Goal: Task Accomplishment & Management: Use online tool/utility

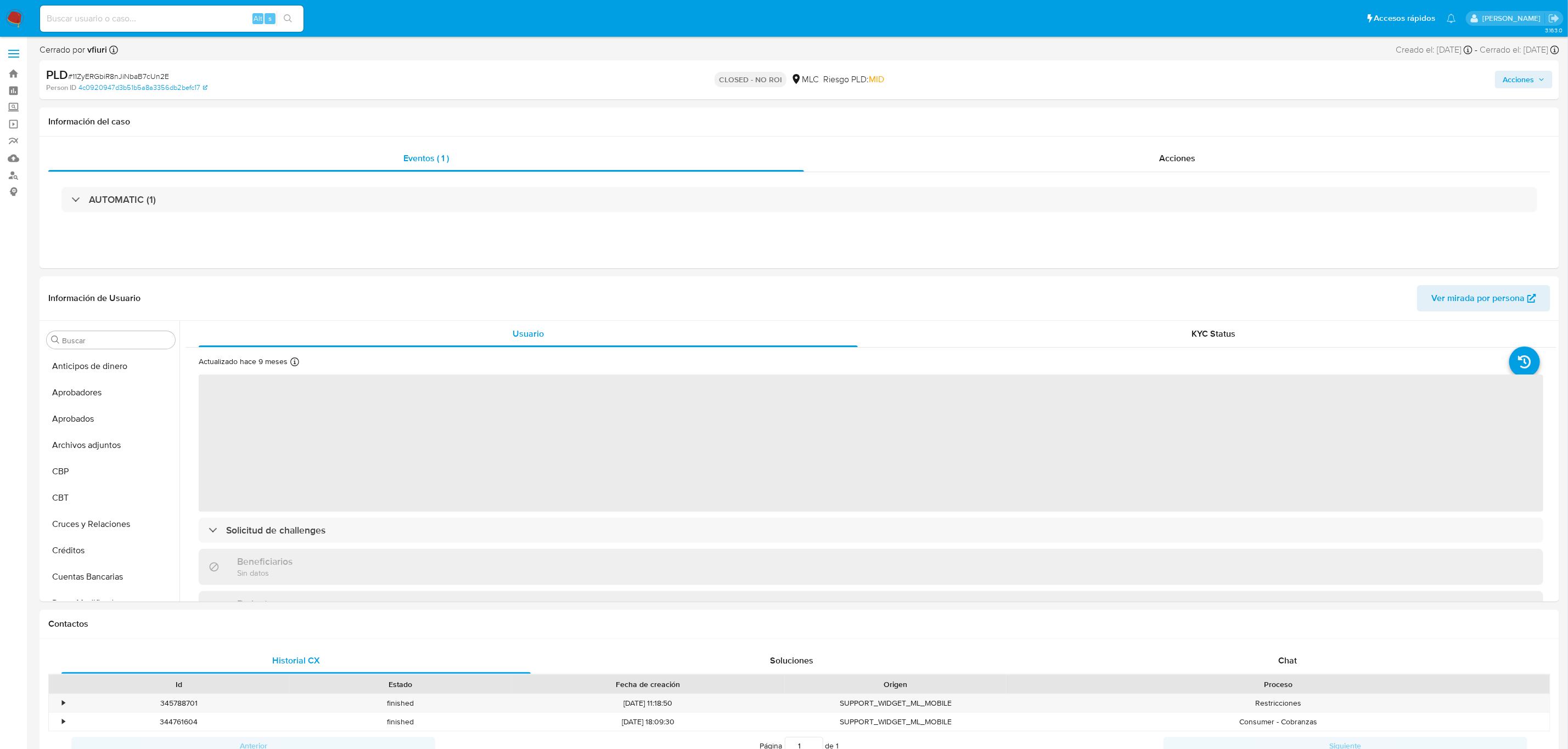
scroll to position [101, 0]
select select "10"
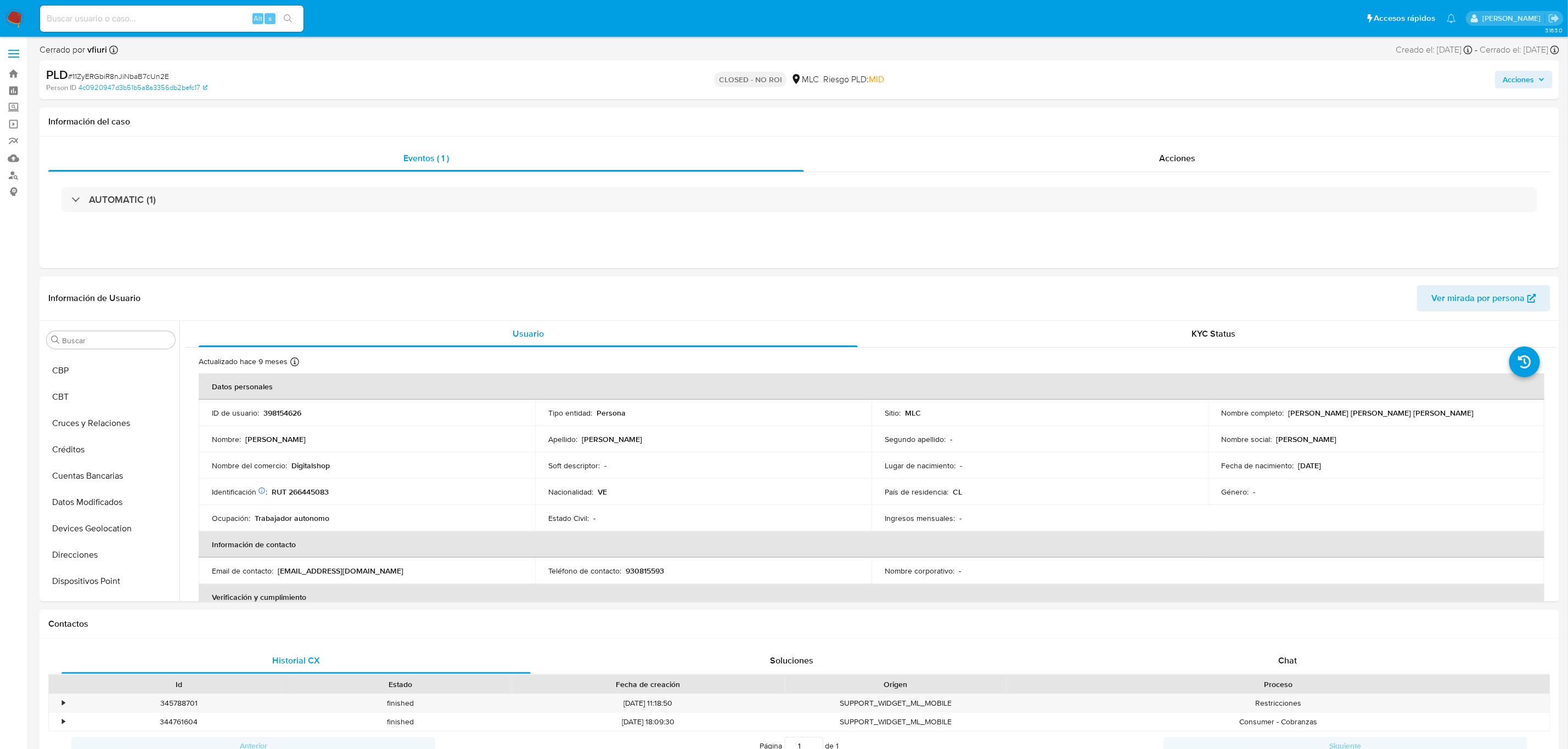
scroll to position [542, 0]
click at [10, 78] on link "Bandeja" at bounding box center [65, 73] width 131 height 17
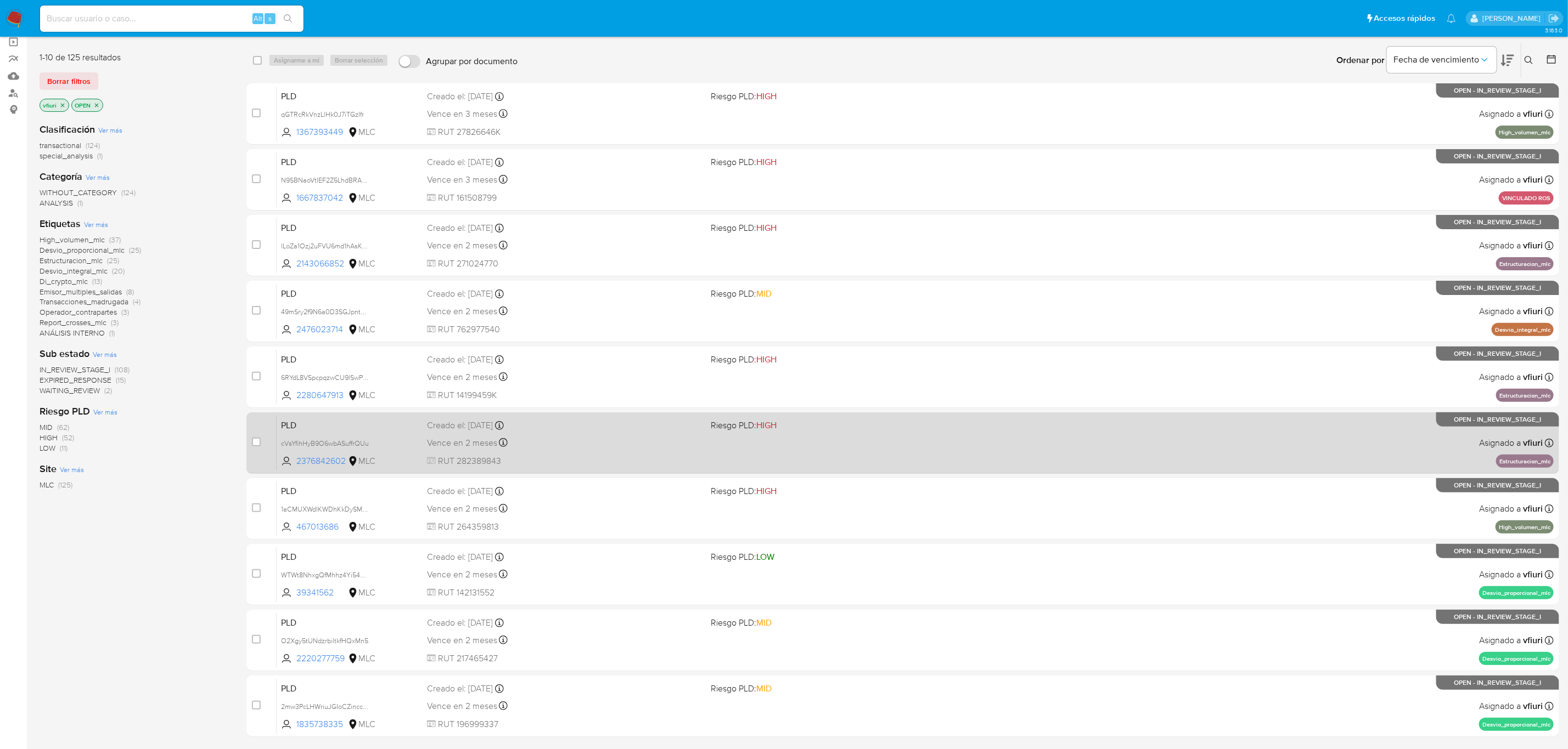
scroll to position [155, 0]
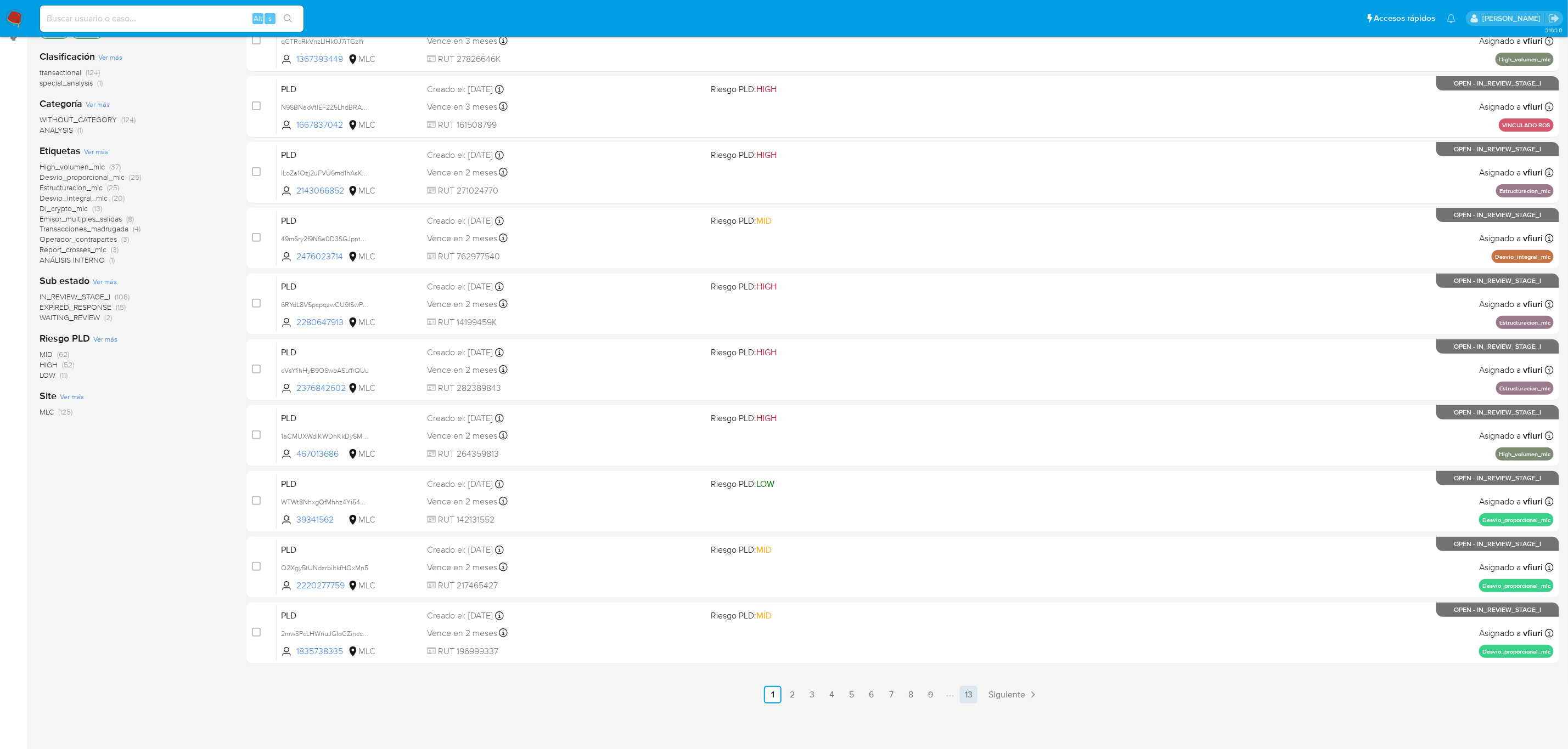
click at [972, 690] on link "13" at bounding box center [968, 694] width 17 height 17
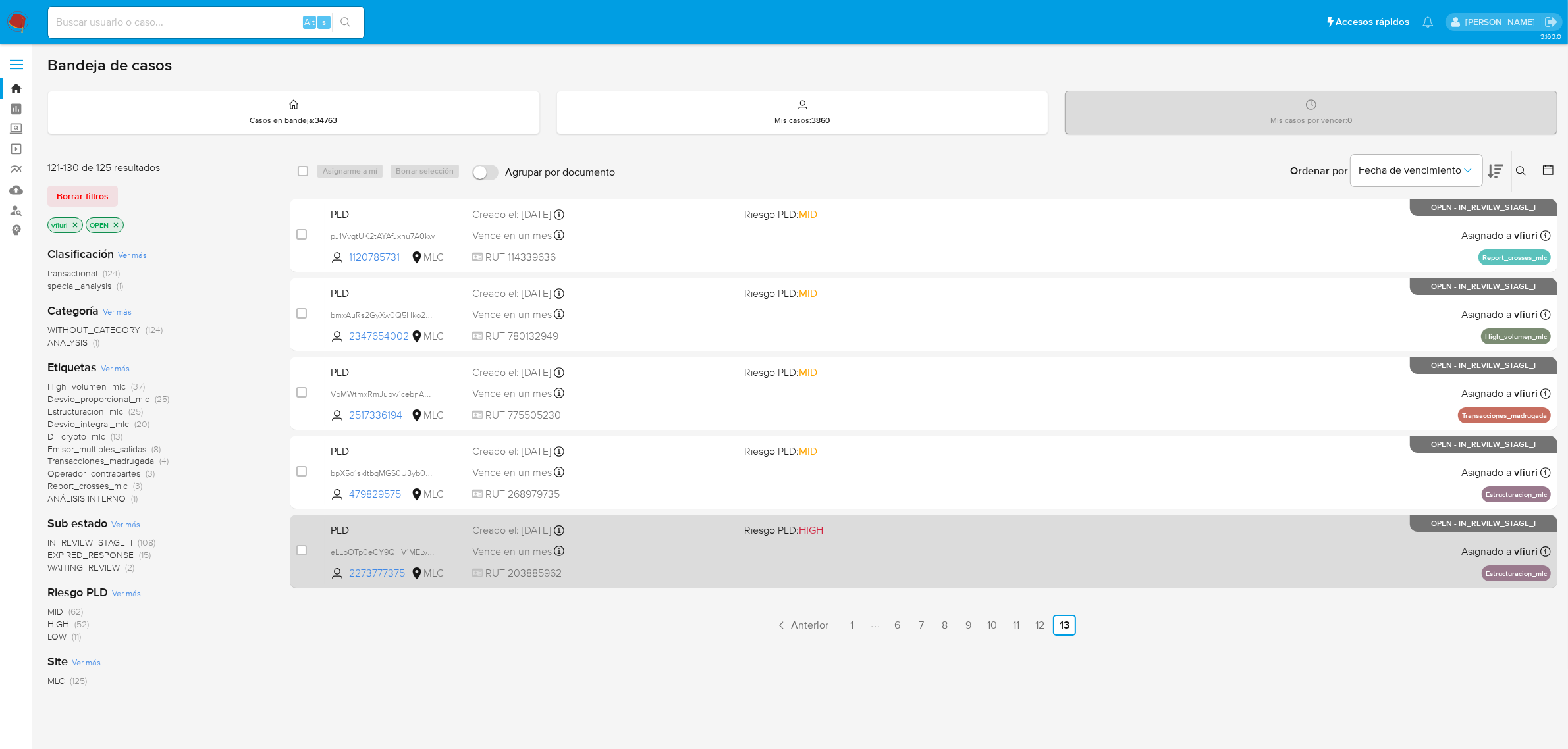
click at [985, 551] on span at bounding box center [875, 551] width 262 height 3
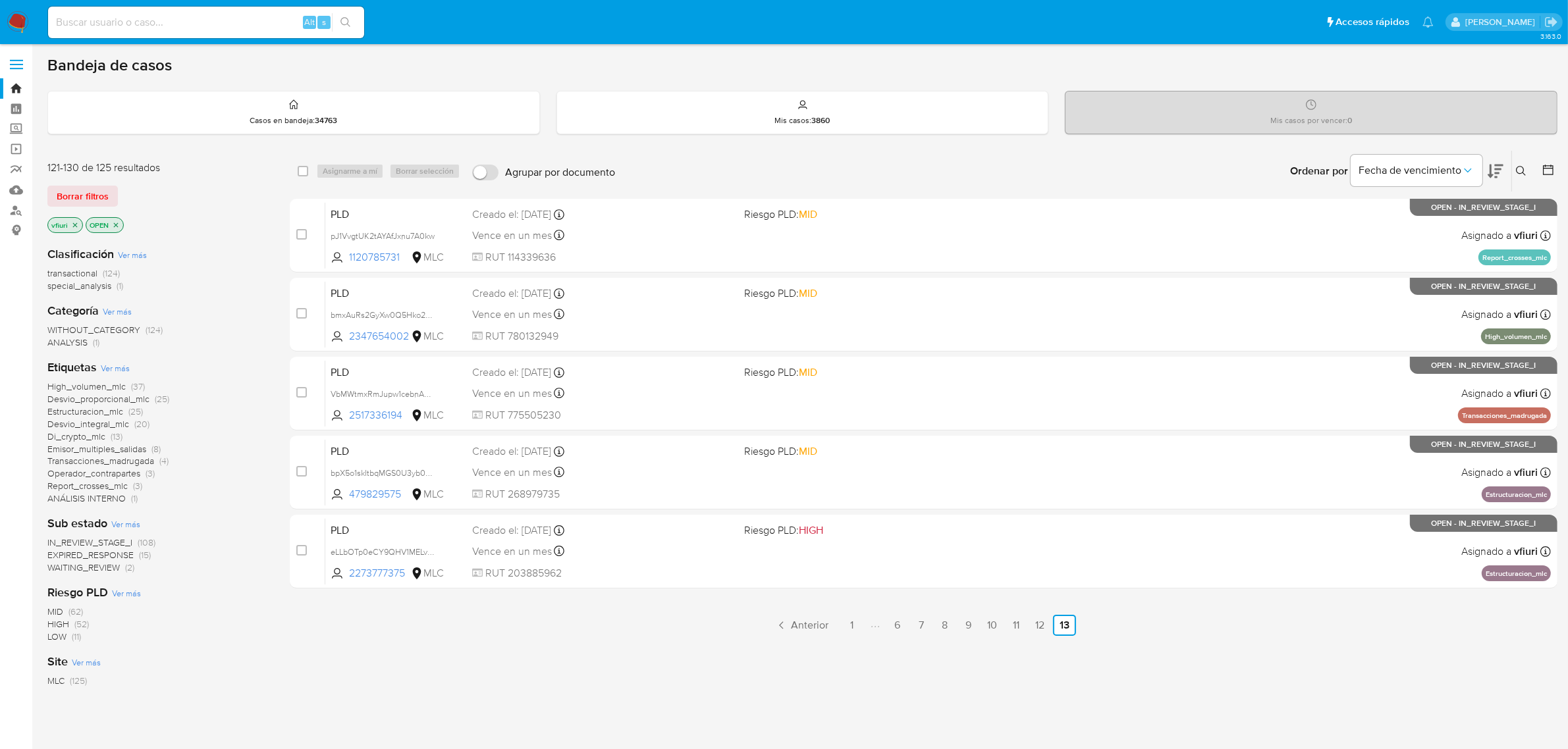
click at [270, 23] on input at bounding box center [205, 22] width 316 height 17
paste input "2118321489"
type input "2118321489"
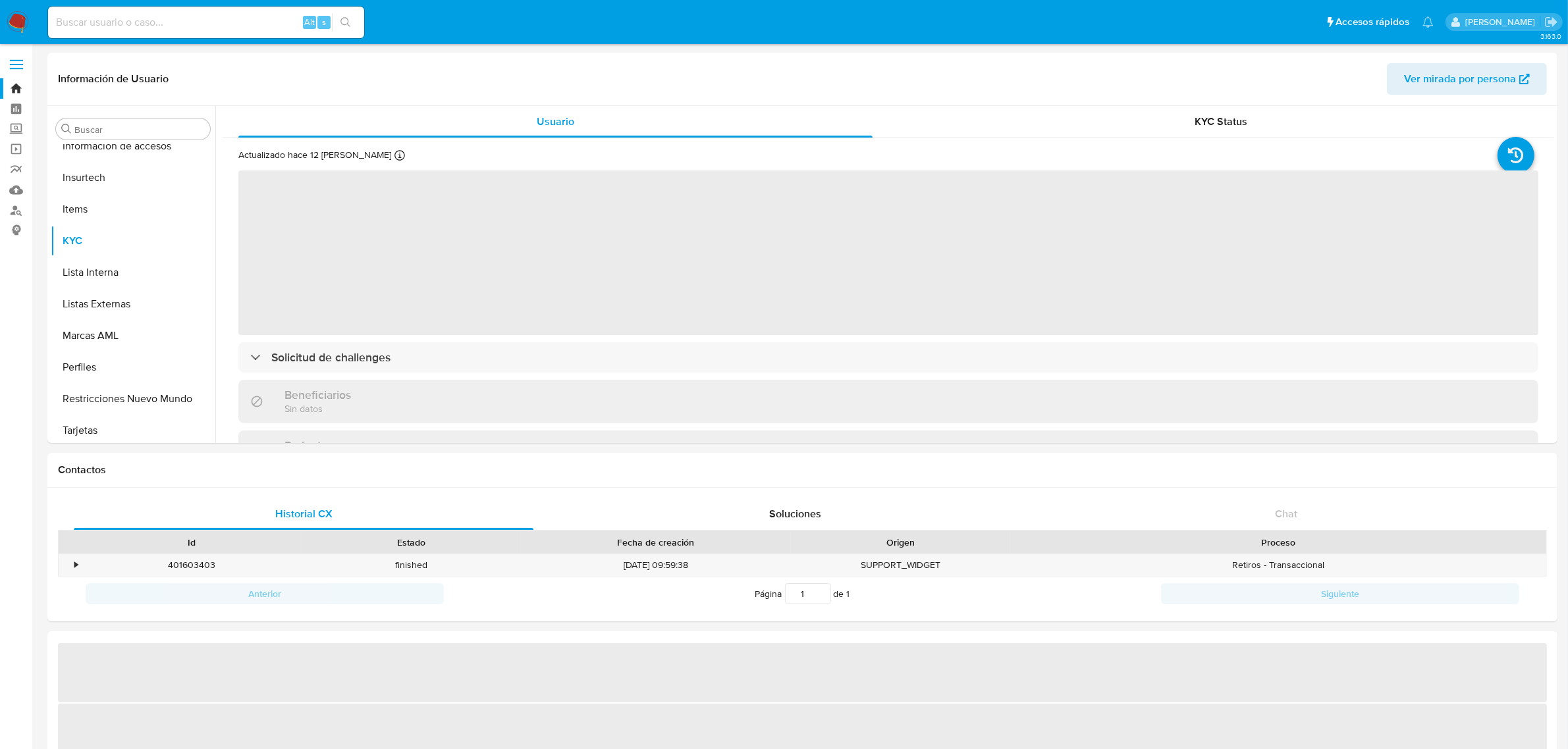
scroll to position [650, 0]
select select "10"
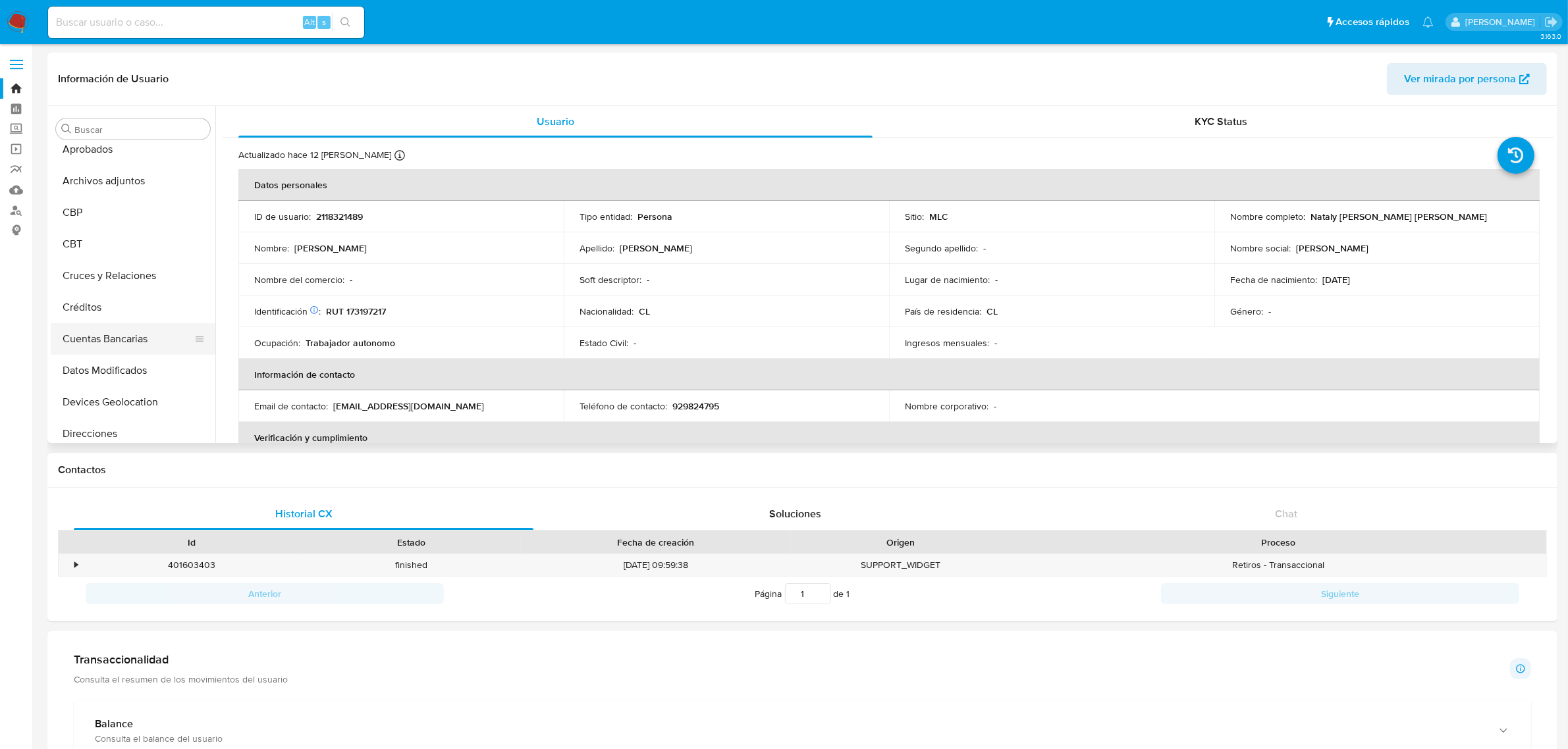
scroll to position [74, 0]
click at [117, 280] on button "Cruces y Relaciones" at bounding box center [127, 276] width 154 height 32
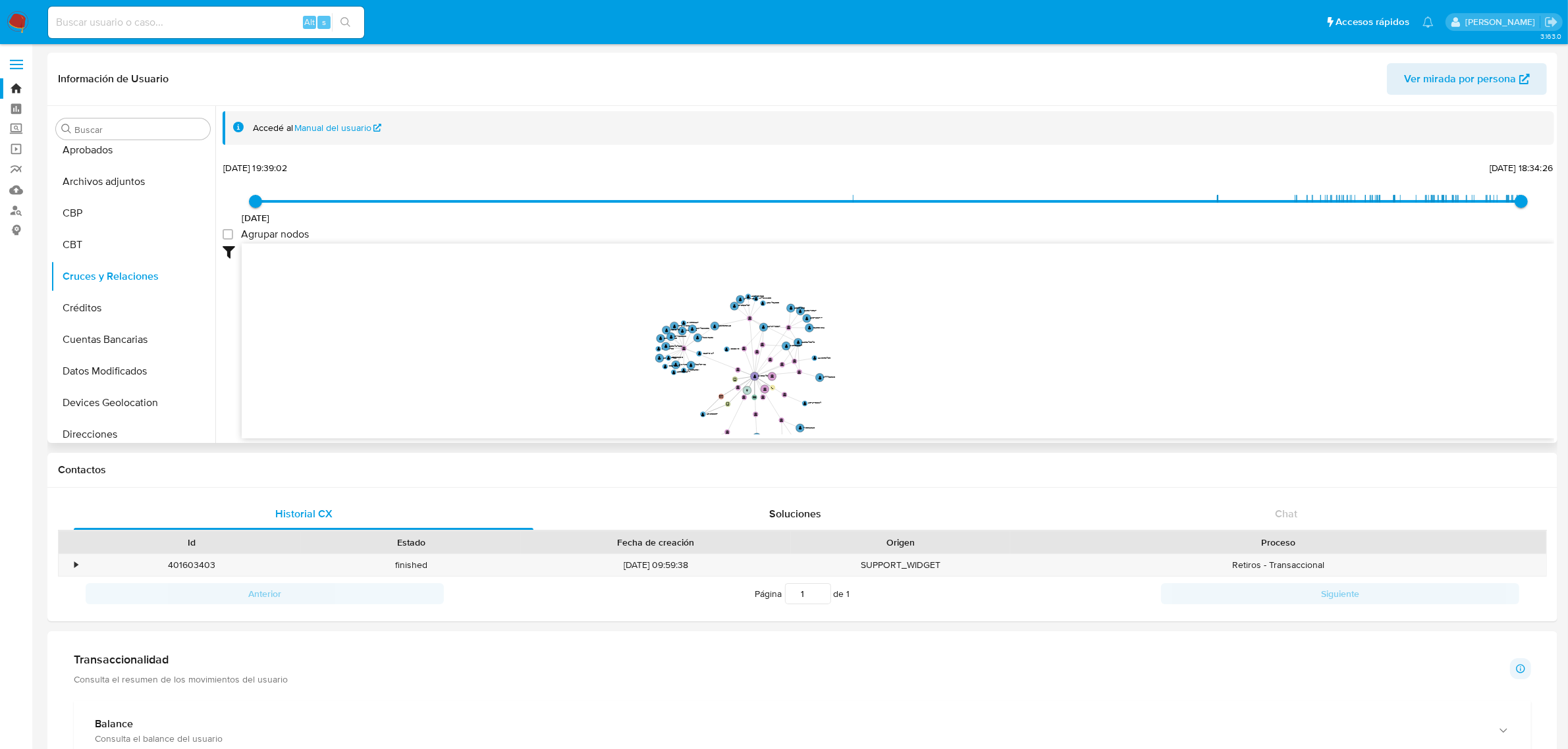
drag, startPoint x: 711, startPoint y: 302, endPoint x: 1085, endPoint y: 347, distance: 376.7
click at [1085, 347] on icon "device-654e5e85f77be19e19bc51c5  device-67466b98fb4d3a2b82a25f74  user-211832…" at bounding box center [897, 339] width 1312 height 191
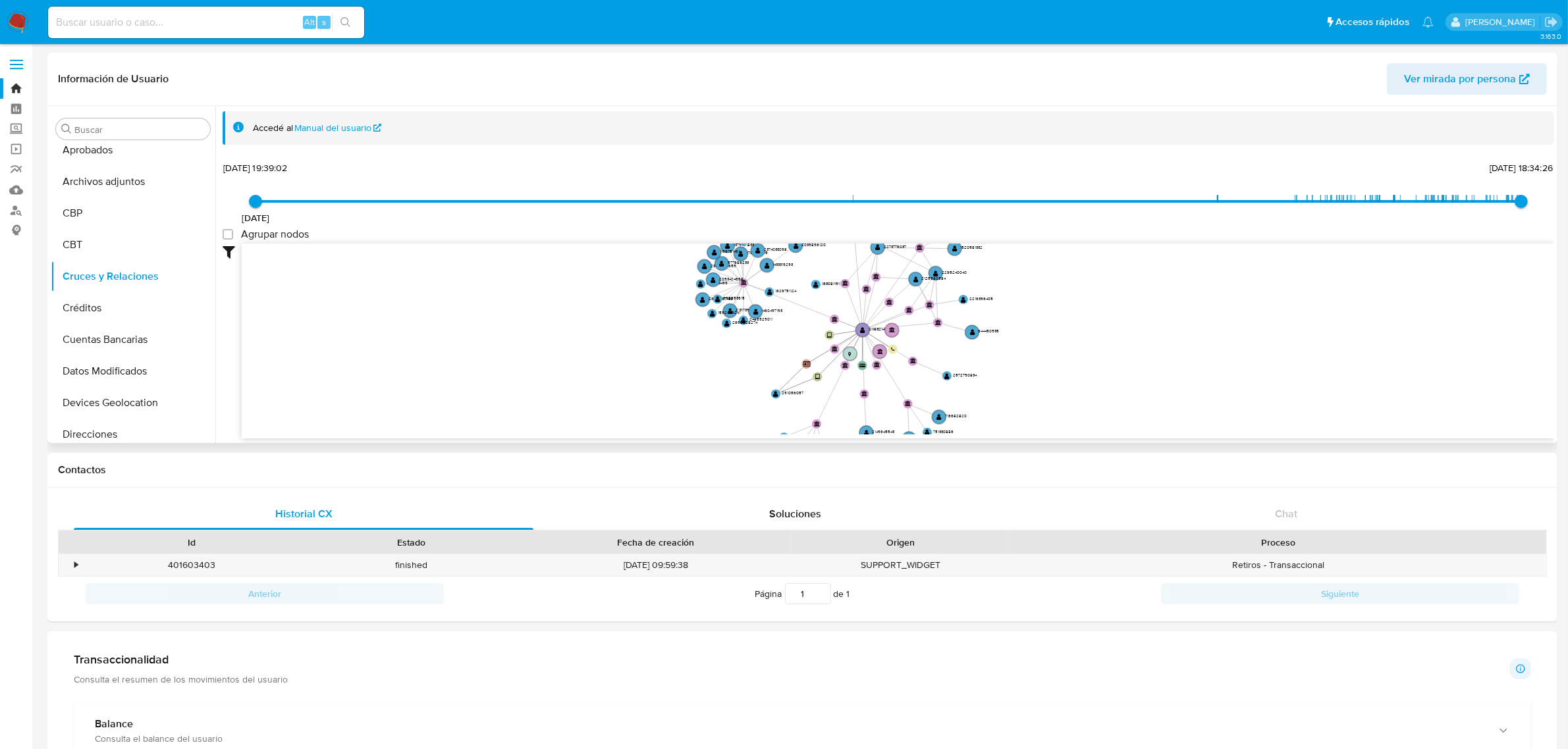
drag, startPoint x: 1041, startPoint y: 369, endPoint x: 1042, endPoint y: 277, distance: 92.0
click at [1042, 277] on icon "device-654e5e85f77be19e19bc51c5  device-67466b98fb4d3a2b82a25f74  user-211832…" at bounding box center [897, 339] width 1312 height 191
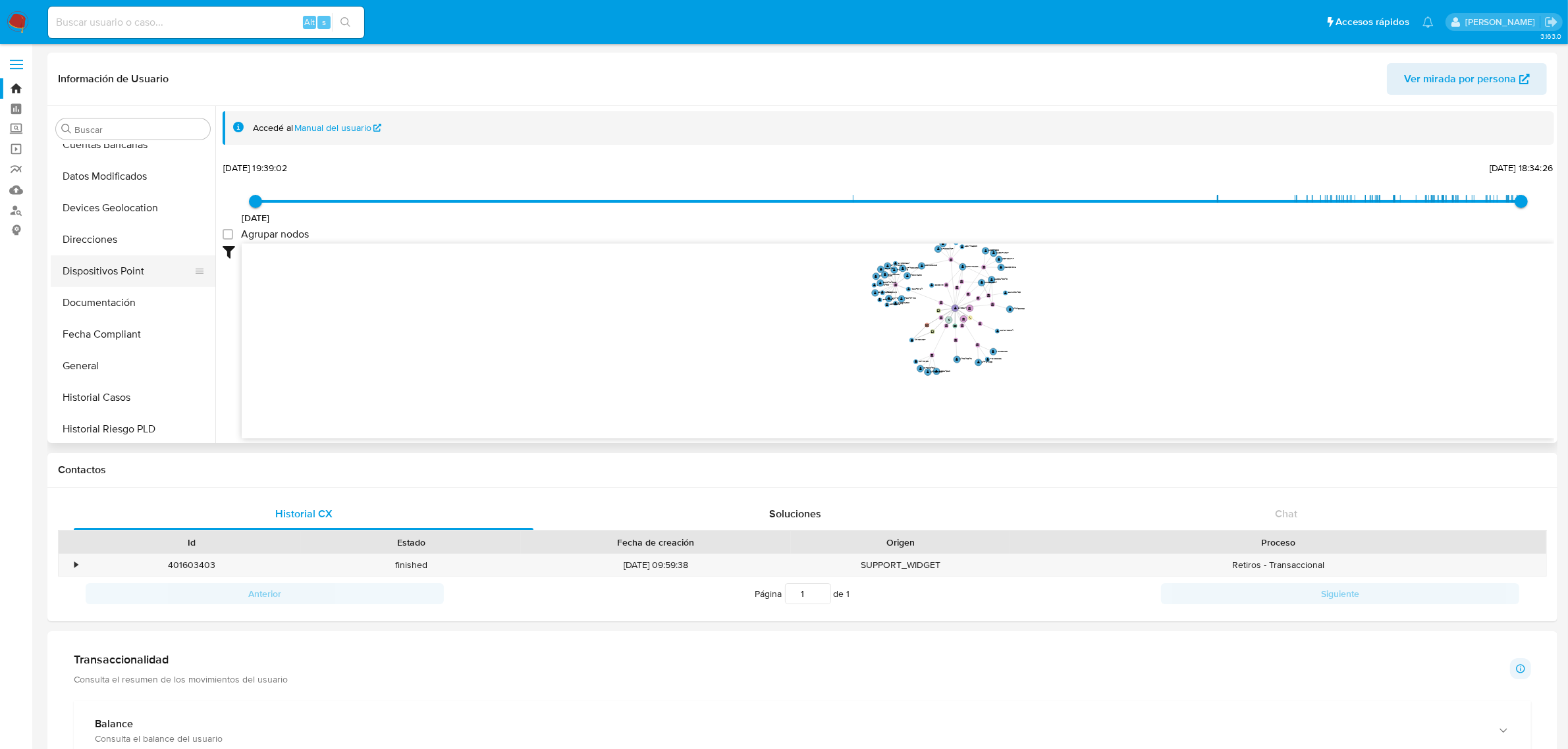
scroll to position [650, 0]
click at [79, 217] on button "Items" at bounding box center [127, 205] width 154 height 32
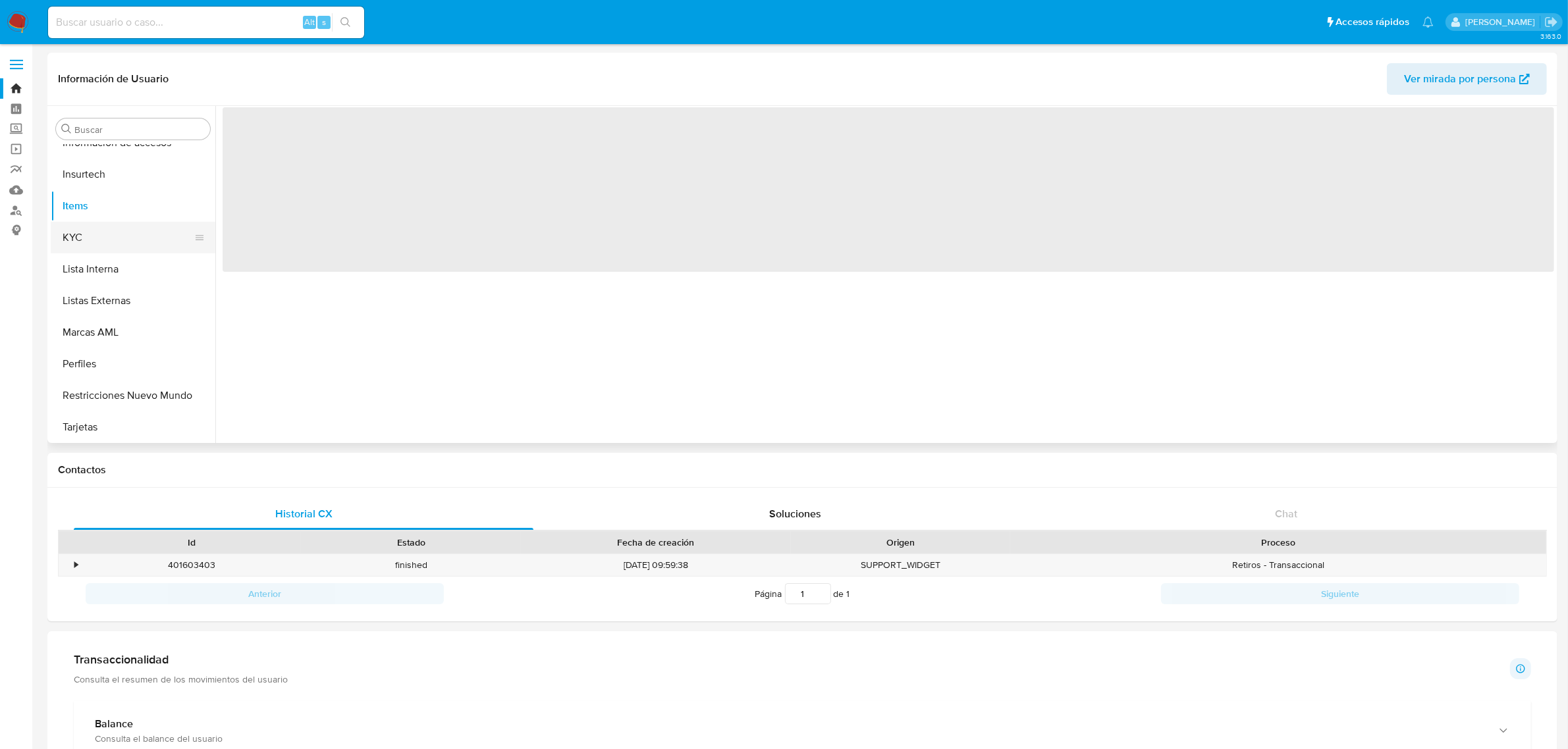
click at [80, 234] on button "KYC" at bounding box center [127, 238] width 154 height 32
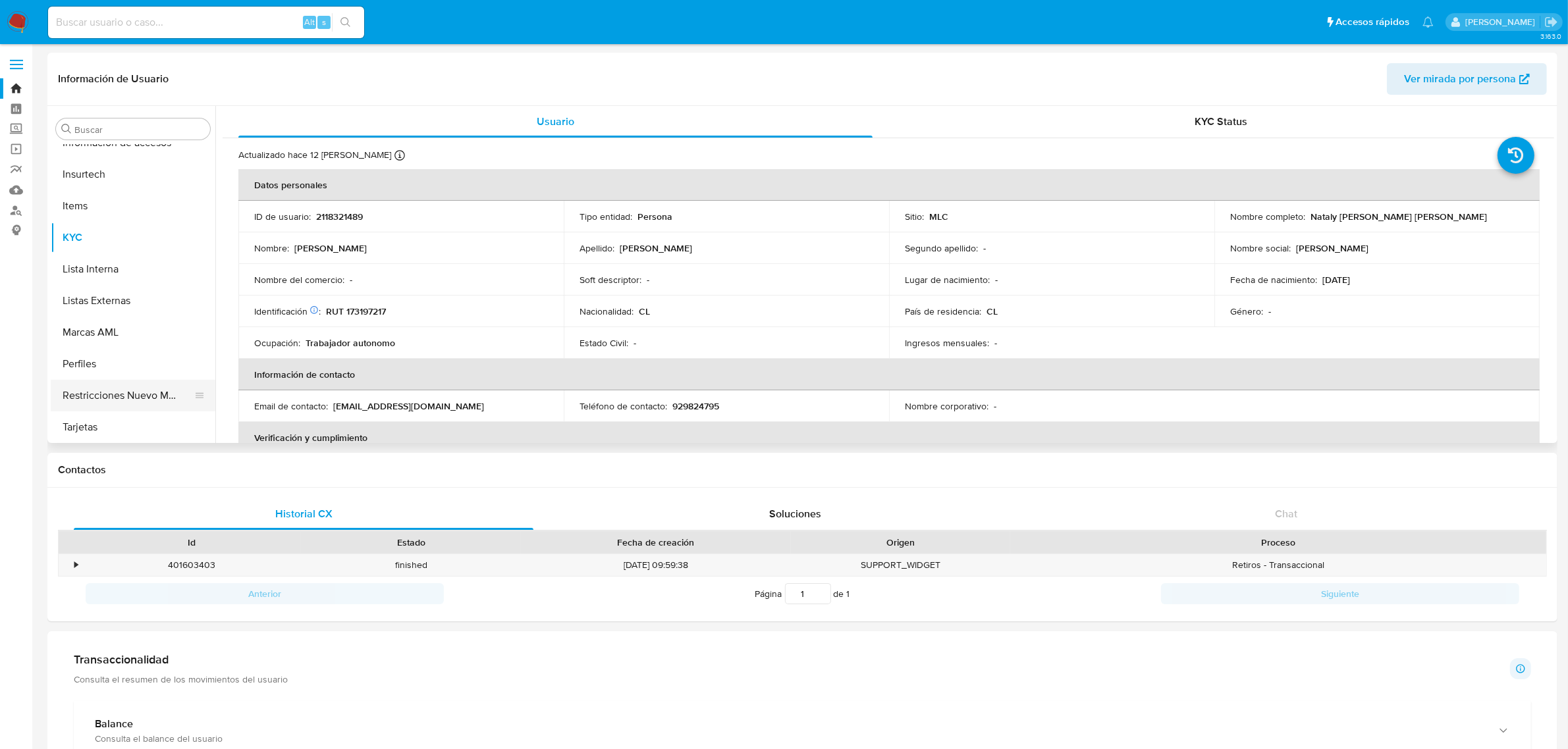
click at [127, 384] on button "Restricciones Nuevo Mundo" at bounding box center [127, 395] width 154 height 32
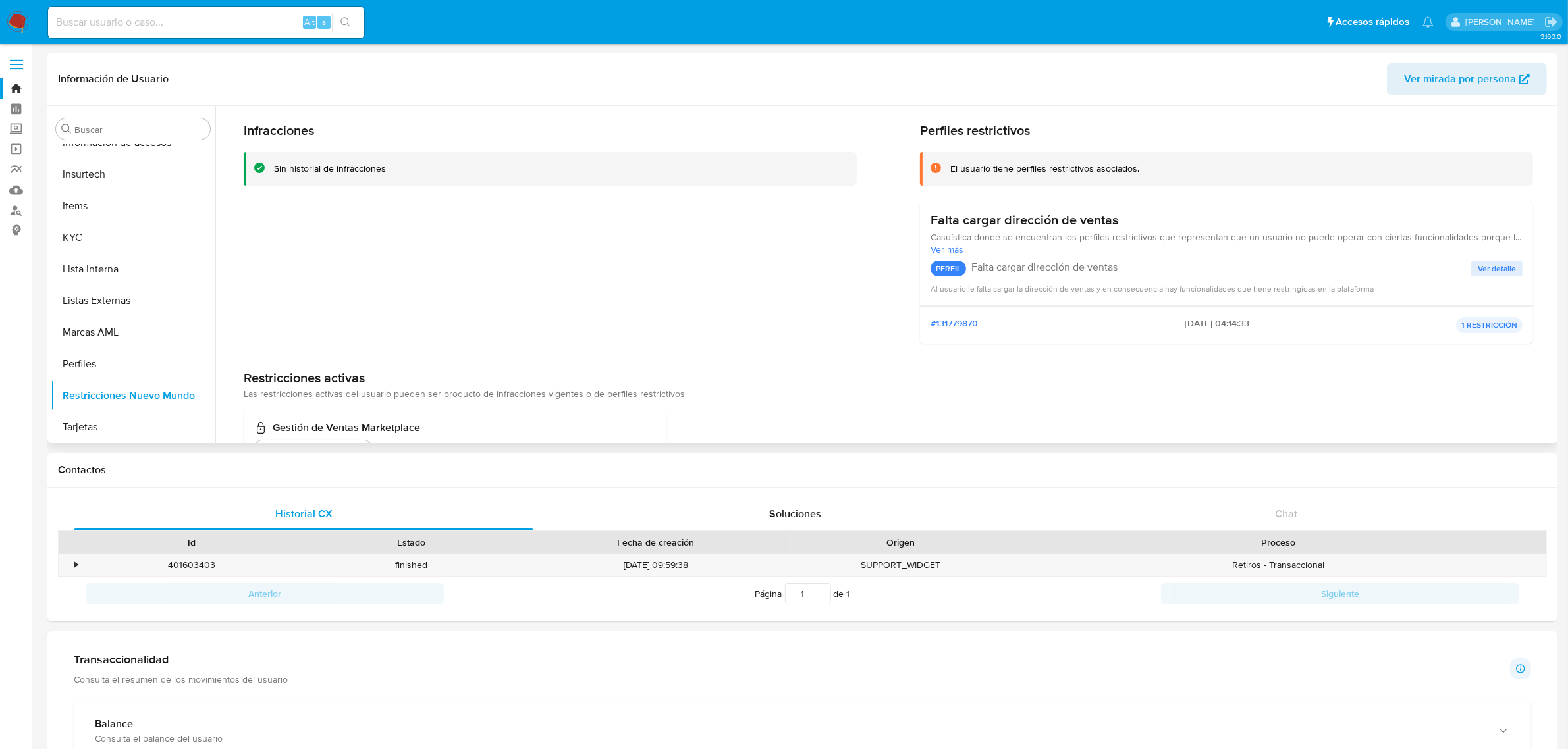
scroll to position [0, 0]
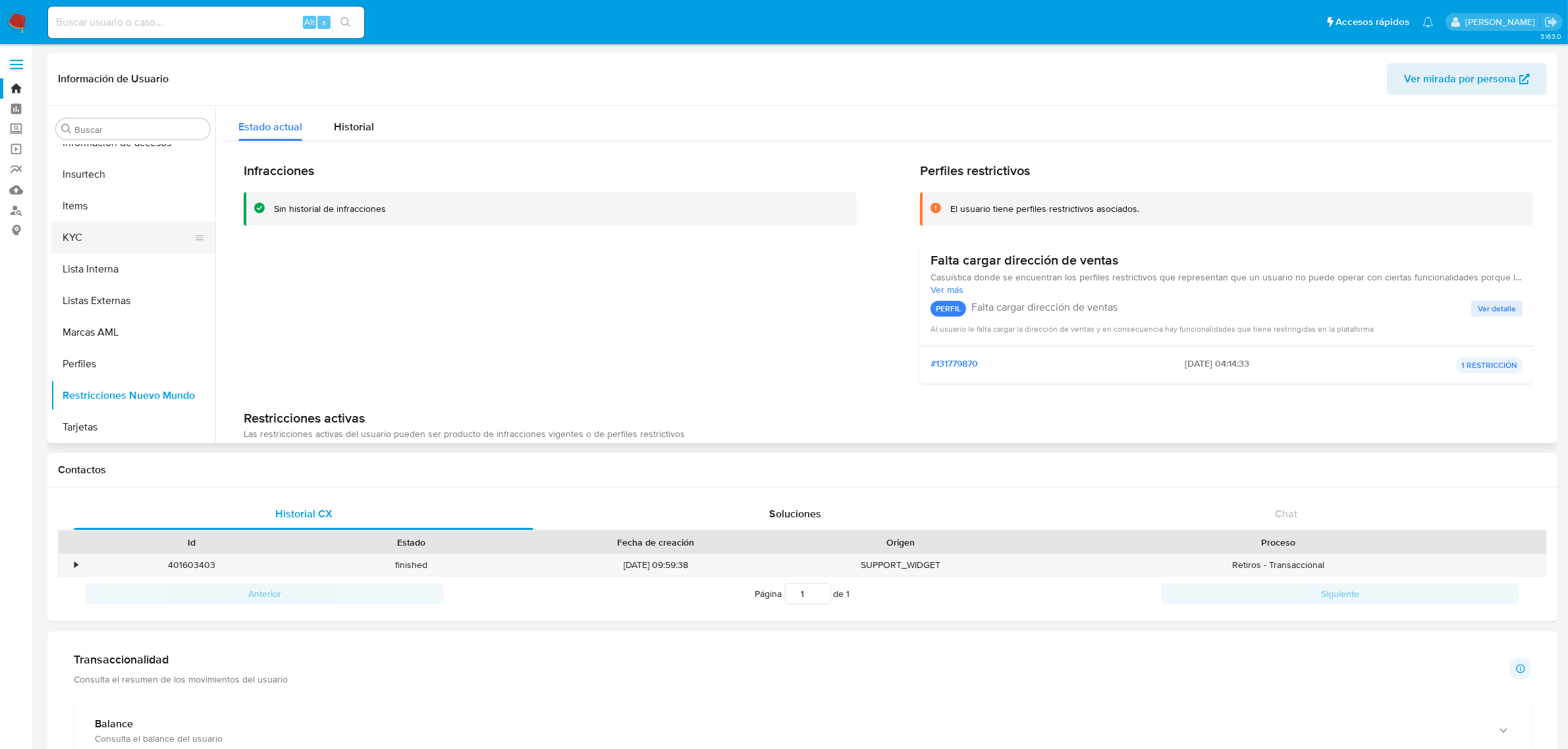
click at [97, 230] on button "KYC" at bounding box center [127, 238] width 154 height 32
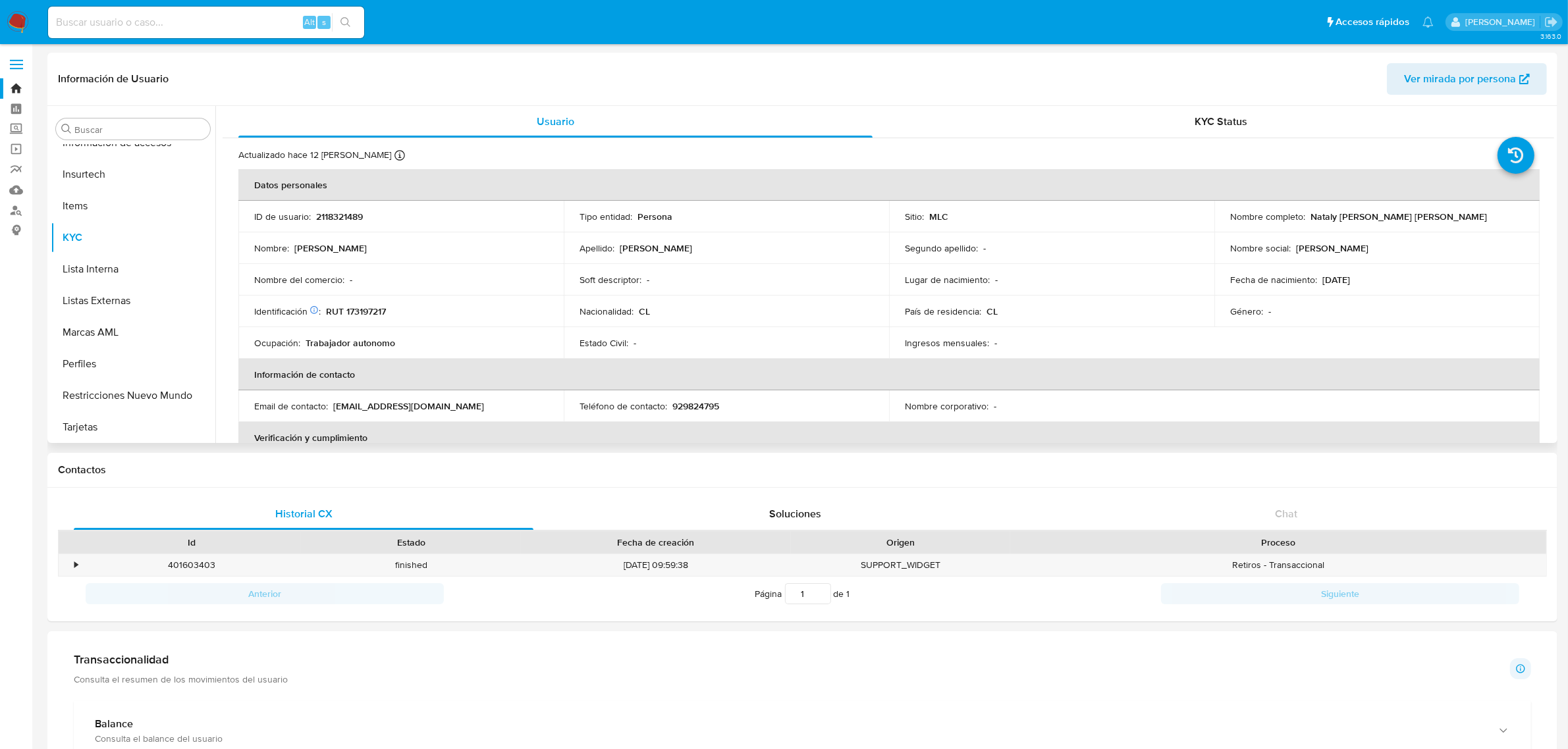
click at [366, 311] on p "RUT 173197217" at bounding box center [356, 311] width 60 height 12
copy p "173197217"
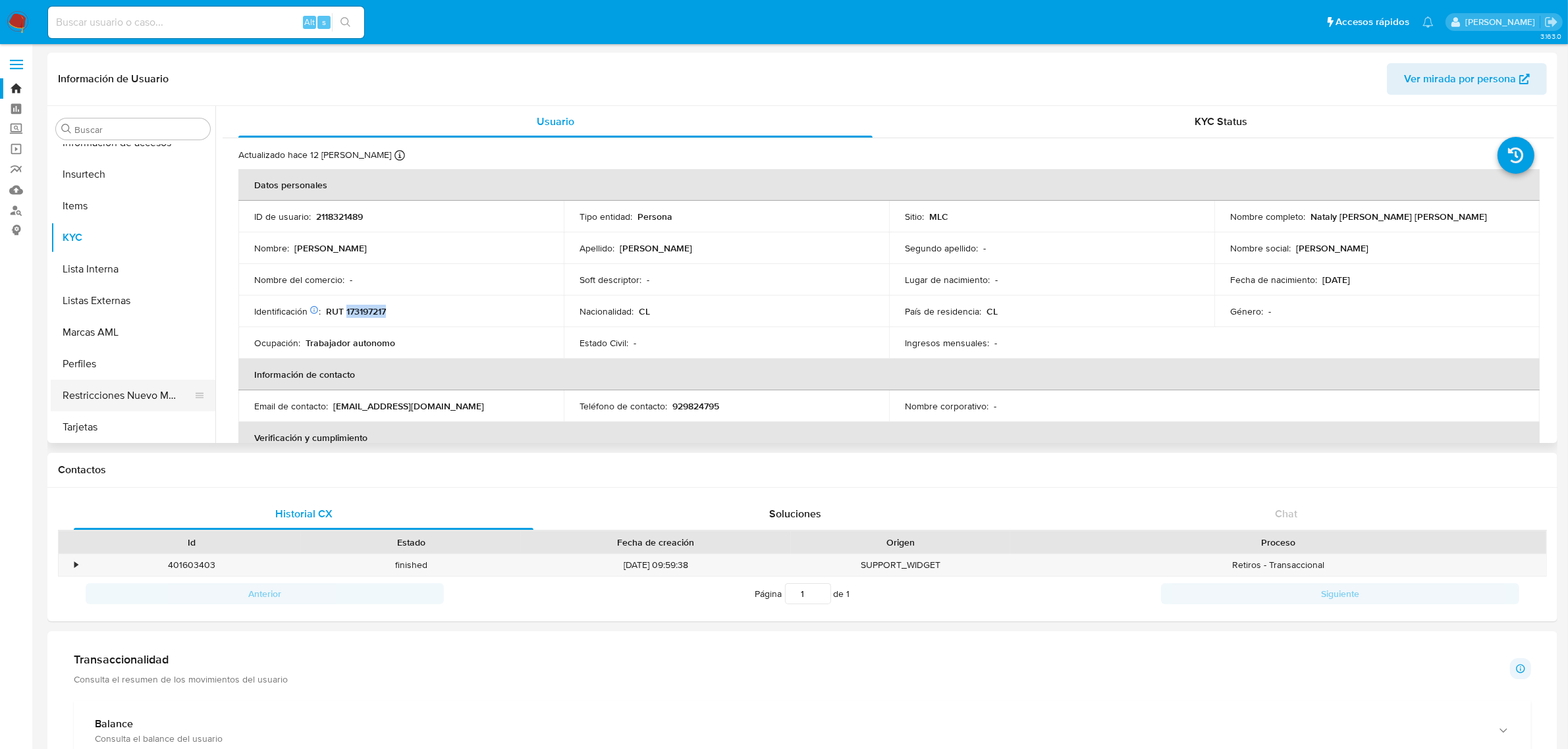
click at [111, 386] on button "Restricciones Nuevo Mundo" at bounding box center [127, 395] width 154 height 32
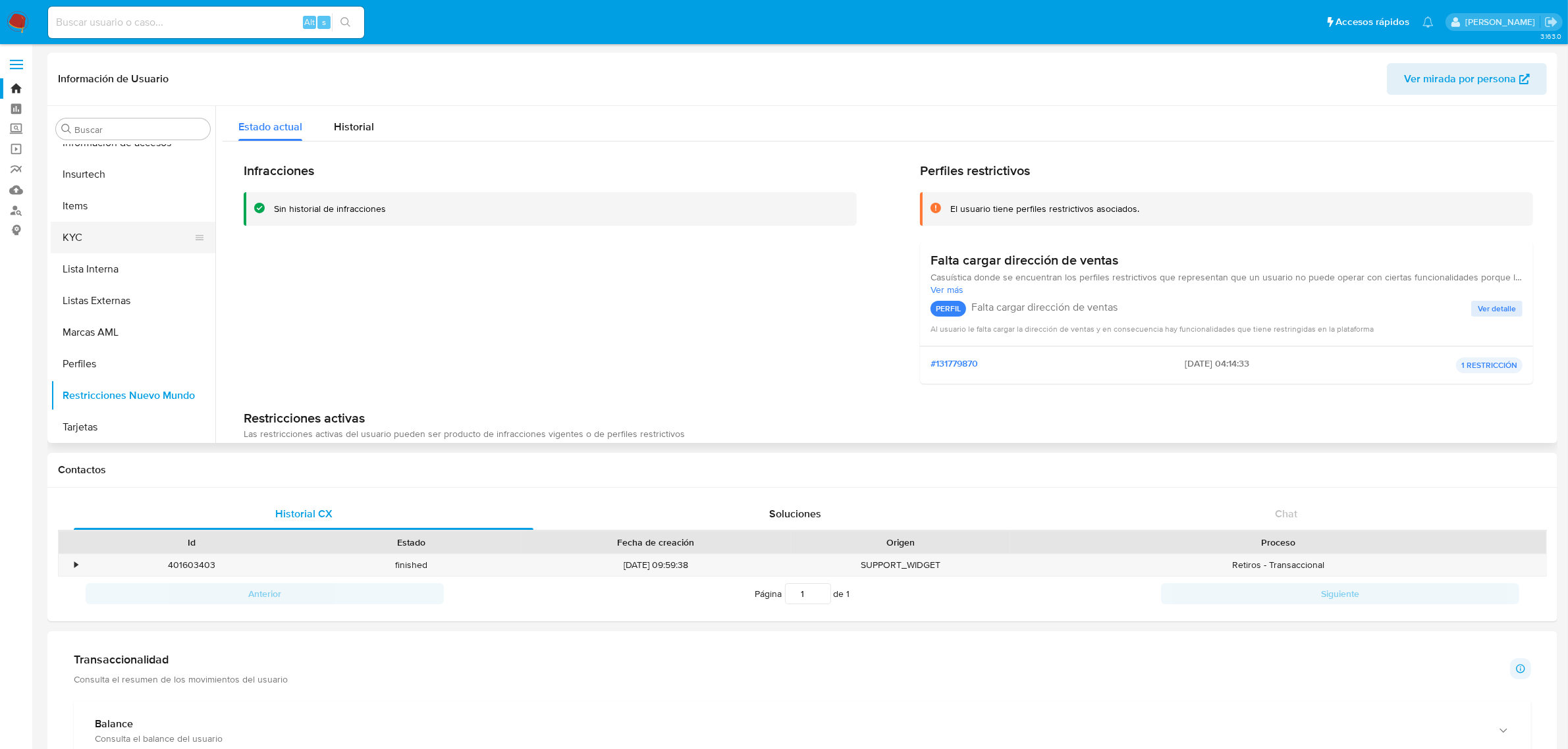
click at [96, 240] on button "KYC" at bounding box center [127, 238] width 154 height 32
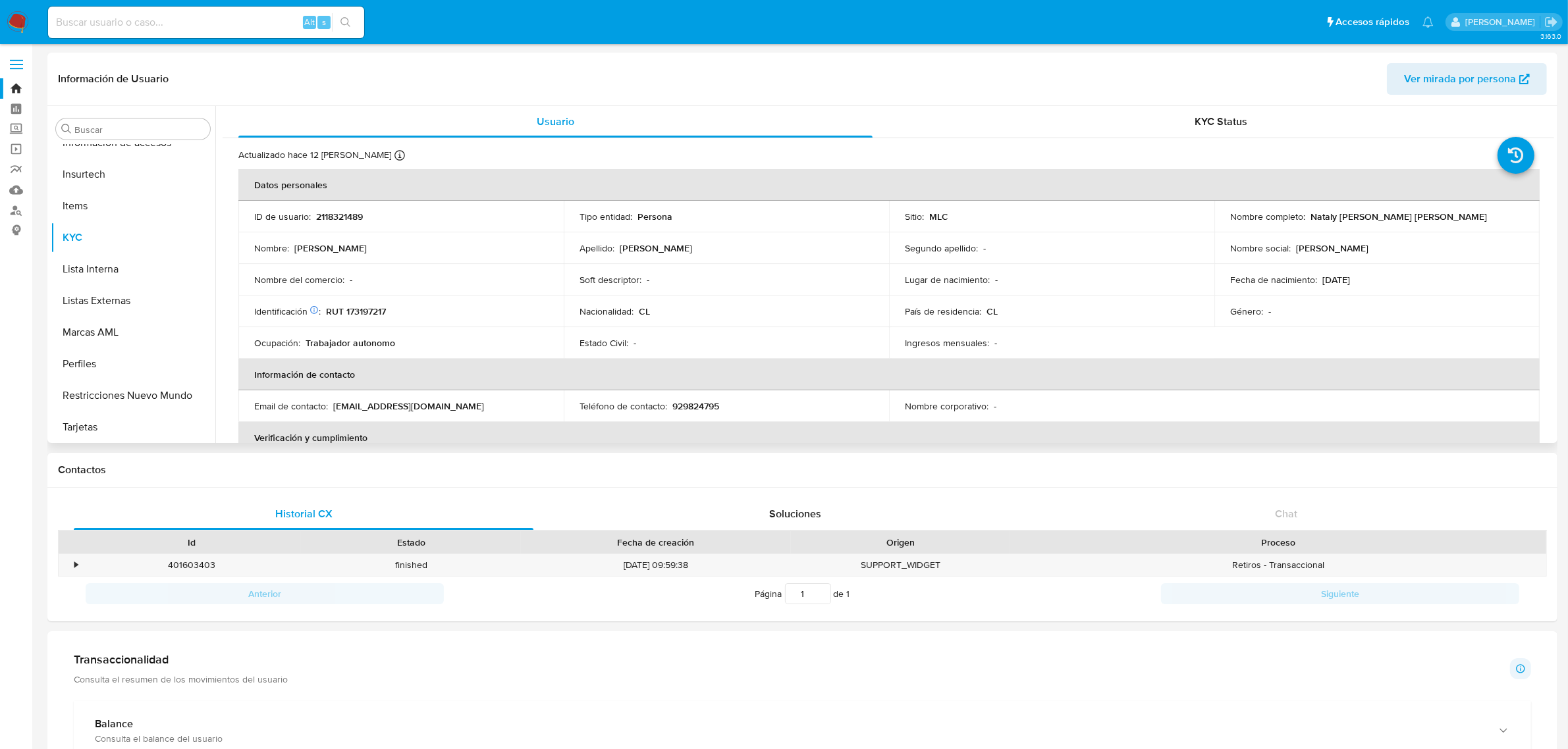
click at [367, 310] on p "RUT 173197217" at bounding box center [356, 311] width 60 height 12
copy p "173197217"
click at [376, 307] on p "RUT 173197217" at bounding box center [356, 311] width 60 height 12
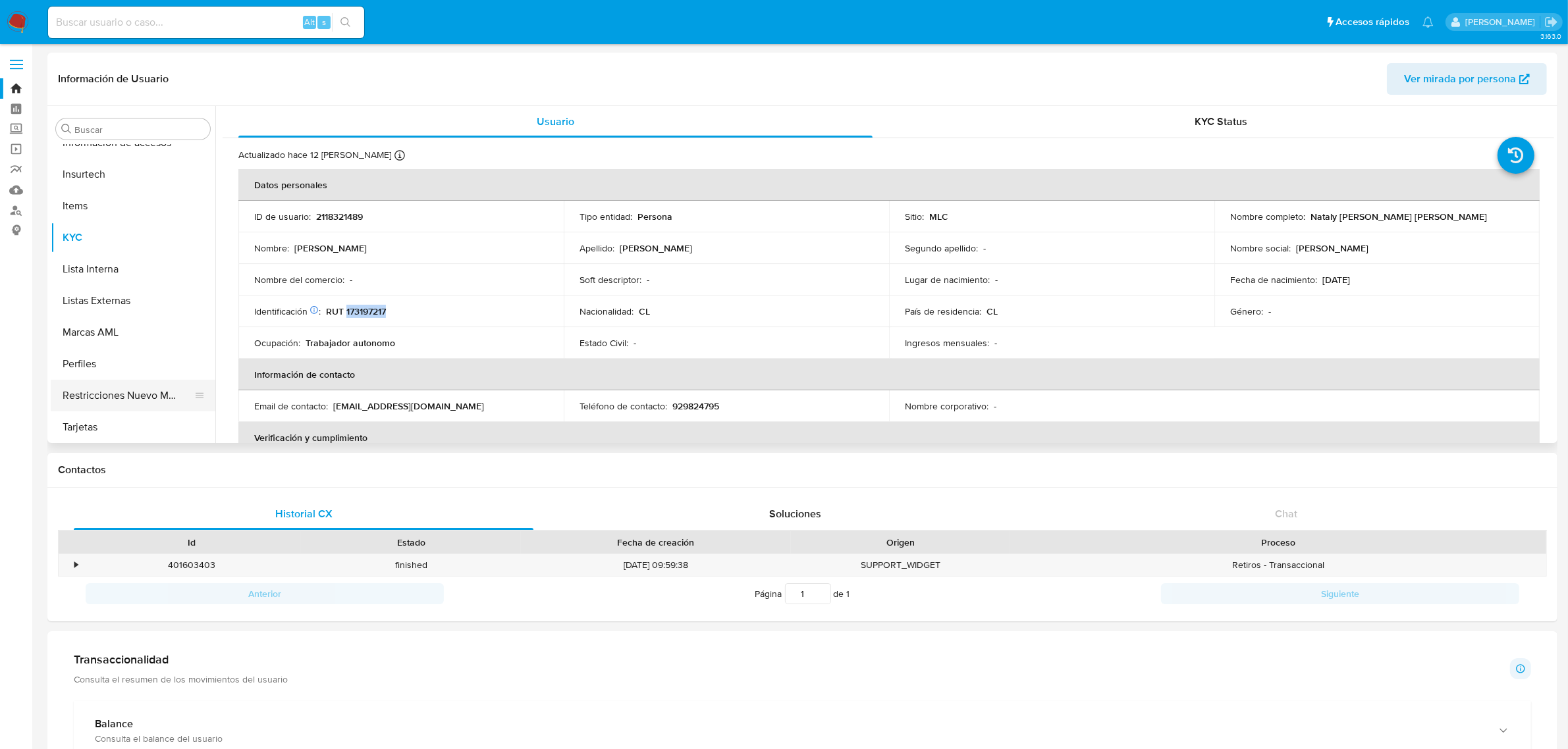
click at [136, 401] on button "Restricciones Nuevo Mundo" at bounding box center [127, 395] width 154 height 32
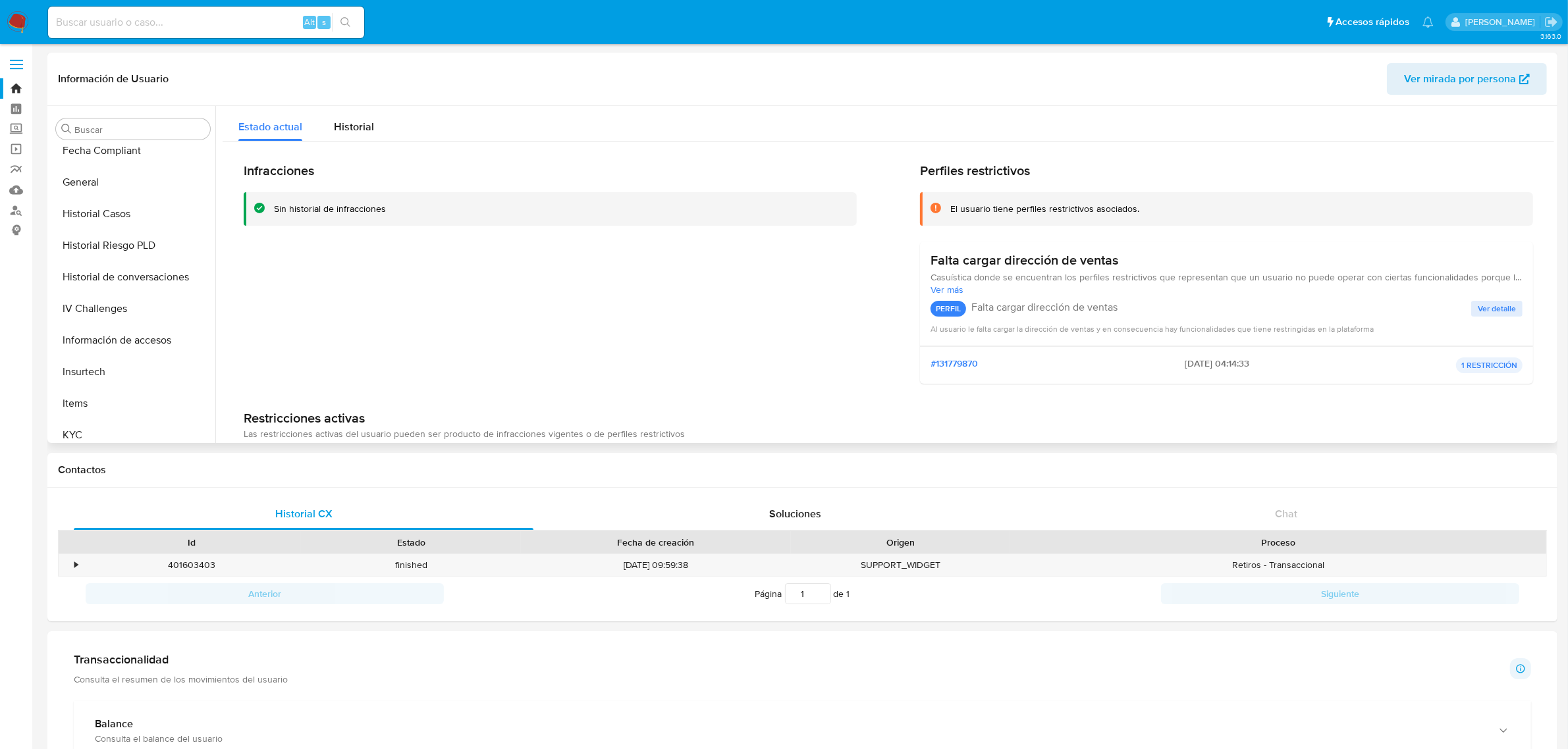
scroll to position [239, 0]
click at [124, 413] on button "Historial Casos" at bounding box center [127, 428] width 154 height 32
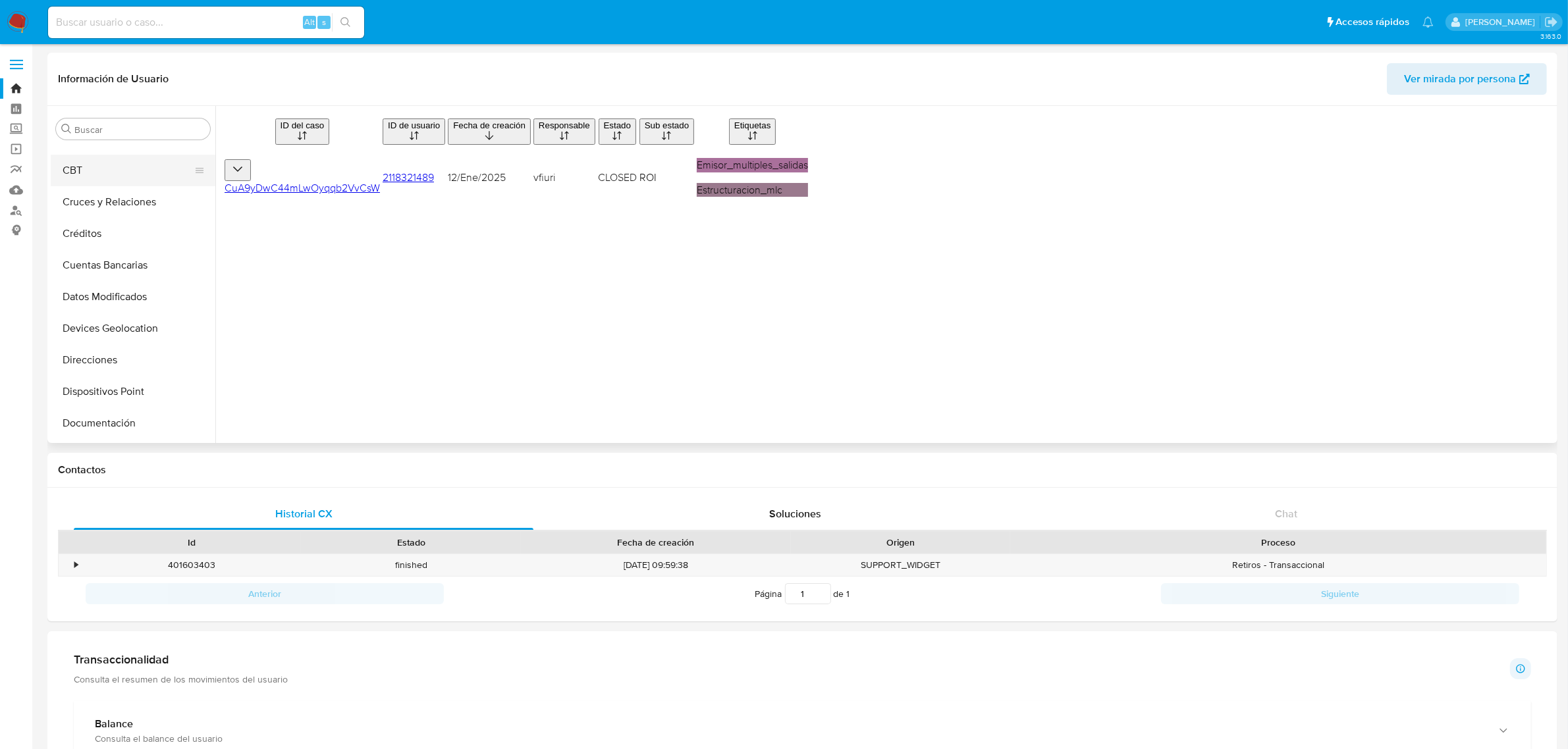
scroll to position [165, 0]
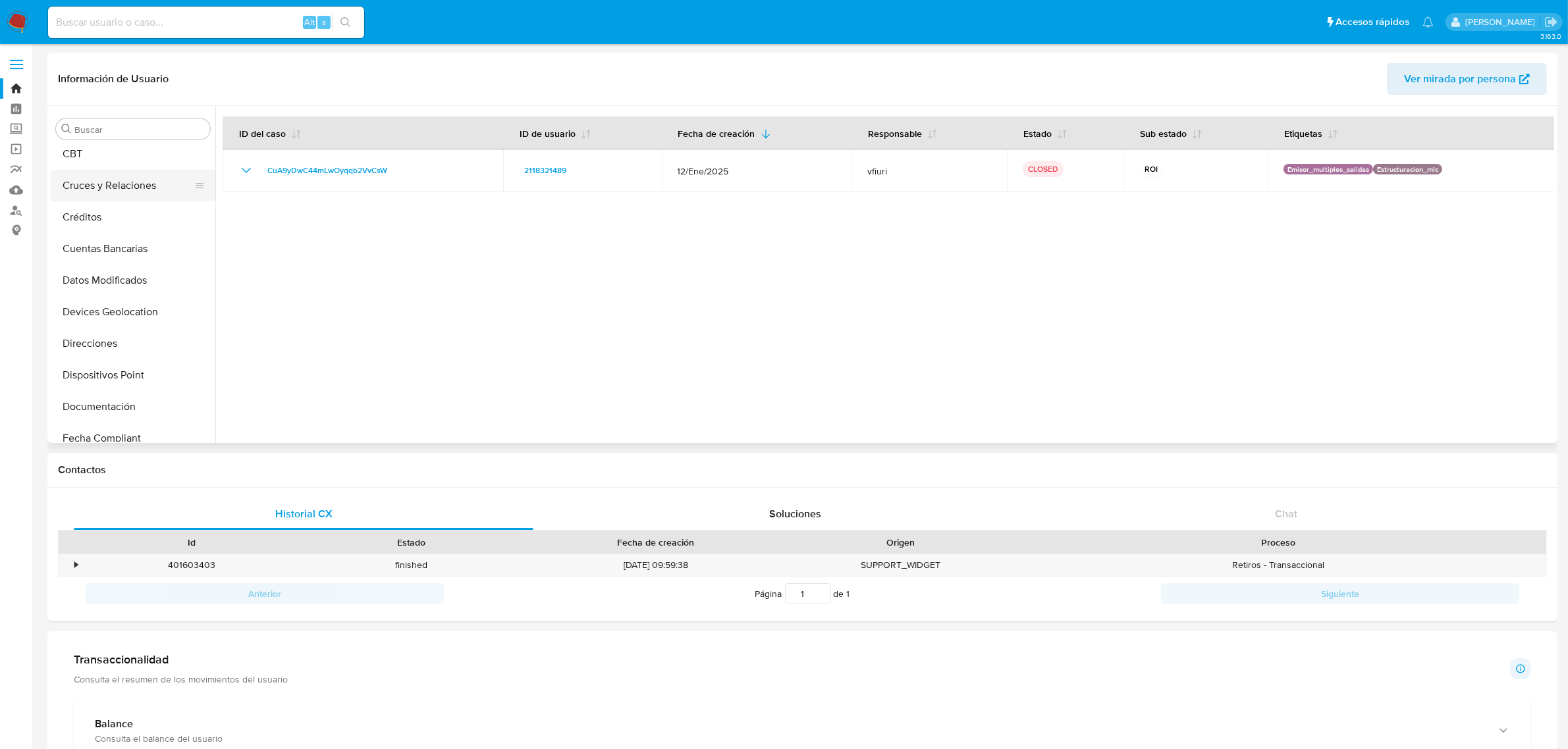
click at [119, 188] on button "Cruces y Relaciones" at bounding box center [127, 185] width 154 height 32
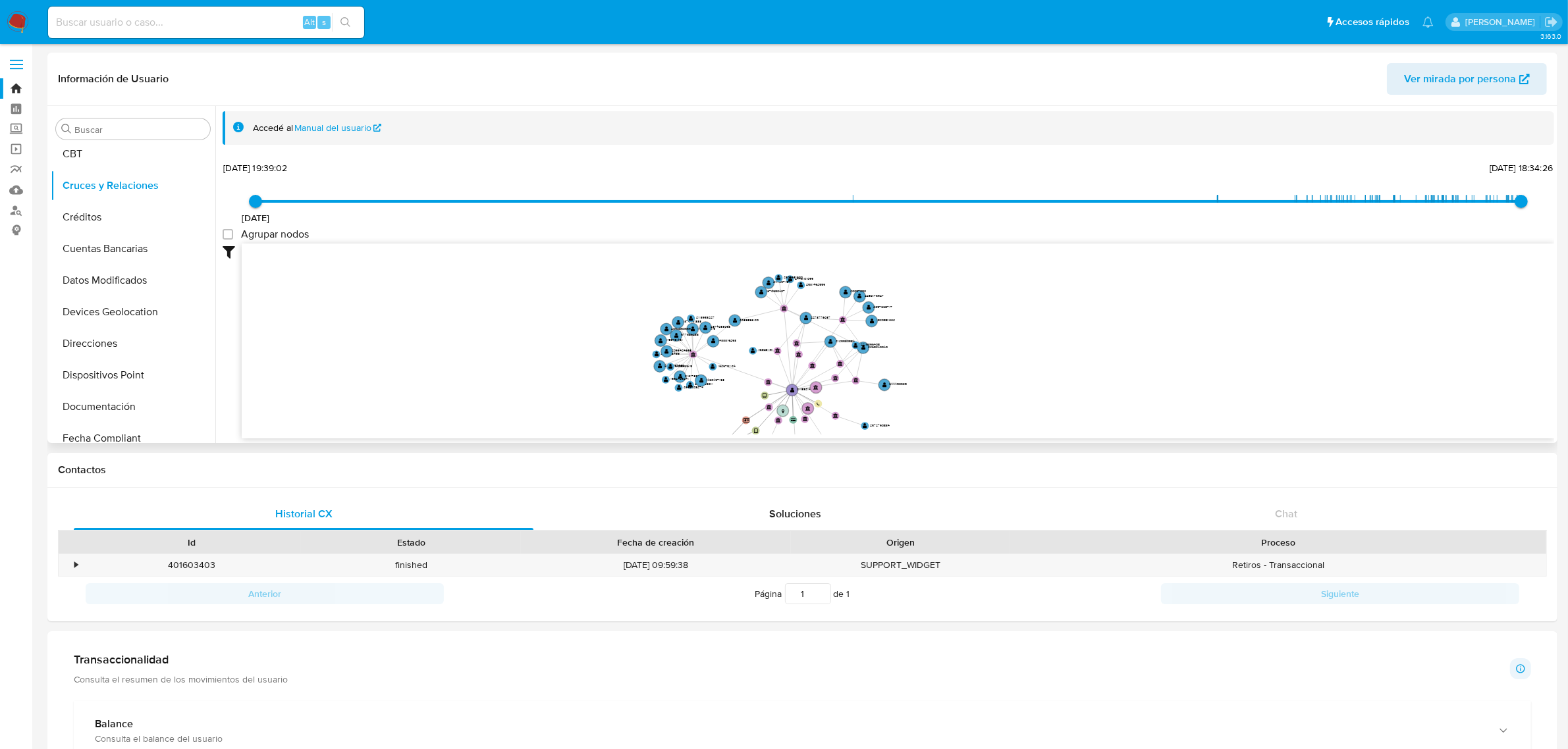
drag, startPoint x: 592, startPoint y: 455, endPoint x: 631, endPoint y: 364, distance: 99.0
click at [626, 376] on icon "device-654e5e85f77be19e19bc51c5  device-67466b98fb4d3a2b82a25f74  user-211832…" at bounding box center [897, 339] width 1312 height 191
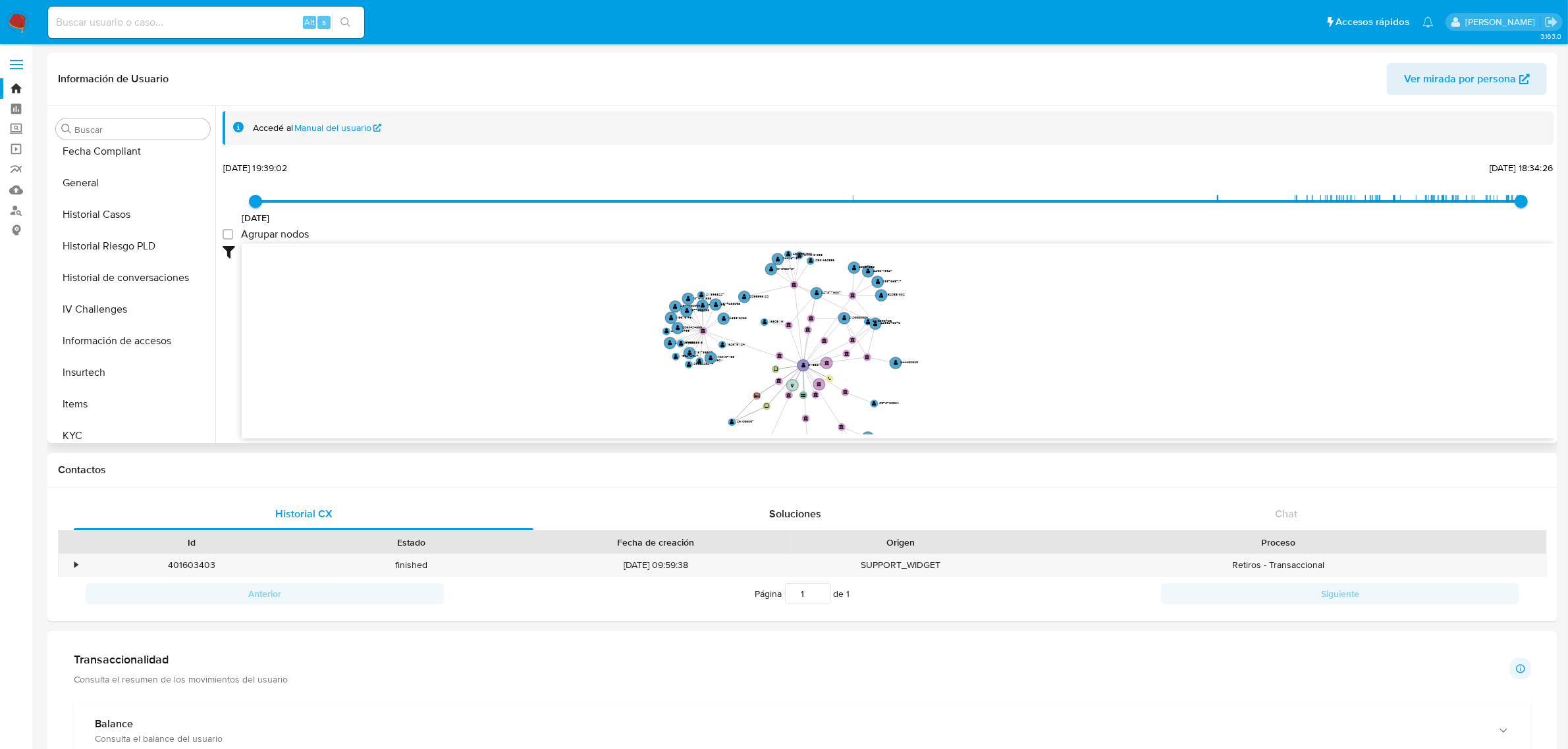
scroll to position [650, 0]
click at [90, 241] on button "KYC" at bounding box center [127, 238] width 154 height 32
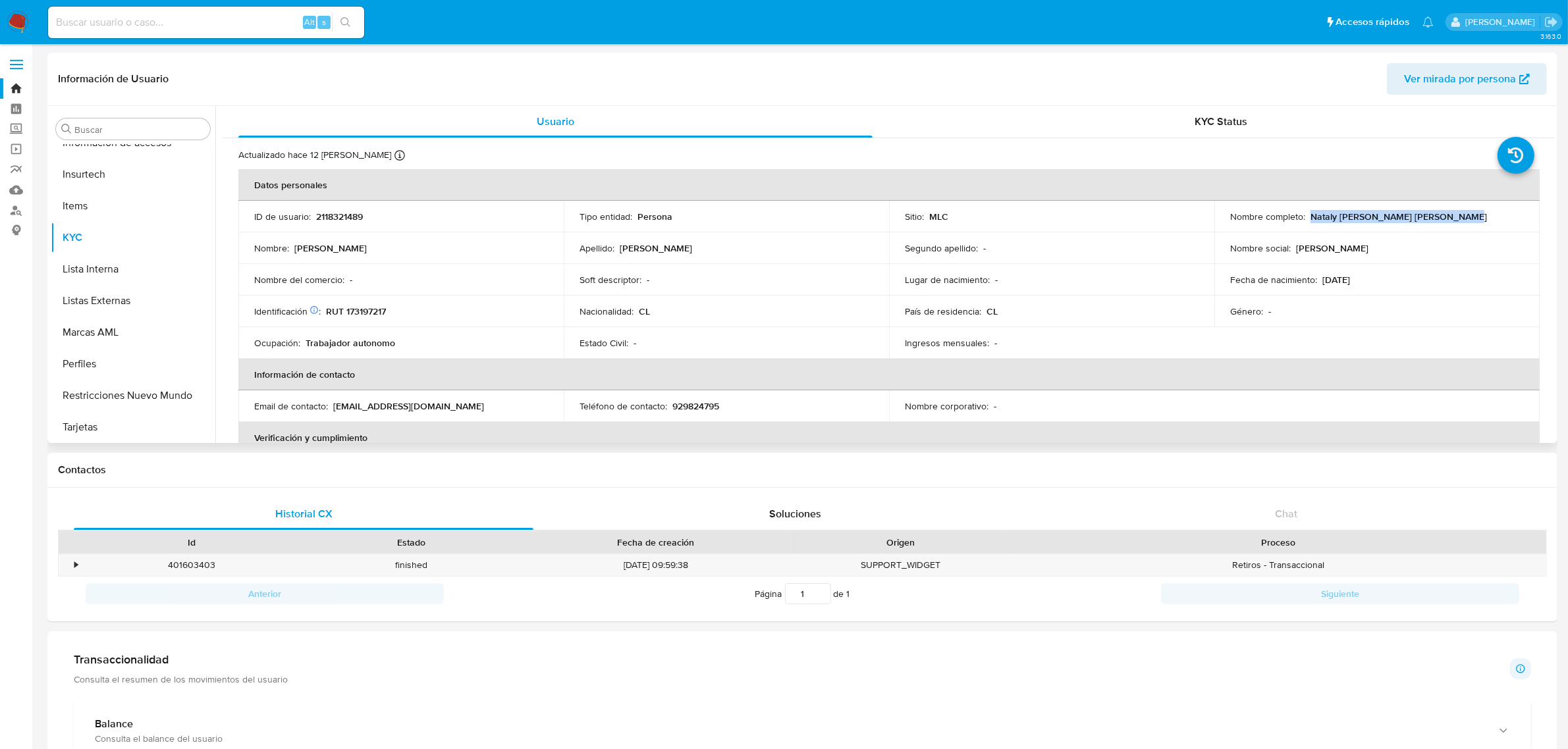
drag, startPoint x: 1305, startPoint y: 219, endPoint x: 1460, endPoint y: 214, distance: 155.1
click at [1460, 214] on div "Nombre completo : Nataly Andrea Rodríguez Sepúlveda" at bounding box center [1376, 216] width 293 height 12
copy p "Nataly Andrea Rodríguez Sepúlveda"
drag, startPoint x: 325, startPoint y: 308, endPoint x: 420, endPoint y: 310, distance: 95.0
click at [420, 310] on div "Identificación Nº de serie: 526827029 : RUT 173197217" at bounding box center [401, 311] width 293 height 12
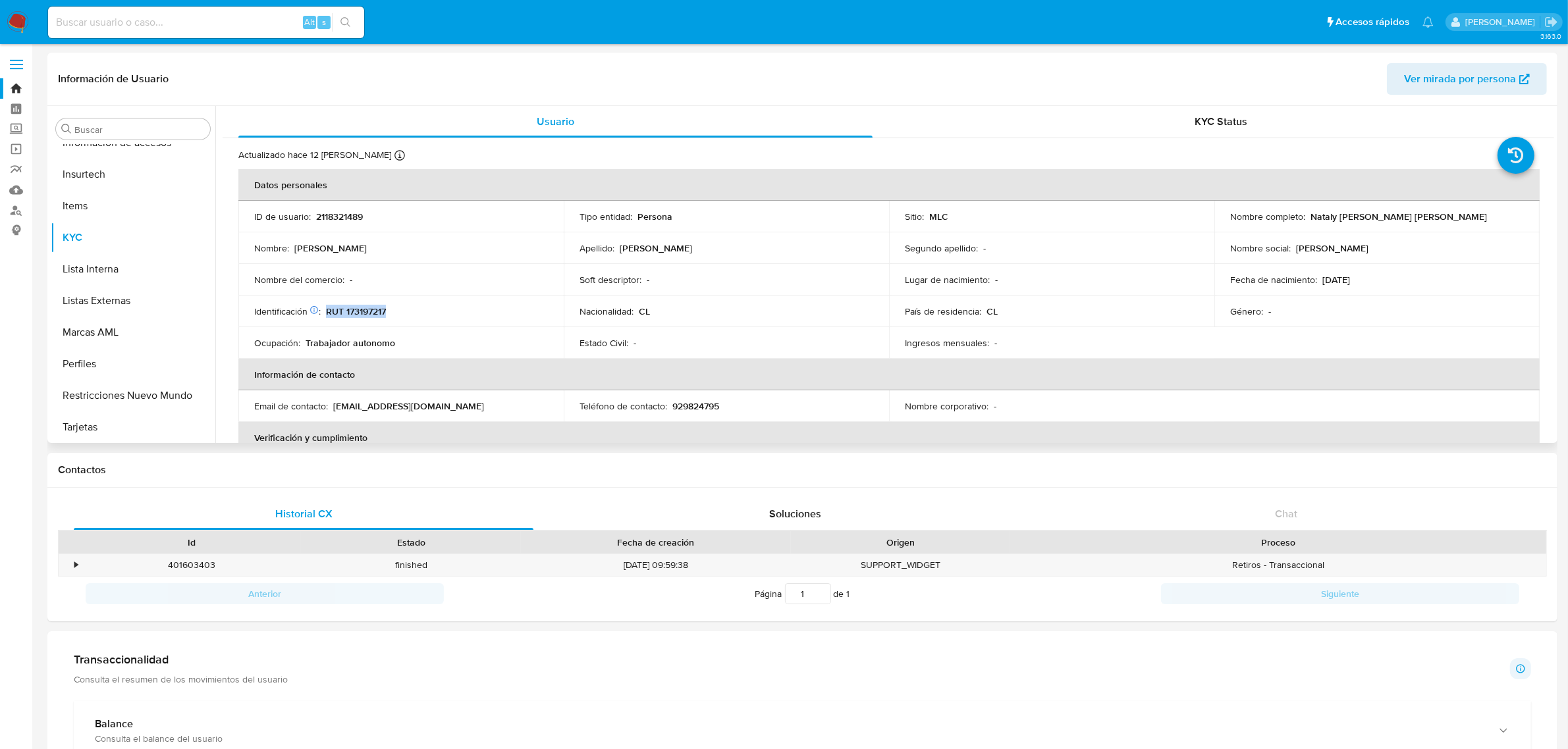
copy p "RUT 173197217"
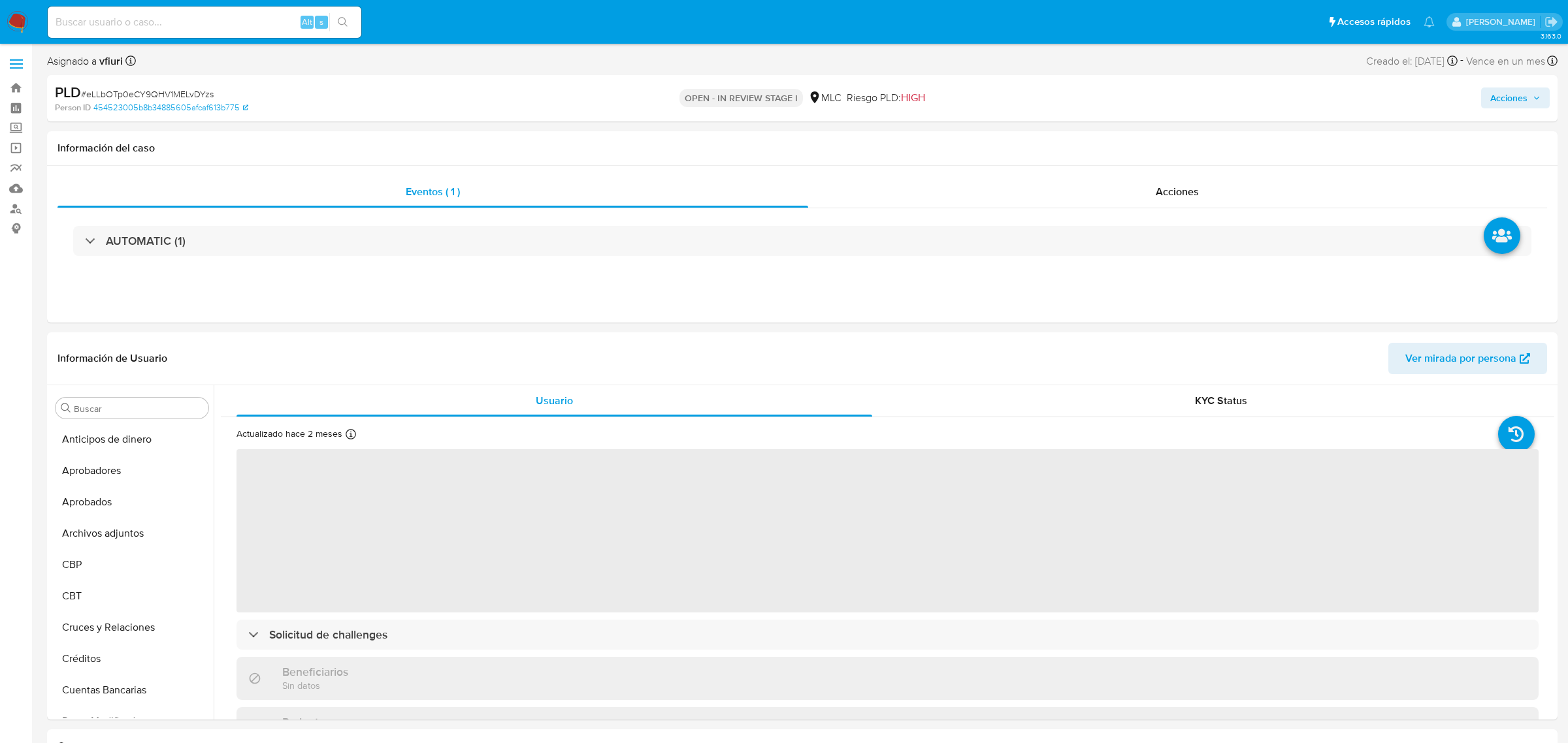
select select "10"
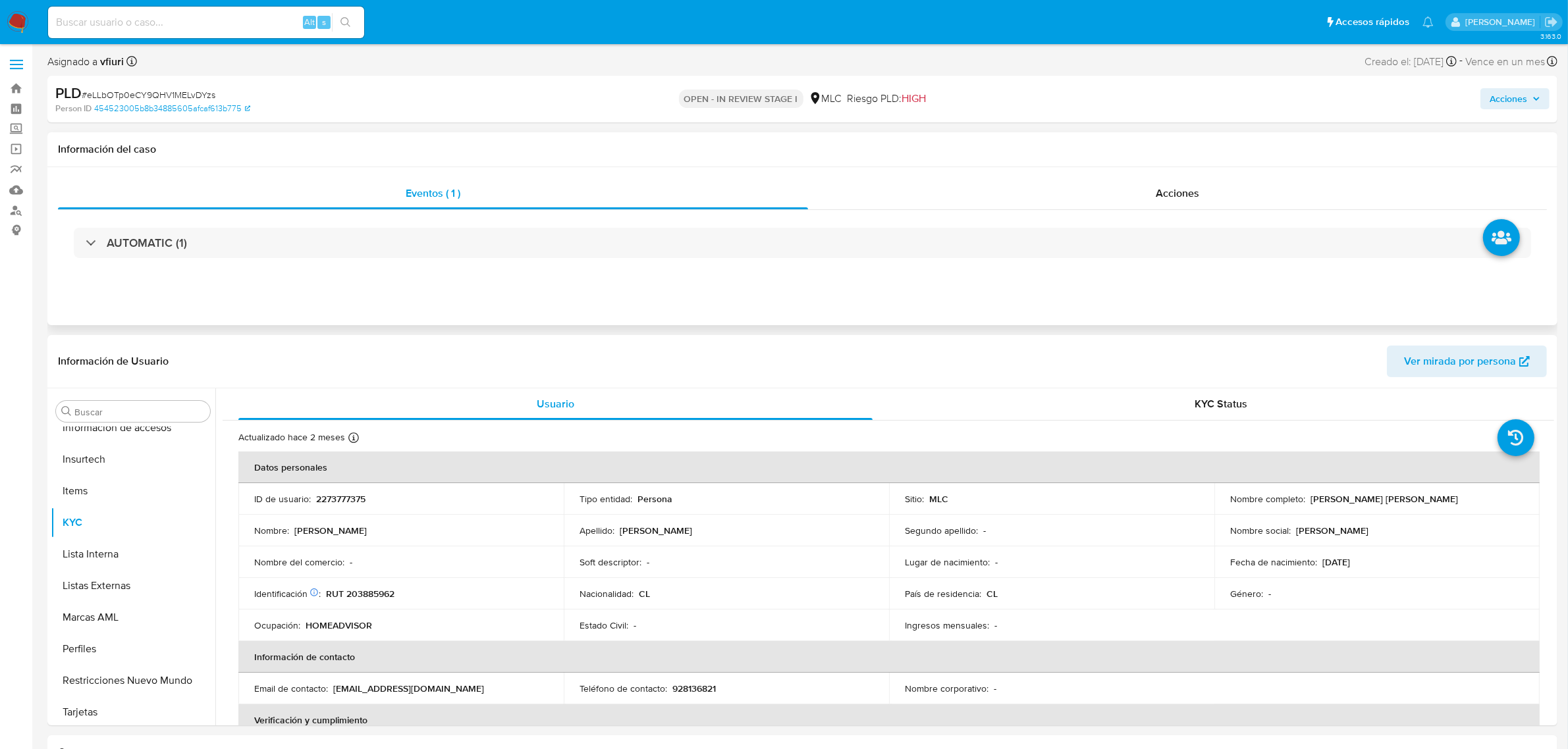
scroll to position [650, 0]
click at [343, 495] on p "2273777375" at bounding box center [340, 499] width 50 height 12
copy p "2273777375"
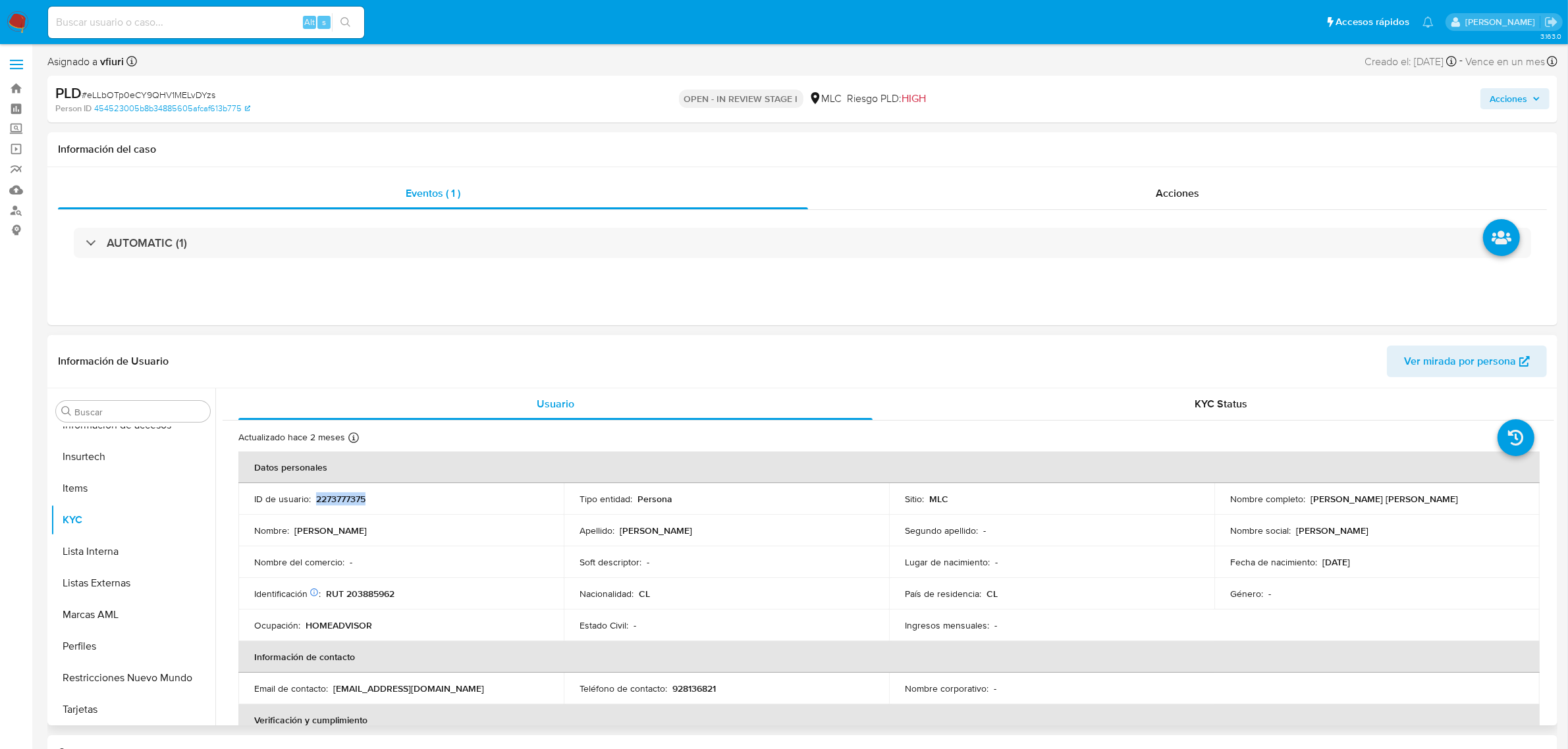
copy p "2273777375"
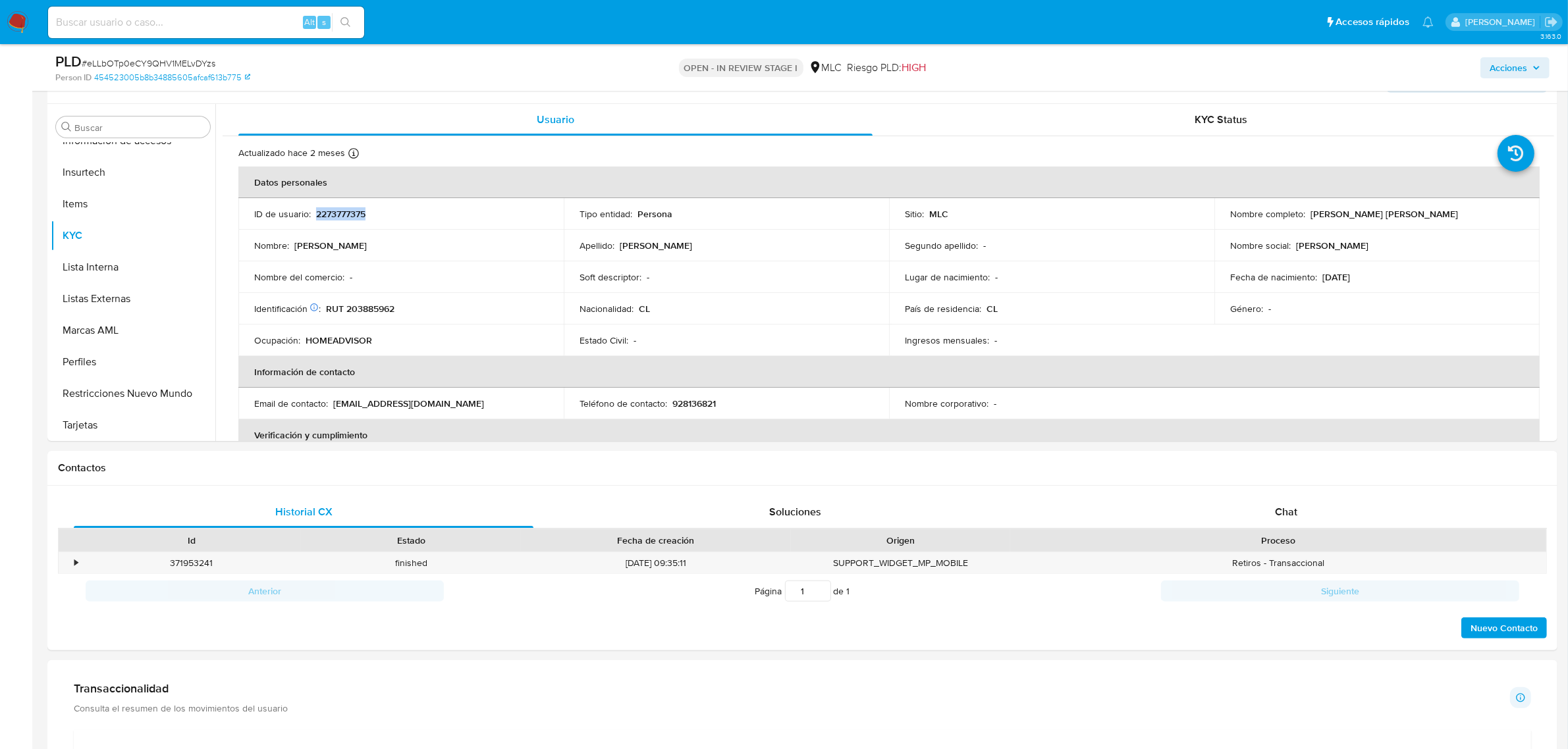
scroll to position [247, 0]
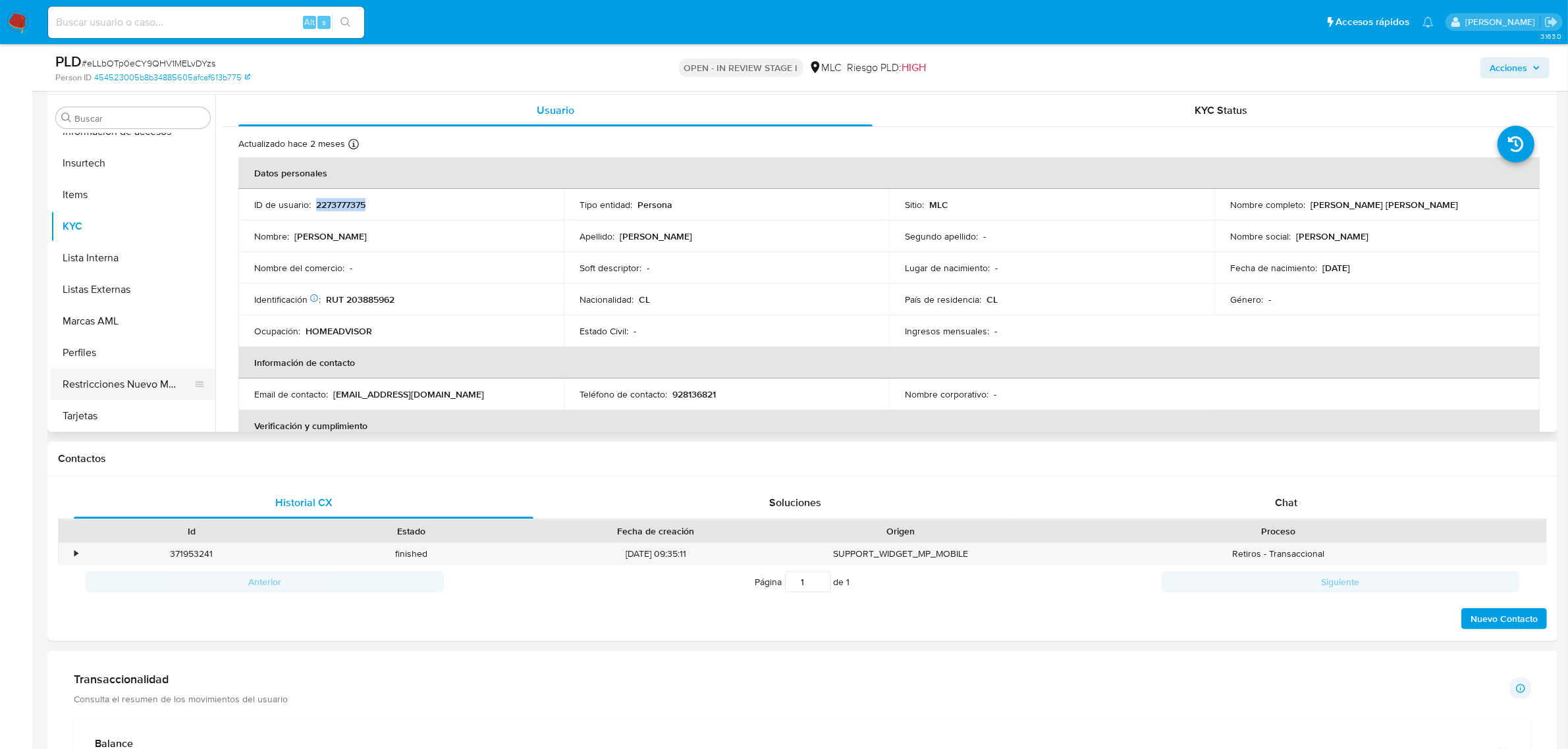
click at [102, 385] on button "Restricciones Nuevo Mundo" at bounding box center [127, 384] width 154 height 32
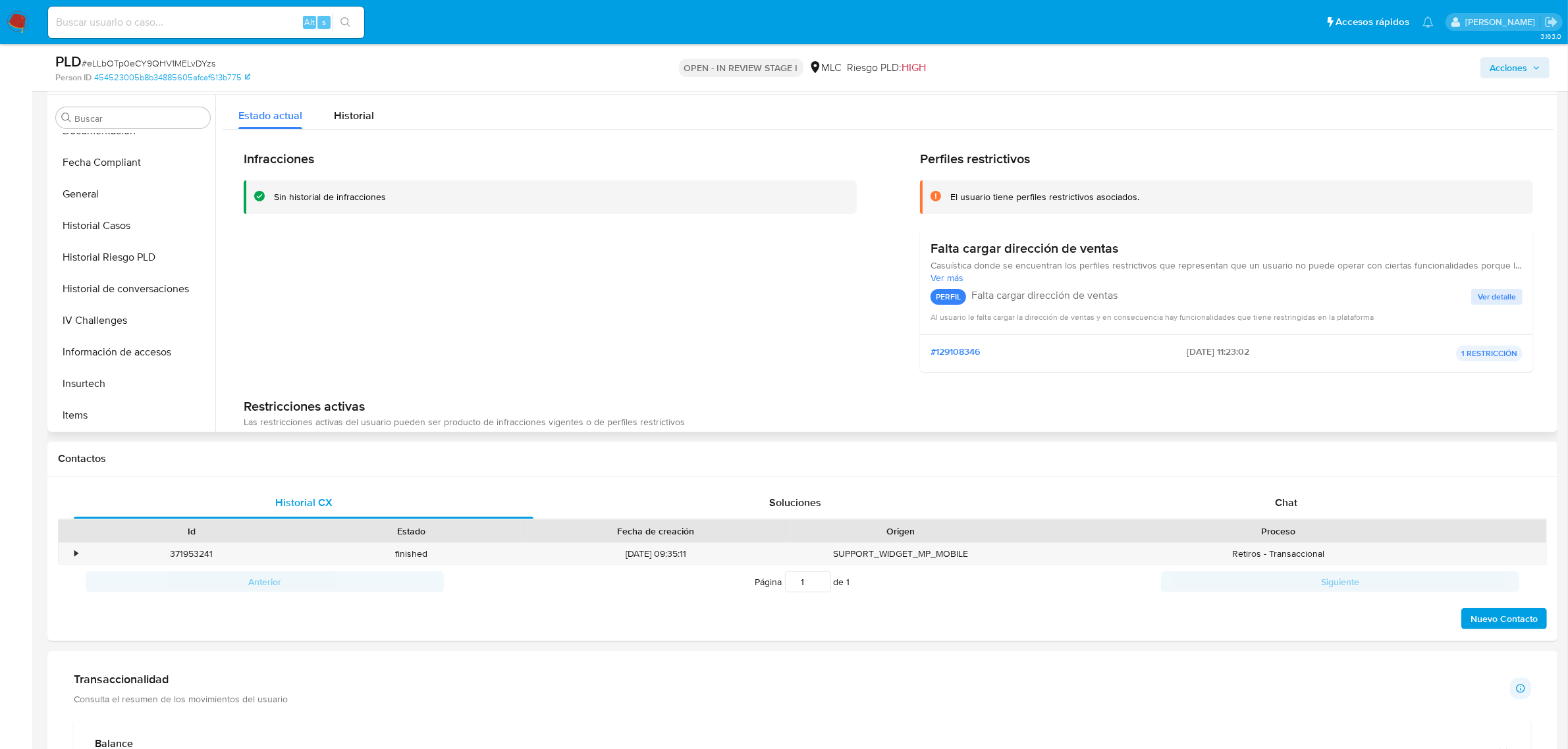
scroll to position [403, 0]
click at [107, 248] on button "Historial Casos" at bounding box center [127, 252] width 154 height 32
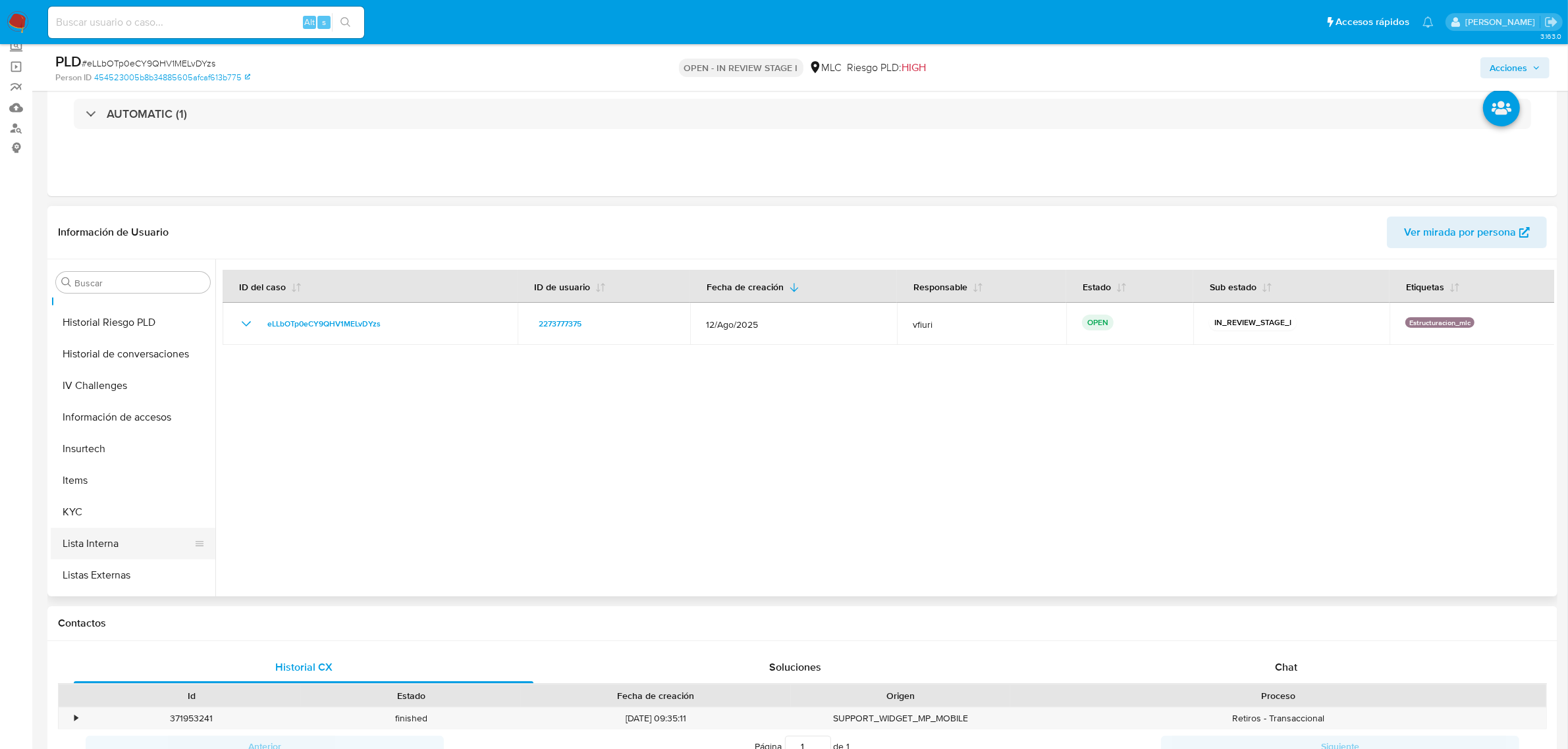
scroll to position [650, 0]
click at [89, 393] on button "KYC" at bounding box center [127, 391] width 154 height 32
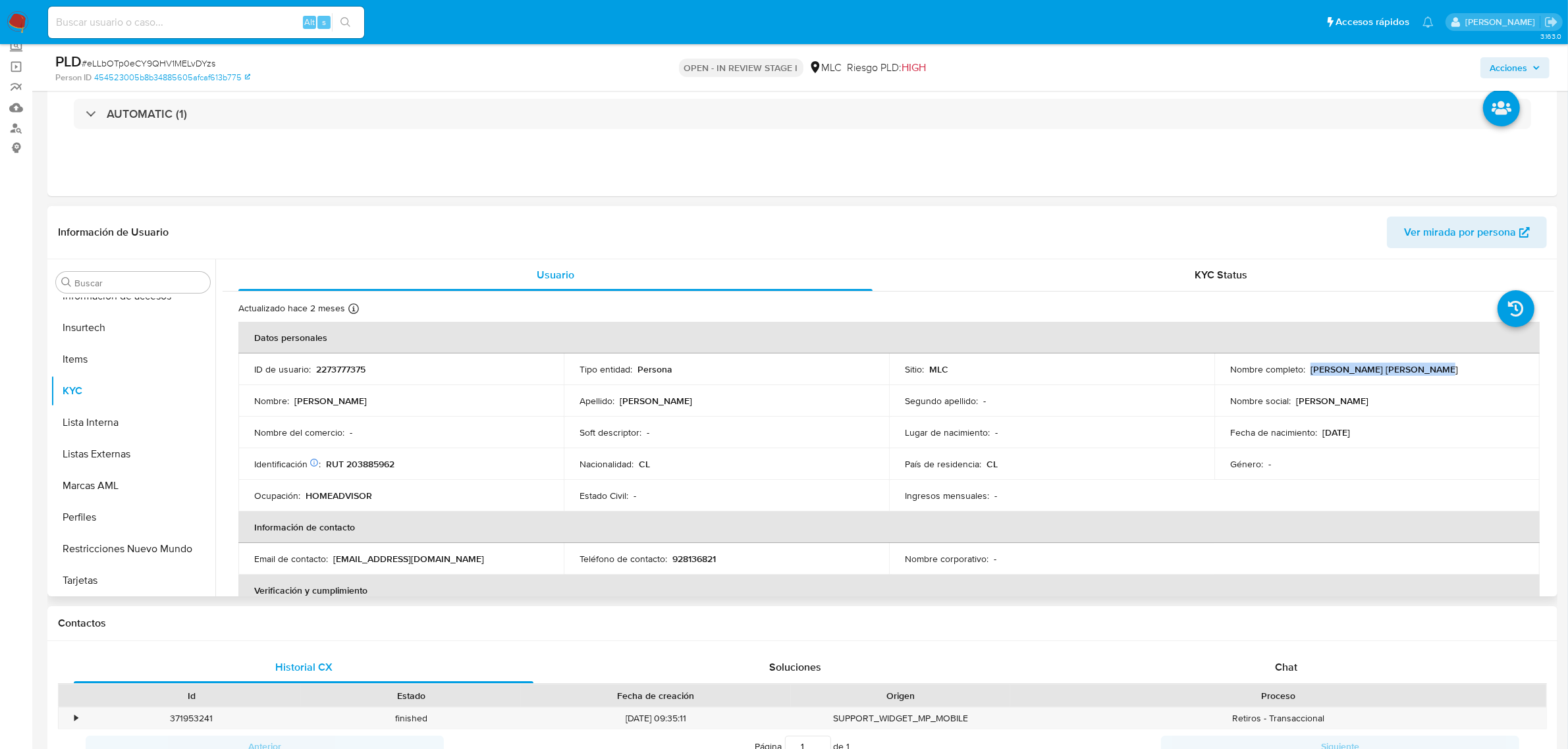
drag, startPoint x: 1308, startPoint y: 369, endPoint x: 1465, endPoint y: 365, distance: 157.1
click at [1465, 365] on div "Nombre completo : María Paz Manríquez Robles" at bounding box center [1376, 369] width 293 height 12
copy p "María Paz Manríquez Robles"
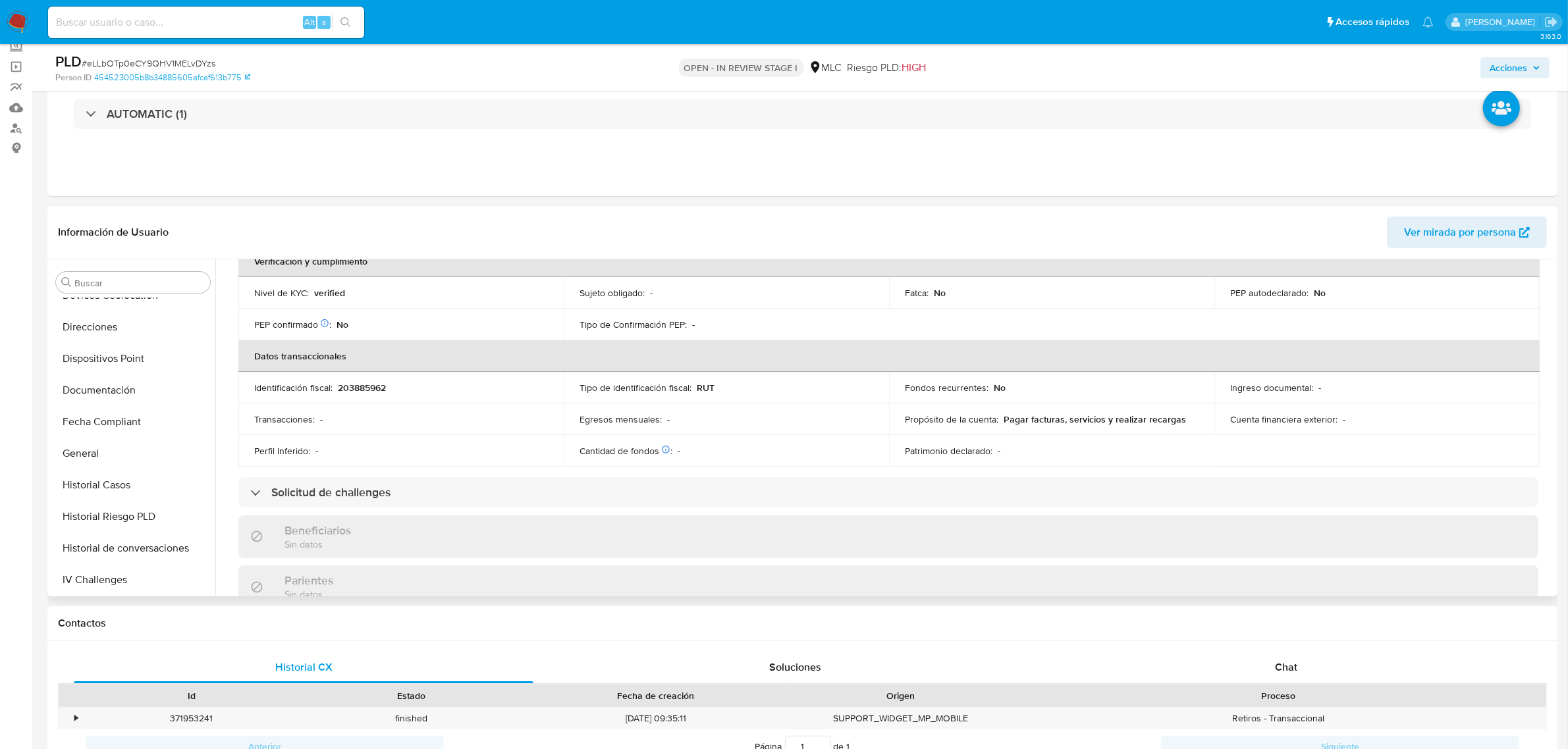
scroll to position [320, 0]
click at [99, 421] on button "Fecha Compliant" at bounding box center [127, 436] width 154 height 32
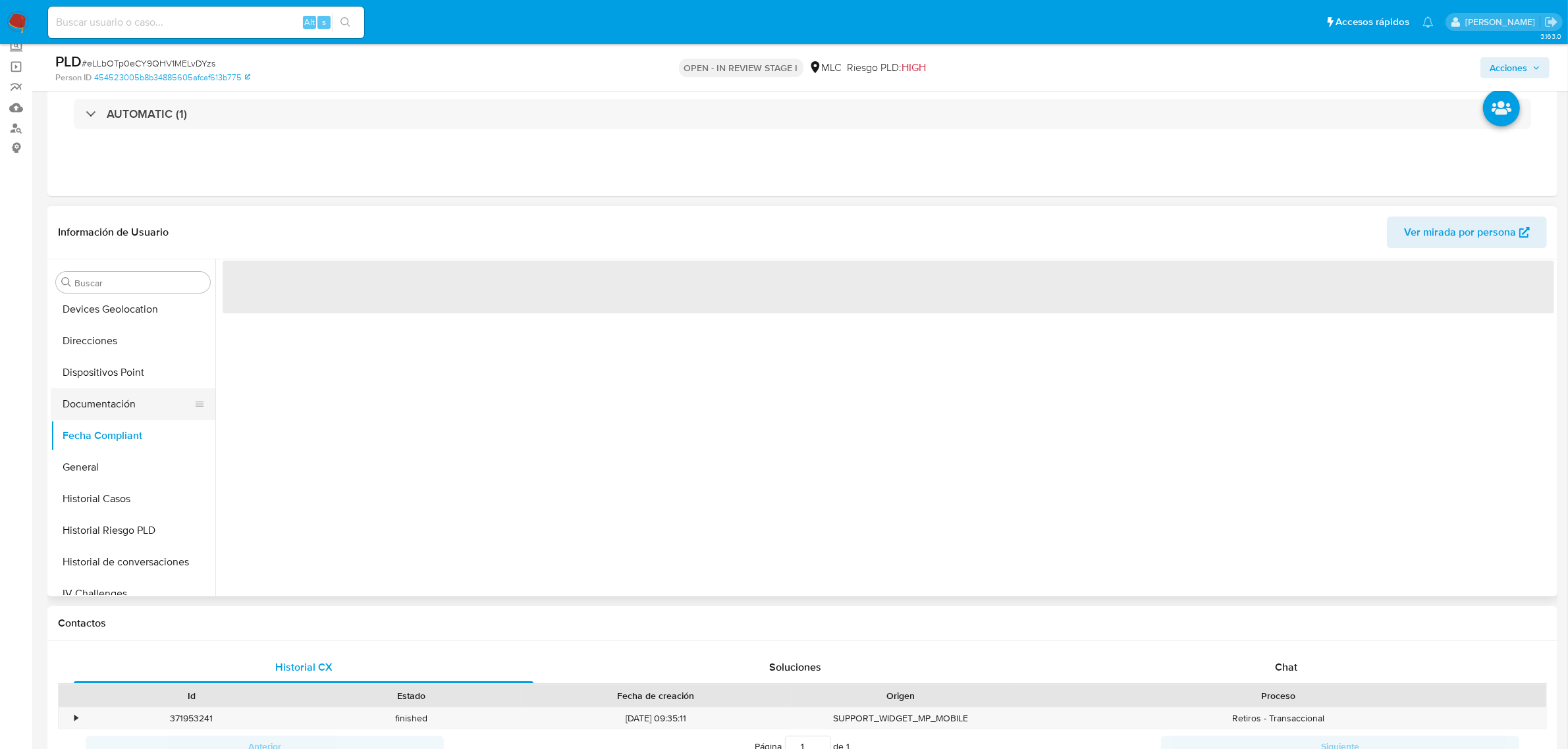
click at [93, 399] on button "Documentación" at bounding box center [127, 404] width 154 height 32
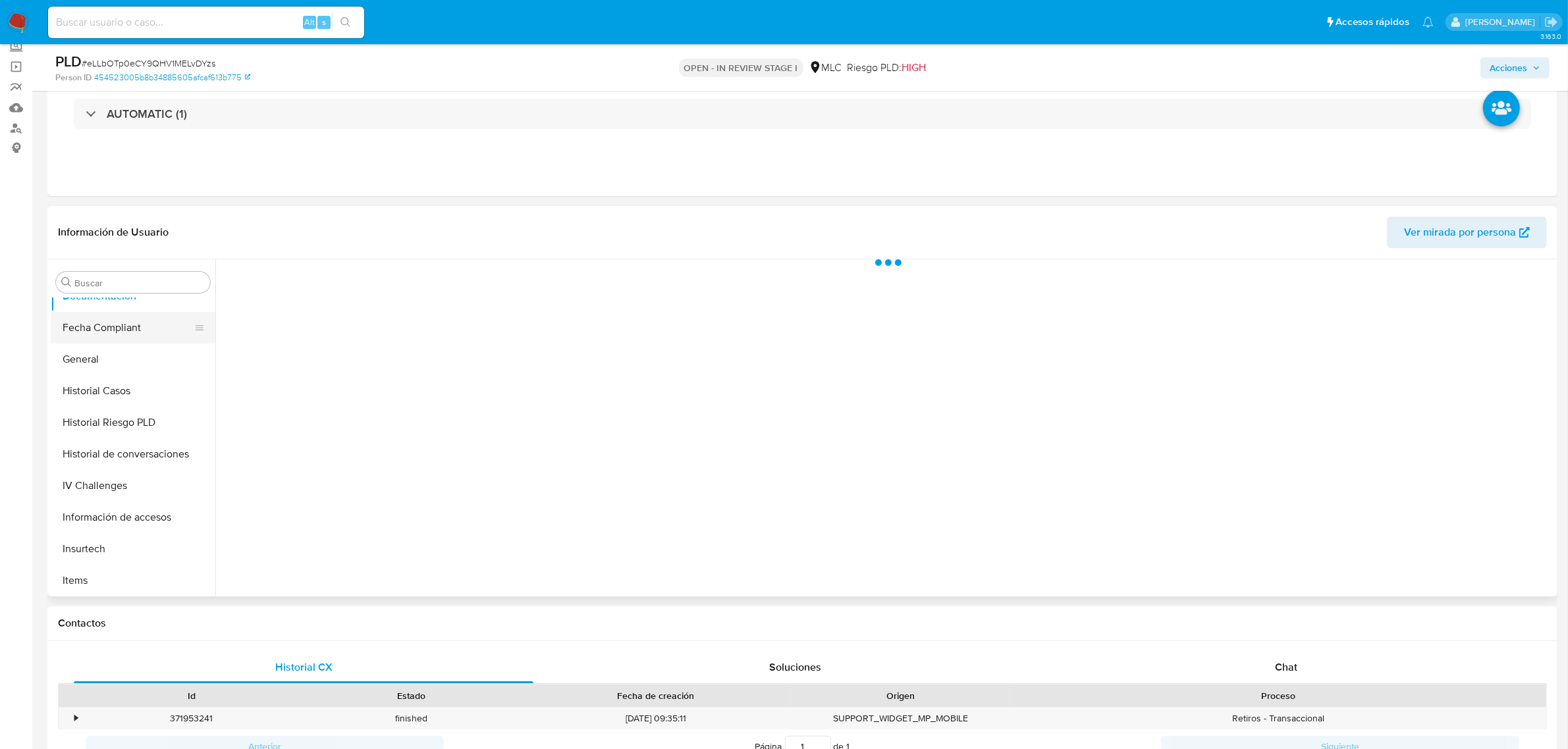
scroll to position [650, 0]
click at [74, 379] on button "KYC" at bounding box center [127, 391] width 154 height 32
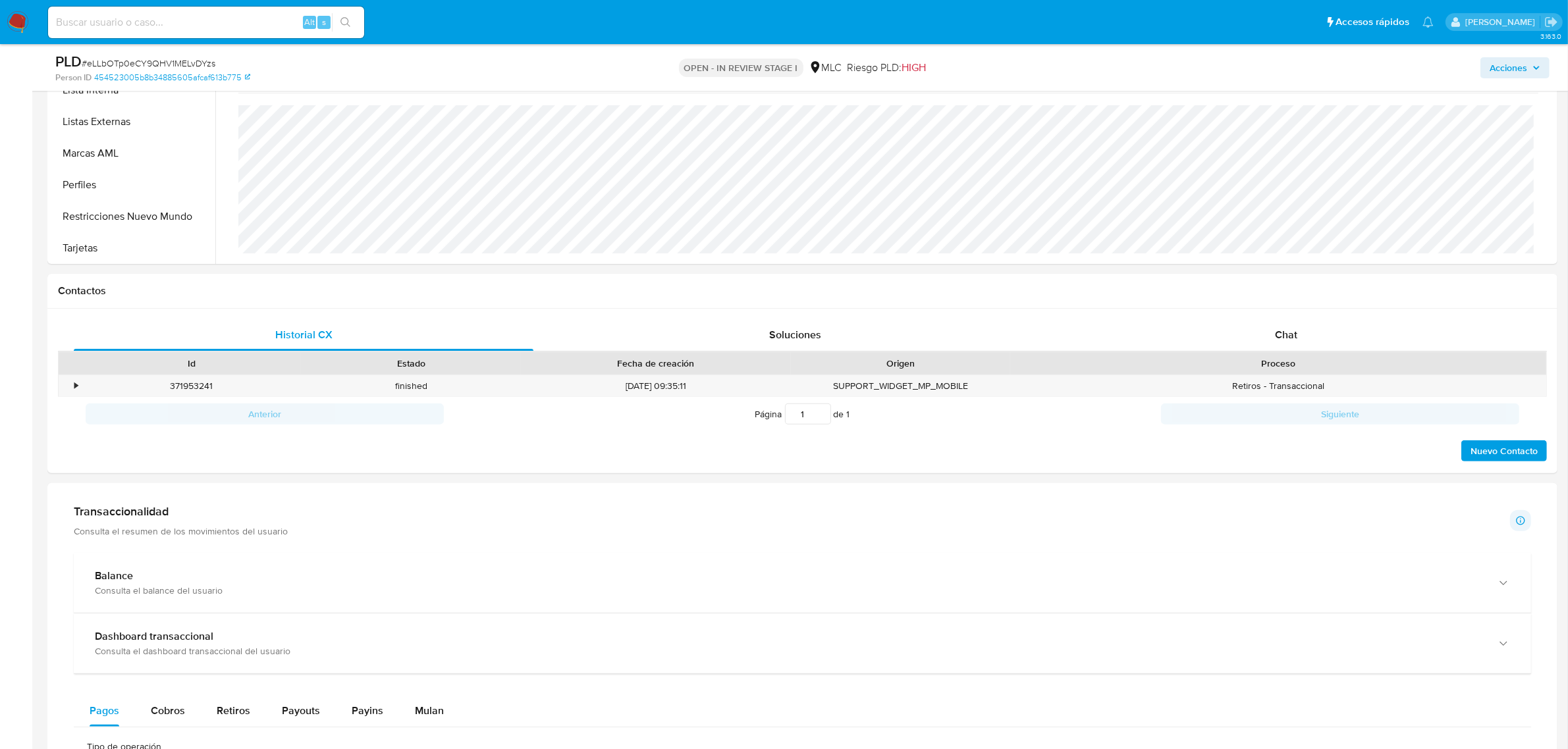
scroll to position [411, 0]
click at [1293, 332] on span "Chat" at bounding box center [1285, 338] width 23 height 15
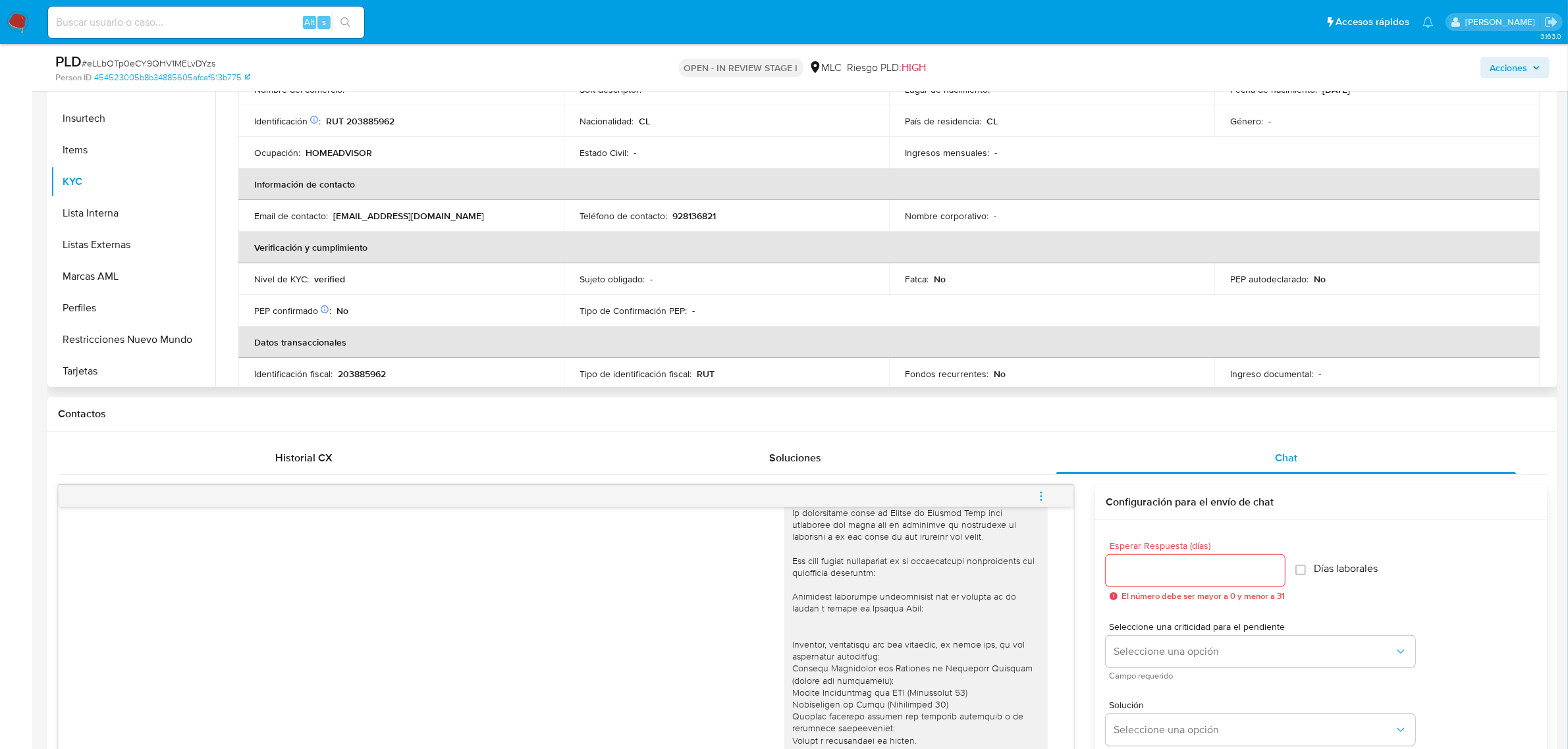
scroll to position [55, 0]
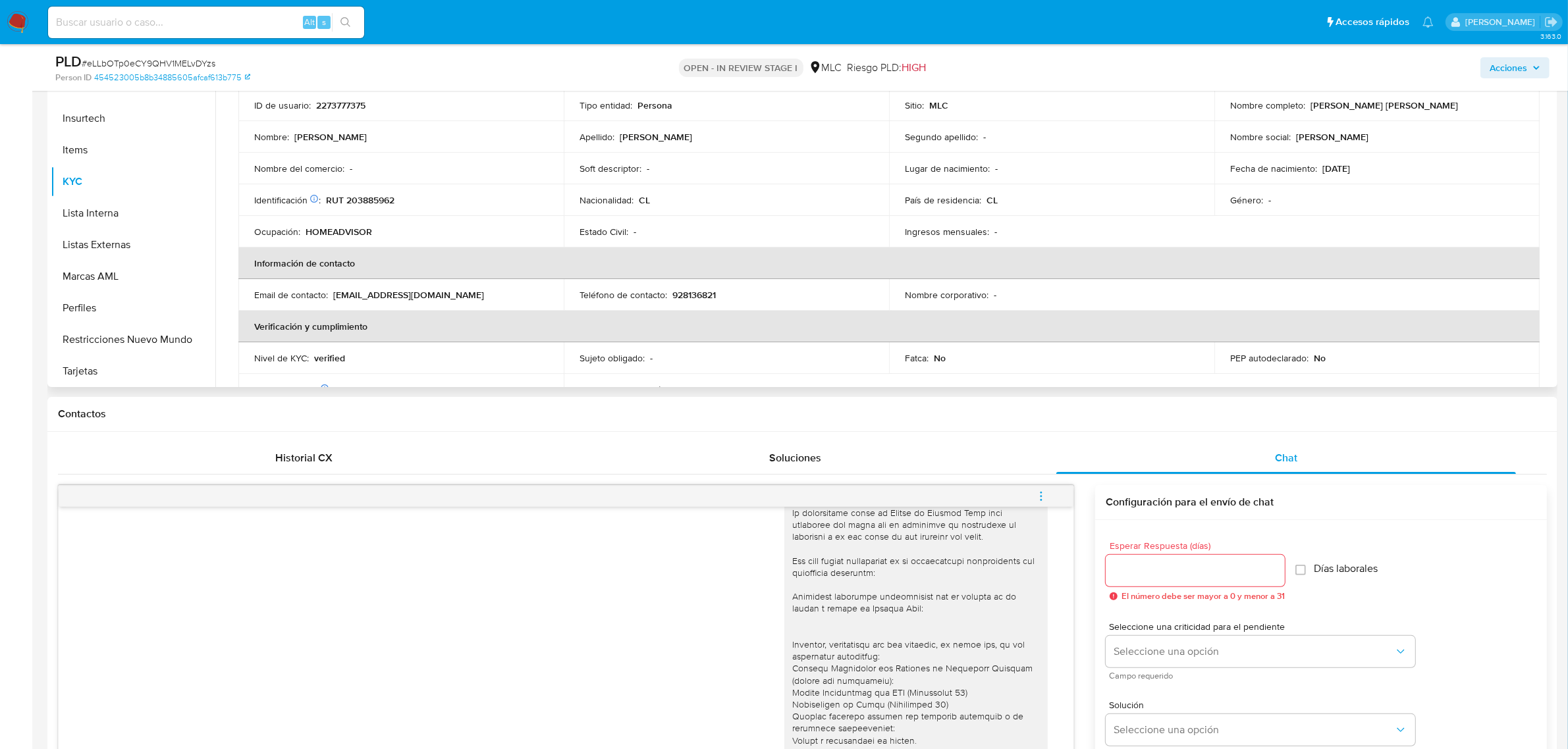
click at [372, 194] on p "RUT 203885962" at bounding box center [360, 200] width 68 height 12
copy p "203885962"
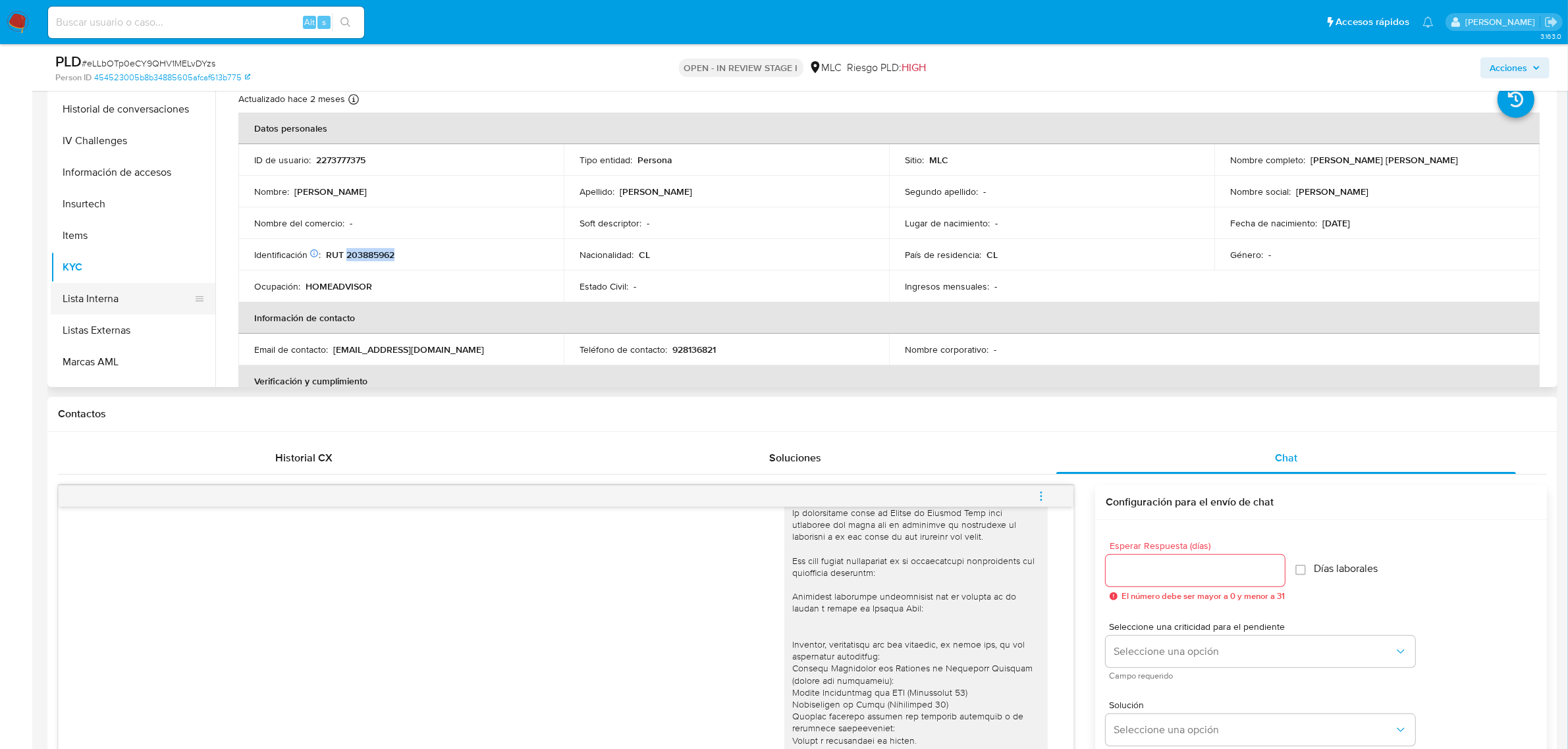
scroll to position [320, 0]
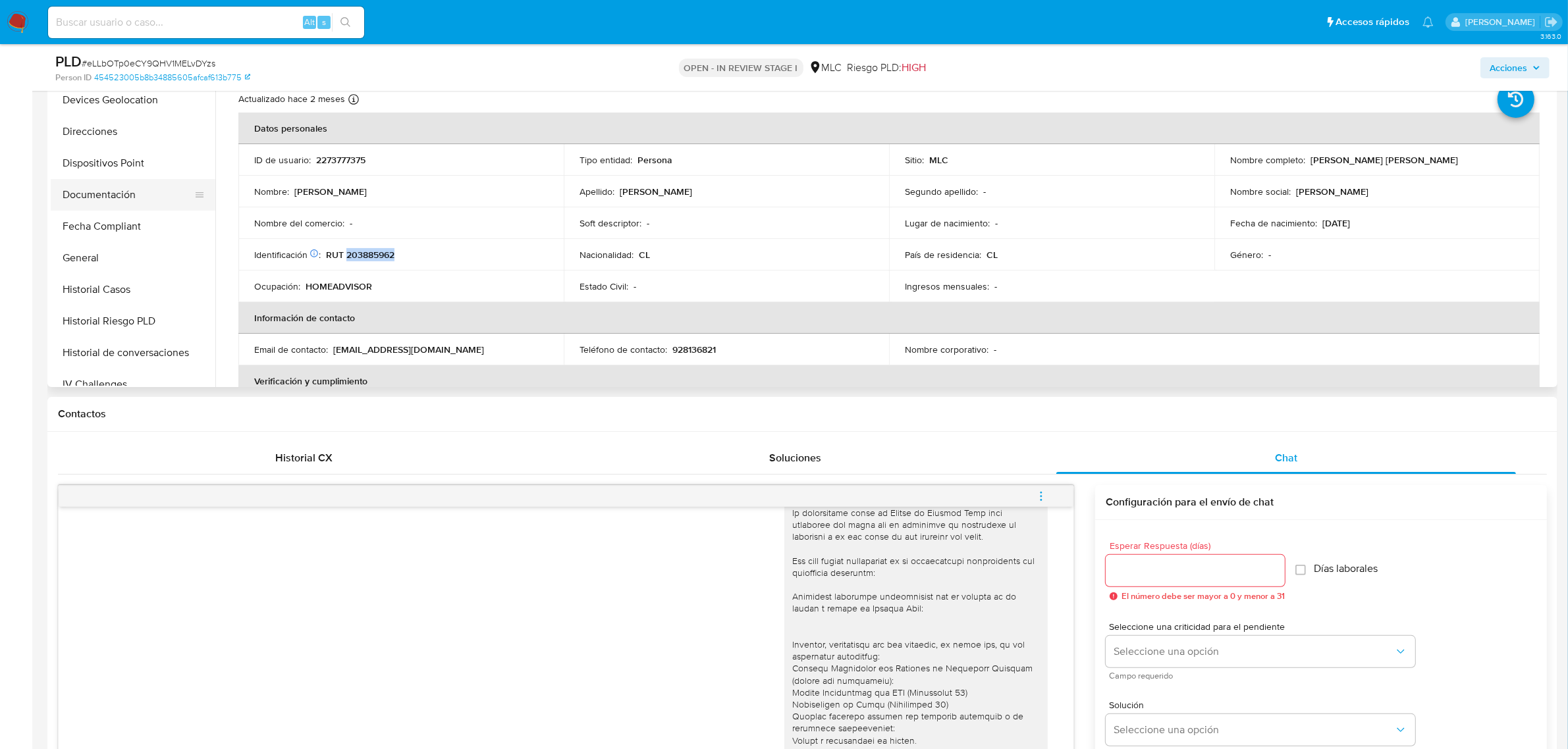
click at [90, 193] on button "Documentación" at bounding box center [127, 194] width 154 height 32
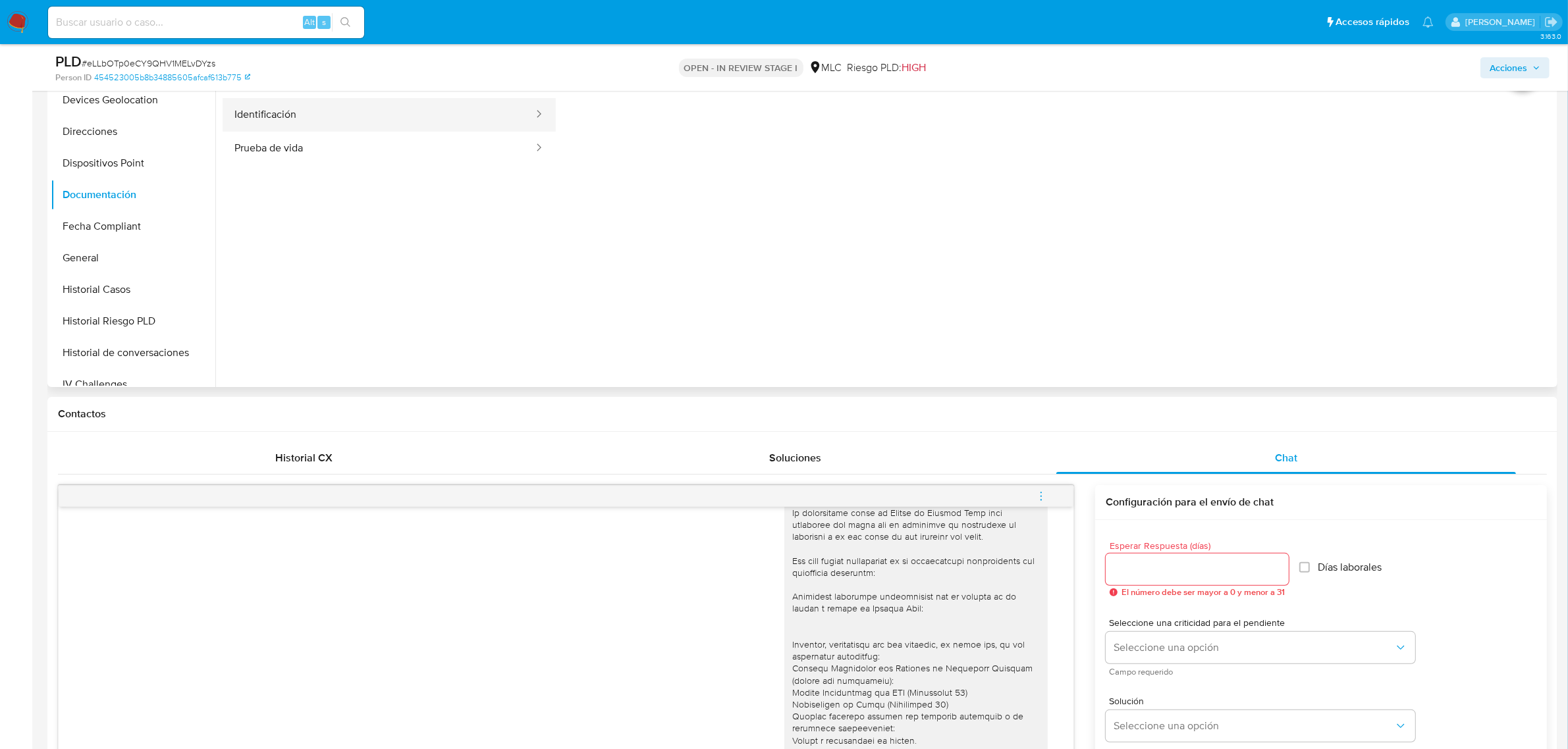
click at [374, 116] on button "Identificación" at bounding box center [378, 114] width 312 height 33
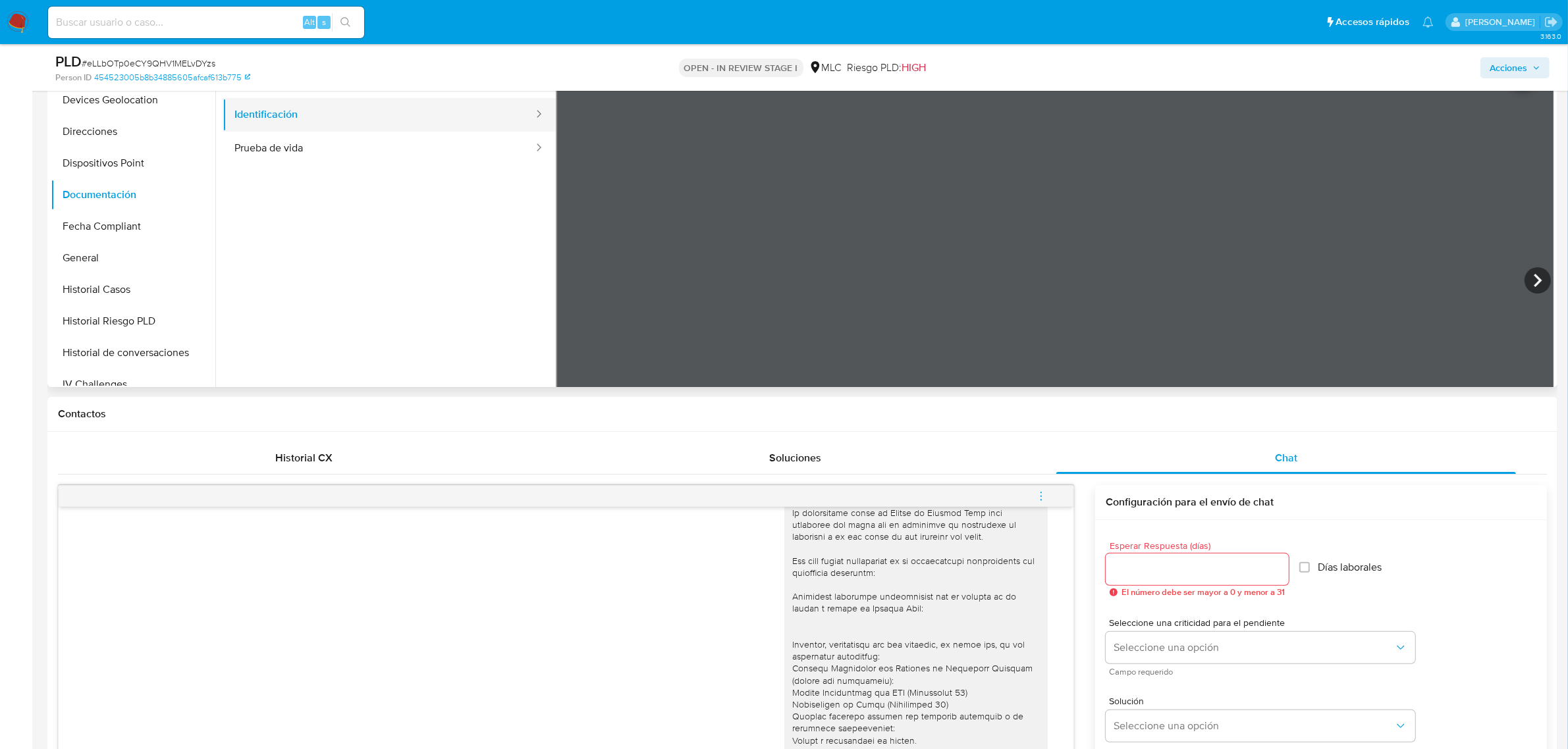
drag, startPoint x: 392, startPoint y: 95, endPoint x: 389, endPoint y: 123, distance: 28.2
click at [392, 97] on li "Usuario Identificación Prueba de vida" at bounding box center [389, 116] width 333 height 99
drag, startPoint x: 393, startPoint y: 131, endPoint x: 409, endPoint y: 140, distance: 18.4
click at [393, 132] on button "Prueba de vida" at bounding box center [378, 148] width 312 height 33
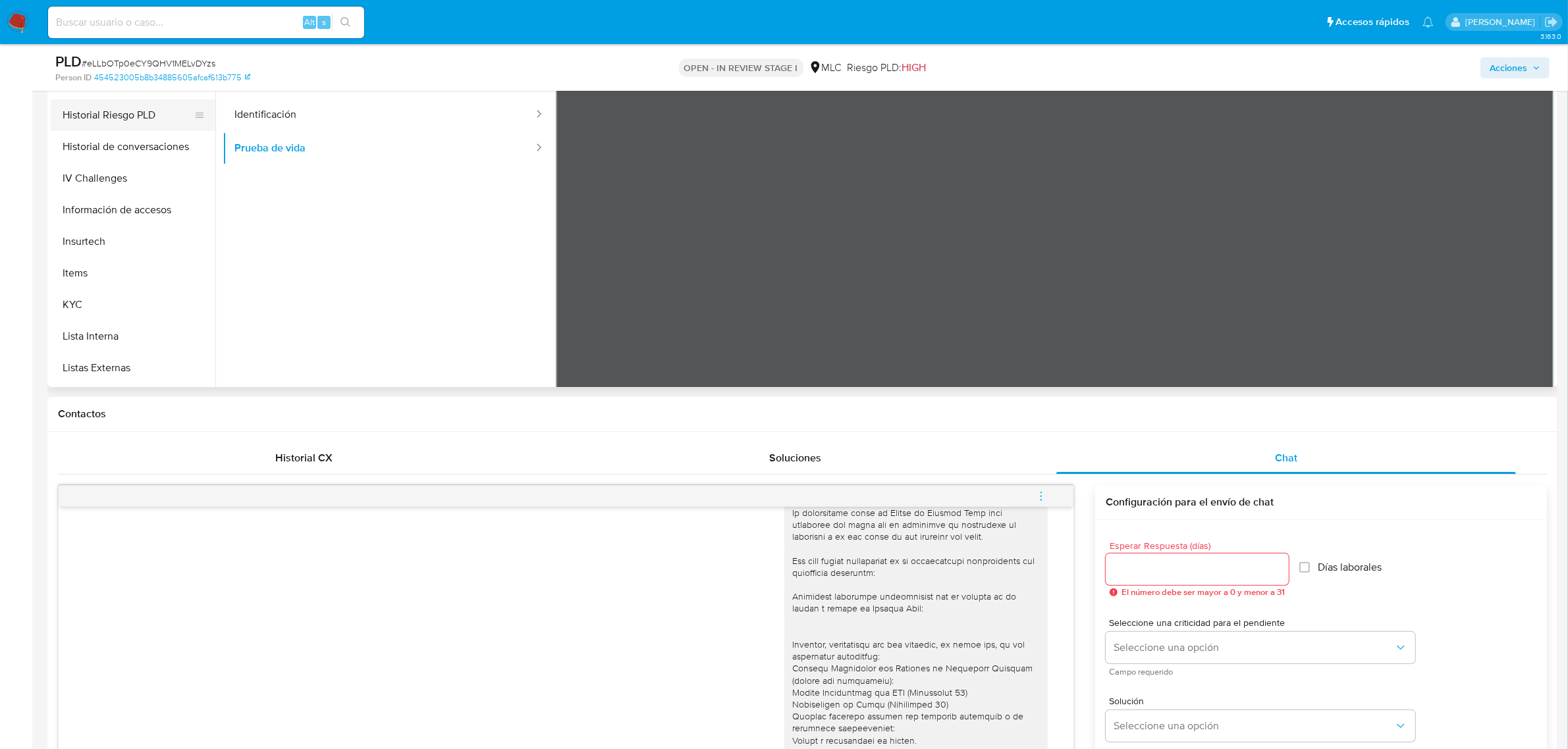
scroll to position [650, 0]
click at [103, 178] on button "KYC" at bounding box center [127, 181] width 154 height 32
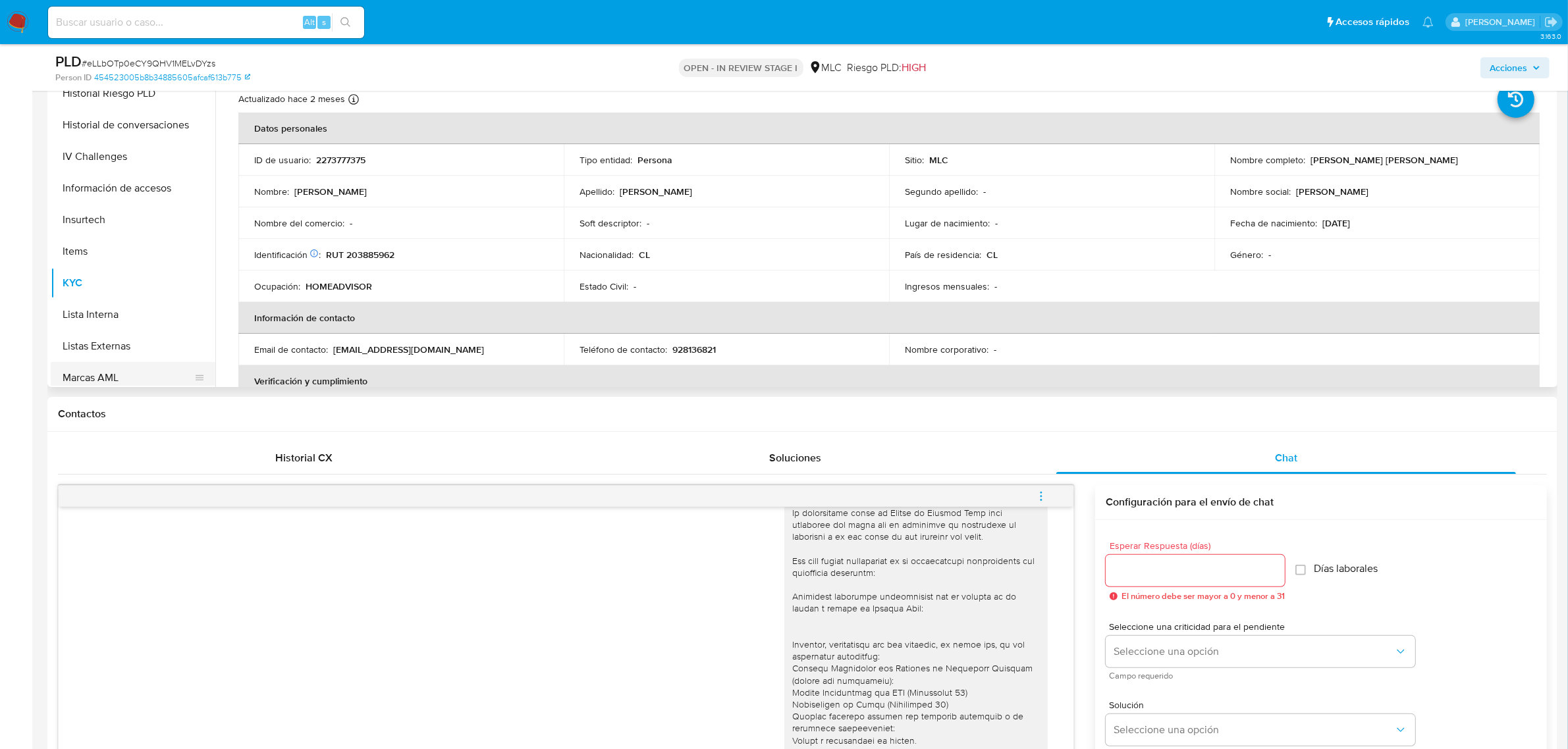
scroll to position [320, 0]
click at [140, 291] on button "Historial Casos" at bounding box center [127, 289] width 154 height 32
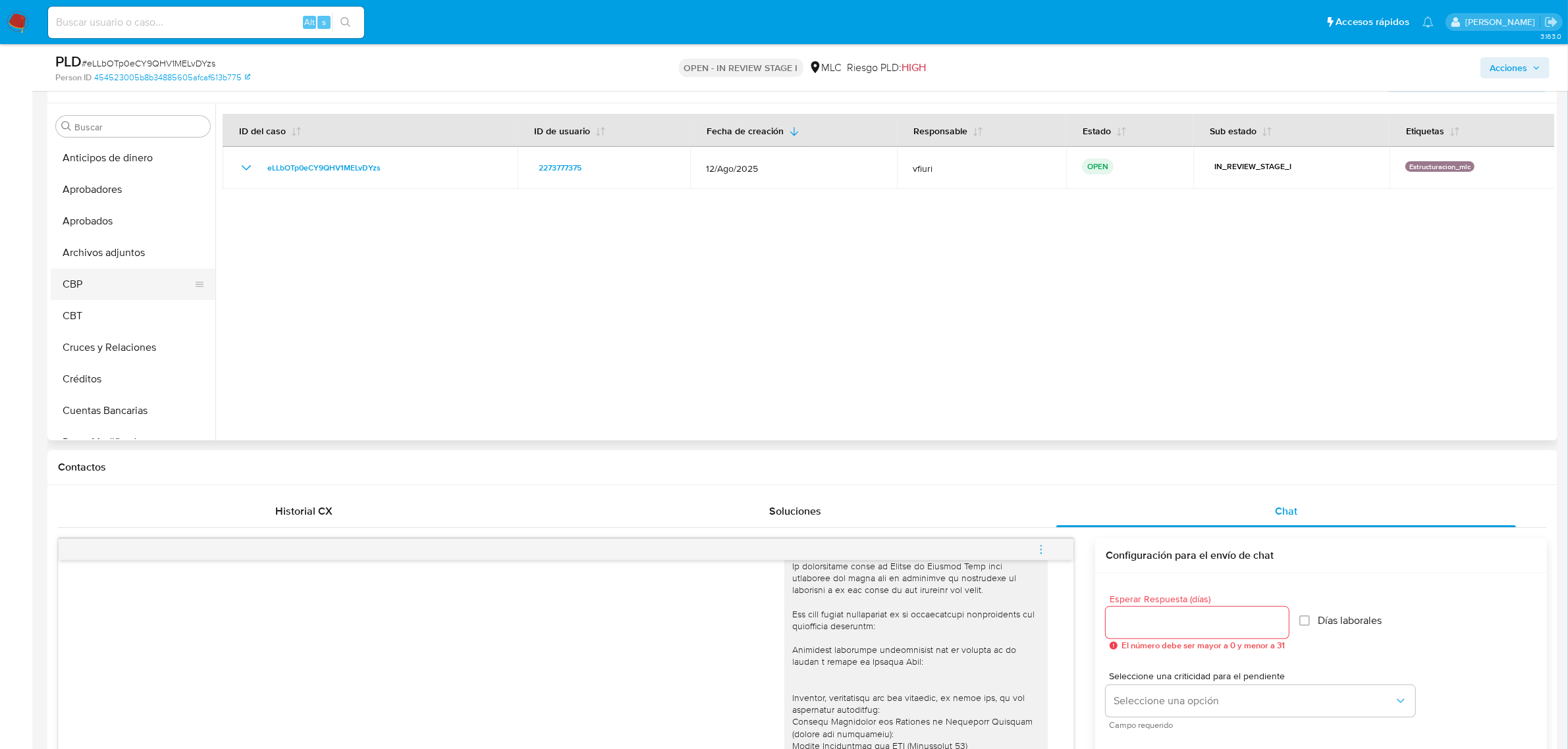
scroll to position [210, 0]
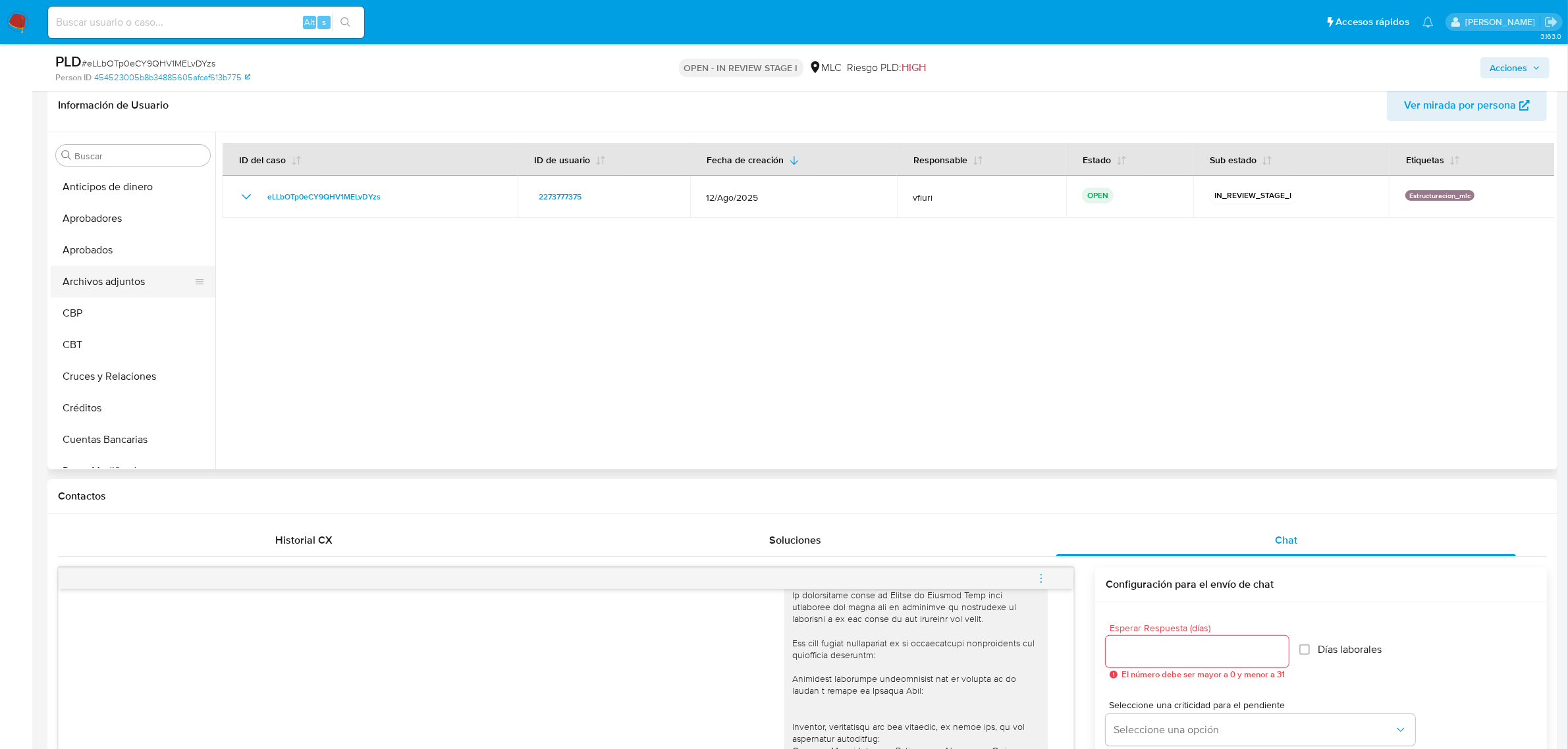
click at [122, 291] on button "Archivos adjuntos" at bounding box center [127, 282] width 154 height 32
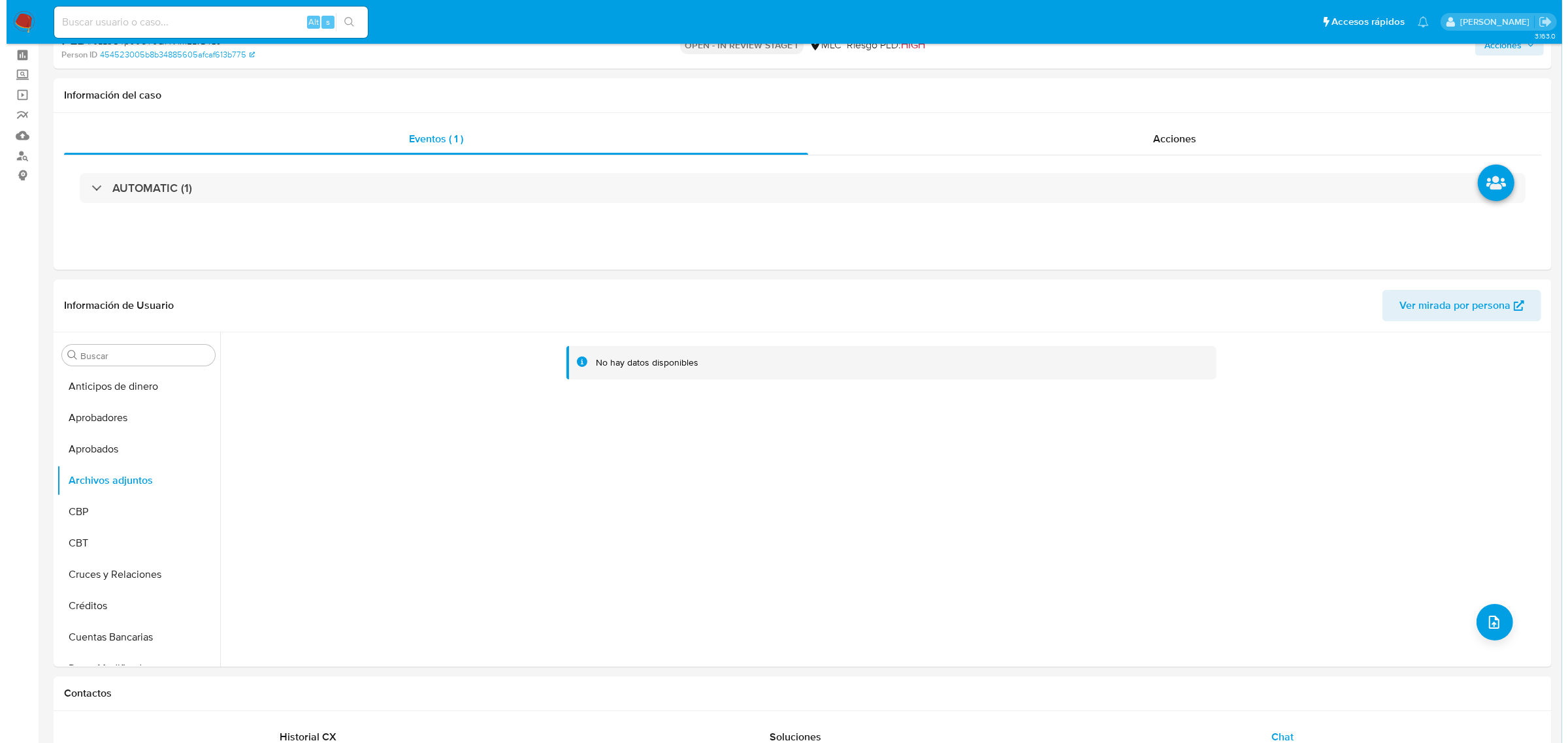
scroll to position [81, 0]
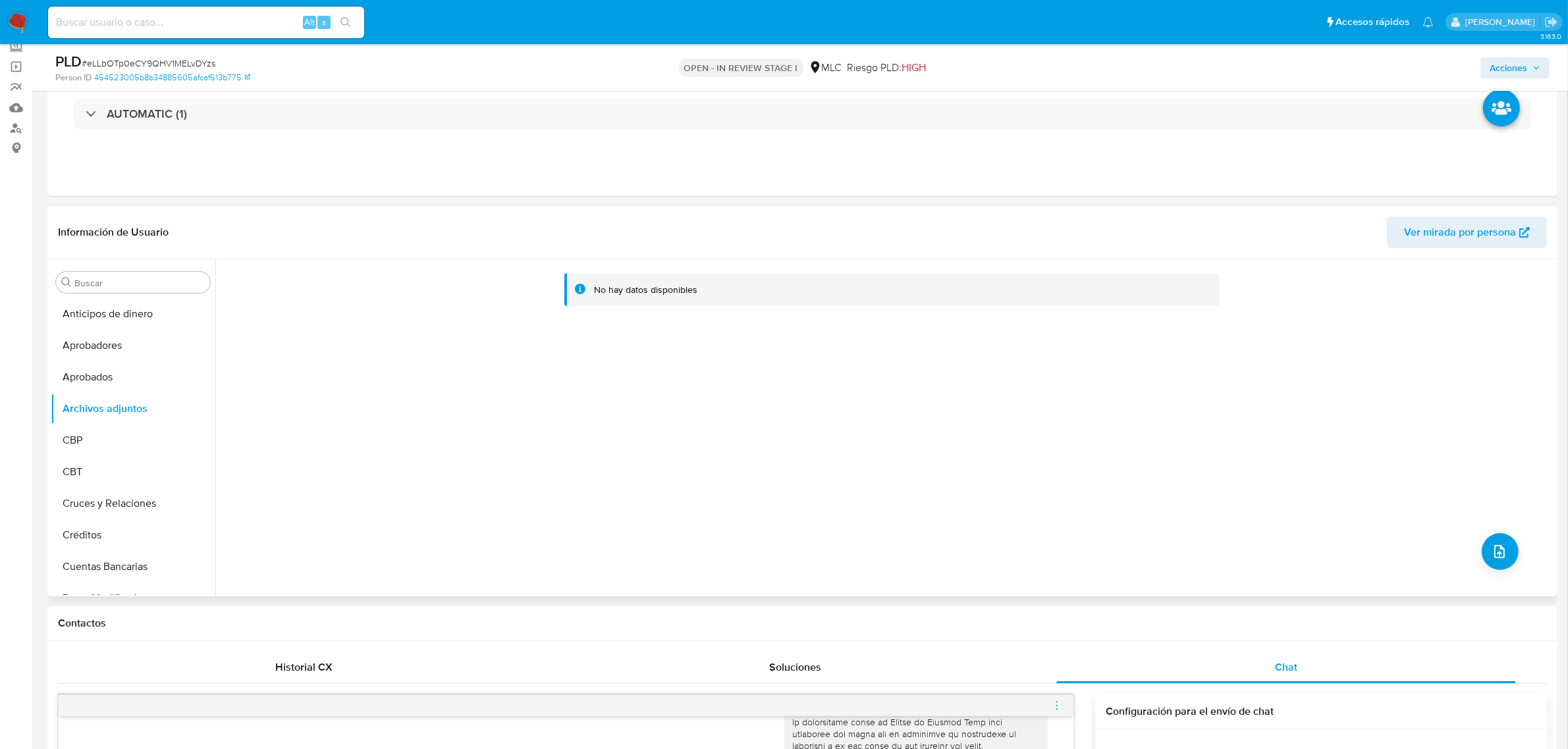
click at [1513, 537] on div "No hay datos disponibles" at bounding box center [884, 428] width 1338 height 338
click at [1500, 540] on button "upload-file" at bounding box center [1500, 552] width 37 height 37
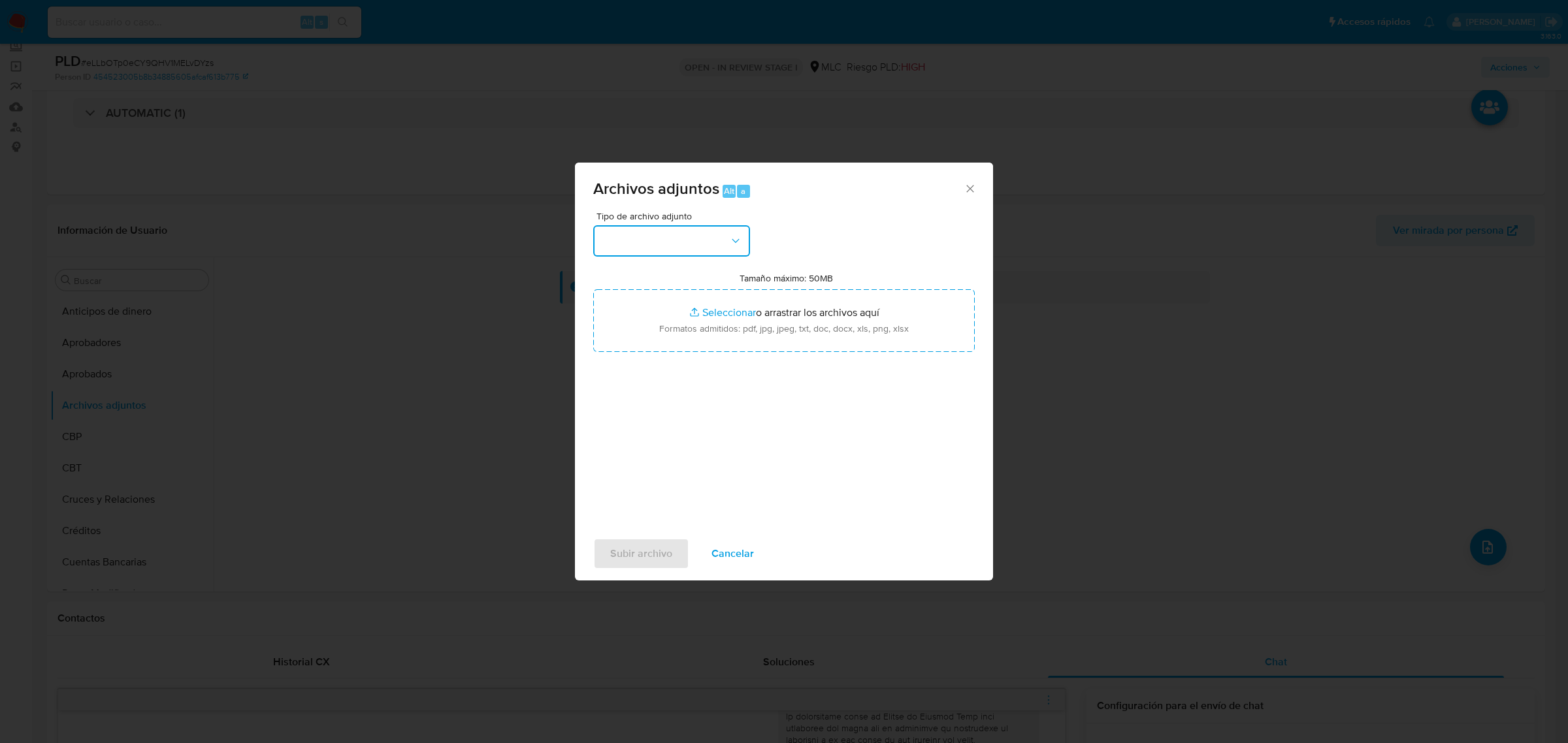
click at [703, 253] on button "button" at bounding box center [671, 240] width 157 height 31
click at [637, 376] on div "OTROS" at bounding box center [667, 360] width 133 height 31
click at [1336, 17] on div "Archivos adjuntos Alt a Tipo de archivo adjunto OTROS Tamaño máximo: 50MB Selec…" at bounding box center [784, 372] width 1568 height 743
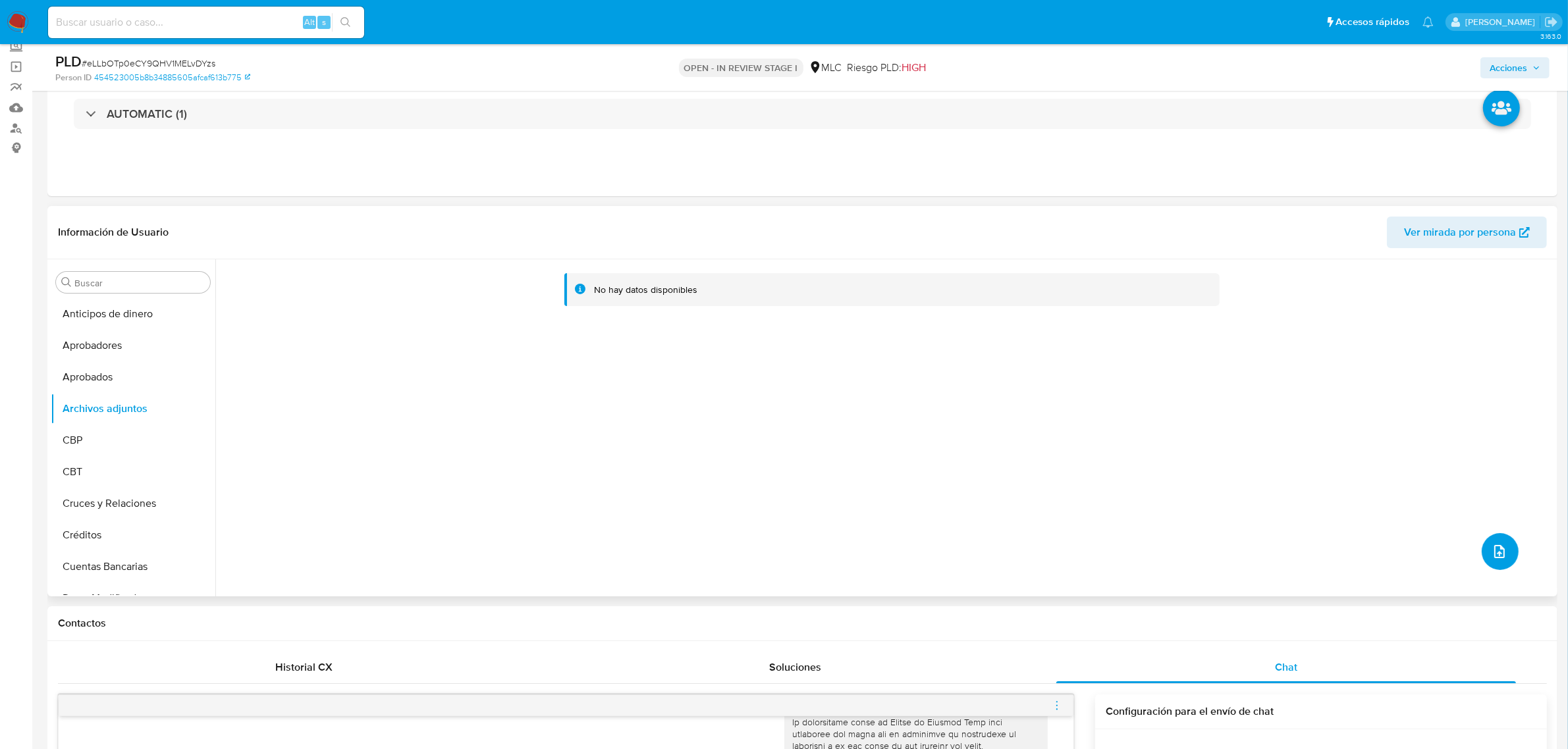
click at [1497, 544] on span "upload-file" at bounding box center [1500, 552] width 16 height 16
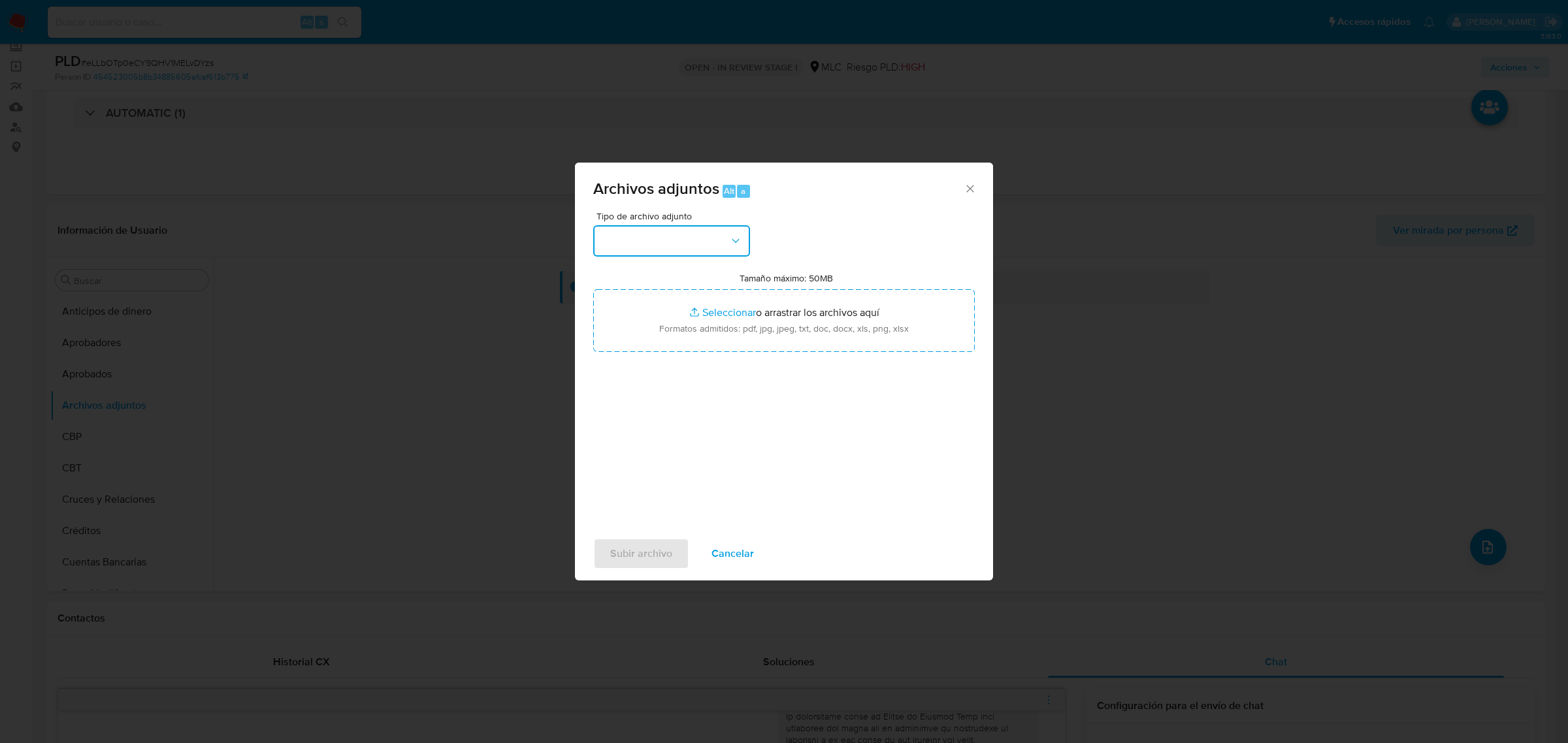
click at [689, 246] on button "button" at bounding box center [671, 240] width 157 height 31
click at [644, 373] on div "OTROS" at bounding box center [667, 360] width 133 height 31
click at [667, 547] on span "Subir archivo" at bounding box center [640, 554] width 62 height 29
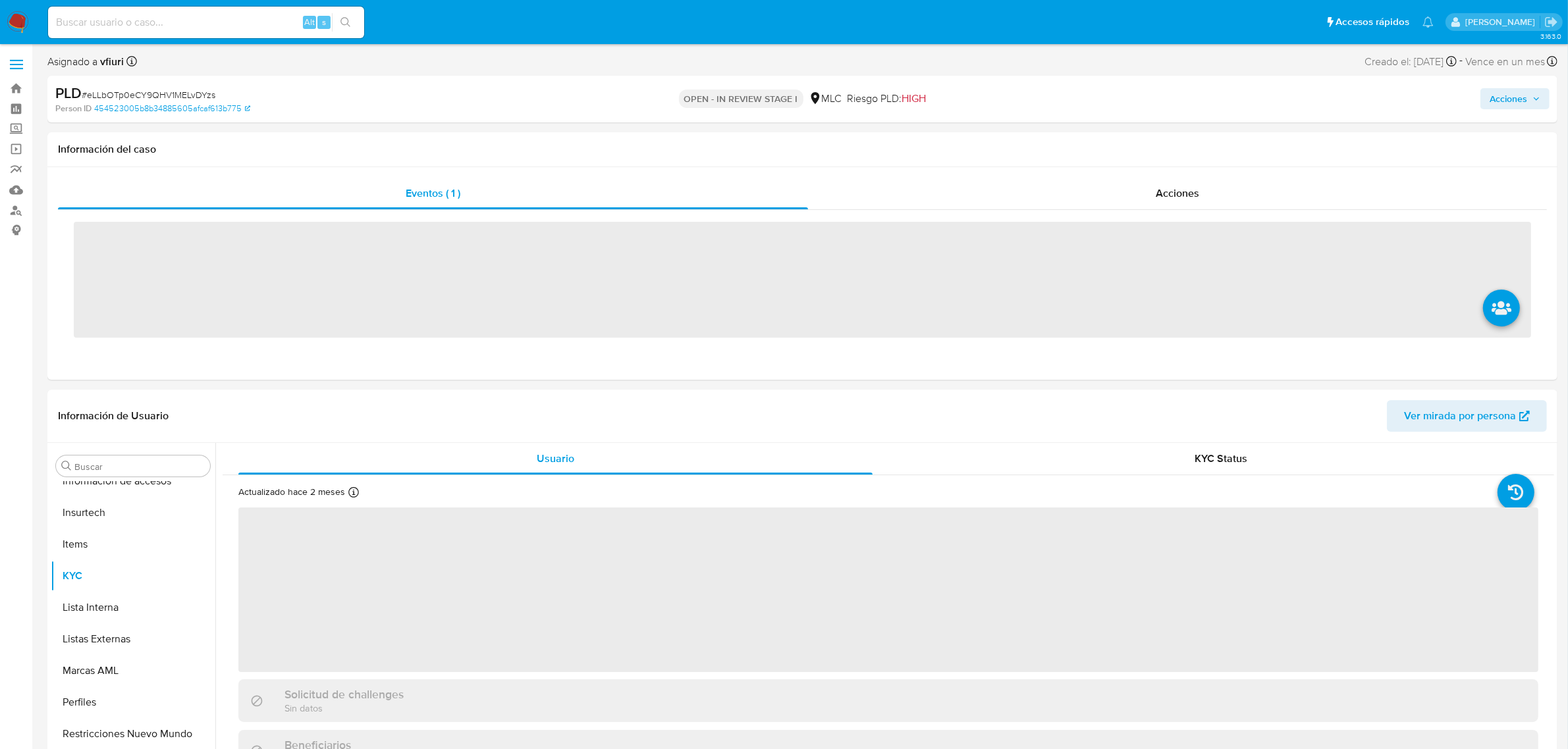
scroll to position [650, 0]
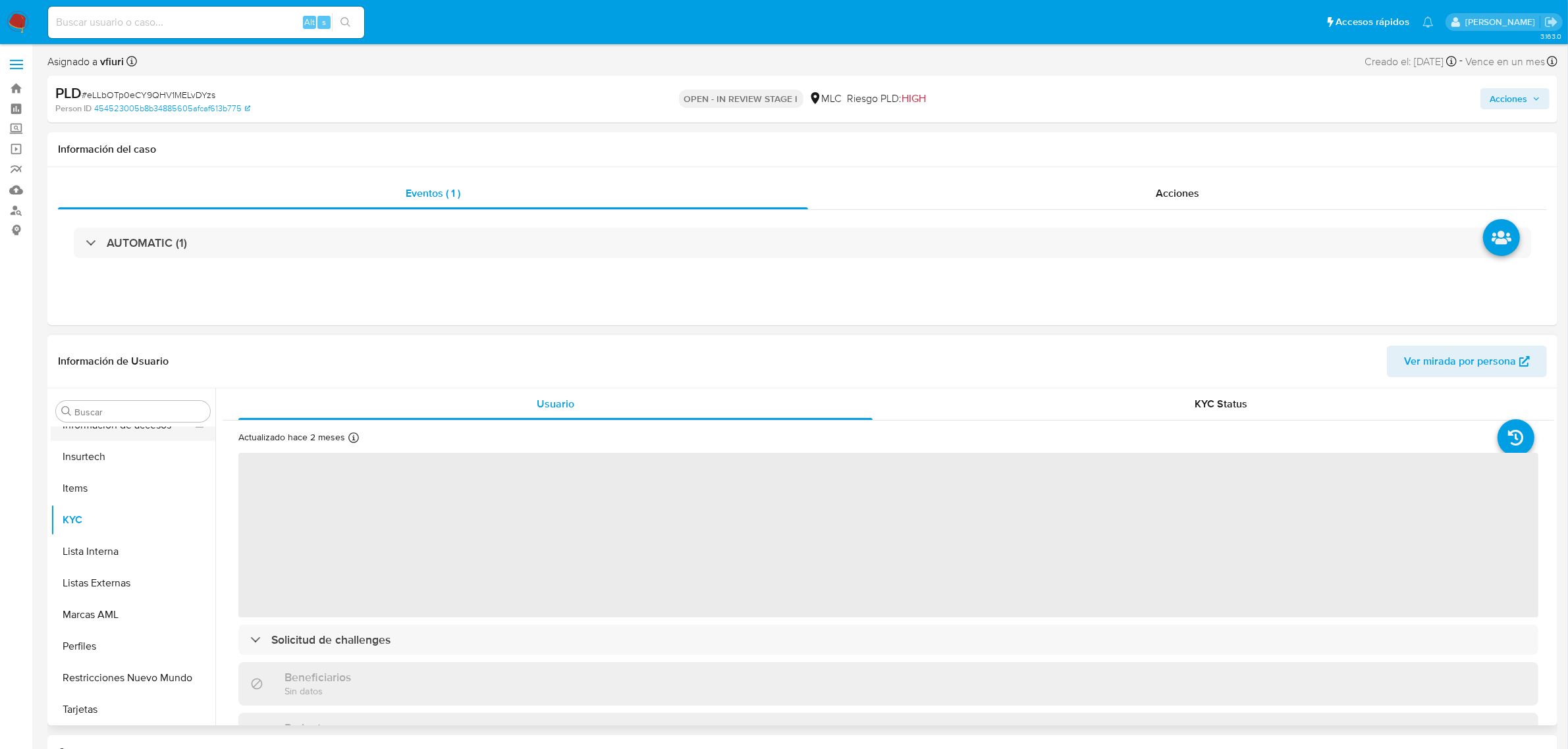
select select "10"
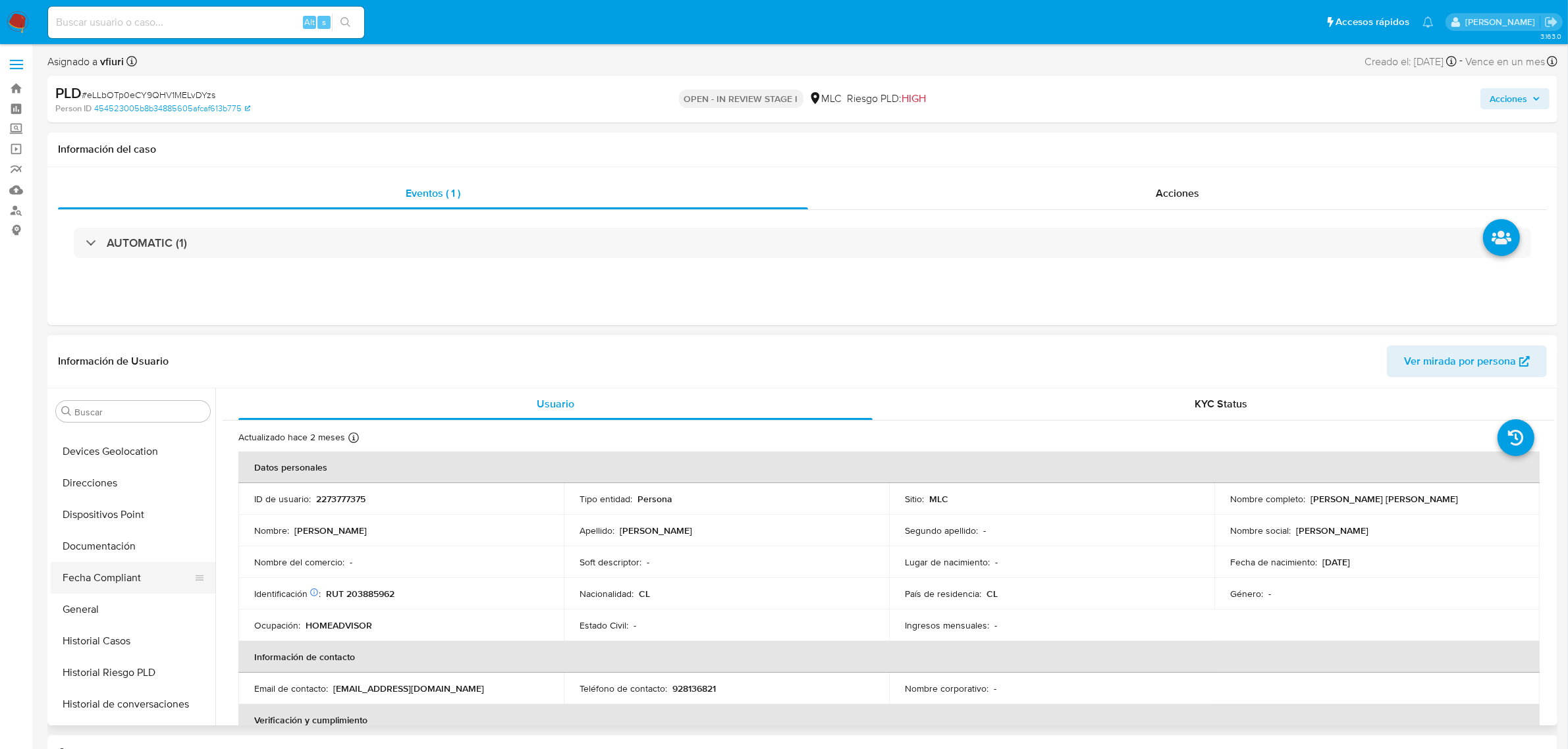
scroll to position [403, 0]
click at [99, 536] on button "Historial Casos" at bounding box center [127, 546] width 154 height 32
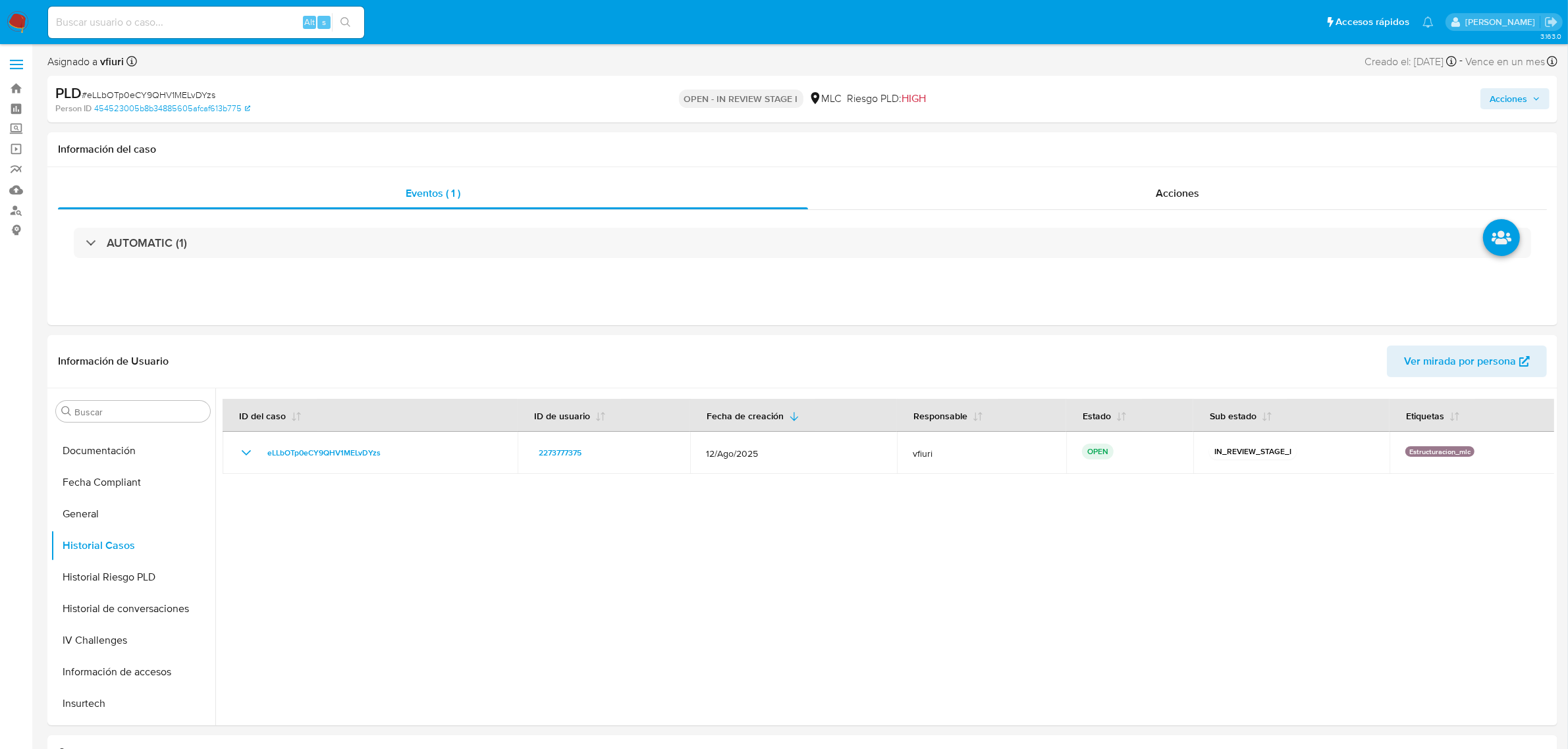
click at [1528, 91] on span "Acciones" at bounding box center [1515, 98] width 50 height 18
drag, startPoint x: 1101, startPoint y: 111, endPoint x: 1113, endPoint y: 135, distance: 26.8
click at [1101, 112] on div "Acciones Enviar comentario Alt c Resolución del caso Alt r Enviar" at bounding box center [1302, 99] width 494 height 31
click at [1114, 137] on div "Información del caso" at bounding box center [802, 149] width 1509 height 35
click at [1519, 109] on span "Acciones" at bounding box center [1509, 98] width 38 height 21
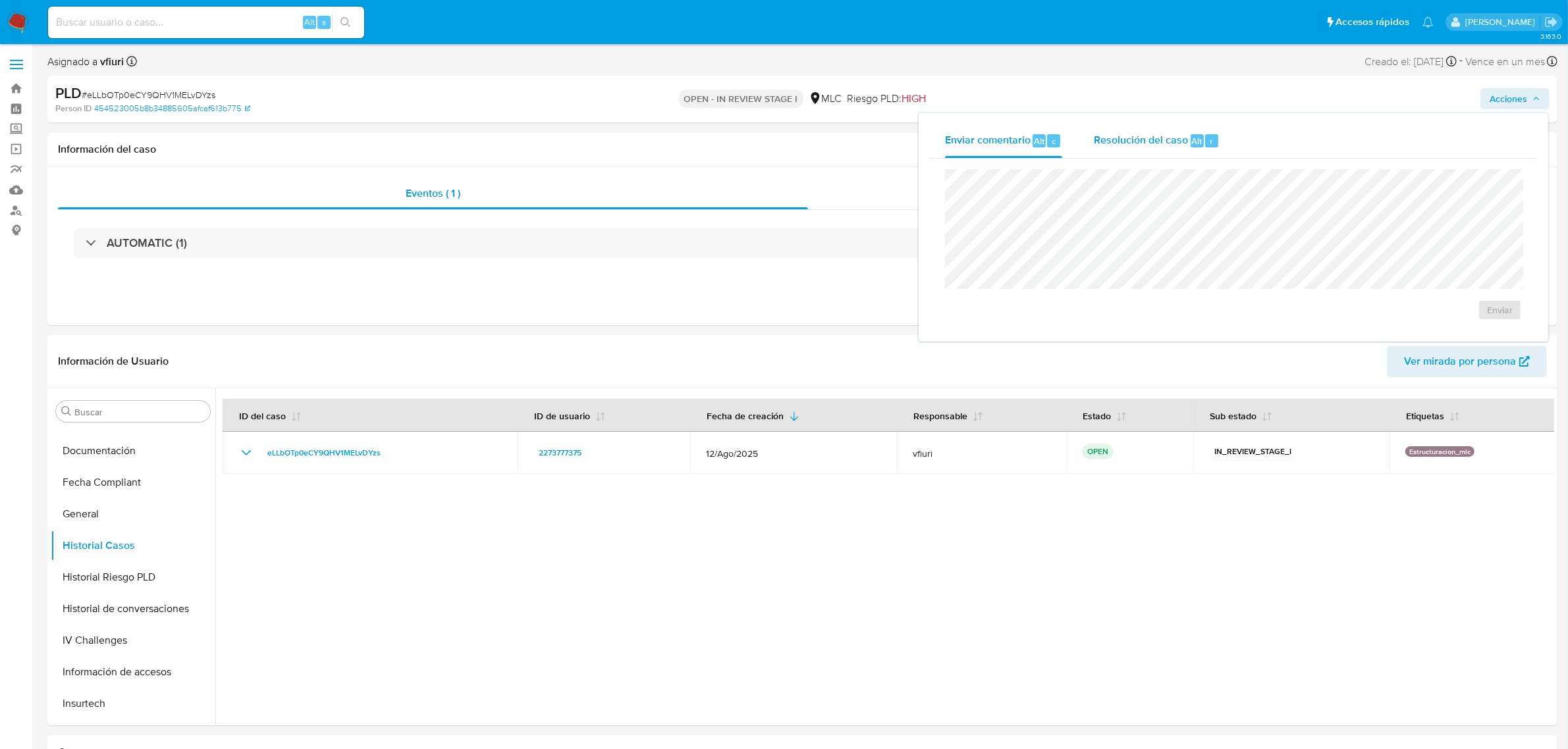
click at [1156, 157] on div "Resolución del caso Alt r" at bounding box center [1157, 141] width 126 height 34
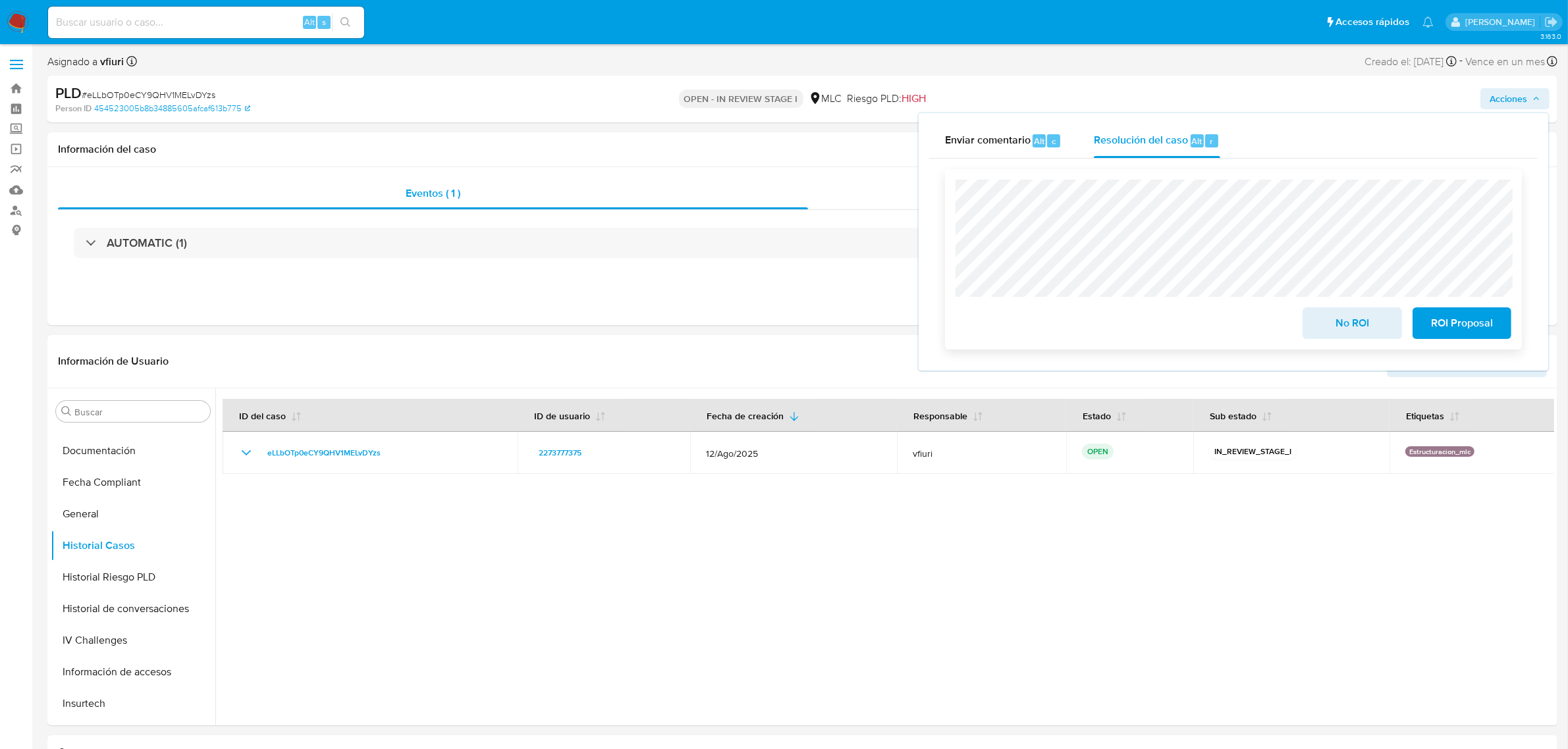
click at [1436, 329] on span "ROI Proposal" at bounding box center [1462, 323] width 65 height 29
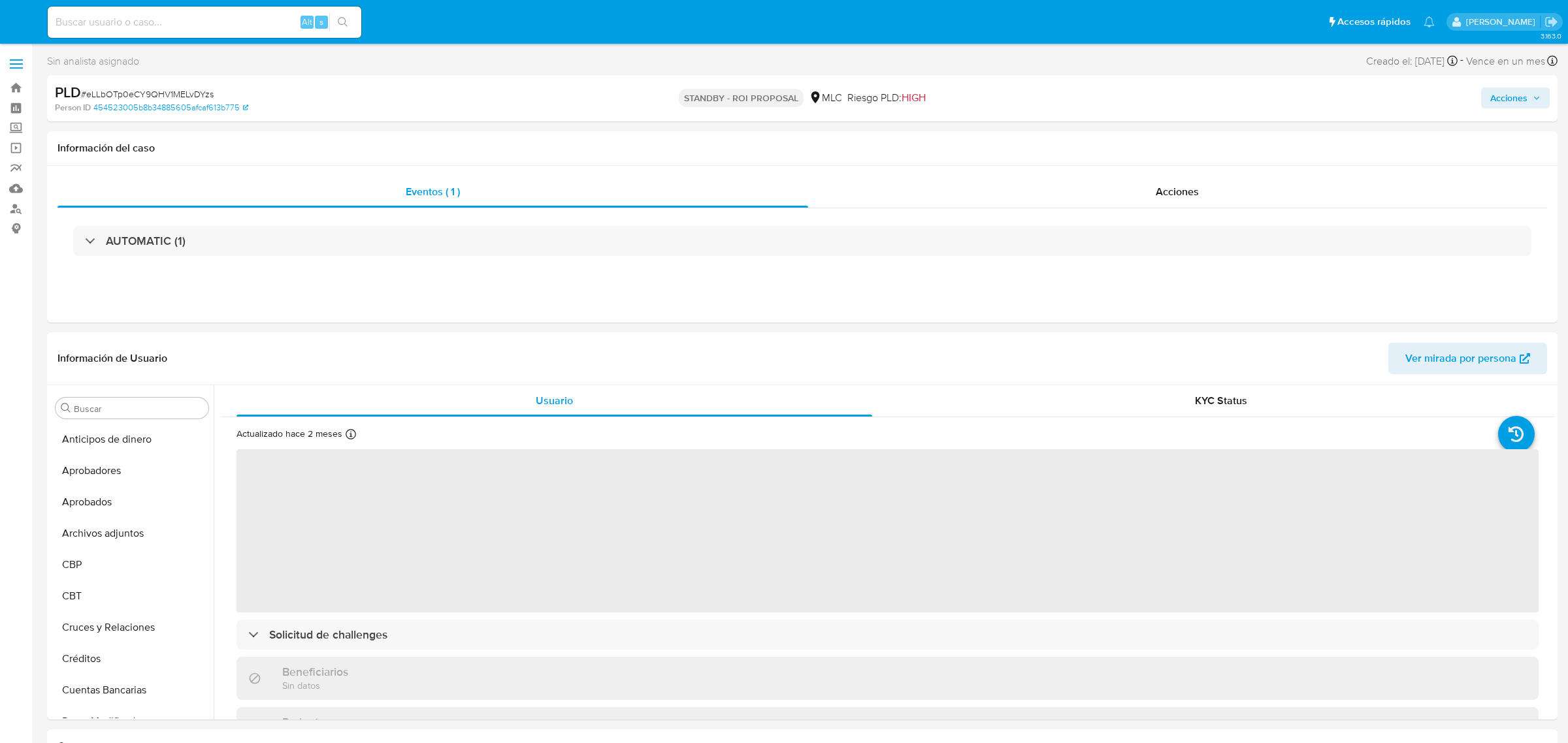
select select "10"
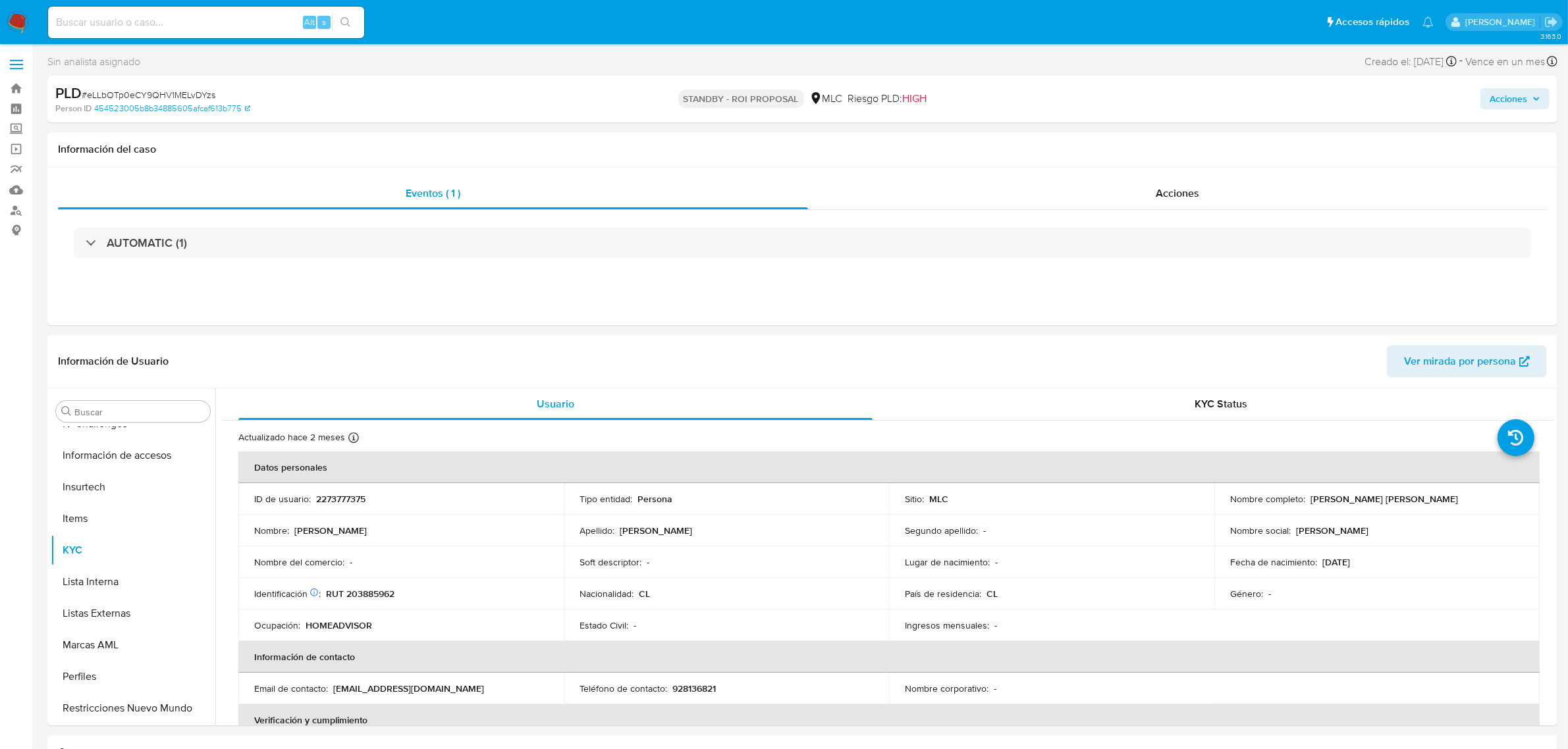
scroll to position [650, 0]
click at [18, 89] on link "Bandeja" at bounding box center [78, 88] width 157 height 21
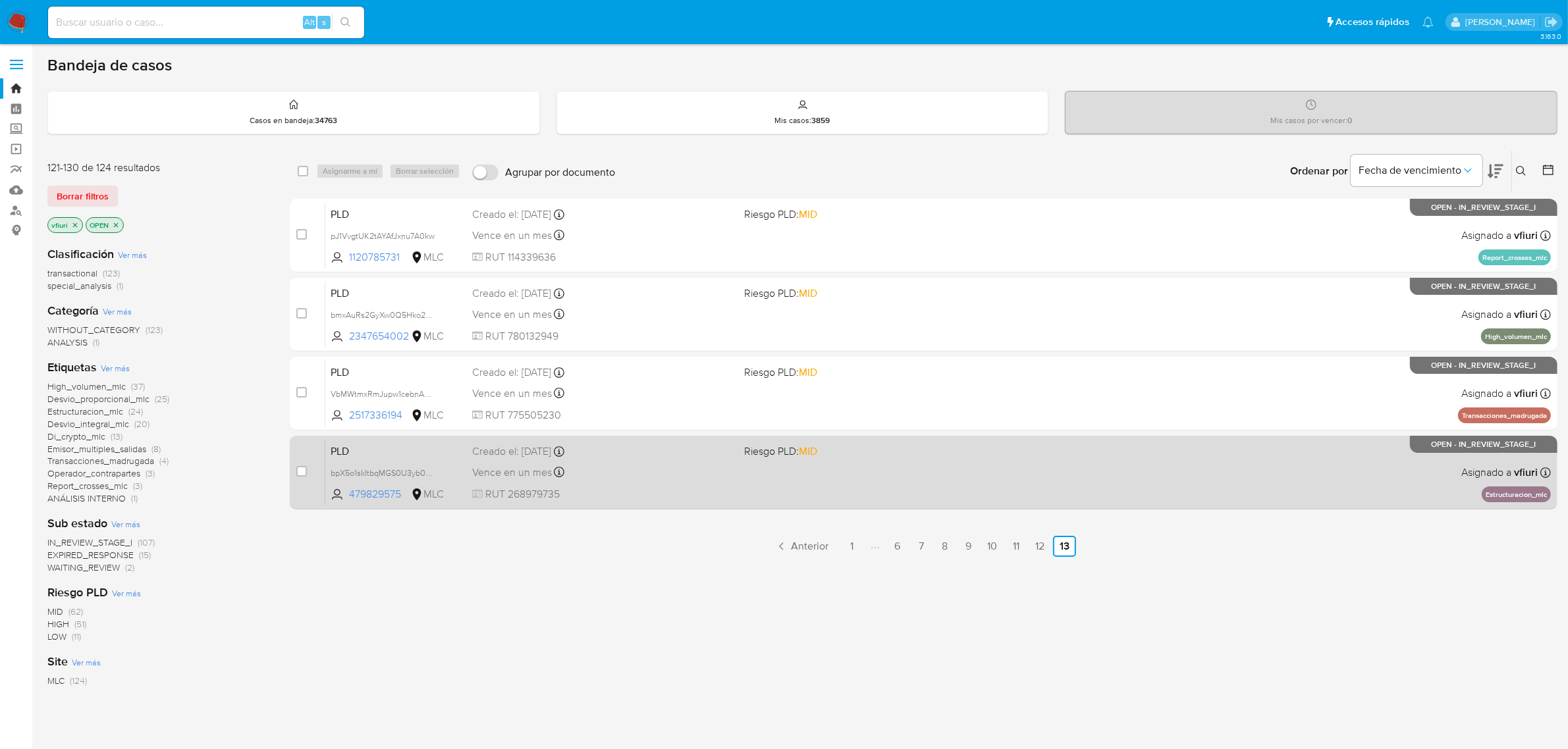
click at [977, 465] on div "PLD bpX5o1skItbqMGS0U3yb08fK 479829575 MLC Riesgo PLD: MID Creado el: 12/08/202…" at bounding box center [937, 473] width 1225 height 67
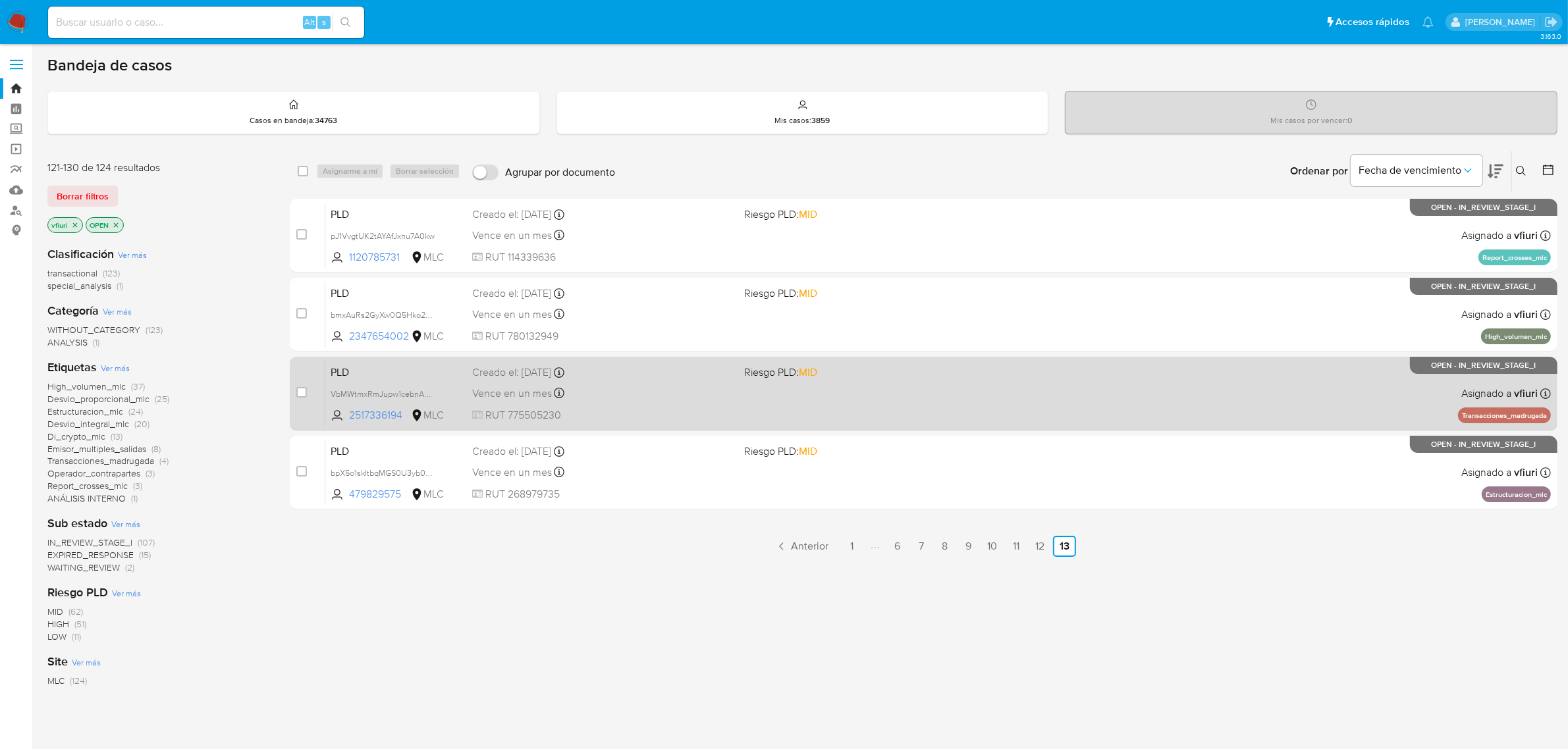
click at [703, 393] on div "Vence en un mes Vence el 10/11/2025 06:04:24" at bounding box center [602, 393] width 262 height 18
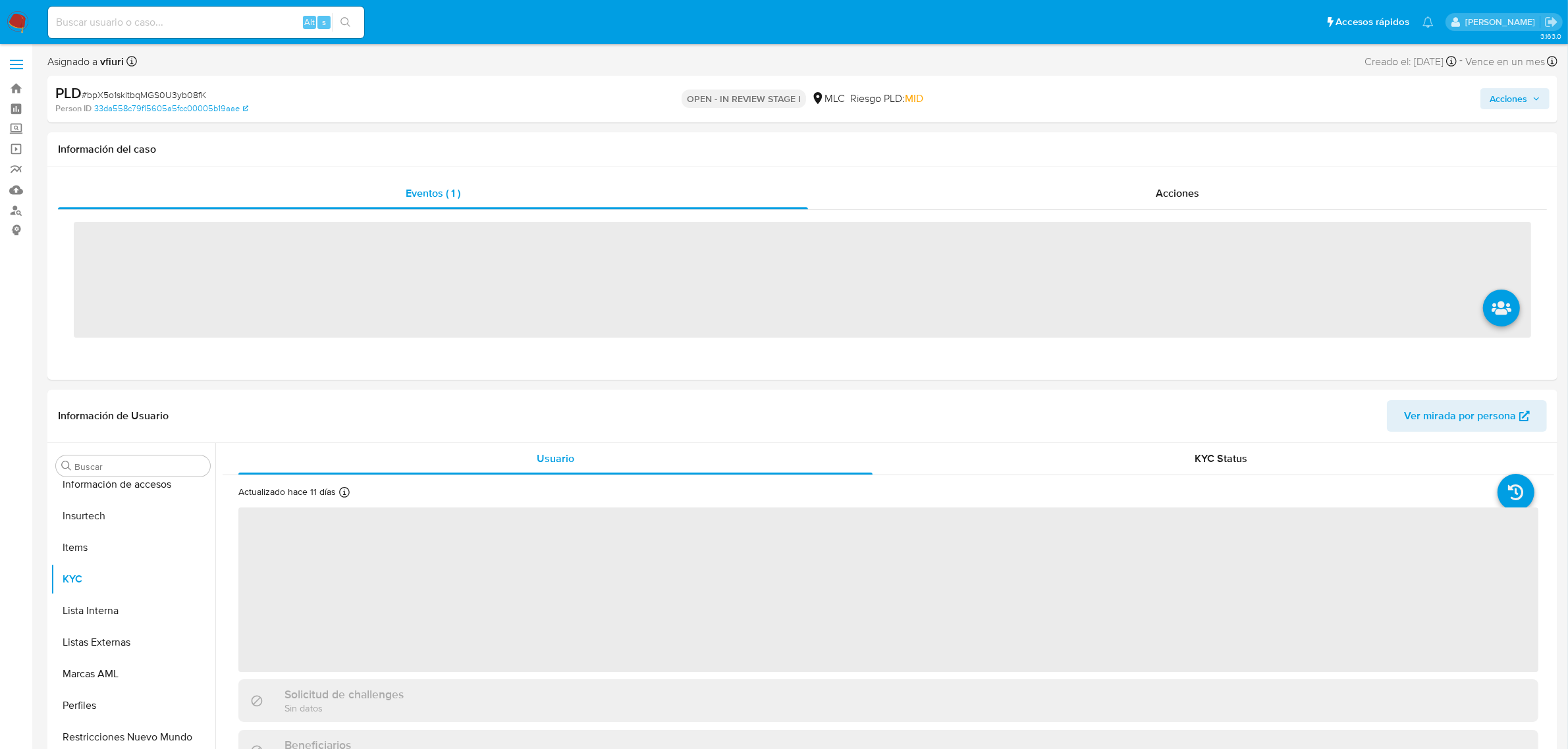
scroll to position [650, 0]
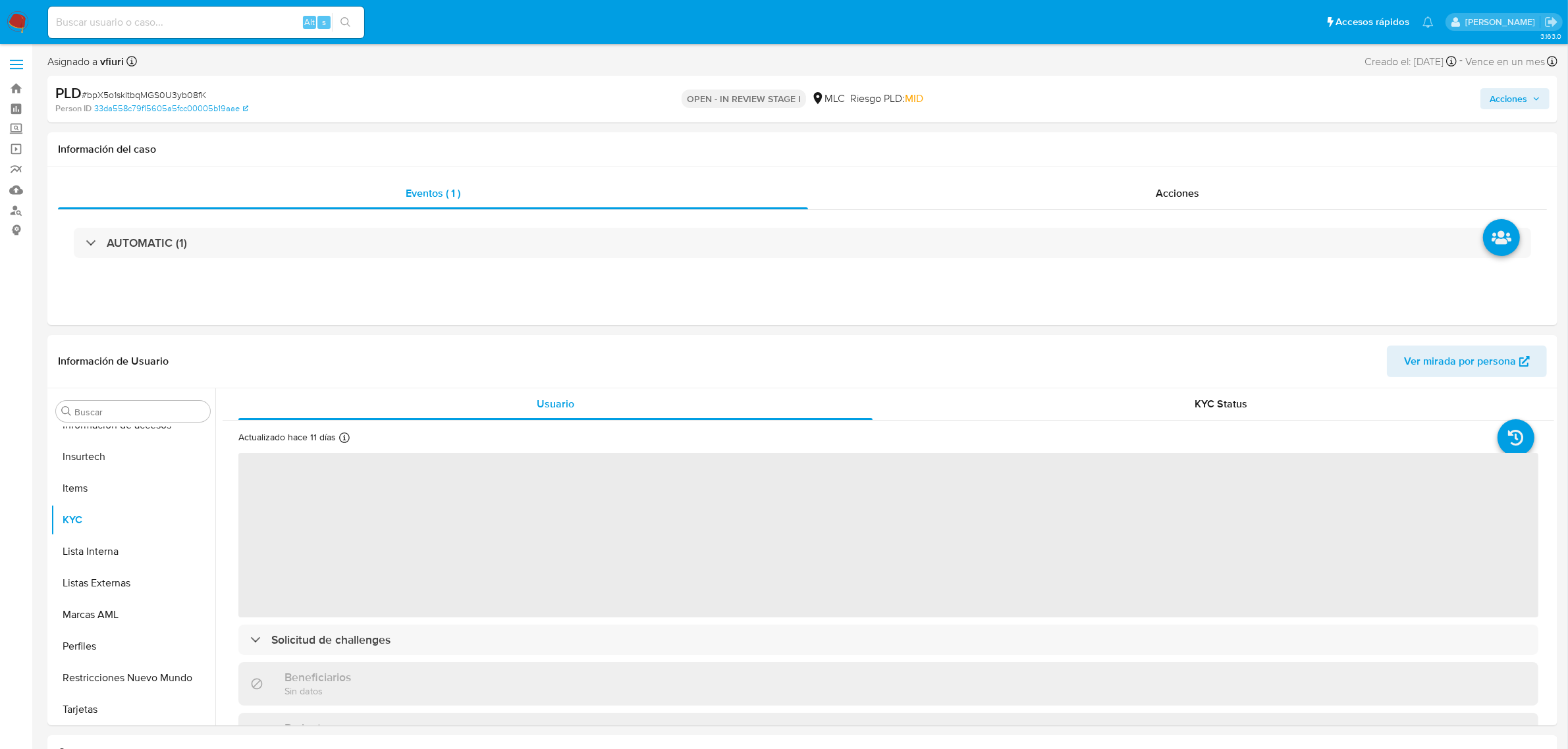
select select "10"
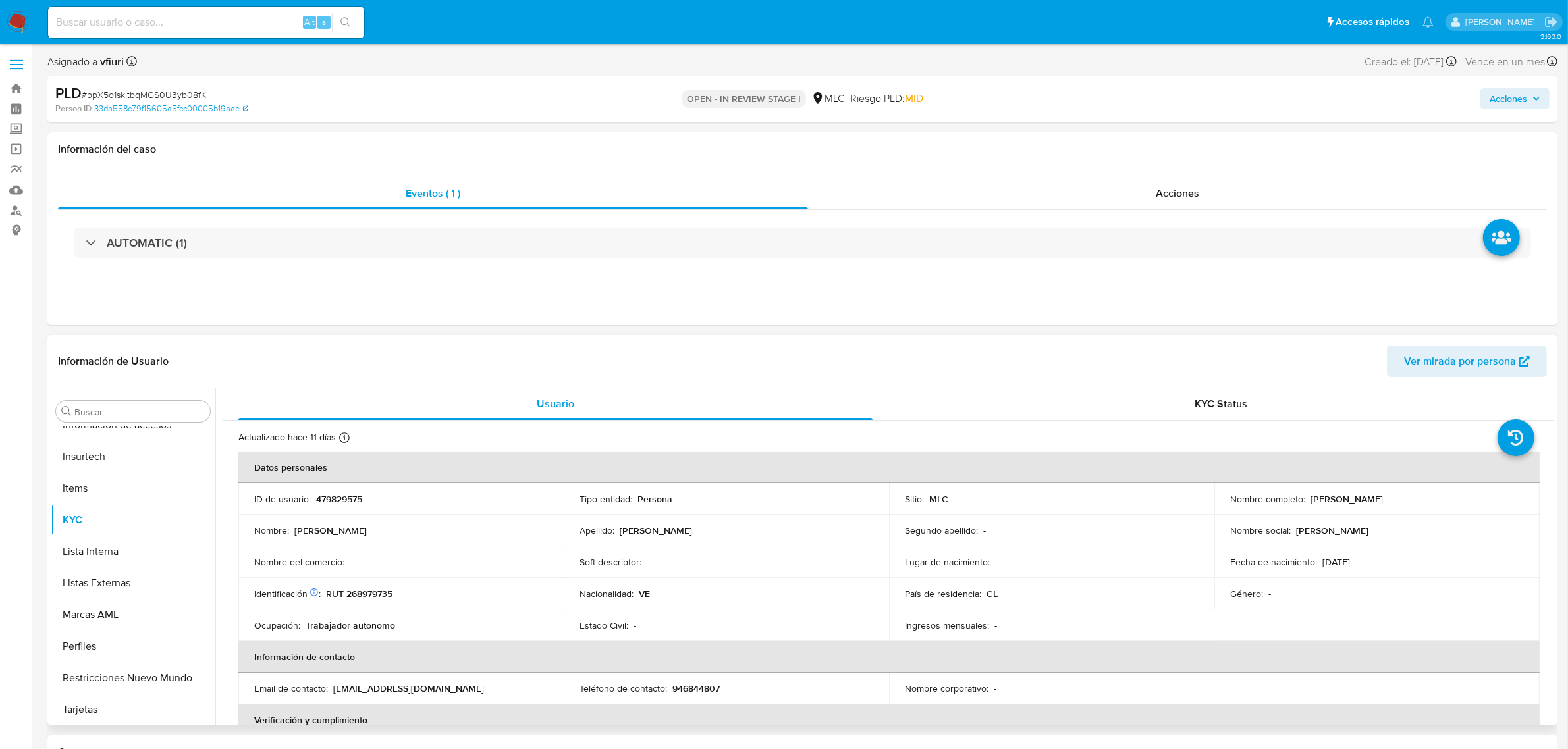
click at [336, 501] on p "479829575" at bounding box center [338, 499] width 46 height 12
copy p "479829575"
click at [371, 591] on p "RUT 268979735" at bounding box center [359, 593] width 67 height 12
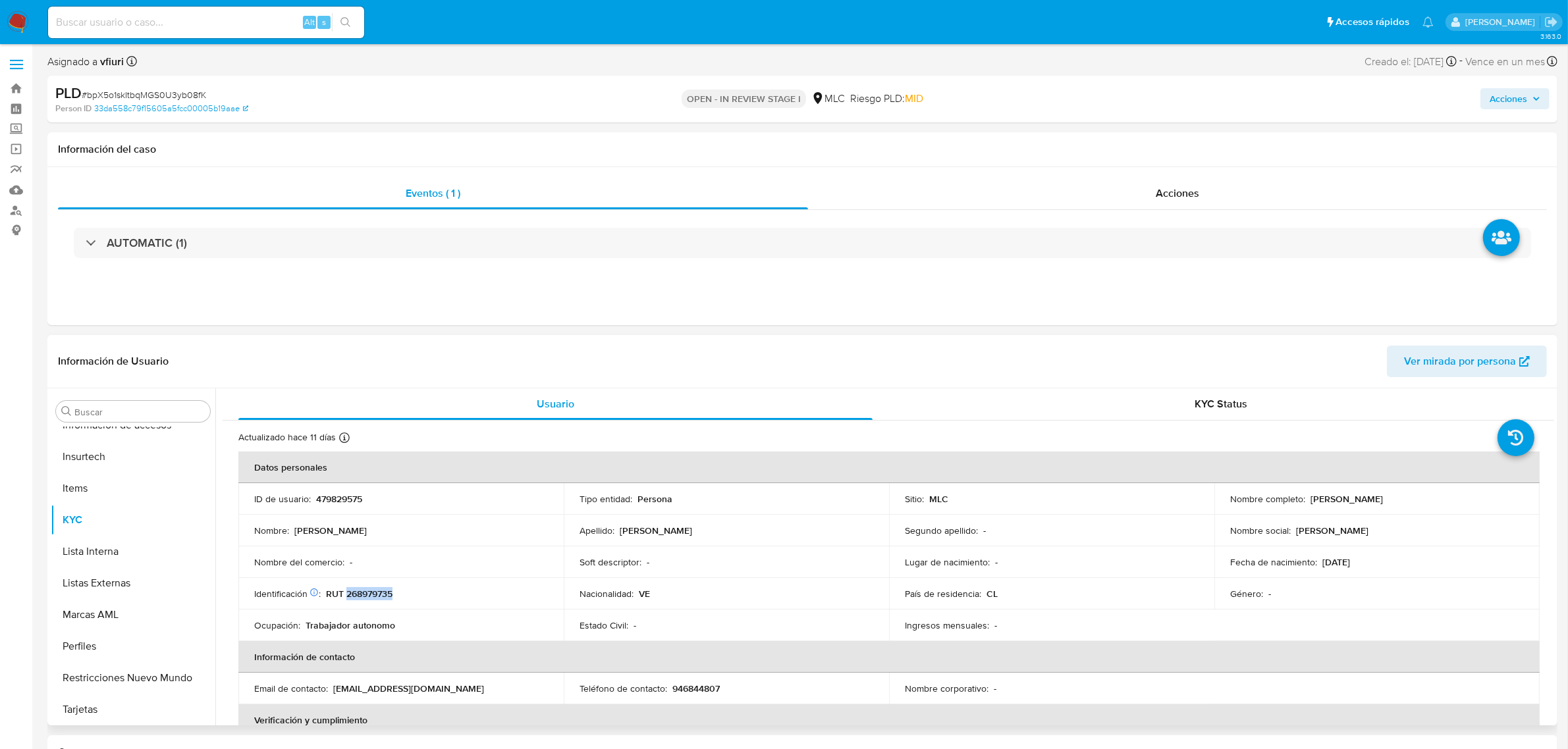
click at [371, 591] on p "RUT 268979735" at bounding box center [359, 593] width 67 height 12
copy p "268979735"
click at [363, 590] on p "RUT 268979735" at bounding box center [359, 593] width 67 height 12
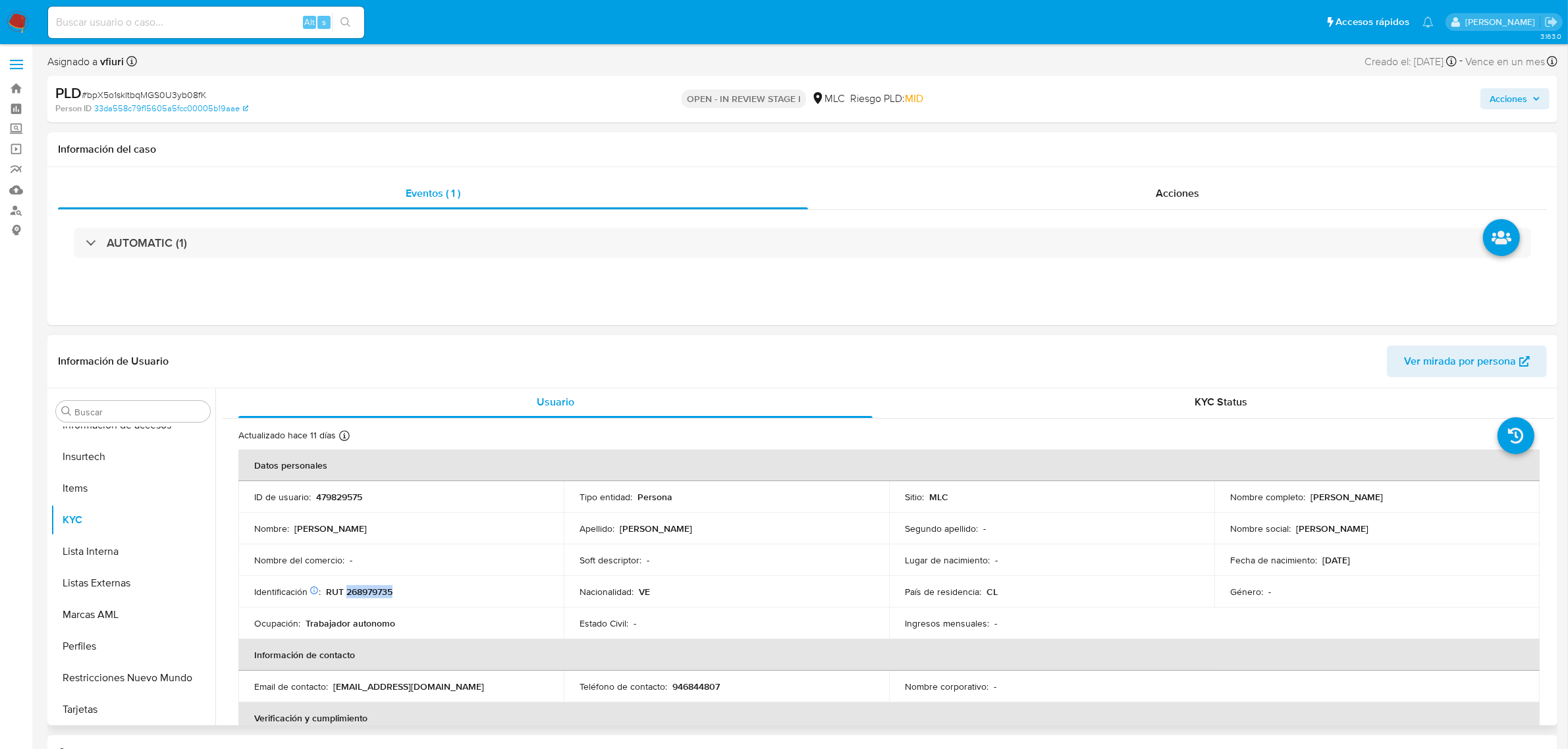
scroll to position [0, 0]
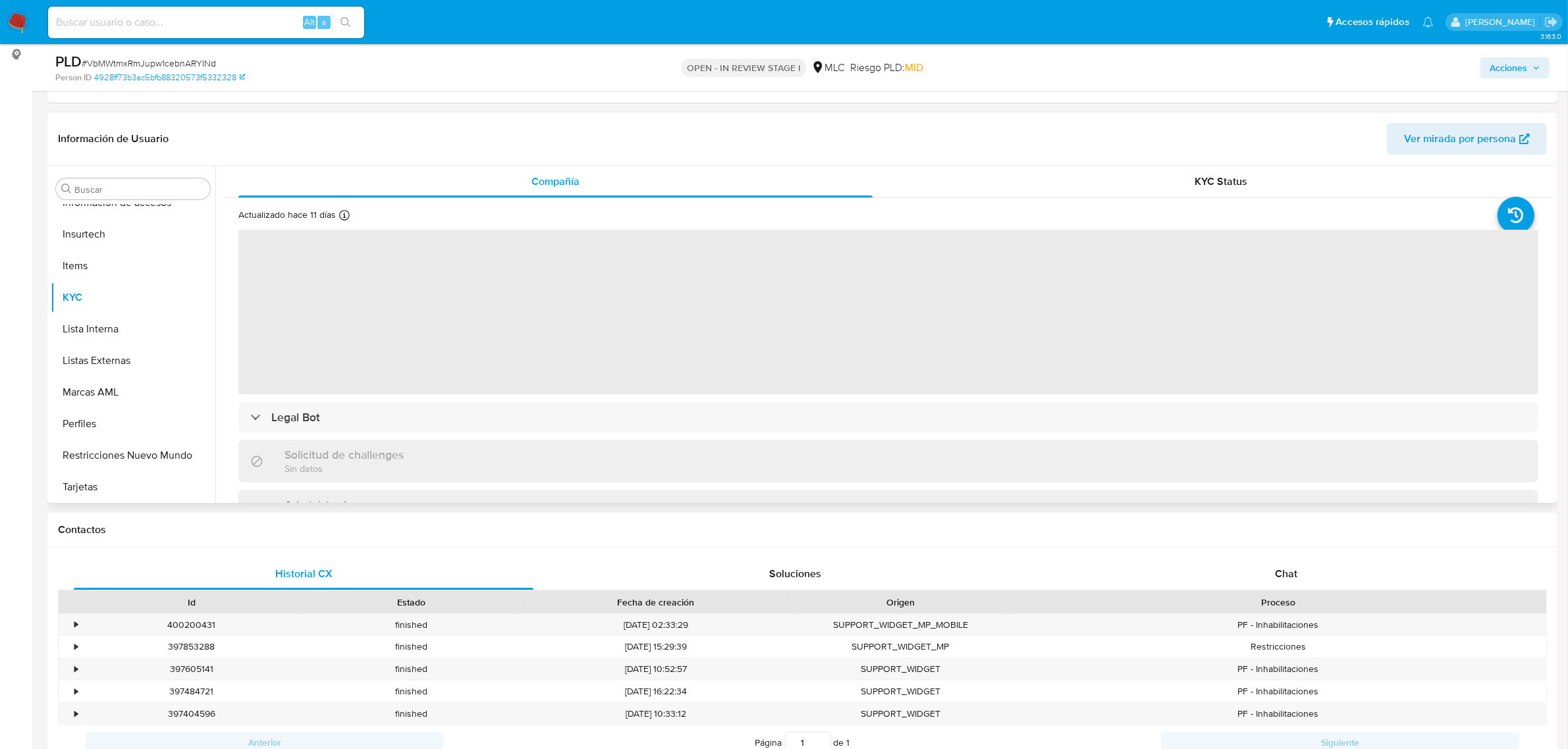
scroll to position [247, 0]
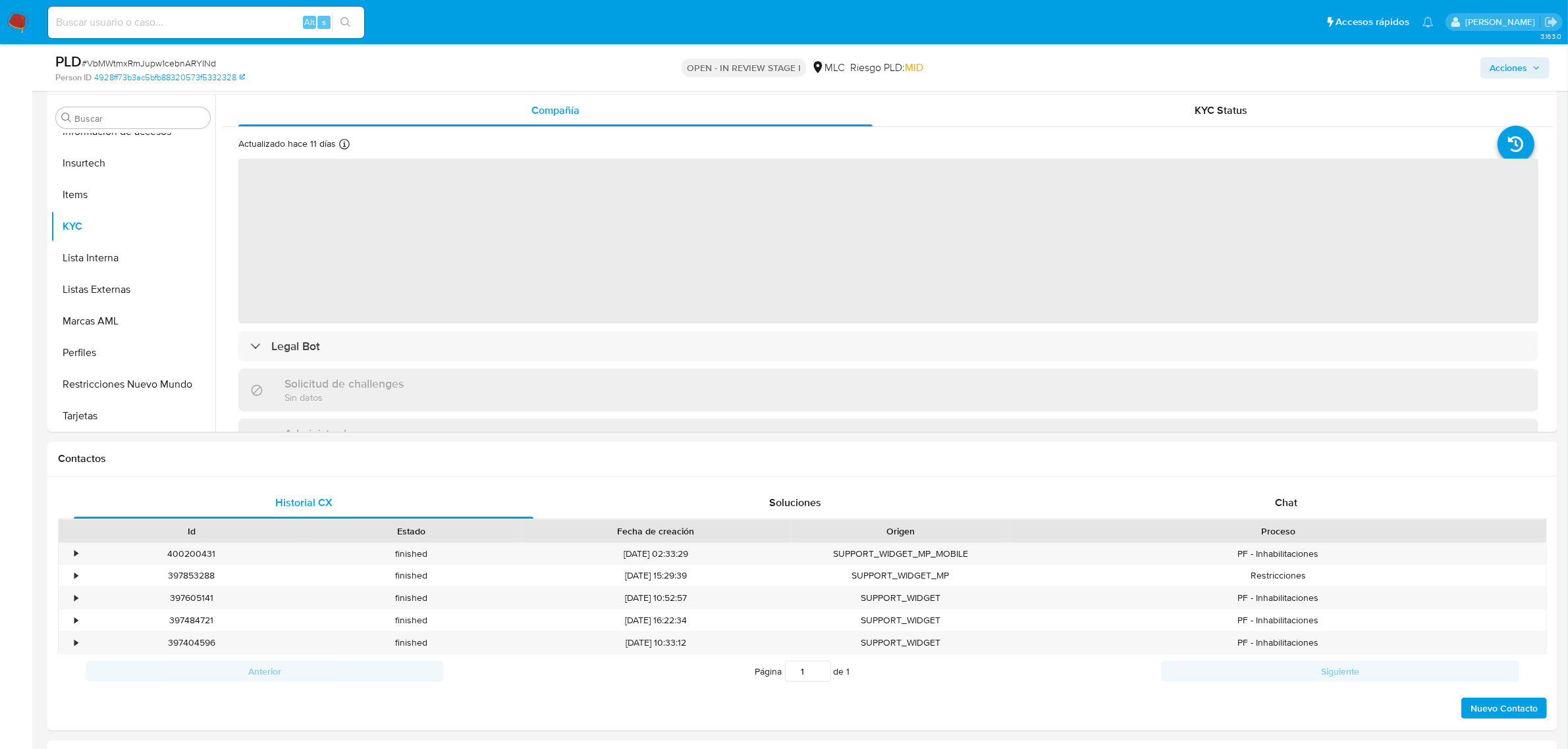
select select "10"
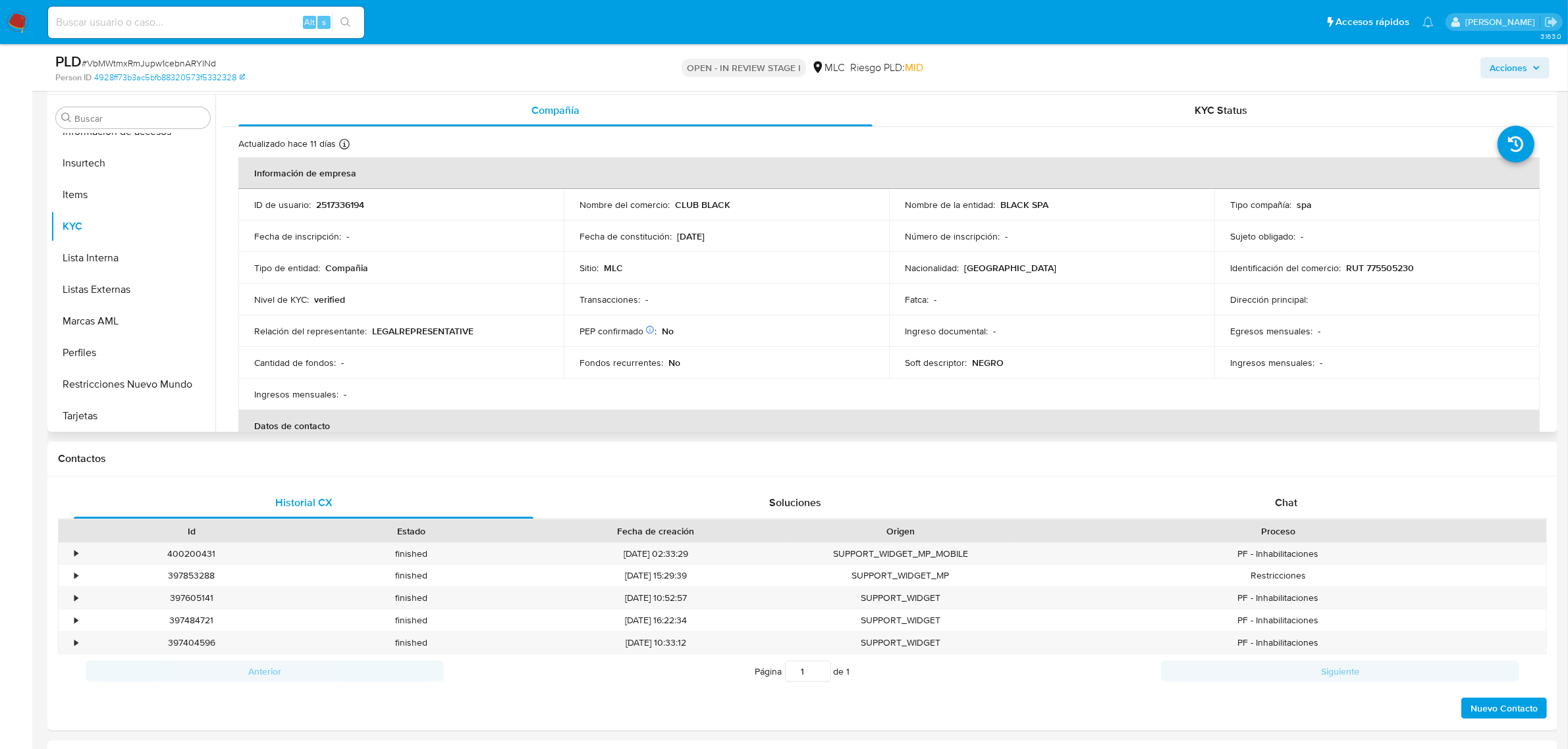
click at [335, 195] on td "ID de usuario : 2517336194" at bounding box center [401, 204] width 325 height 32
copy p "2517336194"
click at [1266, 498] on div "Chat" at bounding box center [1285, 502] width 460 height 32
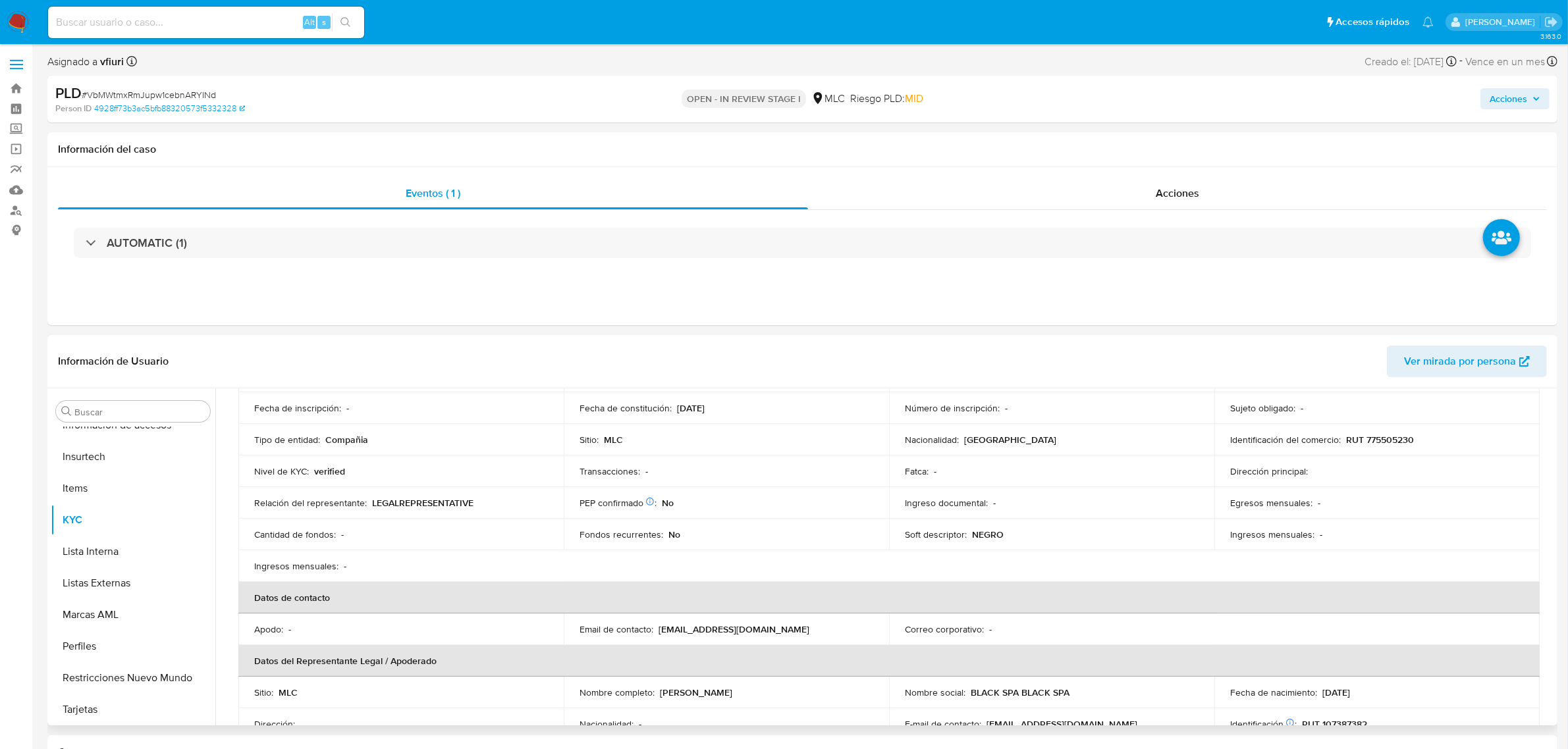
scroll to position [0, 0]
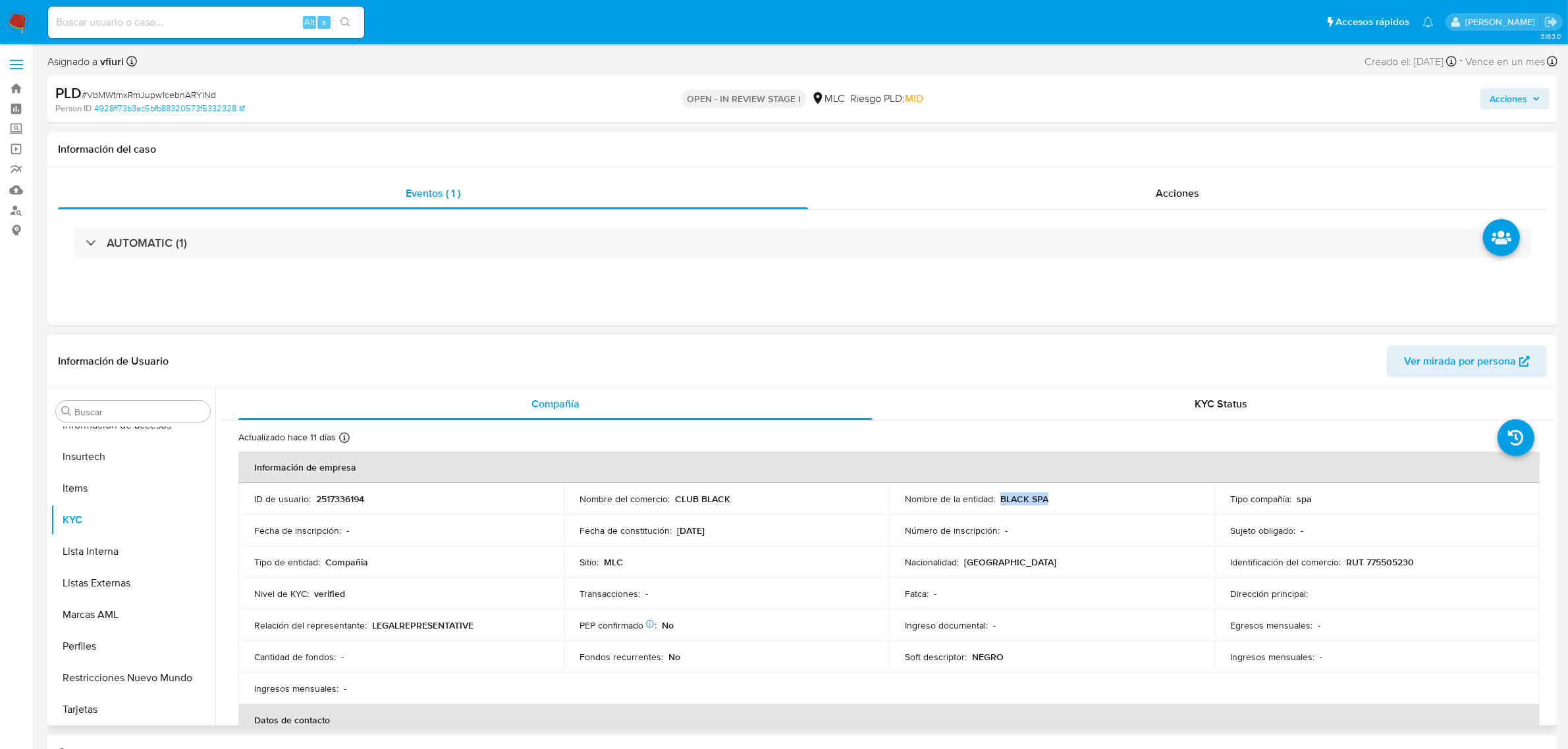
drag, startPoint x: 999, startPoint y: 504, endPoint x: 1058, endPoint y: 511, distance: 59.4
click at [1058, 511] on td "Nombre de la entidad : BLACK SPA" at bounding box center [1051, 499] width 325 height 32
copy p "BLACK SPA"
click at [116, 562] on button "Direcciones" at bounding box center [127, 552] width 154 height 32
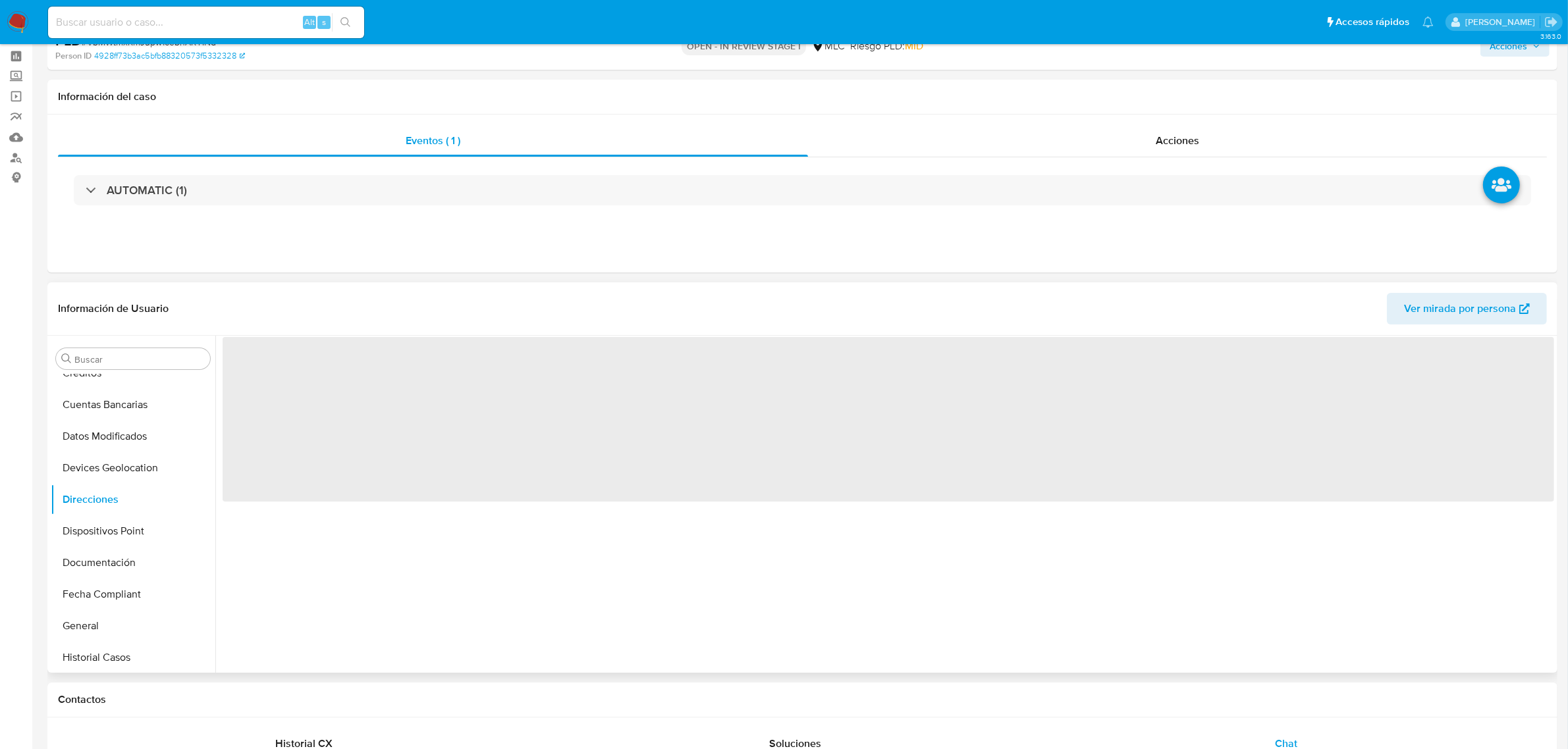
scroll to position [82, 0]
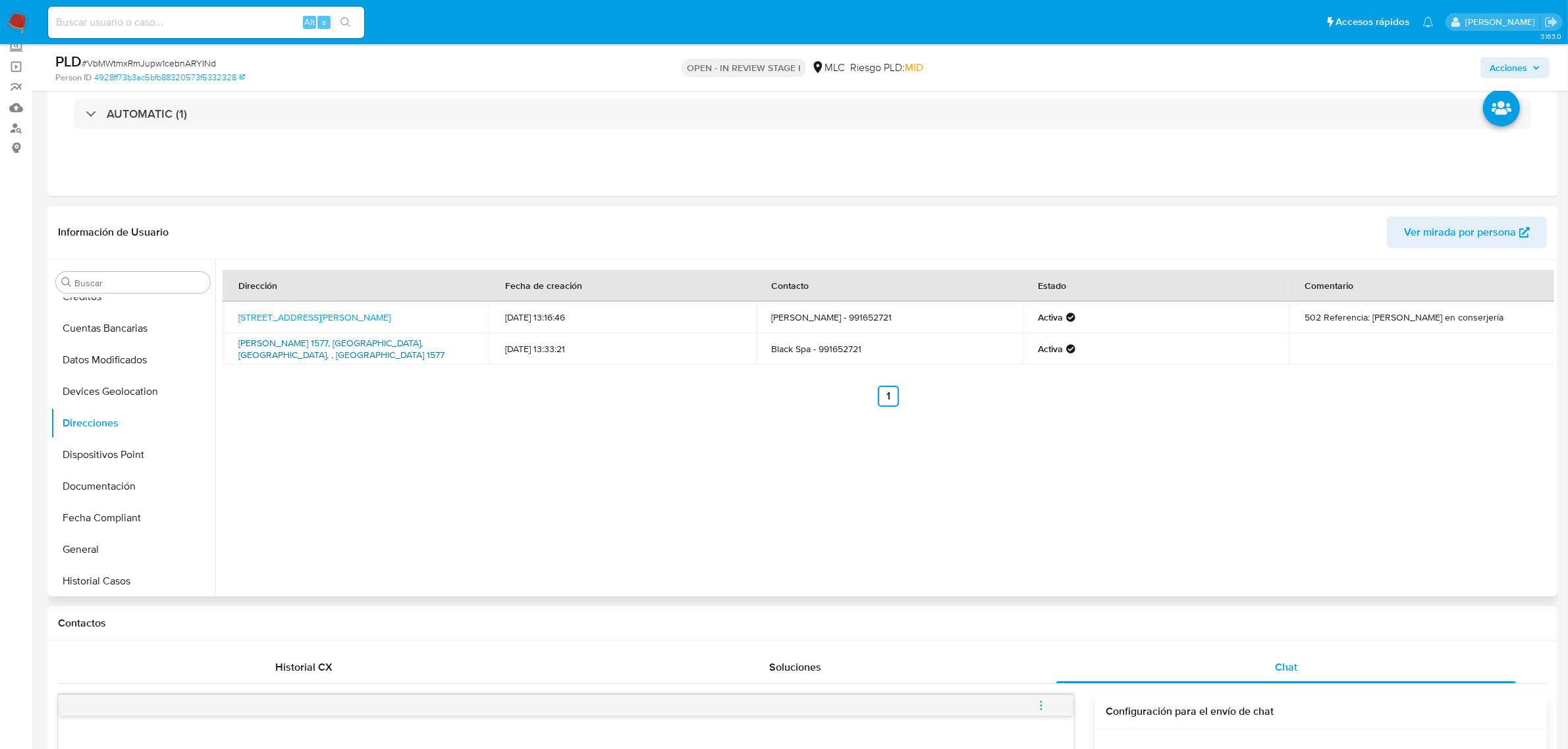
click at [365, 347] on link "Anibal Pinto 1577, Concepcion, Biobío, , Chile 1577" at bounding box center [341, 349] width 206 height 25
click at [104, 381] on button "KYC" at bounding box center [127, 391] width 154 height 32
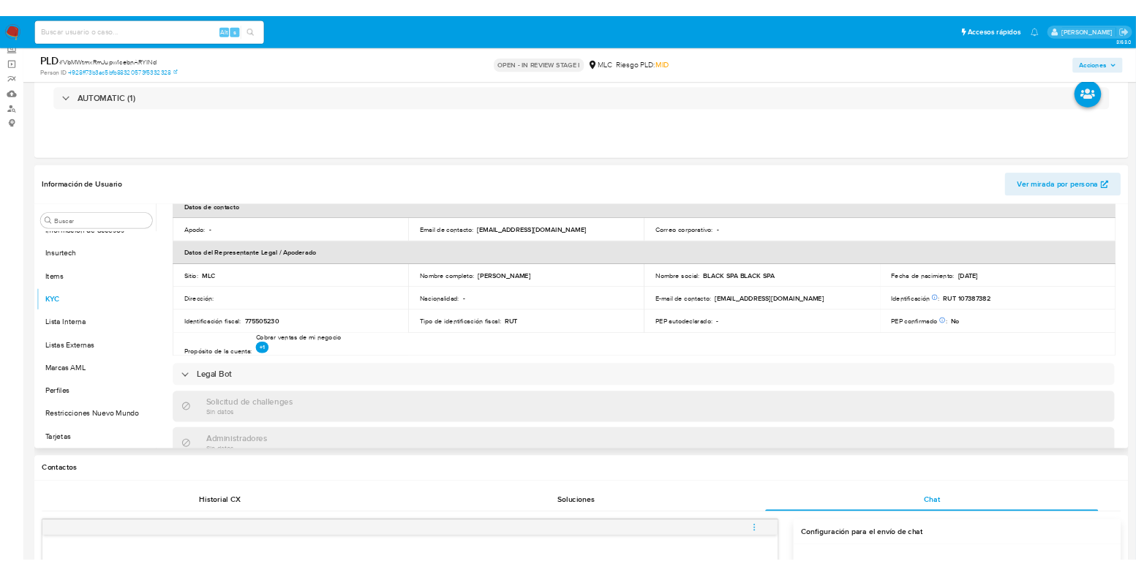
scroll to position [366, 0]
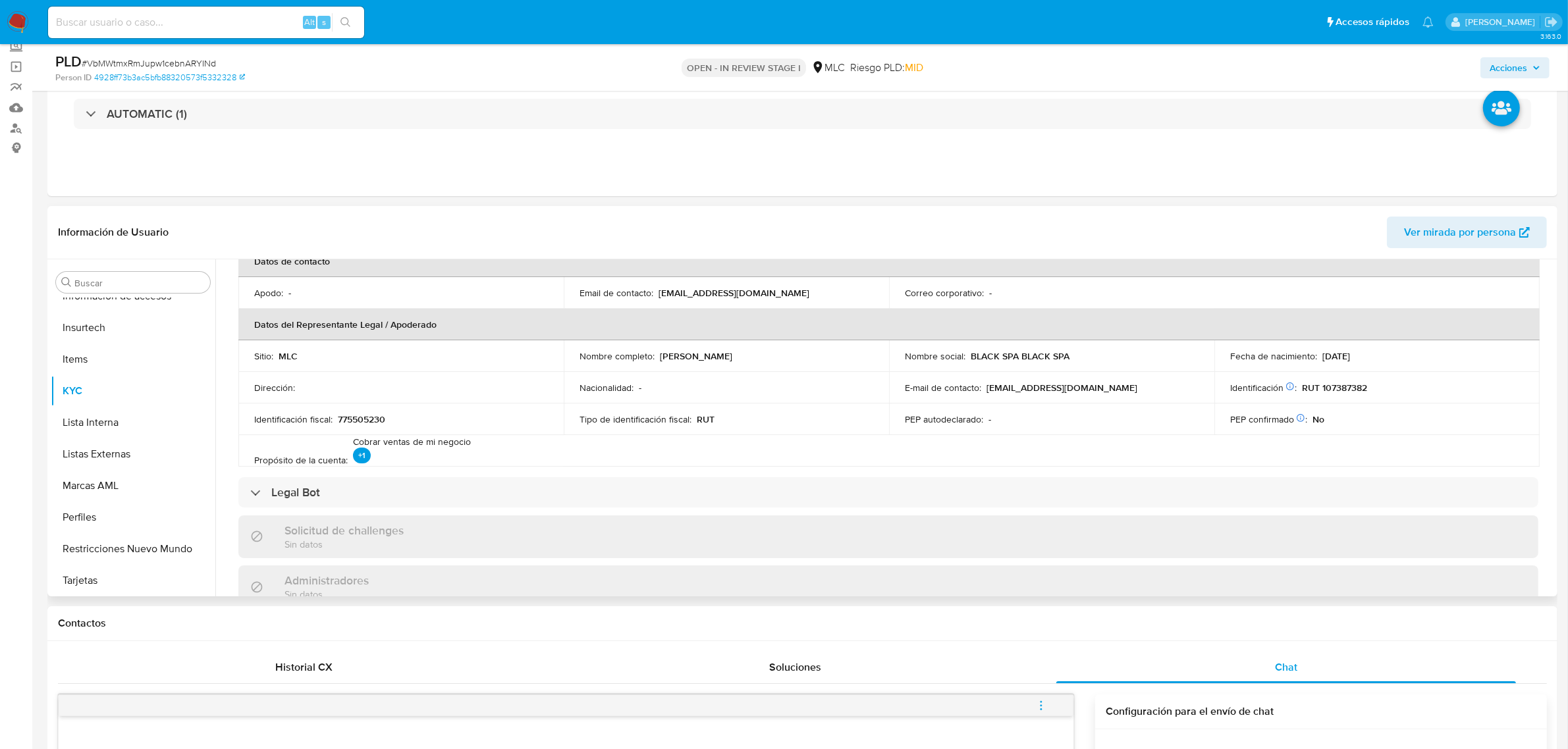
drag, startPoint x: 659, startPoint y: 356, endPoint x: 803, endPoint y: 356, distance: 144.0
click at [803, 356] on div "Nombre completo : Edmundo Artidoro Gallegos Ríos" at bounding box center [726, 356] width 293 height 12
copy p "Edmundo Artidoro Gallegos Ríos"
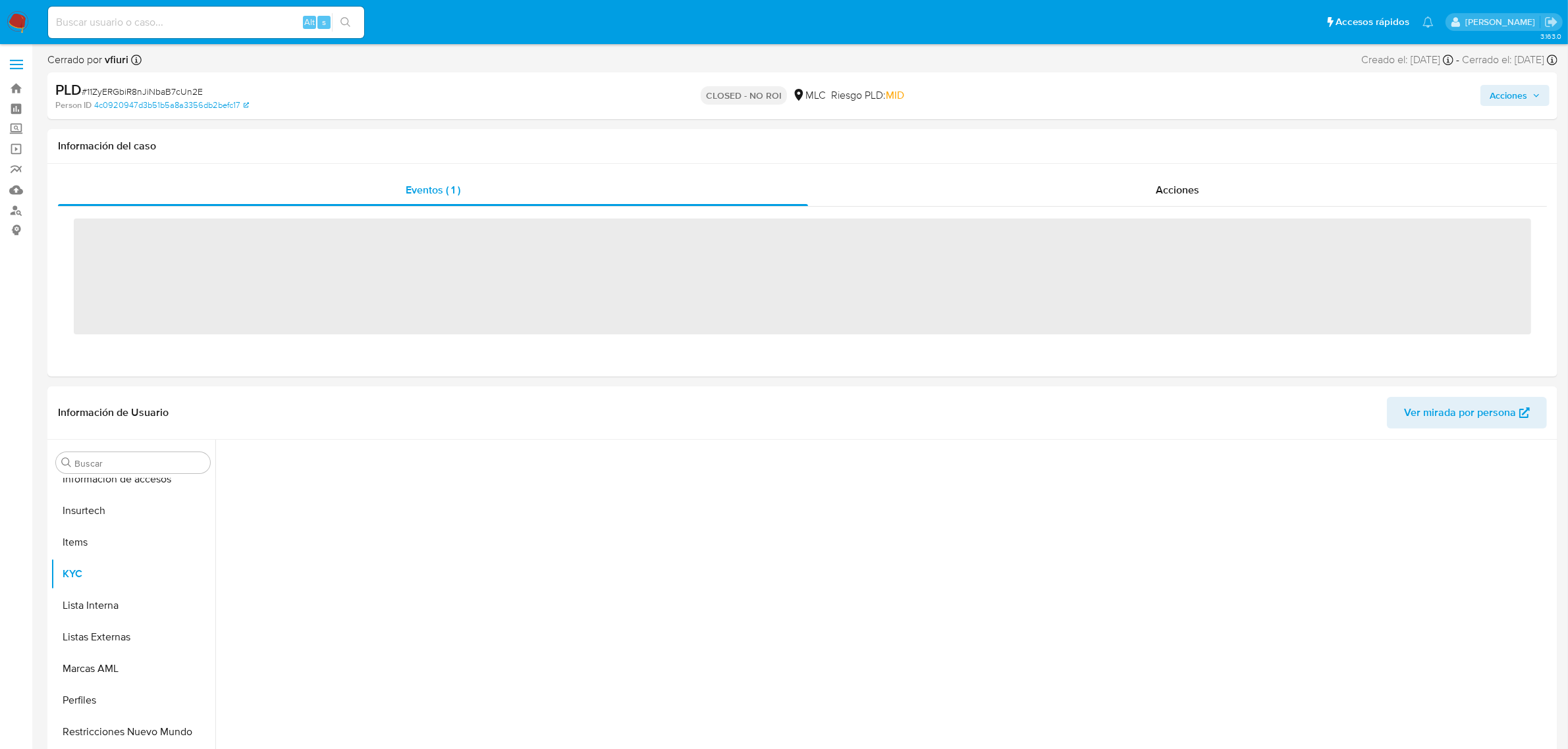
scroll to position [650, 0]
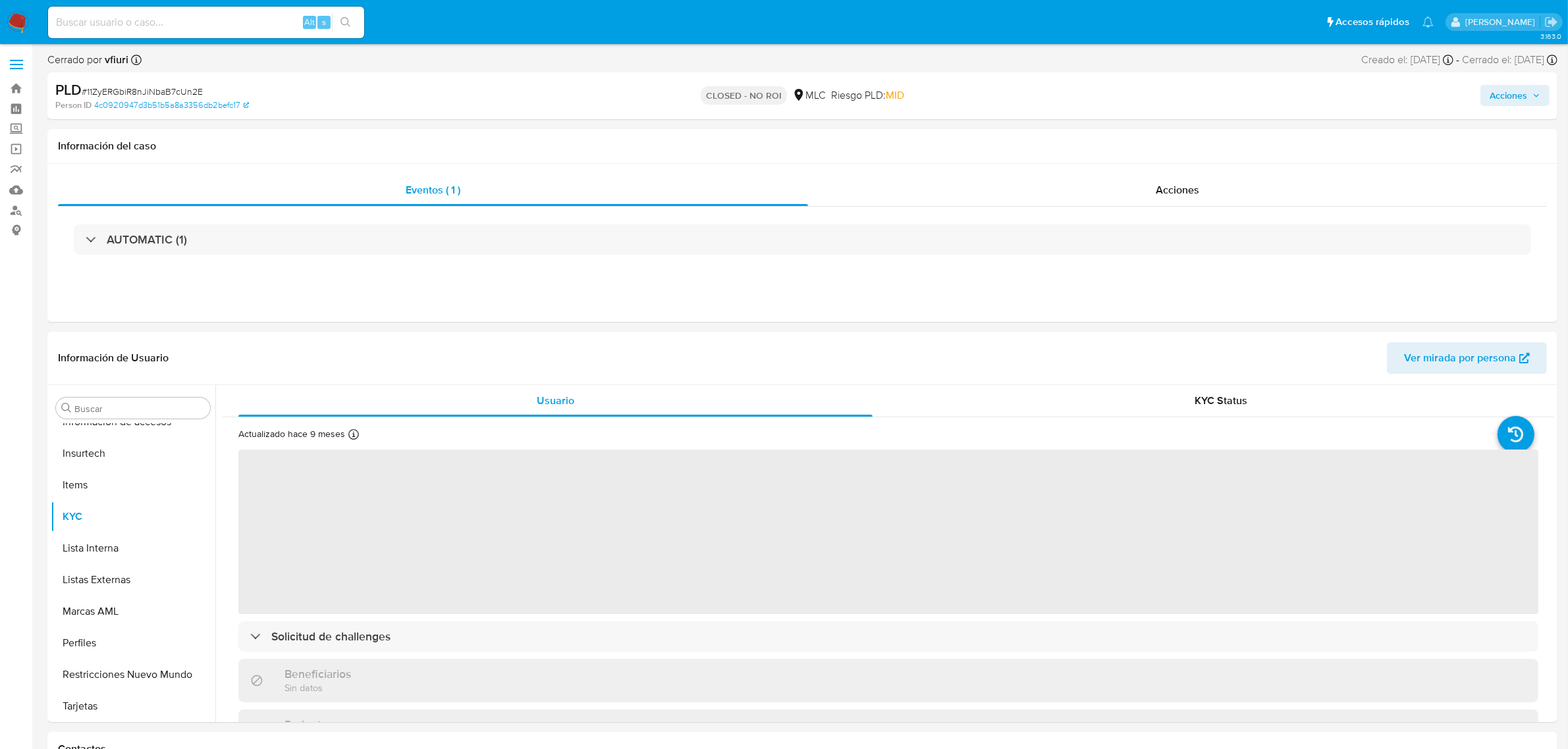
select select "10"
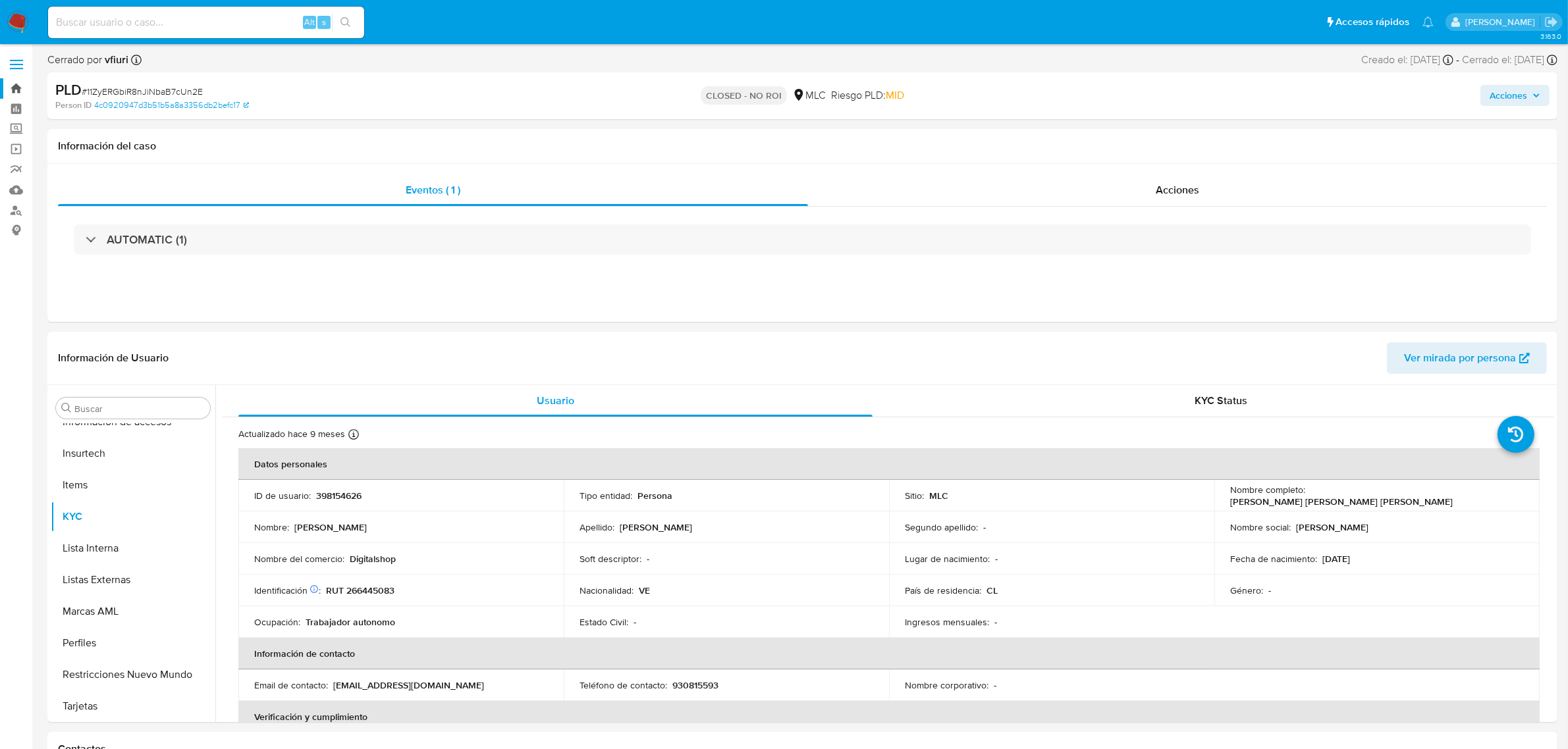
click at [14, 93] on link "Bandeja" at bounding box center [78, 88] width 157 height 21
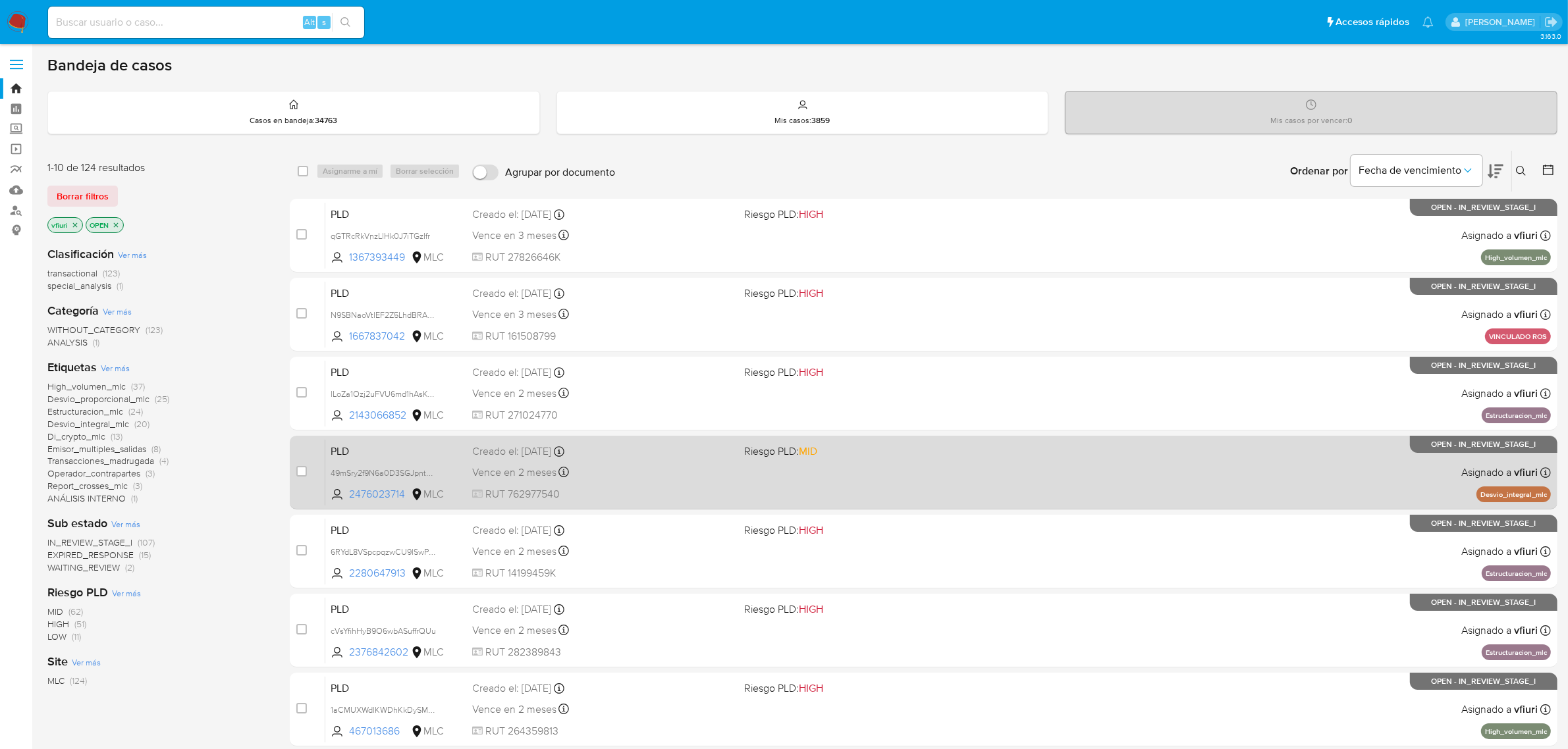
scroll to position [337, 0]
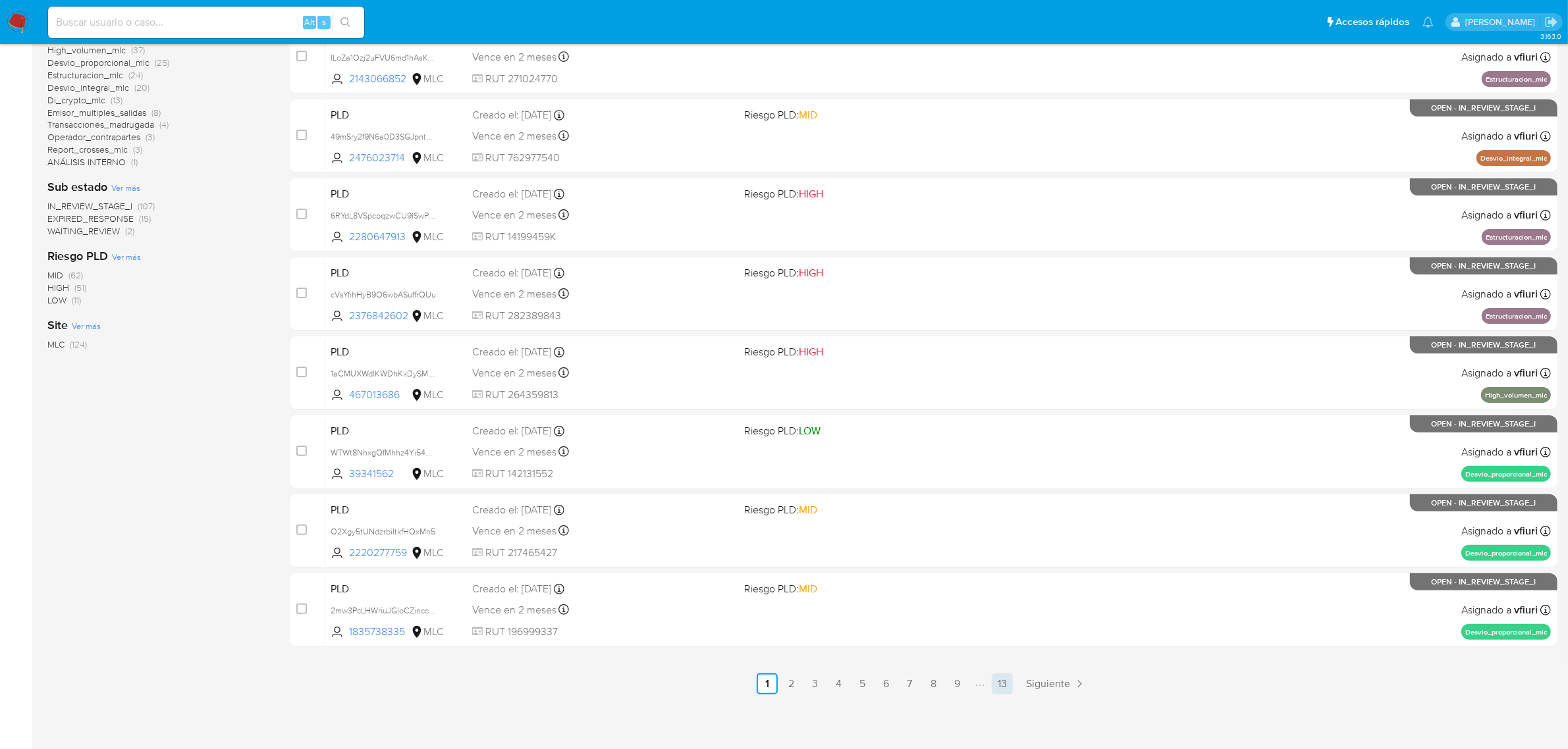
click at [1001, 687] on link "13" at bounding box center [1002, 683] width 21 height 21
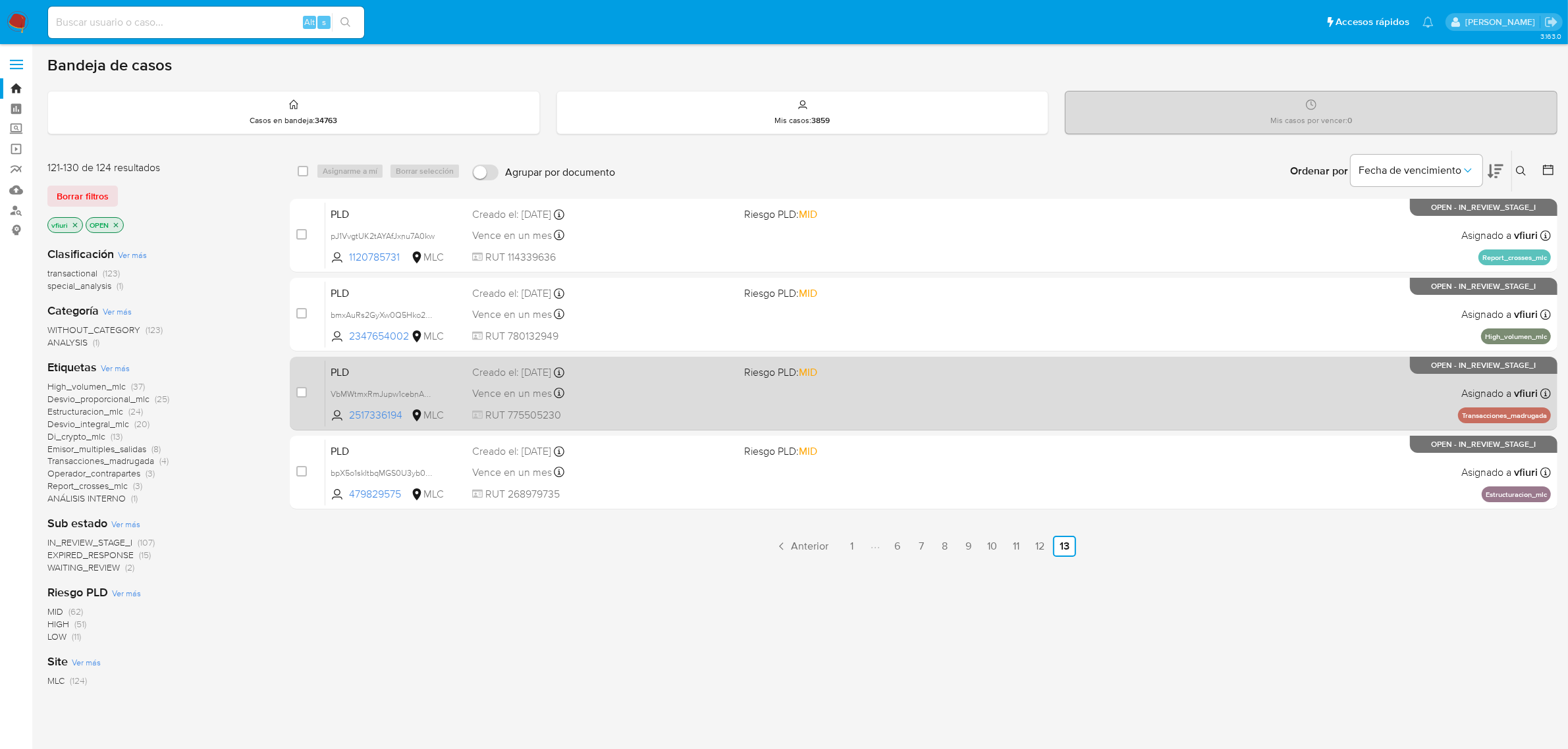
click at [951, 413] on div "PLD VbMWtmxRmJupw1cebnARYINd 2517336194 MLC Riesgo PLD: MID Creado el: 12/08/20…" at bounding box center [937, 393] width 1225 height 67
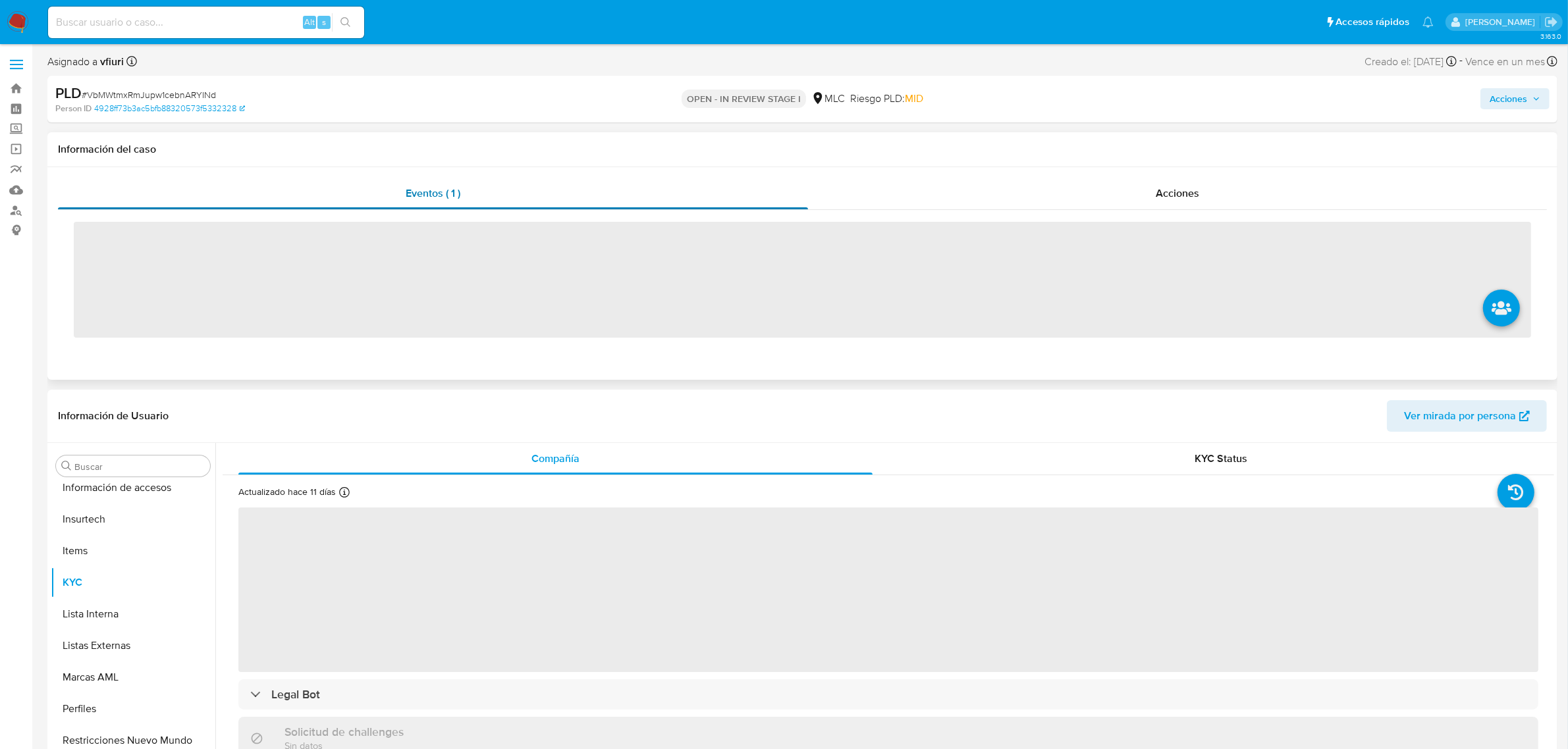
scroll to position [650, 0]
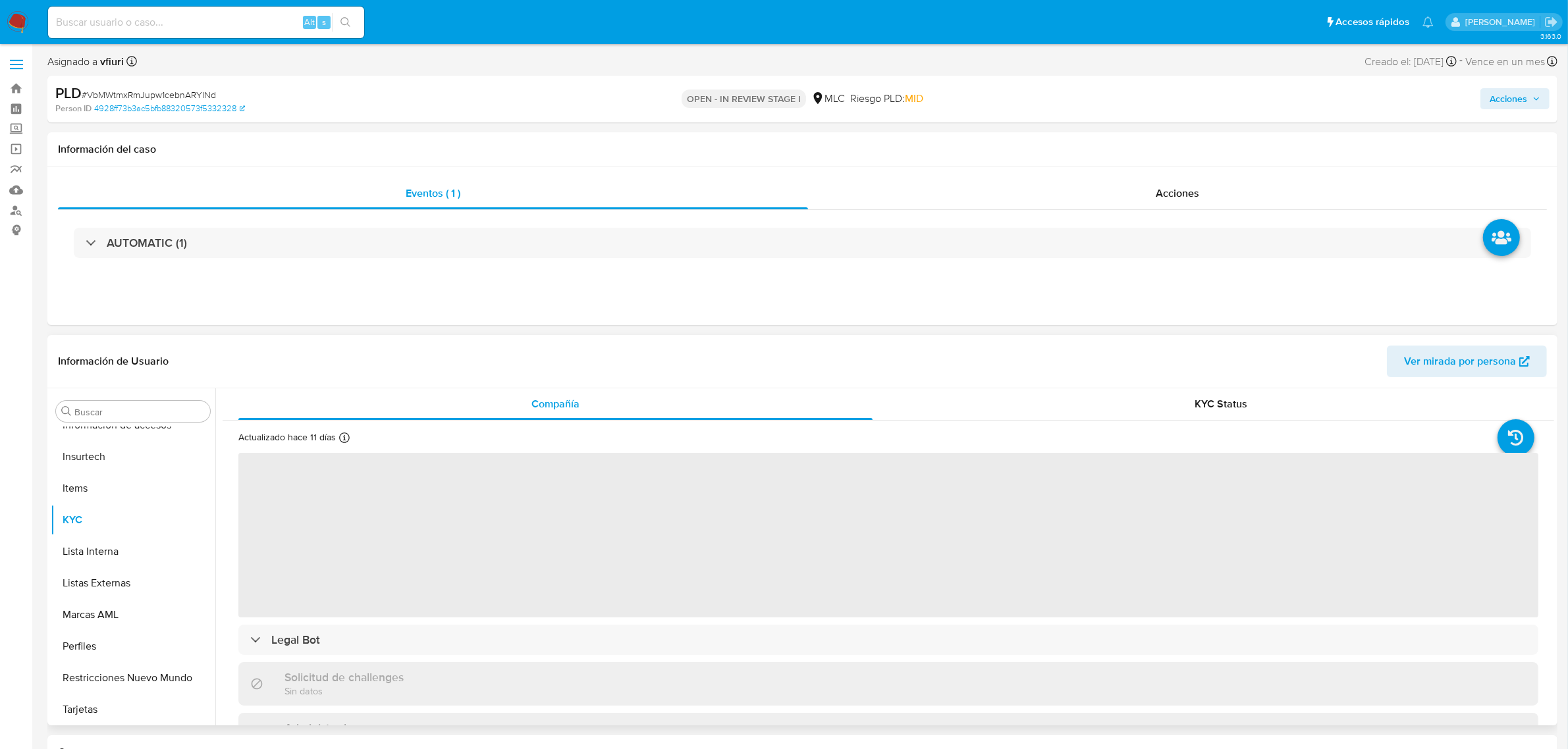
select select "10"
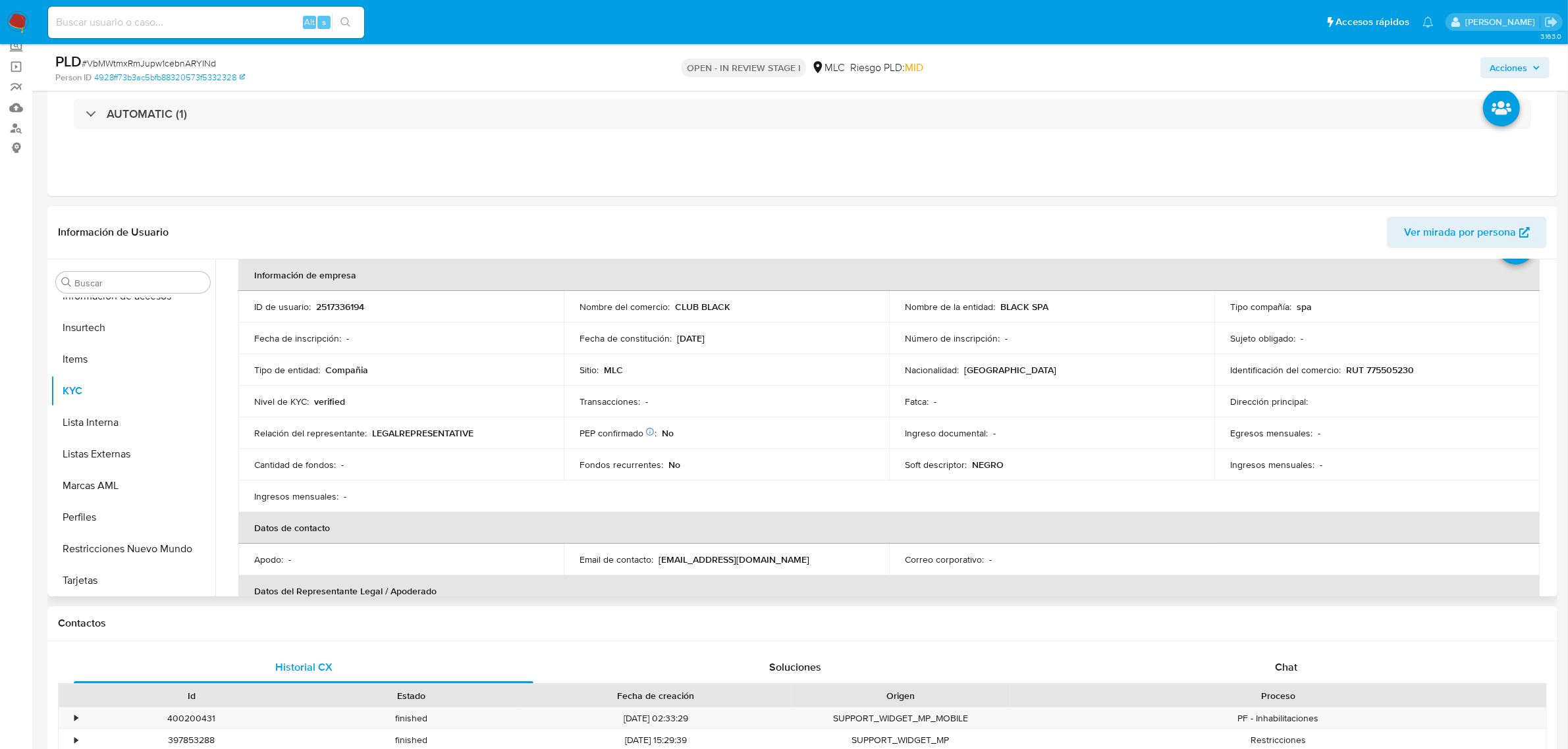
scroll to position [247, 0]
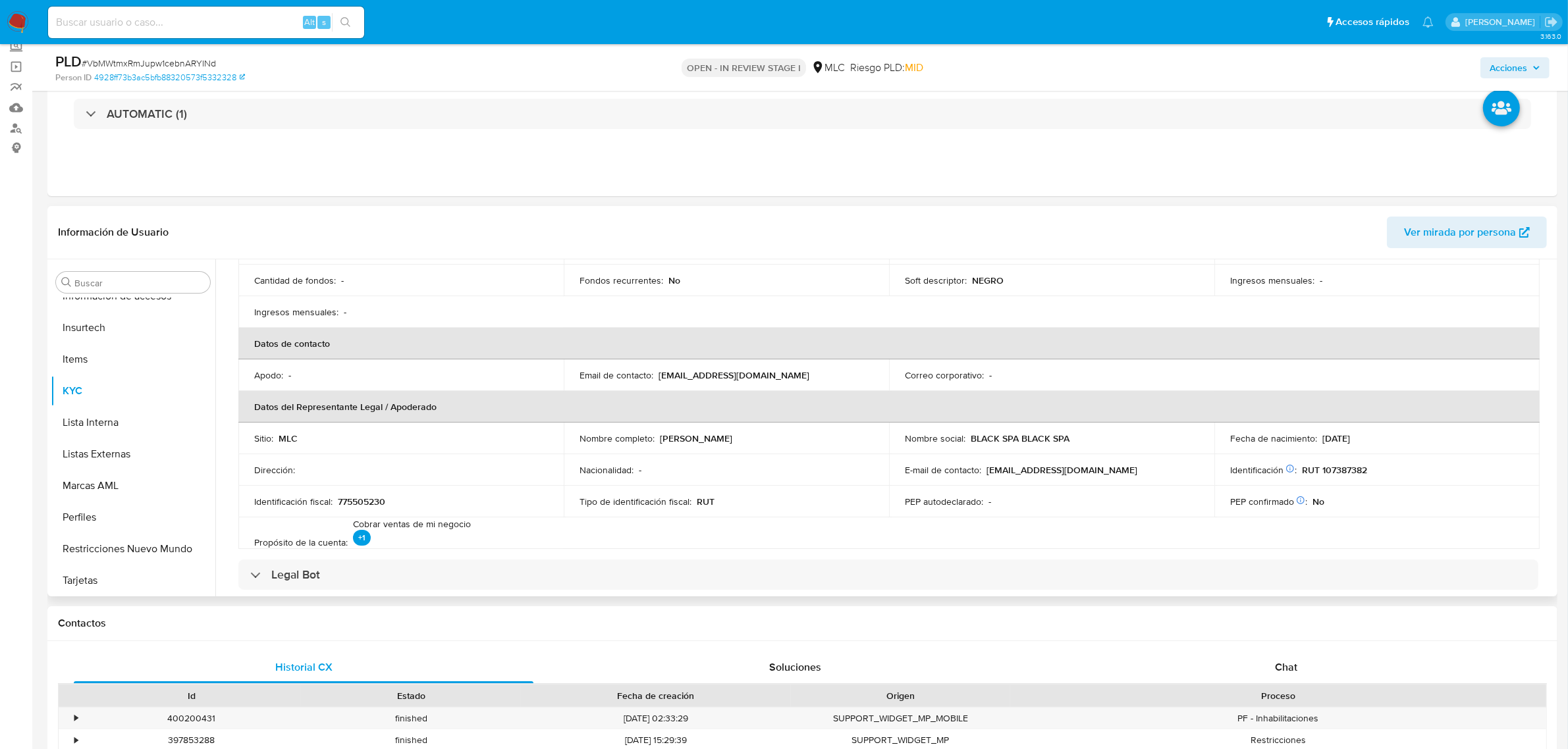
drag, startPoint x: 657, startPoint y: 441, endPoint x: 791, endPoint y: 443, distance: 134.0
click at [732, 443] on p "[PERSON_NAME] [PERSON_NAME]" at bounding box center [696, 438] width 72 height 12
copy p "[PERSON_NAME] [PERSON_NAME]"
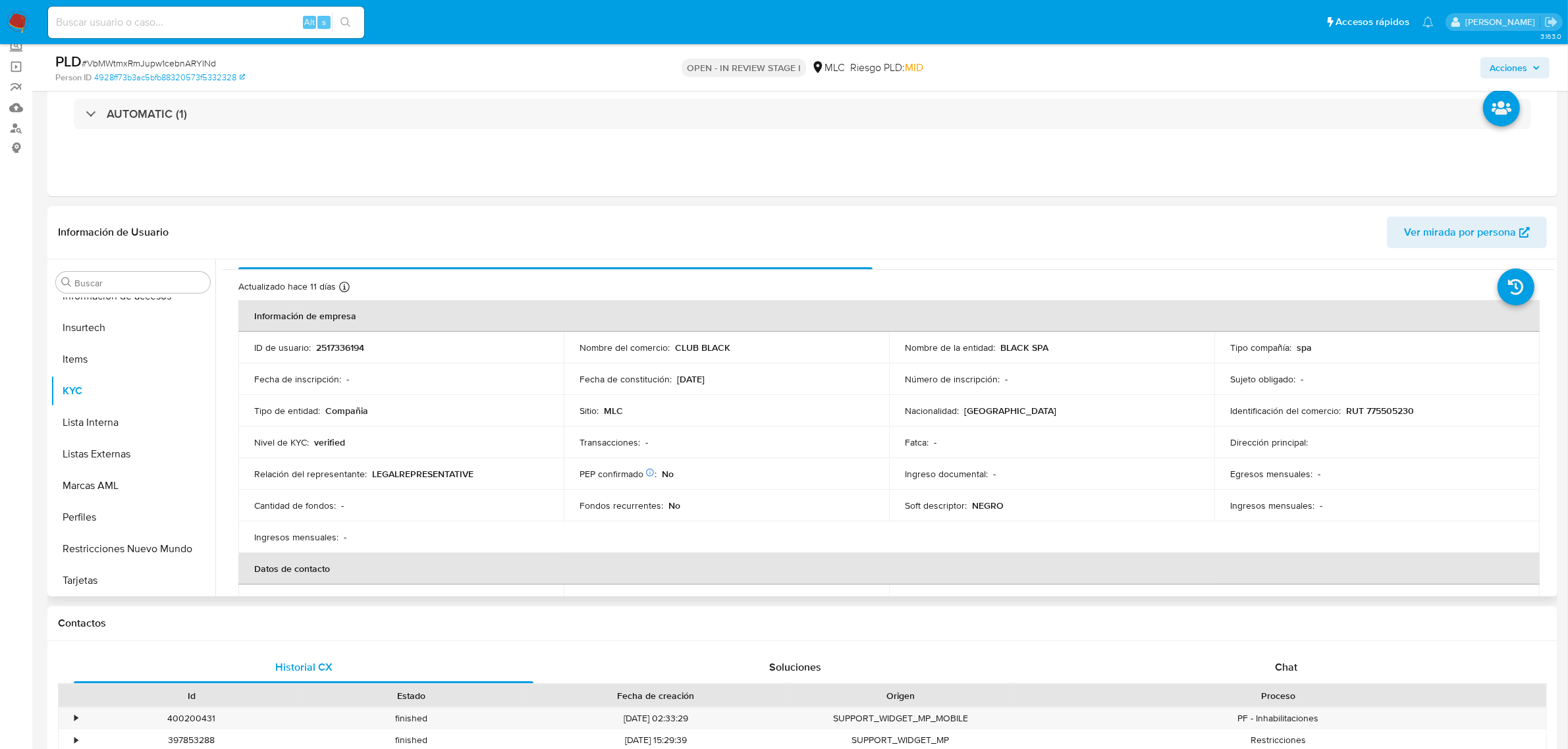
scroll to position [82, 0]
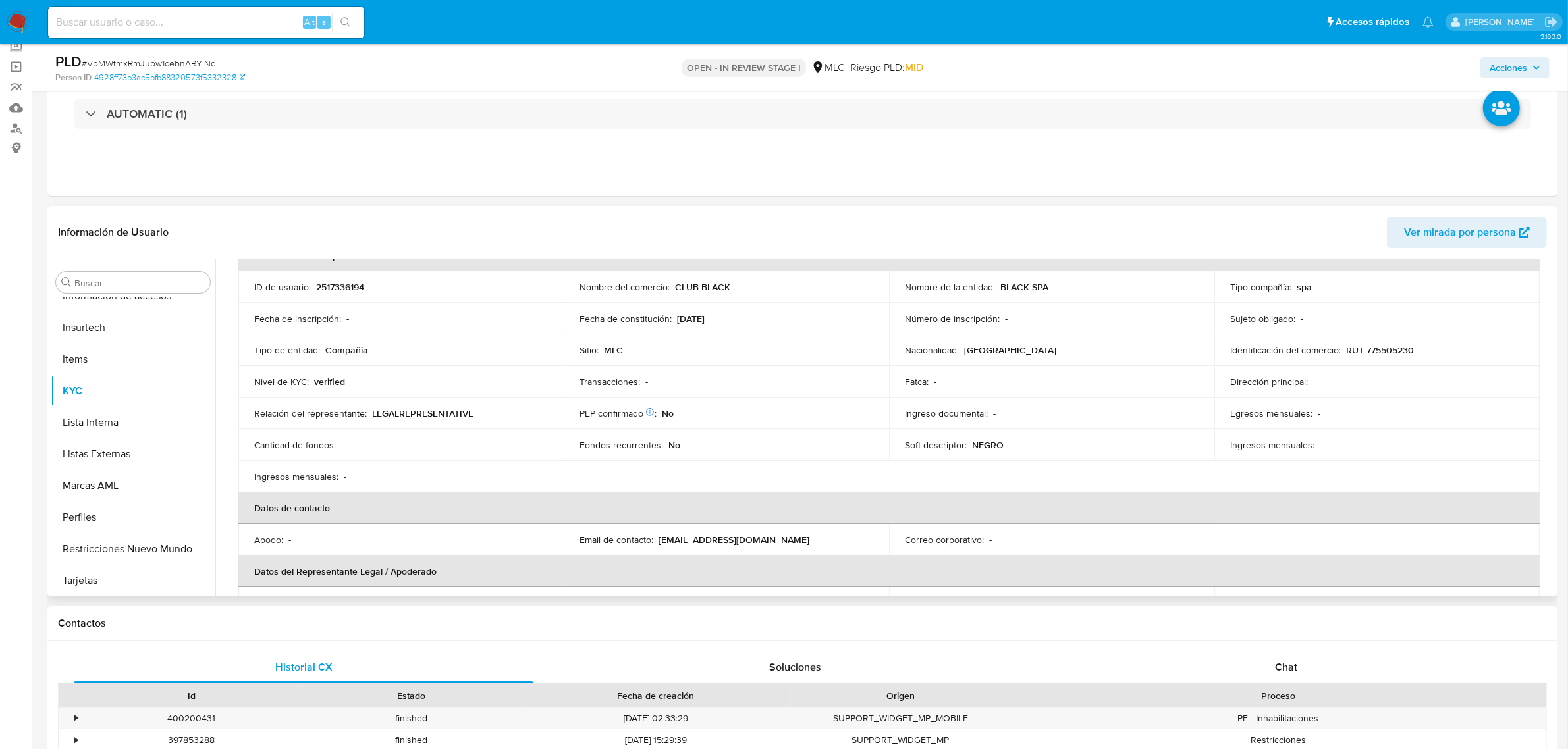
click at [333, 285] on p "2517336194" at bounding box center [339, 286] width 48 height 12
click at [334, 285] on p "2517336194" at bounding box center [339, 286] width 48 height 12
copy p "2517336194"
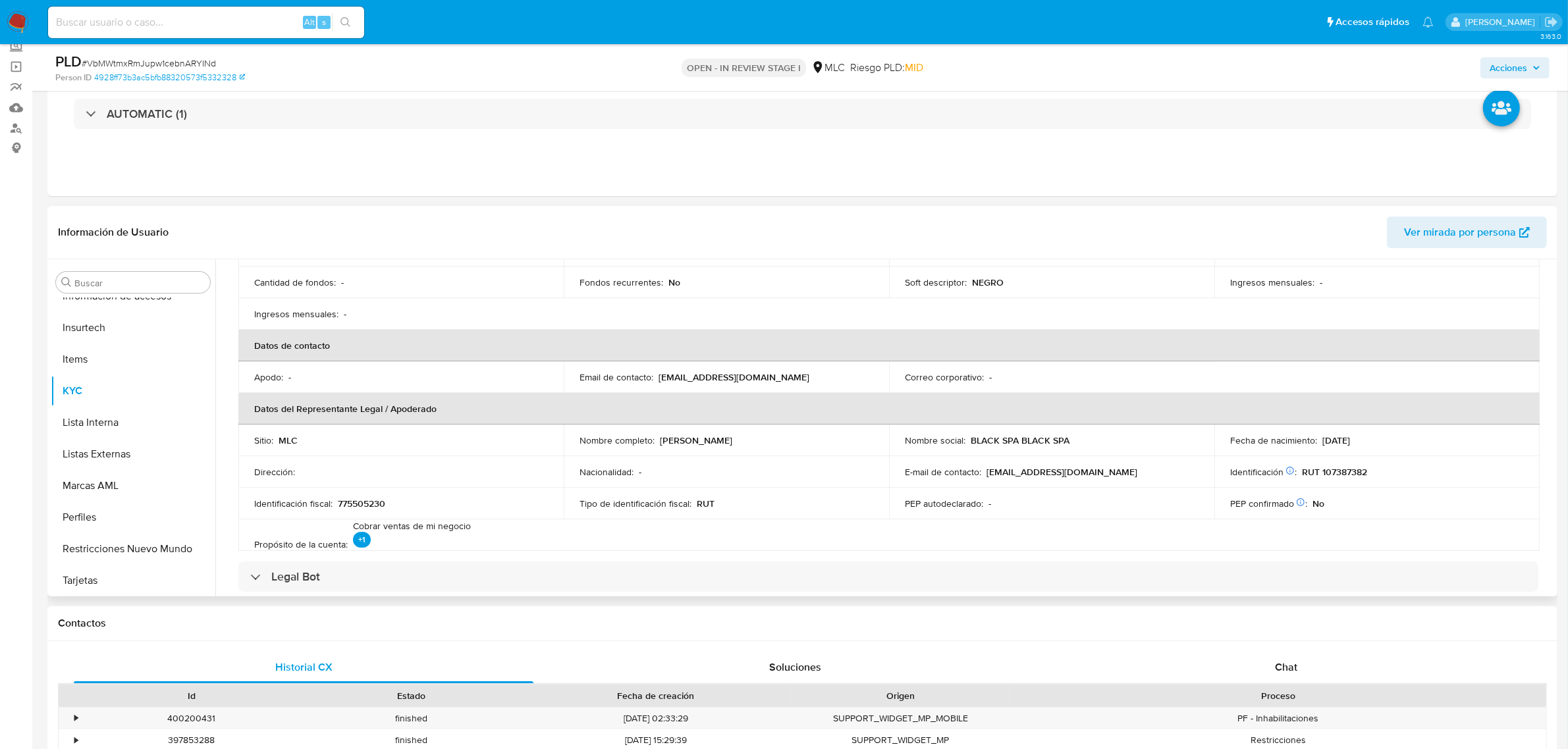
scroll to position [247, 0]
click at [712, 442] on p "[PERSON_NAME] [PERSON_NAME]" at bounding box center [696, 438] width 72 height 12
click at [649, 438] on p "Nombre completo :" at bounding box center [617, 438] width 75 height 12
drag, startPoint x: 655, startPoint y: 438, endPoint x: 817, endPoint y: 435, distance: 162.0
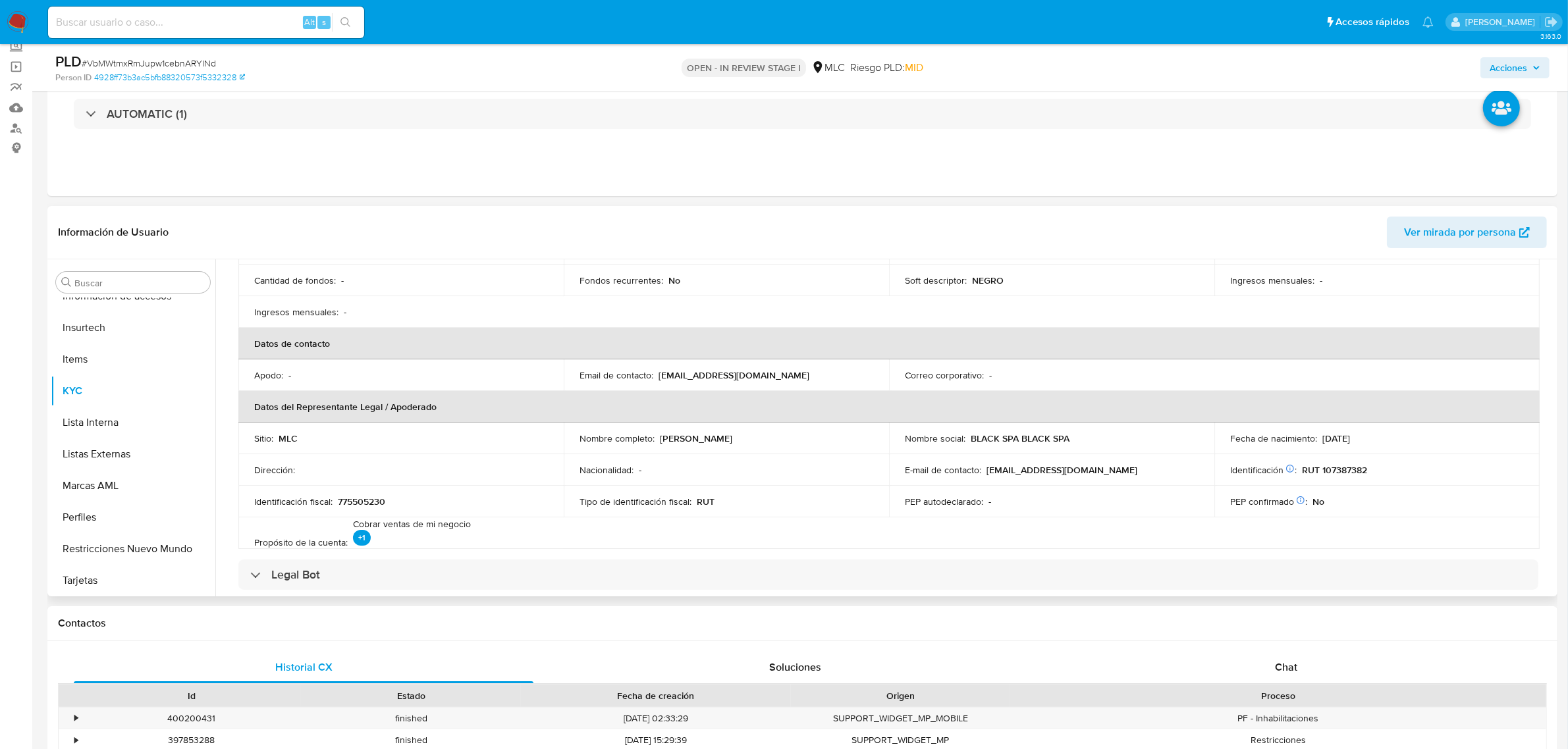
click at [817, 435] on div "Nombre completo : Edmundo Artidoro Gallegos Ríos" at bounding box center [726, 438] width 293 height 12
copy div "[PERSON_NAME] [PERSON_NAME]"
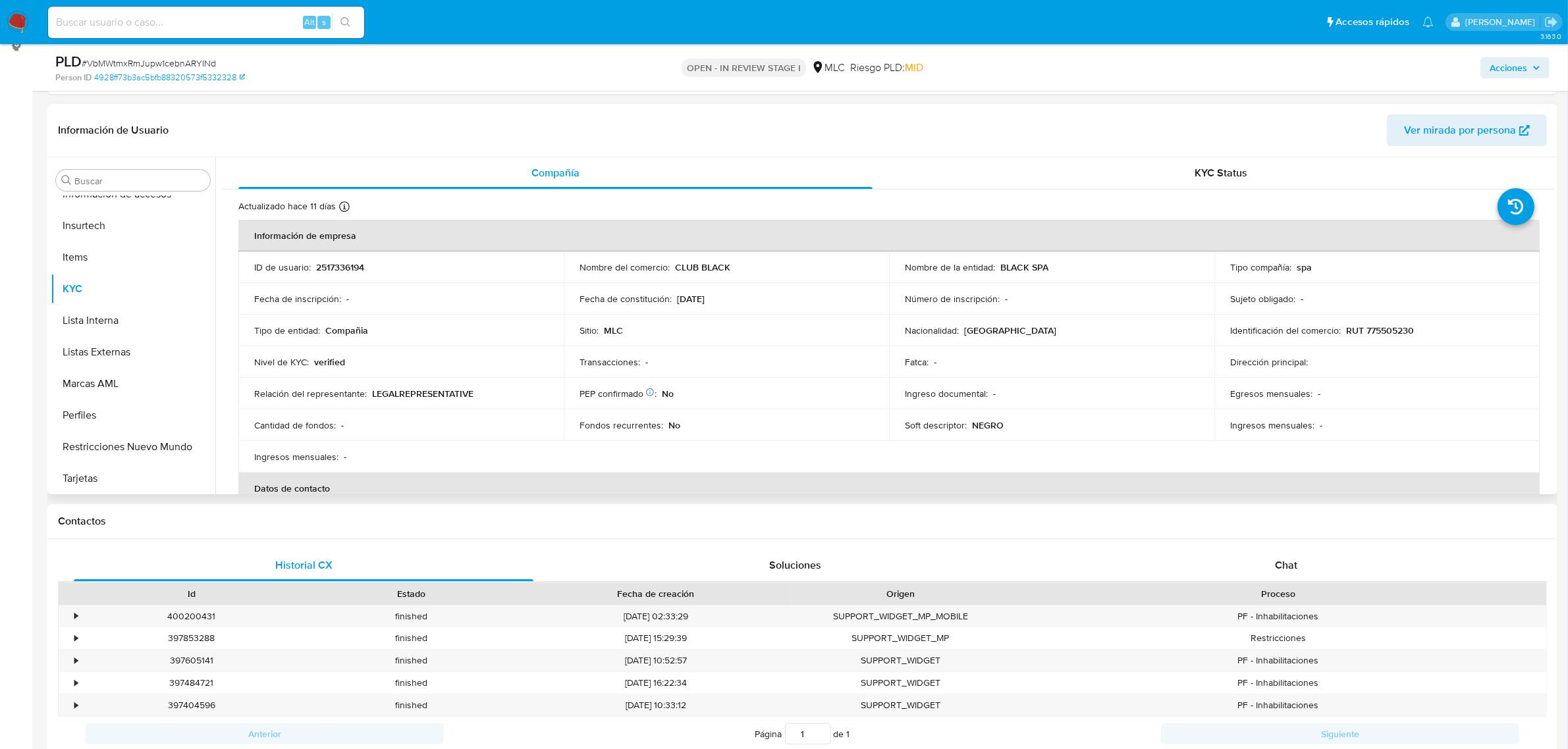
scroll to position [165, 0]
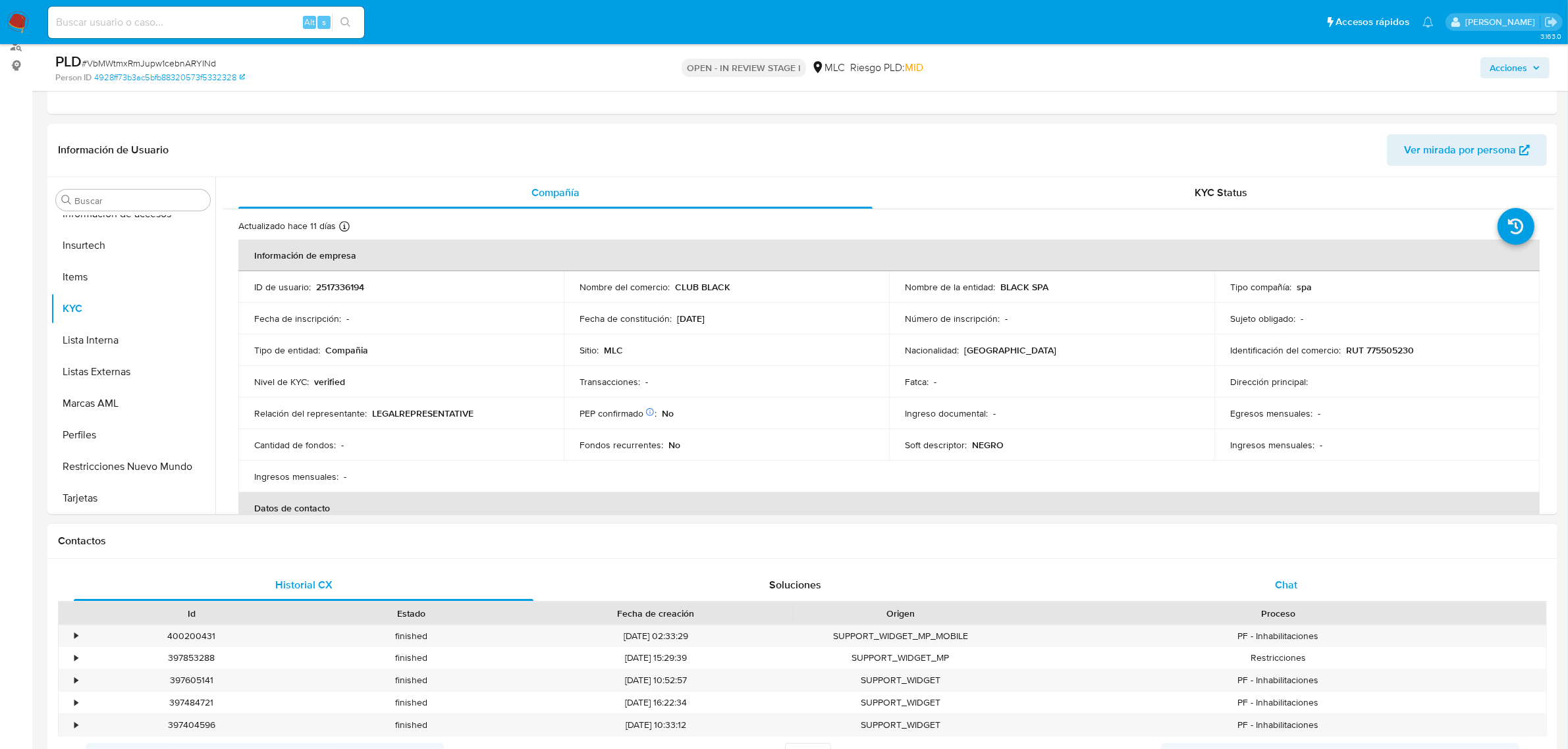
click at [1285, 580] on span "Chat" at bounding box center [1285, 585] width 23 height 15
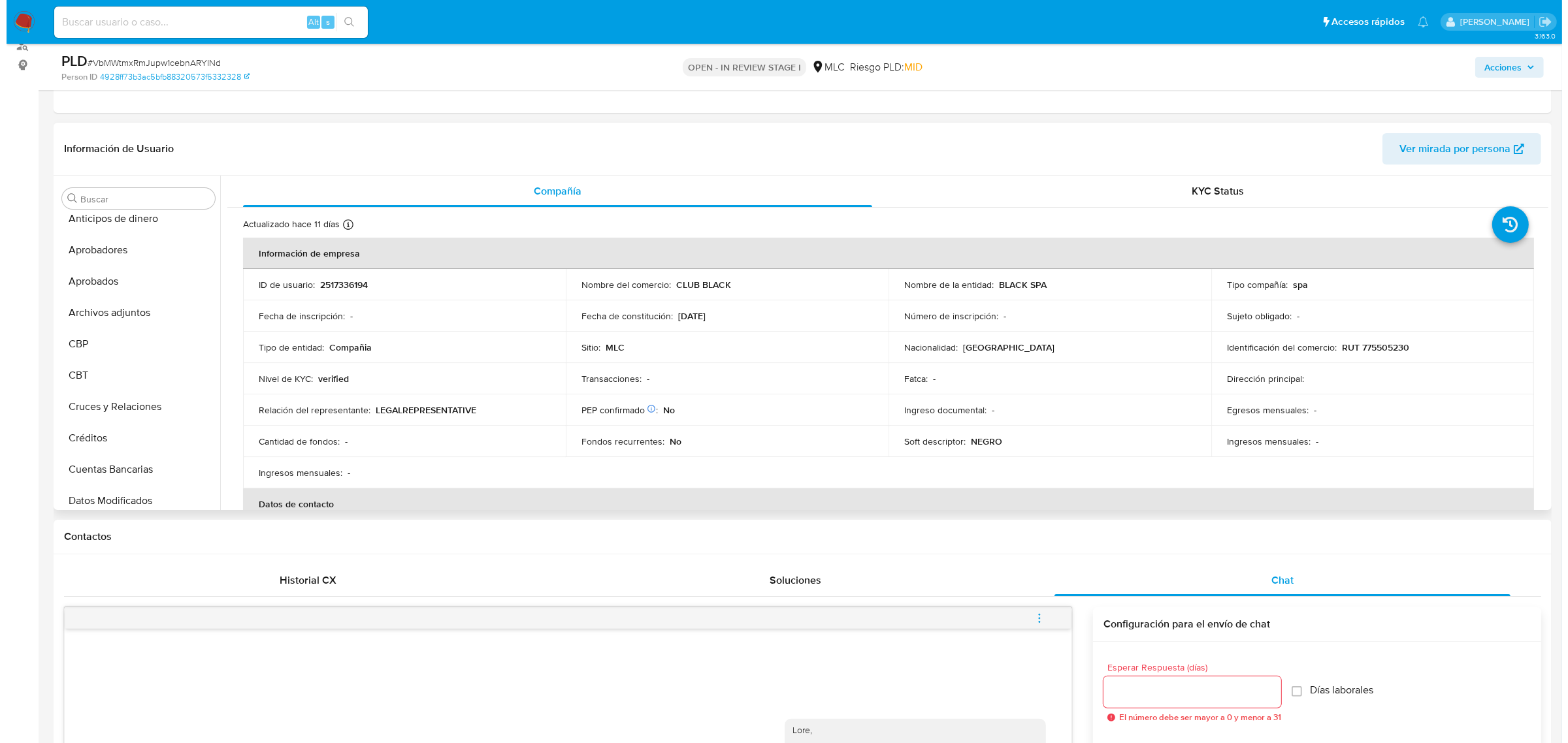
scroll to position [0, 0]
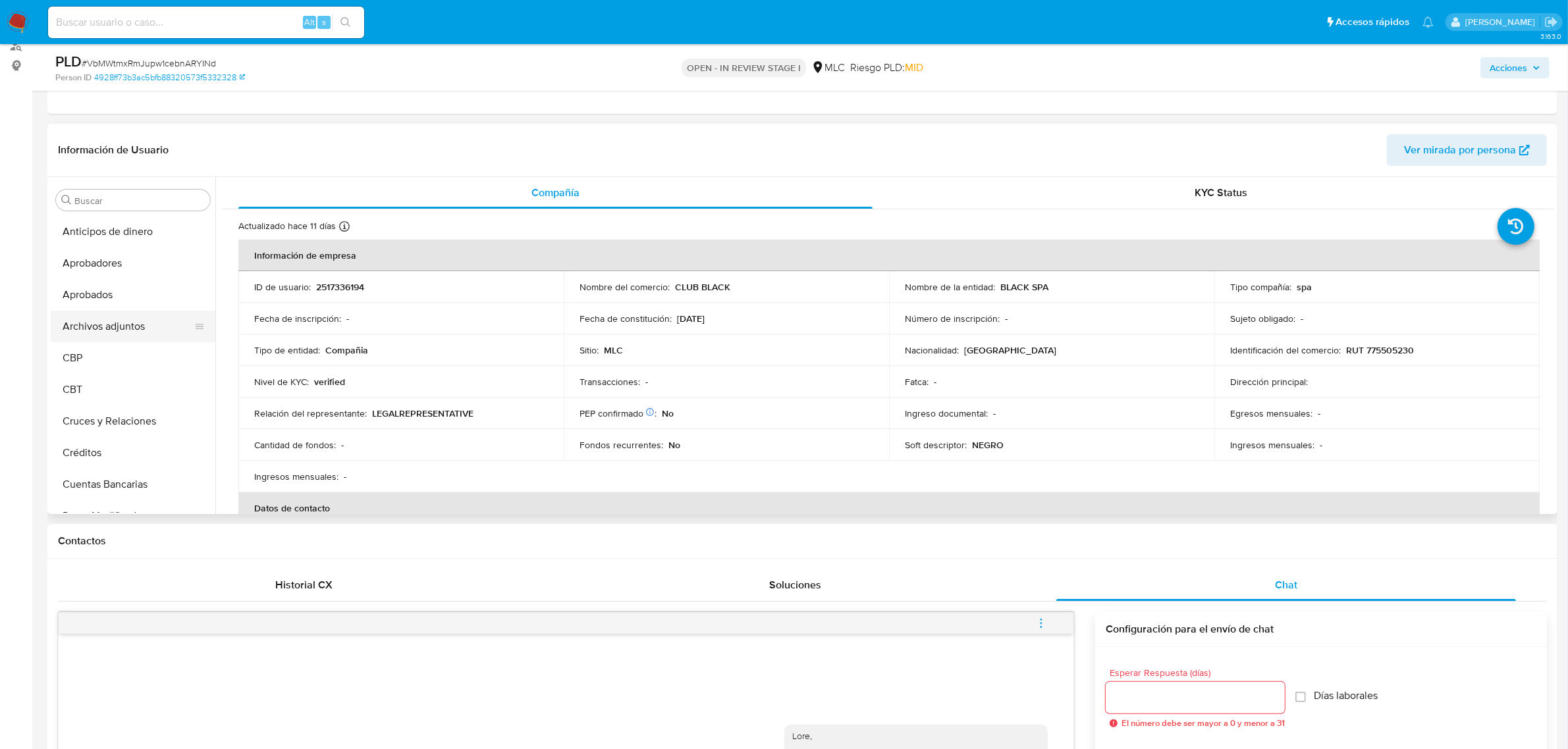
click at [126, 316] on button "Archivos adjuntos" at bounding box center [127, 326] width 154 height 32
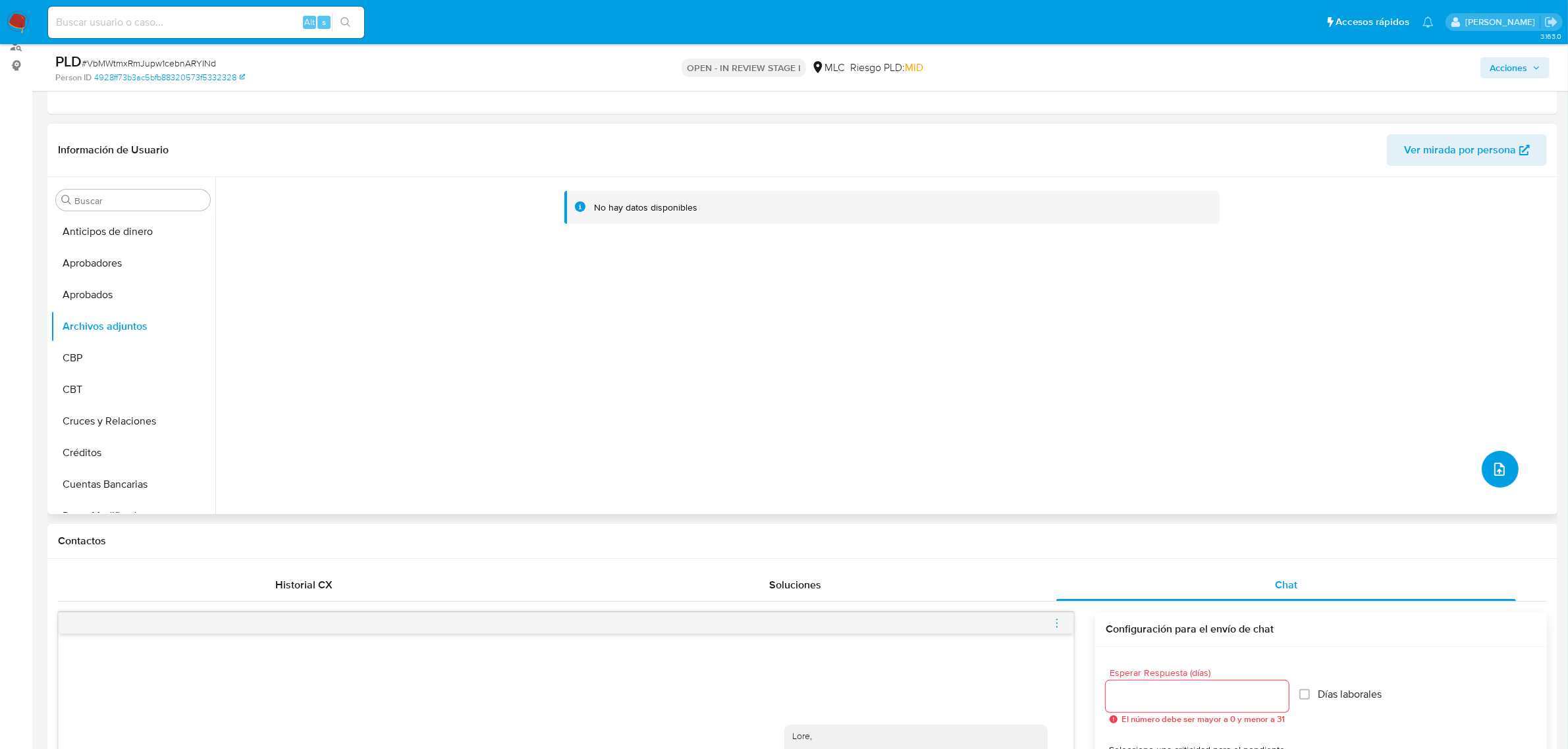
click at [1509, 469] on button "upload-file" at bounding box center [1500, 469] width 37 height 37
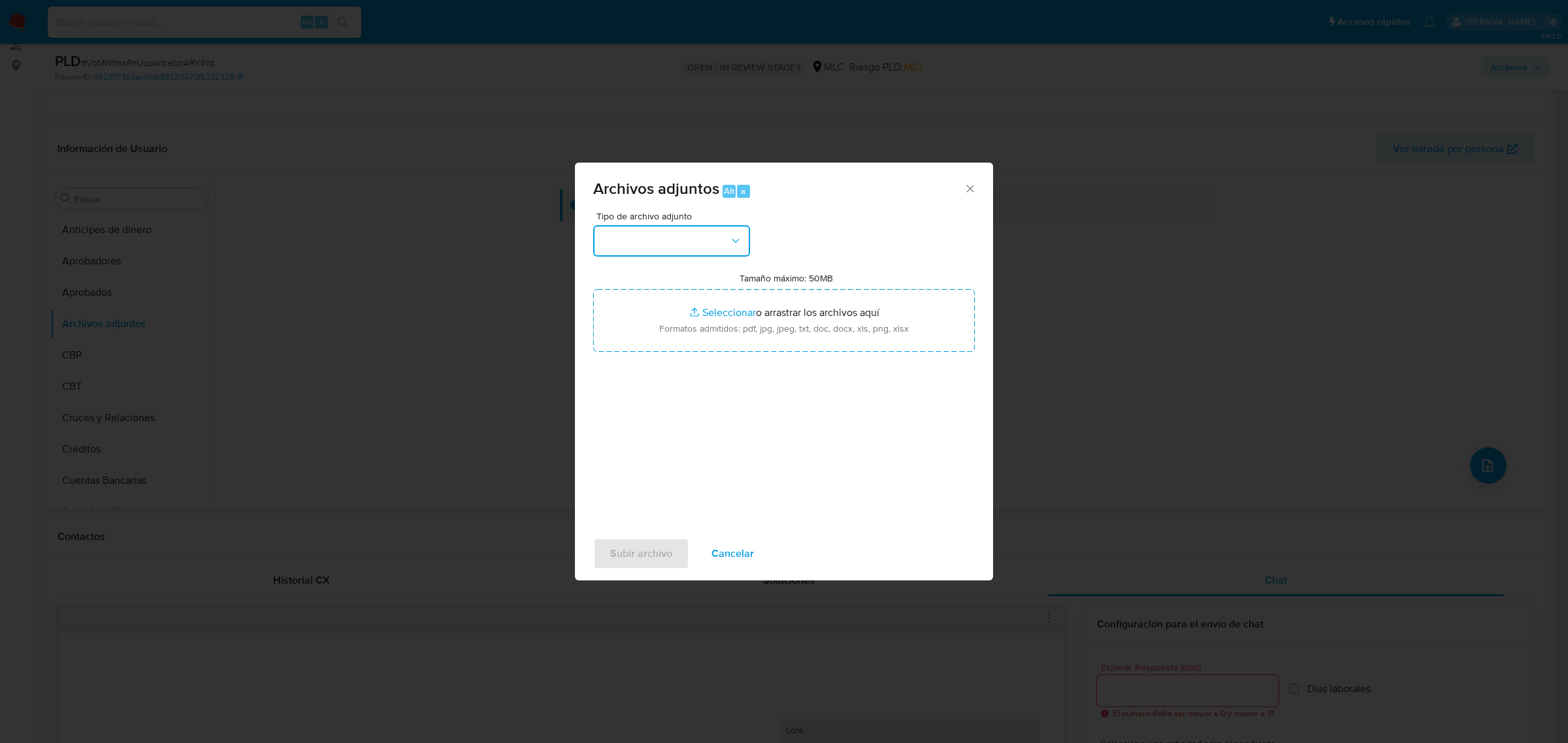
click at [668, 242] on button "button" at bounding box center [671, 240] width 157 height 31
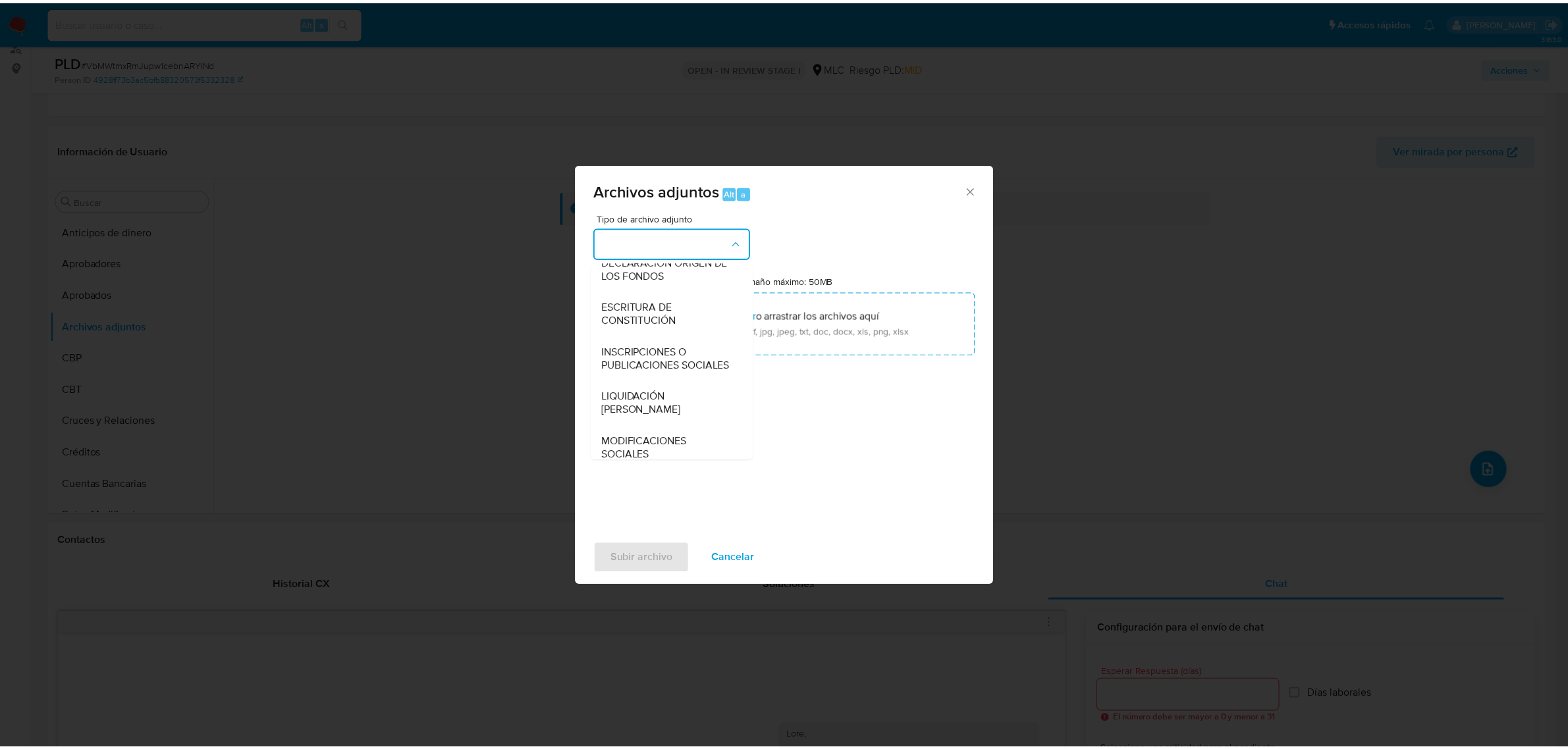
scroll to position [136, 0]
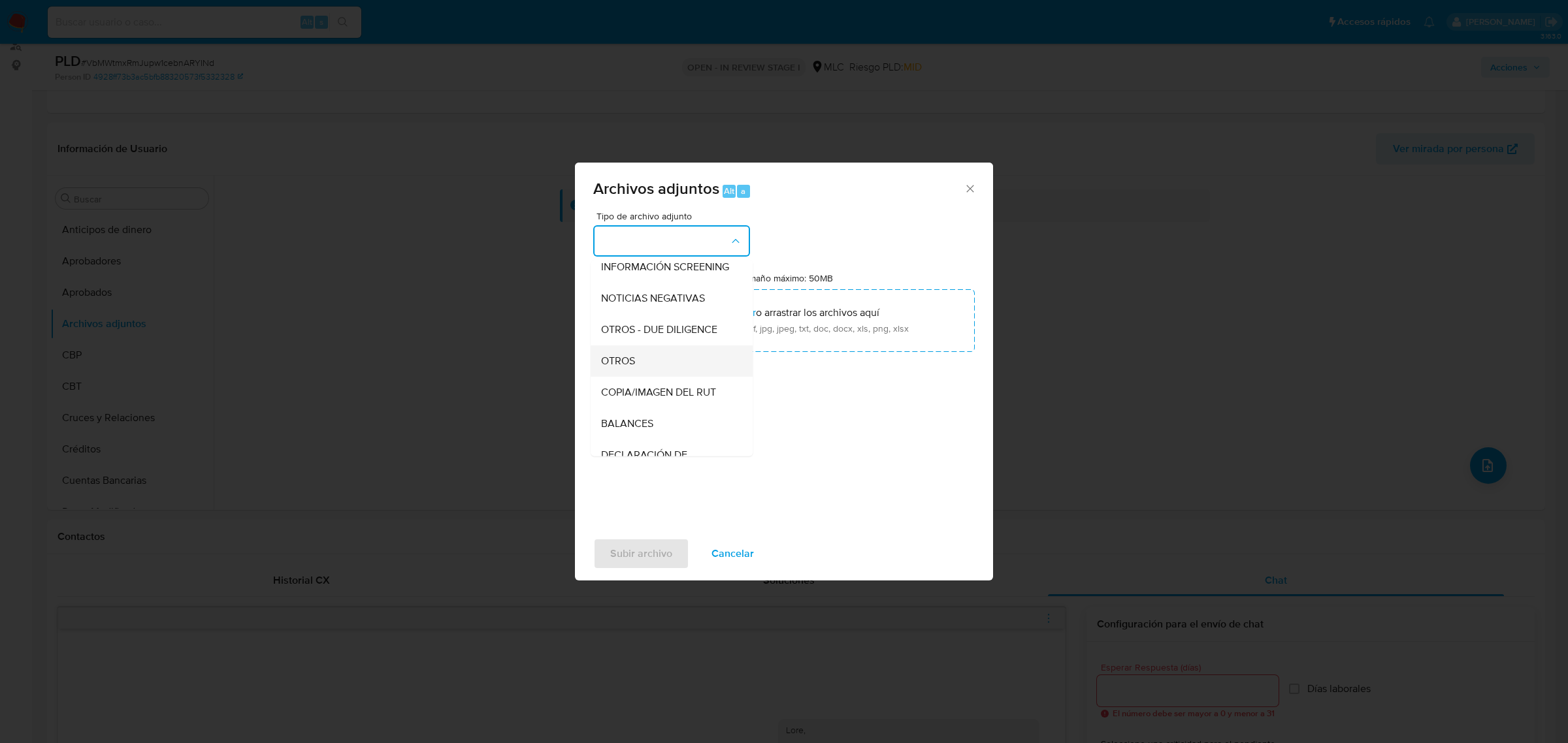
click at [646, 376] on div "OTROS" at bounding box center [667, 360] width 133 height 31
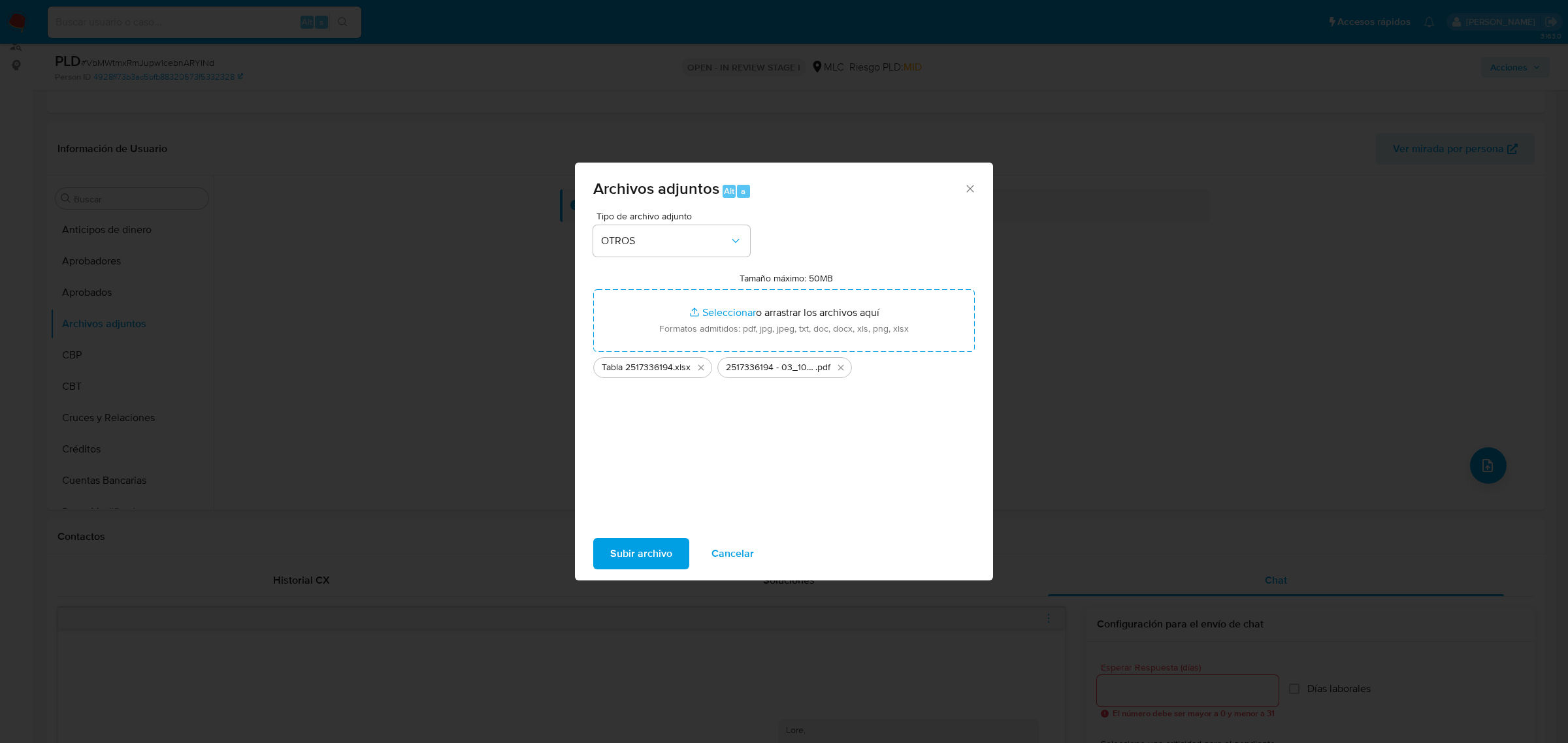
click at [626, 547] on span "Subir archivo" at bounding box center [640, 554] width 62 height 29
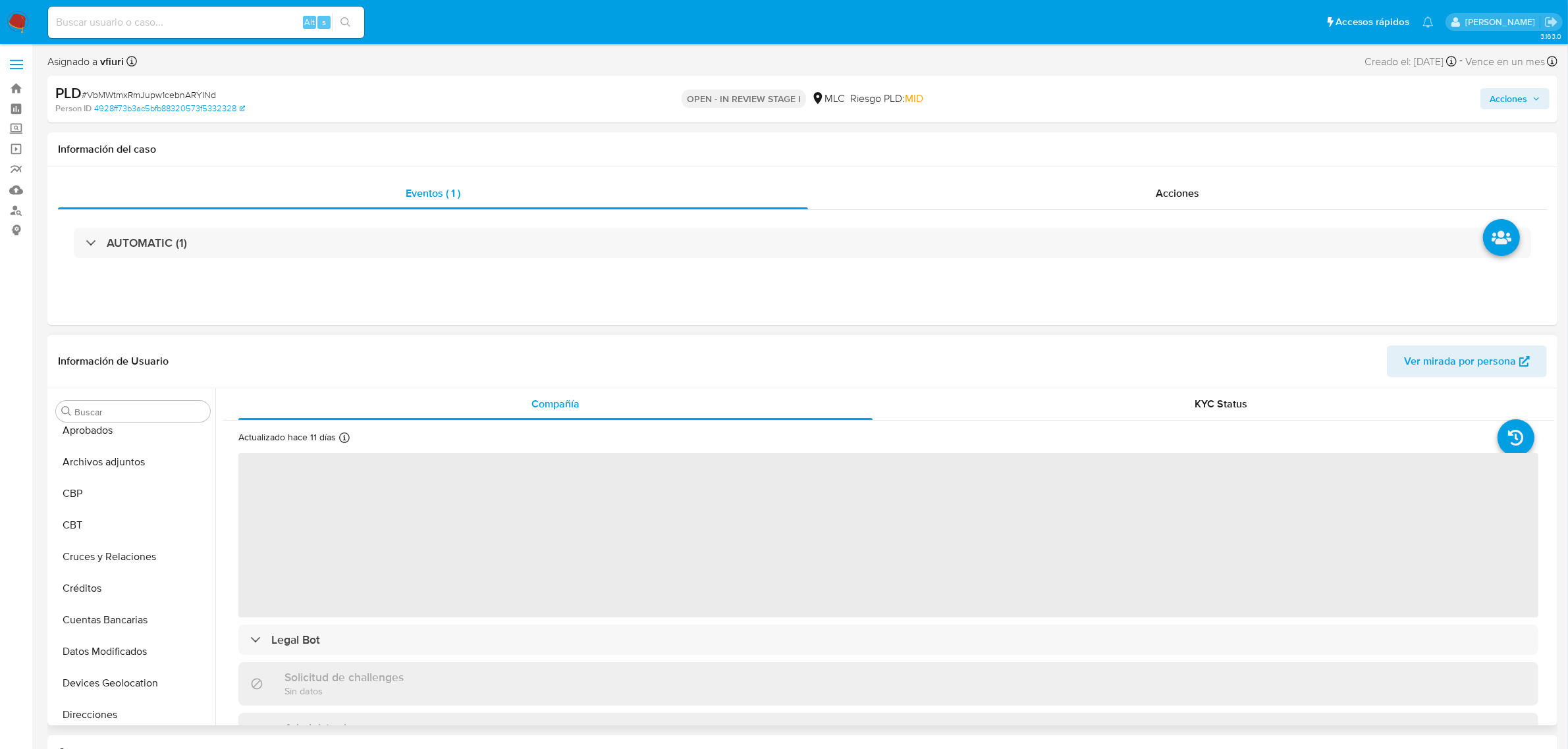
scroll to position [74, 0]
select select "10"
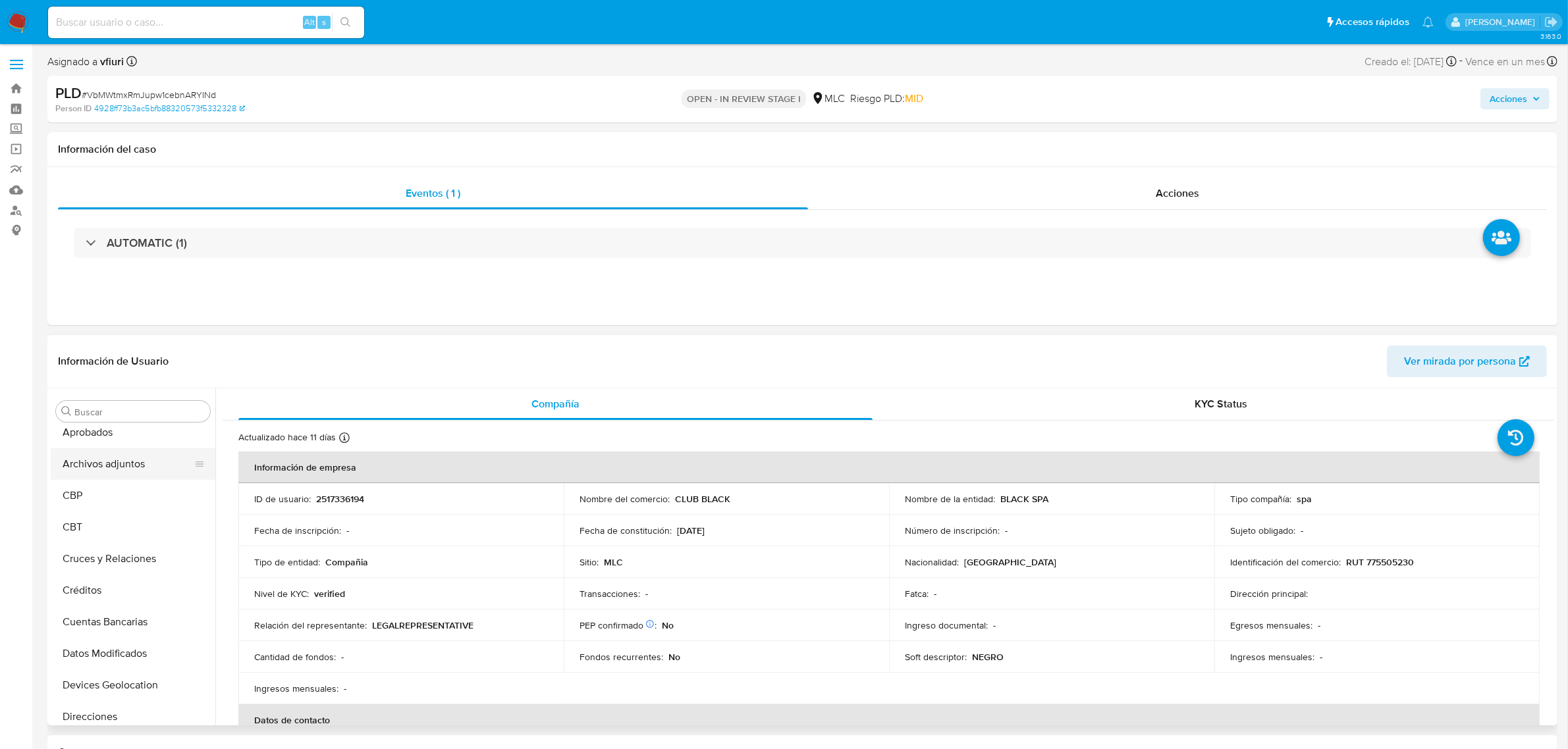
click at [112, 466] on button "Archivos adjuntos" at bounding box center [127, 464] width 154 height 32
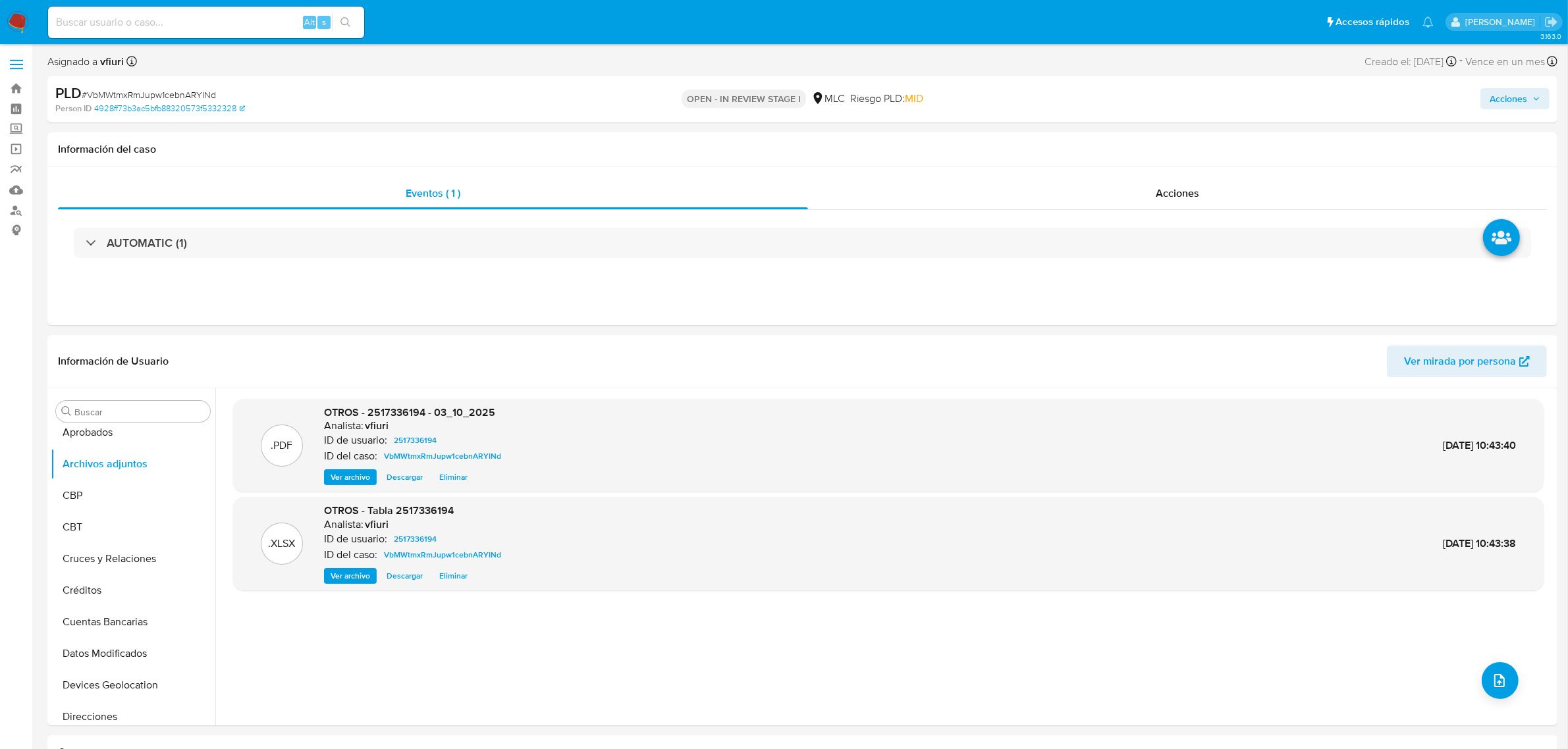
click at [1502, 88] on span "Acciones" at bounding box center [1509, 98] width 38 height 21
click at [1131, 136] on span "Resolución del caso" at bounding box center [1140, 140] width 95 height 15
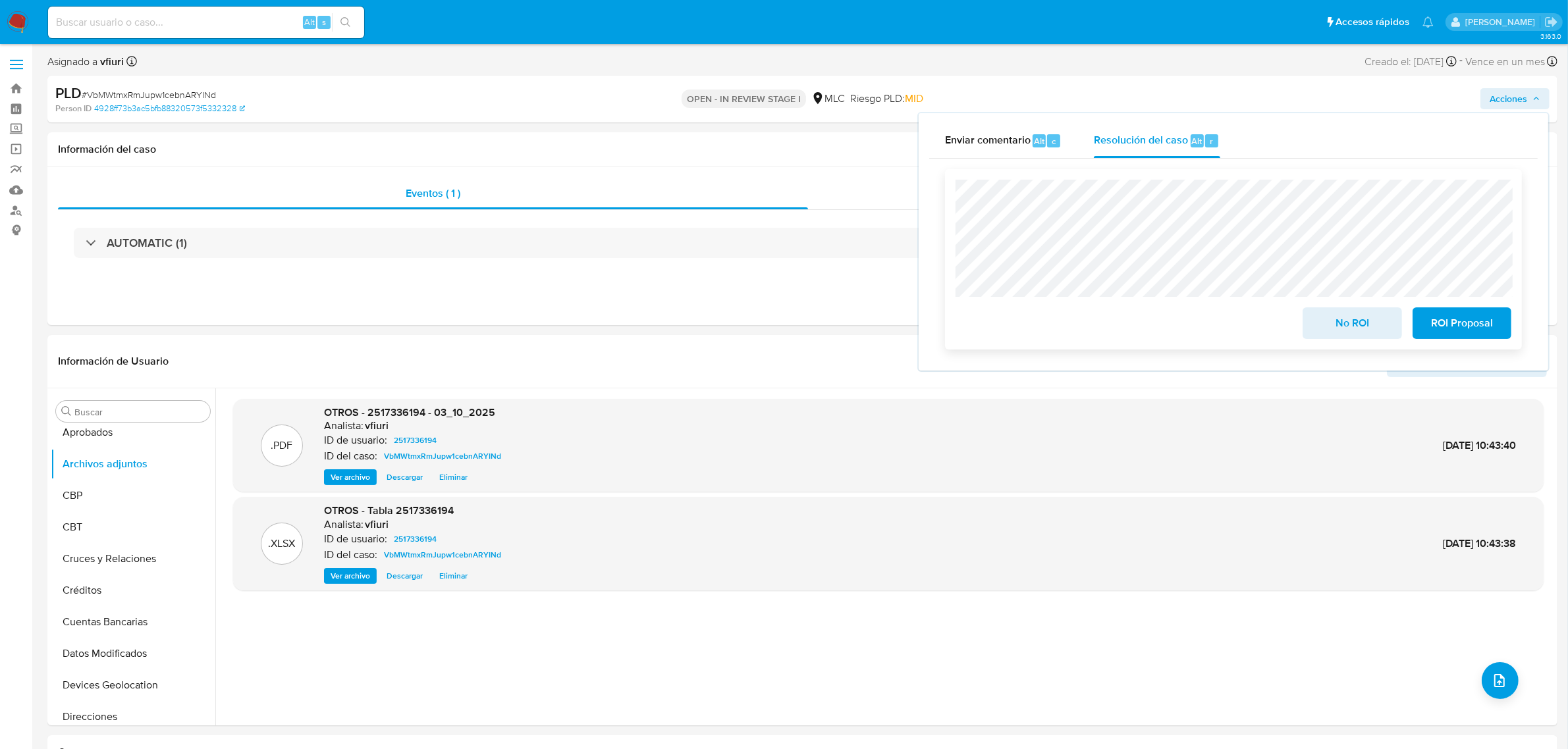
click at [1447, 311] on span "ROI Proposal" at bounding box center [1462, 323] width 65 height 29
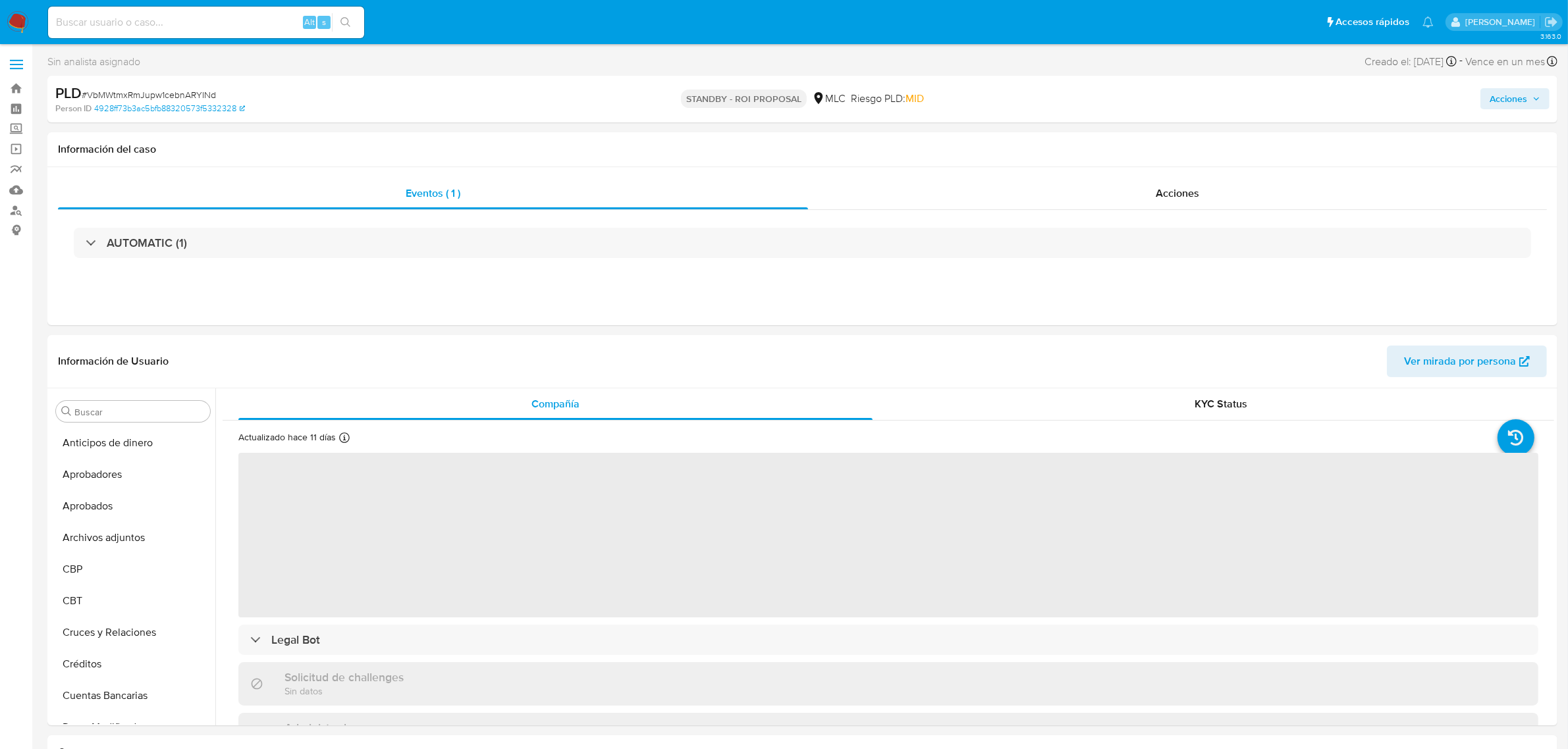
select select "10"
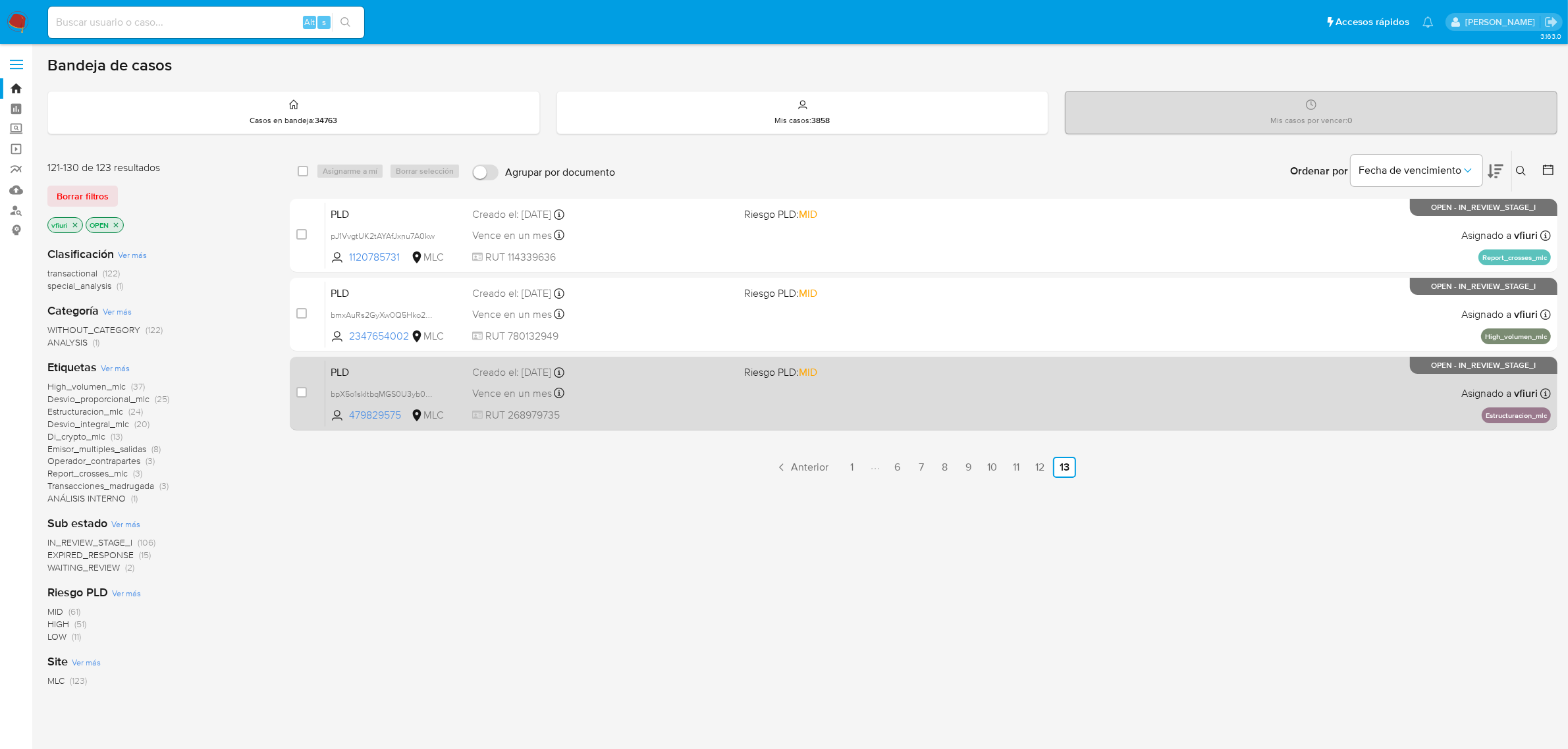
click at [661, 397] on div "Vence en un mes Vence el [DATE] 06:04:21" at bounding box center [602, 393] width 262 height 18
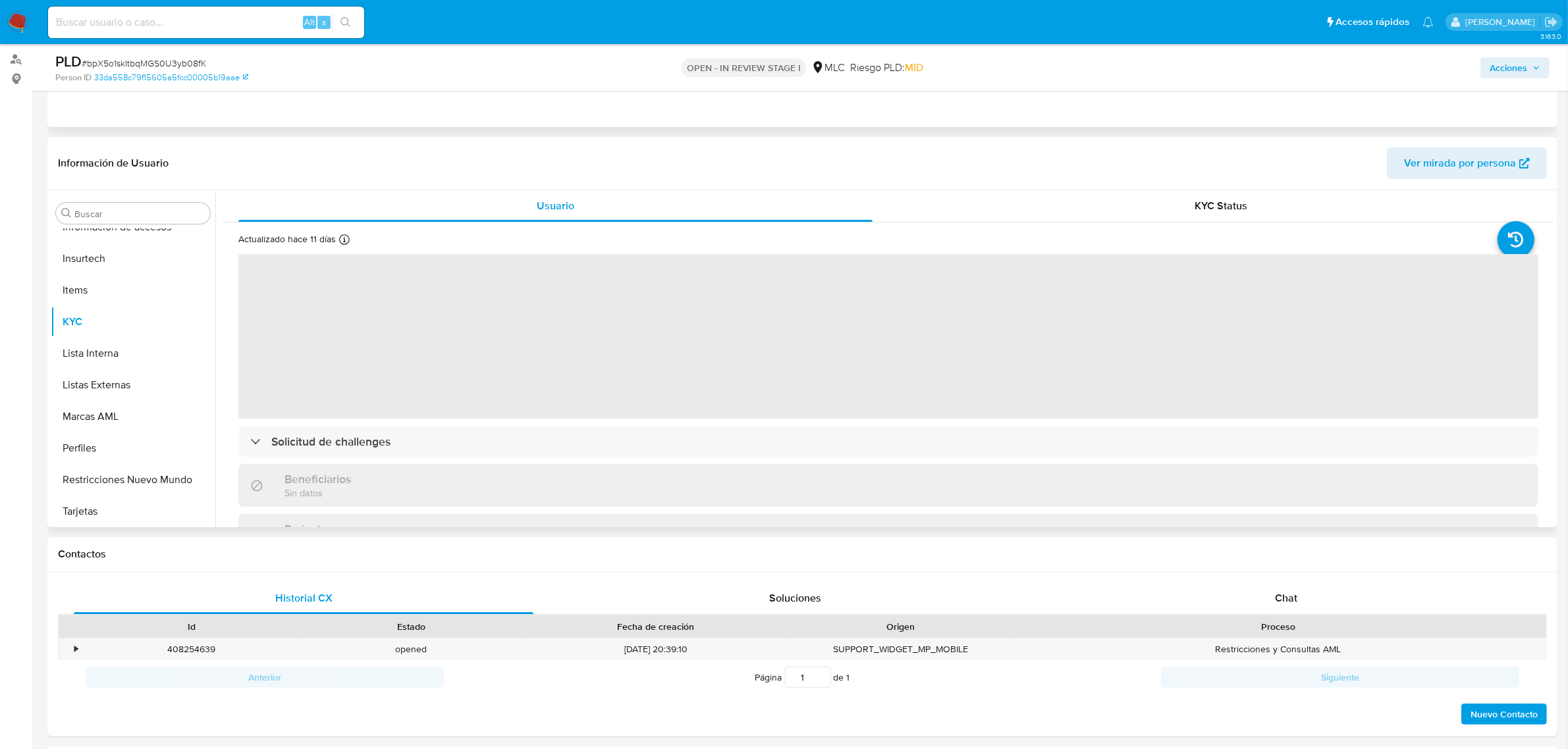
scroll to position [165, 0]
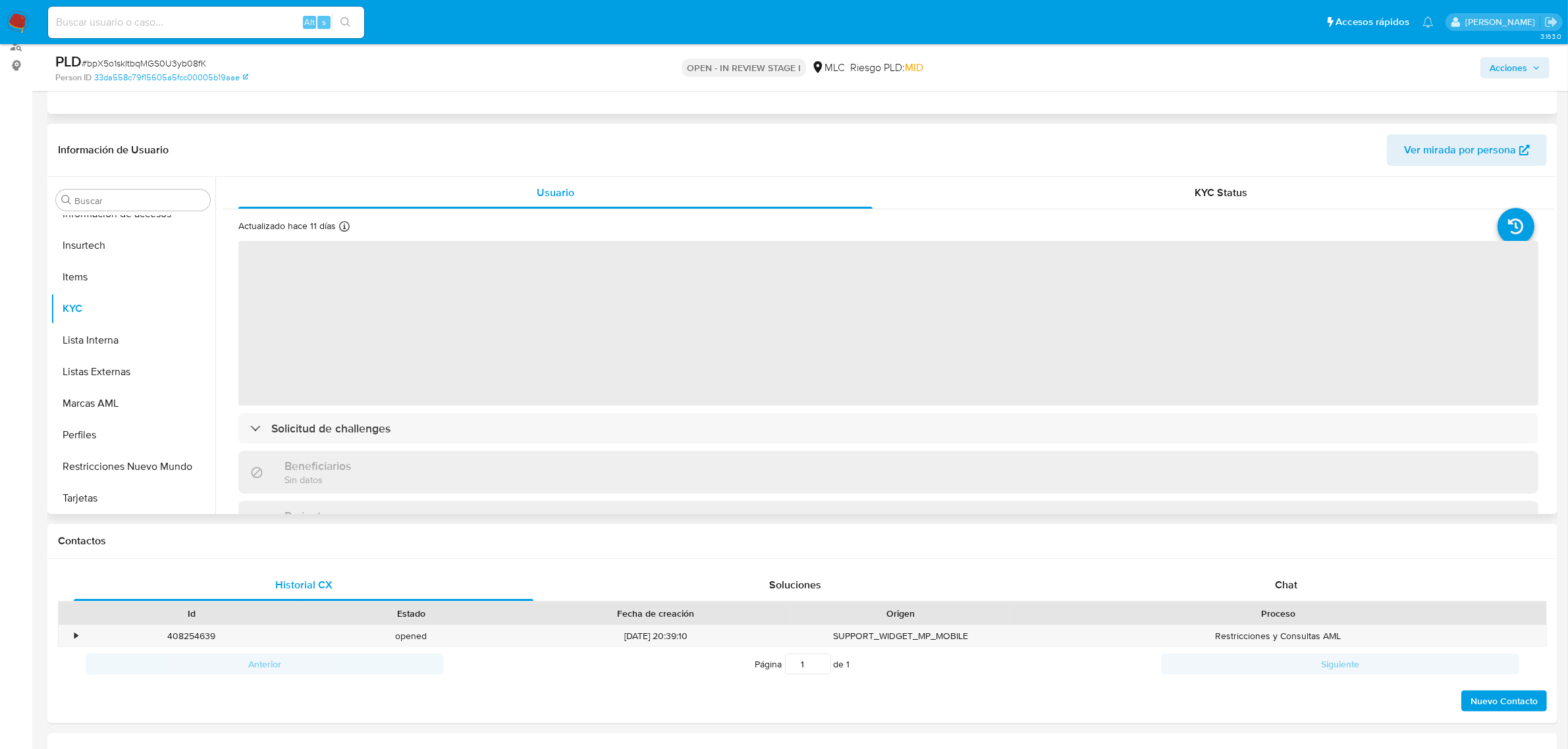
select select "10"
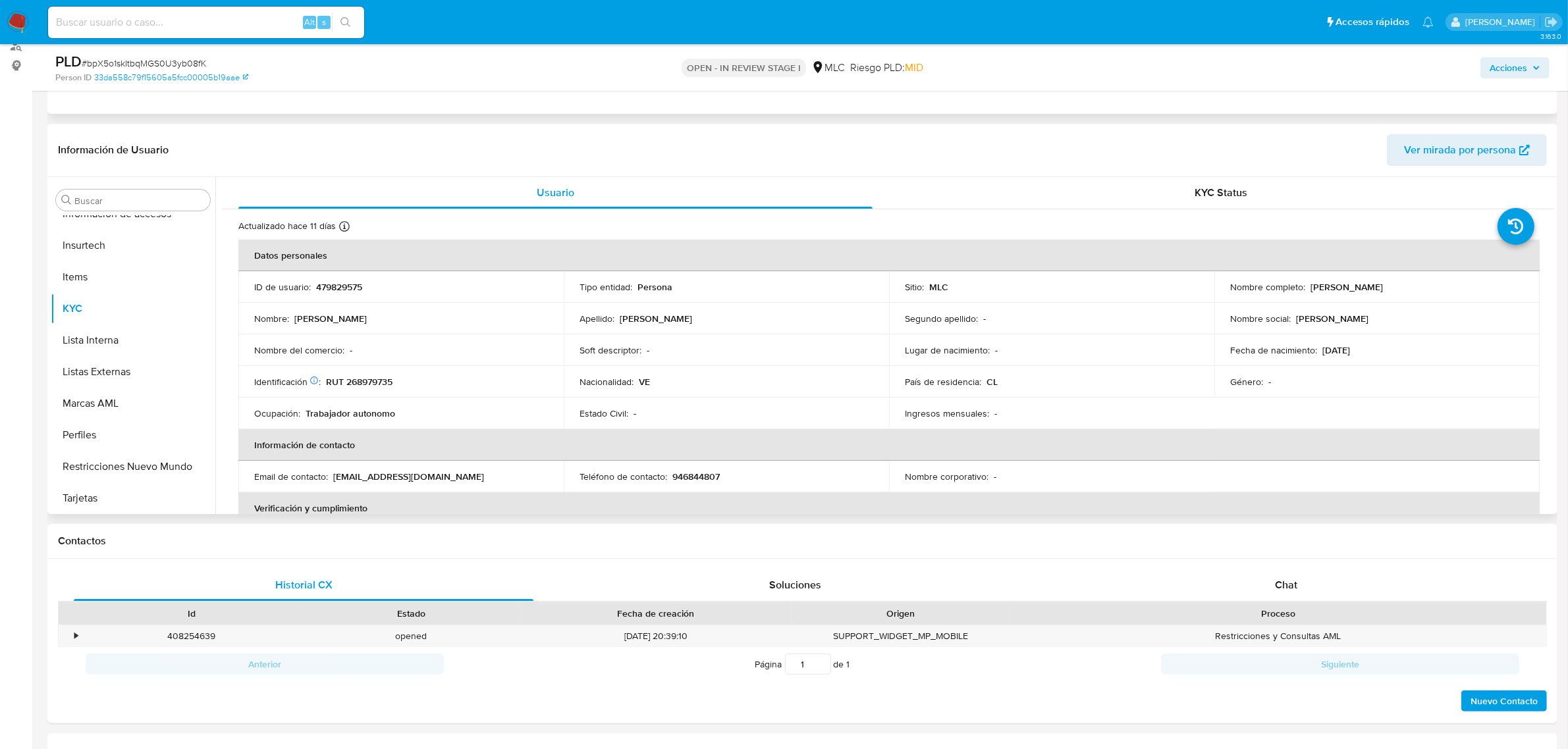
click at [347, 285] on p "479829575" at bounding box center [338, 286] width 46 height 12
click at [346, 286] on p "479829575" at bounding box center [338, 286] width 46 height 12
copy p "479829575"
click at [375, 382] on p "RUT 268979735" at bounding box center [359, 382] width 67 height 12
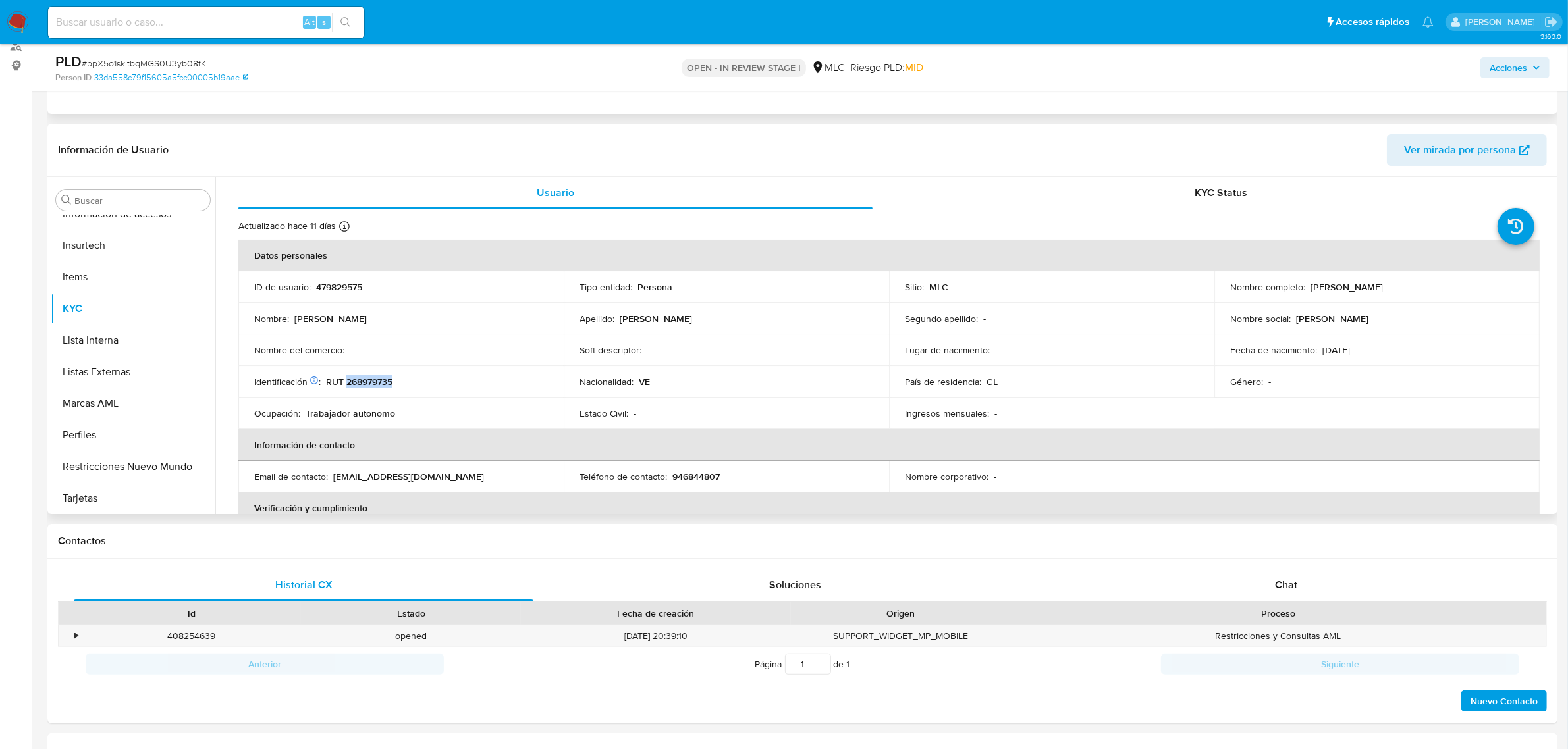
copy p "268979735"
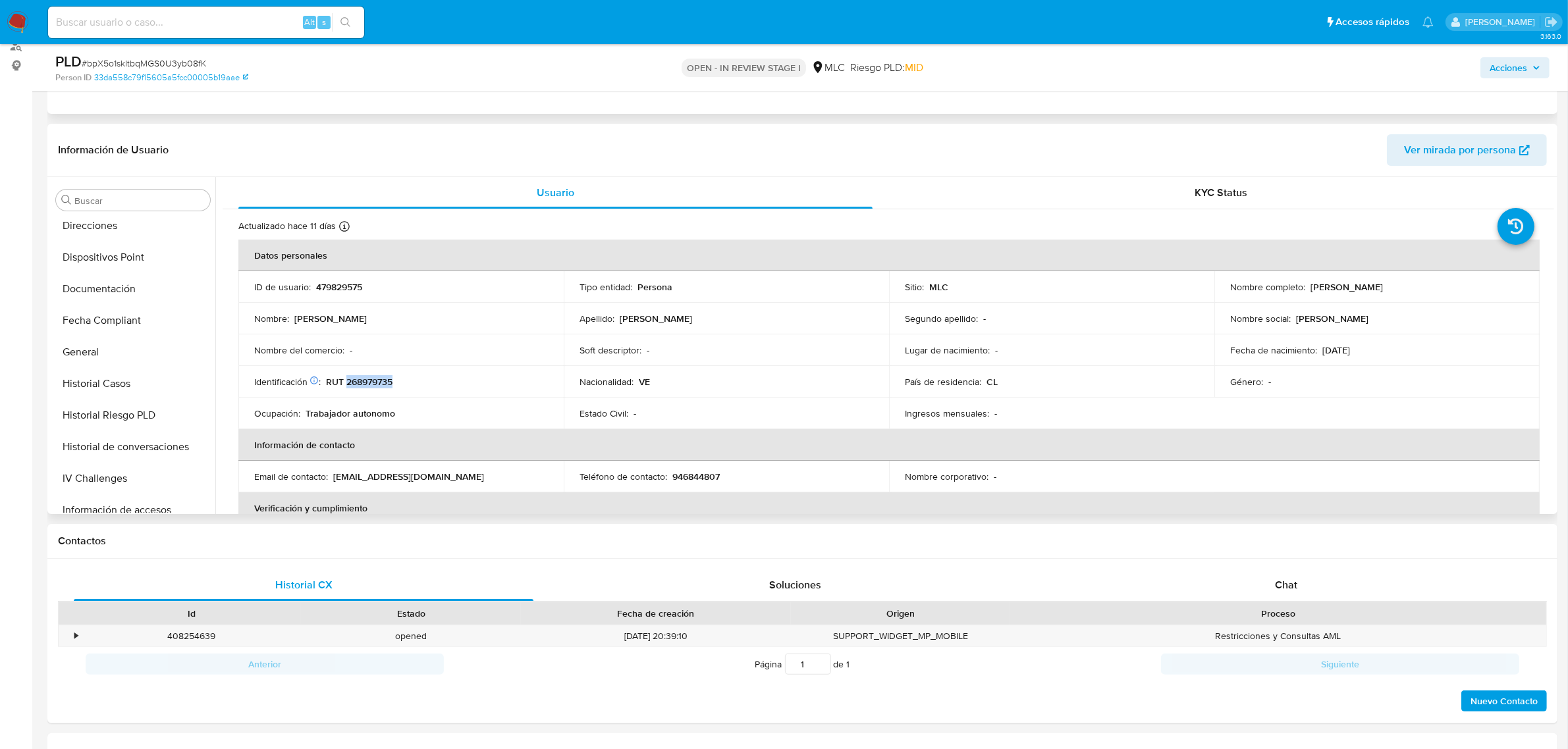
scroll to position [320, 0]
click at [124, 423] on button "Historial Casos" at bounding box center [127, 416] width 154 height 32
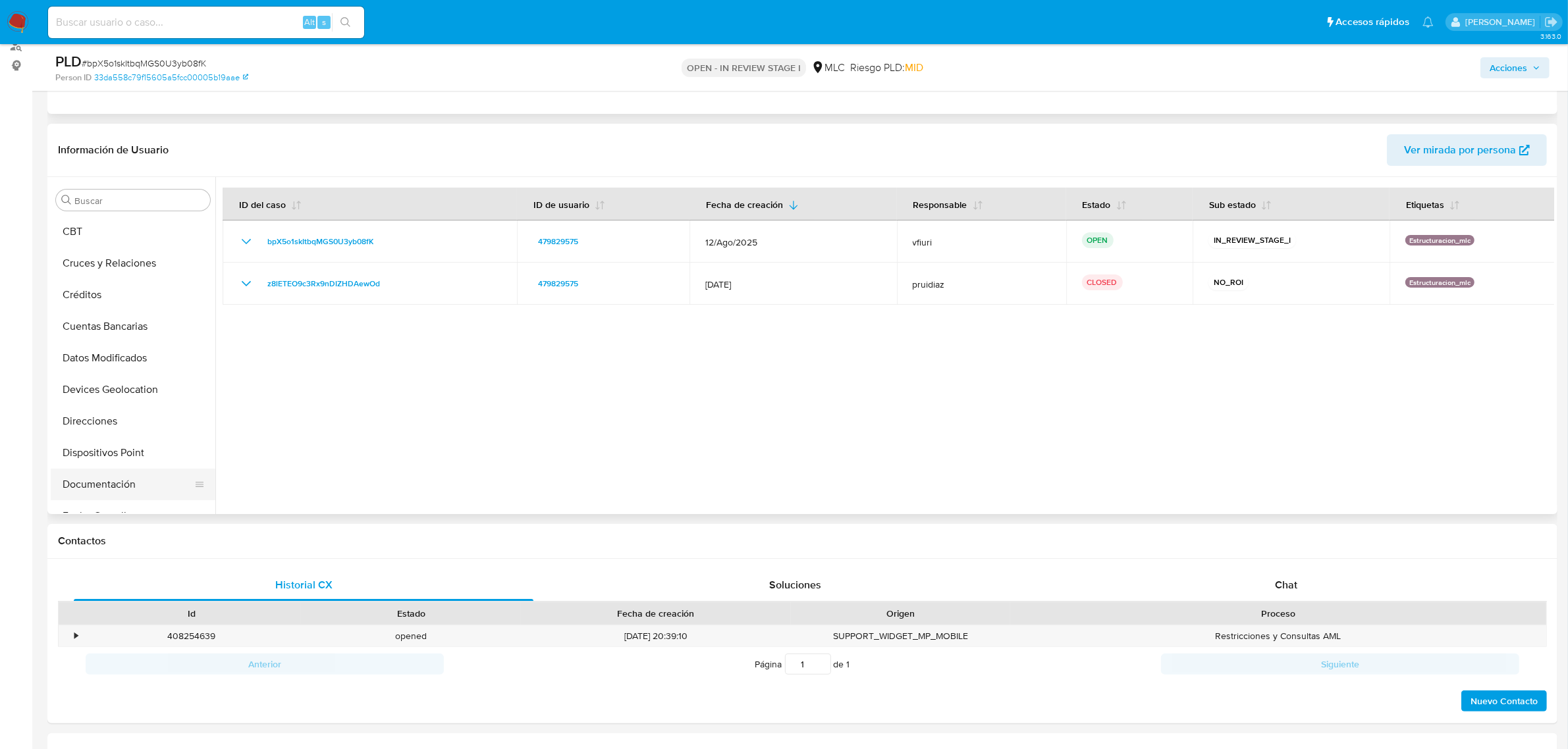
scroll to position [156, 0]
click at [93, 498] on button "Documentación" at bounding box center [127, 486] width 154 height 32
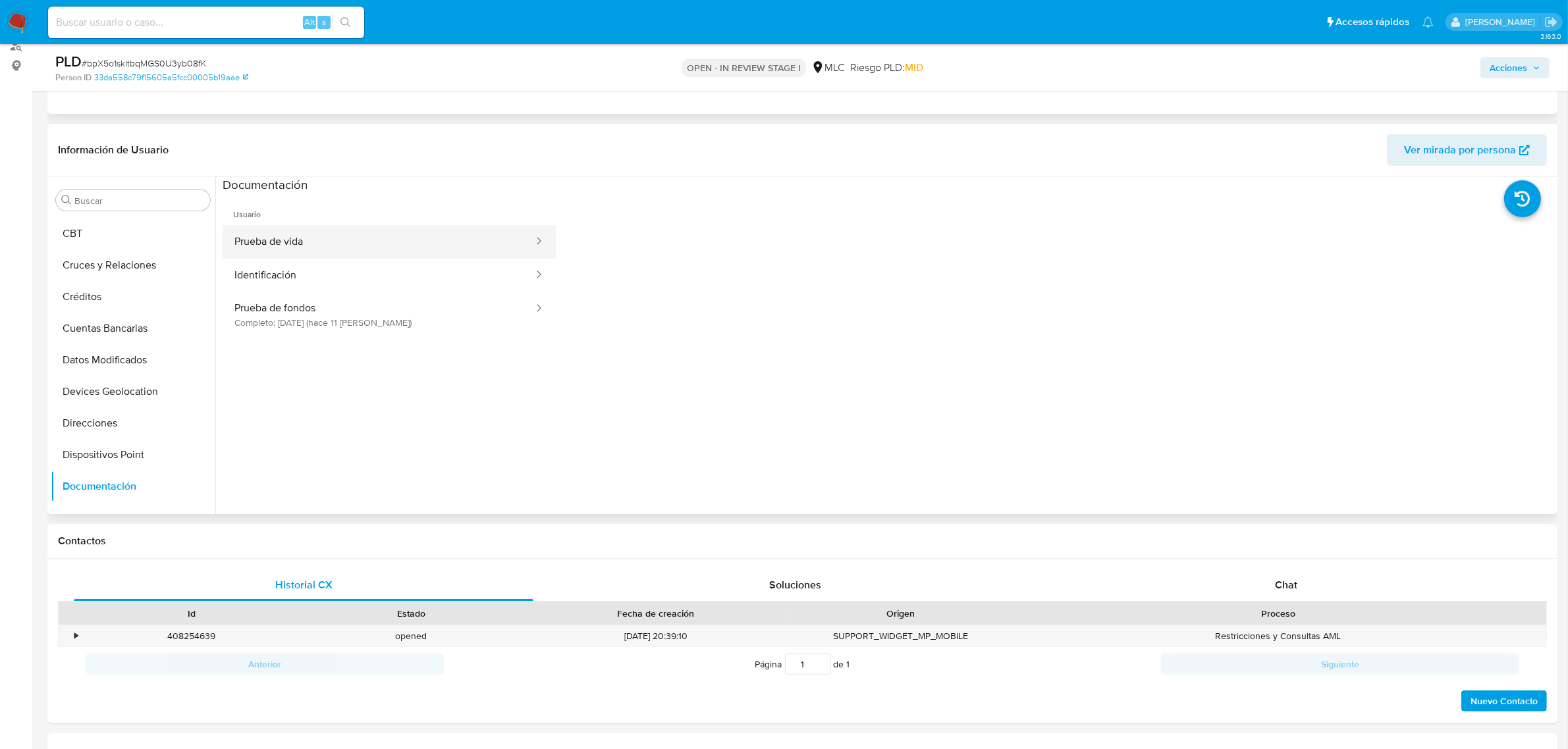
click at [278, 241] on button "Prueba de vida" at bounding box center [378, 241] width 312 height 33
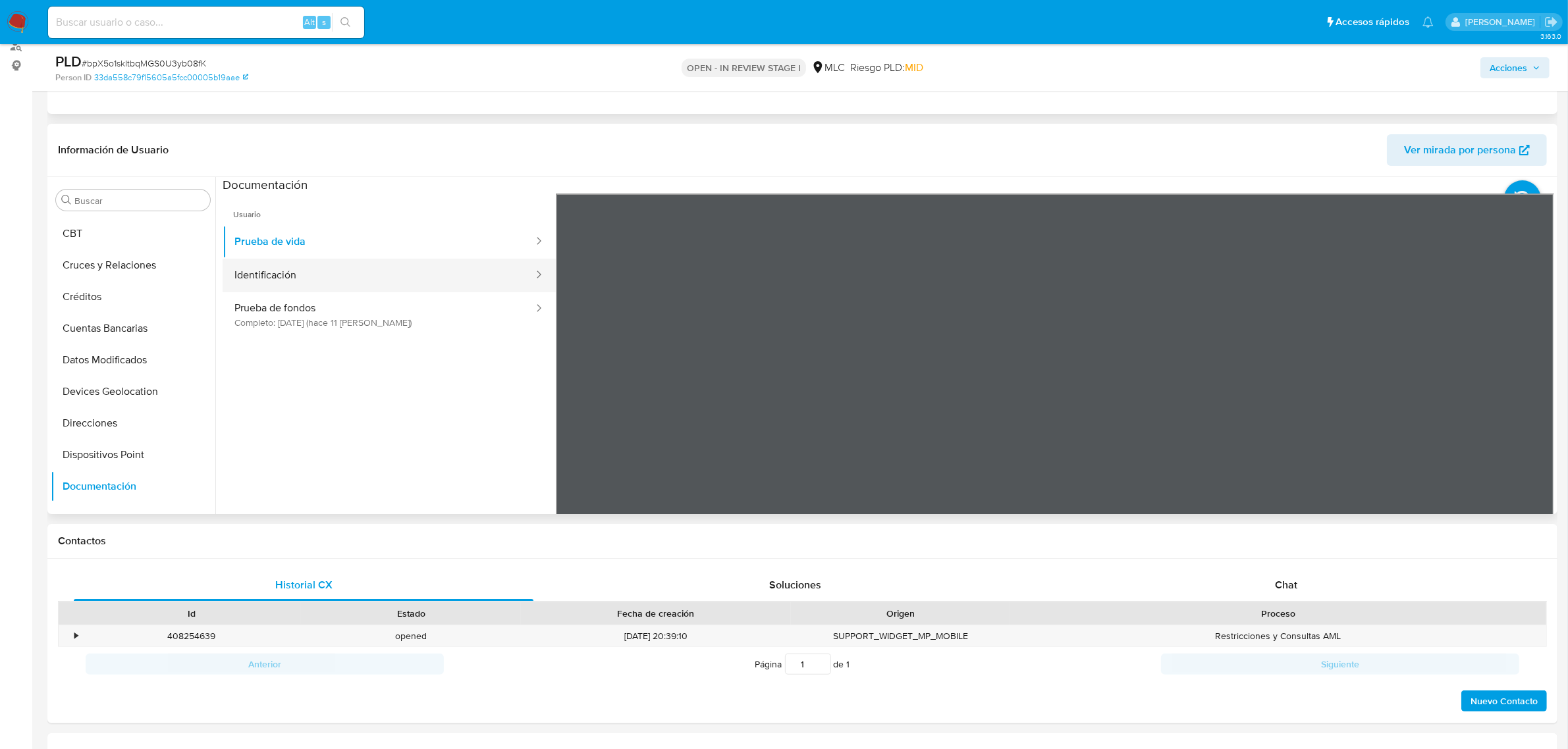
click at [300, 265] on button "Identificación" at bounding box center [378, 275] width 312 height 33
click at [286, 320] on button "Prueba de fondos Completo: 04/10/2025 (hace 11 días)" at bounding box center [378, 315] width 312 height 45
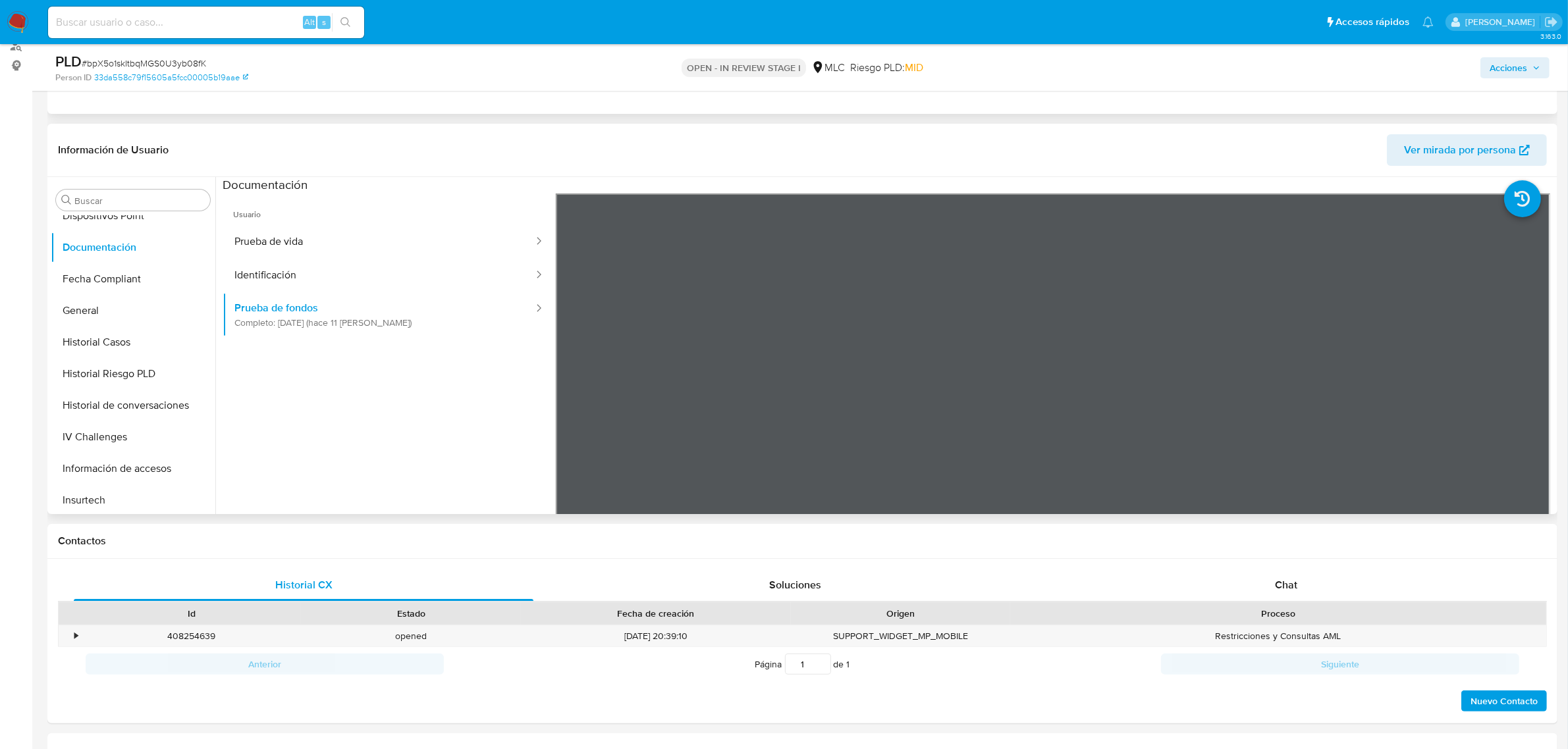
scroll to position [650, 0]
click at [86, 334] on button "Lista Interna" at bounding box center [127, 340] width 154 height 32
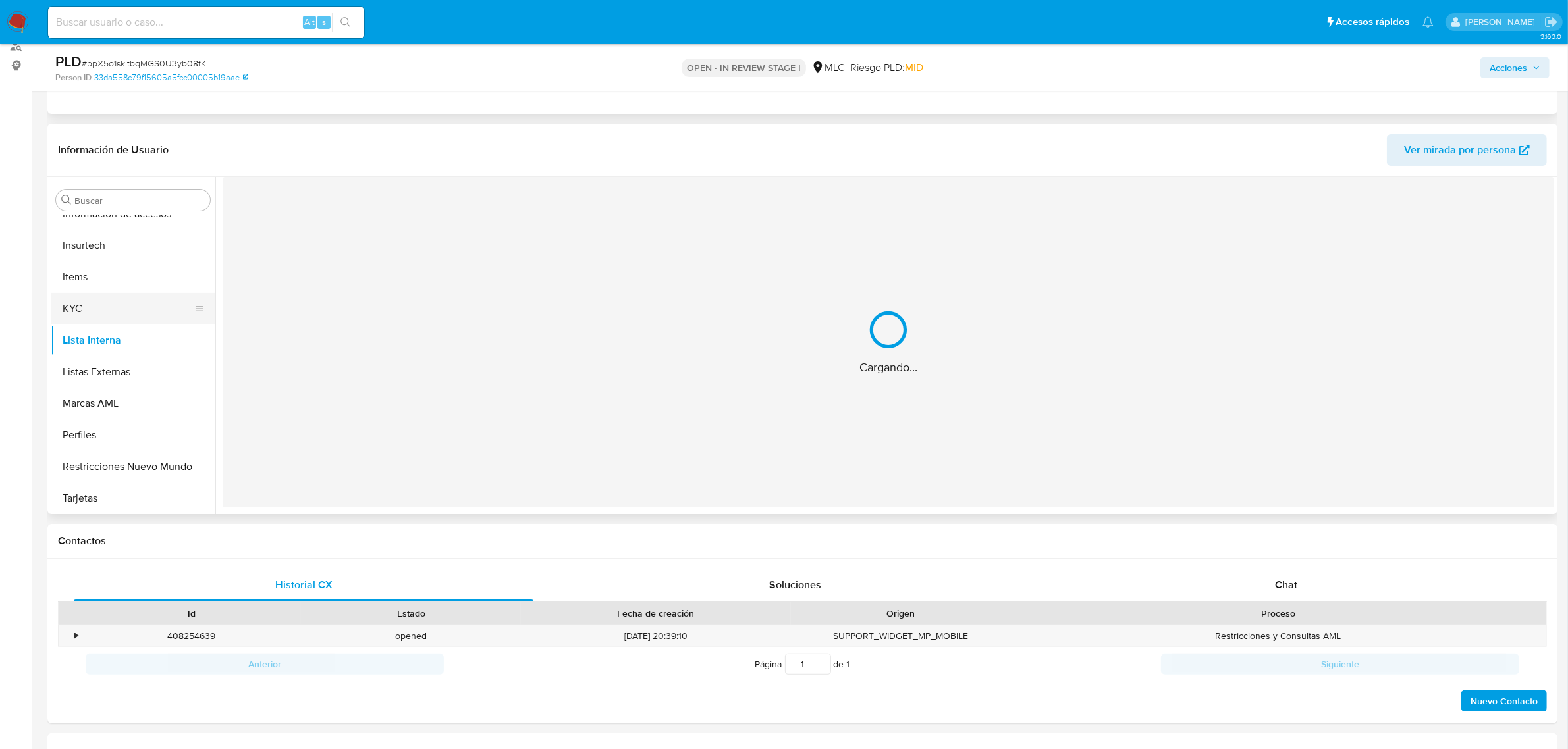
click at [81, 303] on button "KYC" at bounding box center [127, 309] width 154 height 32
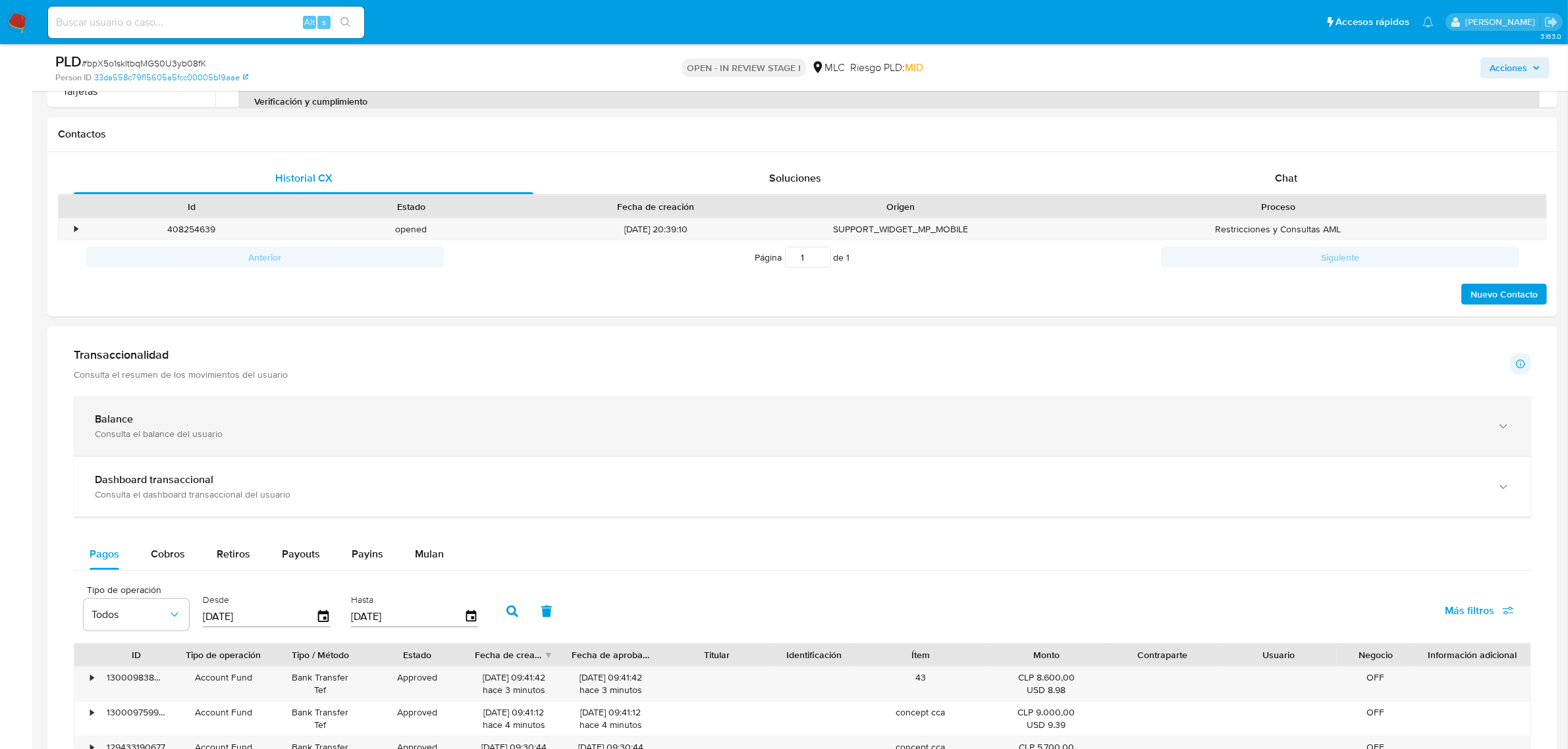
scroll to position [576, 0]
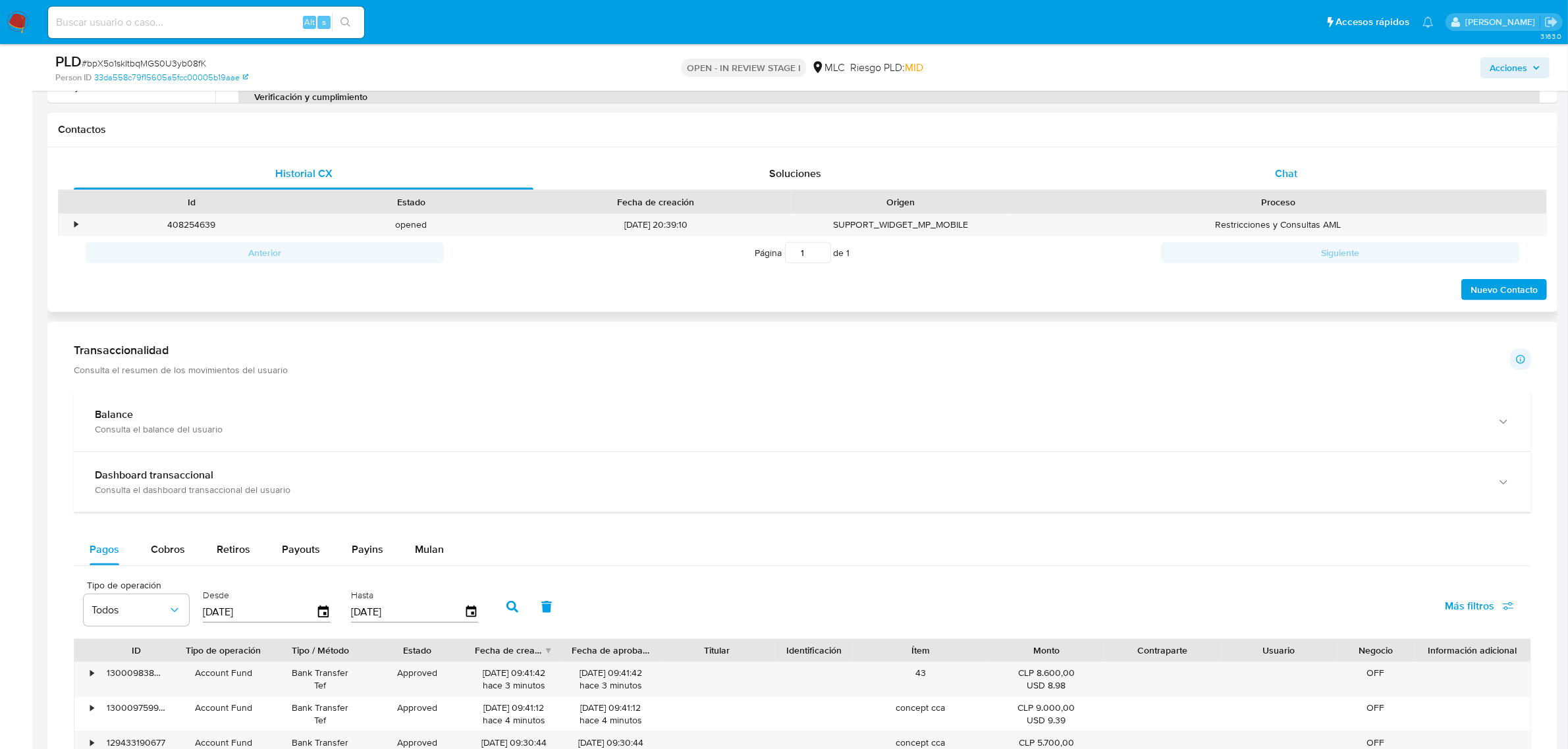
click at [1302, 173] on div "Chat" at bounding box center [1285, 174] width 460 height 32
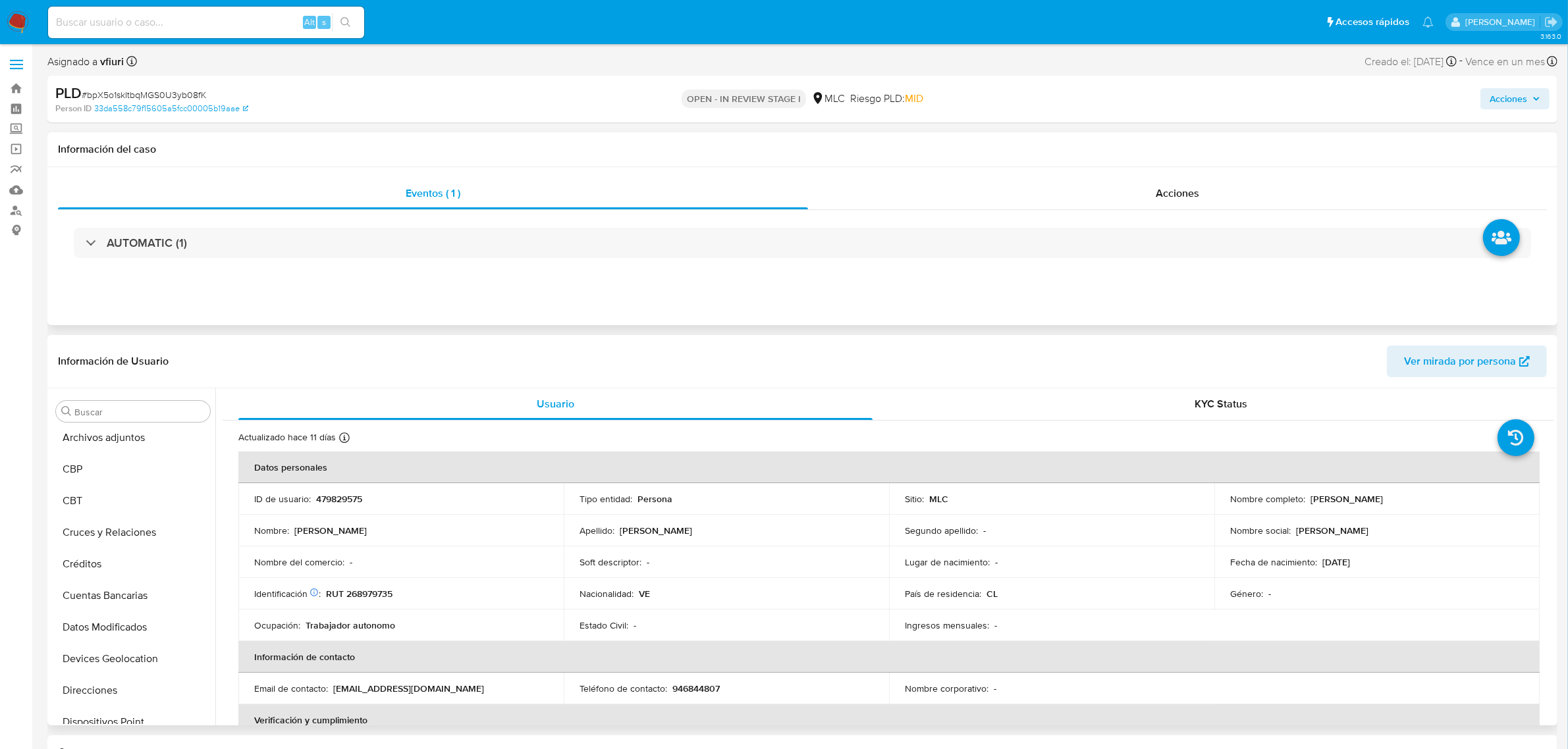
scroll to position [74, 0]
click at [96, 564] on button "Cruces y Relaciones" at bounding box center [127, 558] width 154 height 32
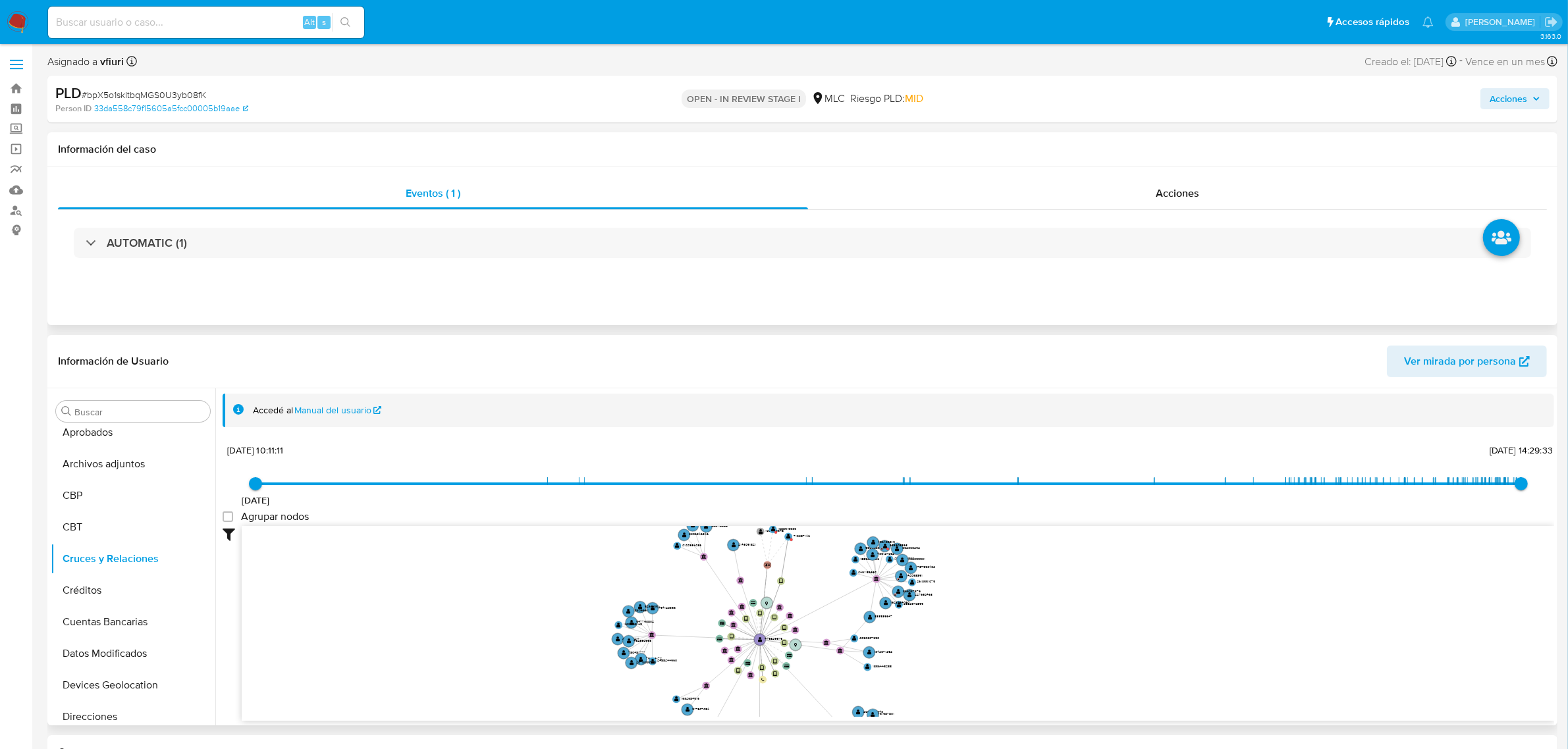
drag, startPoint x: 593, startPoint y: 688, endPoint x: 596, endPoint y: 705, distance: 17.3
click at [596, 705] on icon "device-67e47abc20579a8848236cef  device-665e462b83719387365c4fe1  device-656f…" at bounding box center [897, 621] width 1312 height 191
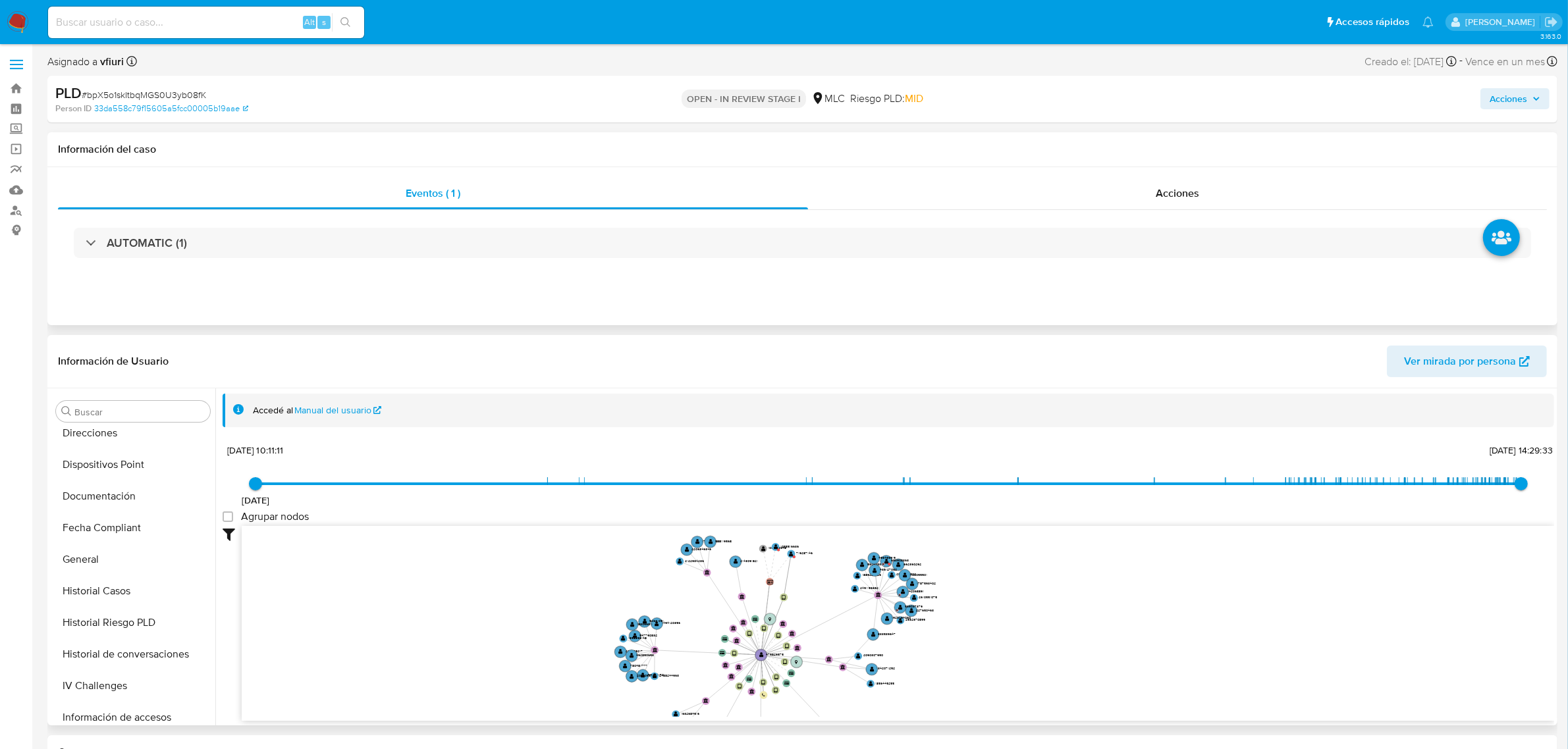
scroll to position [650, 0]
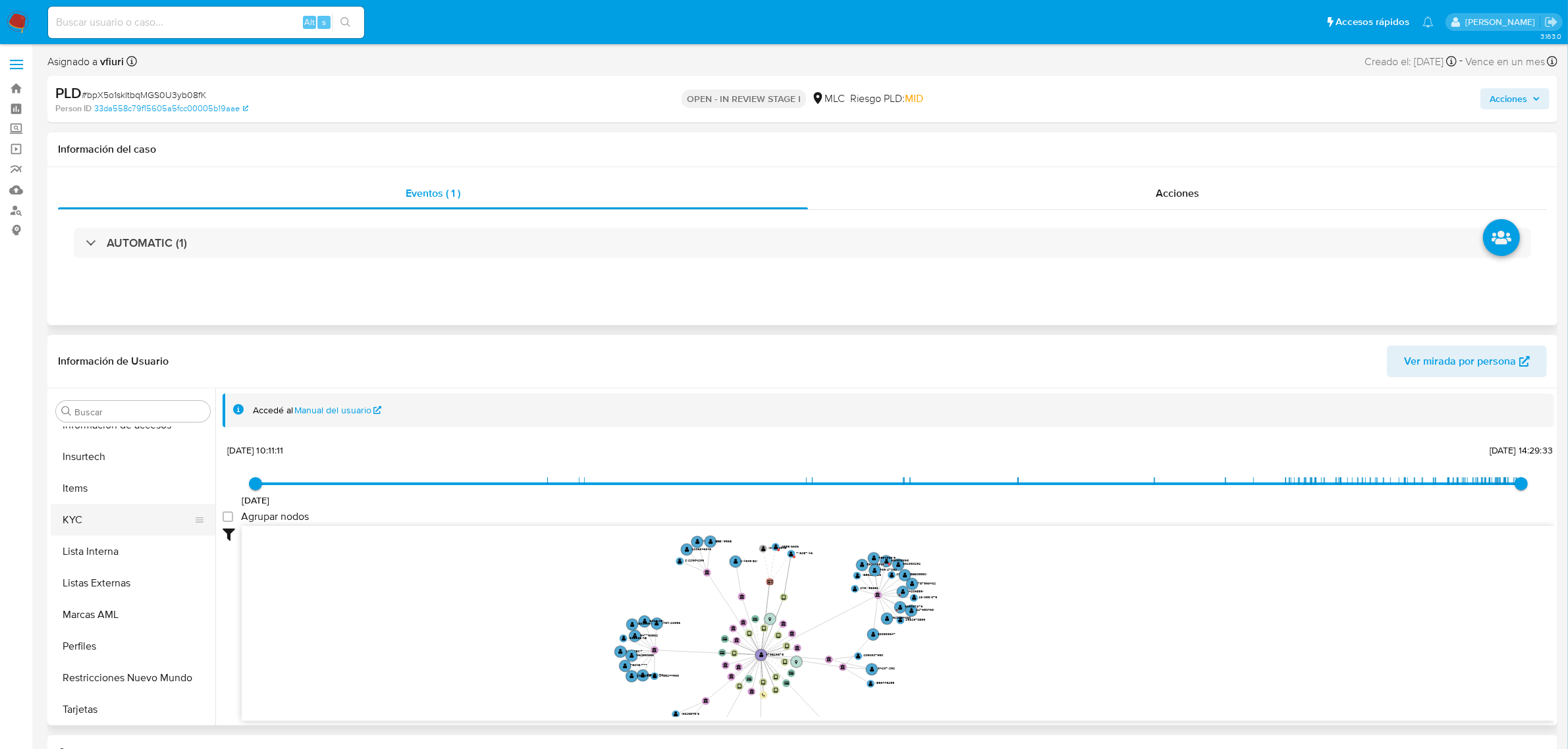
click at [84, 527] on button "KYC" at bounding box center [127, 519] width 154 height 32
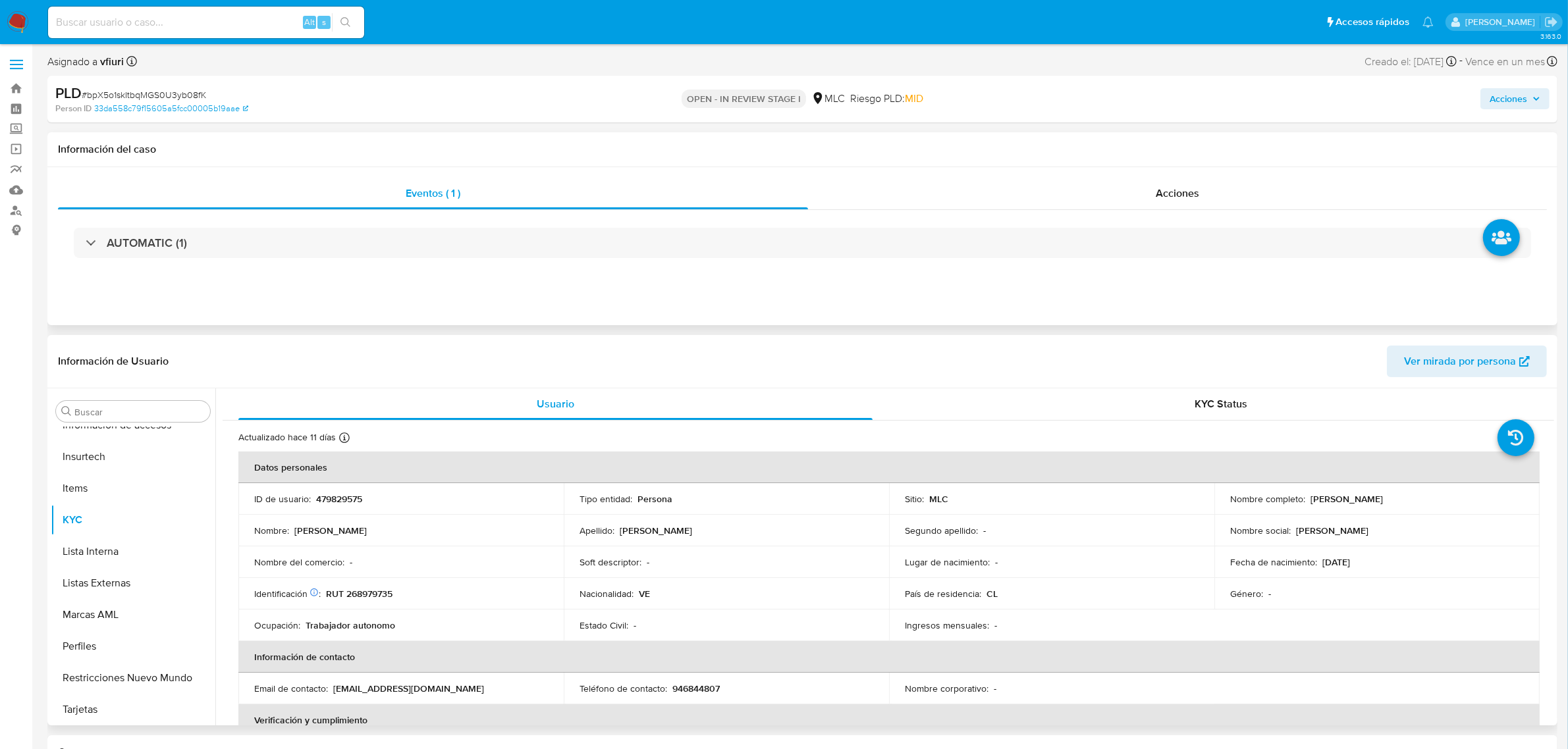
drag, startPoint x: 1306, startPoint y: 497, endPoint x: 1401, endPoint y: 501, distance: 95.1
click at [1401, 501] on div "Nombre completo : Daniel Enrique Suarez" at bounding box center [1376, 499] width 293 height 12
copy p "Daniel Enrique Suarez"
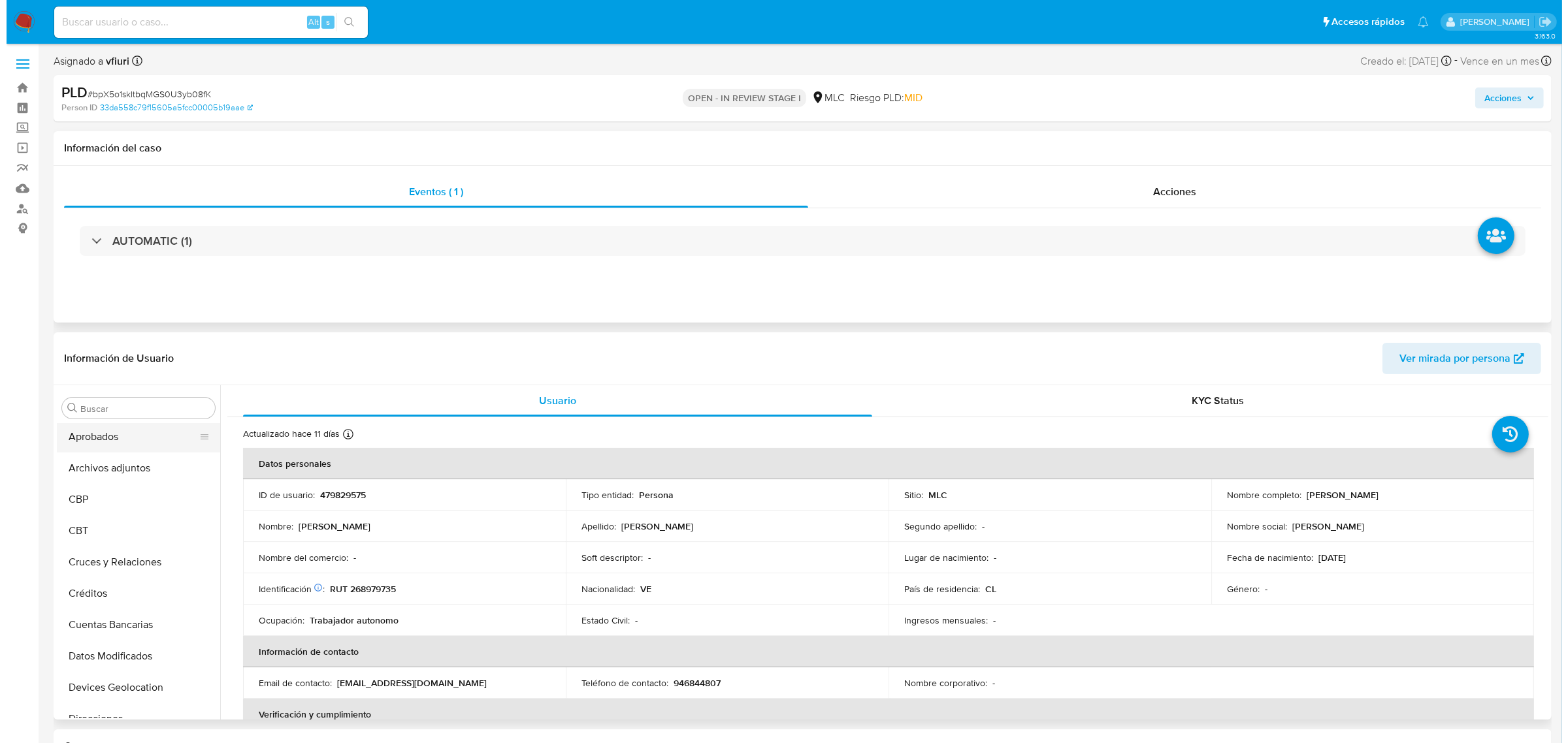
scroll to position [0, 0]
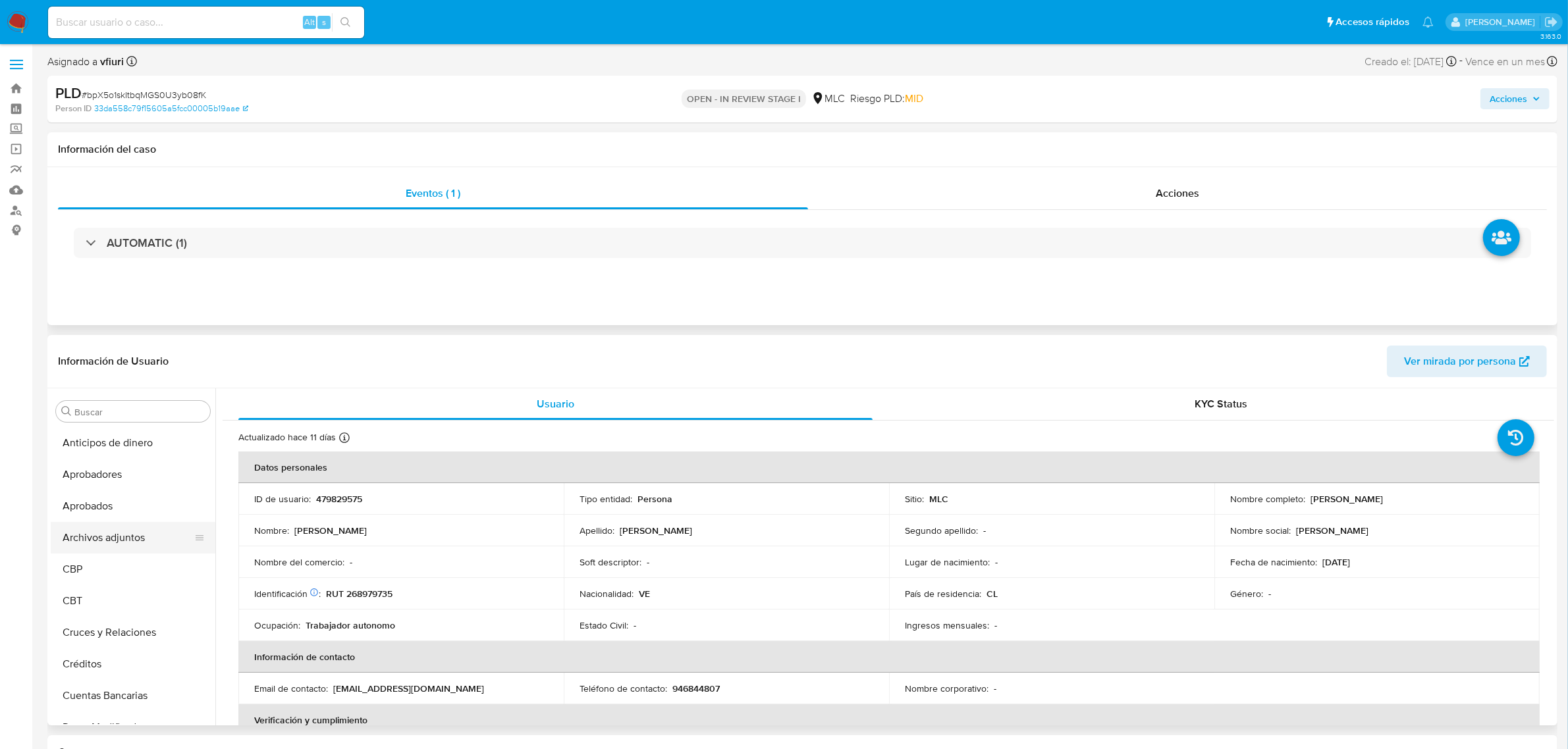
click at [119, 527] on button "Archivos adjuntos" at bounding box center [127, 537] width 154 height 32
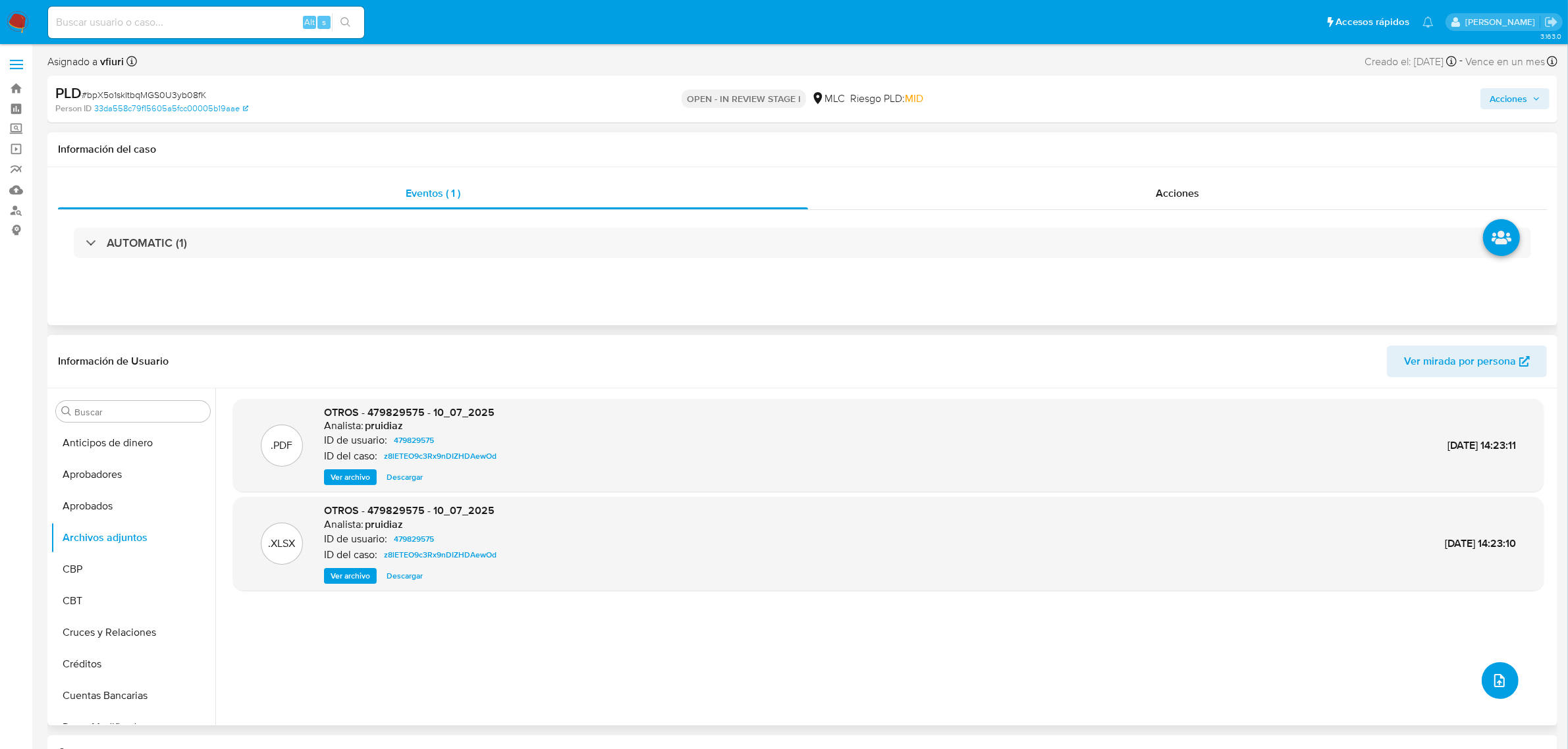
click at [1482, 678] on button "upload-file" at bounding box center [1500, 681] width 37 height 37
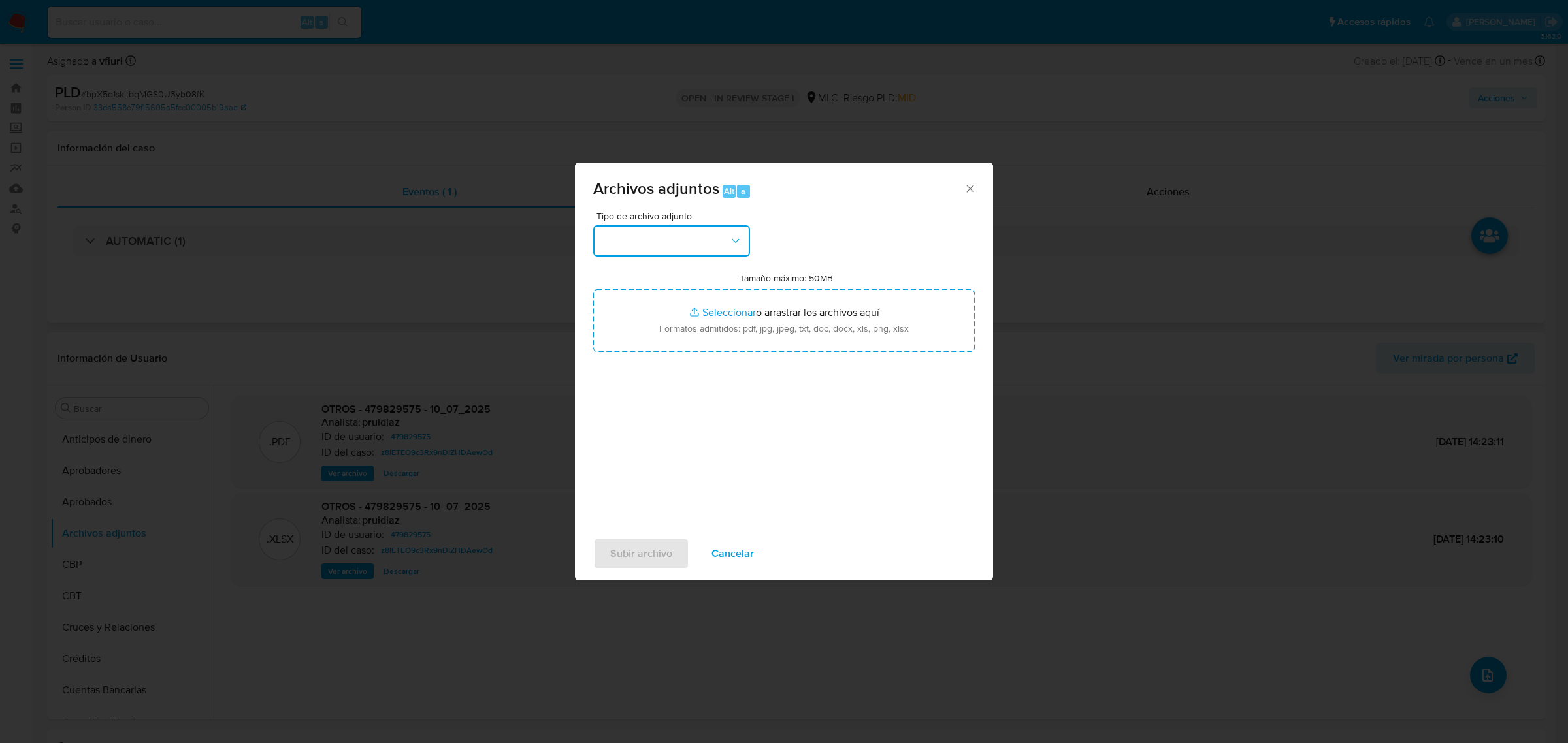
click at [703, 242] on button "button" at bounding box center [671, 240] width 157 height 31
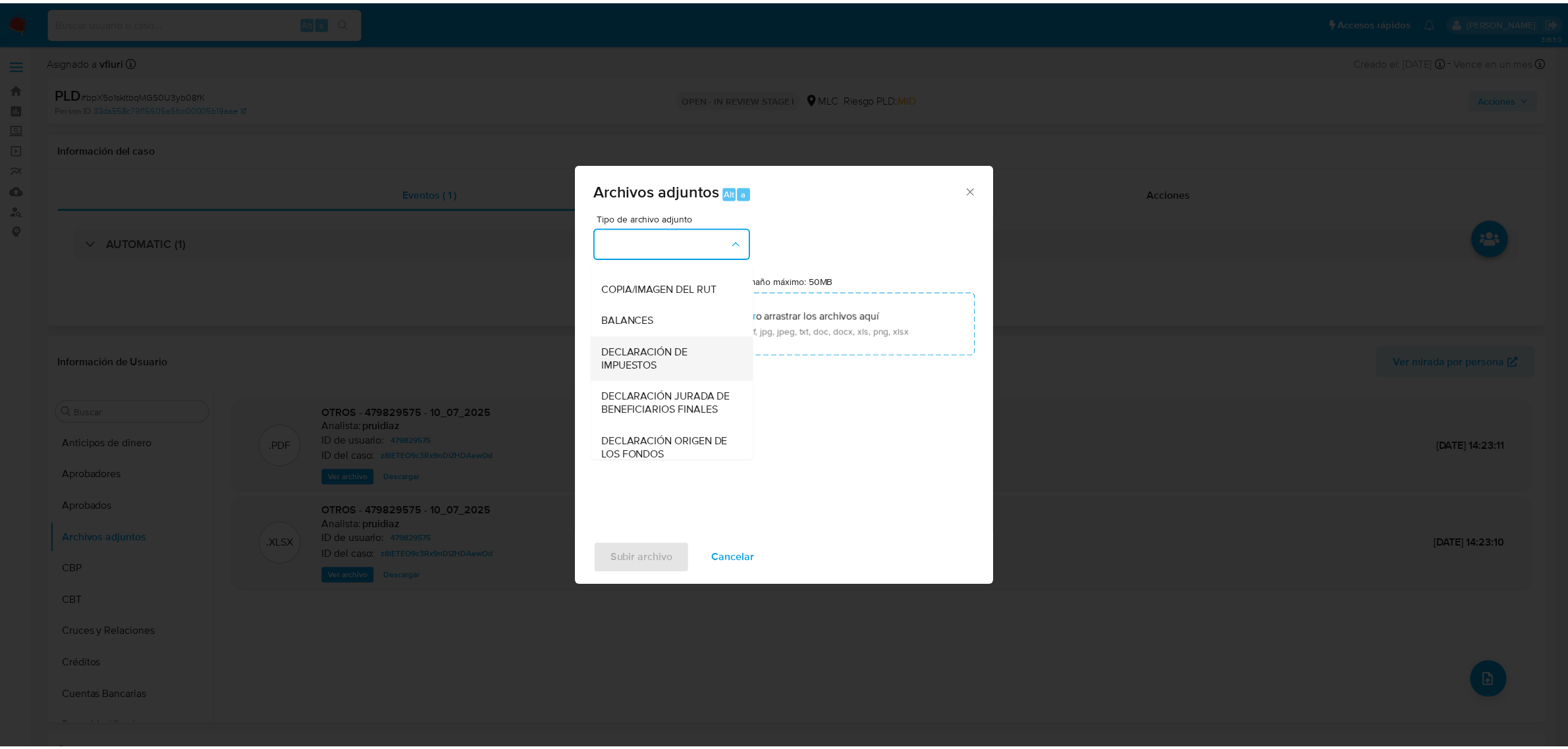
scroll to position [218, 0]
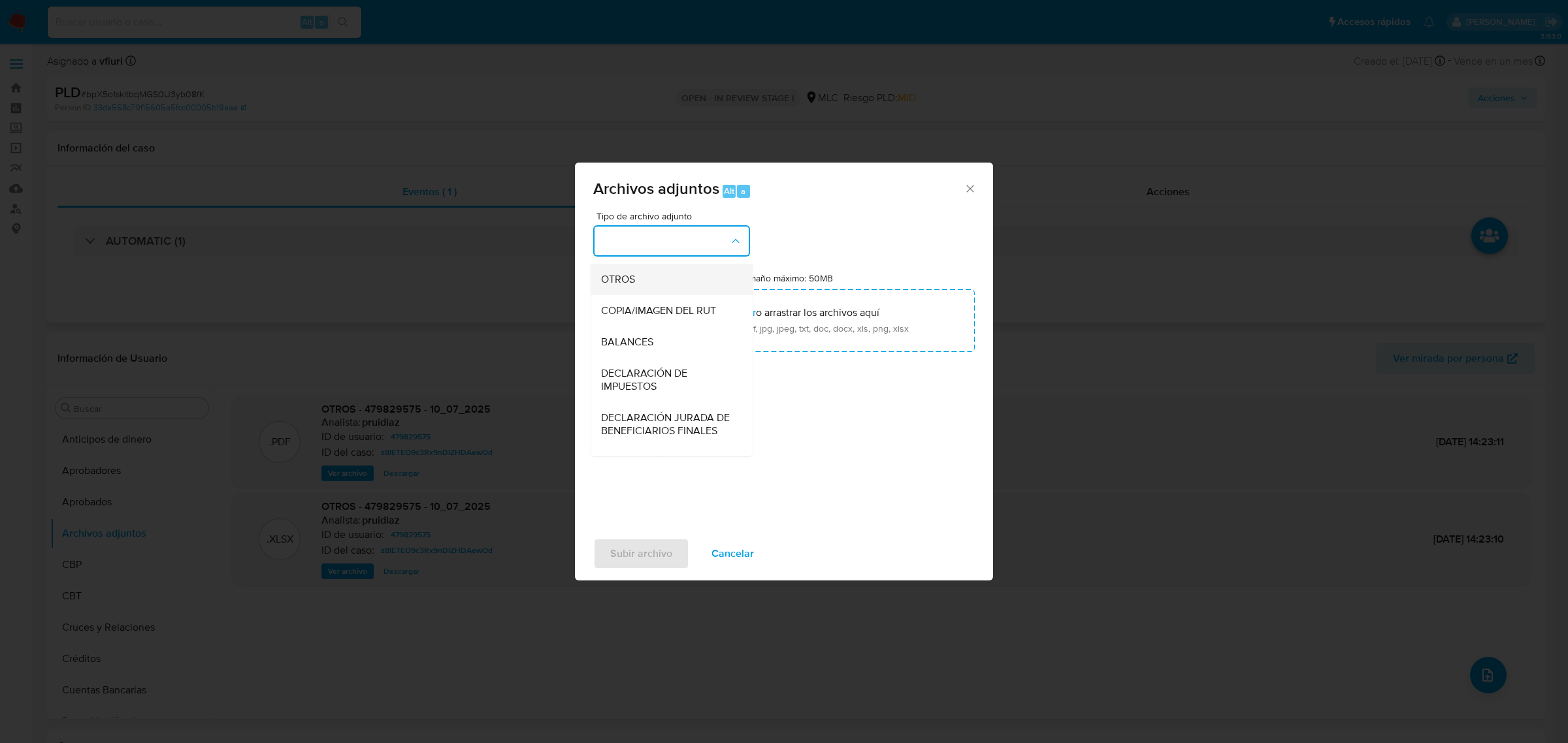
click at [619, 286] on span "OTROS" at bounding box center [618, 279] width 34 height 13
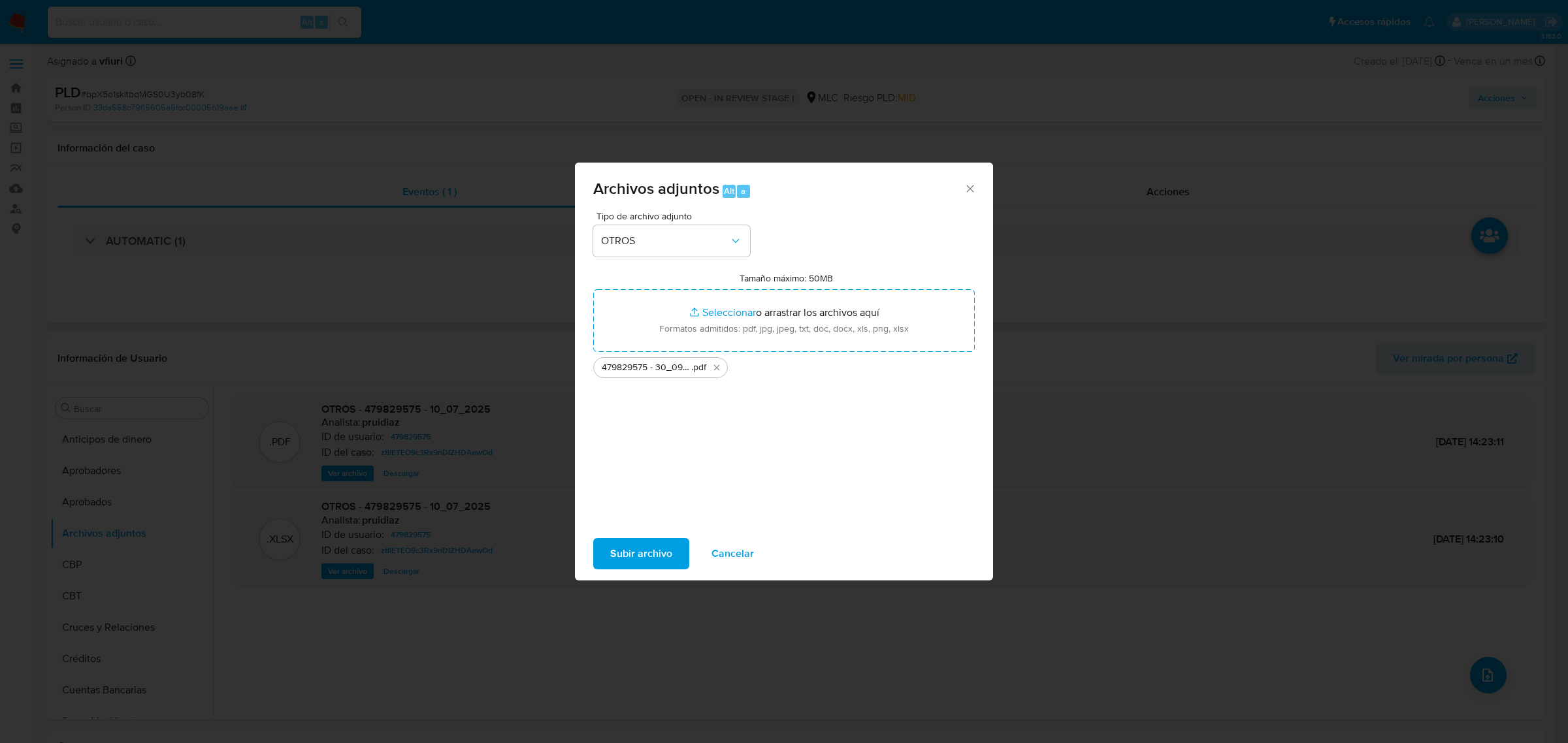
click at [638, 551] on span "Subir archivo" at bounding box center [640, 554] width 62 height 29
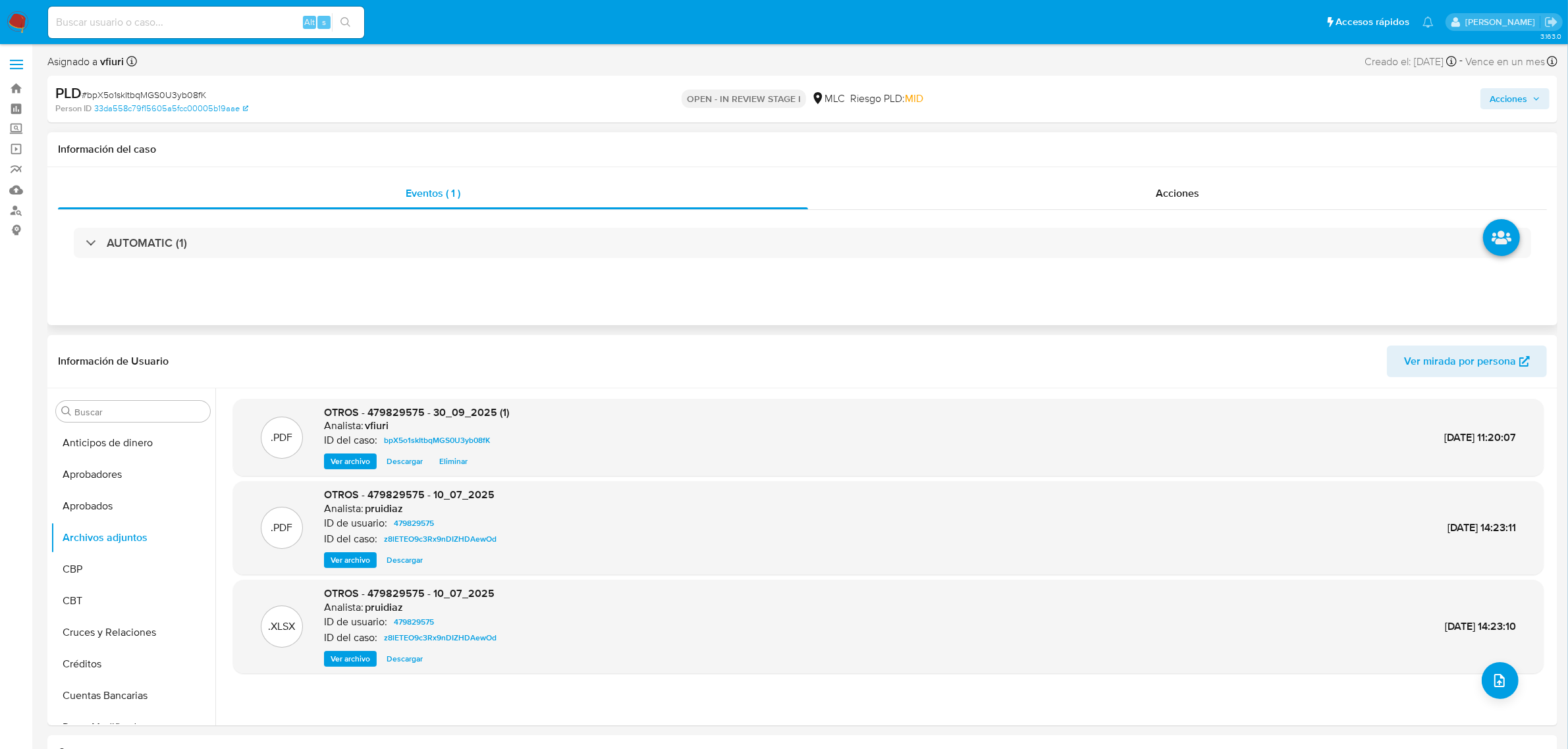
click at [1509, 99] on span "Acciones" at bounding box center [1509, 98] width 38 height 21
click at [1205, 143] on div "r" at bounding box center [1212, 140] width 14 height 14
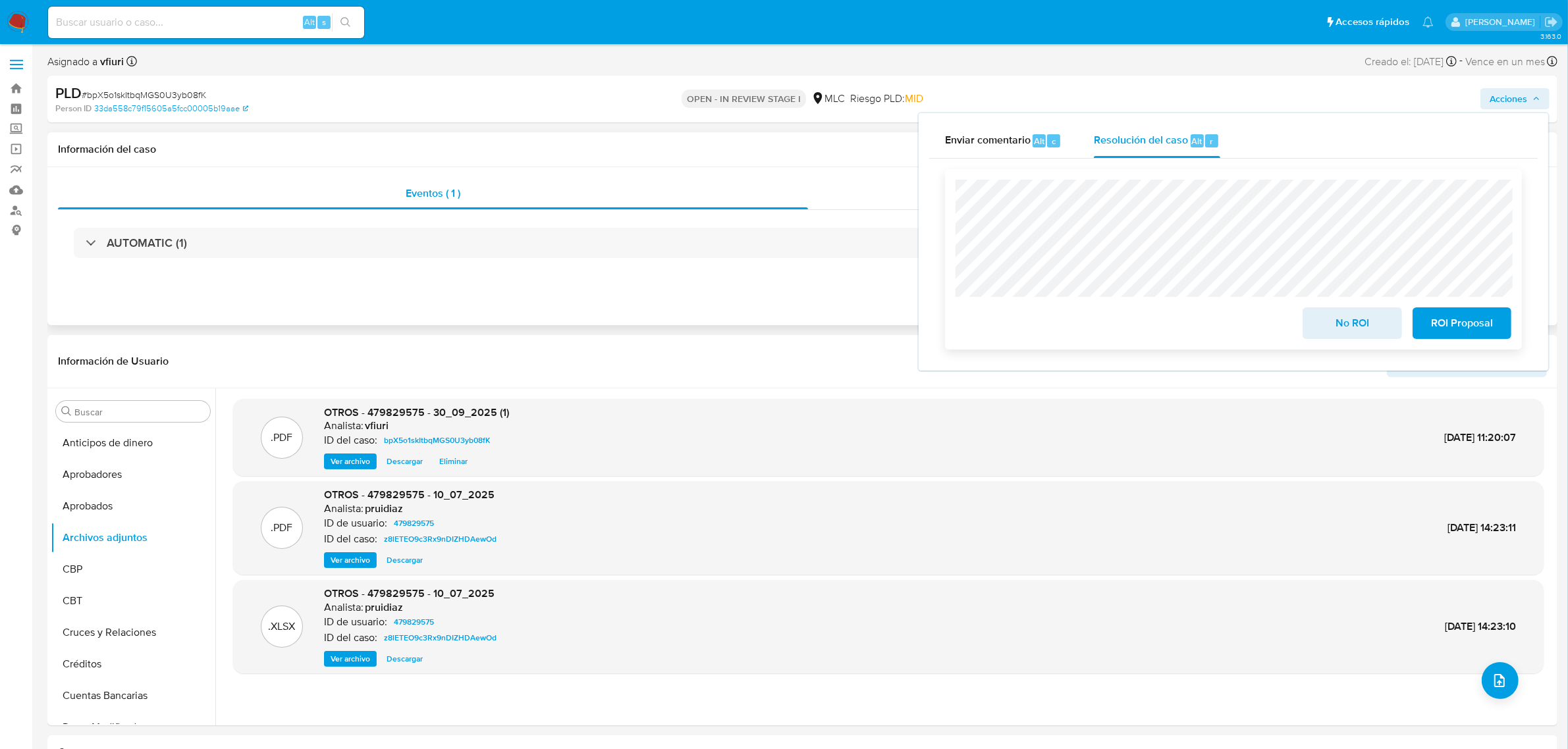
click at [1362, 313] on span "No ROI" at bounding box center [1352, 323] width 65 height 29
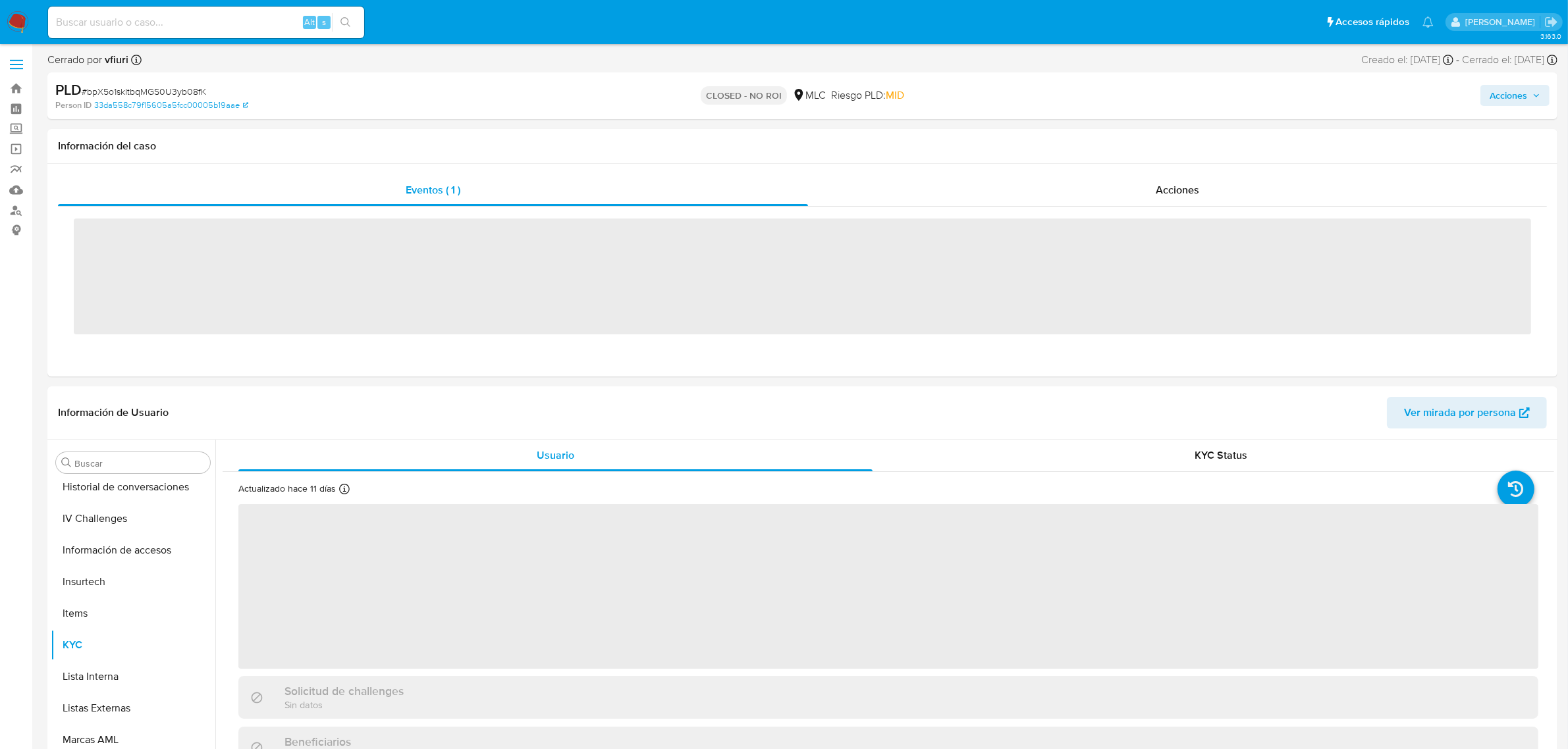
scroll to position [650, 0]
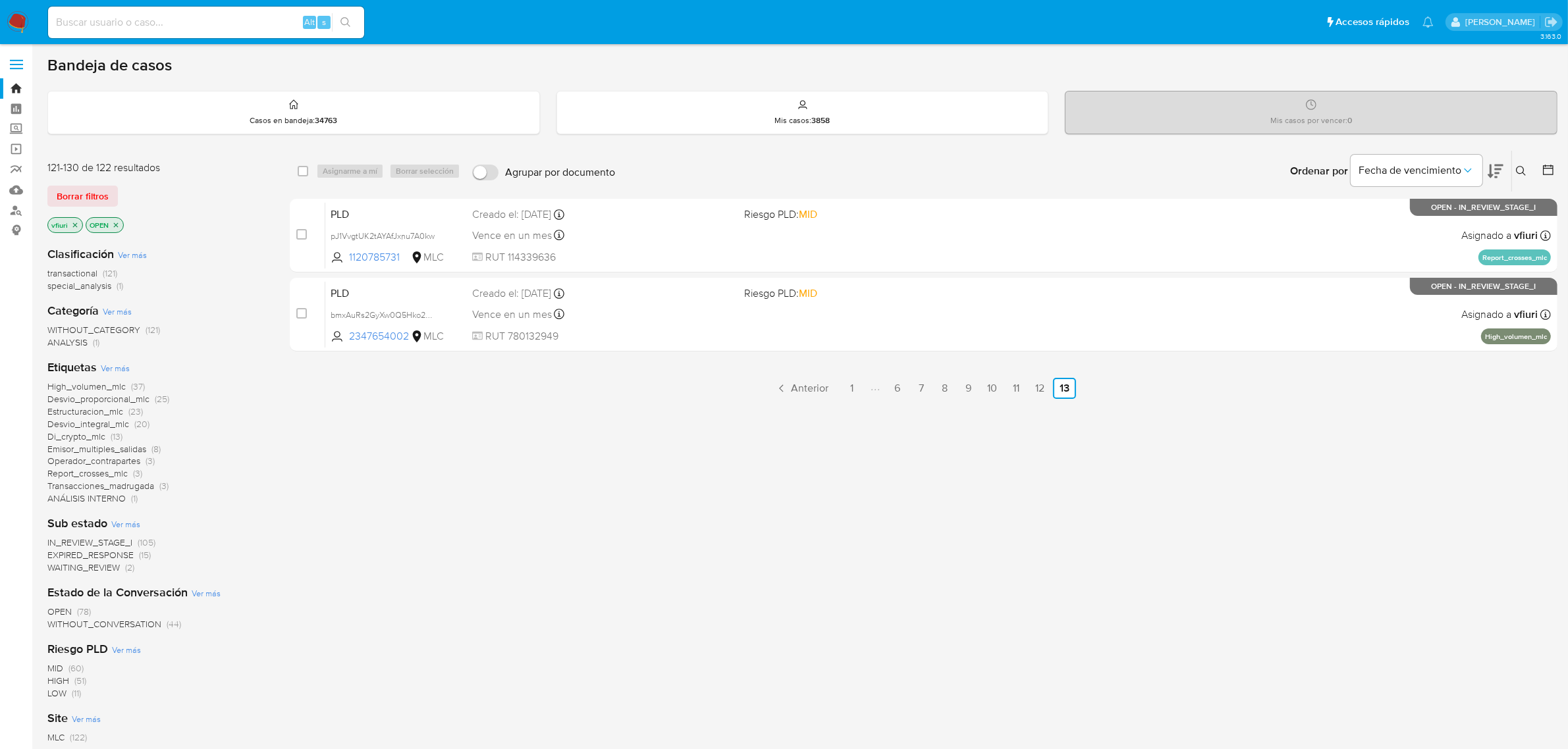
click at [1552, 166] on icon at bounding box center [1548, 170] width 11 height 11
click at [1551, 166] on icon at bounding box center [1547, 169] width 14 height 14
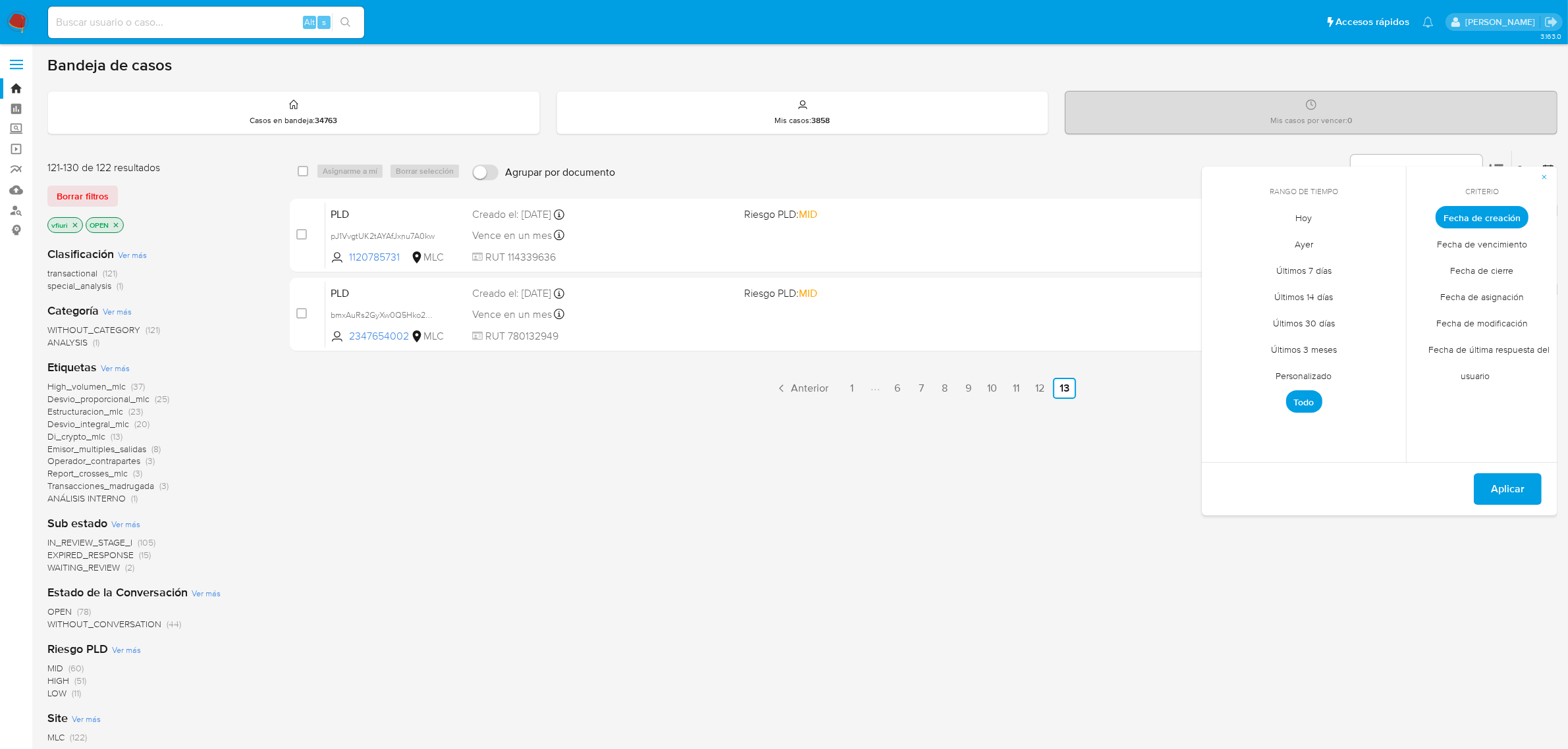
click at [1315, 371] on span "Personalizado" at bounding box center [1303, 376] width 84 height 27
click at [1222, 239] on icon "Mes anterior" at bounding box center [1222, 242] width 16 height 16
click at [1222, 239] on icon "Mes anterior" at bounding box center [1221, 241] width 5 height 9
click at [1255, 336] on button "12" at bounding box center [1250, 342] width 21 height 21
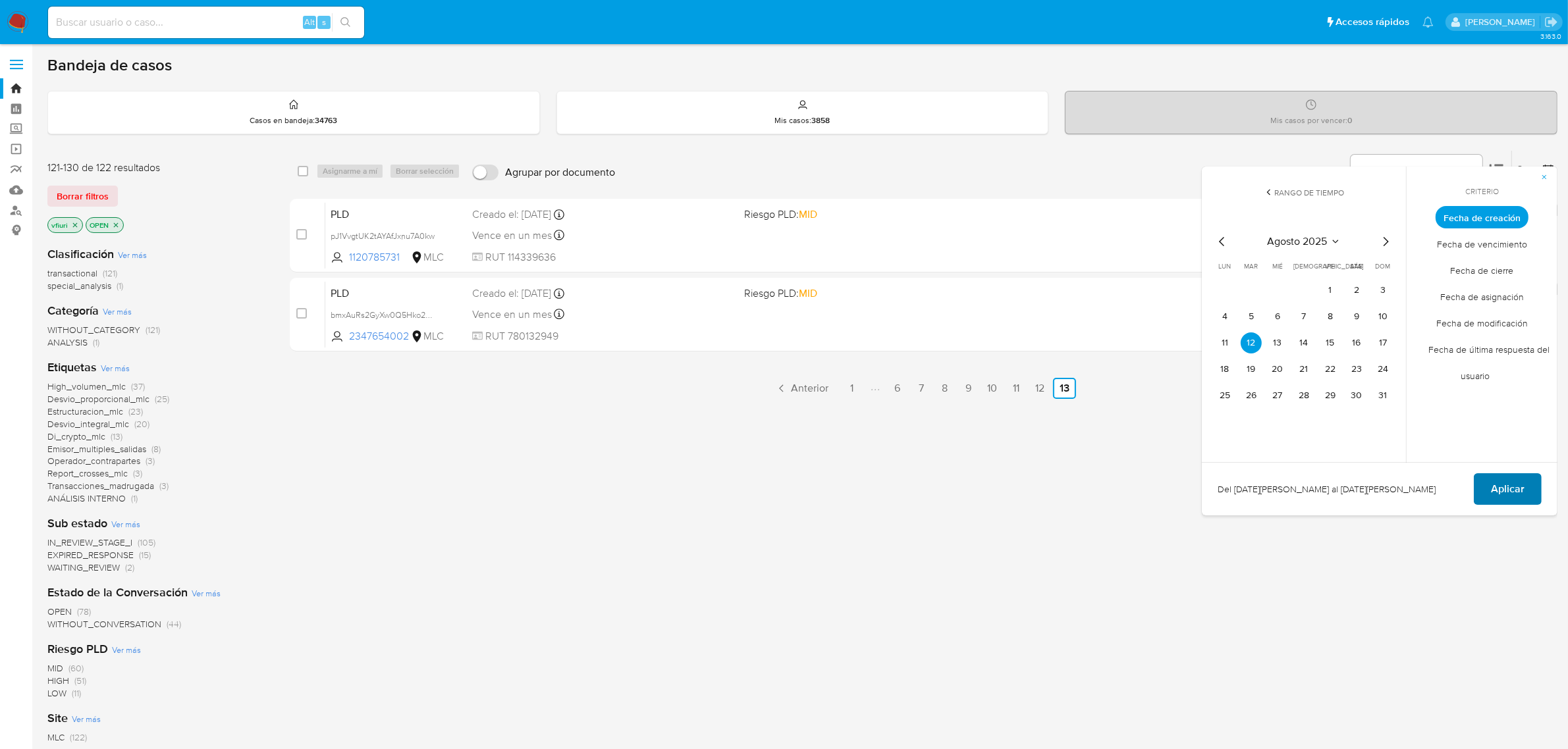
click at [1507, 489] on span "Aplicar" at bounding box center [1507, 489] width 33 height 29
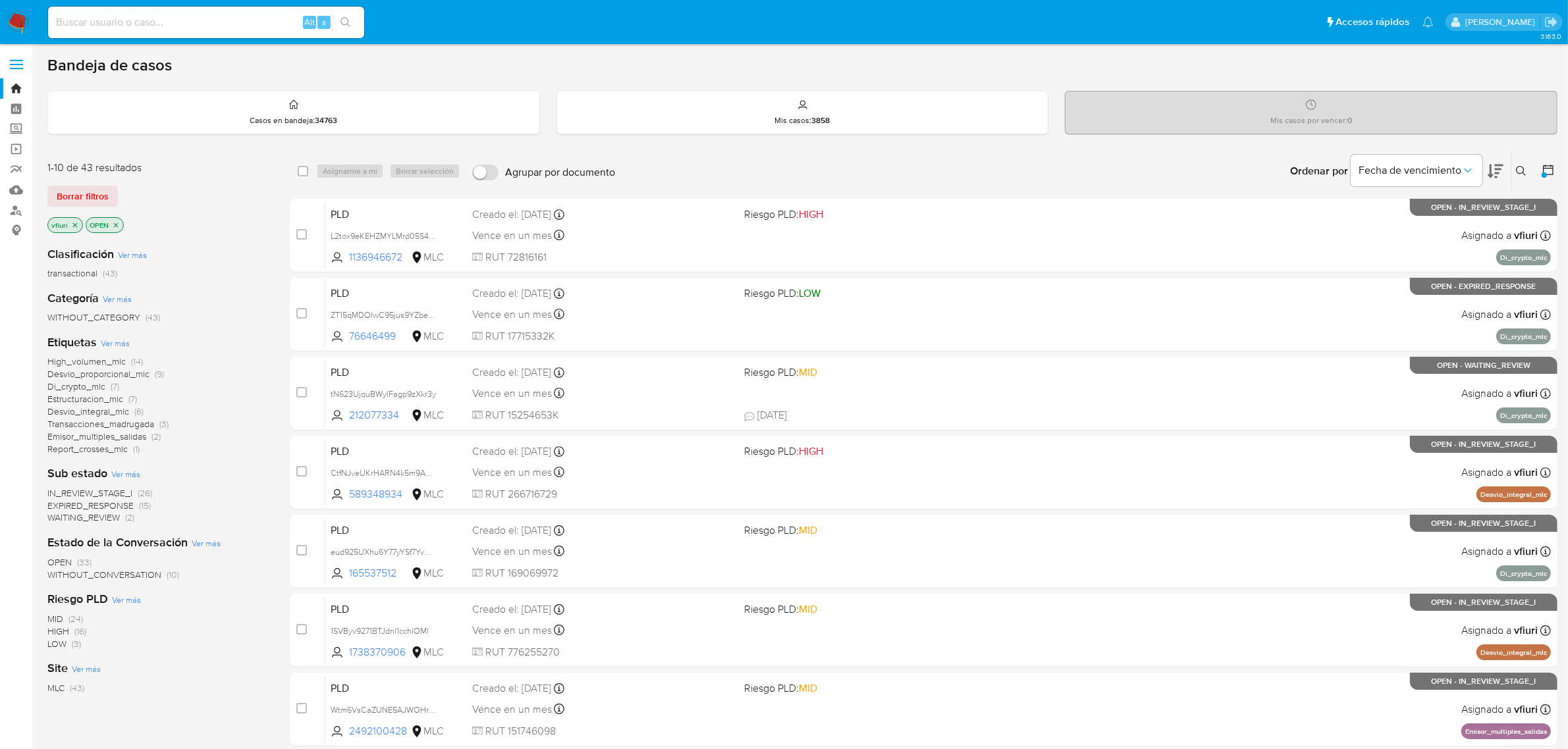
click at [74, 225] on icon "close-filter" at bounding box center [75, 224] width 5 height 5
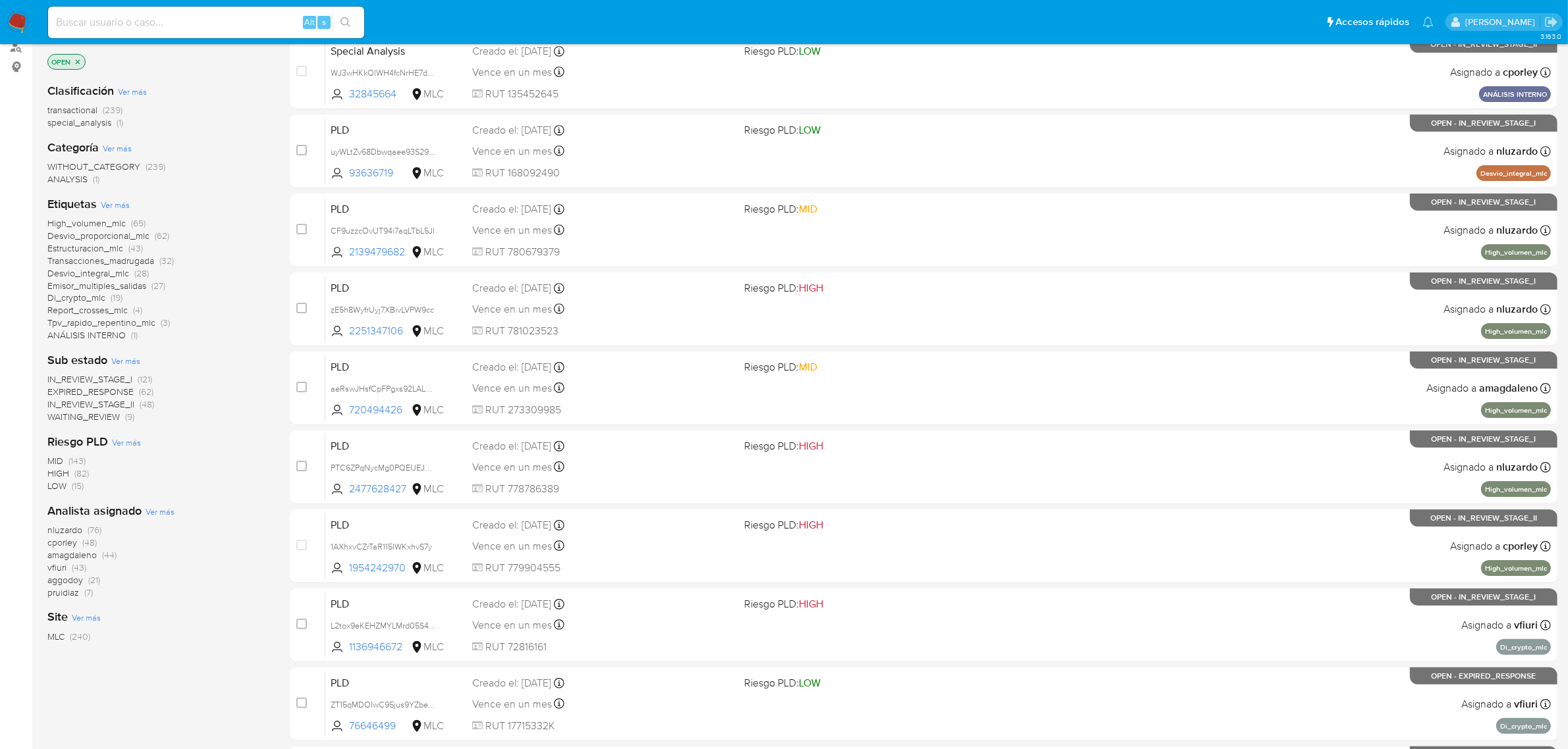
scroll to position [165, 0]
click at [58, 568] on span "vfiuri" at bounding box center [57, 566] width 19 height 14
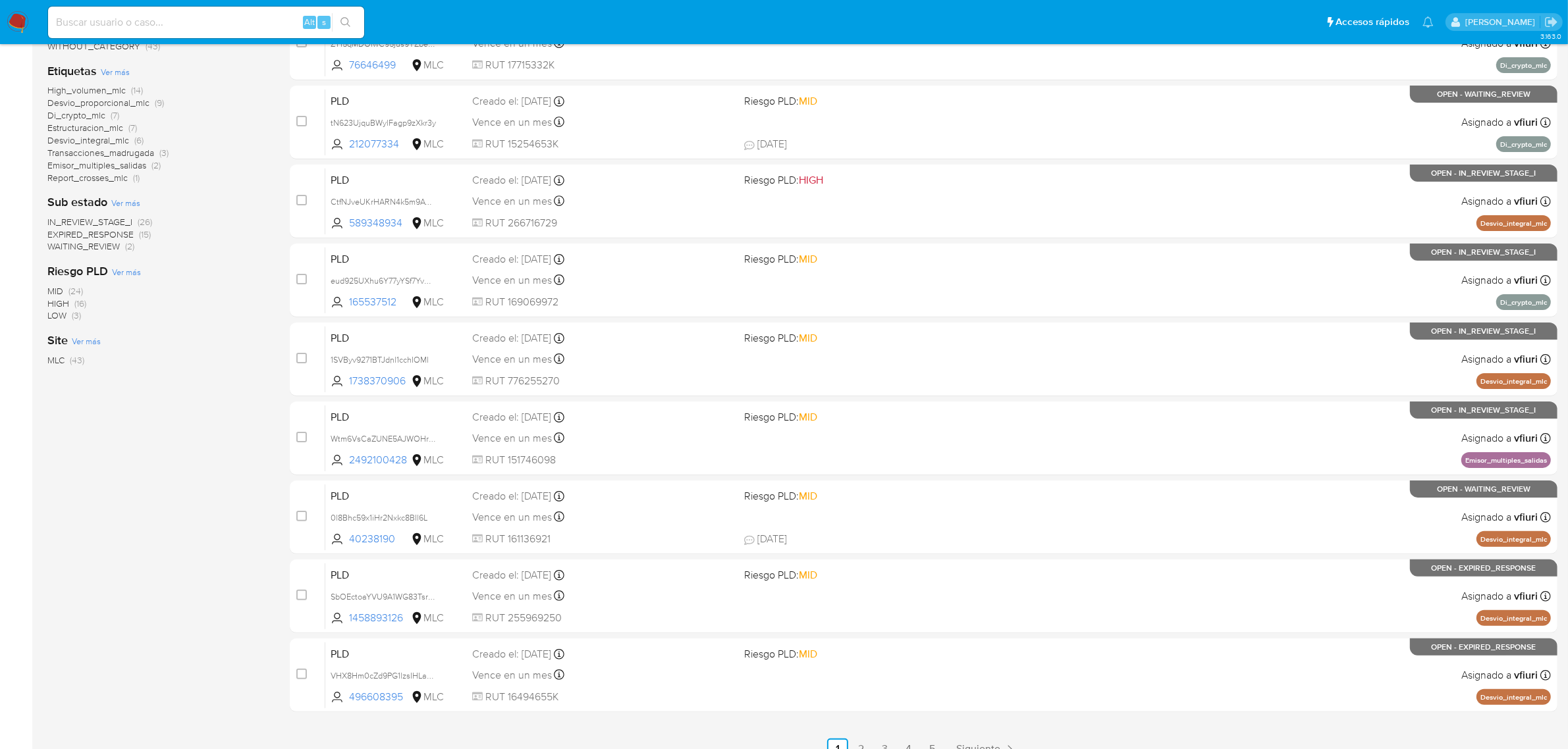
scroll to position [337, 0]
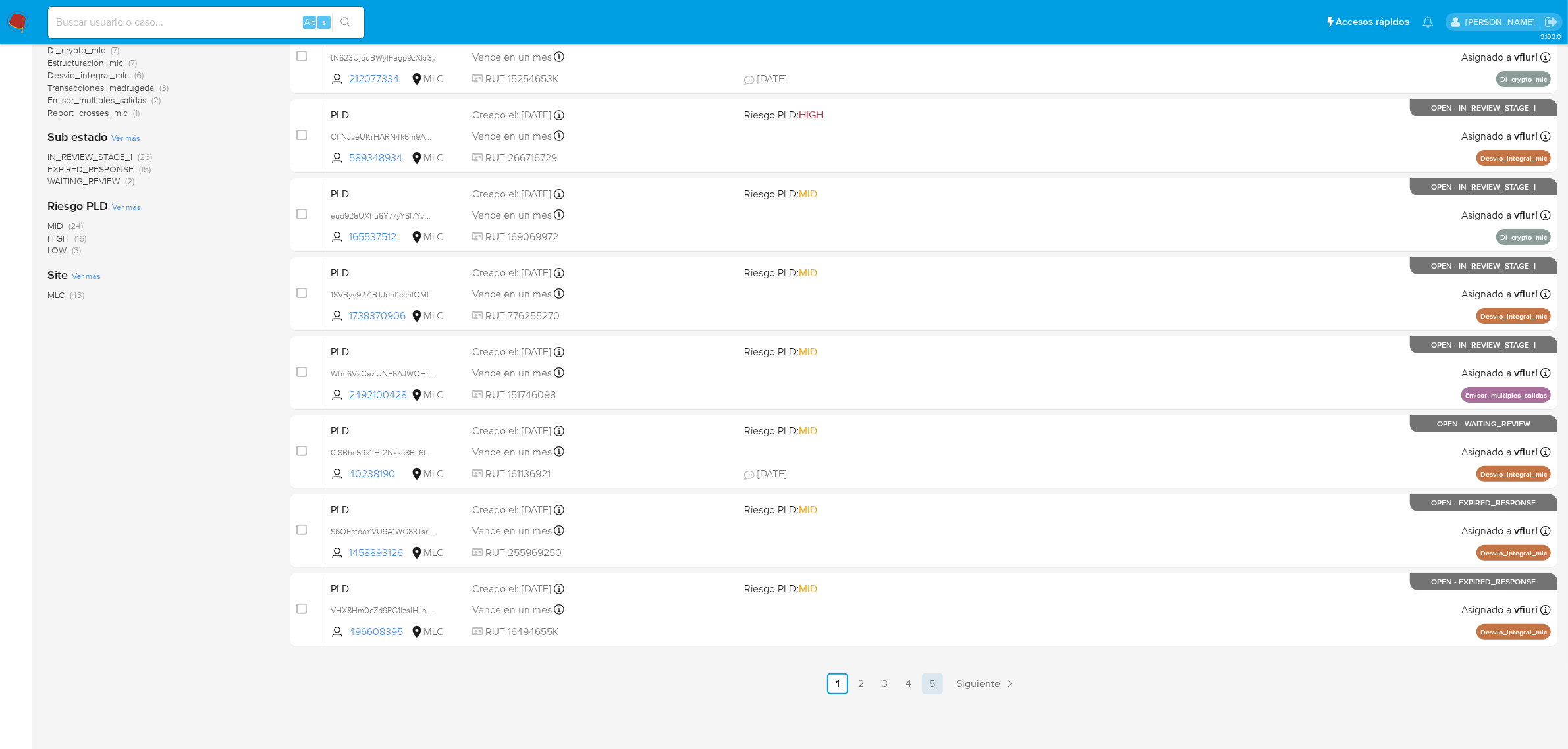
click at [928, 683] on link "5" at bounding box center [932, 683] width 21 height 21
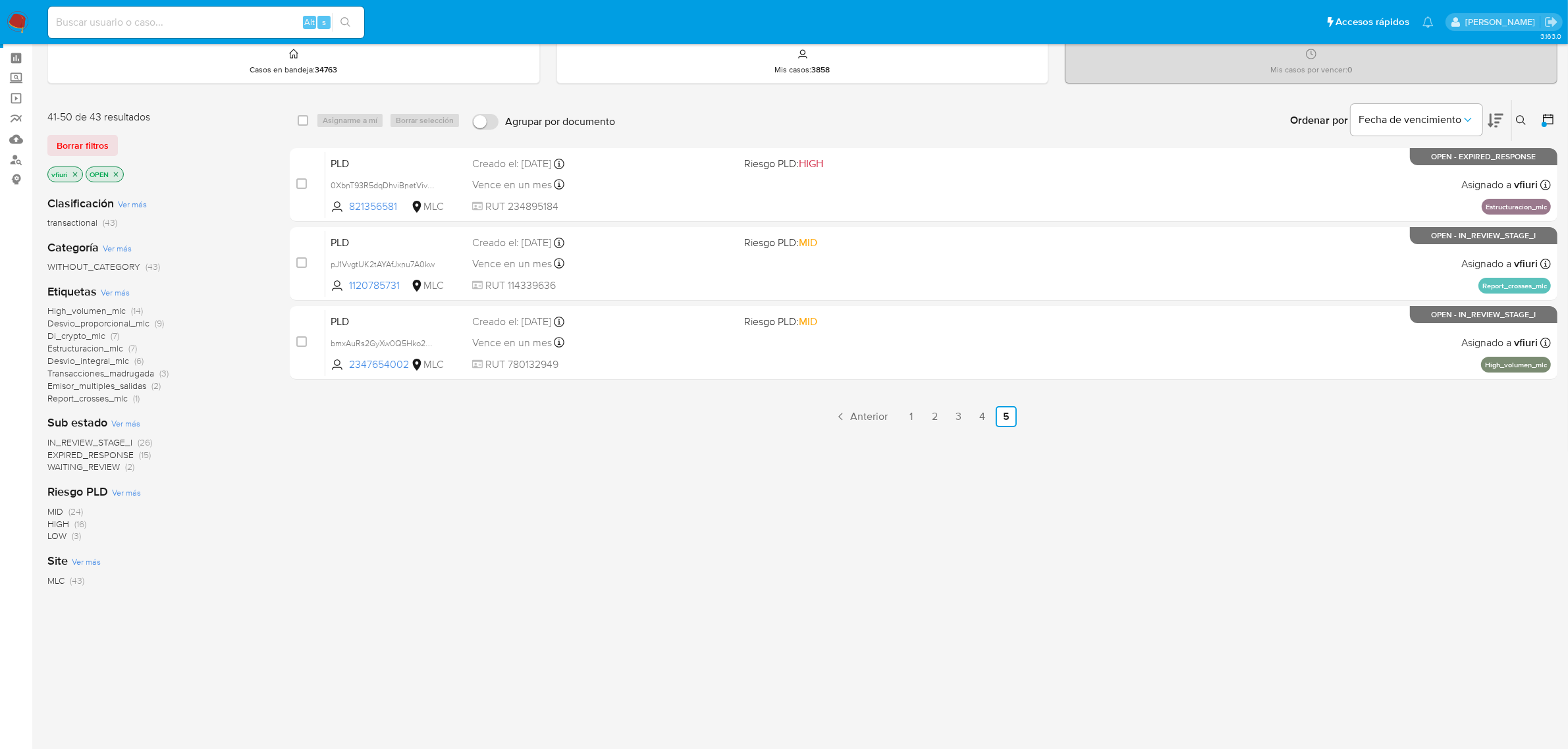
scroll to position [51, 0]
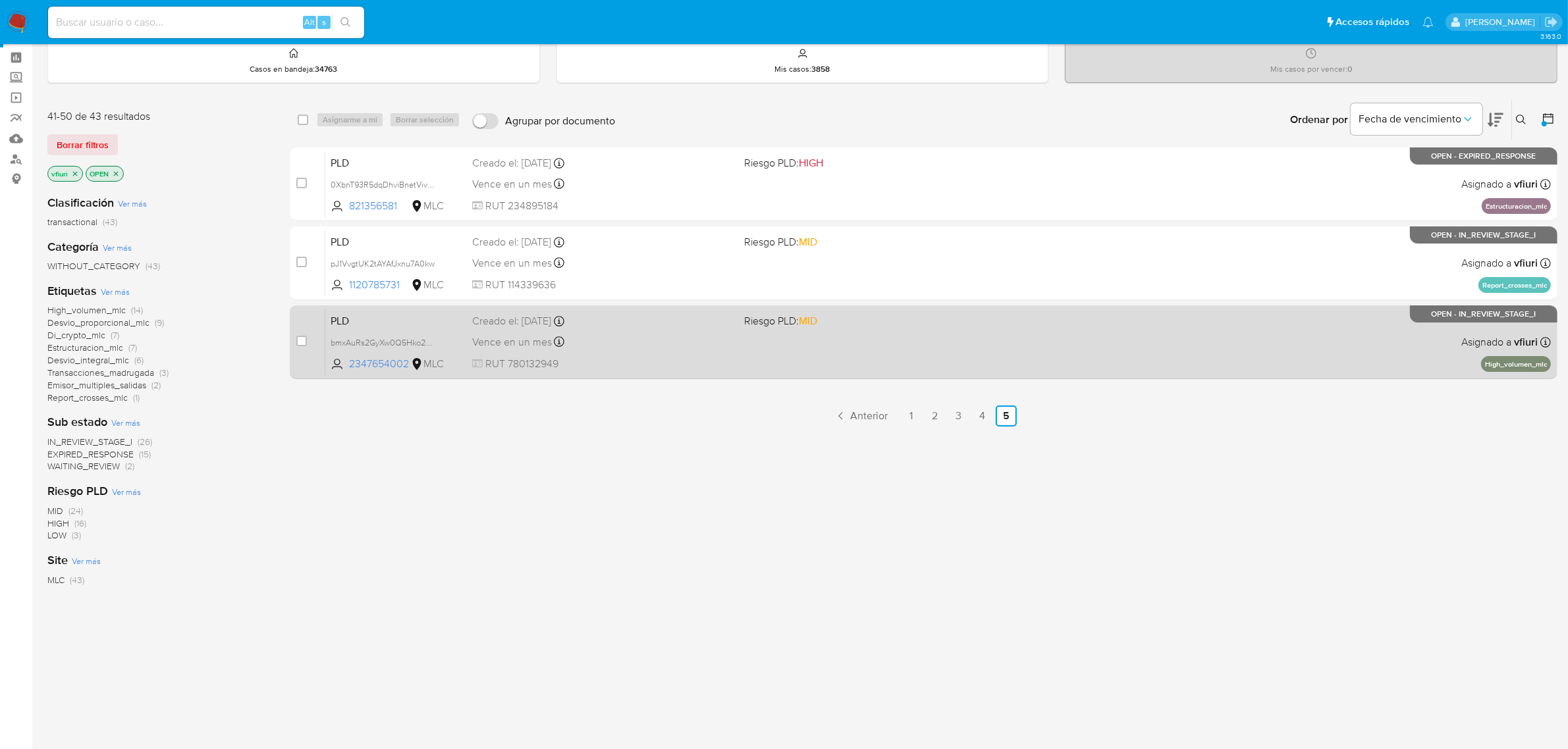
click at [1041, 352] on div "PLD bmxAuRs2GyXw0Q5Hko2dkVSn 2347654002 MLC Riesgo PLD: MID Creado el: 12/08/20…" at bounding box center [937, 342] width 1225 height 67
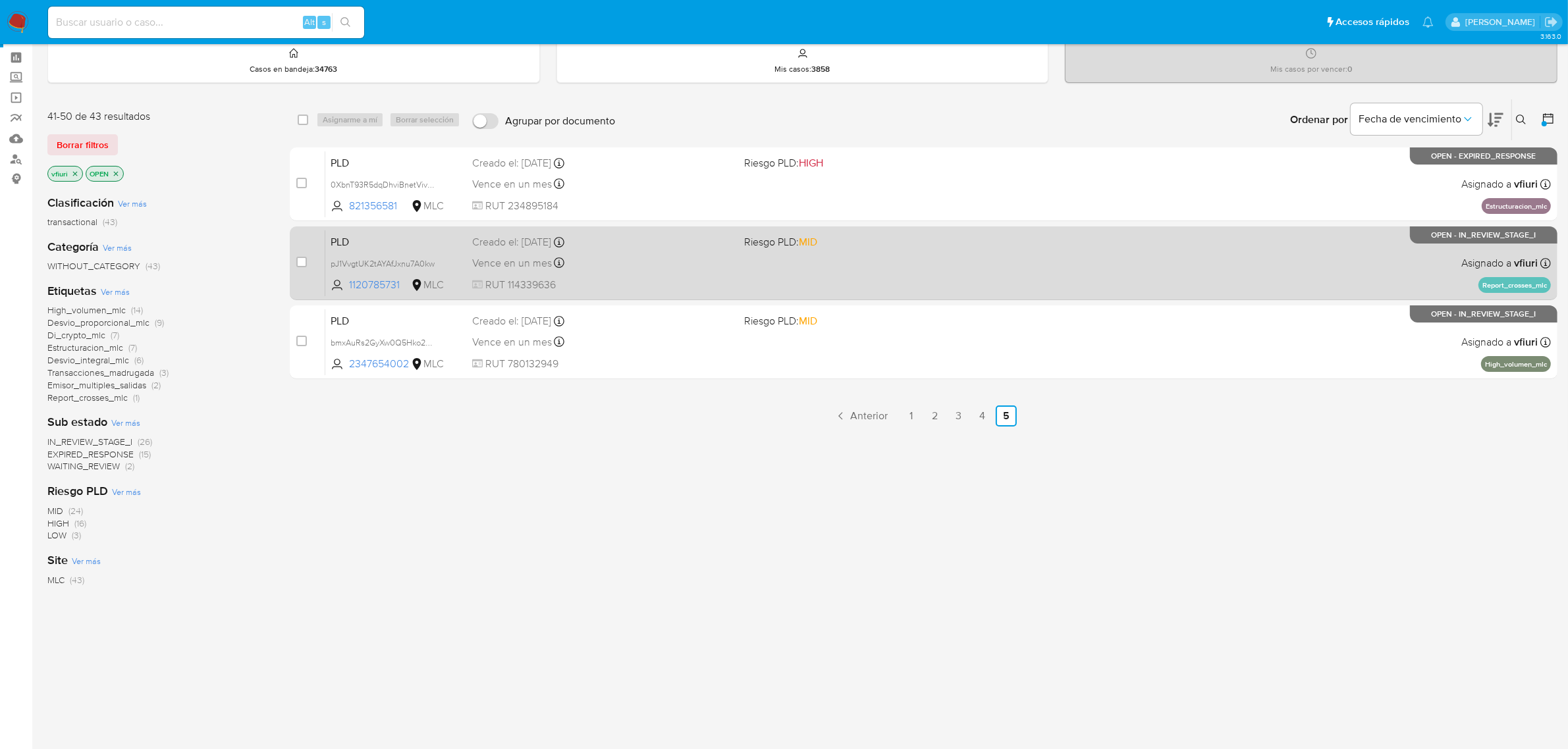
click at [1029, 275] on div "PLD pJ1VvgtUK2tAYAfJxnu7A0kw 1120785731 MLC Riesgo PLD: MID Creado el: 12/08/20…" at bounding box center [937, 263] width 1225 height 67
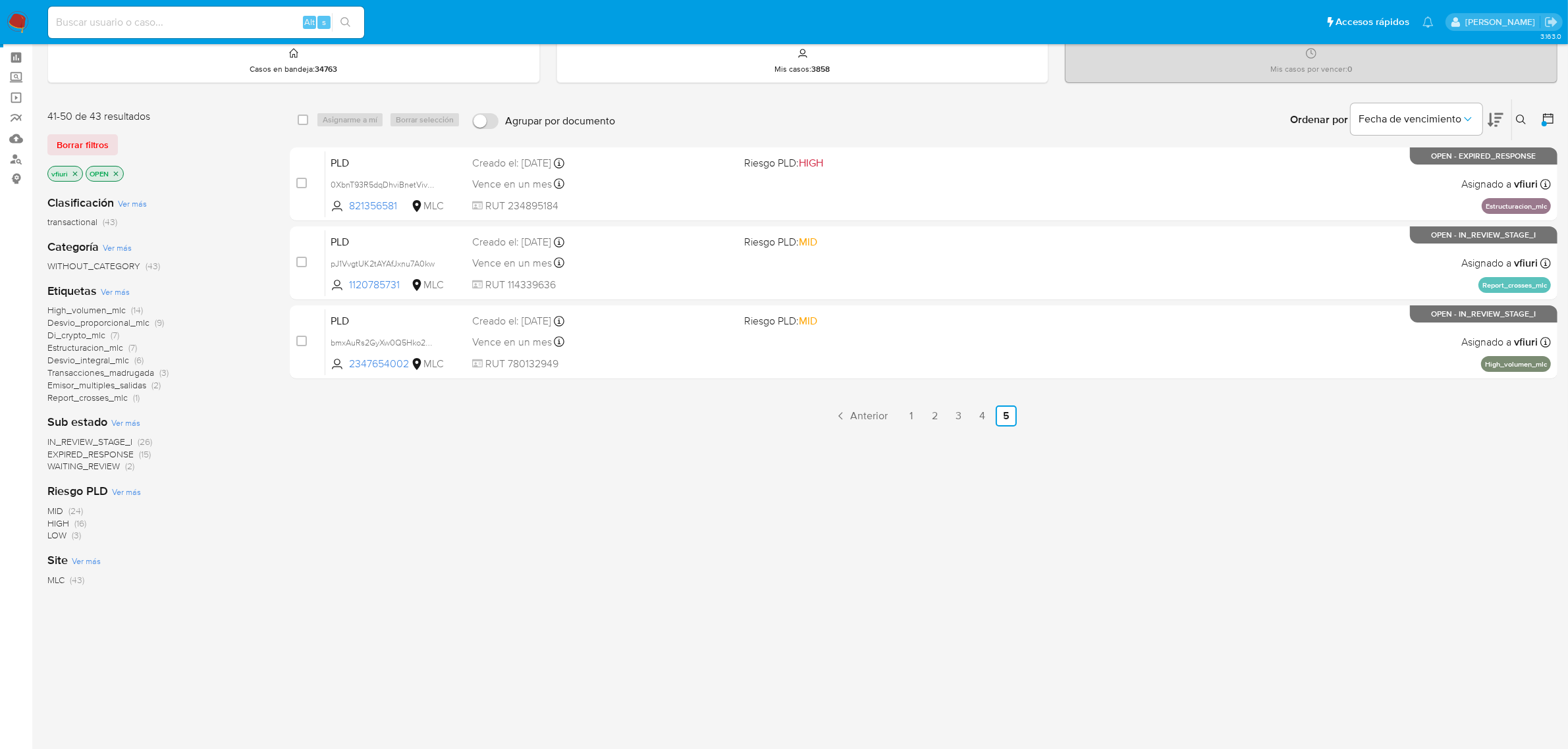
click at [132, 15] on input at bounding box center [205, 22] width 316 height 17
paste input "153413880"
type input "153413880"
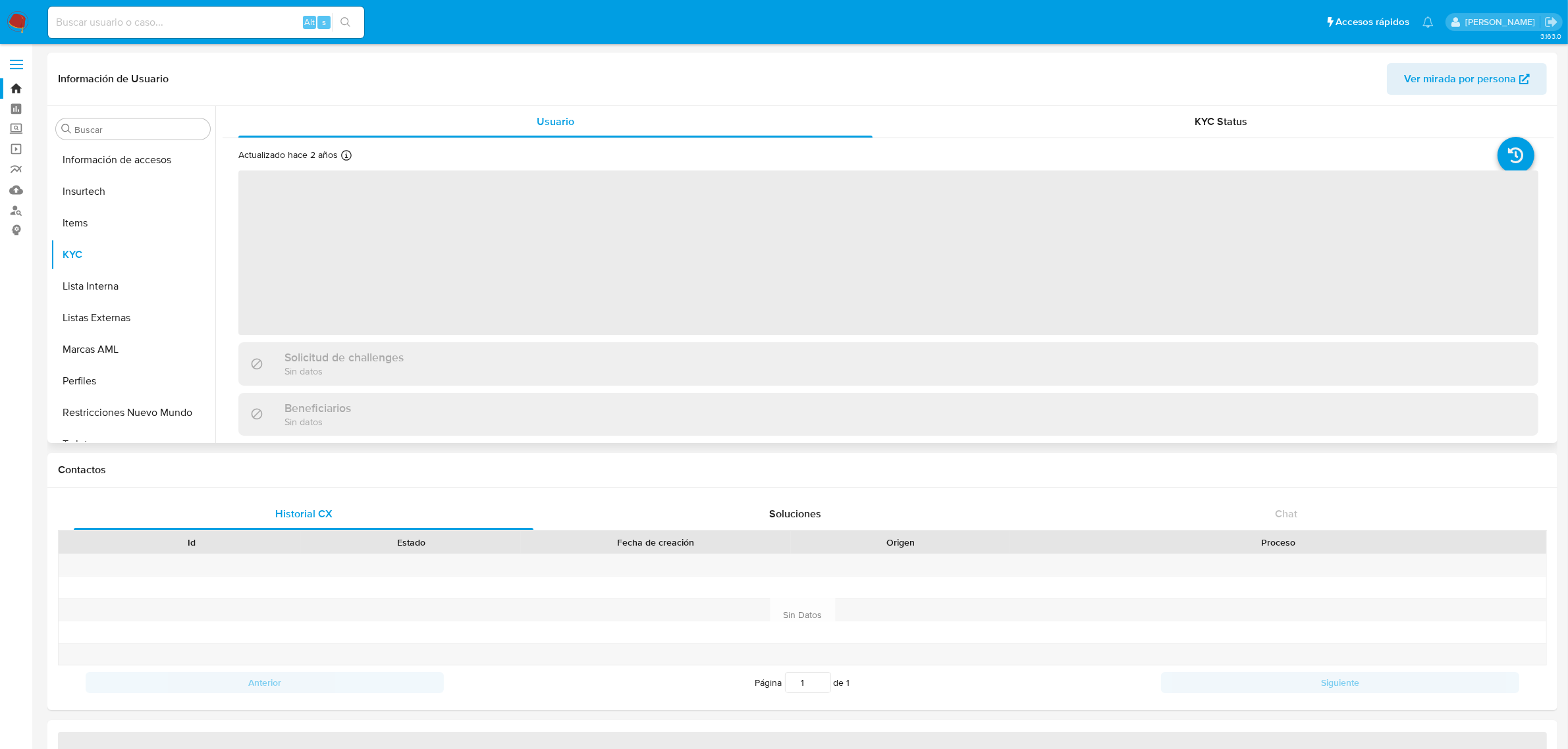
scroll to position [650, 0]
select select "10"
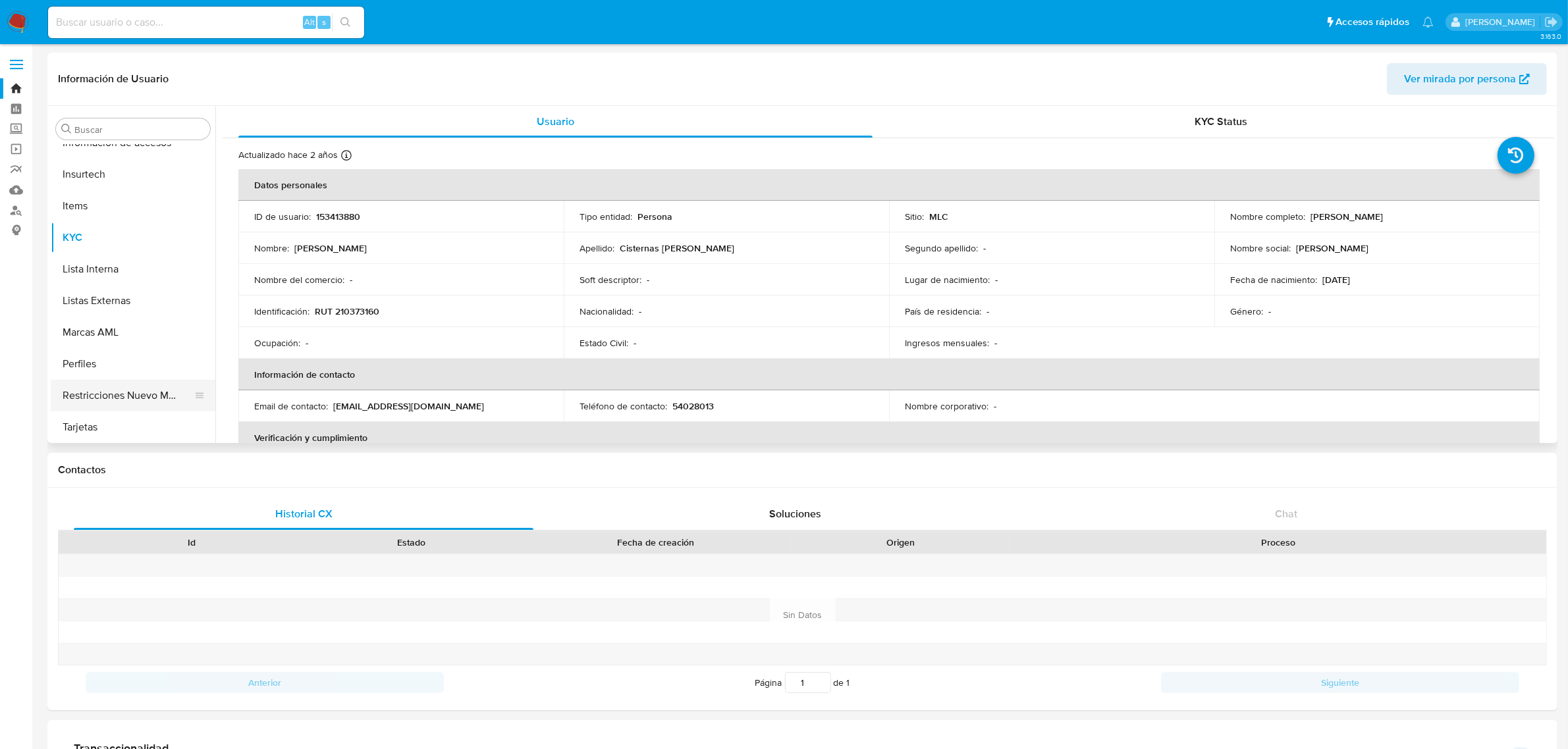
click at [188, 402] on button "Restricciones Nuevo Mundo" at bounding box center [127, 395] width 154 height 32
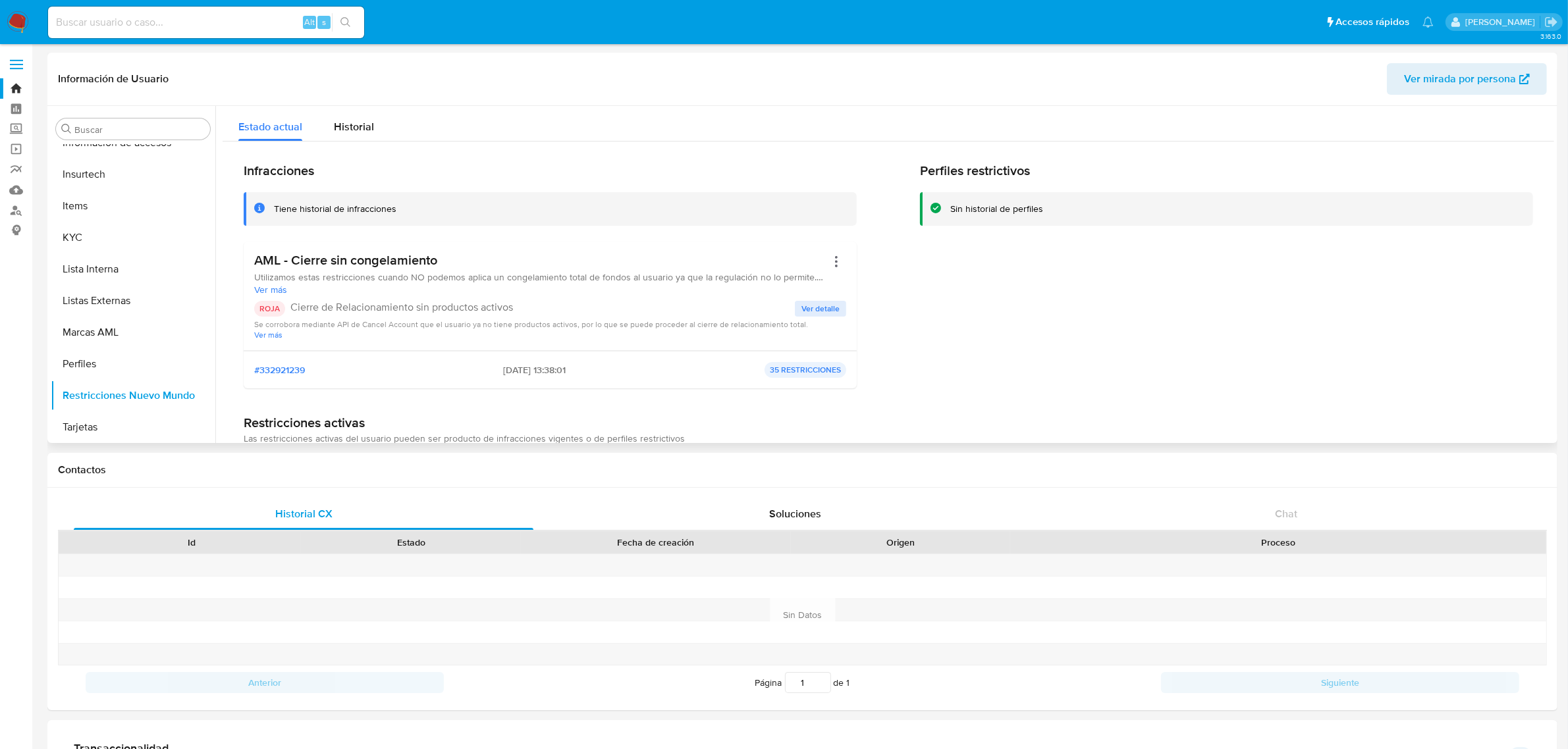
click at [843, 311] on button "Ver detalle" at bounding box center [820, 309] width 51 height 16
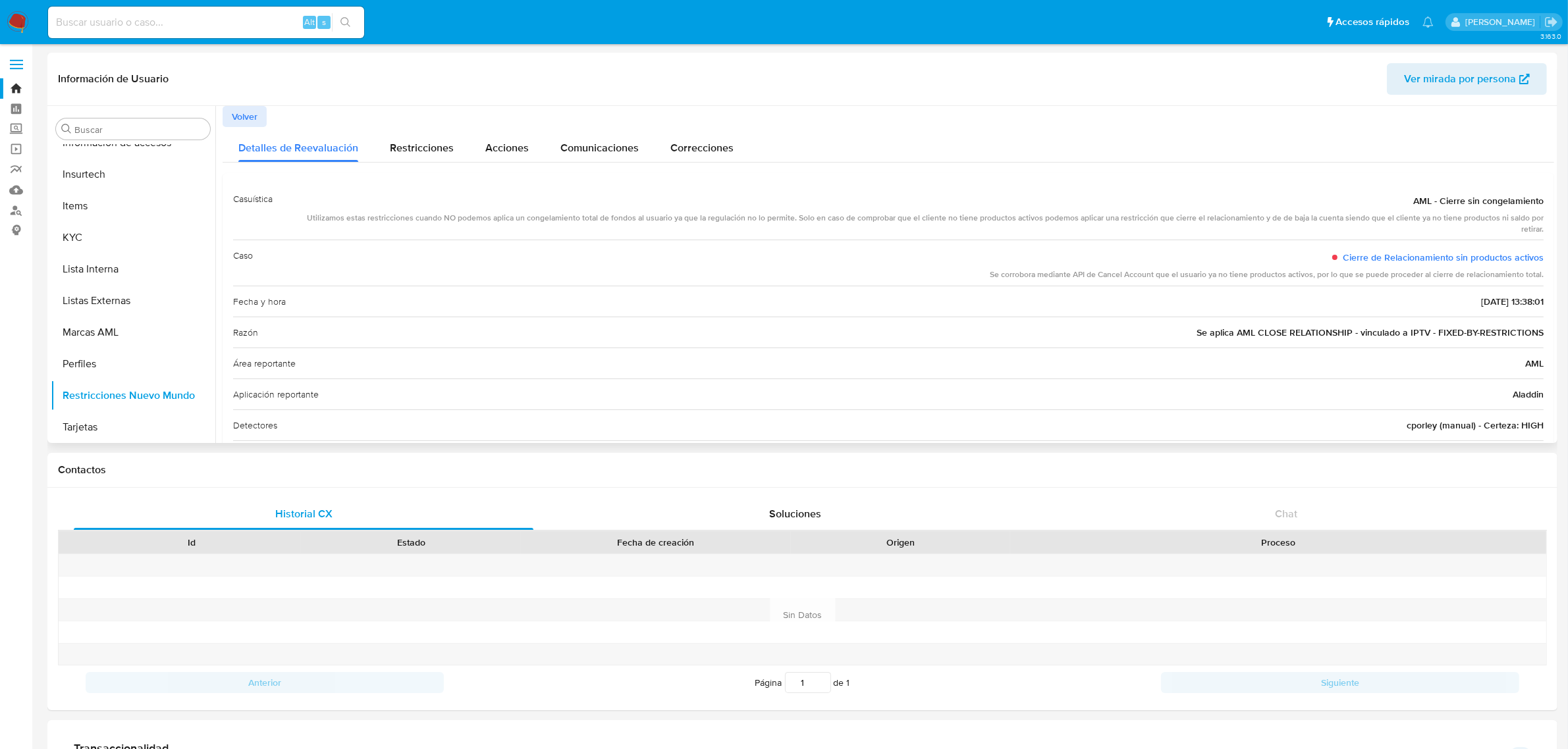
drag, startPoint x: 970, startPoint y: 255, endPoint x: 1200, endPoint y: 267, distance: 230.3
click at [1194, 258] on div "Caso Cierre de Relacionamiento sin productos activos Se corrobora mediante API …" at bounding box center [888, 262] width 1311 height 46
click at [1203, 285] on div "Fecha y hora 16/02/2024 - 13:38:01" at bounding box center [888, 301] width 1311 height 31
drag, startPoint x: 1131, startPoint y: 261, endPoint x: 1547, endPoint y: 268, distance: 416.1
click at [1547, 268] on div "Casuística AML - Cierre sin congelamiento Utilizamos estas restricciones cuando…" at bounding box center [888, 342] width 1331 height 339
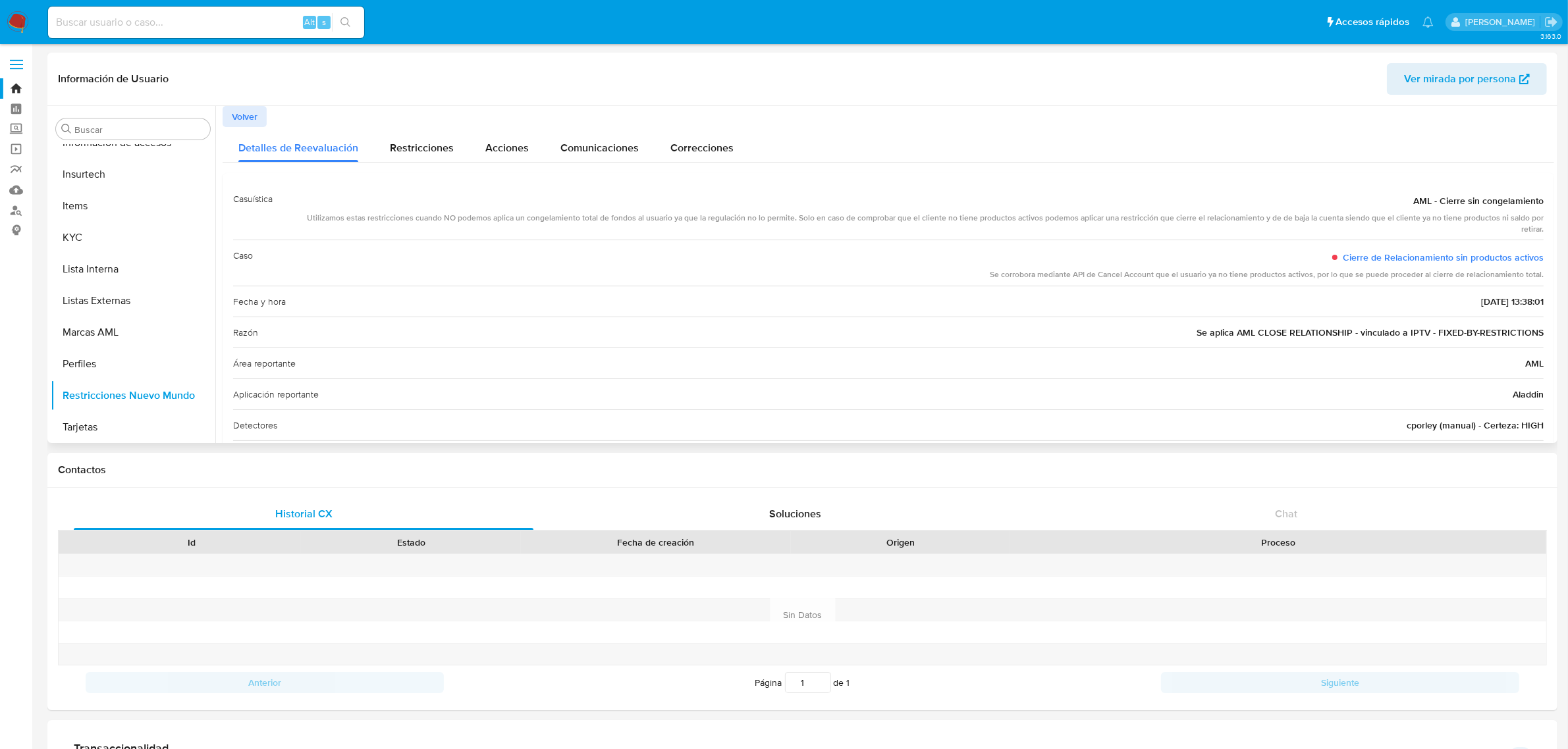
click at [1450, 269] on div "Se corrobora mediante API de Cancel Account que el usuario ya no tiene producto…" at bounding box center [1266, 275] width 554 height 11
drag, startPoint x: 1231, startPoint y: 318, endPoint x: 1482, endPoint y: 318, distance: 251.0
click at [1482, 326] on span "Se aplica AML CLOSE RELATIONSHIP - vinculado a IPTV - FIXED-BY-RESTRICTIONS" at bounding box center [1370, 332] width 347 height 14
click at [1526, 329] on div "Razón Se aplica AML CLOSE RELATIONSHIP - vinculado a IPTV - FIXED-BY-RESTRICTIO…" at bounding box center [888, 332] width 1311 height 31
click at [55, 241] on button "KYC" at bounding box center [127, 238] width 154 height 32
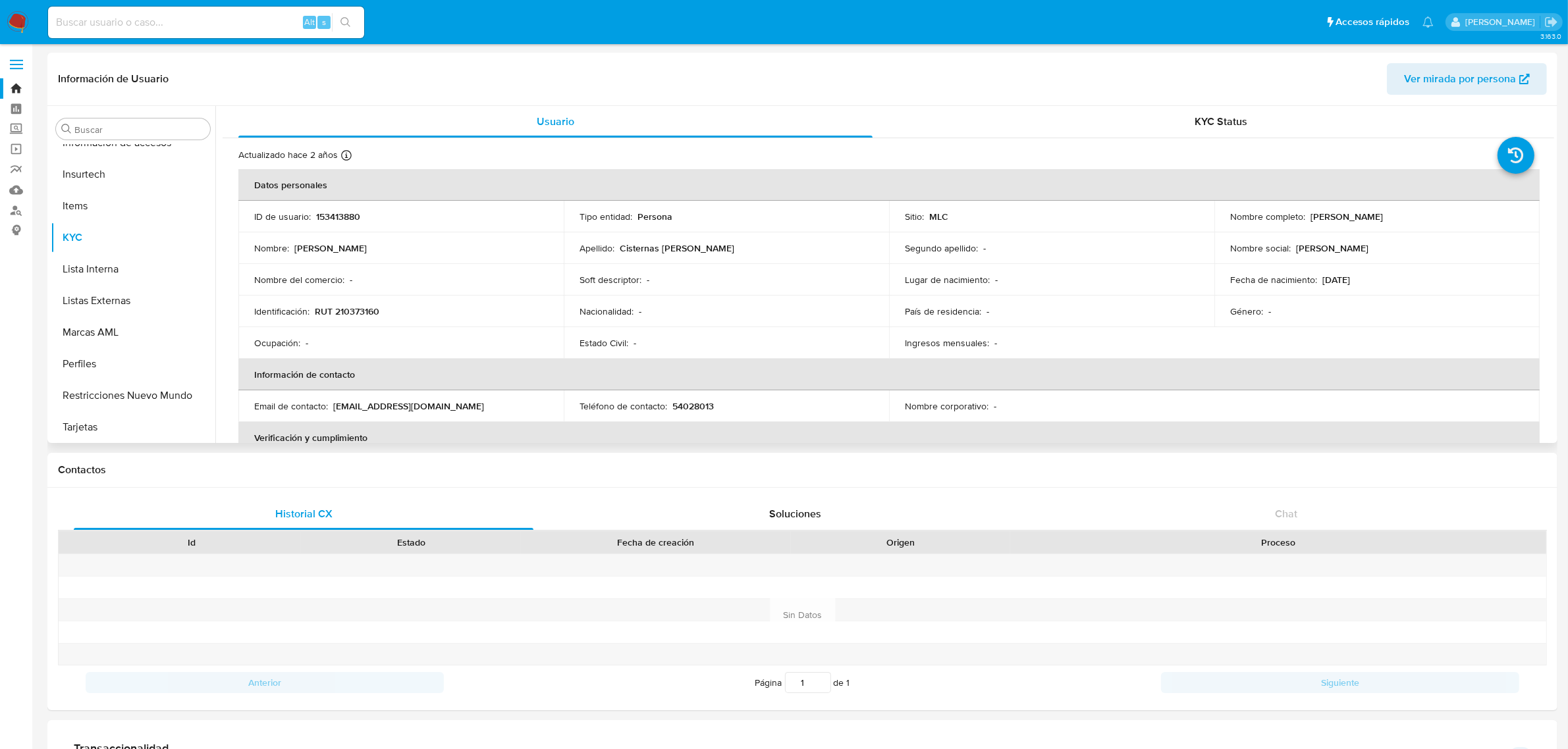
click at [356, 318] on td "Identificación : RUT 210373160" at bounding box center [401, 311] width 325 height 32
click at [354, 315] on p "RUT 210373160" at bounding box center [347, 311] width 65 height 12
copy p "210373160"
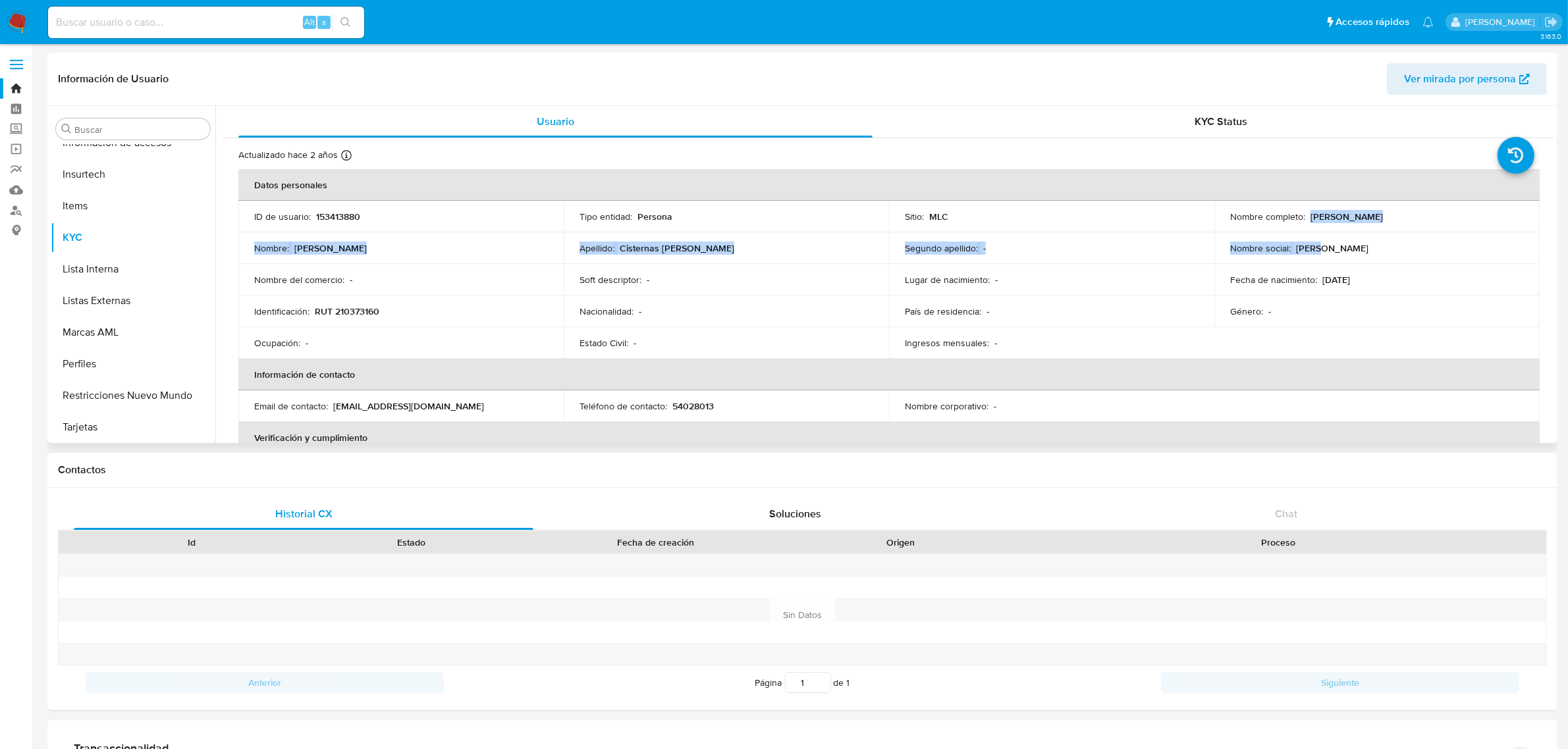
drag, startPoint x: 1307, startPoint y: 211, endPoint x: 1482, endPoint y: 231, distance: 176.1
click at [1482, 231] on tbody "ID de usuario : 153413880 Tipo entidad : Persona Sitio : MLC Nombre completo : …" at bounding box center [888, 280] width 1301 height 158
click at [1462, 231] on td "Nombre completo : Bruno Patricio Cisternas Gaete" at bounding box center [1376, 216] width 325 height 32
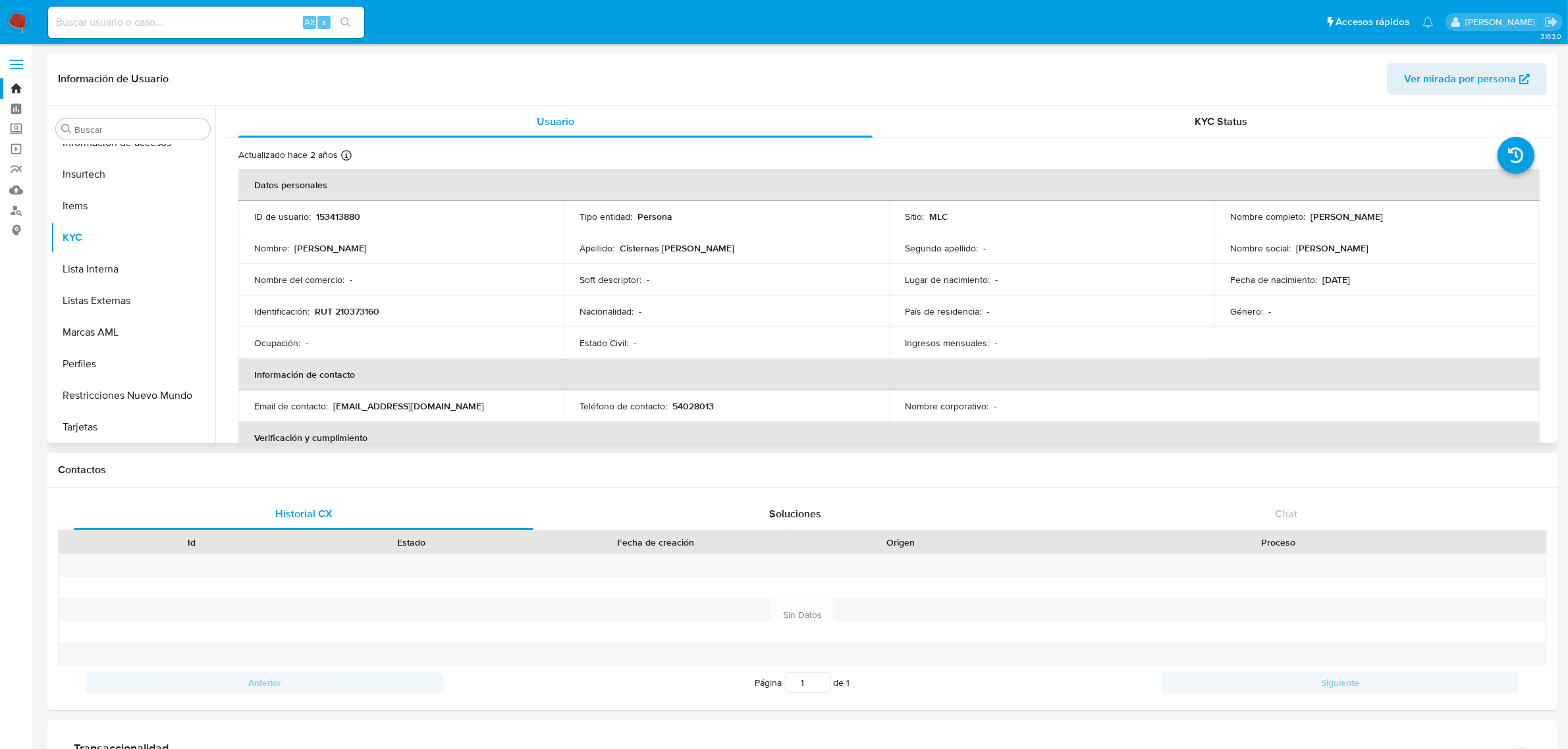
drag, startPoint x: 1309, startPoint y: 211, endPoint x: 1437, endPoint y: 222, distance: 128.5
click at [1437, 222] on div "Nombre completo : Bruno Patricio Cisternas Gaete" at bounding box center [1376, 216] width 293 height 12
drag, startPoint x: 1311, startPoint y: 221, endPoint x: 1453, endPoint y: 204, distance: 143.0
click at [1453, 204] on td "Nombre completo : Bruno Patricio Cisternas Gaete" at bounding box center [1376, 216] width 325 height 32
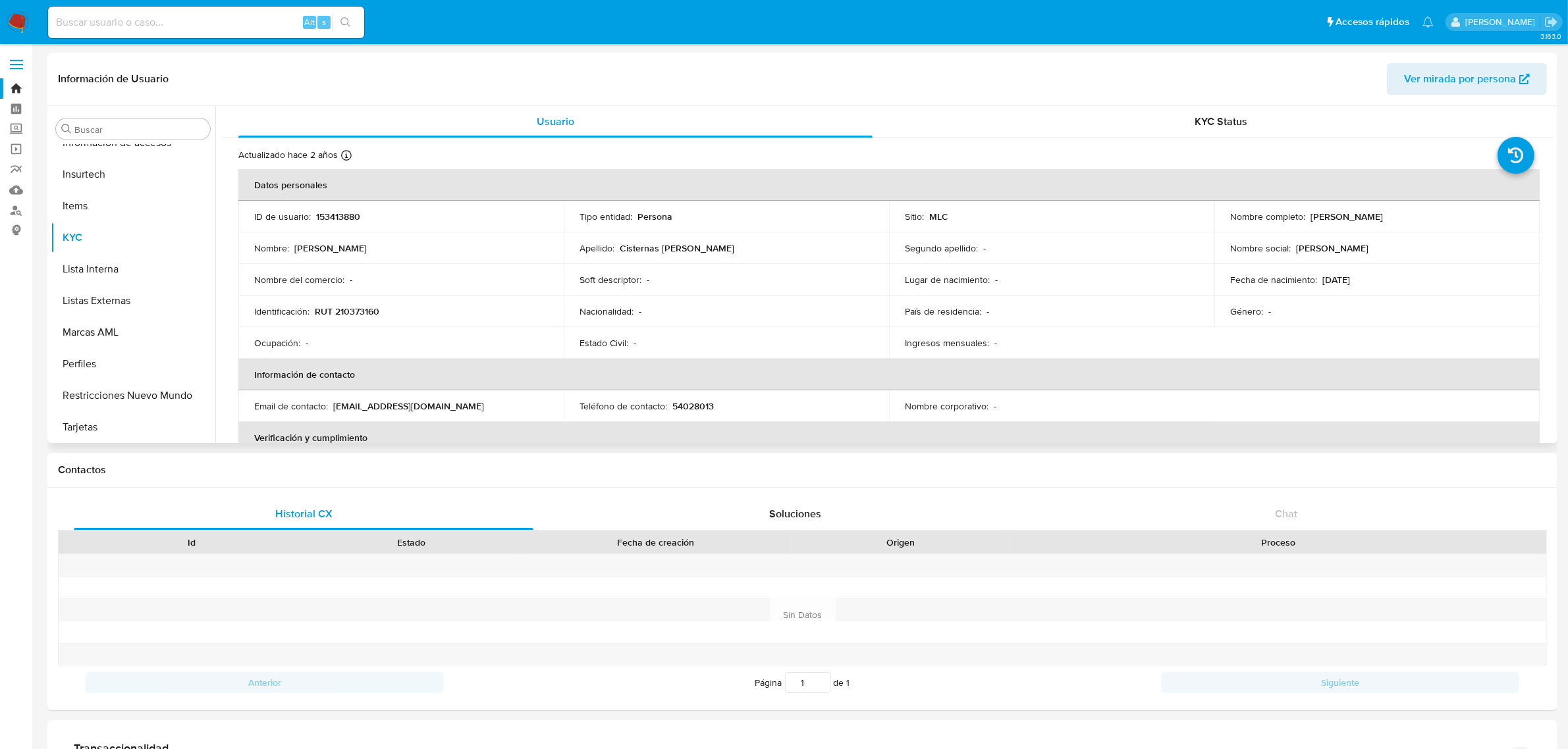
click at [1414, 204] on td "Nombre completo : Bruno Patricio Cisternas Gaete" at bounding box center [1376, 216] width 325 height 32
drag, startPoint x: 1307, startPoint y: 212, endPoint x: 1446, endPoint y: 214, distance: 139.0
click at [1446, 214] on div "Nombre completo : Bruno Patricio Cisternas Gaete" at bounding box center [1376, 216] width 293 height 12
copy p "Bruno Patricio Cisternas Gaete"
drag, startPoint x: 313, startPoint y: 310, endPoint x: 391, endPoint y: 324, distance: 79.2
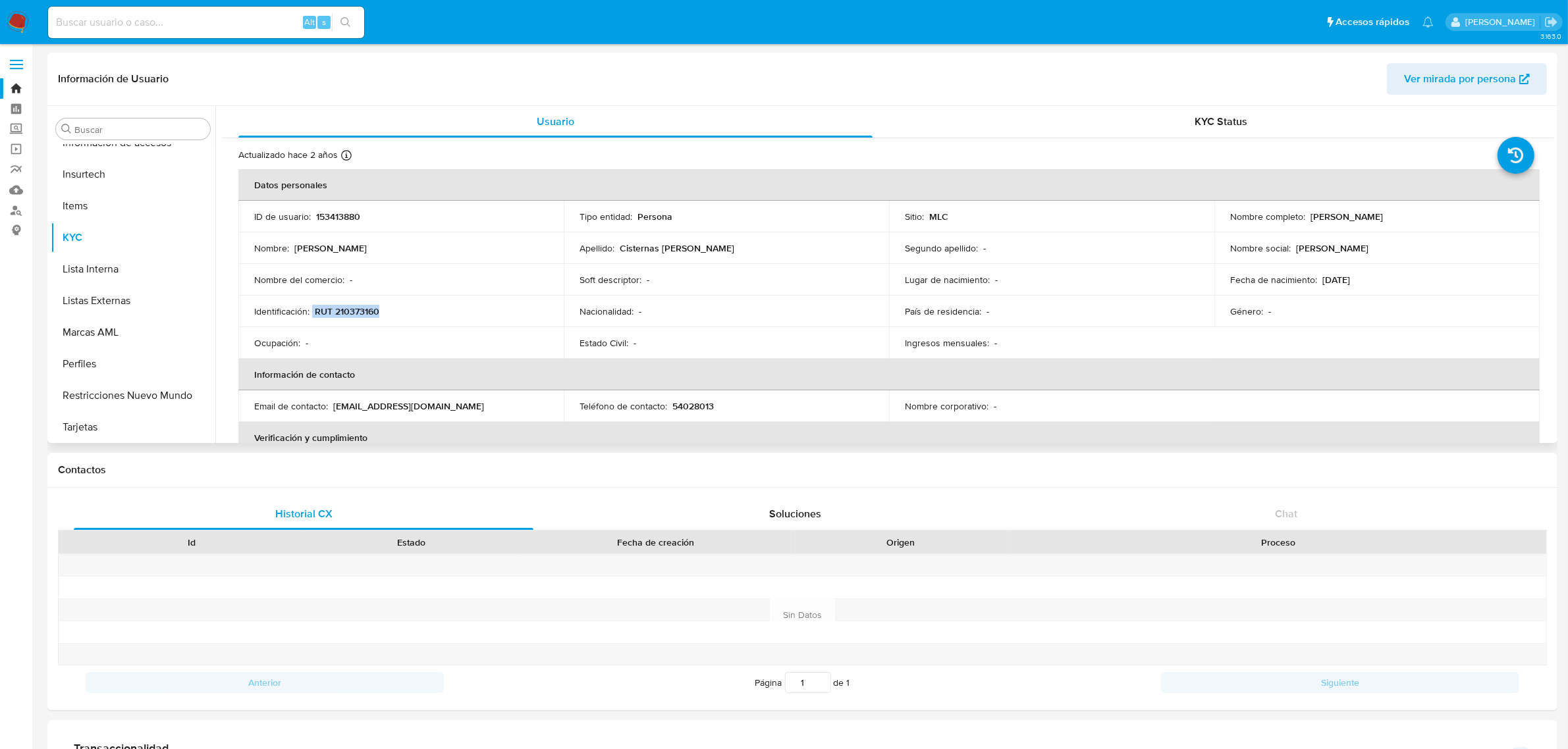
click at [391, 324] on td "Identificación : RUT 210373160" at bounding box center [401, 311] width 325 height 32
copy div "RUT 210373160"
drag, startPoint x: 1306, startPoint y: 215, endPoint x: 1459, endPoint y: 220, distance: 153.1
click at [1459, 220] on div "Nombre completo : Bruno Patricio Cisternas Gaete" at bounding box center [1376, 216] width 293 height 12
copy p "Bruno Patricio Cisternas Gaete"
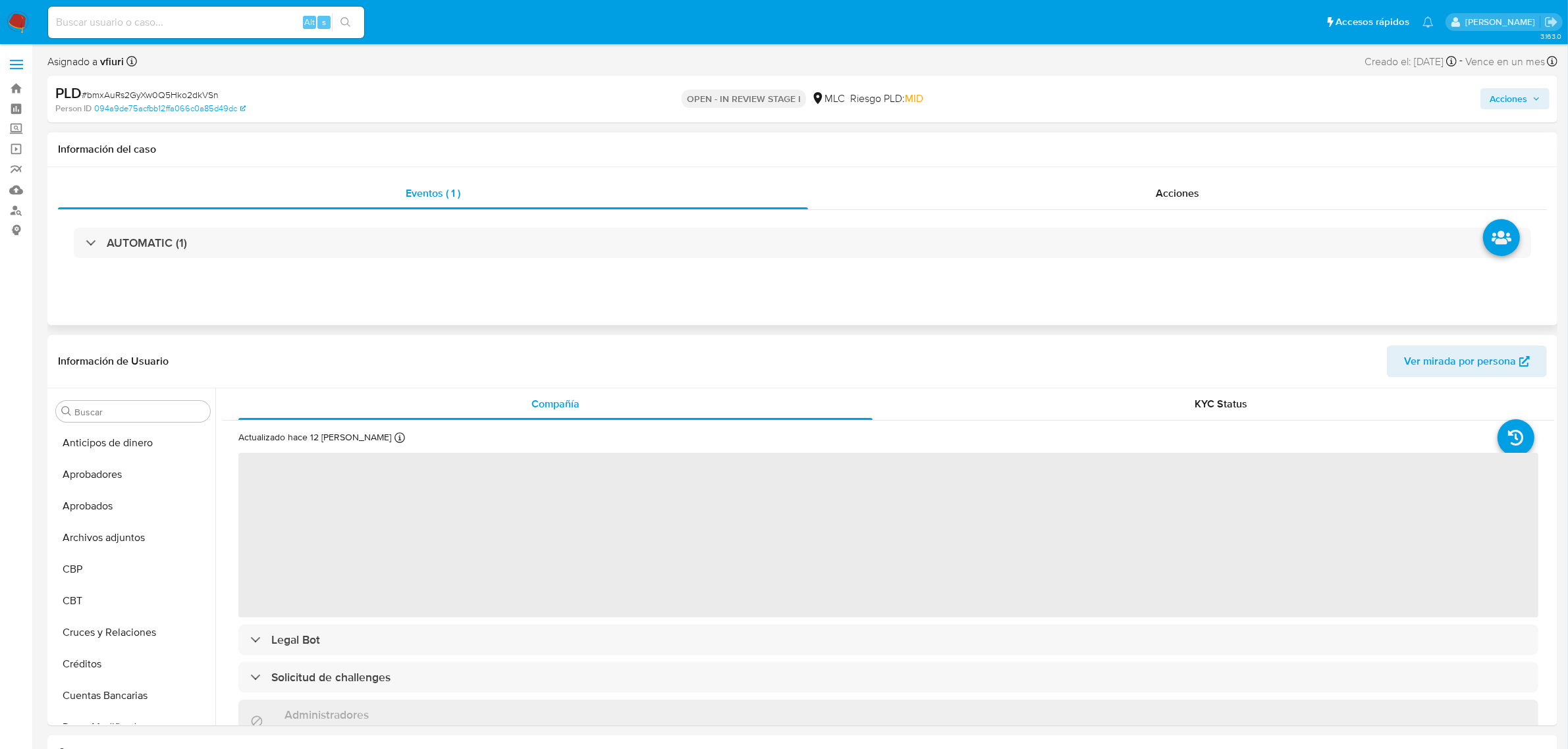
select select "10"
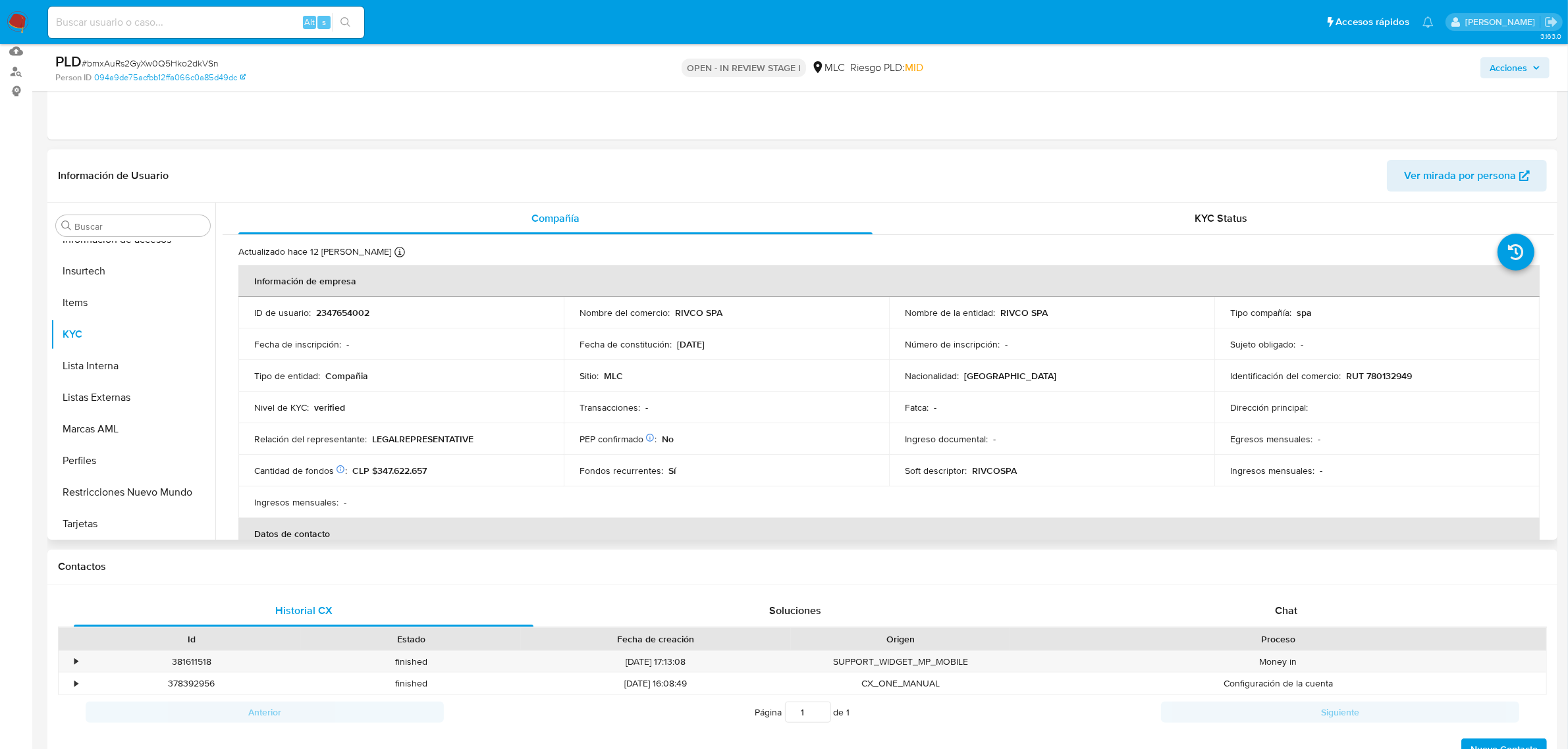
scroll to position [165, 0]
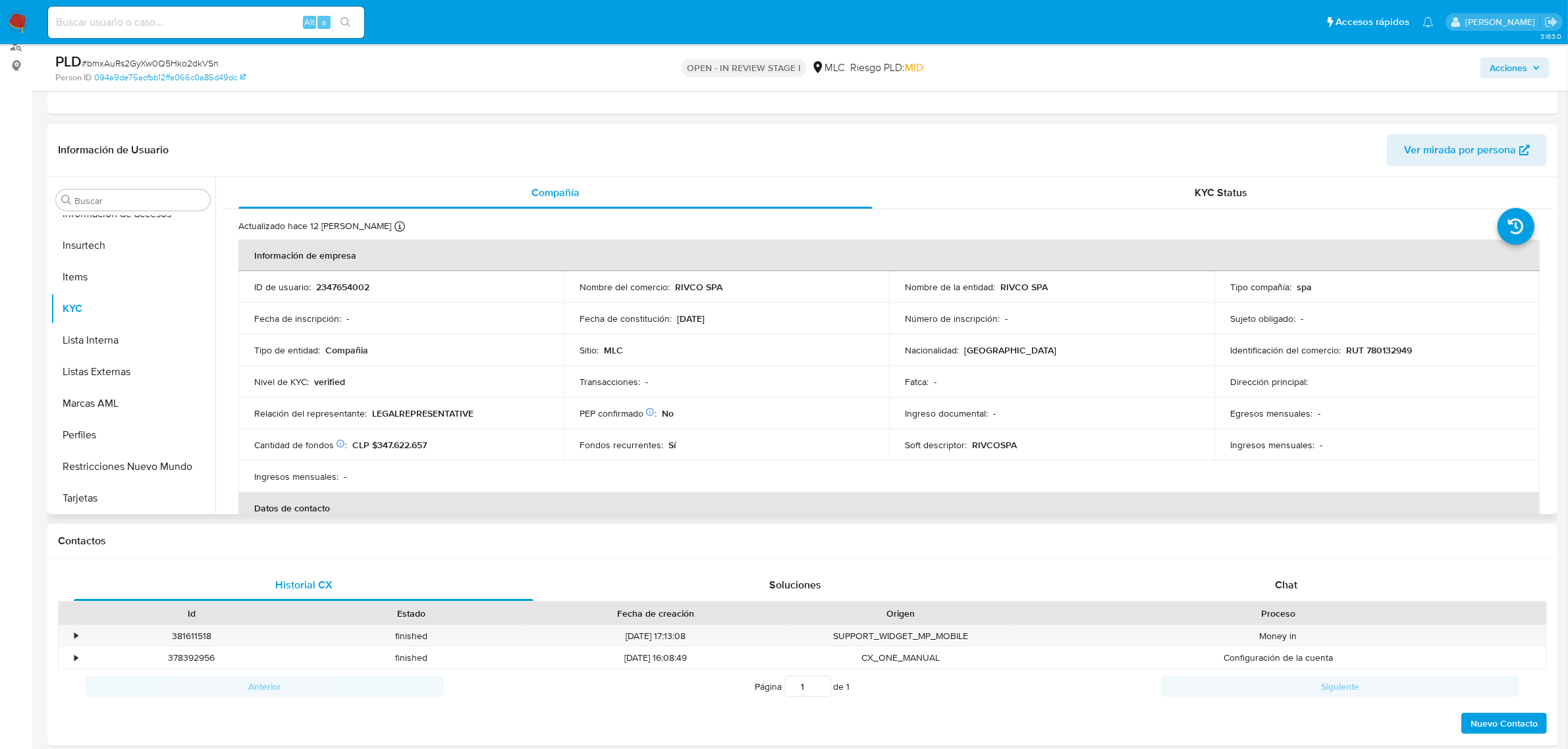
click at [349, 287] on p "2347654002" at bounding box center [342, 286] width 53 height 12
copy p "2347654002"
click at [104, 328] on button "Historial Casos" at bounding box center [127, 334] width 154 height 32
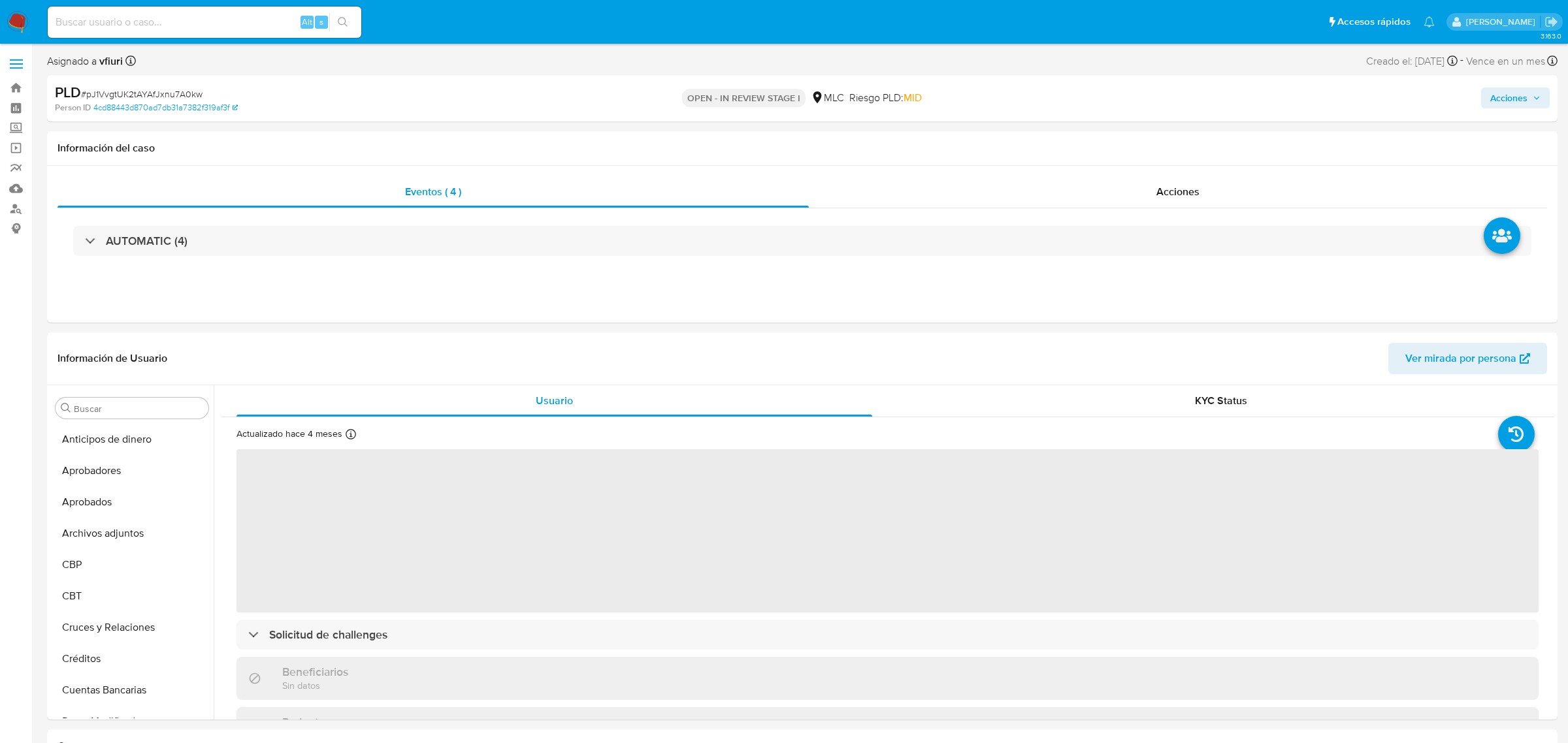
select select "10"
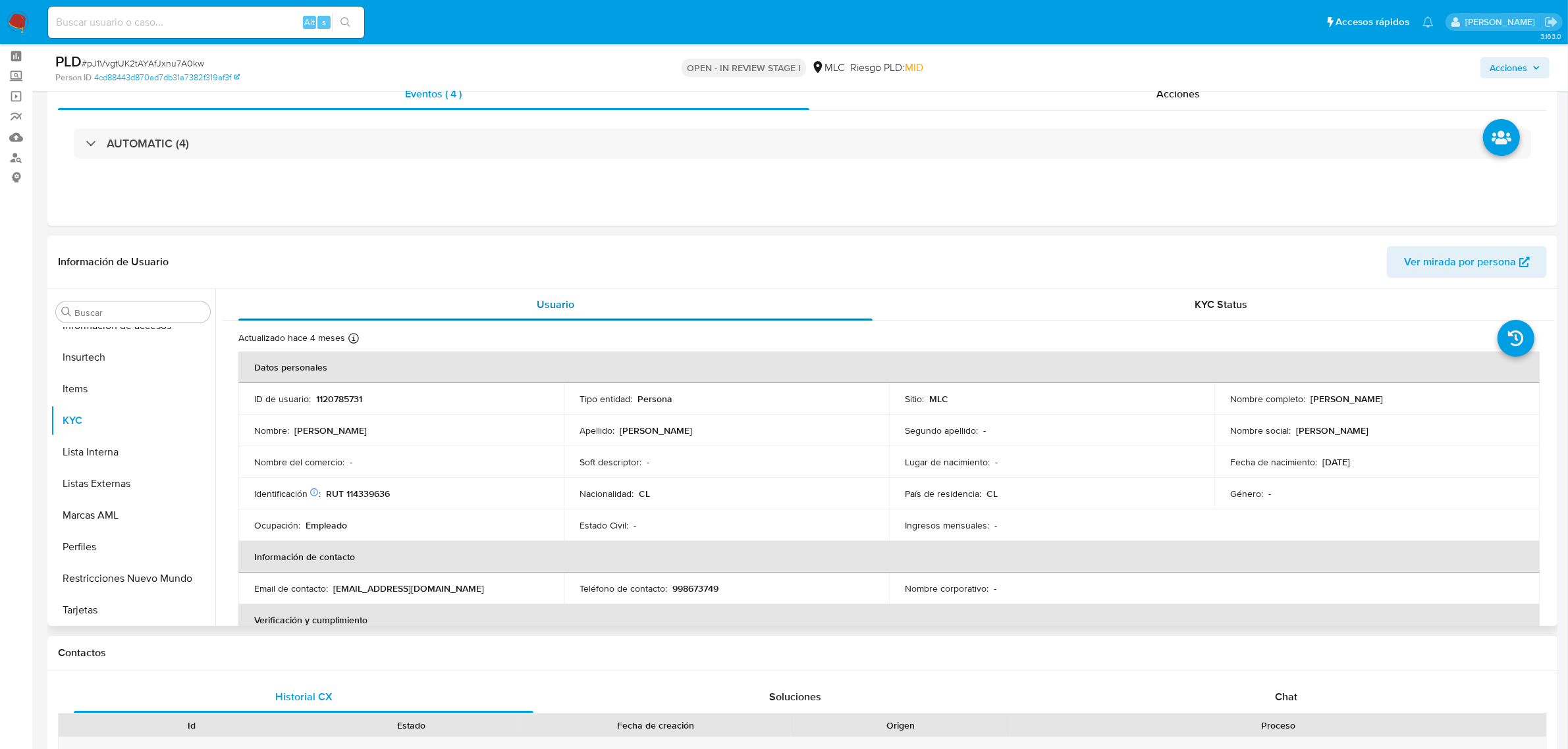
scroll to position [82, 0]
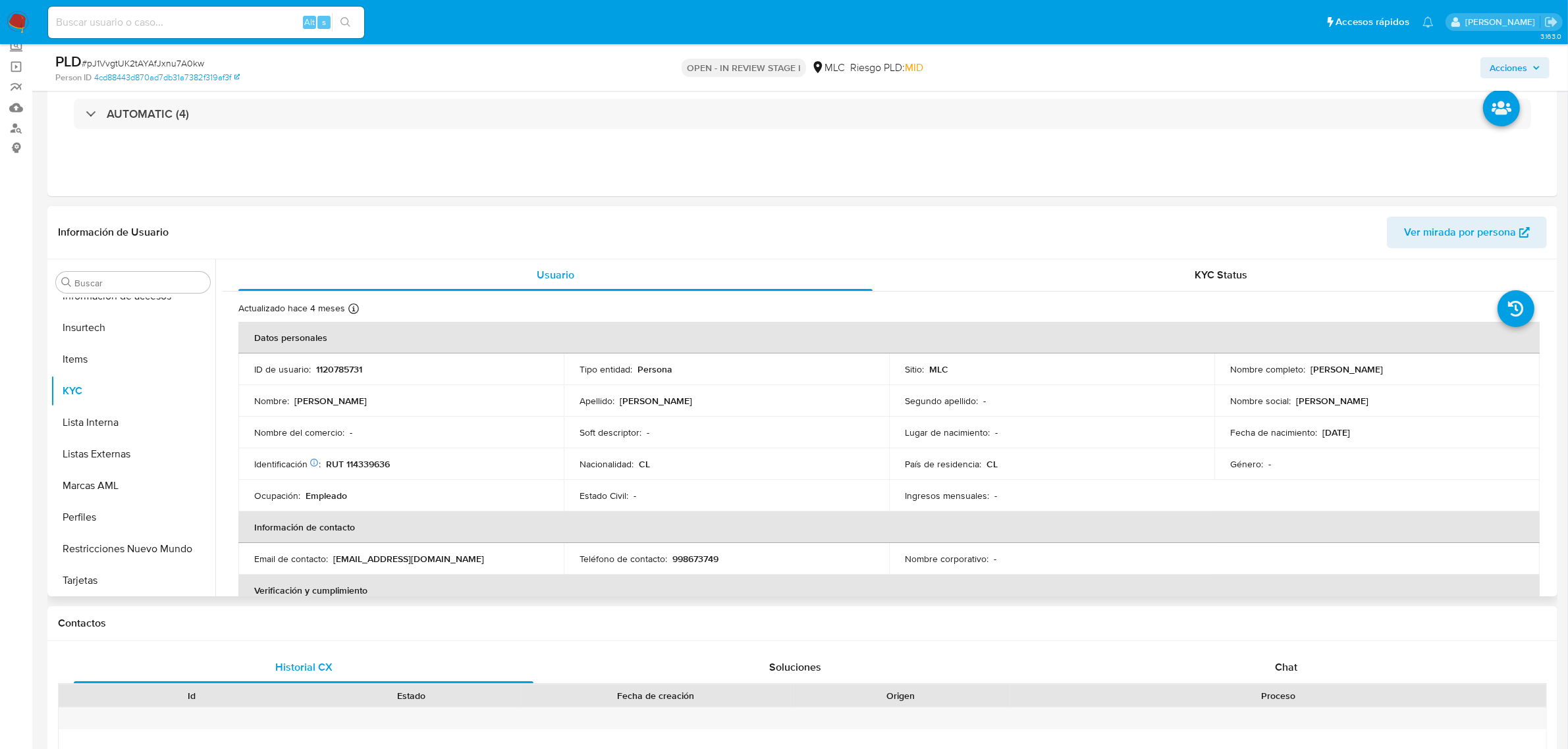
click at [349, 371] on p "1120785731" at bounding box center [338, 369] width 46 height 12
copy p "1120785731"
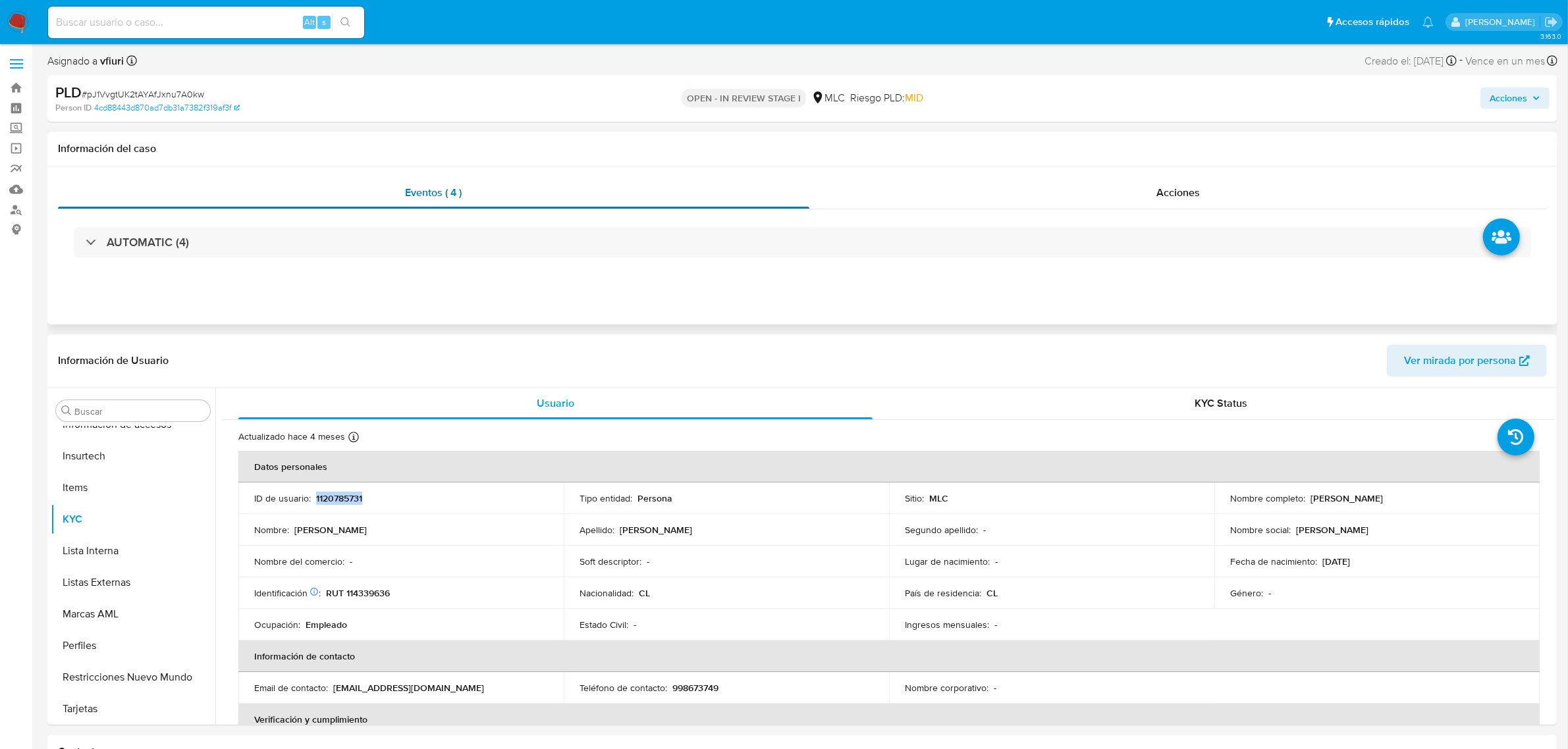
scroll to position [0, 0]
click at [194, 275] on div "AUTOMATIC (4)" at bounding box center [802, 242] width 1489 height 66
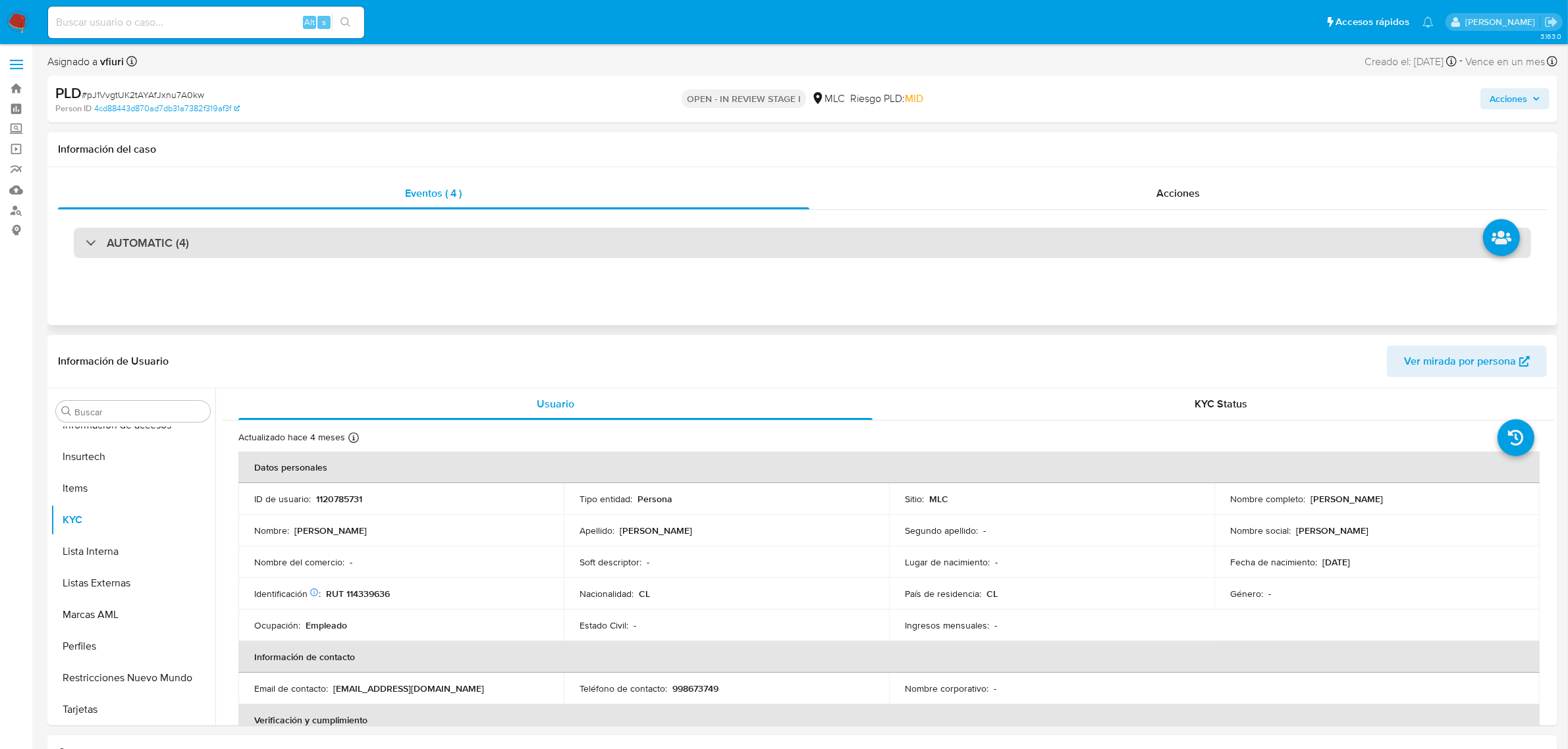
click at [191, 238] on div "AUTOMATIC (4)" at bounding box center [802, 243] width 1457 height 31
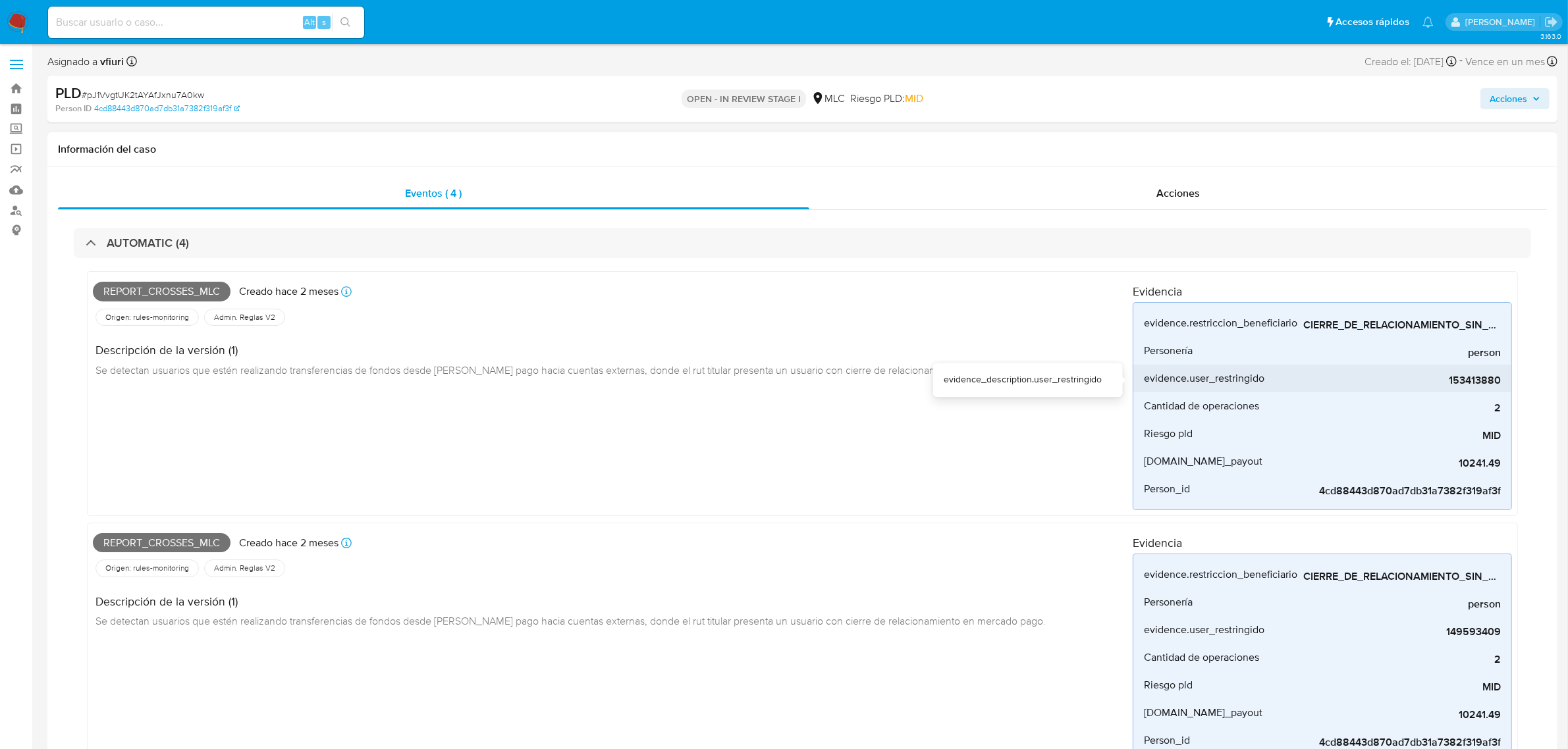
drag, startPoint x: 1441, startPoint y: 386, endPoint x: 1509, endPoint y: 389, distance: 68.1
click at [1509, 389] on li "evidence.user_restringido 153413880" at bounding box center [1322, 378] width 378 height 28
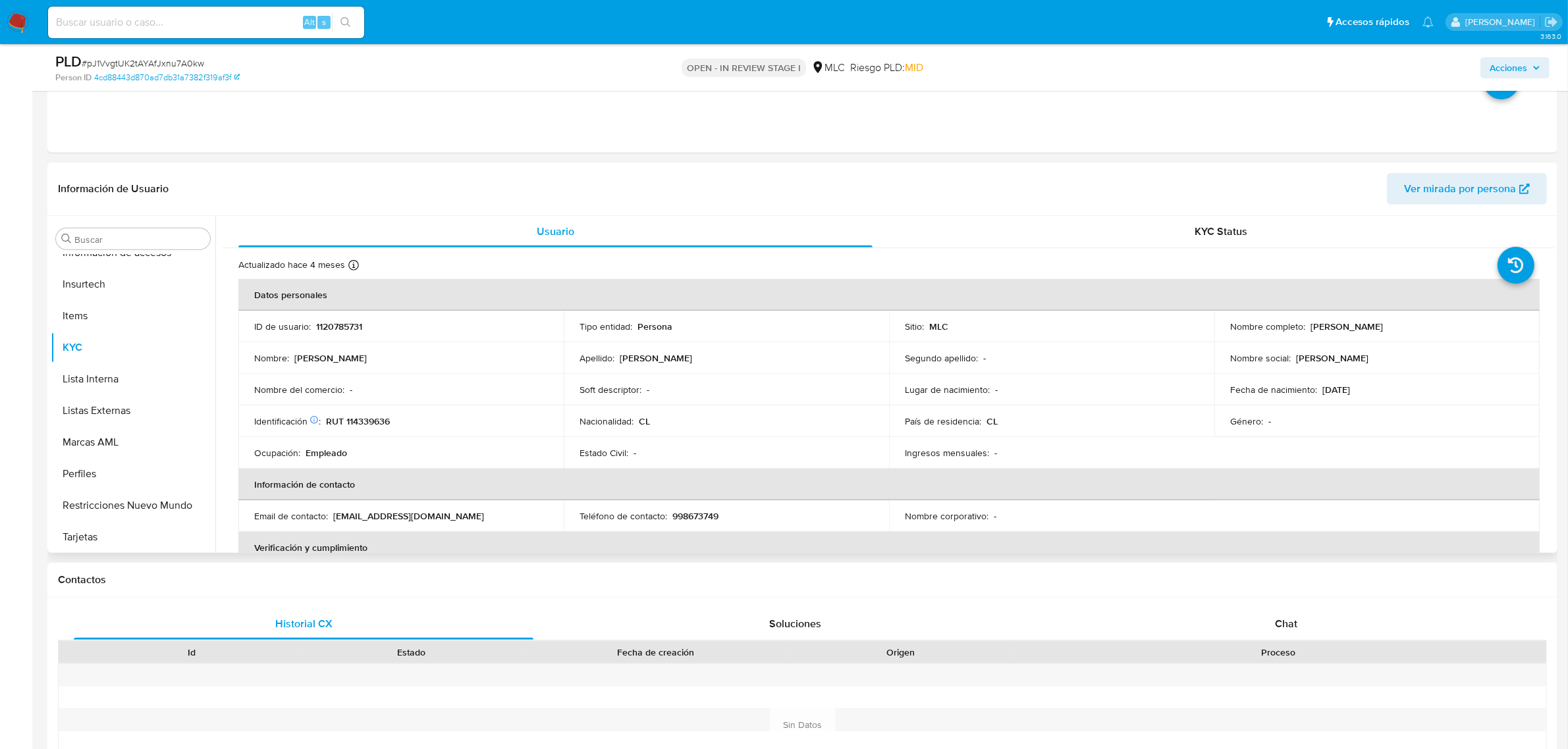
scroll to position [1317, 0]
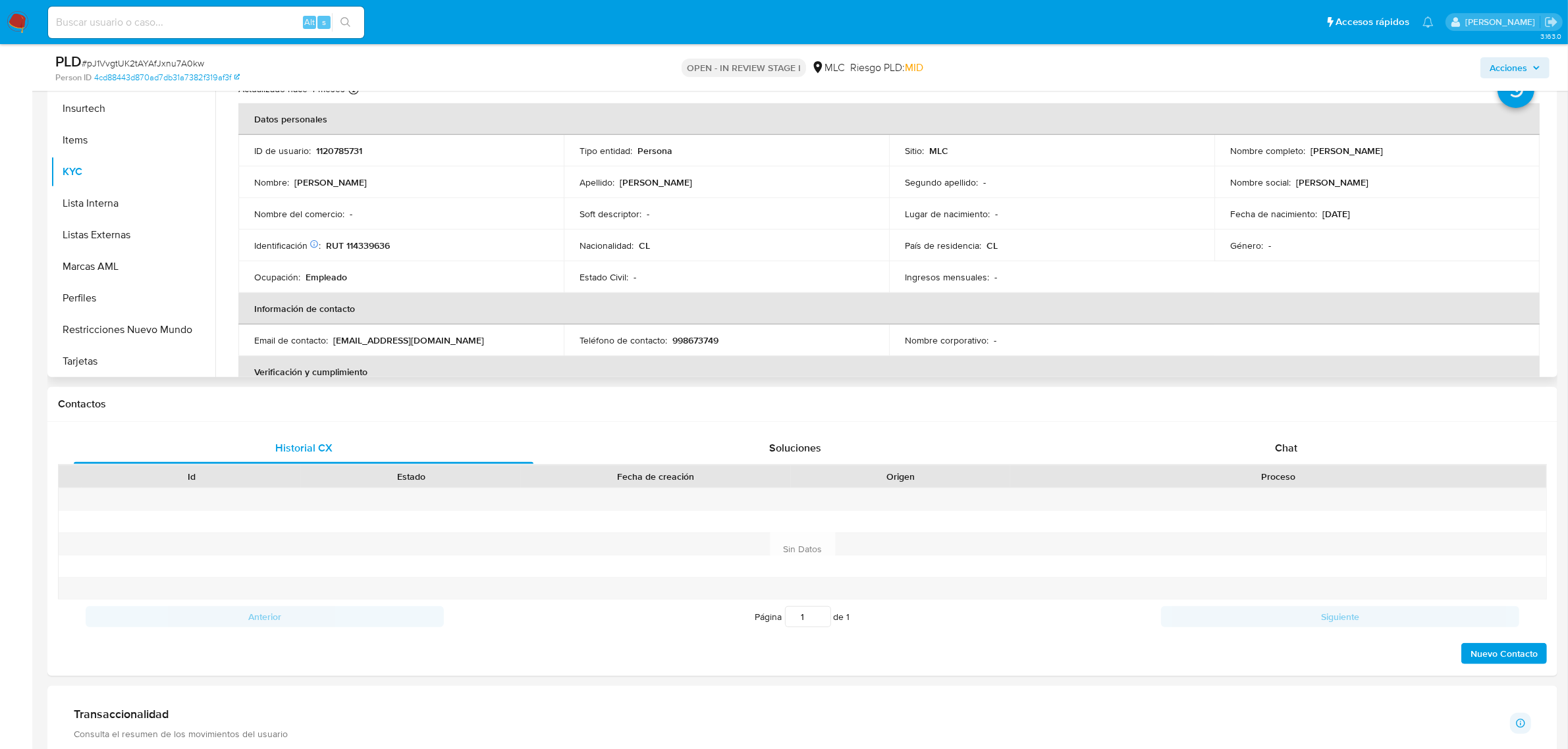
click at [372, 248] on p "RUT 114339636" at bounding box center [357, 245] width 64 height 12
copy p "114339636"
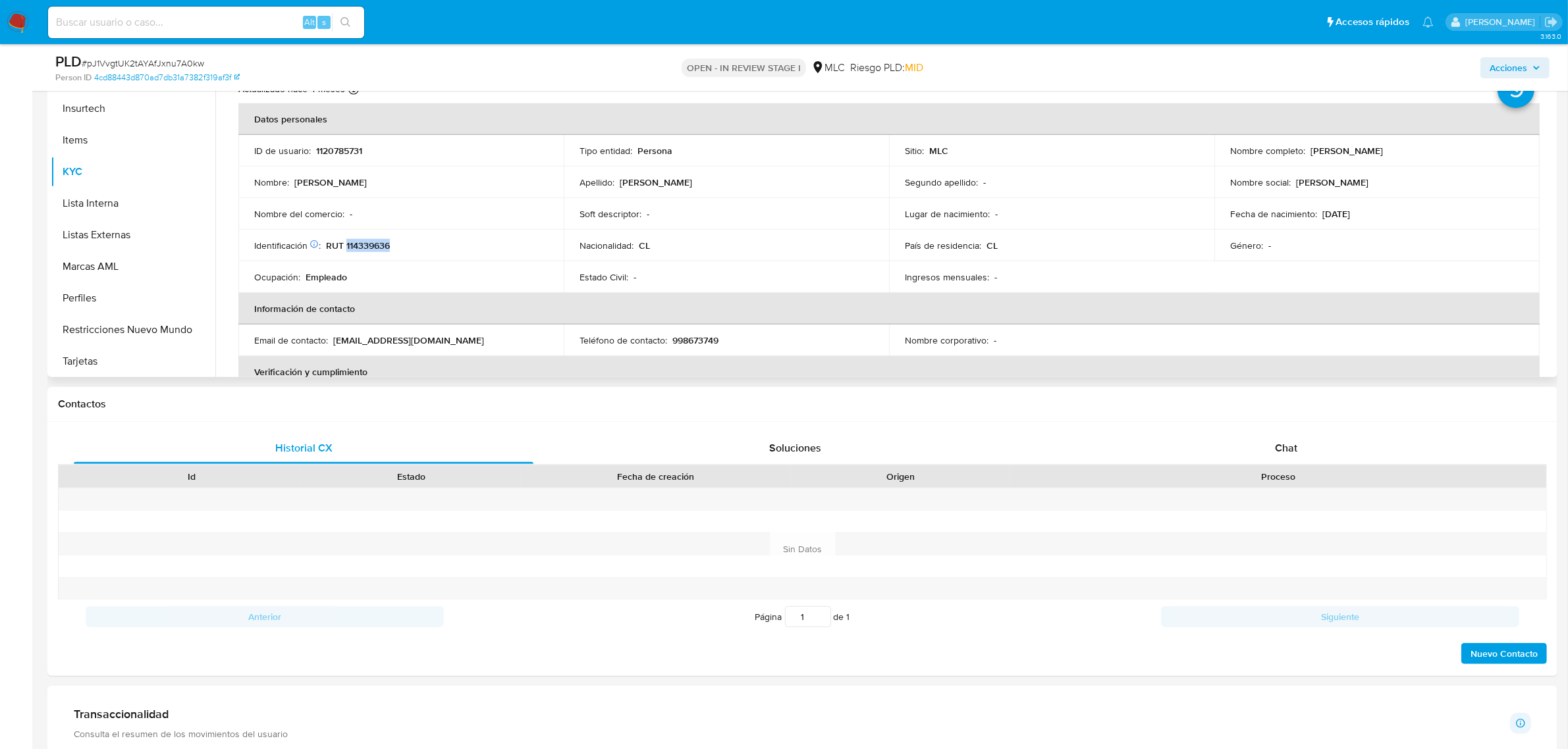
copy p "114339636"
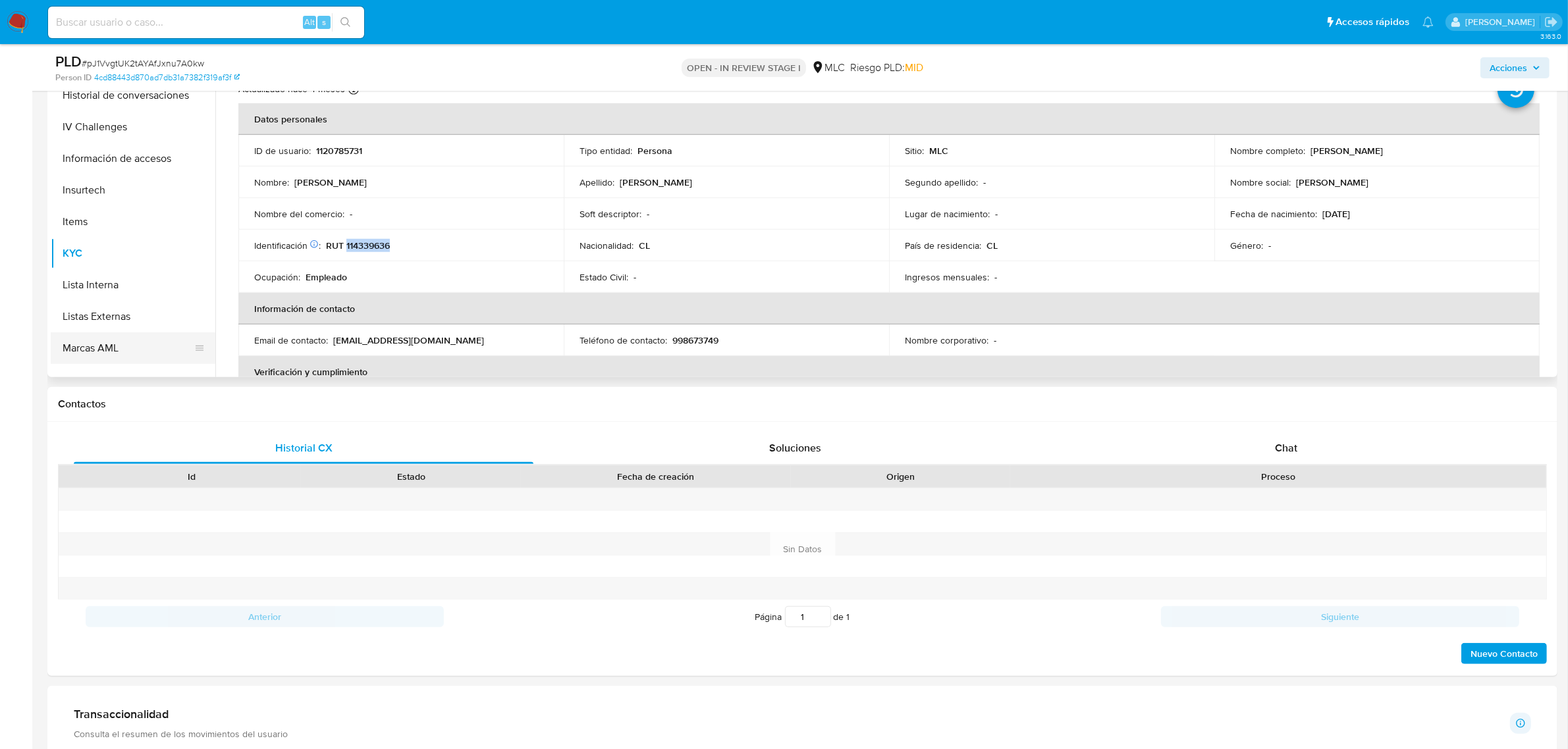
scroll to position [239, 0]
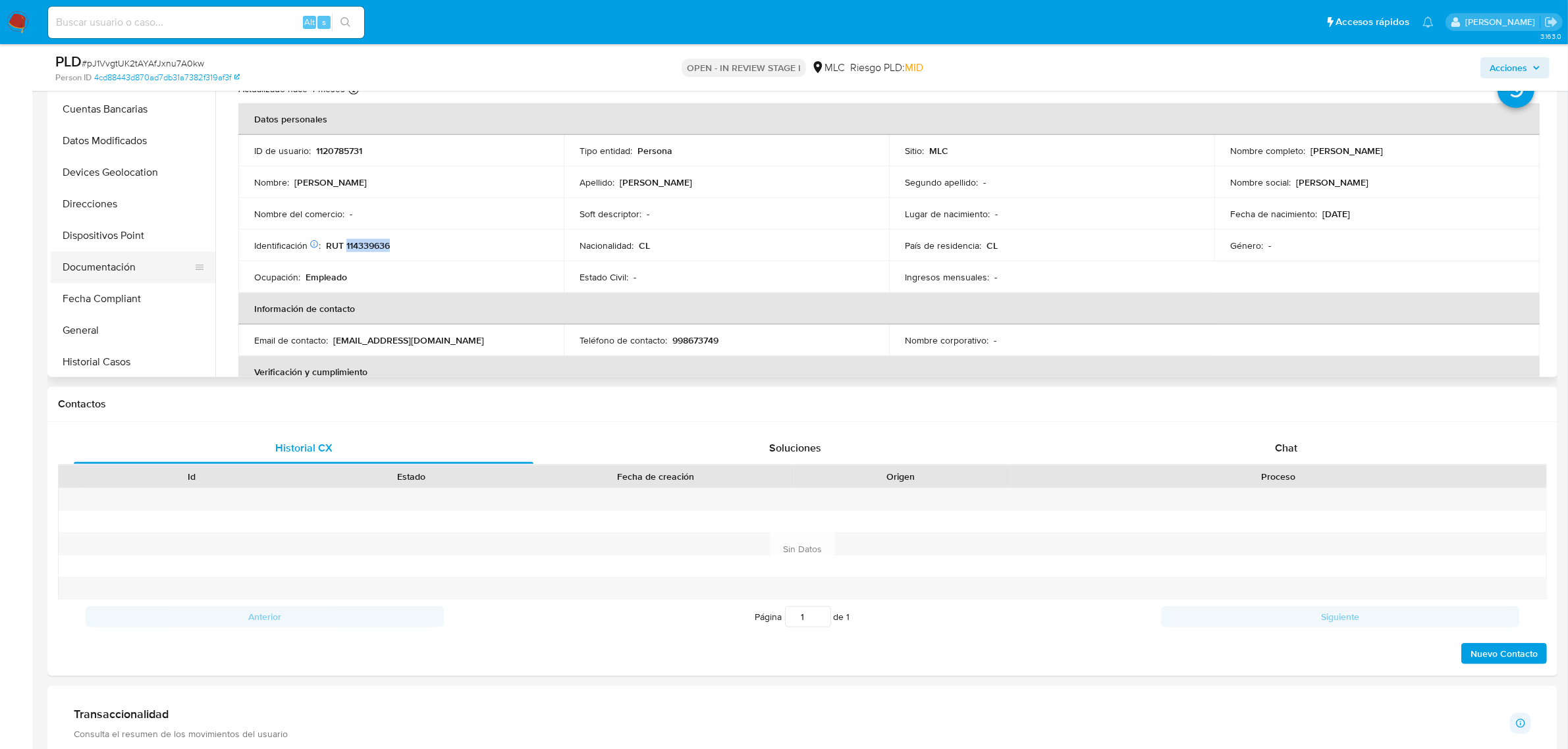
click at [114, 255] on button "Documentación" at bounding box center [127, 266] width 154 height 32
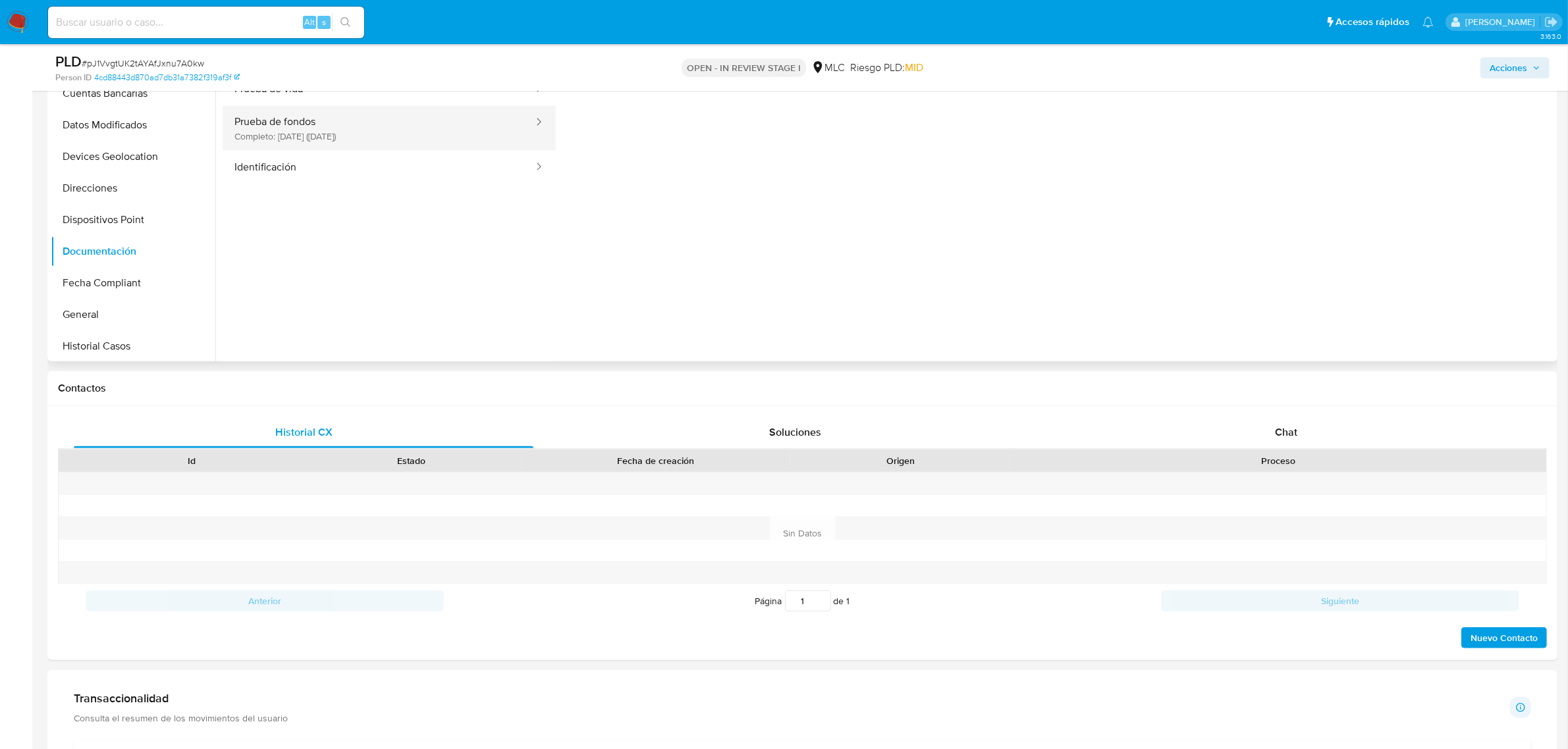
click at [453, 149] on button "Prueba de fondos Completo: 09/07/2024 (hace un año)" at bounding box center [378, 129] width 312 height 45
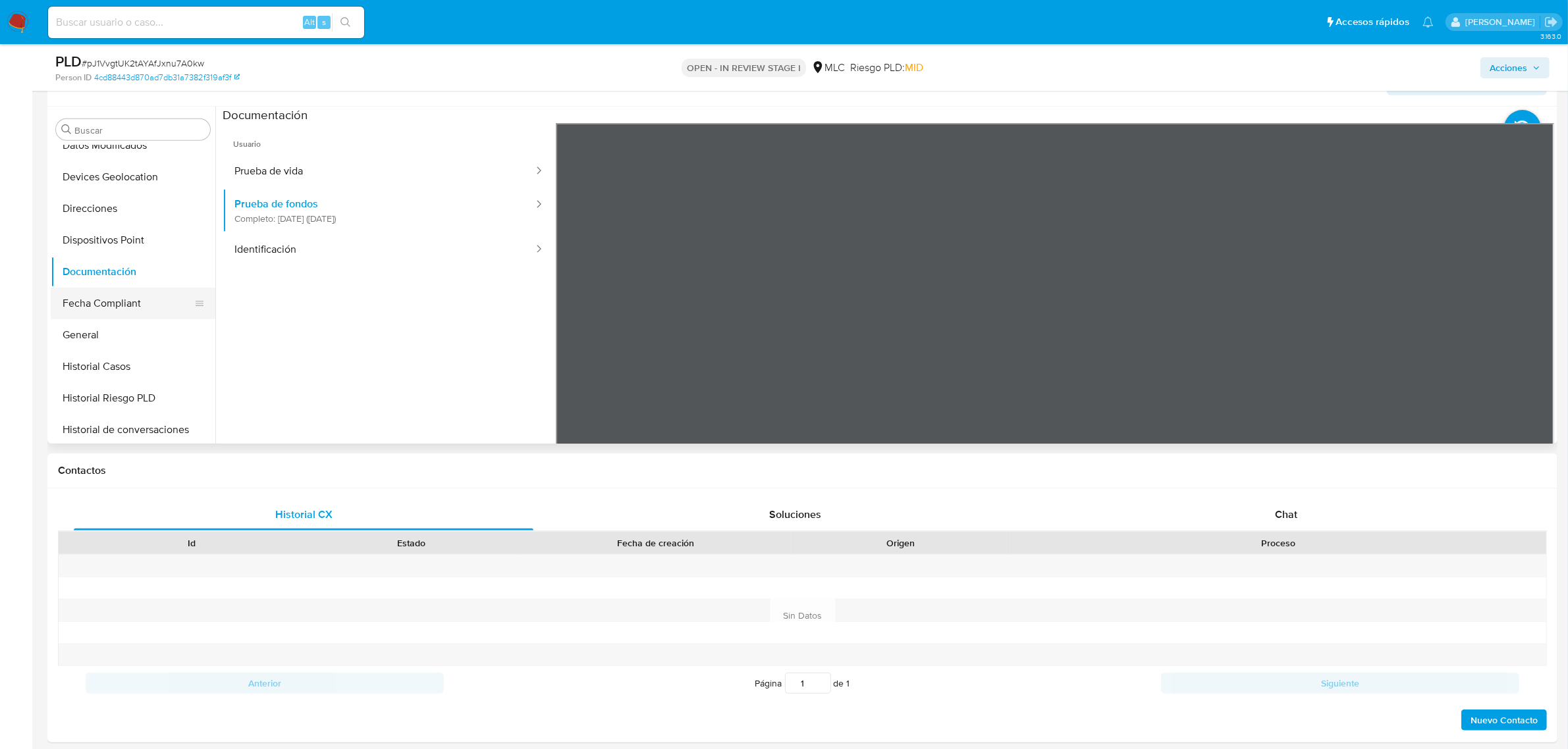
scroll to position [329, 0]
click at [112, 346] on button "Historial Casos" at bounding box center [127, 338] width 154 height 32
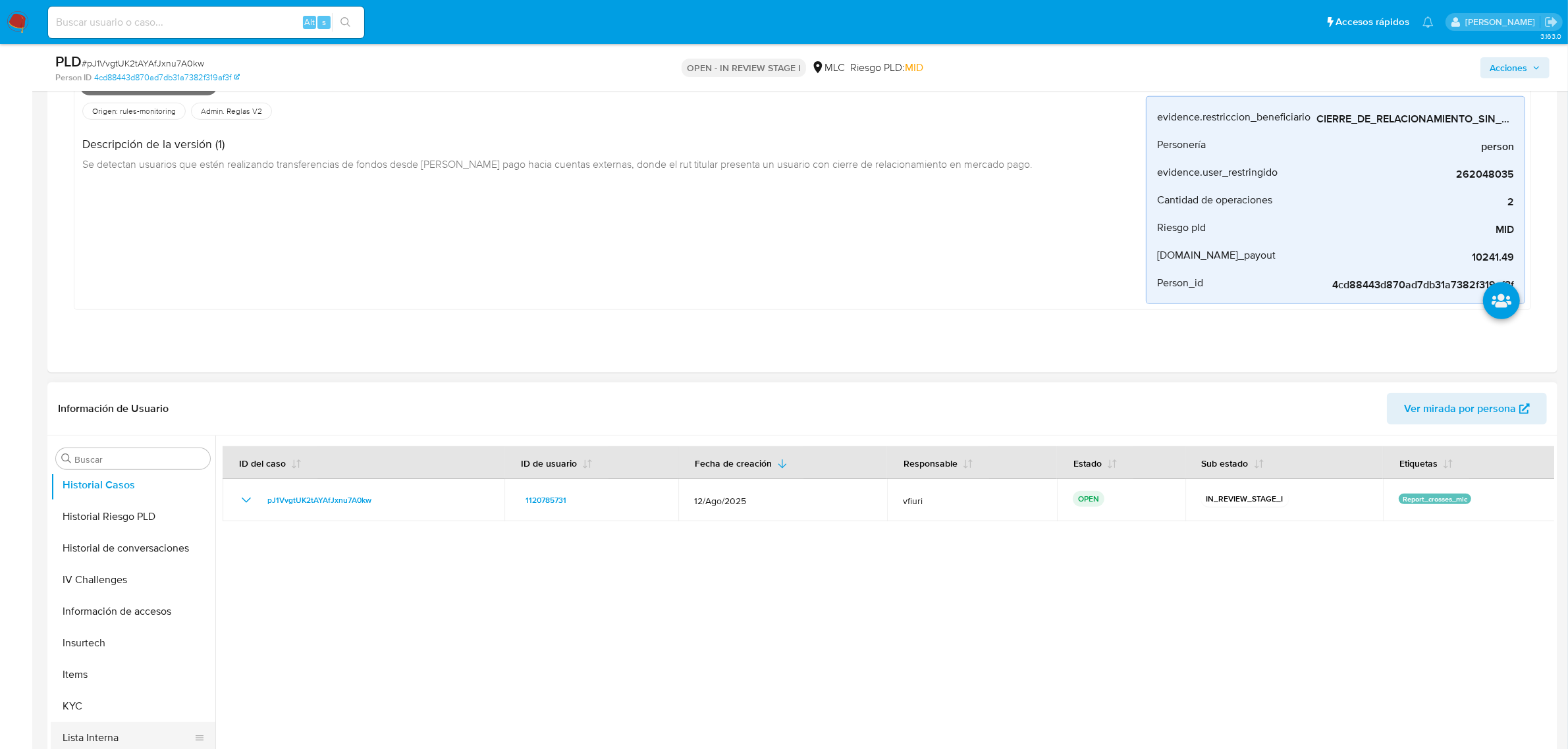
scroll to position [650, 0]
click at [76, 564] on button "KYC" at bounding box center [127, 567] width 154 height 32
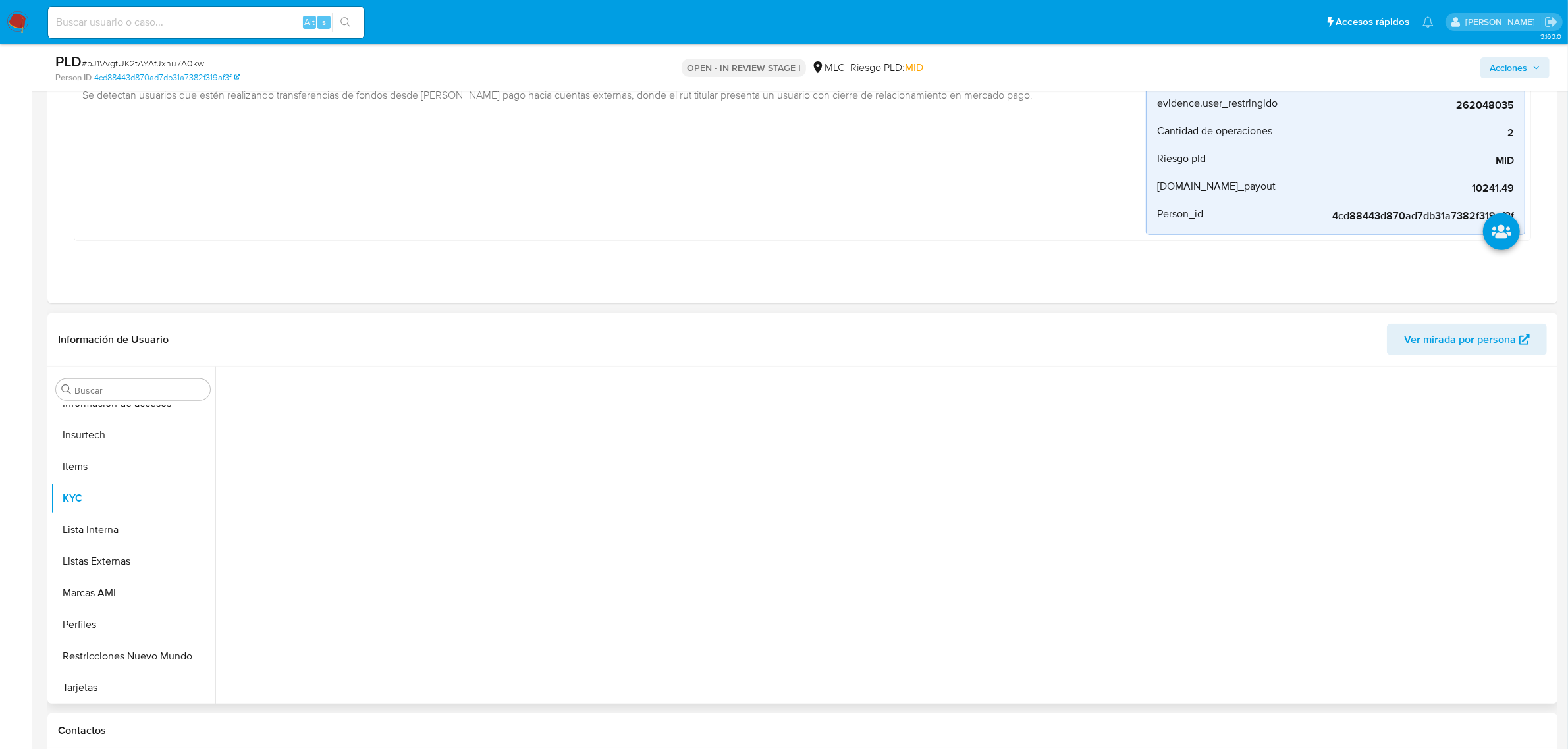
scroll to position [1070, 0]
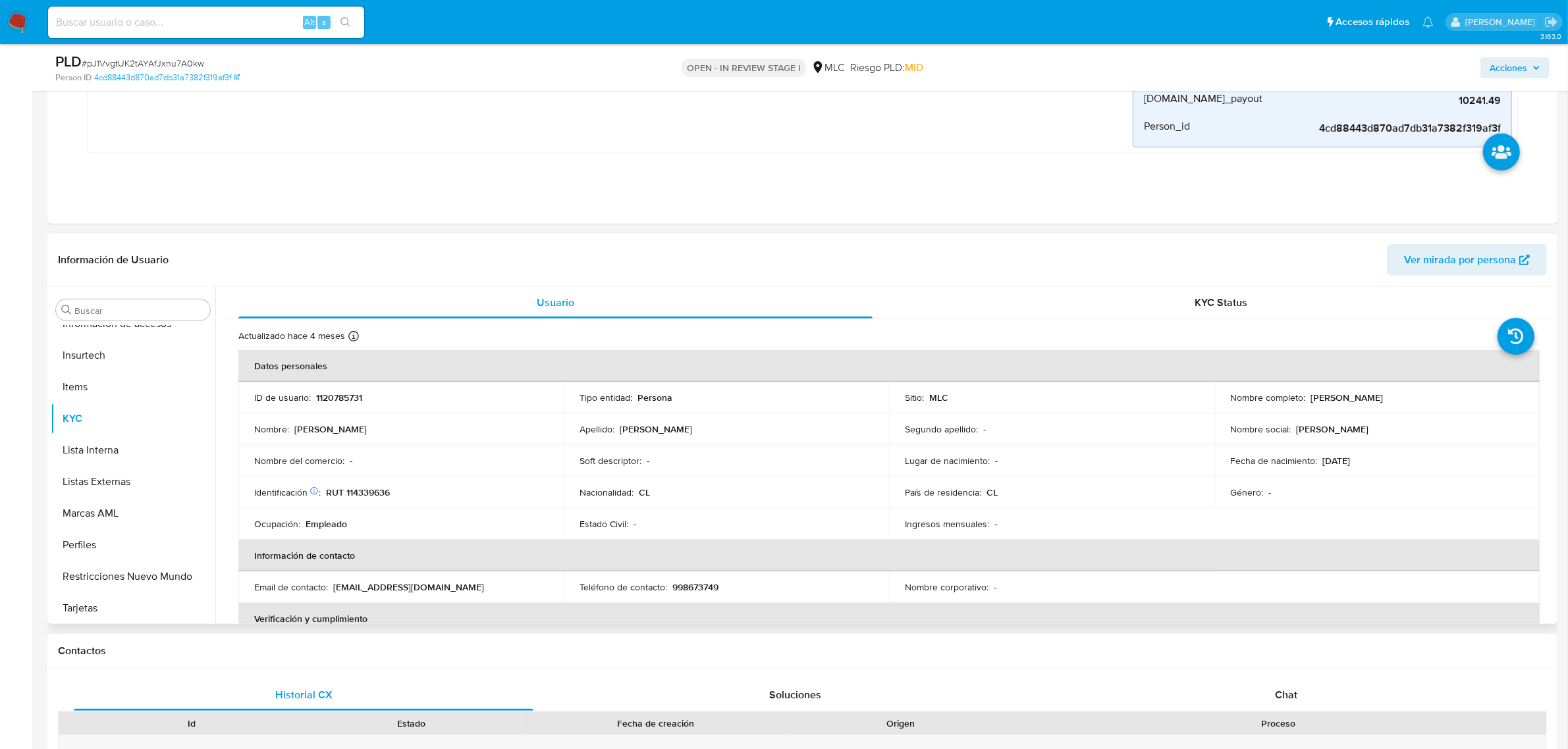
drag, startPoint x: 1308, startPoint y: 405, endPoint x: 1439, endPoint y: 399, distance: 131.1
click at [1439, 399] on div "Nombre completo : Luis Eduardo Cisternas Marín" at bounding box center [1376, 397] width 293 height 12
copy p "Luis Eduardo Cisternas Marín"
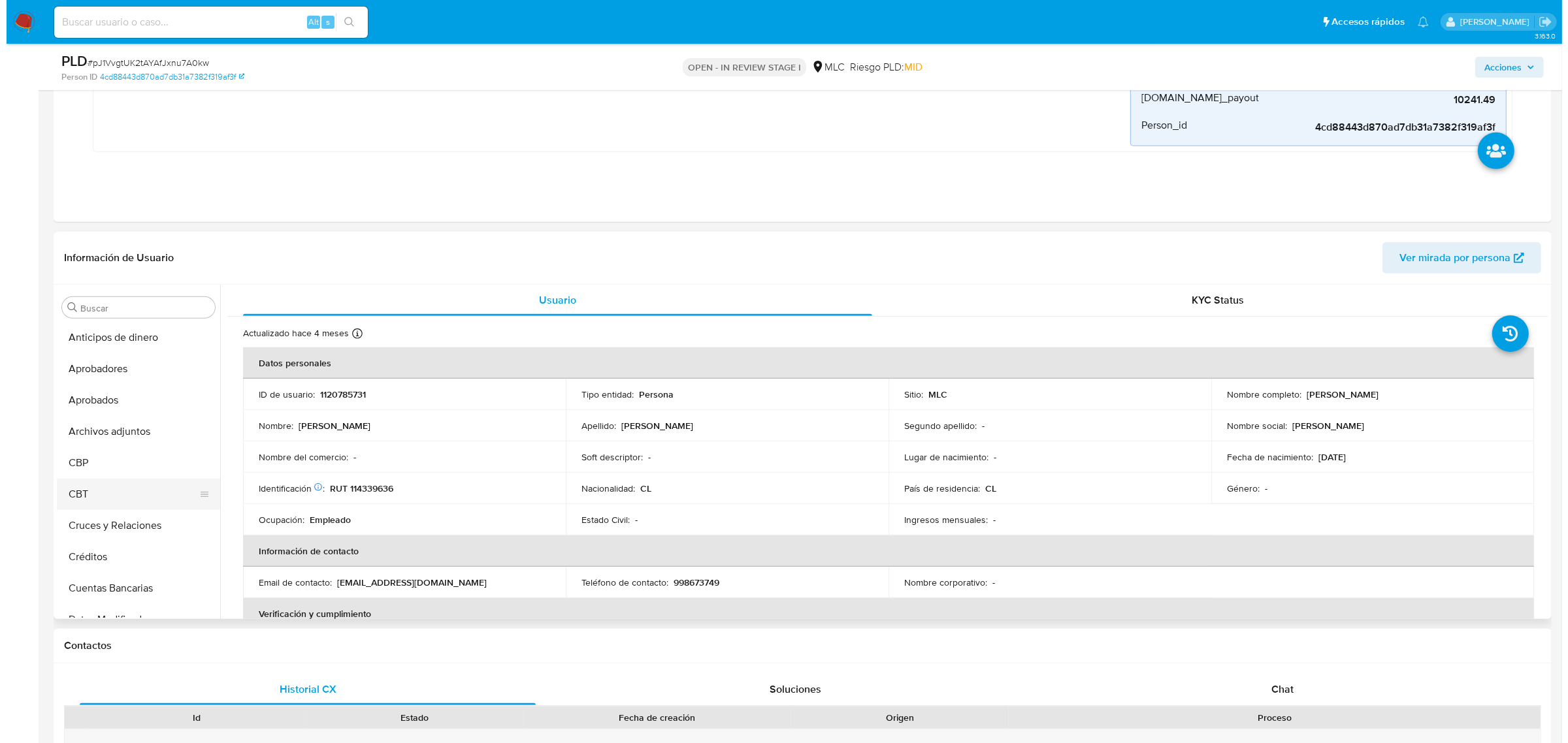
scroll to position [0, 0]
click at [104, 437] on button "Archivos adjuntos" at bounding box center [126, 432] width 153 height 31
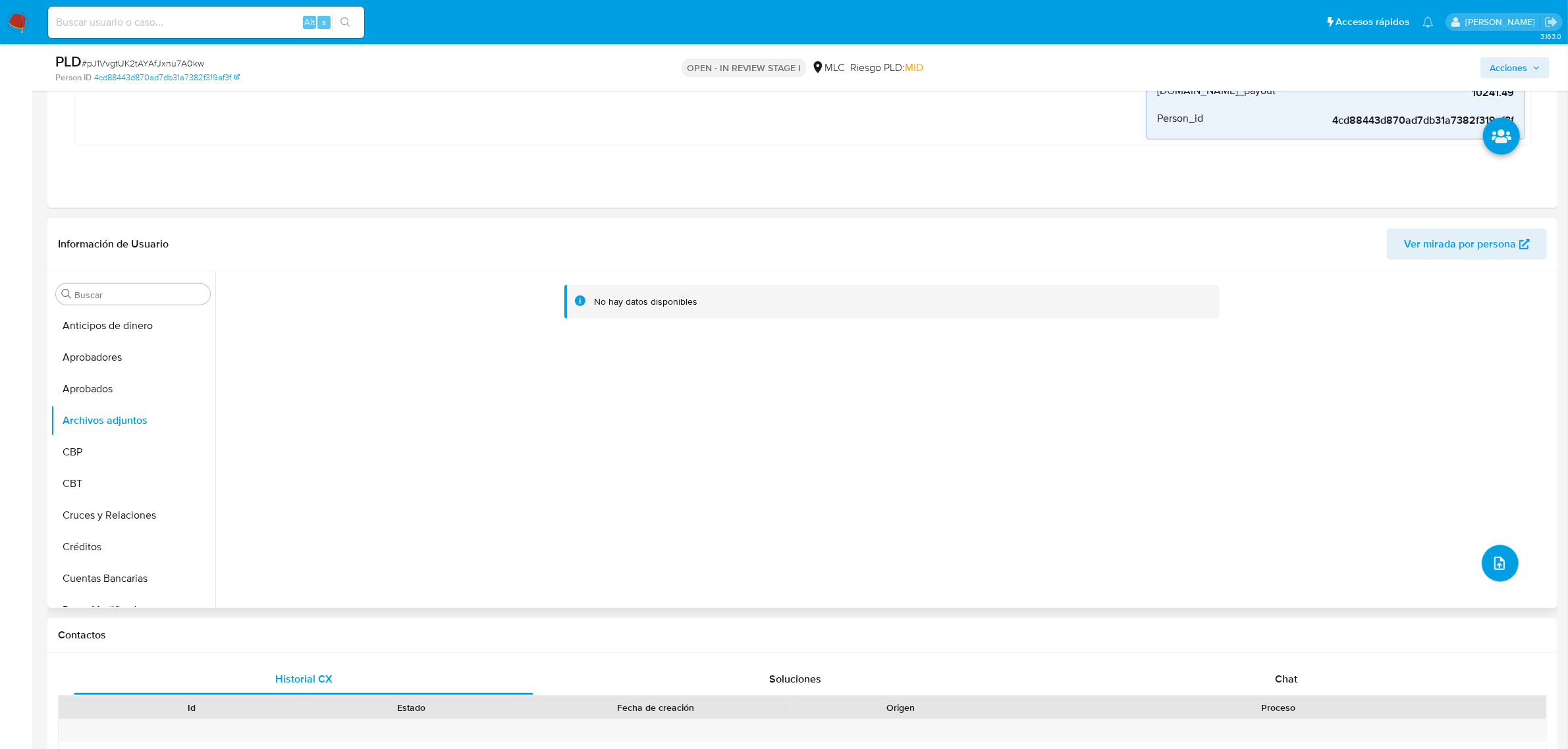
click at [1494, 570] on icon "upload-file" at bounding box center [1500, 564] width 11 height 14
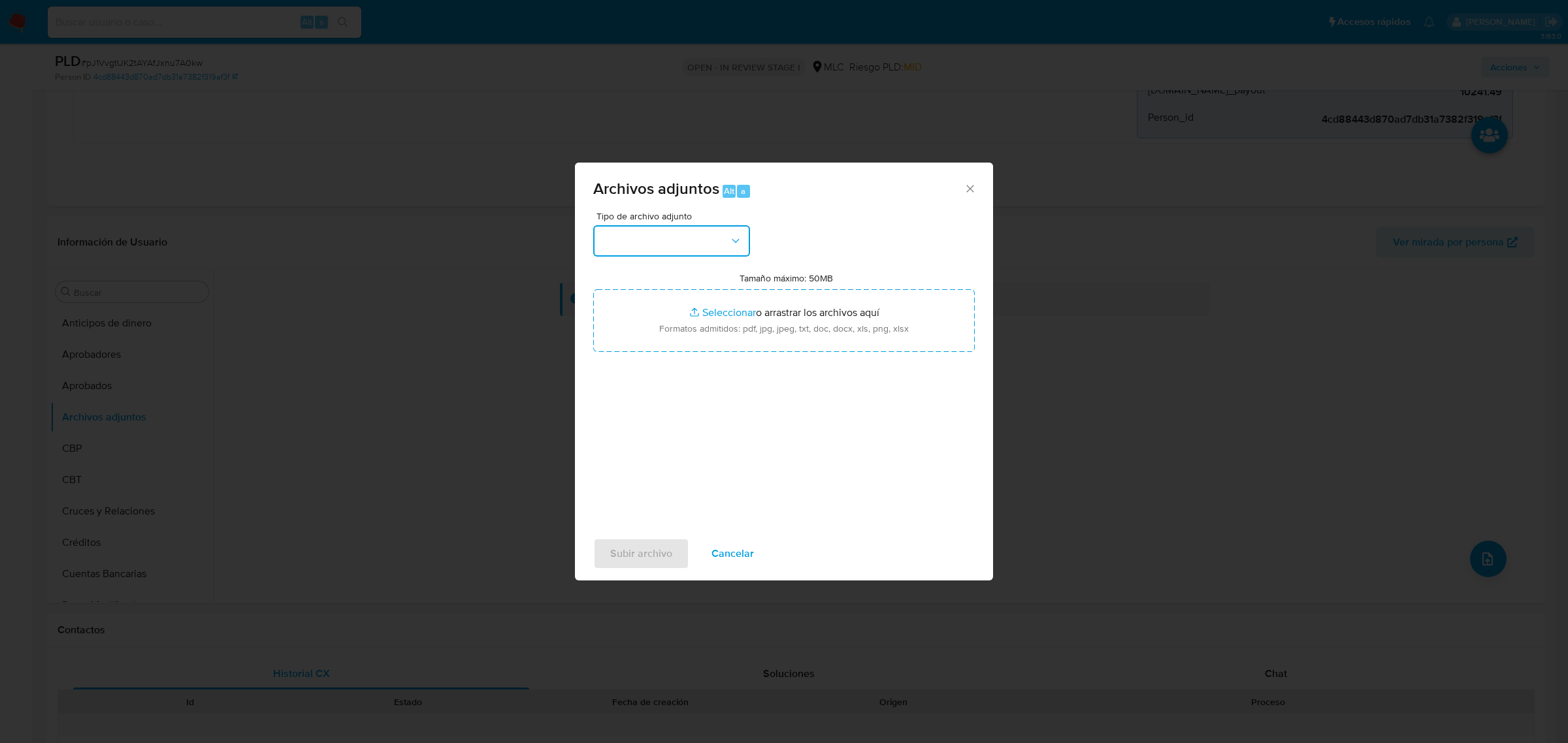
drag, startPoint x: 638, startPoint y: 236, endPoint x: 644, endPoint y: 246, distance: 11.7
click at [644, 243] on button "button" at bounding box center [671, 240] width 157 height 31
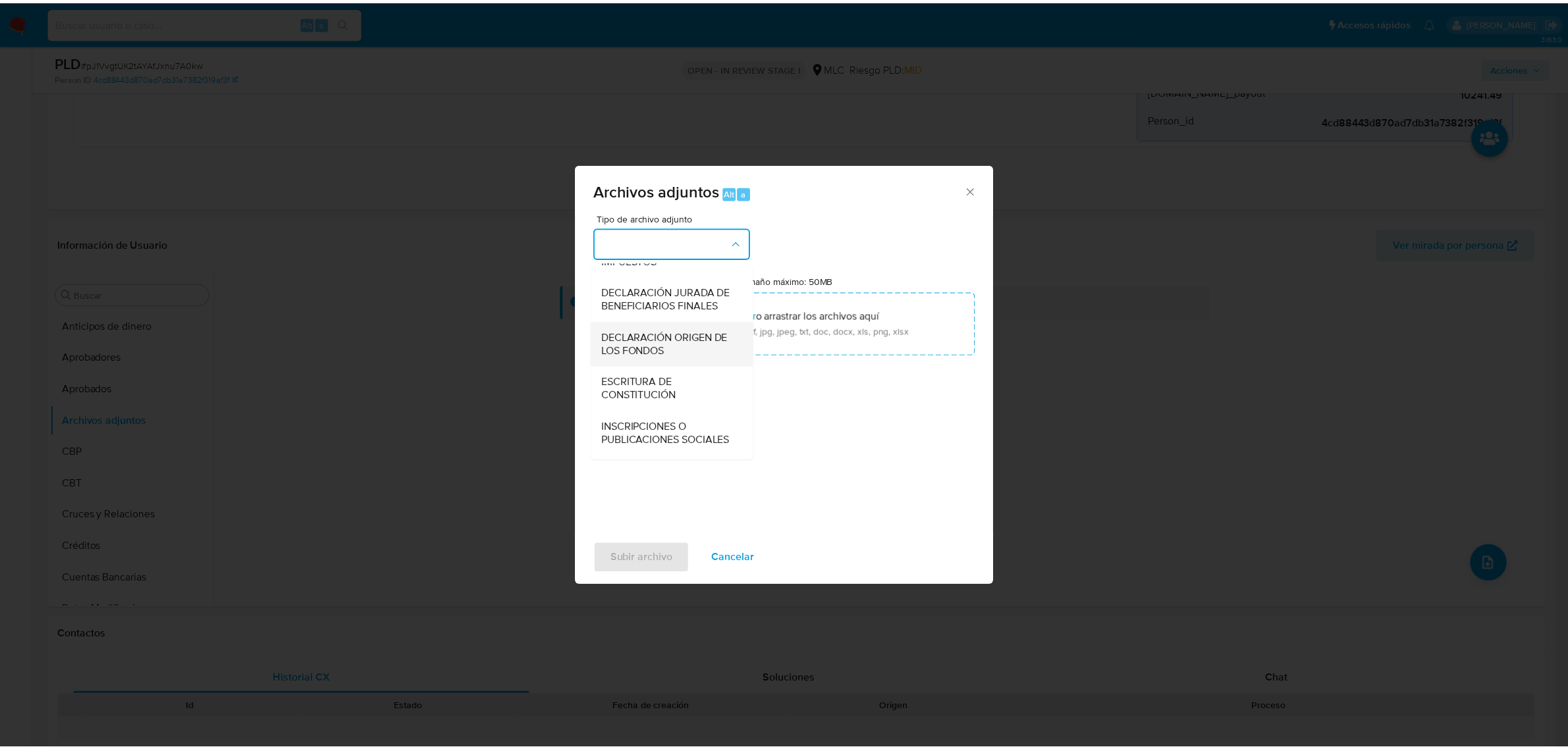
scroll to position [136, 0]
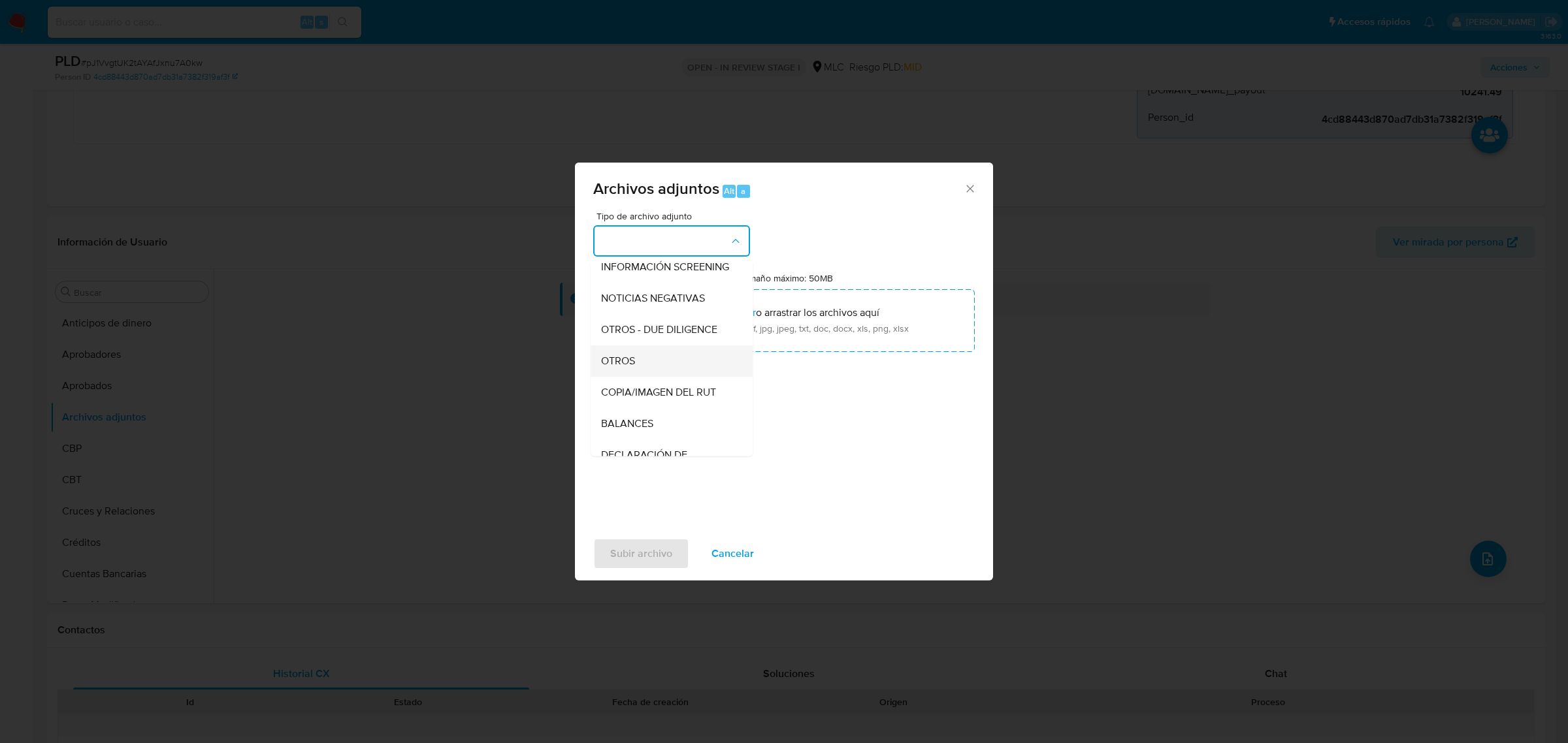
click at [638, 376] on div "OTROS" at bounding box center [667, 360] width 133 height 31
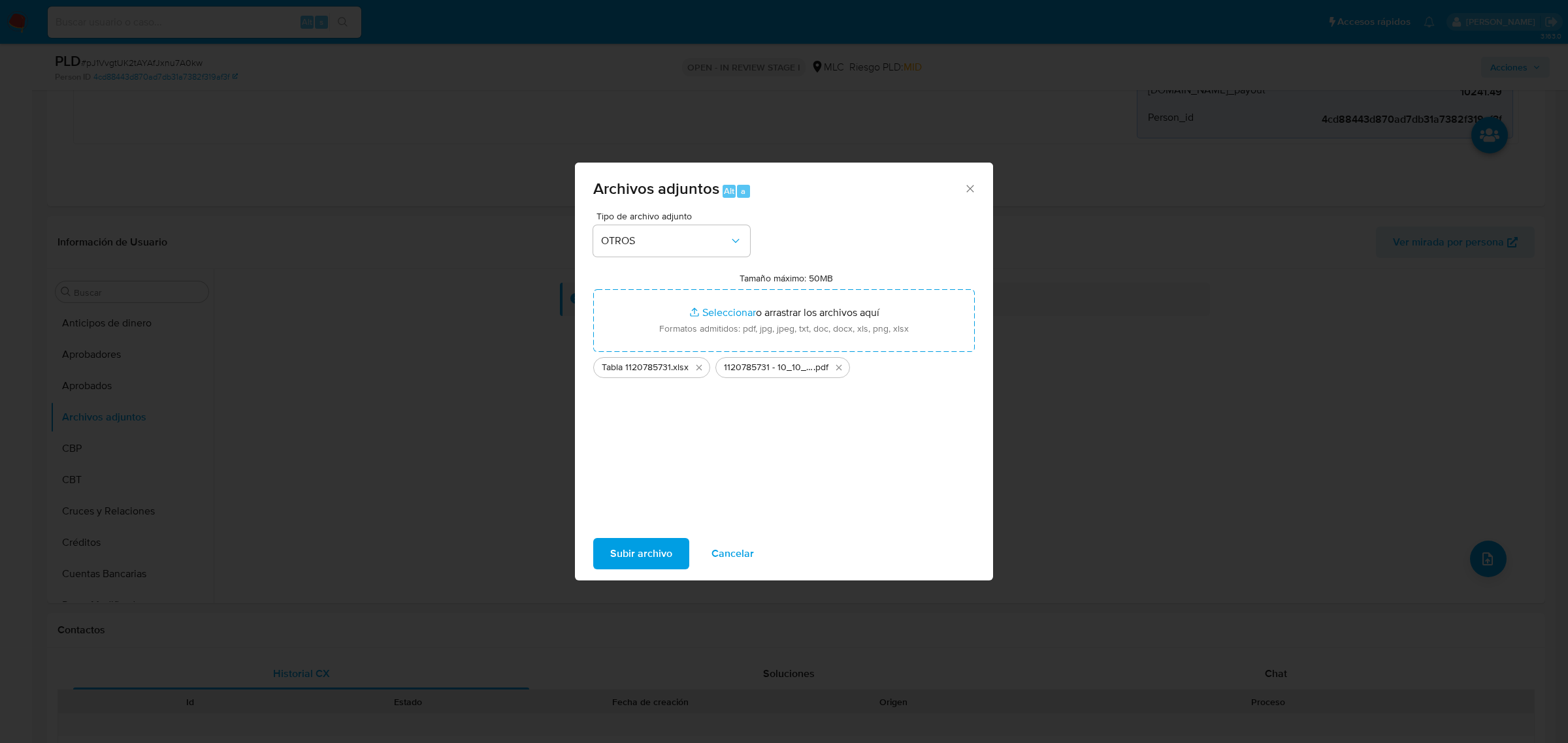
click at [631, 556] on span "Subir archivo" at bounding box center [640, 554] width 62 height 29
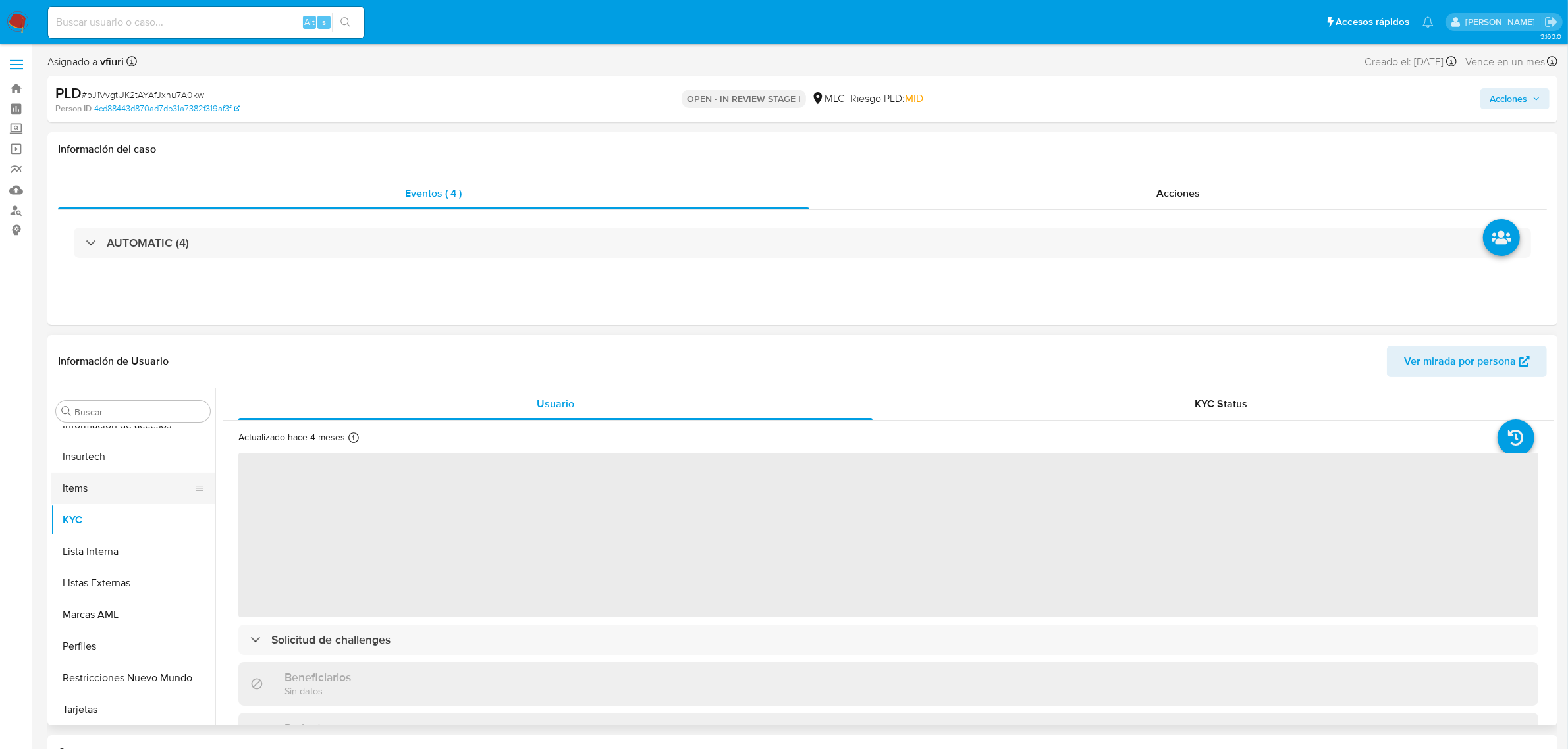
scroll to position [416, 0]
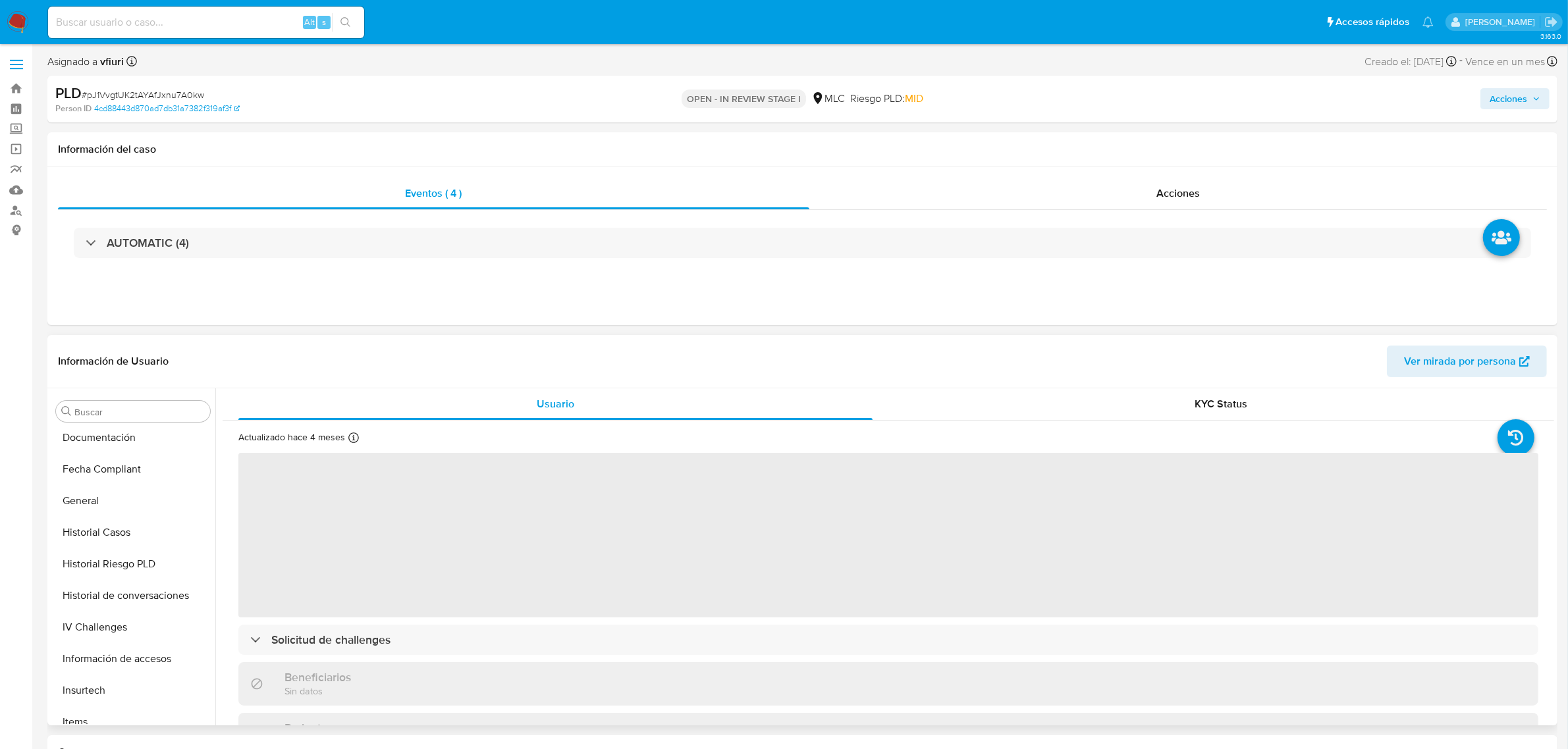
select select "10"
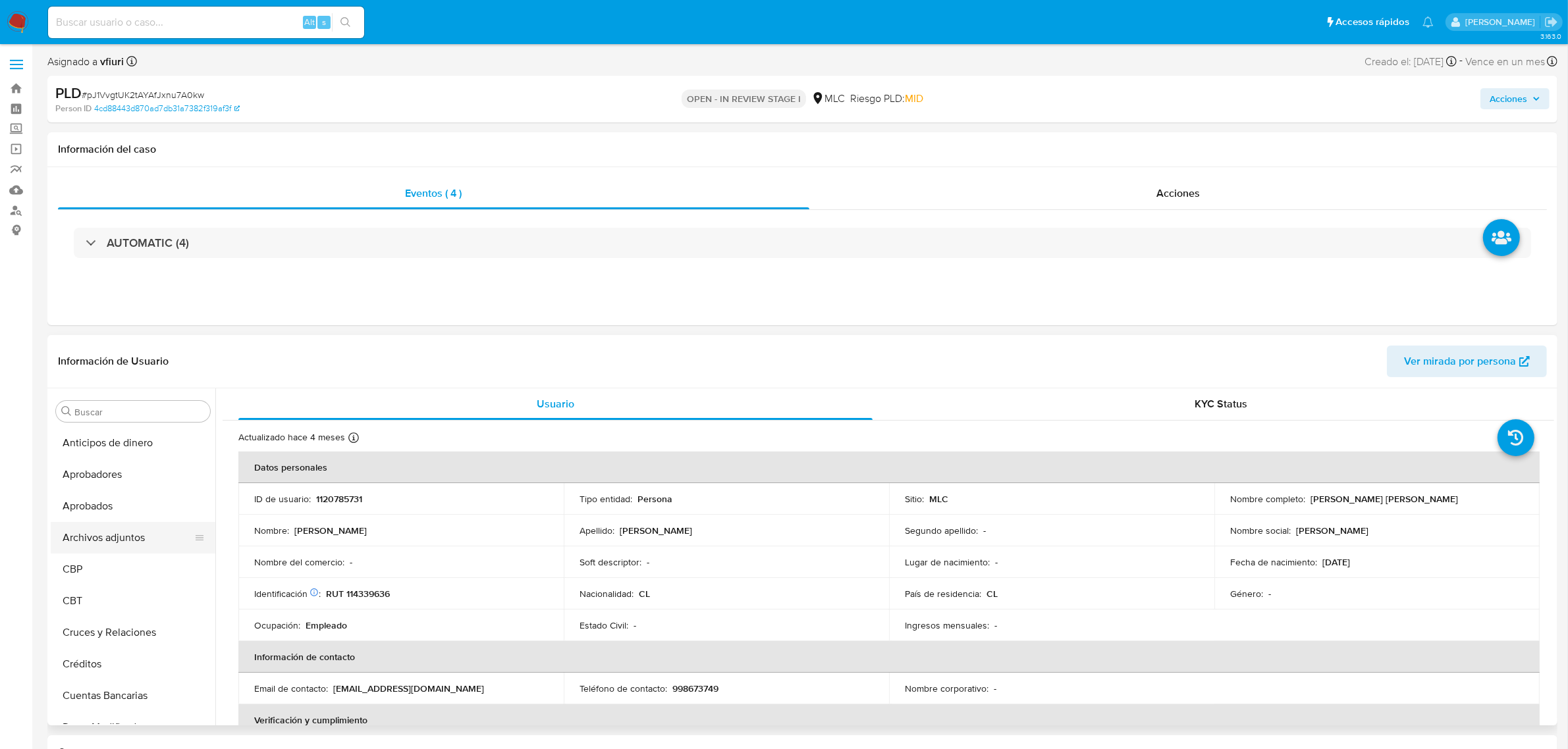
click at [95, 532] on button "Archivos adjuntos" at bounding box center [127, 537] width 154 height 32
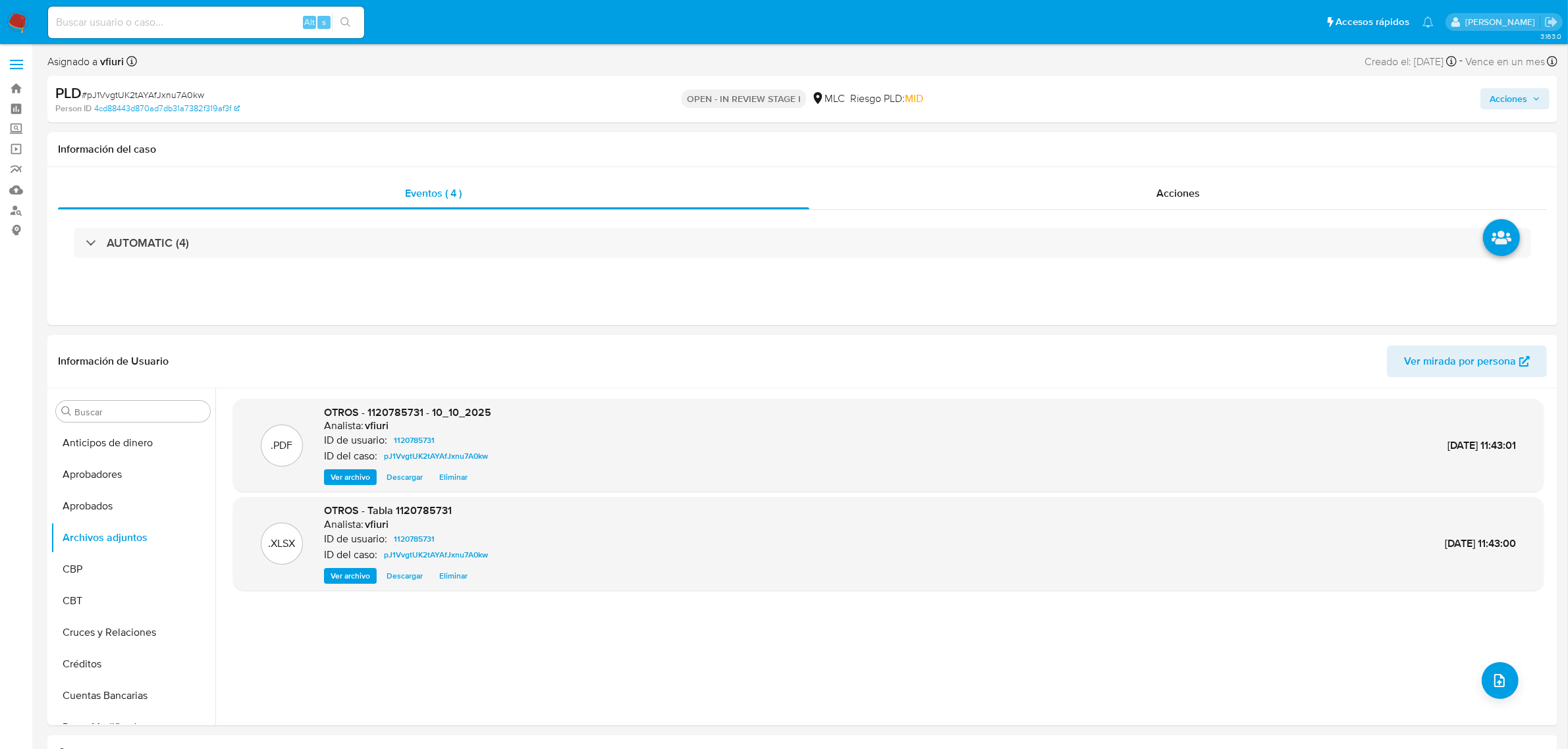
click at [1529, 111] on div "Acciones" at bounding box center [1302, 99] width 494 height 31
click at [1519, 102] on span "Acciones" at bounding box center [1509, 98] width 38 height 21
click at [1137, 141] on span "Resolución del caso" at bounding box center [1140, 140] width 95 height 15
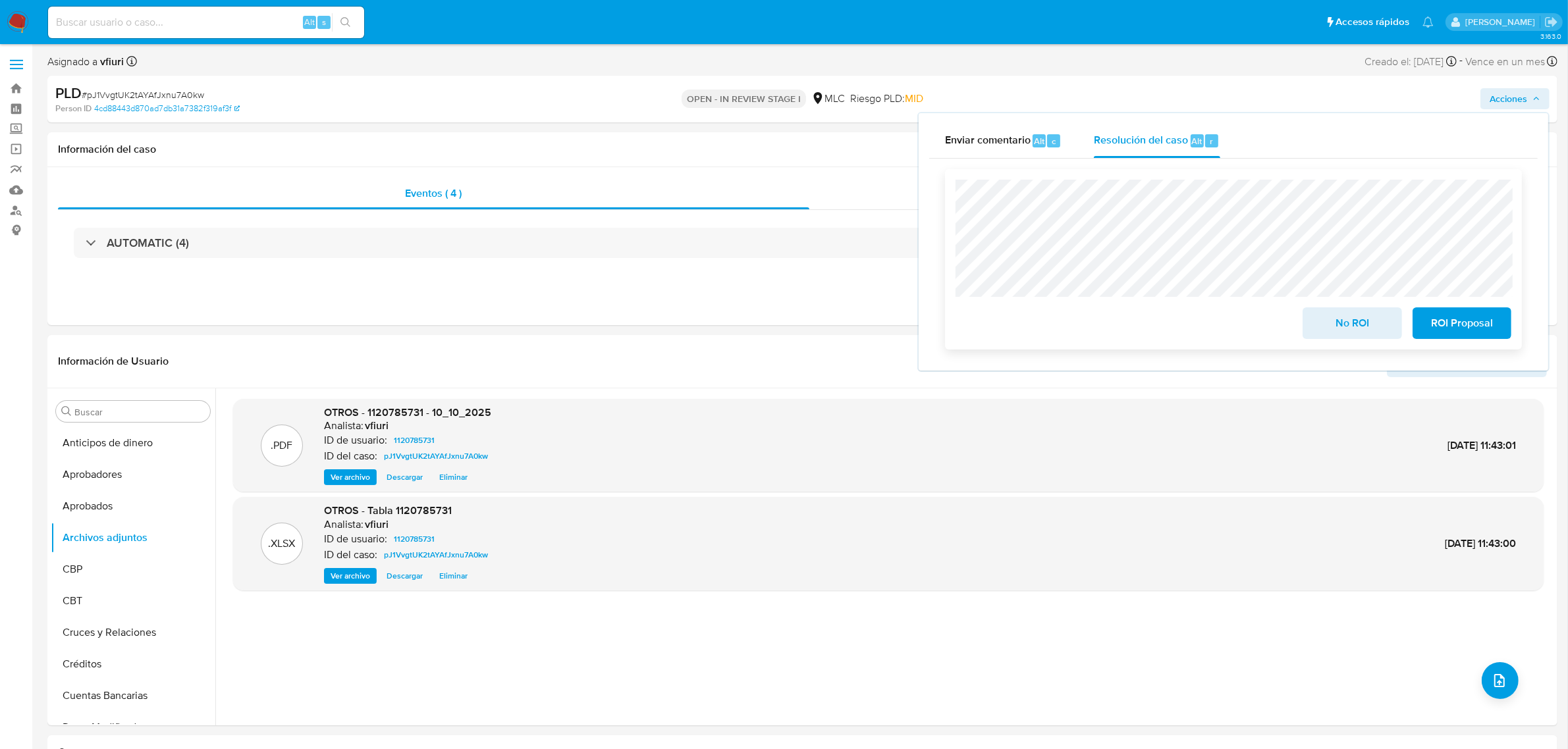
click at [1342, 327] on span "No ROI" at bounding box center [1352, 323] width 65 height 29
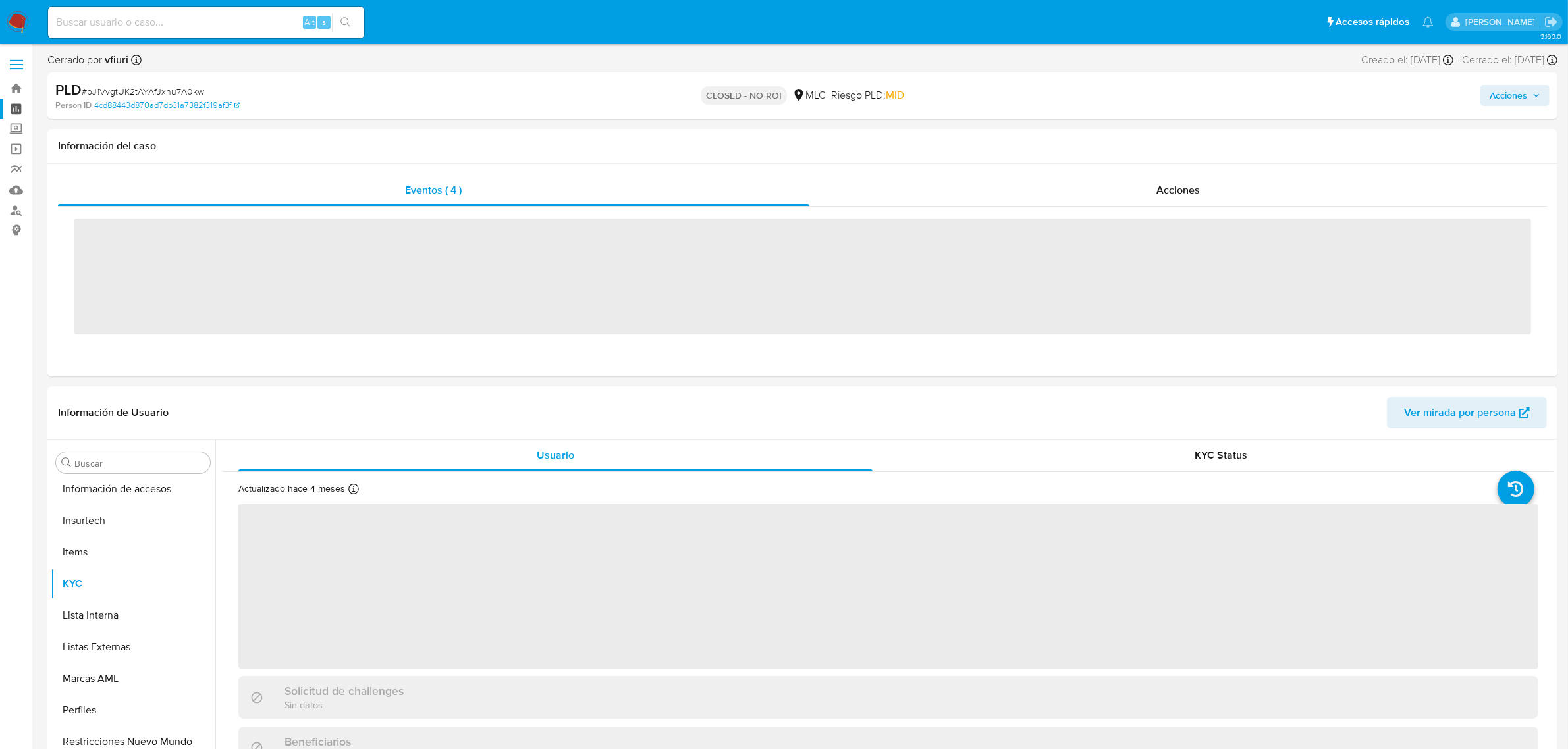
scroll to position [650, 0]
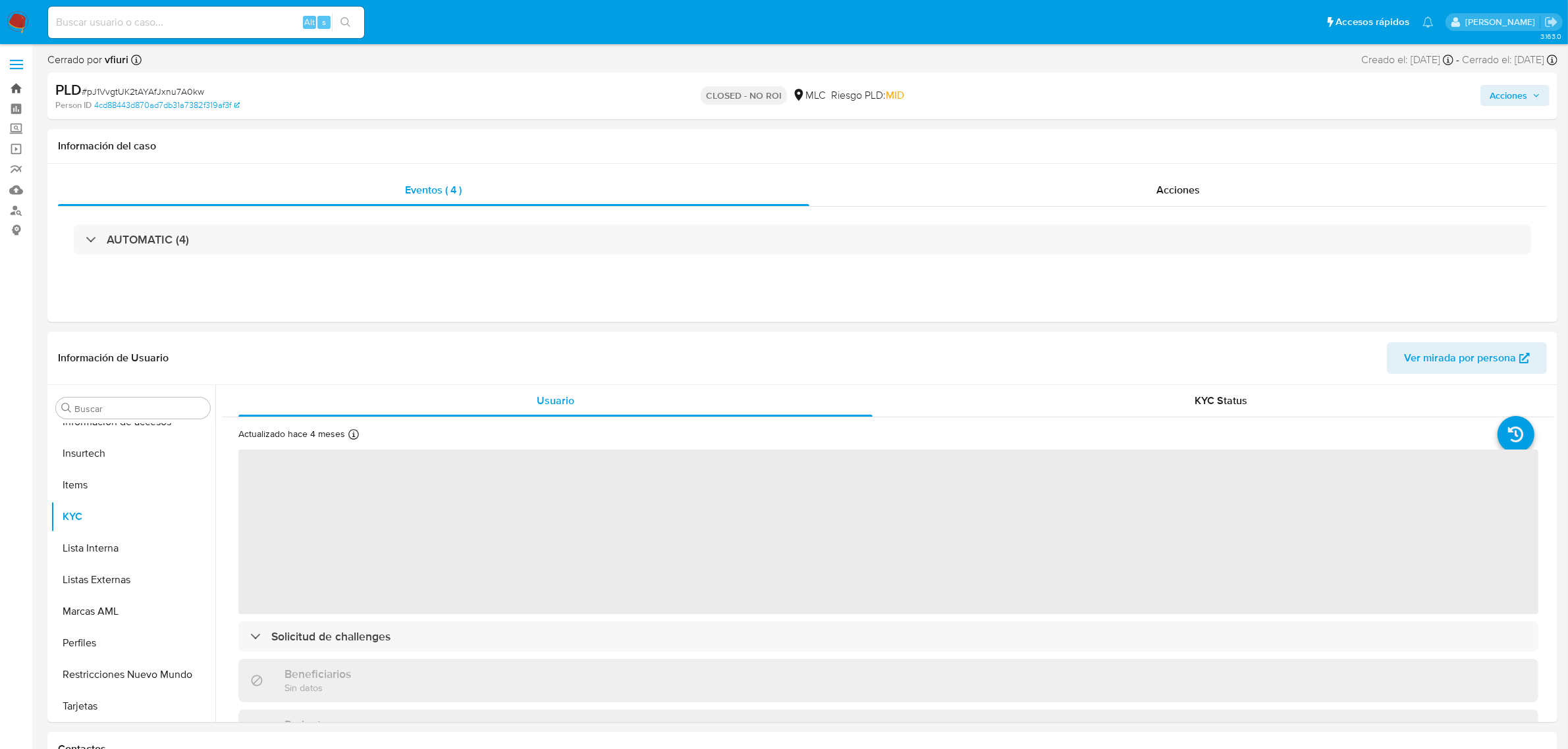
click at [11, 86] on link "Bandeja" at bounding box center [78, 88] width 157 height 21
select select "10"
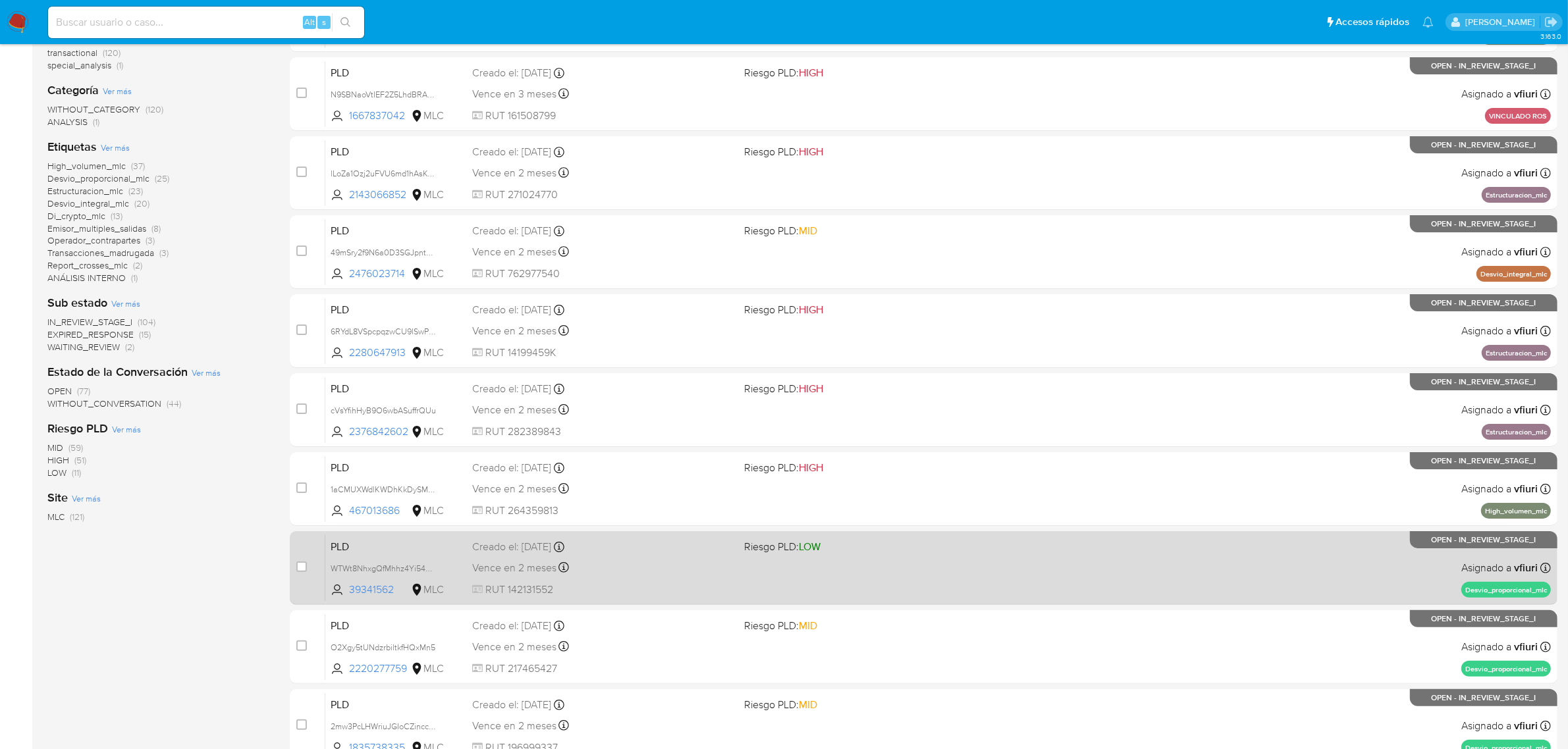
scroll to position [337, 0]
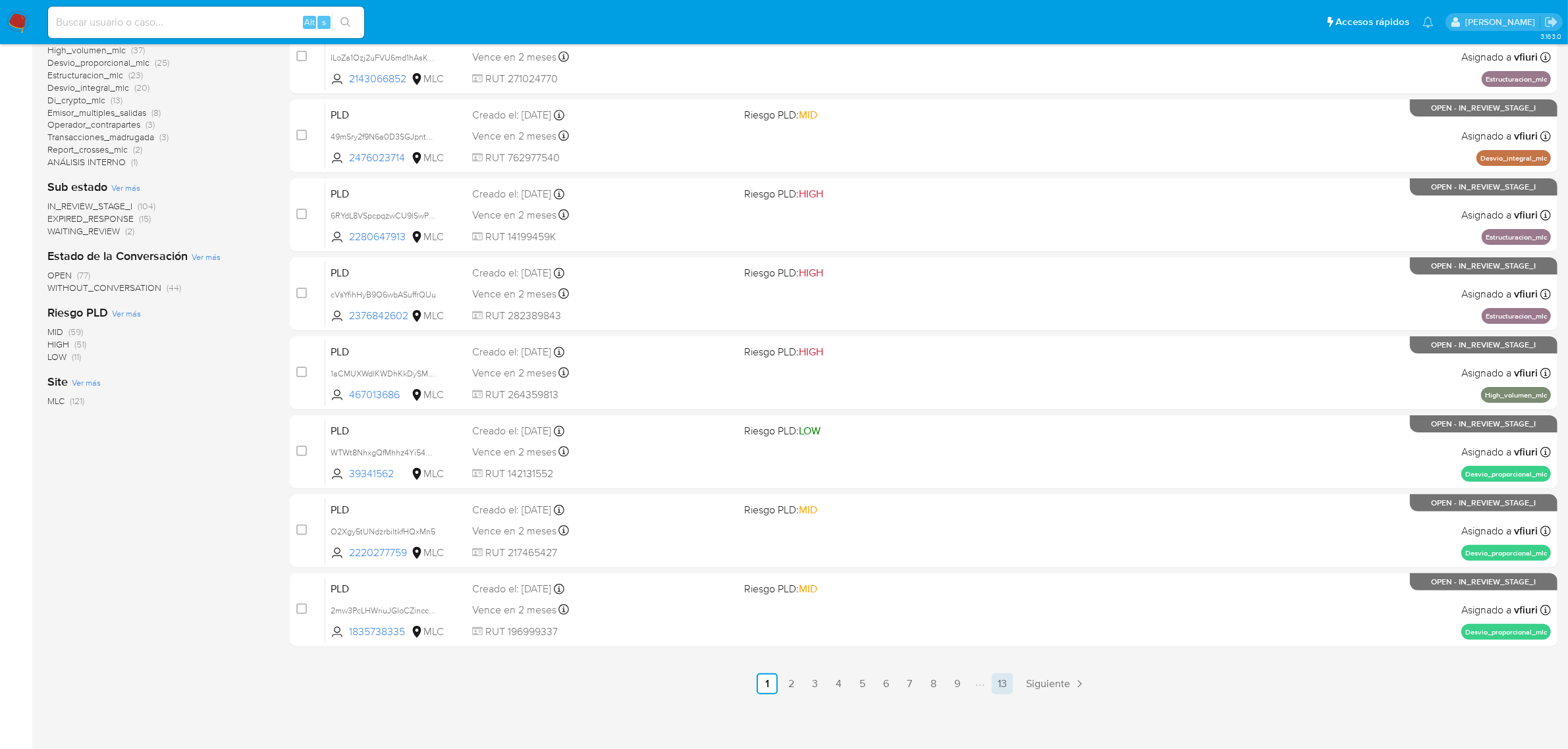
click at [995, 681] on link "13" at bounding box center [1002, 683] width 21 height 21
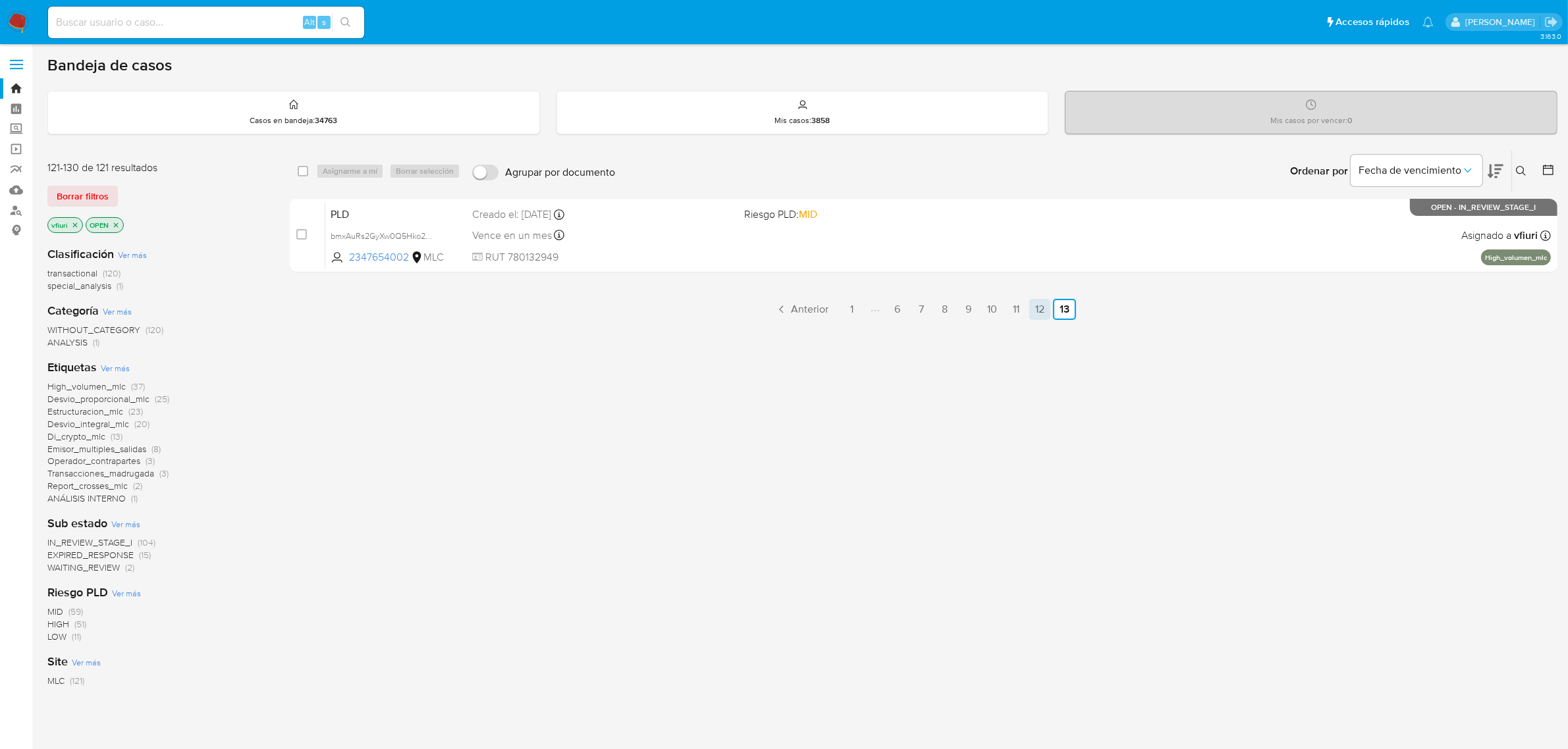
click at [1039, 306] on link "12" at bounding box center [1039, 309] width 21 height 21
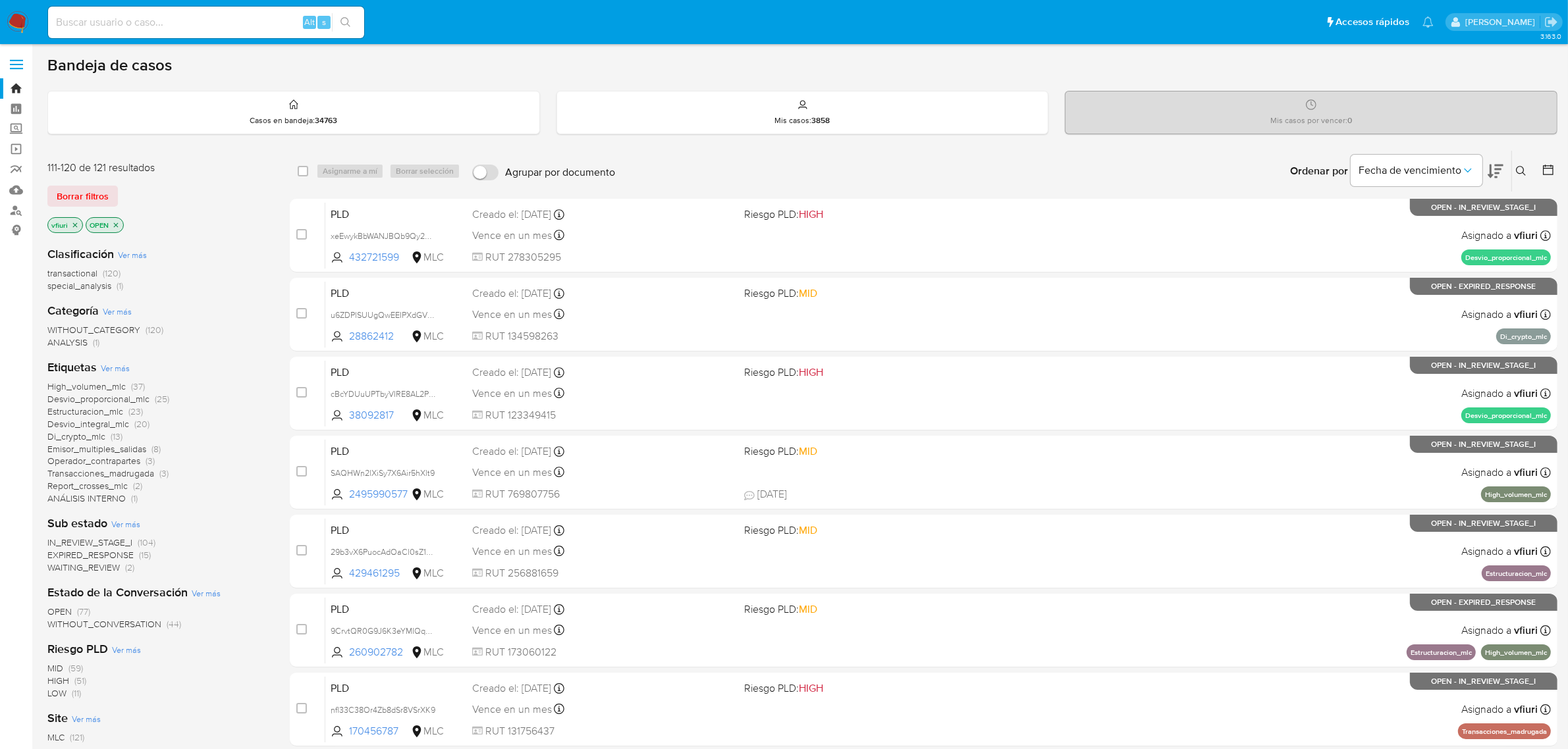
click at [1543, 160] on div at bounding box center [1545, 171] width 23 height 41
click at [1549, 178] on button at bounding box center [1549, 171] width 16 height 16
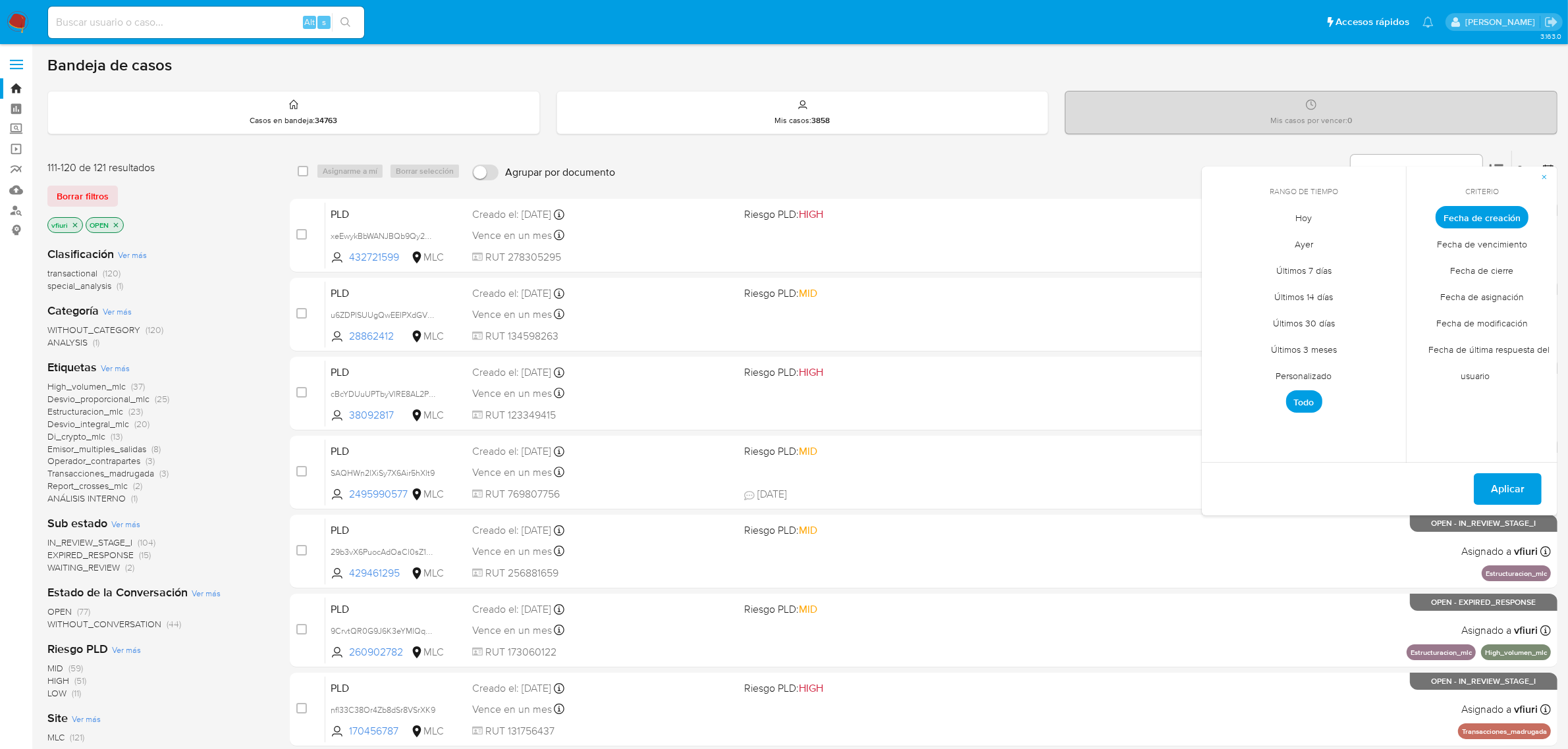
click at [1328, 370] on span "Personalizado" at bounding box center [1303, 376] width 84 height 27
click at [1217, 241] on icon "Mes anterior" at bounding box center [1222, 242] width 16 height 16
click at [1257, 340] on button "12" at bounding box center [1250, 342] width 21 height 21
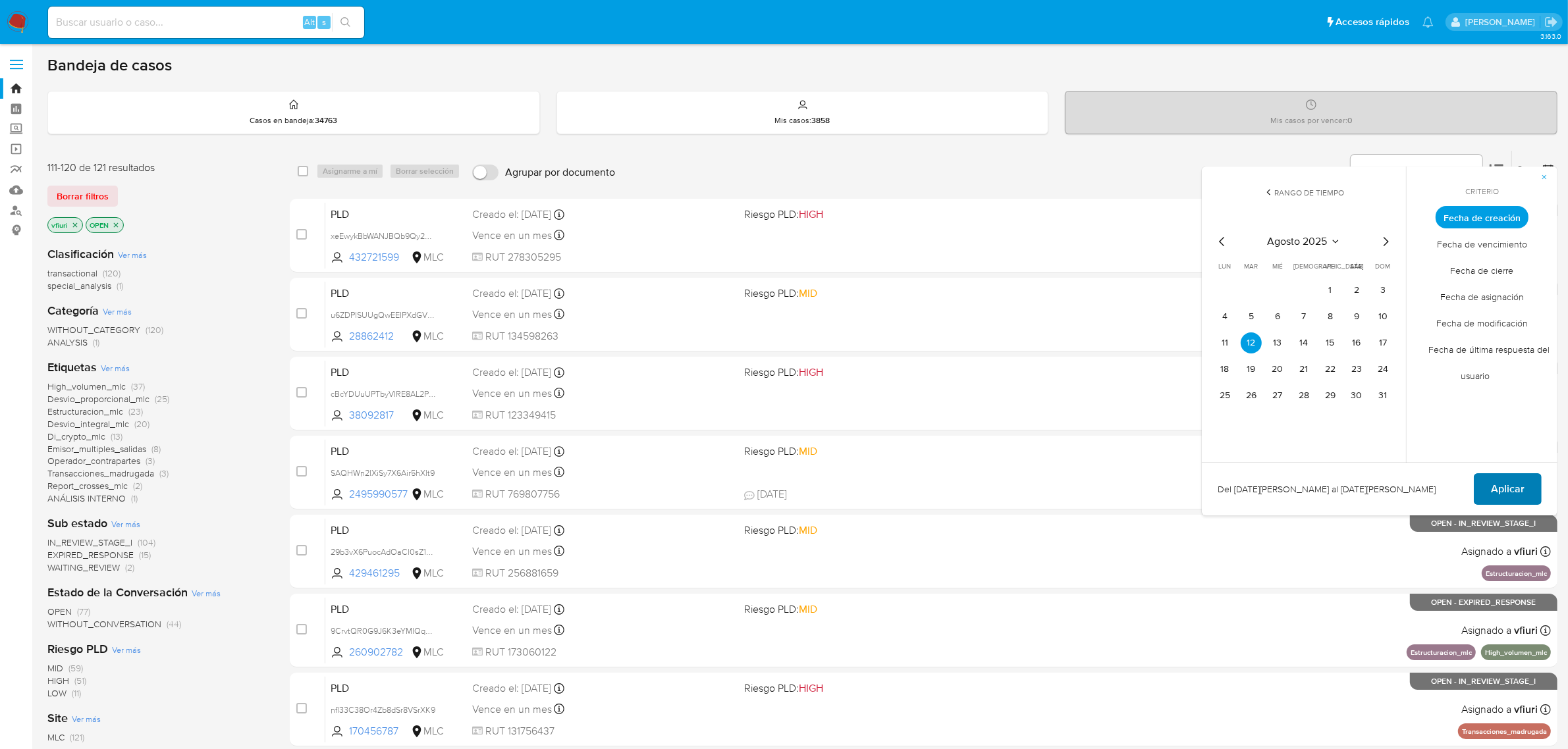
click at [1521, 488] on span "Aplicar" at bounding box center [1507, 489] width 33 height 29
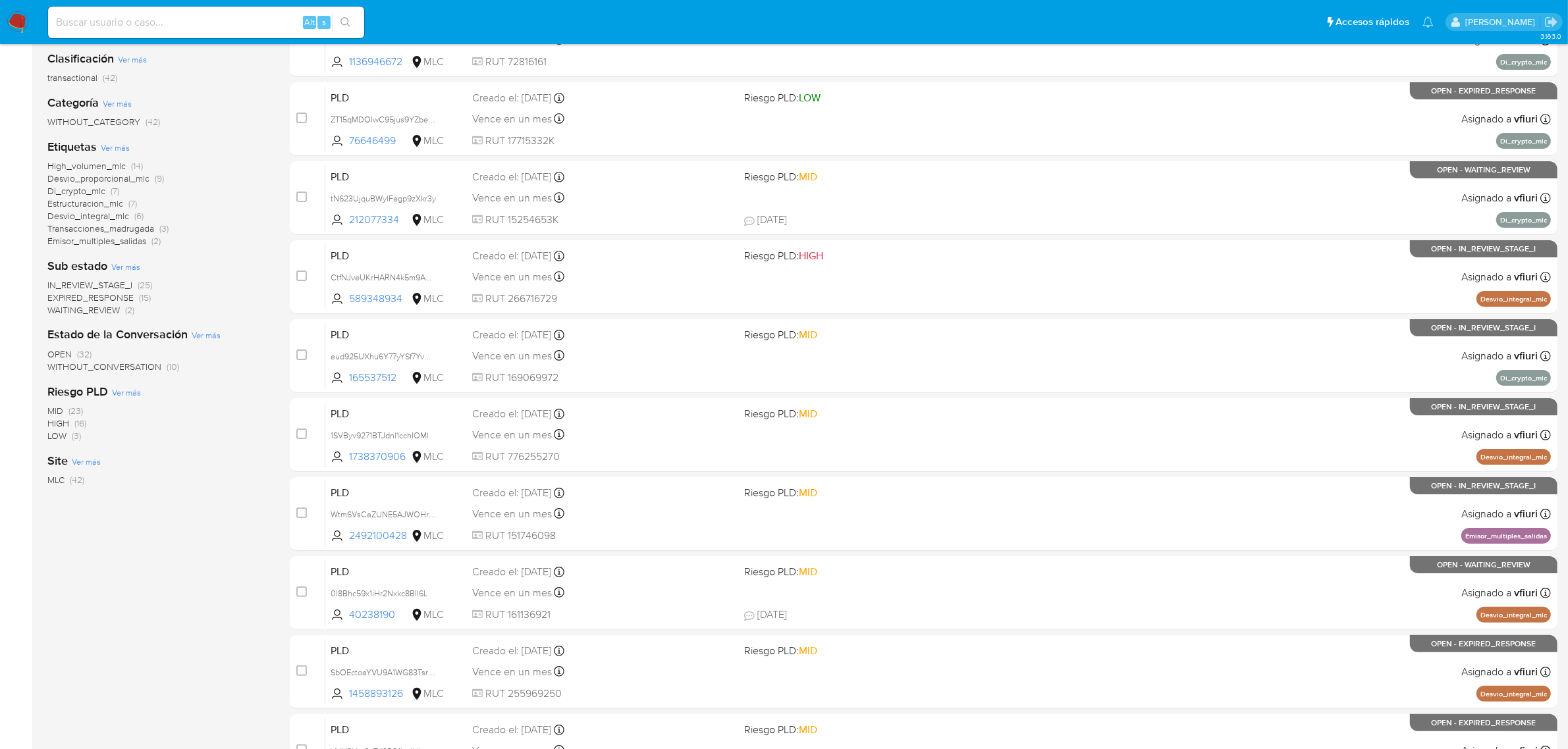
scroll to position [337, 0]
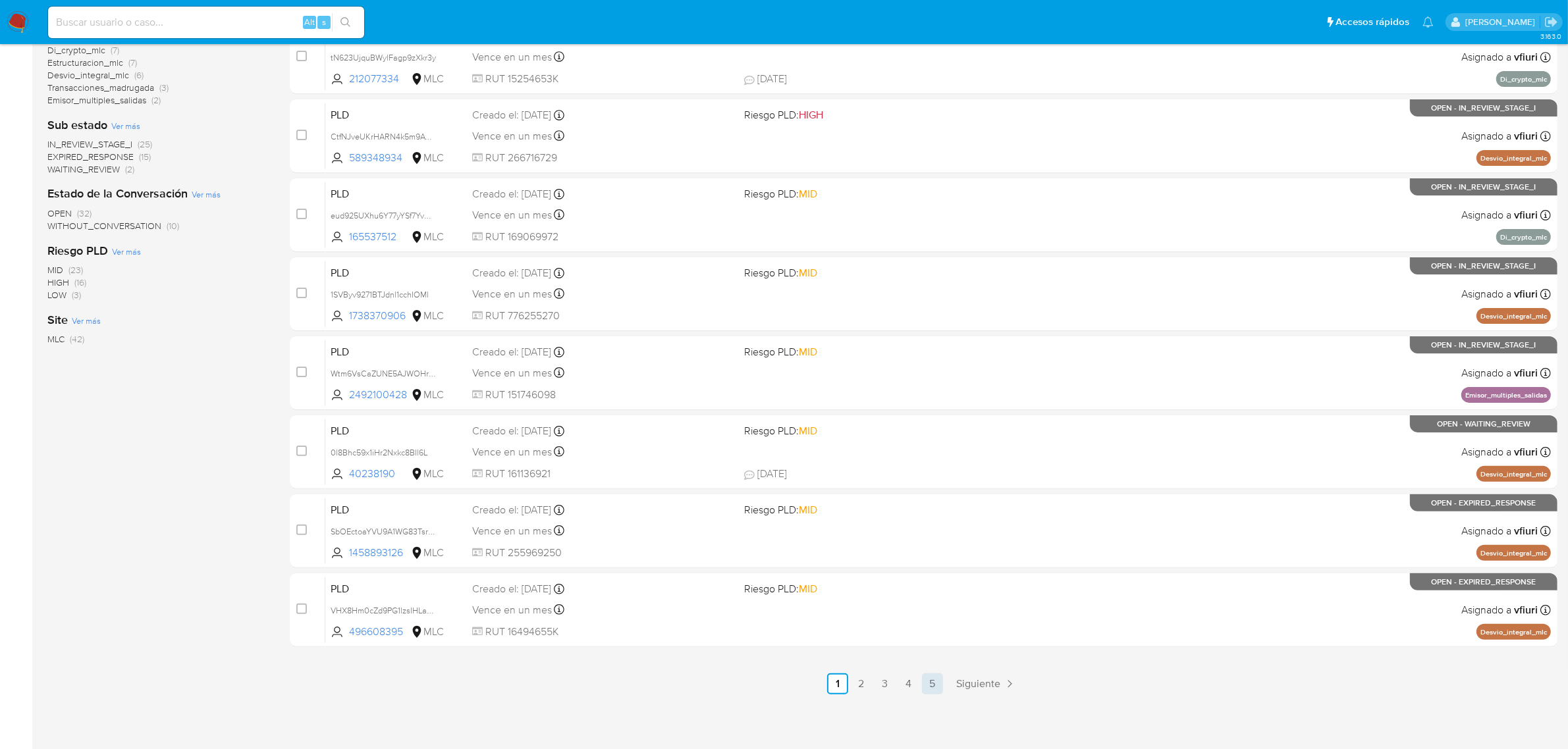
click at [935, 687] on link "5" at bounding box center [932, 683] width 21 height 21
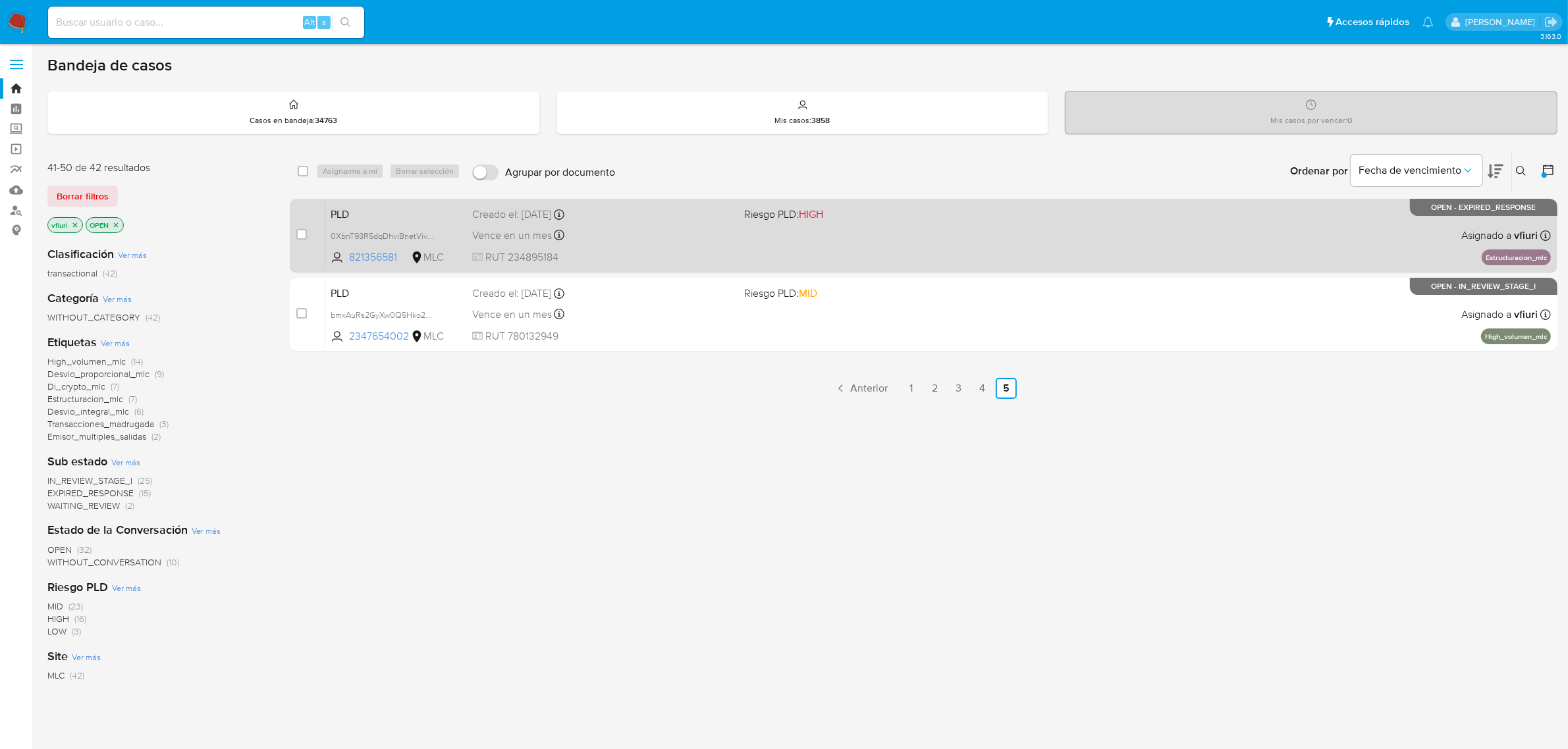
click at [985, 248] on div "PLD 0XbnT93R5dqDhviBnetVivam 821356581 MLC Riesgo PLD: HIGH Creado el: 12/08/20…" at bounding box center [937, 236] width 1225 height 67
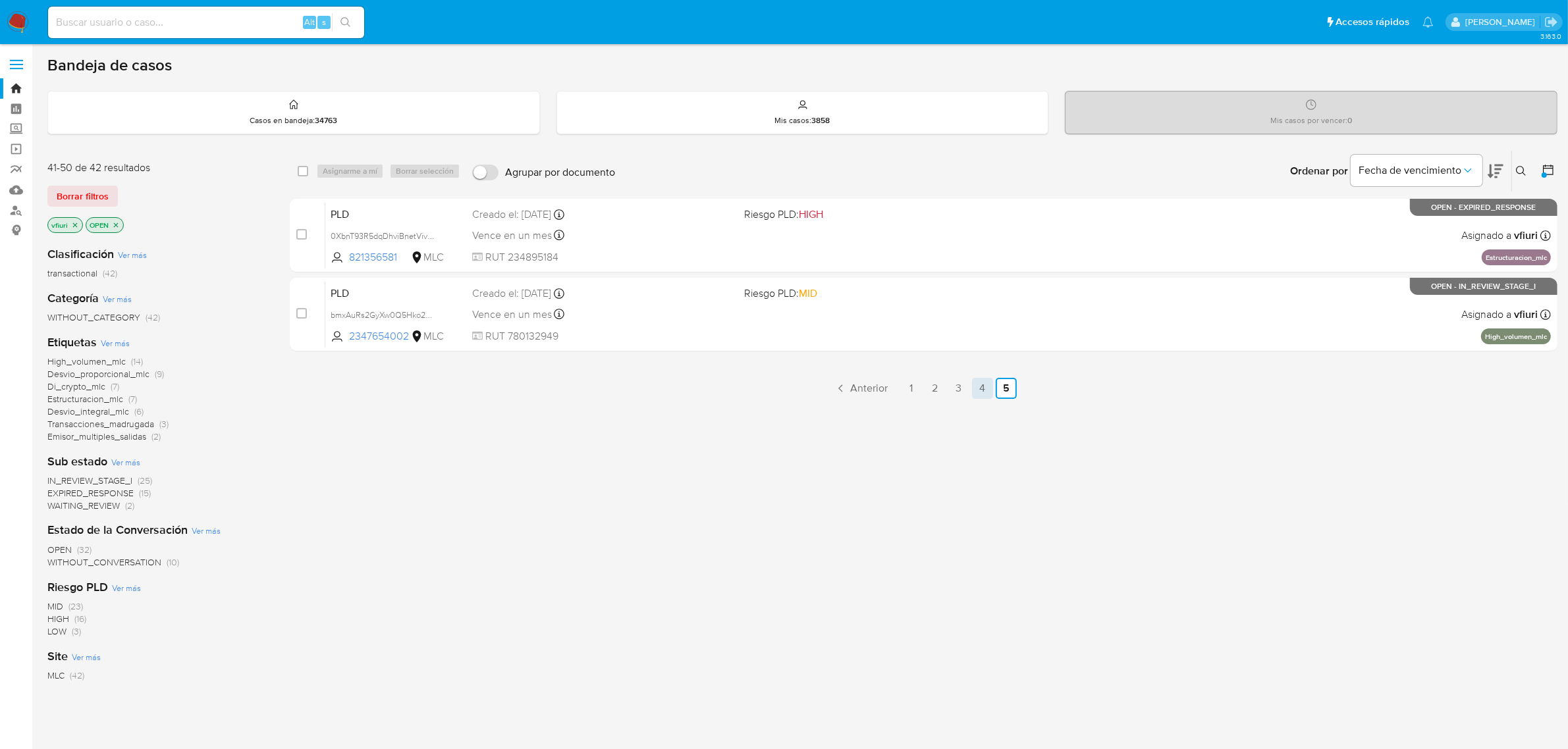
click at [975, 385] on link "4" at bounding box center [982, 388] width 21 height 21
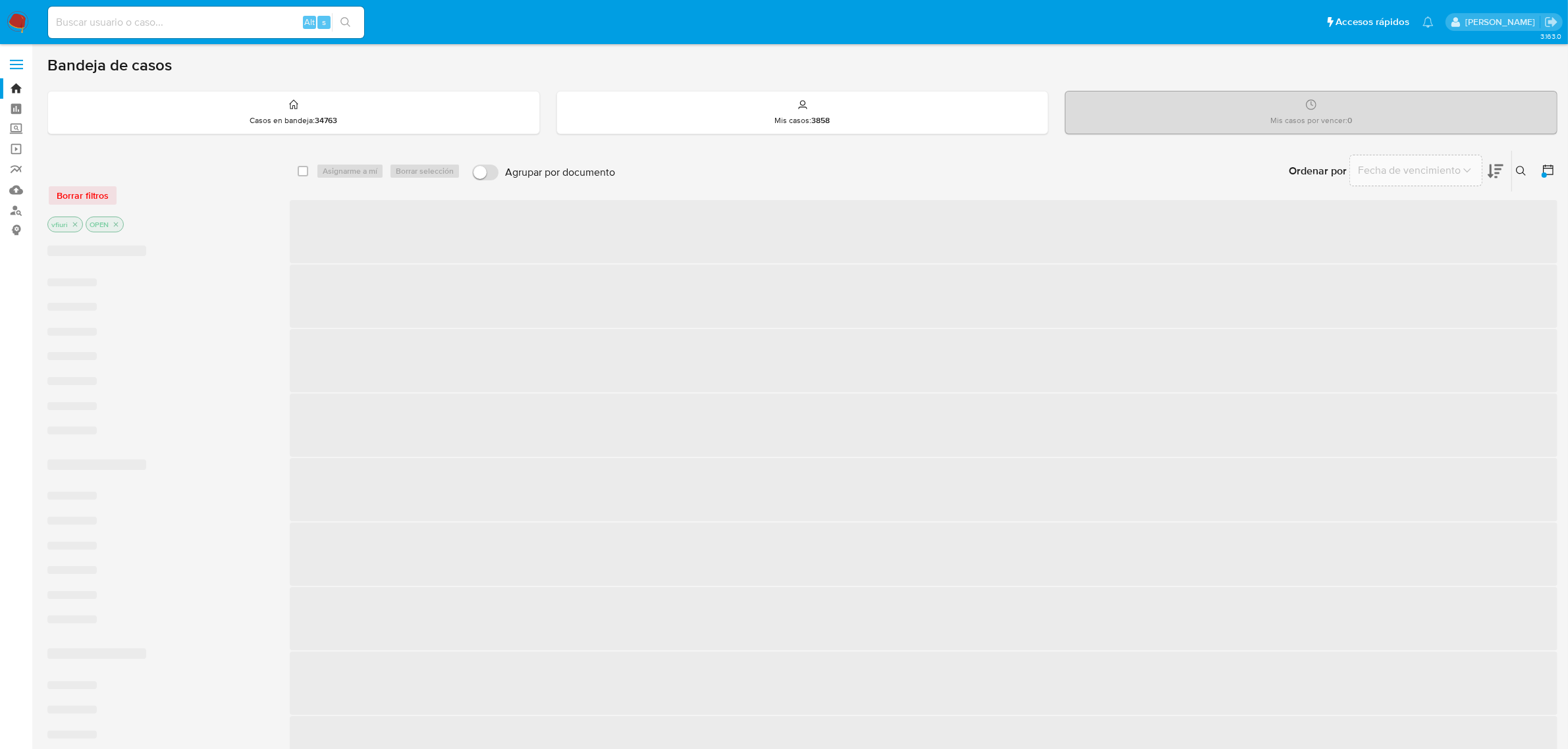
scroll to position [337, 0]
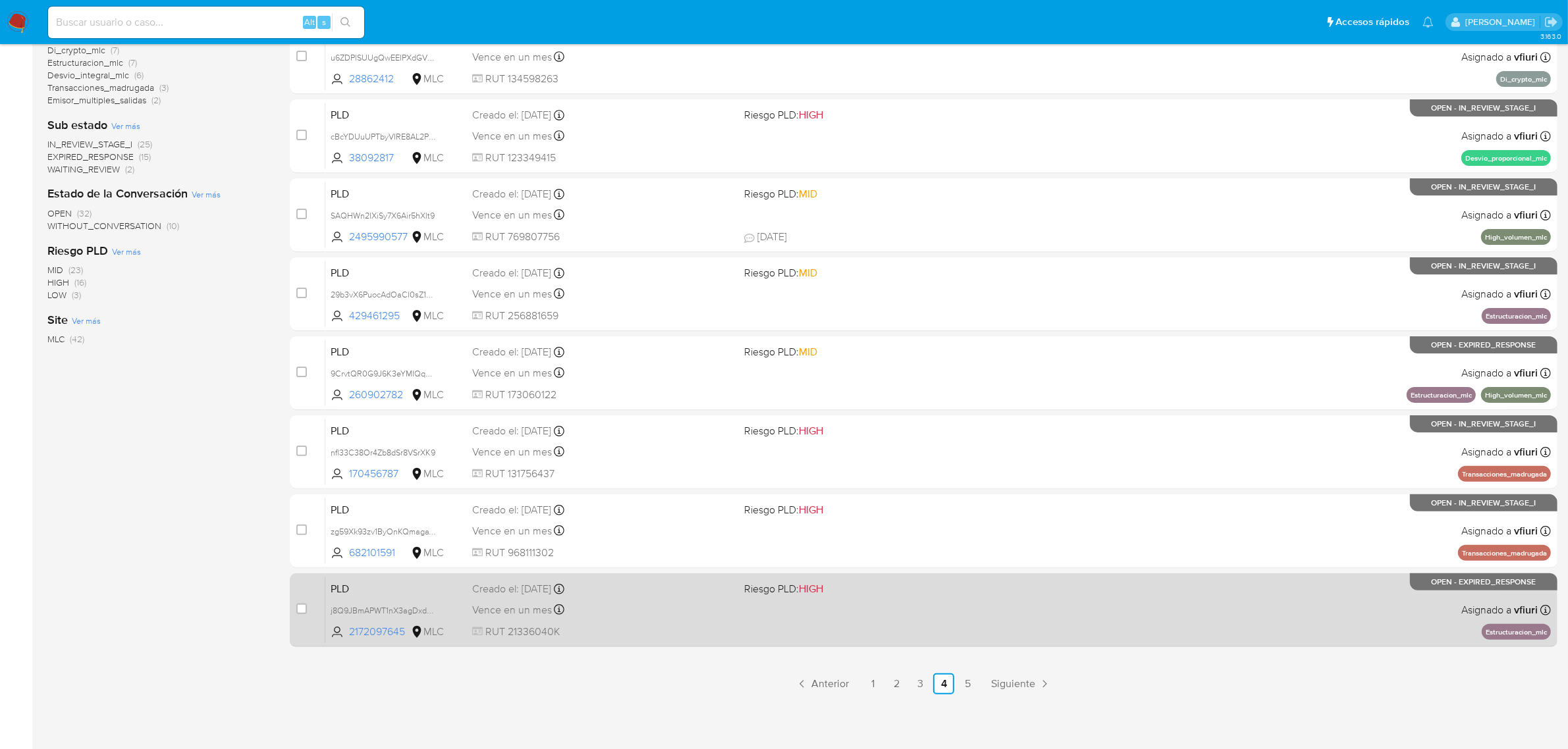
click at [784, 636] on div "PLD j8Q9JBmAPWT1nX3agDxdkiCg 2172097645 MLC Riesgo PLD: HIGH Creado el: 12/08/2…" at bounding box center [937, 610] width 1225 height 67
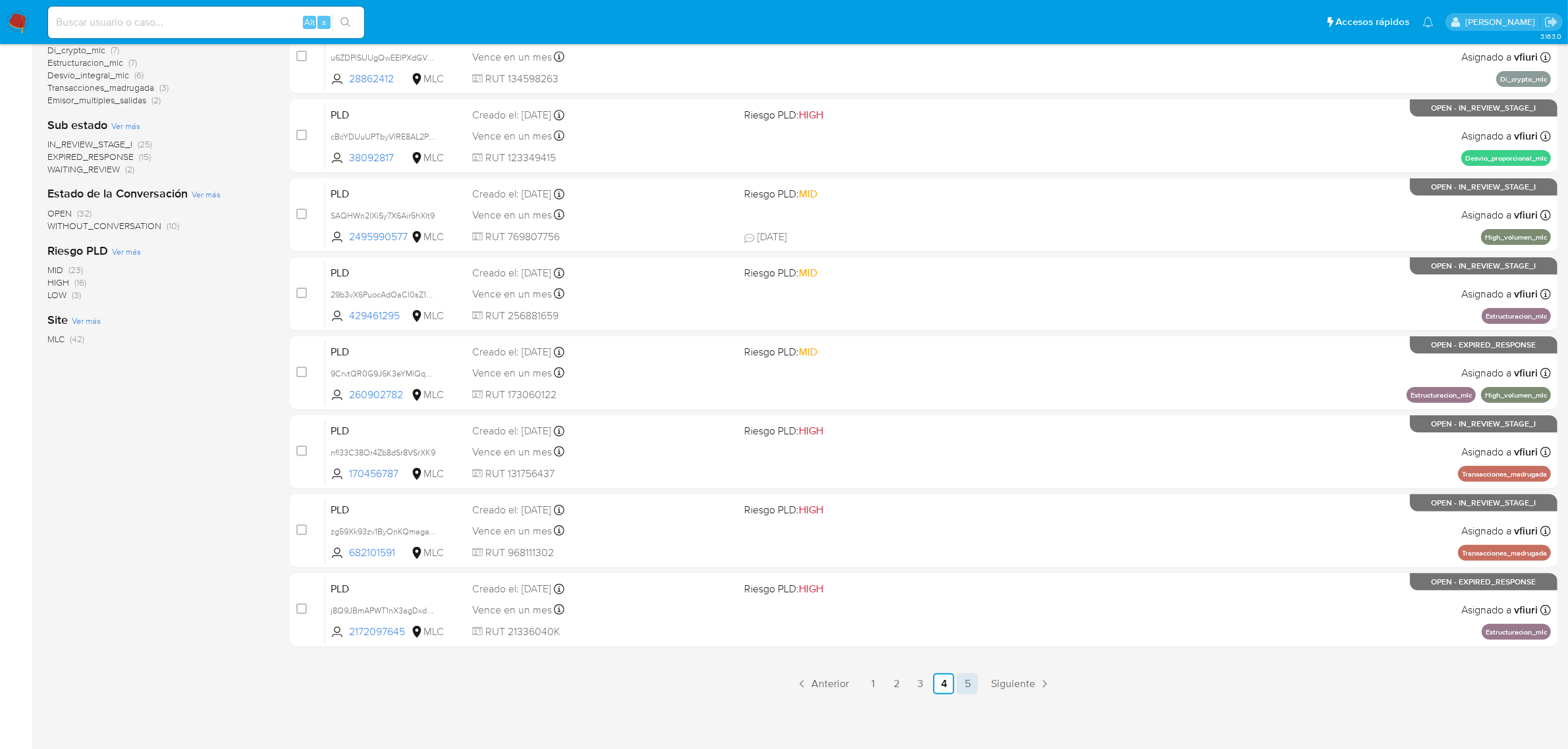
click at [962, 676] on link "5" at bounding box center [967, 683] width 21 height 21
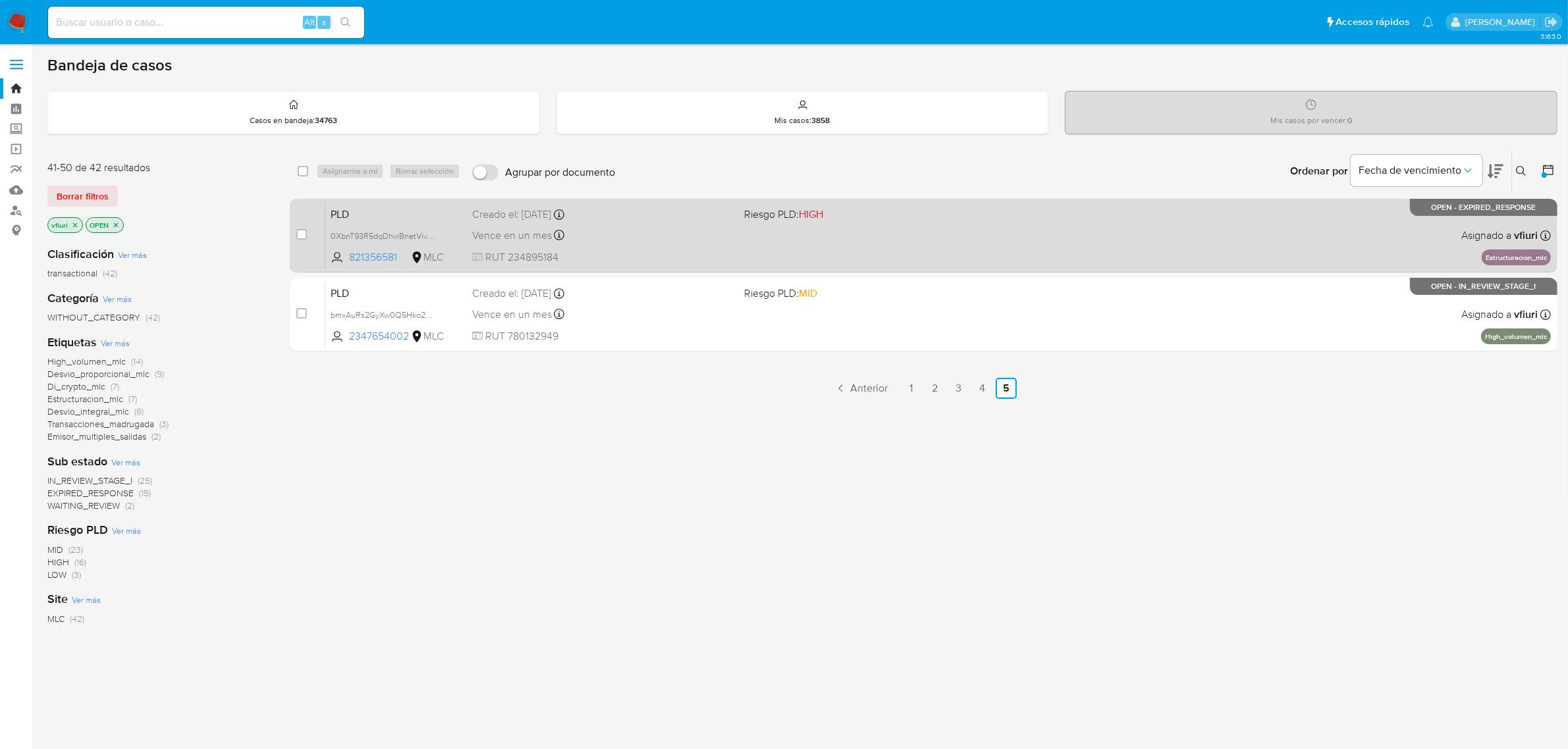
click at [892, 255] on div "PLD 0XbnT93R5dqDhviBnetVivam 821356581 MLC Riesgo PLD: HIGH Creado el: 12/08/20…" at bounding box center [937, 236] width 1225 height 67
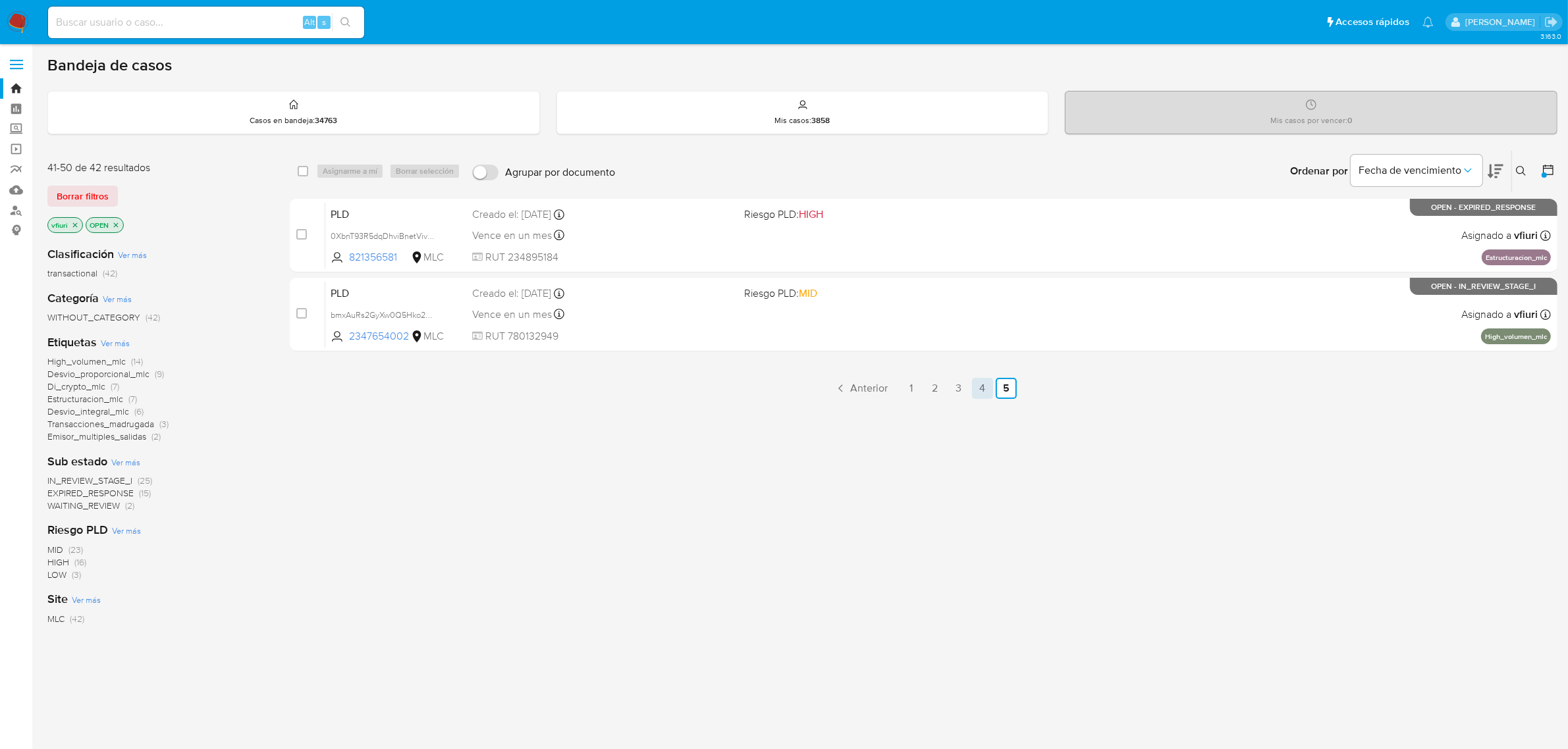
click at [992, 386] on link "4" at bounding box center [982, 388] width 21 height 21
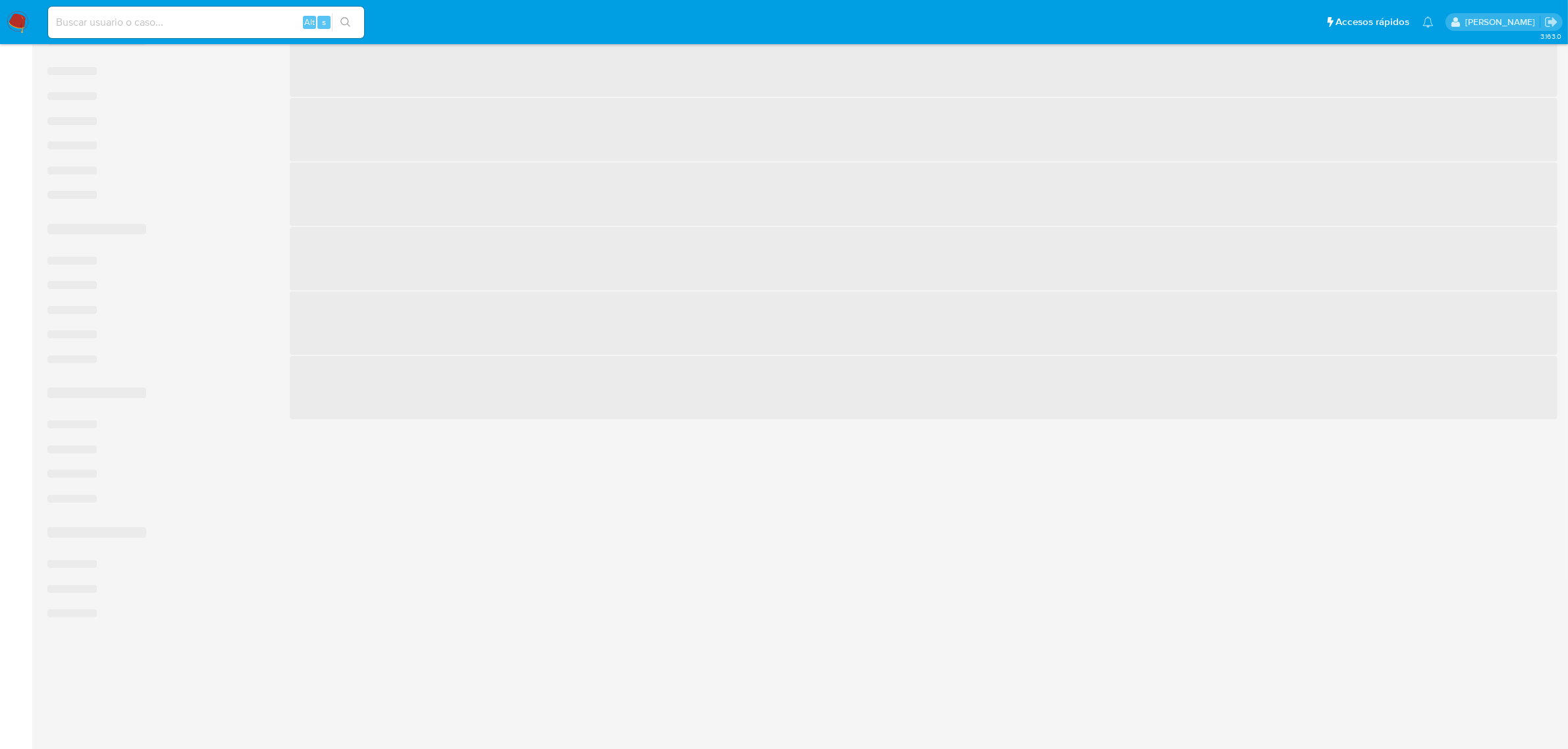
scroll to position [337, 0]
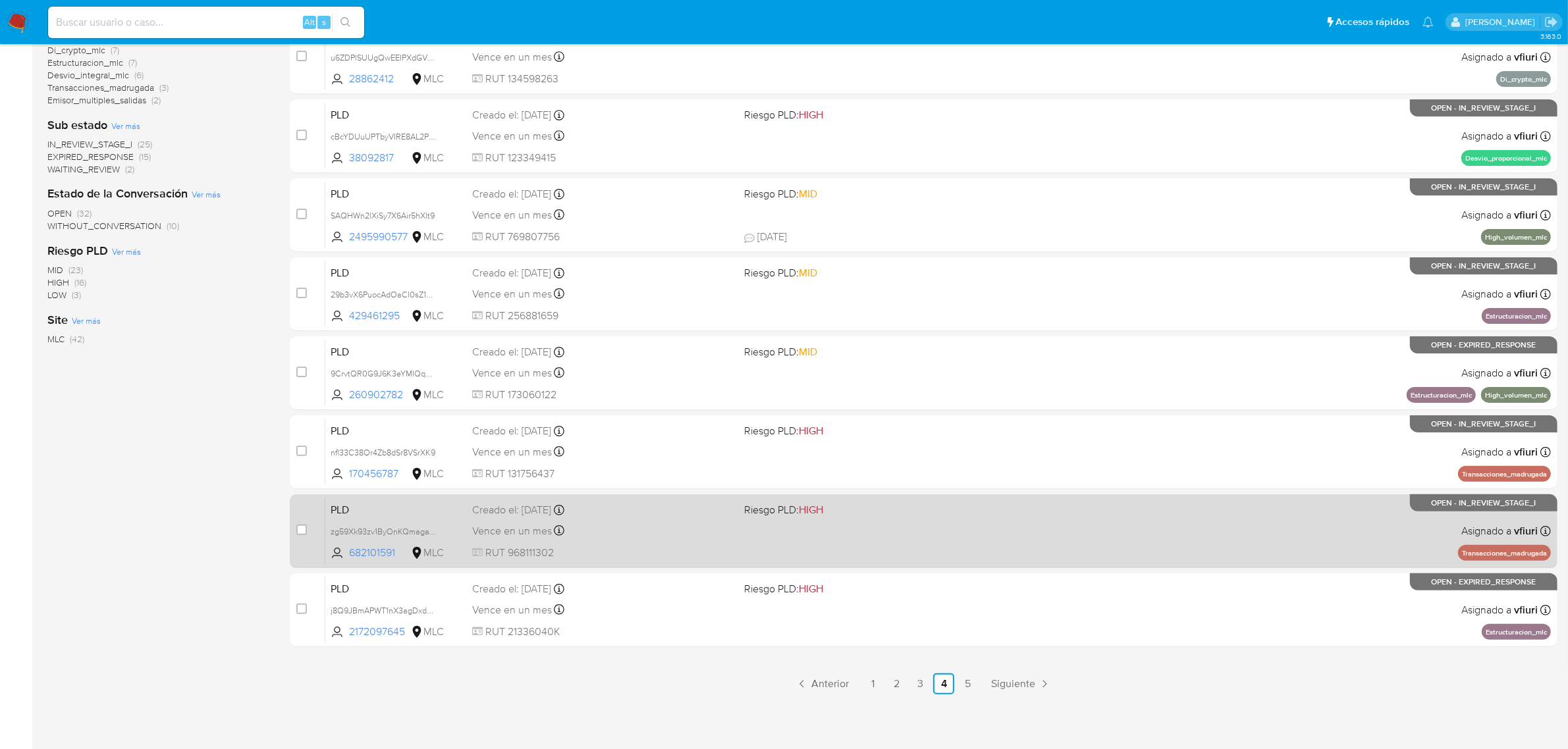
click at [861, 558] on div "PLD zg59Xk93zv1ByOnKQmagaWIT 682101591 MLC Riesgo PLD: HIGH Creado el: 12/08/20…" at bounding box center [937, 531] width 1225 height 67
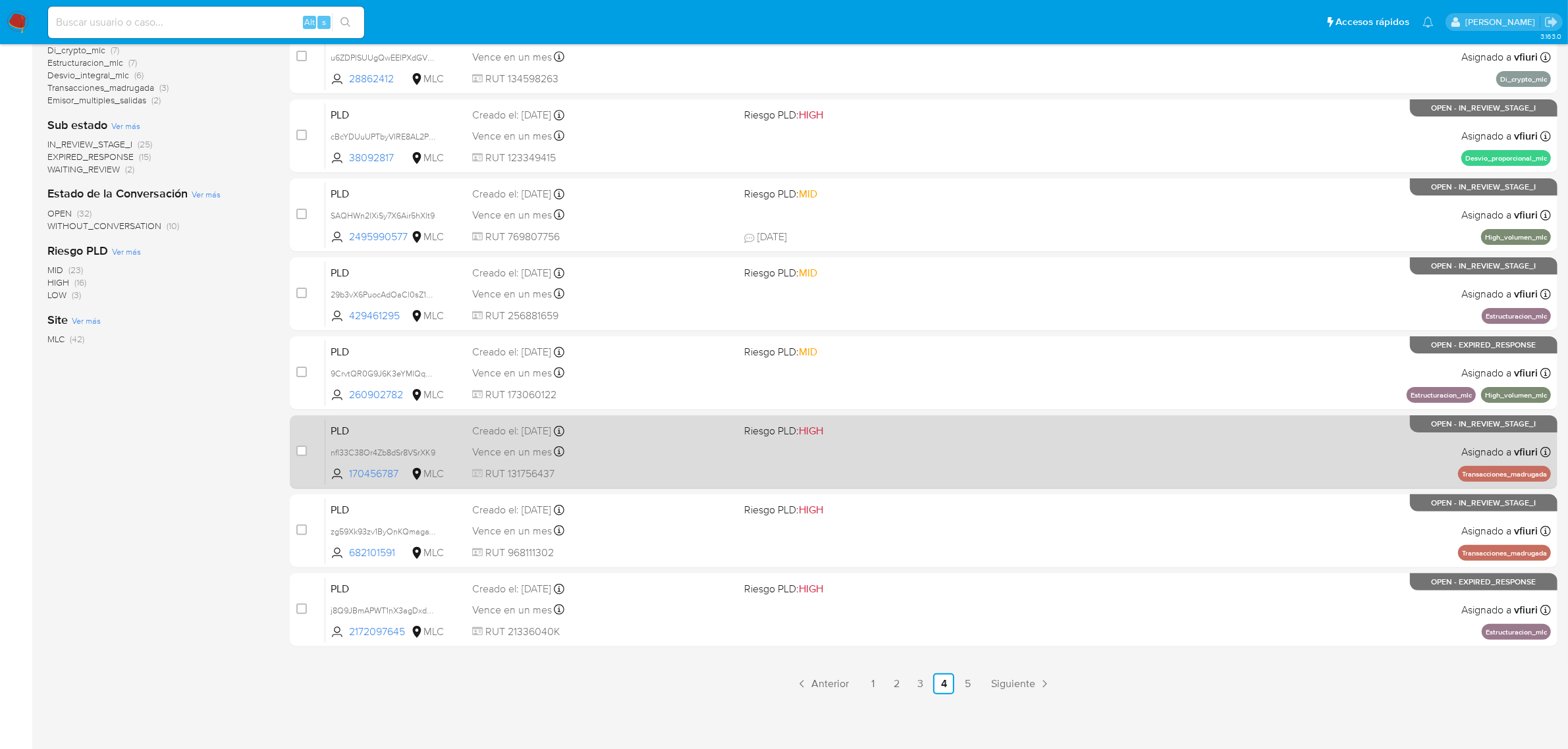
click at [903, 470] on div "PLD nfl33C38Or4Zb8dSr8VSrXK9 170456787 MLC Riesgo PLD: HIGH Creado el: 12/08/20…" at bounding box center [937, 452] width 1225 height 67
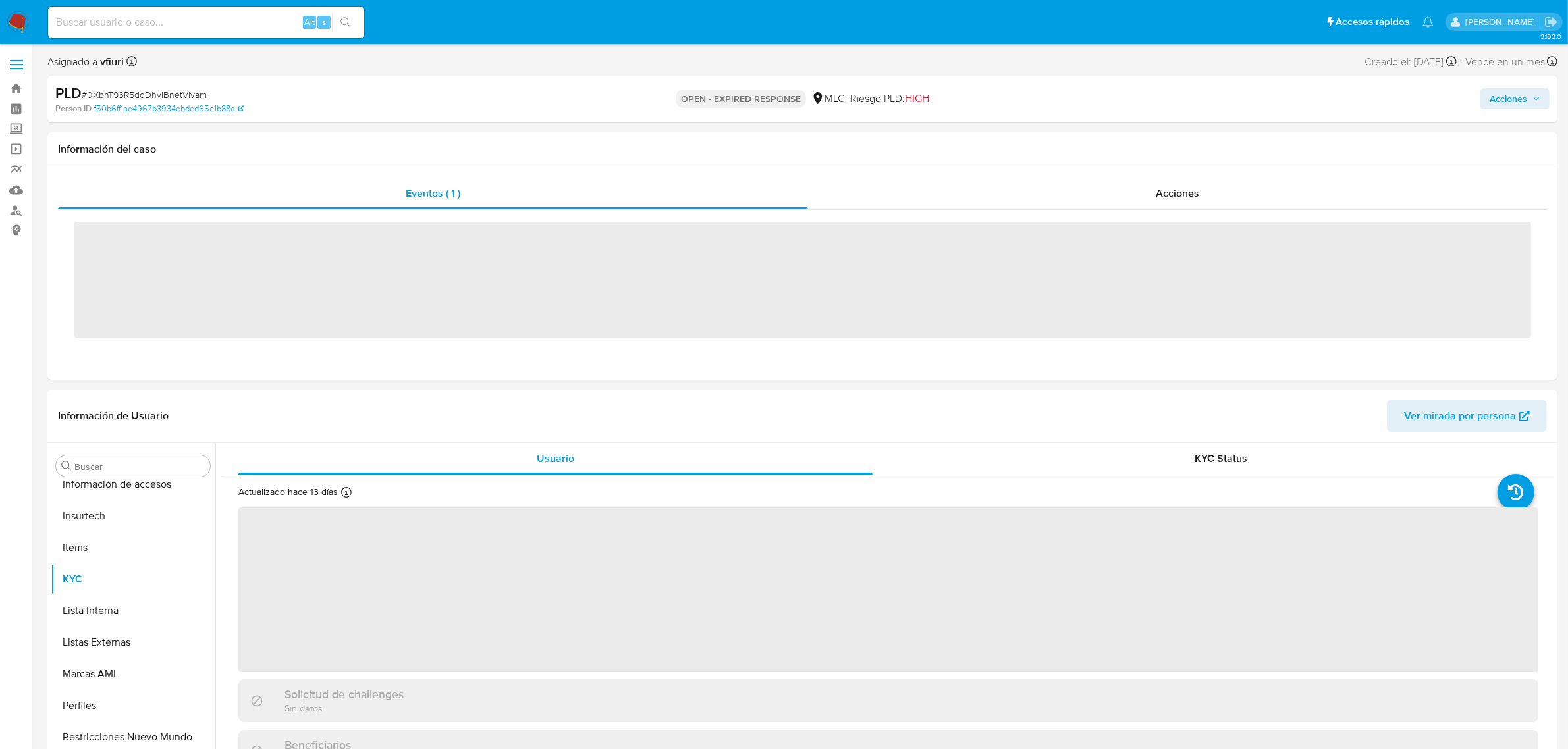
scroll to position [650, 0]
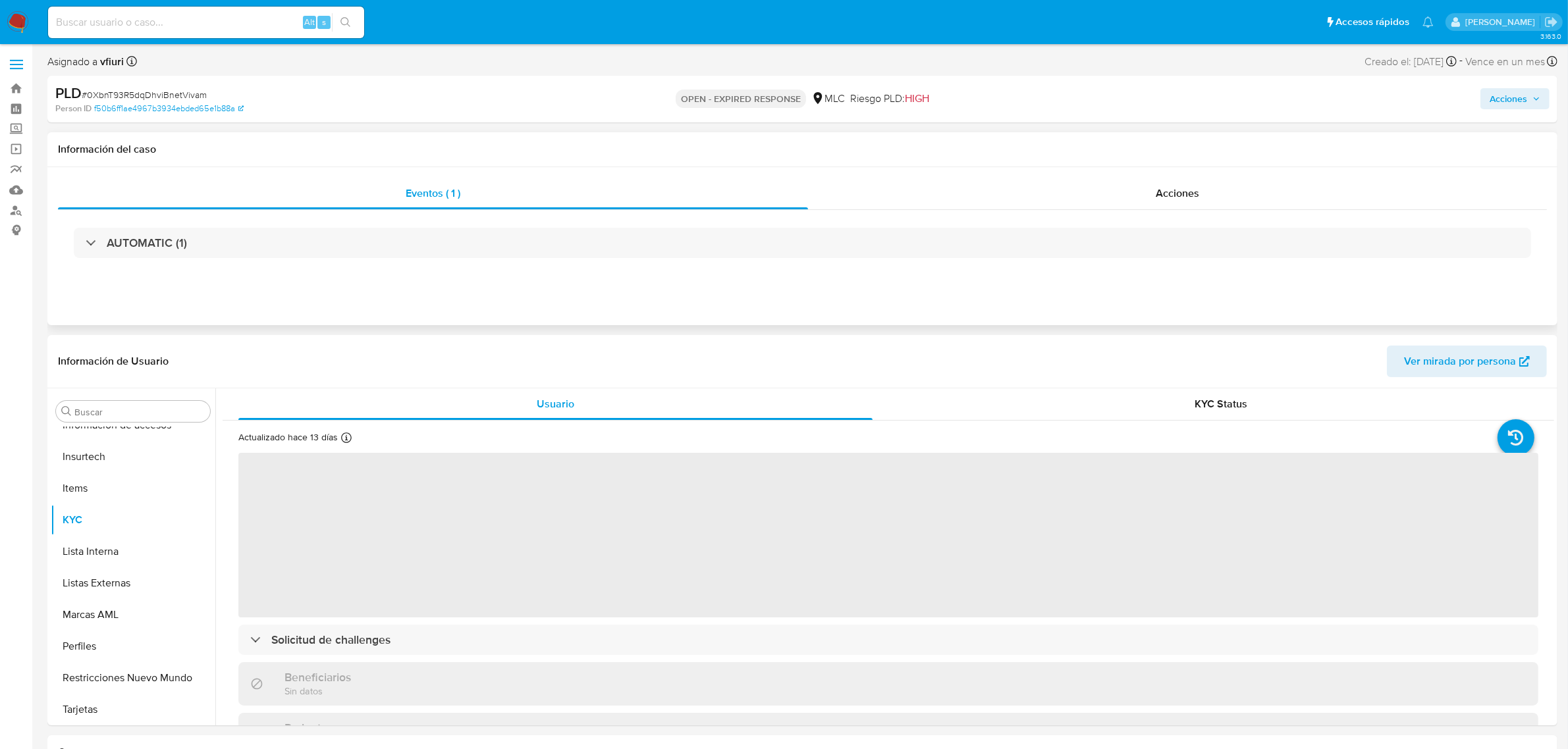
select select "10"
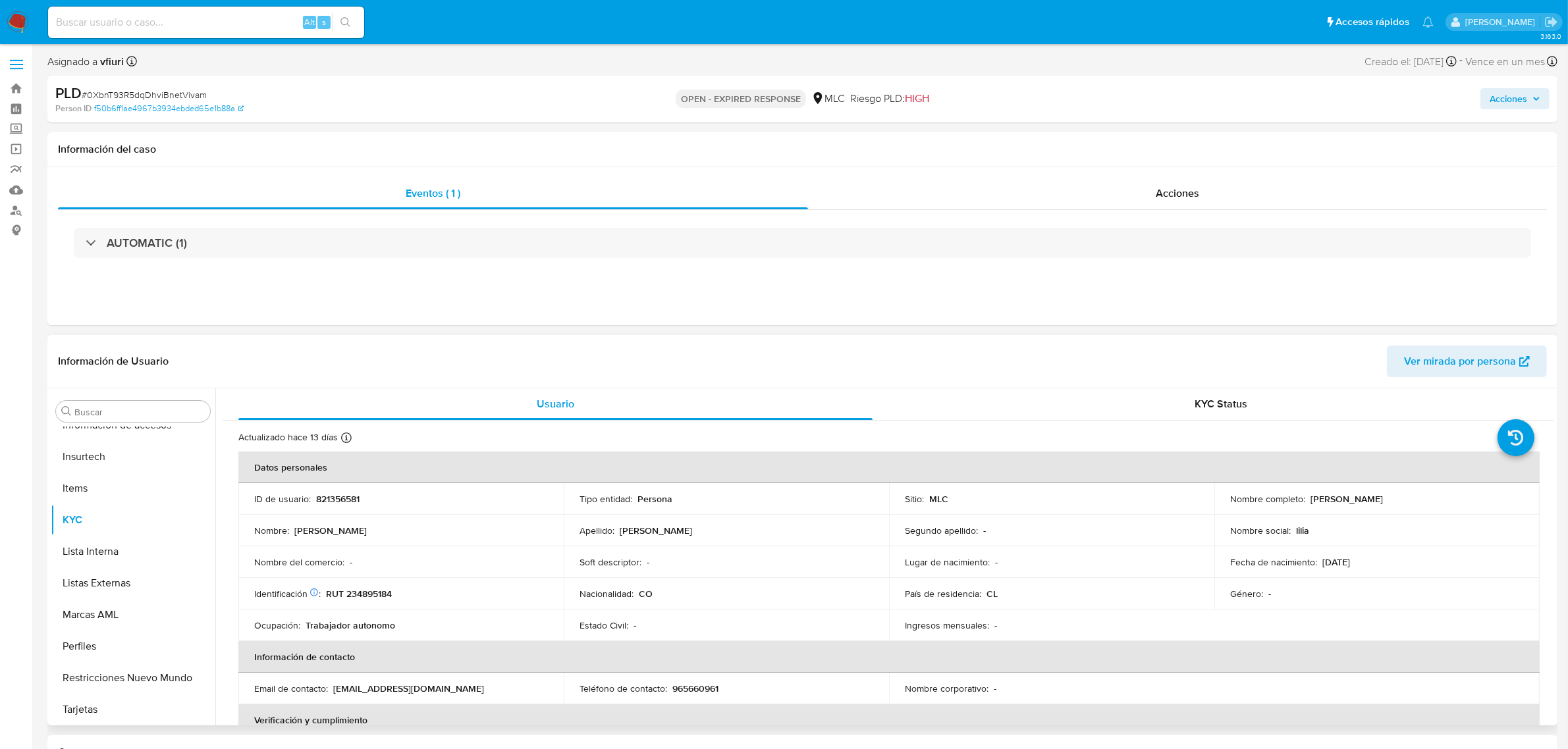
click at [341, 492] on td "ID de usuario : 821356581" at bounding box center [401, 499] width 325 height 32
copy p "821356581"
click at [340, 494] on p "821356581" at bounding box center [338, 499] width 43 height 12
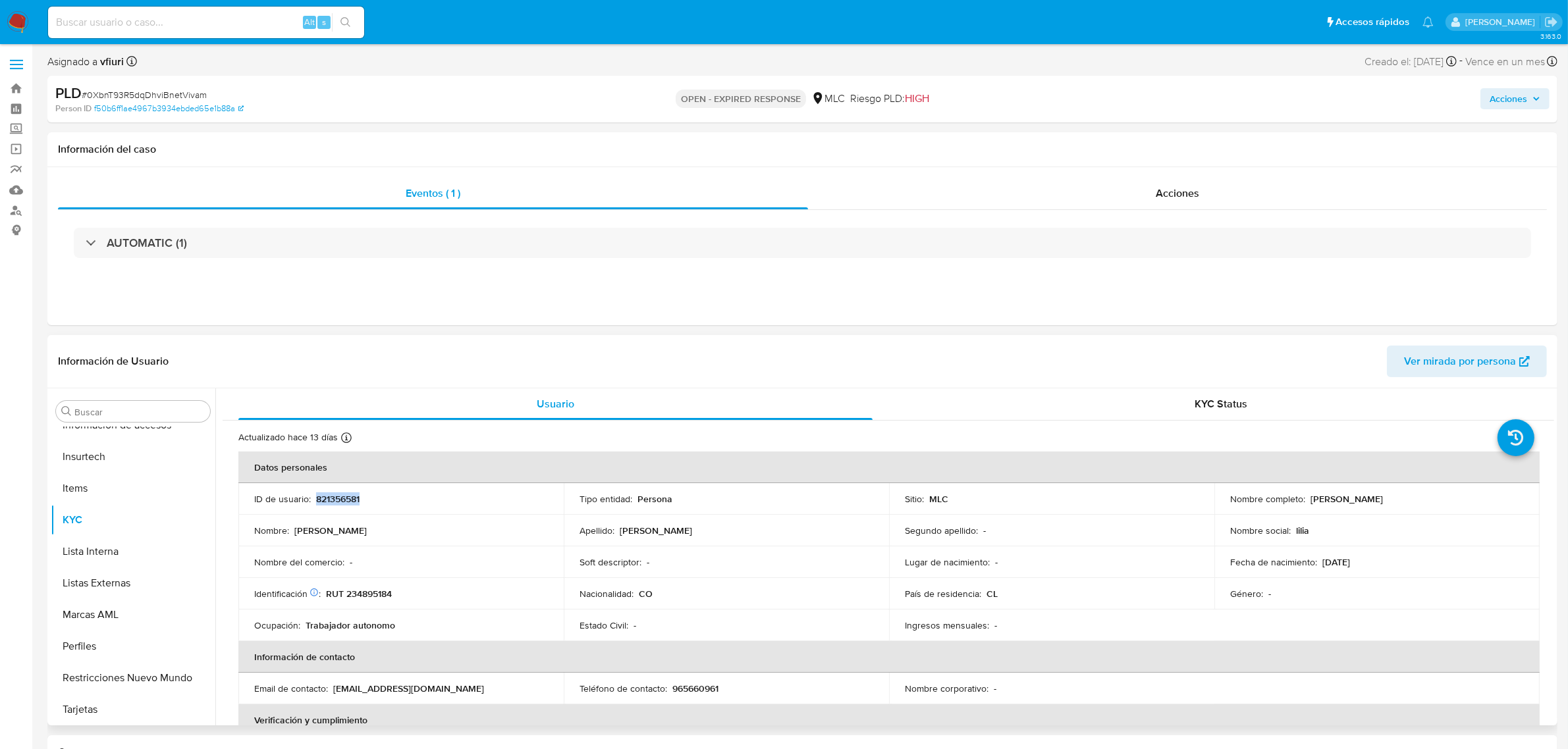
click at [340, 494] on p "821356581" at bounding box center [338, 499] width 43 height 12
click at [116, 553] on button "Historial Casos" at bounding box center [127, 546] width 154 height 32
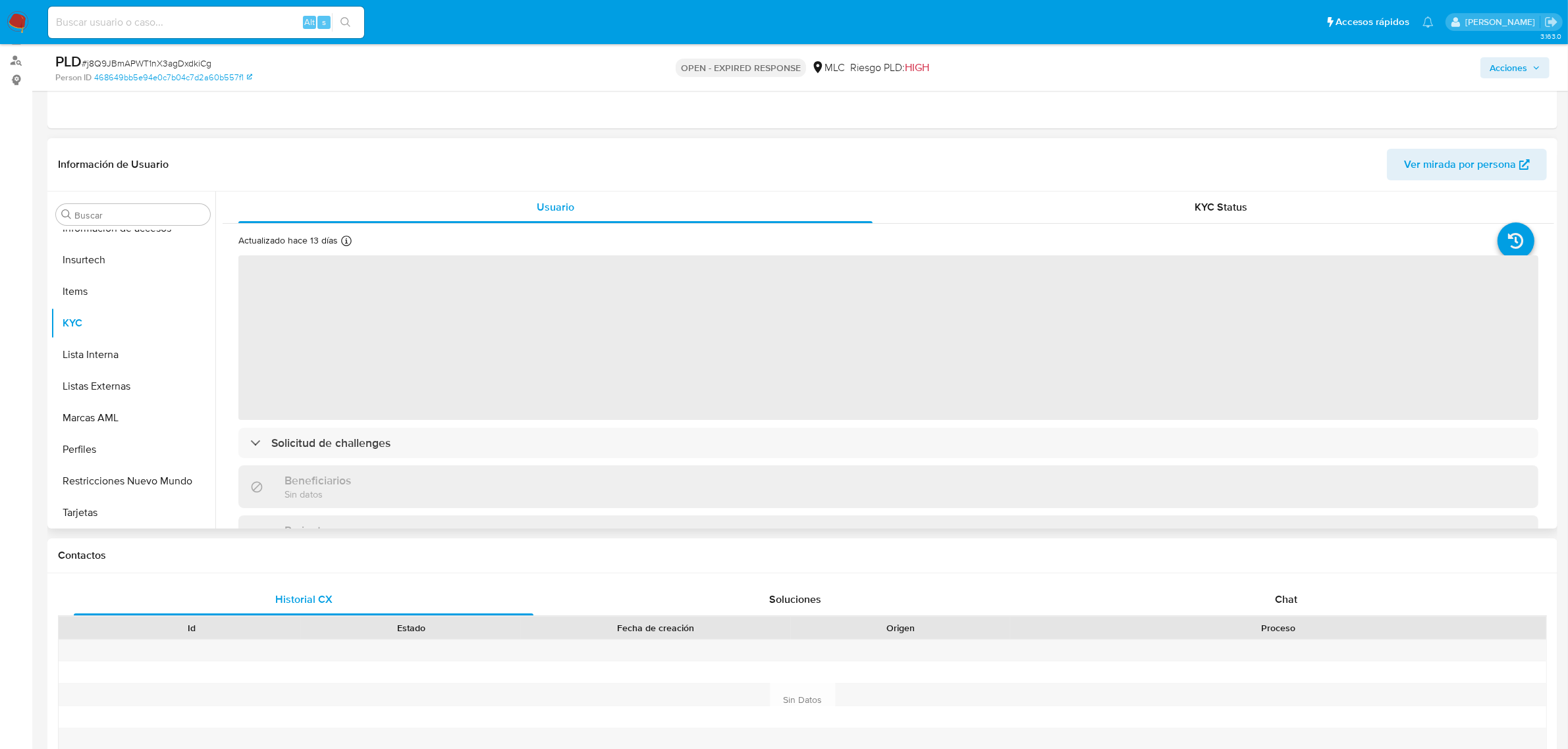
scroll to position [165, 0]
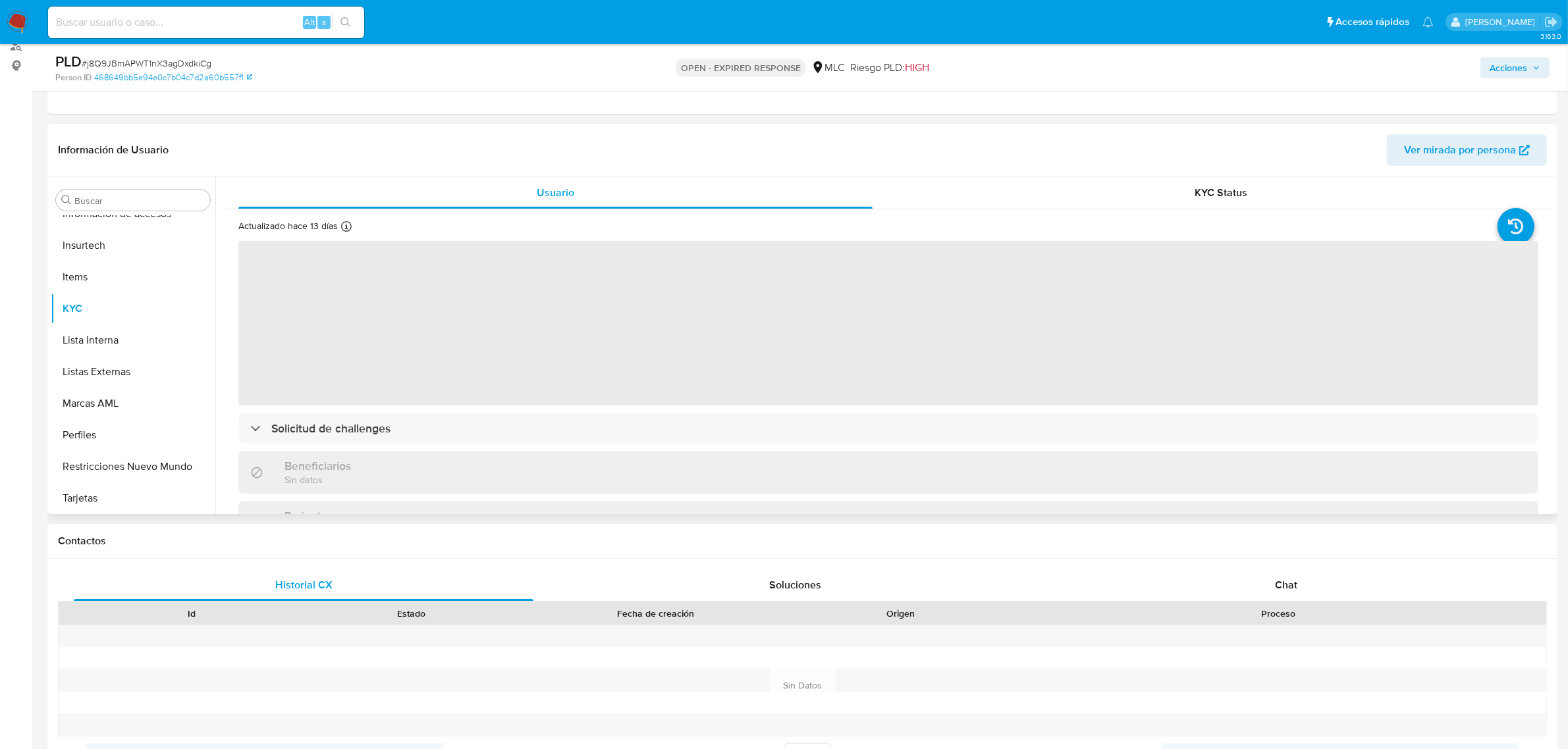
select select "10"
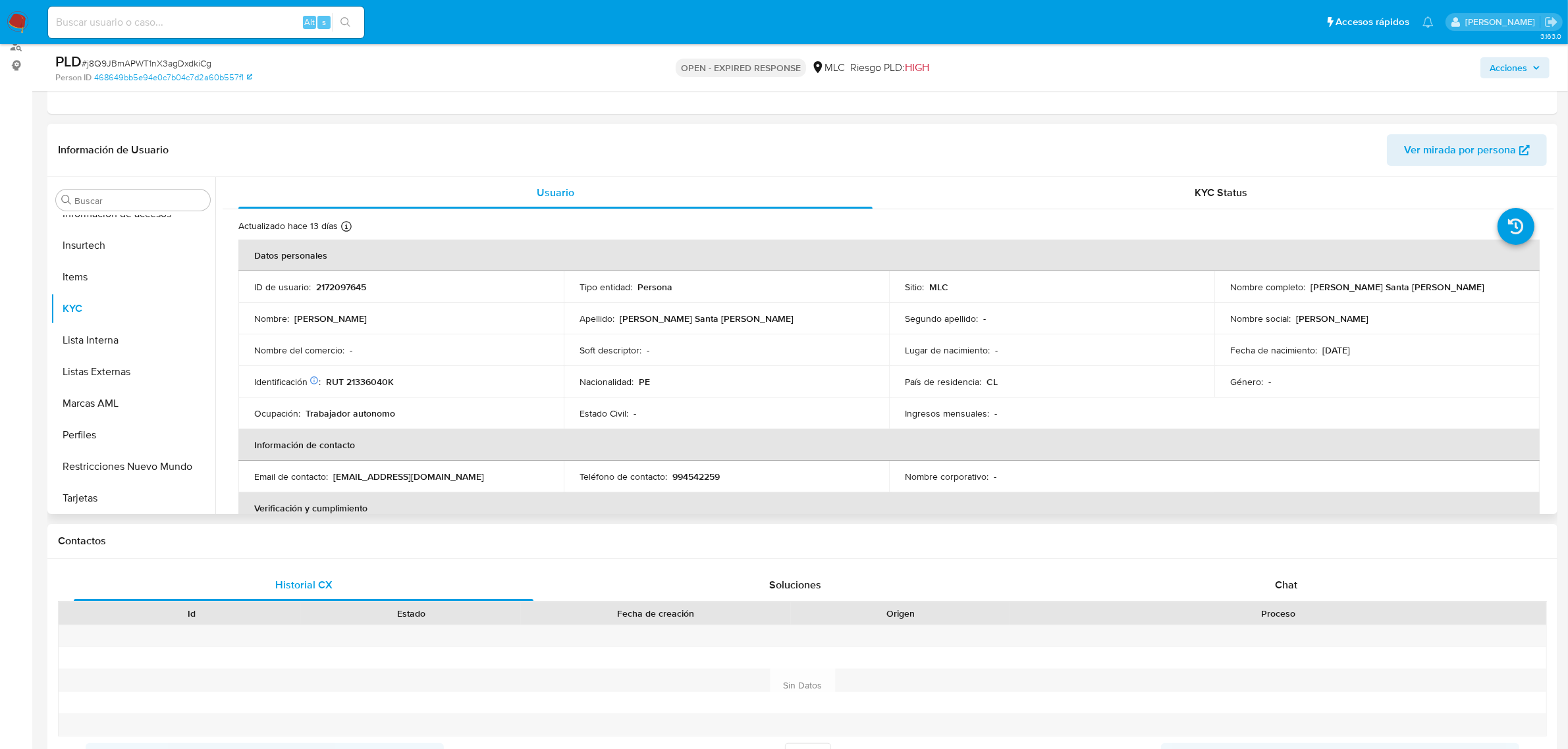
click at [344, 296] on td "ID de usuario : 2172097645" at bounding box center [401, 286] width 325 height 32
click at [357, 284] on p "2172097645" at bounding box center [341, 286] width 50 height 12
copy p "2172097645"
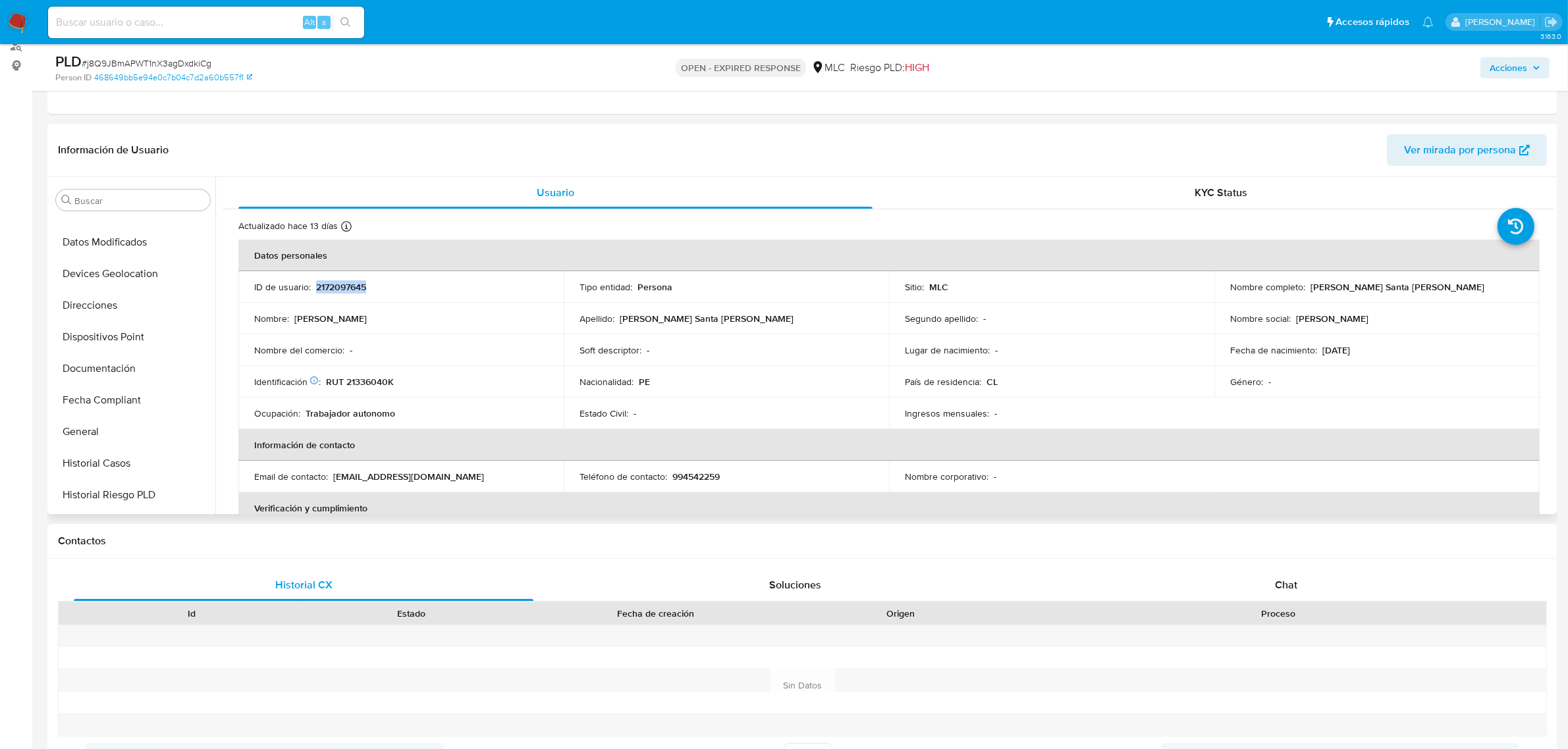
scroll to position [239, 0]
click at [110, 494] on button "Historial Casos" at bounding box center [127, 499] width 154 height 32
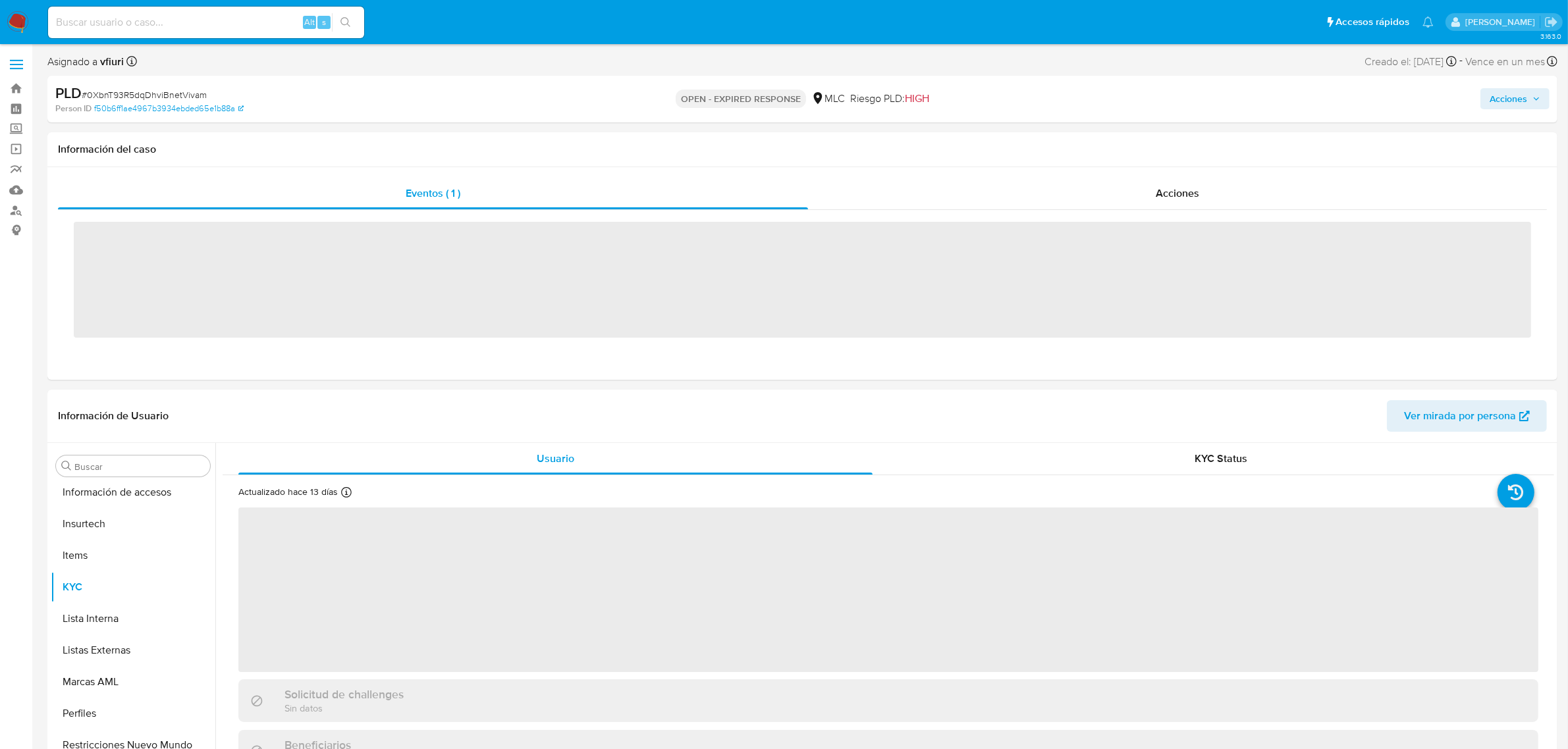
scroll to position [650, 0]
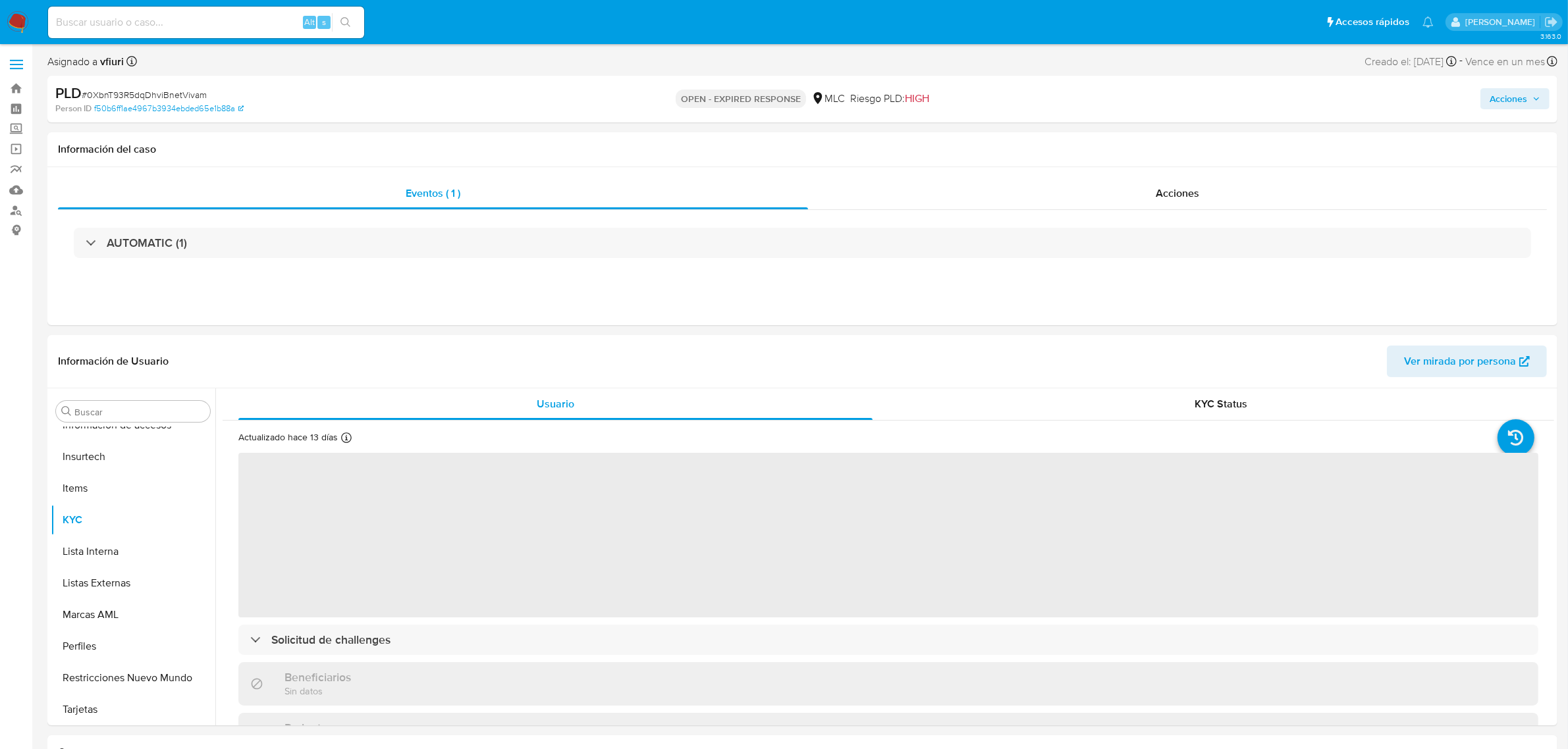
select select "10"
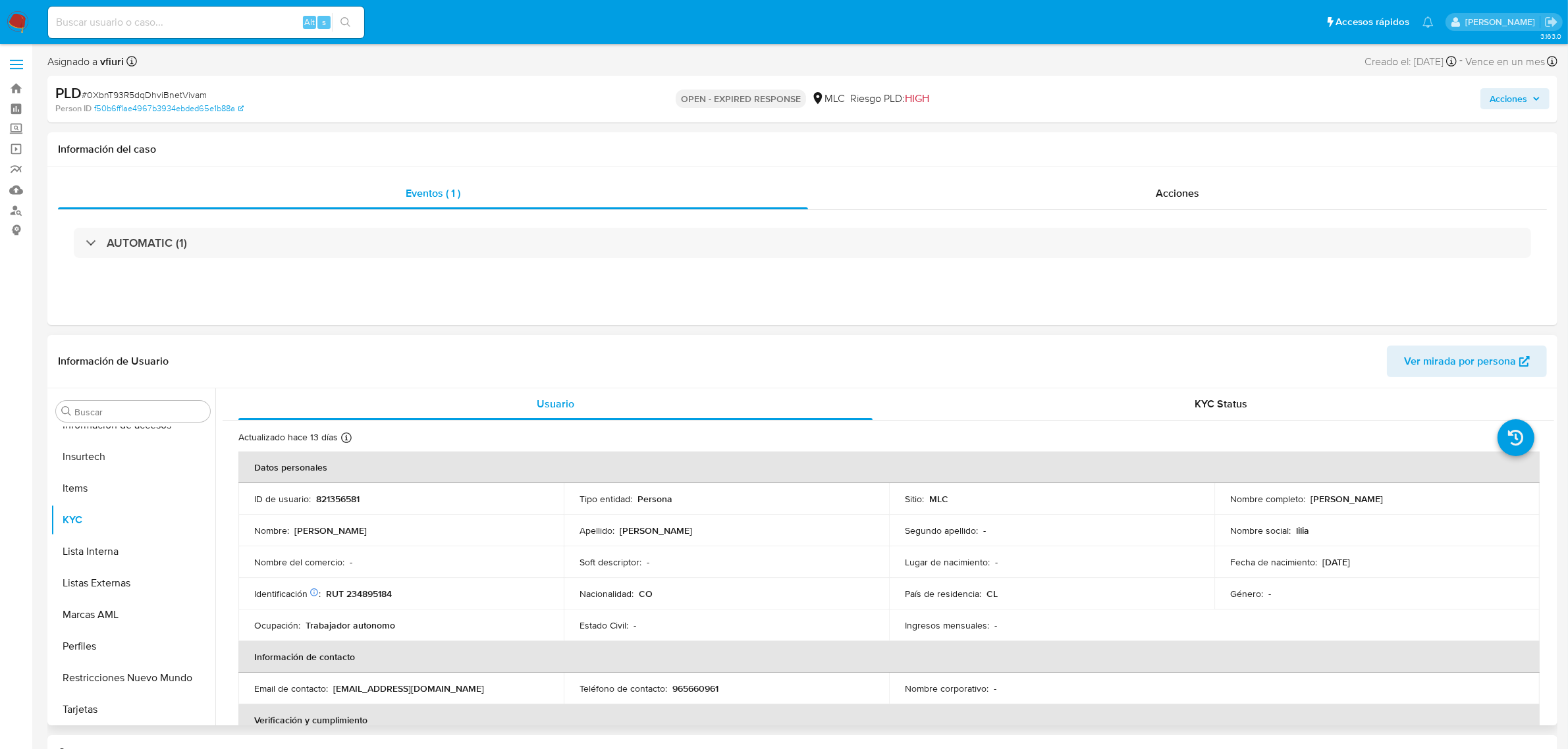
click at [349, 494] on p "821356581" at bounding box center [338, 499] width 43 height 12
copy p "821356581"
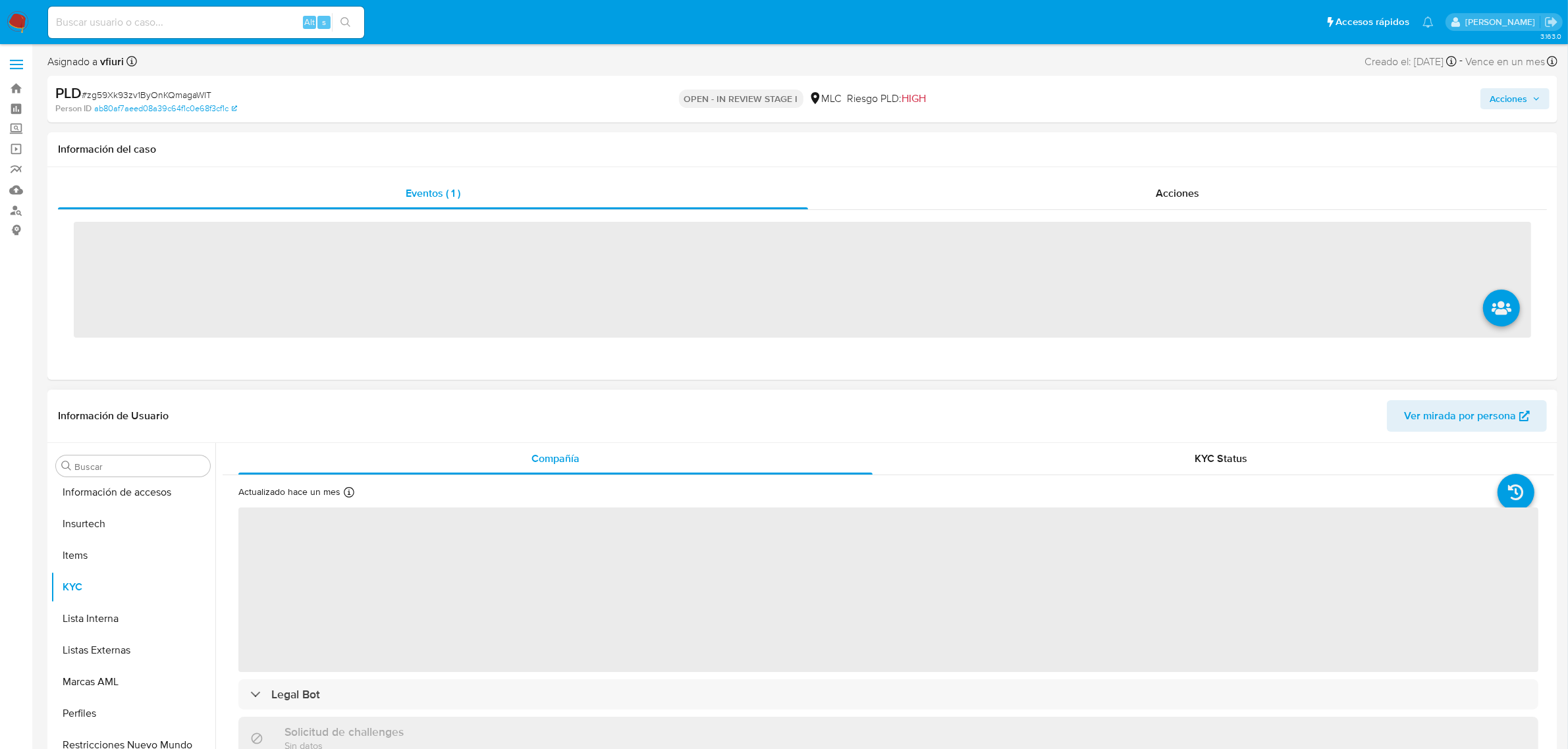
scroll to position [650, 0]
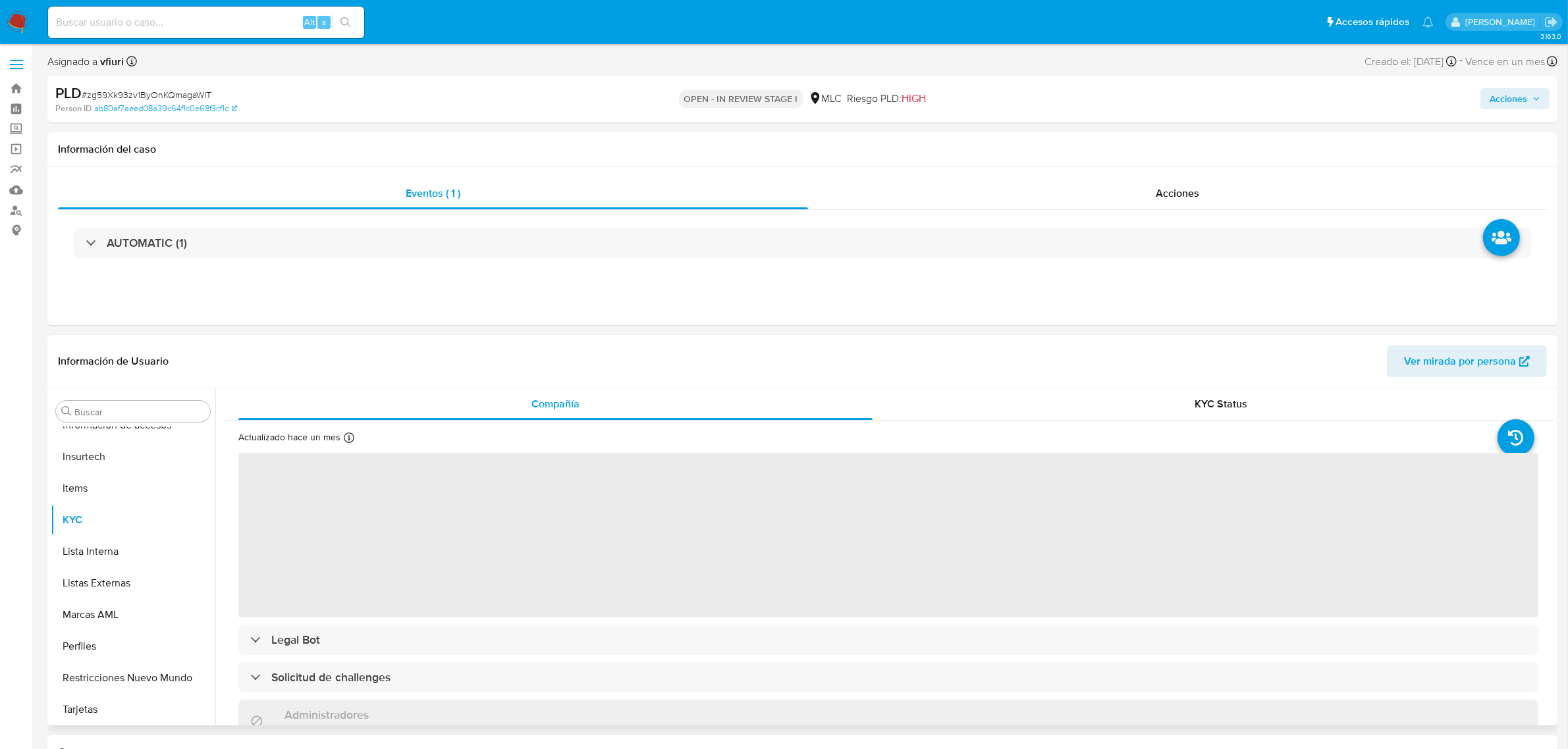
select select "10"
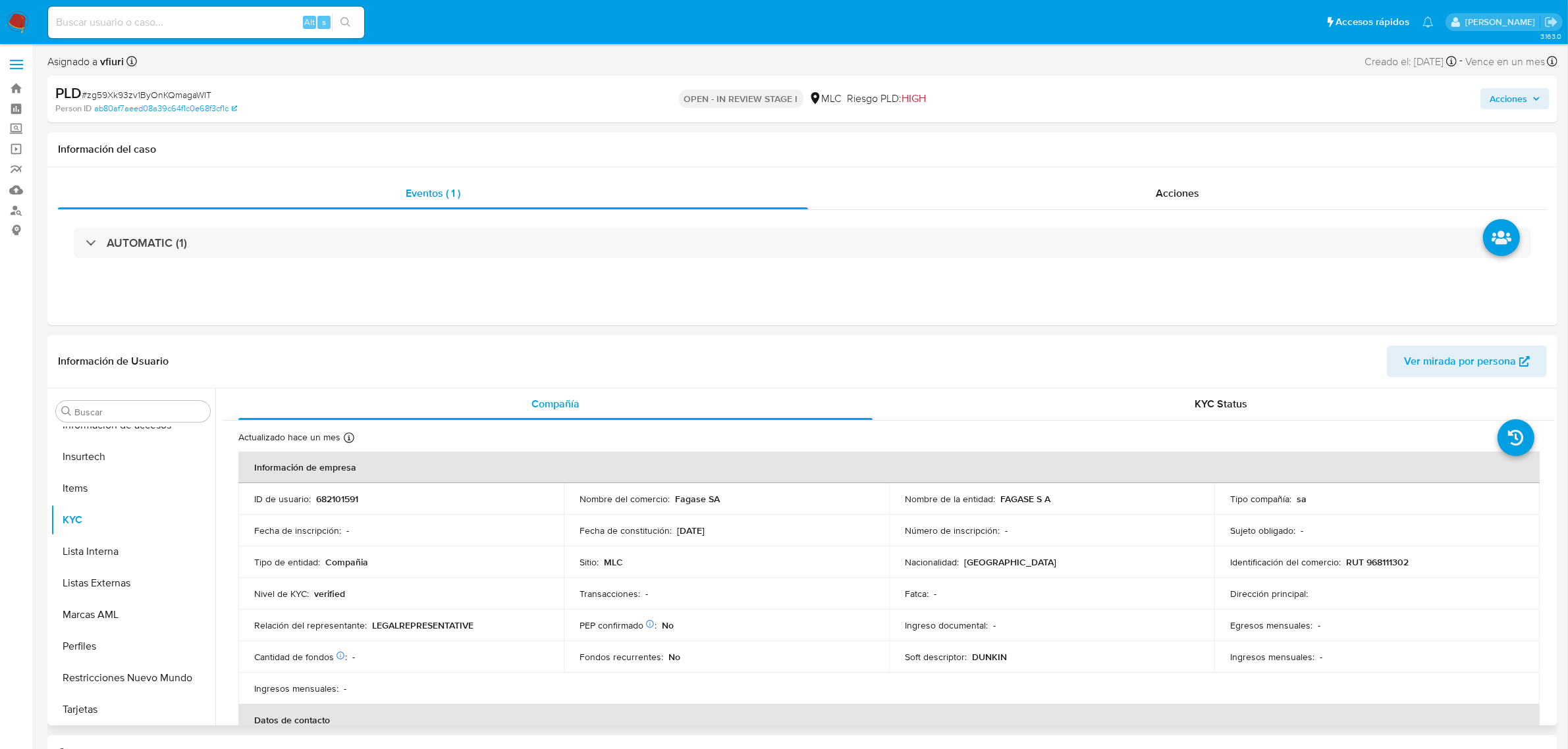
click at [327, 501] on p "682101591" at bounding box center [337, 499] width 42 height 12
copy p "682101591"
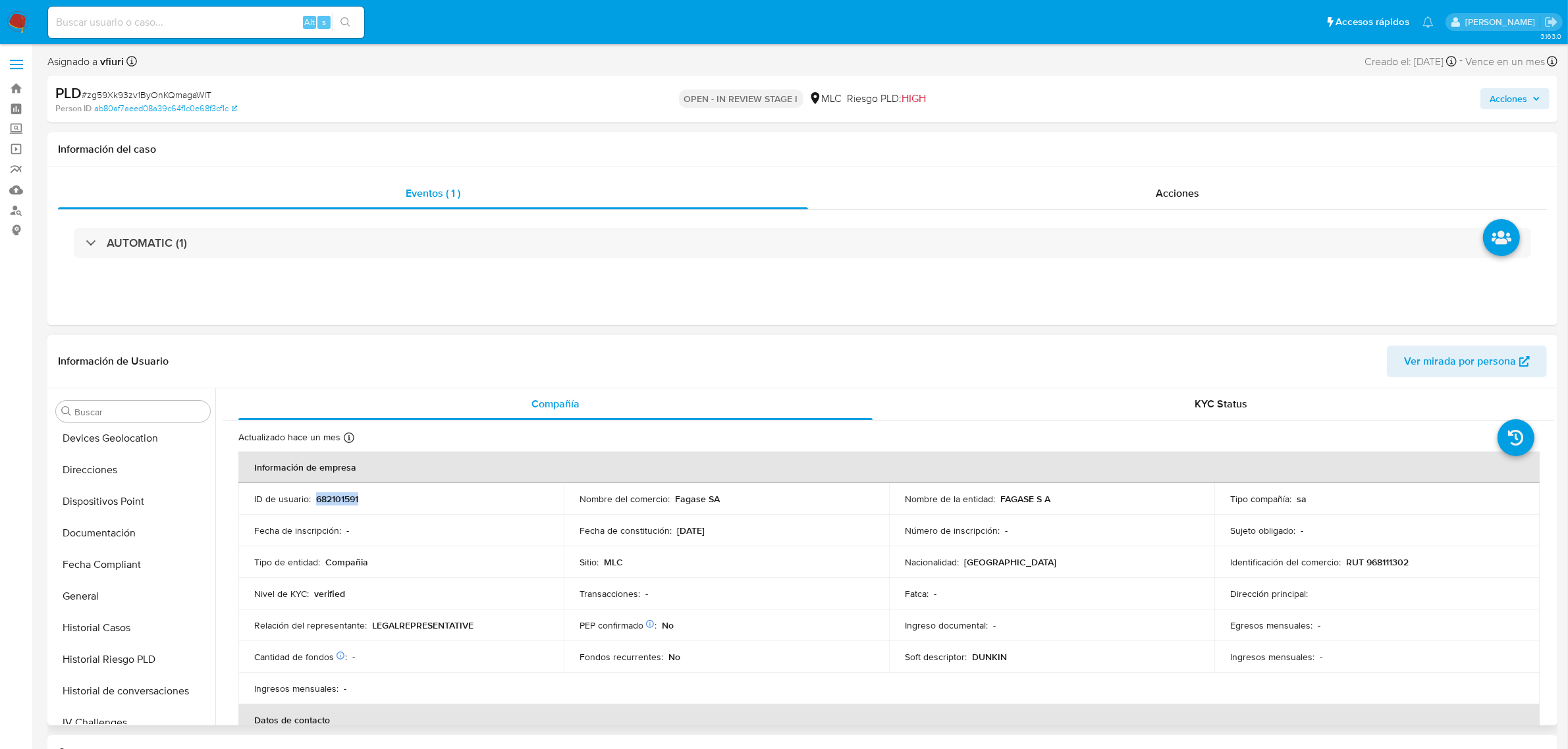
scroll to position [403, 0]
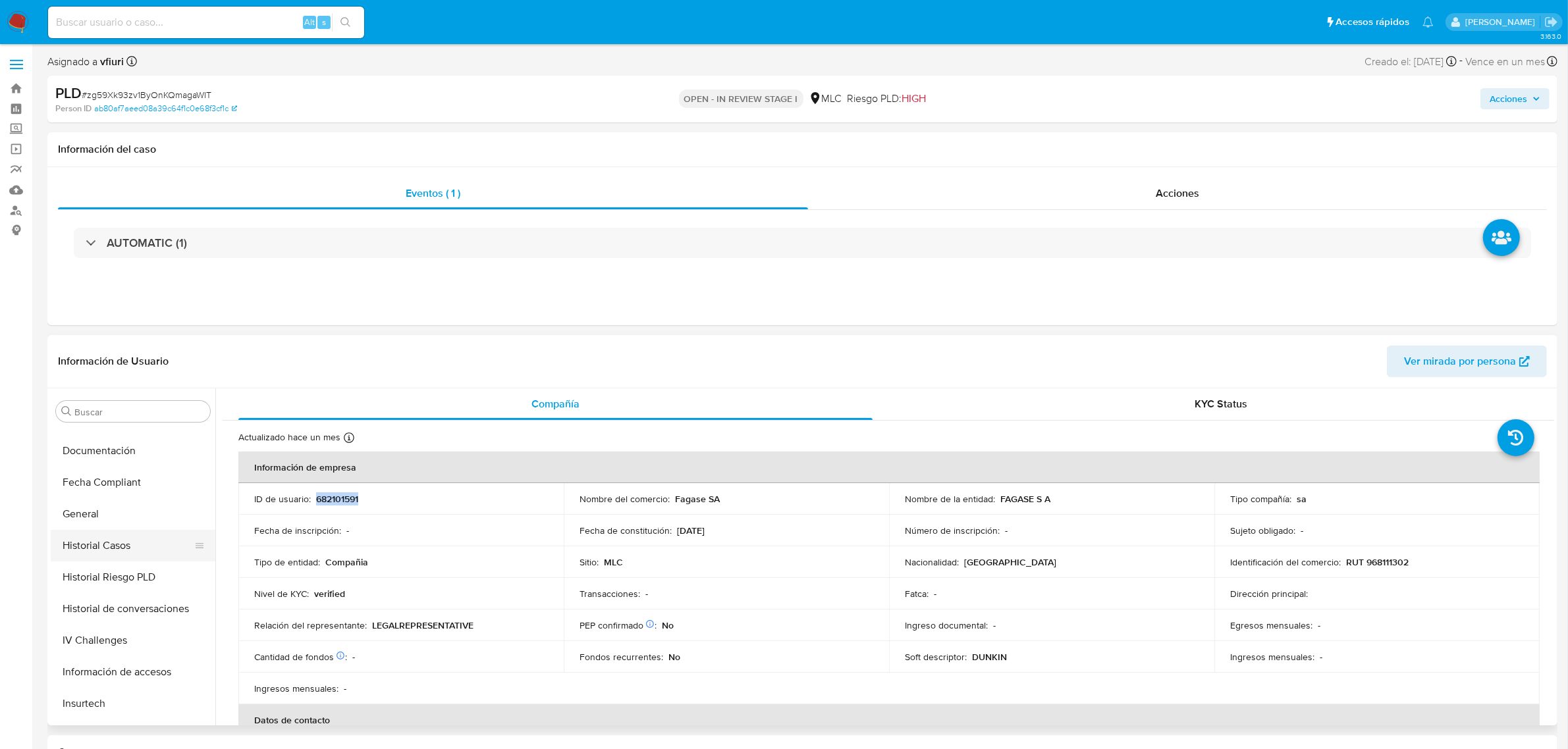
click at [110, 558] on button "Historial Casos" at bounding box center [127, 546] width 154 height 32
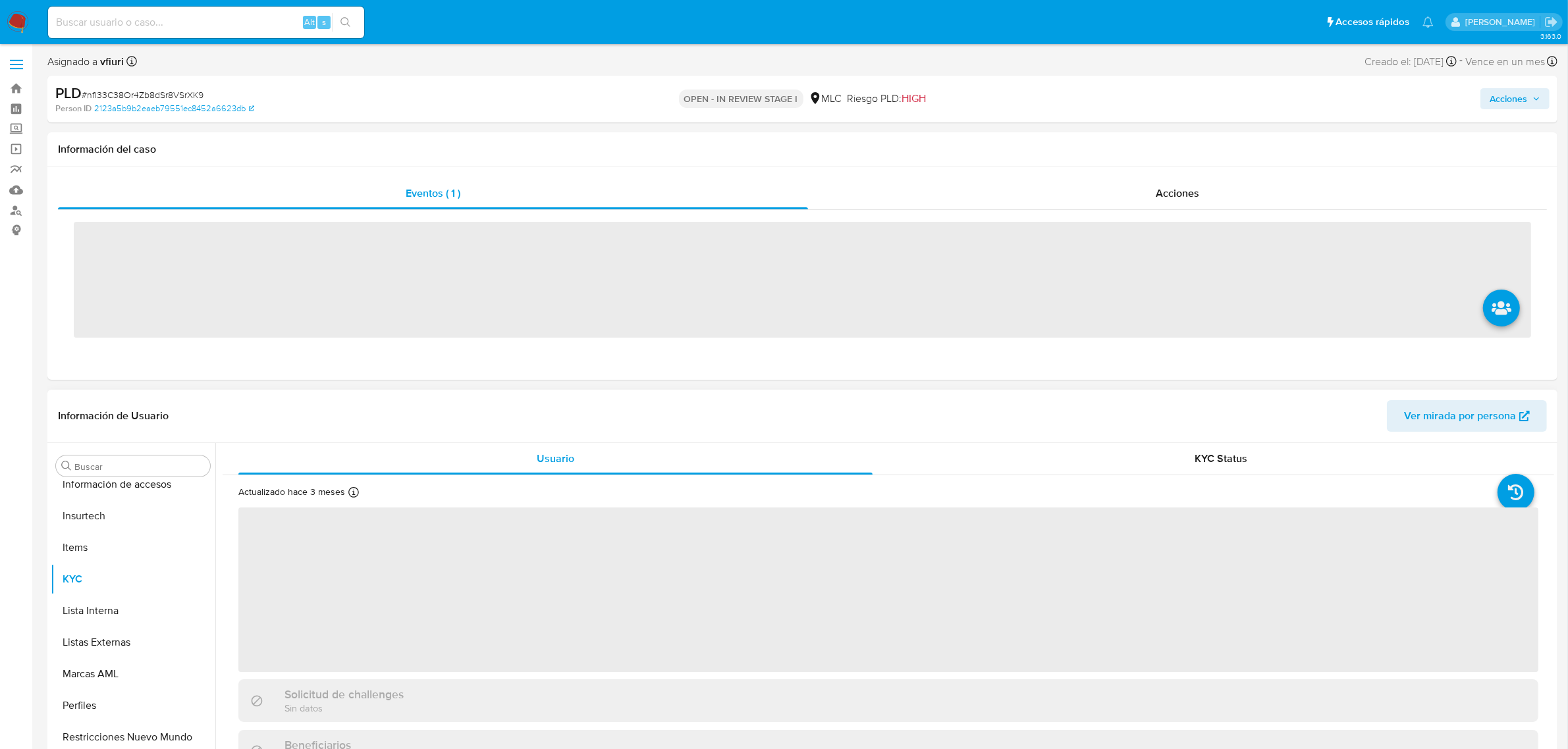
scroll to position [650, 0]
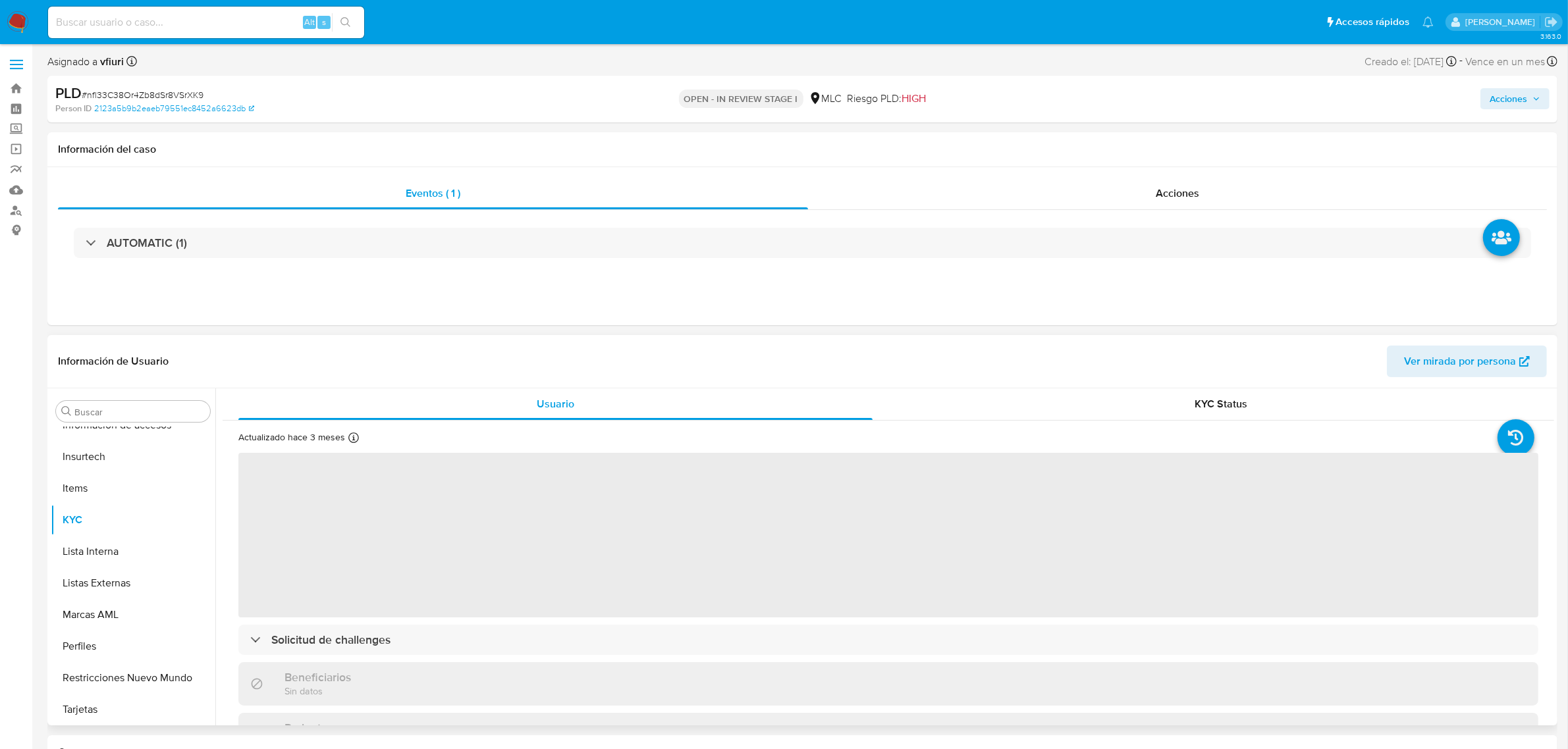
select select "10"
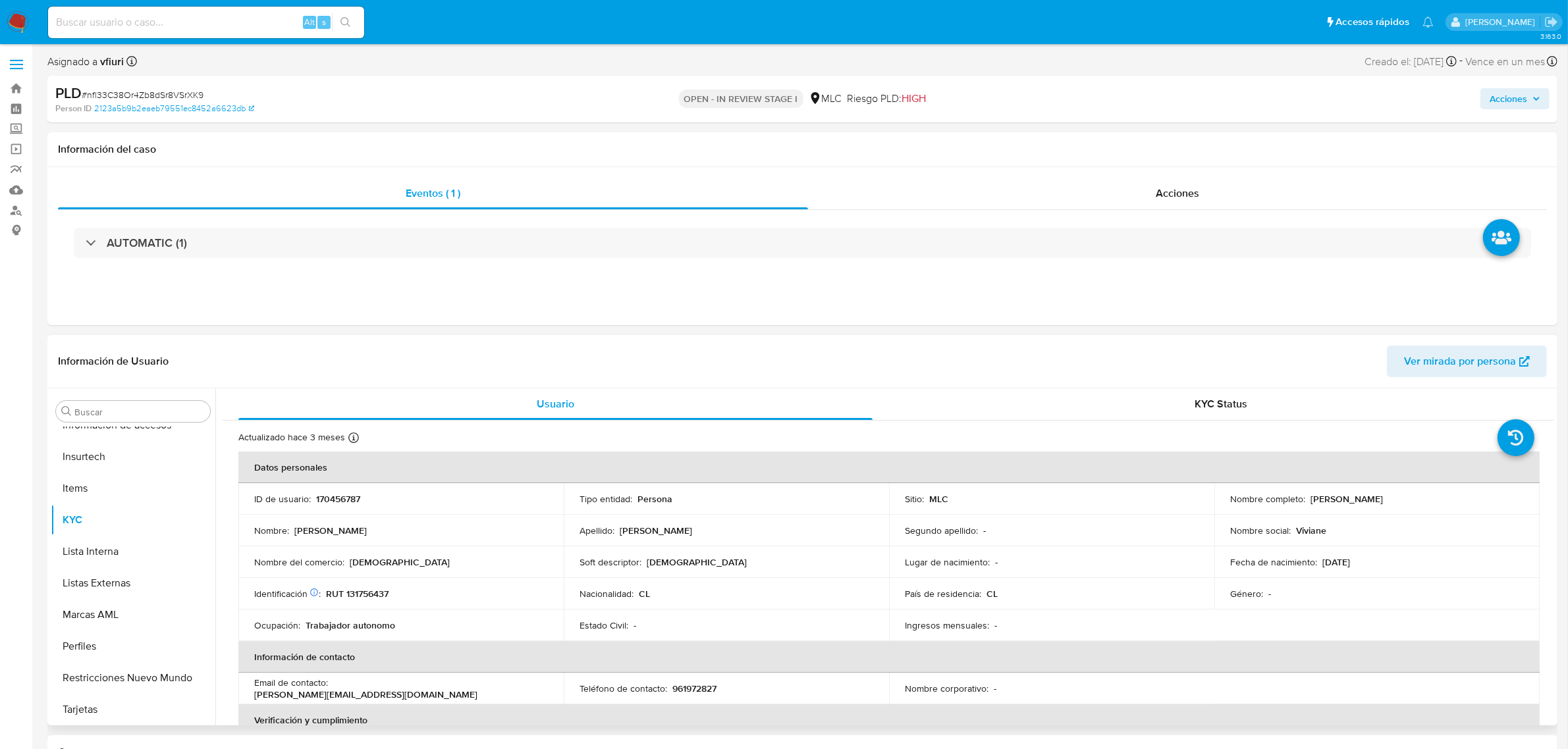
click at [347, 501] on p "170456787" at bounding box center [338, 499] width 44 height 12
copy p "170456787"
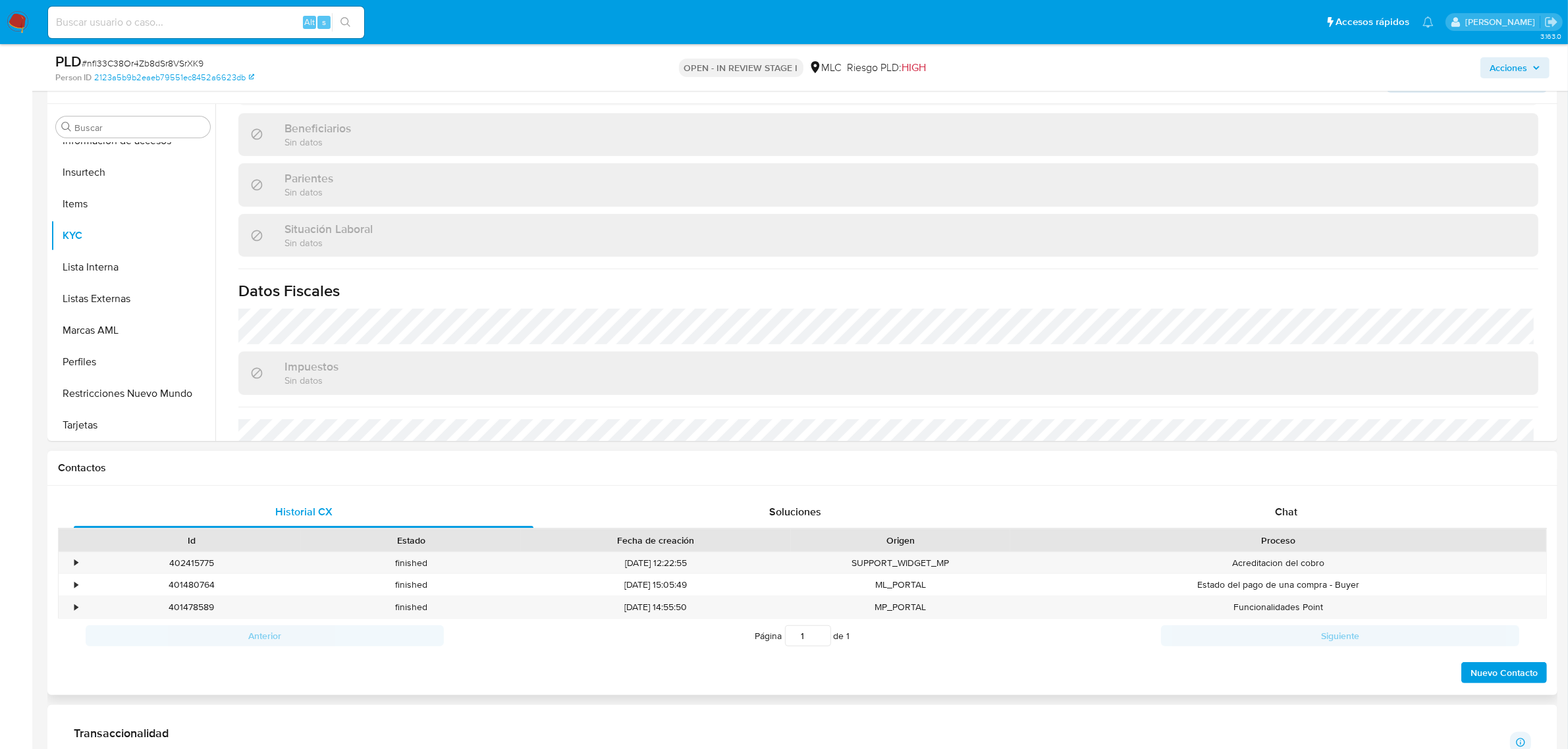
scroll to position [247, 0]
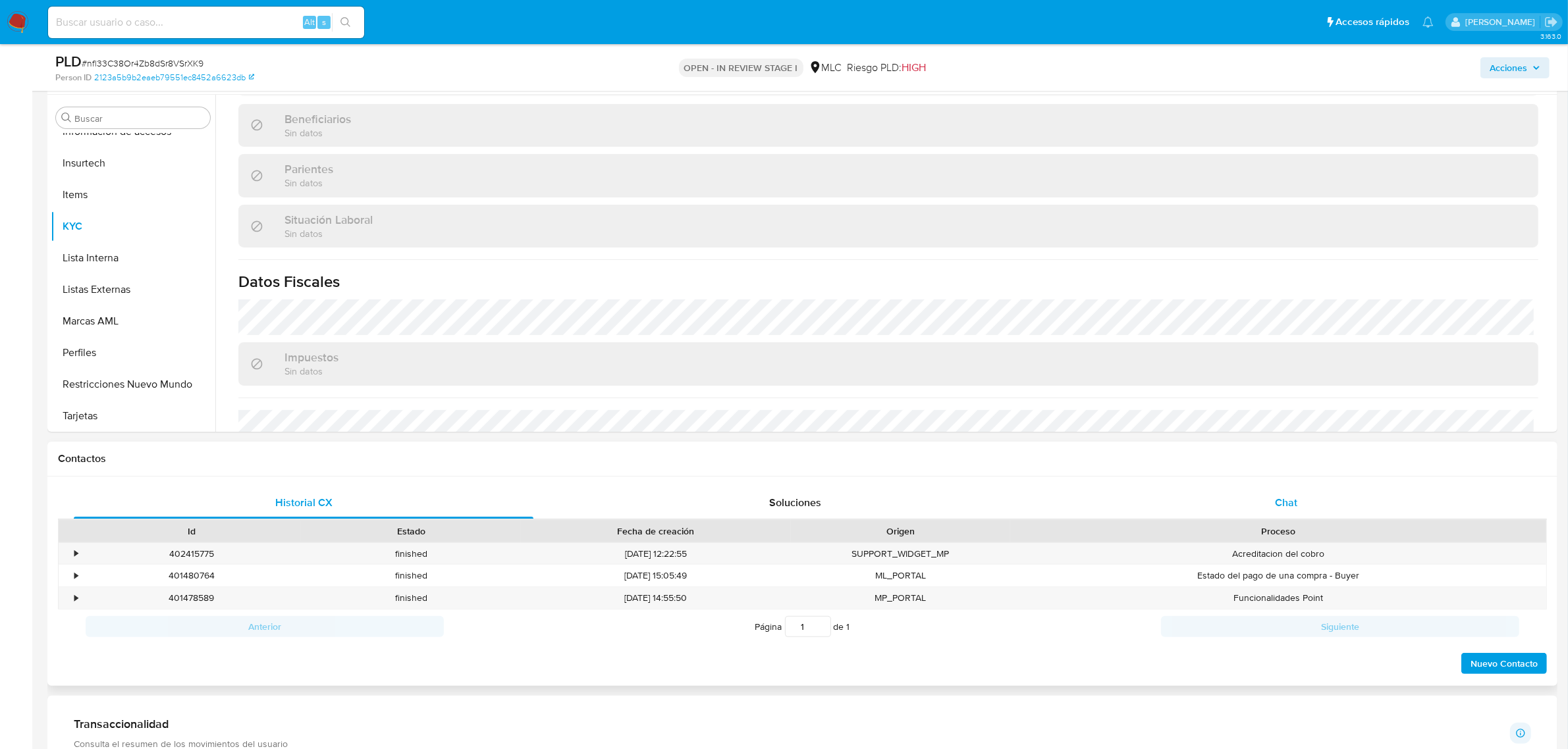
click at [1267, 502] on div "Chat" at bounding box center [1285, 502] width 460 height 32
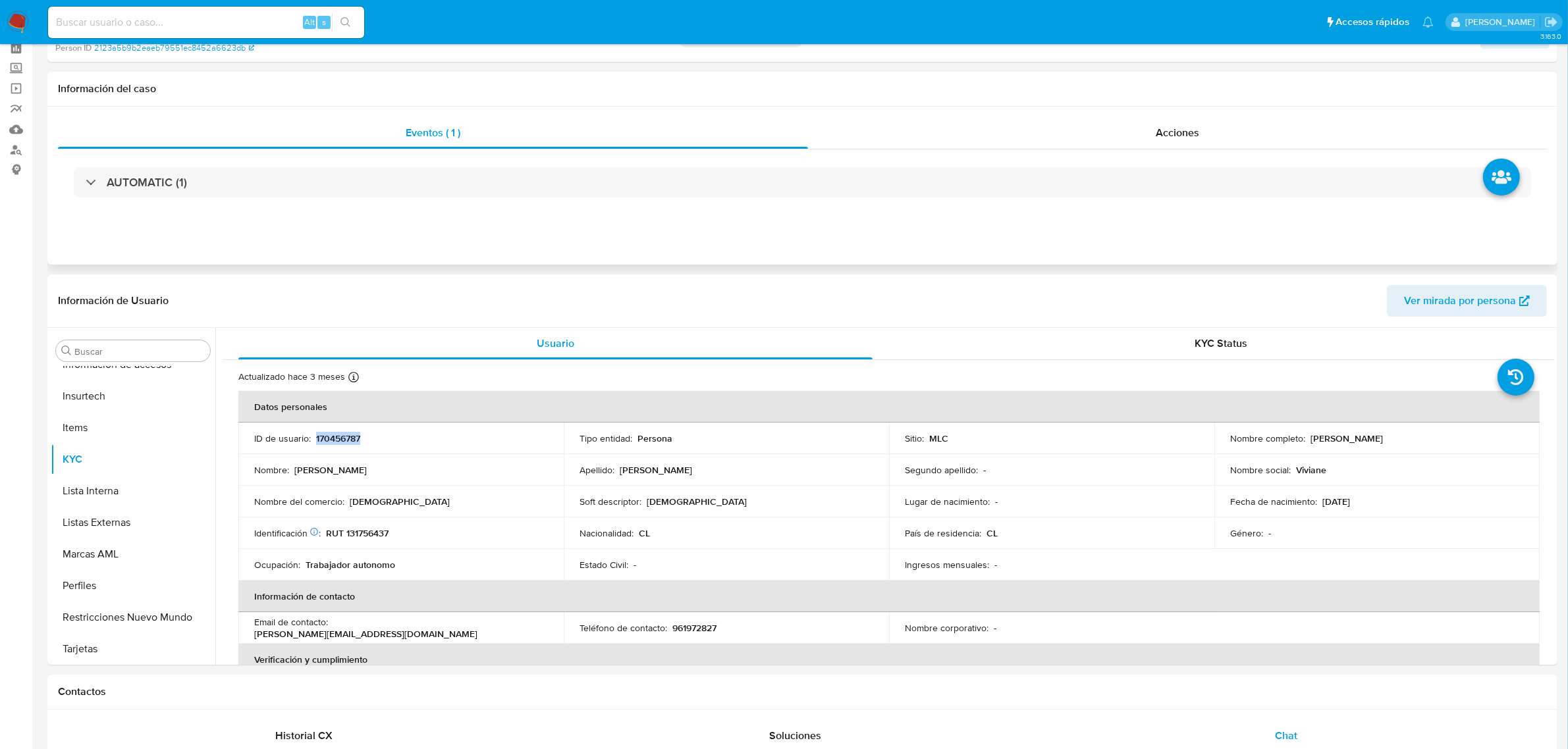
scroll to position [0, 0]
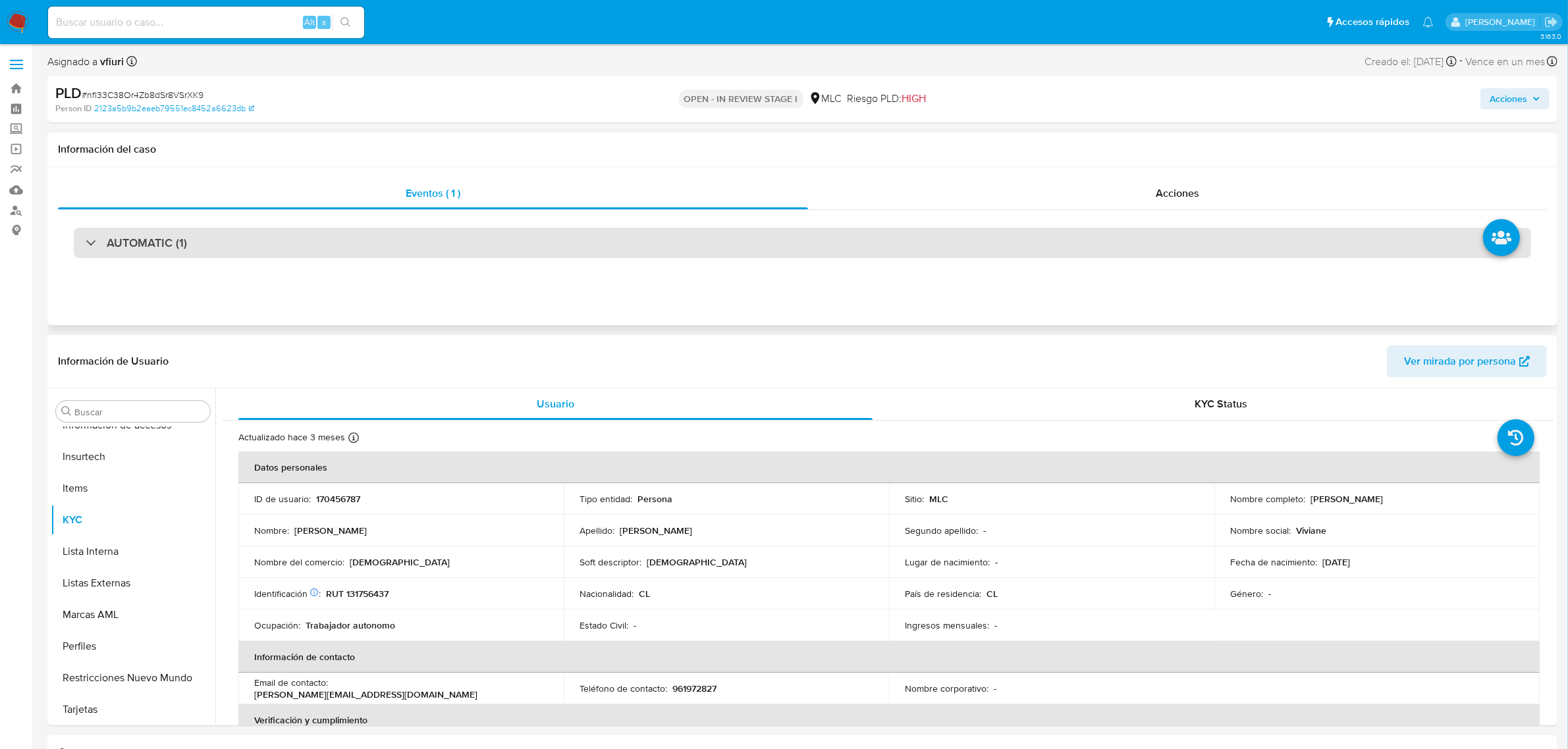
click at [294, 247] on div "AUTOMATIC (1)" at bounding box center [802, 243] width 1457 height 31
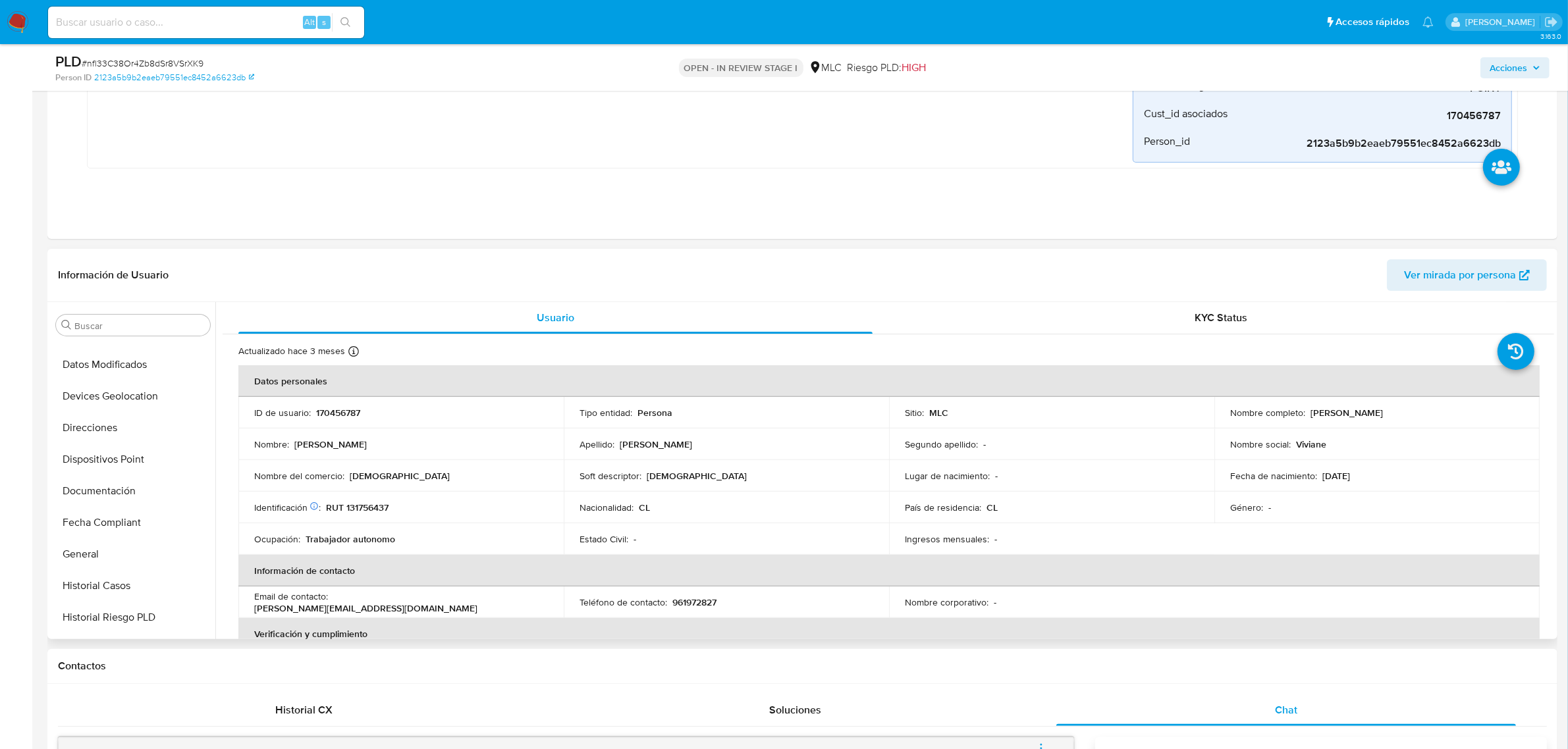
scroll to position [156, 0]
click at [107, 543] on button "Direcciones" at bounding box center [127, 548] width 154 height 32
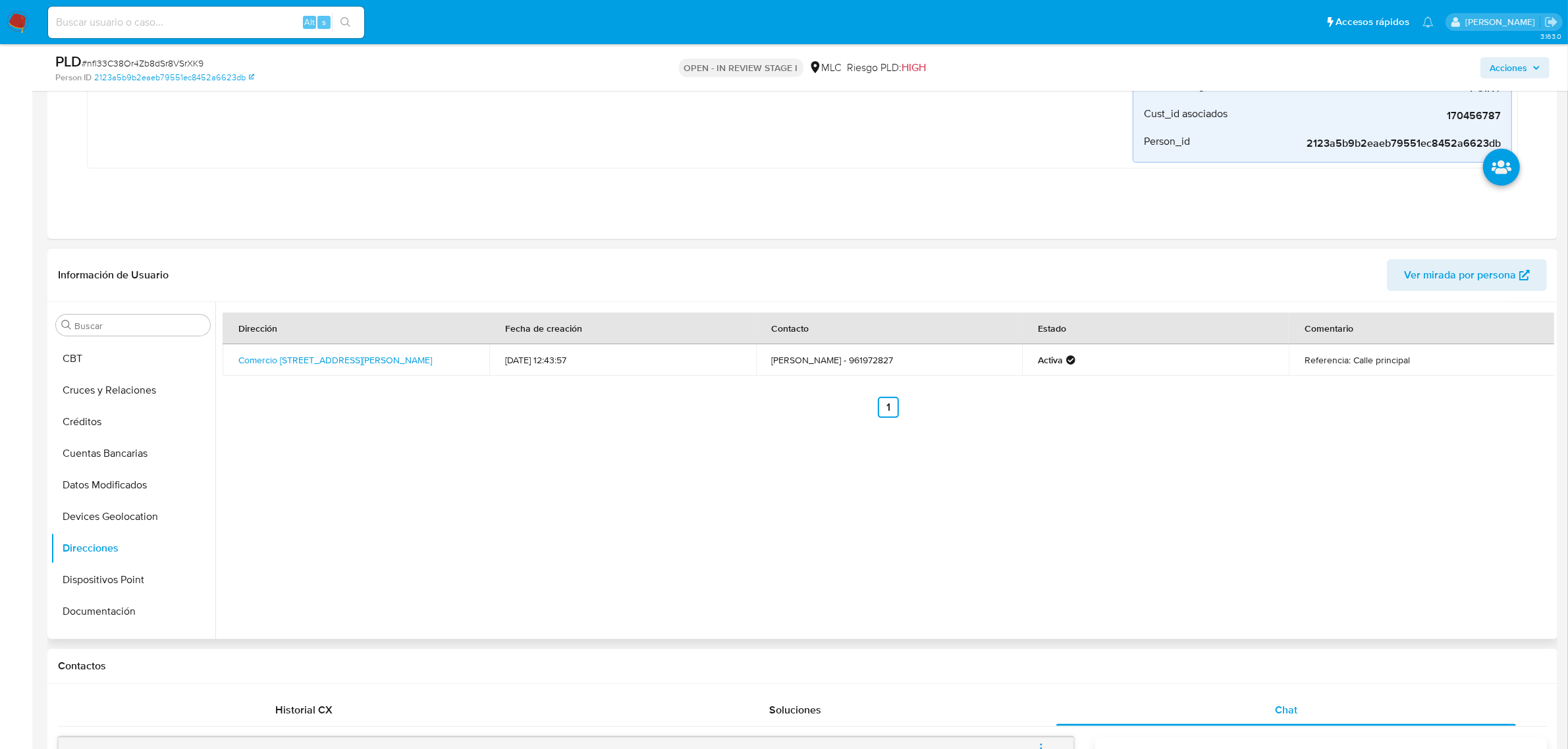
click at [403, 369] on td "Comercio 416 416, Pozo Almonte, Tarapacá, , Chile 416" at bounding box center [356, 360] width 266 height 32
click at [400, 366] on link "Comercio 416 416, Pozo Almonte, Tarapacá, , Chile 416" at bounding box center [335, 360] width 194 height 14
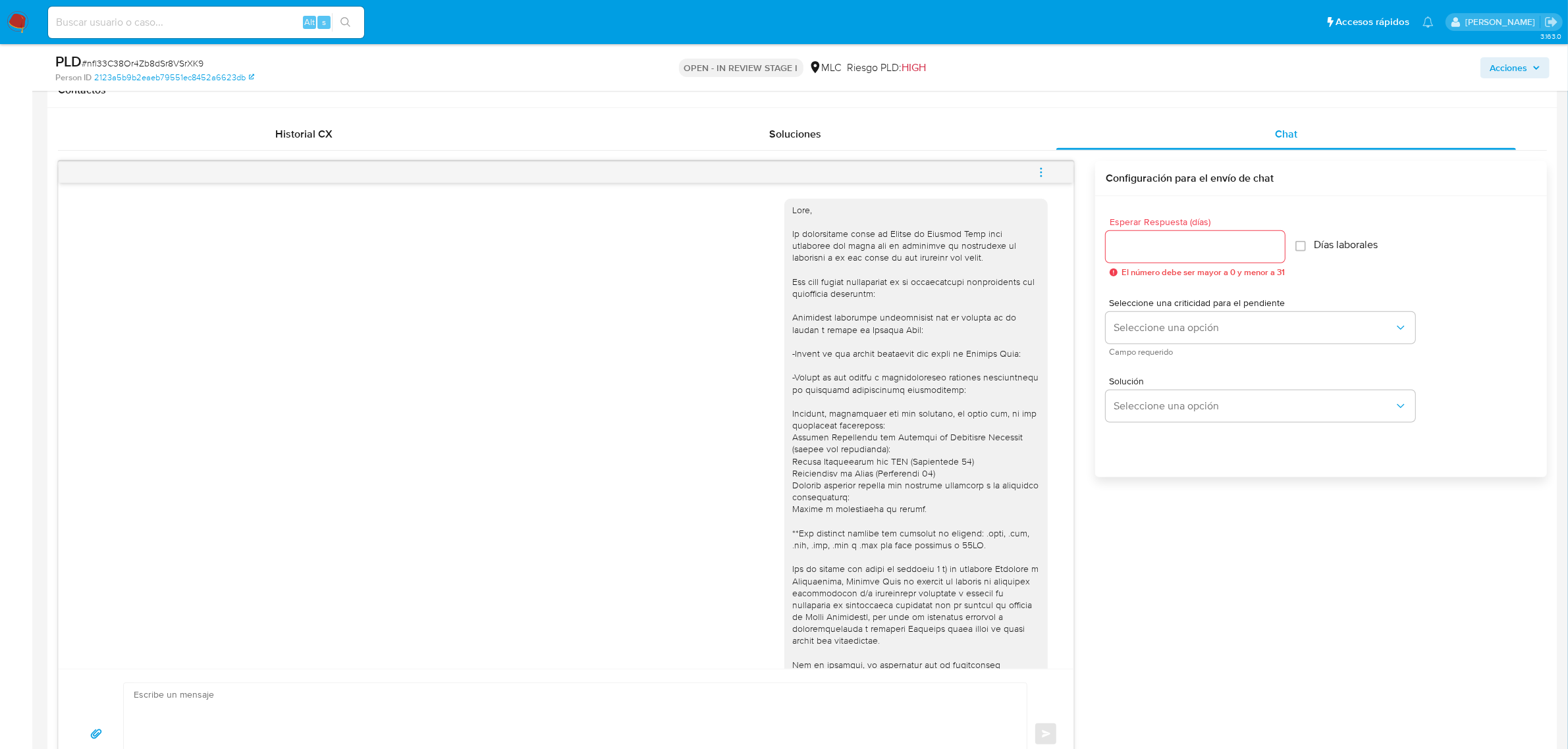
scroll to position [82, 0]
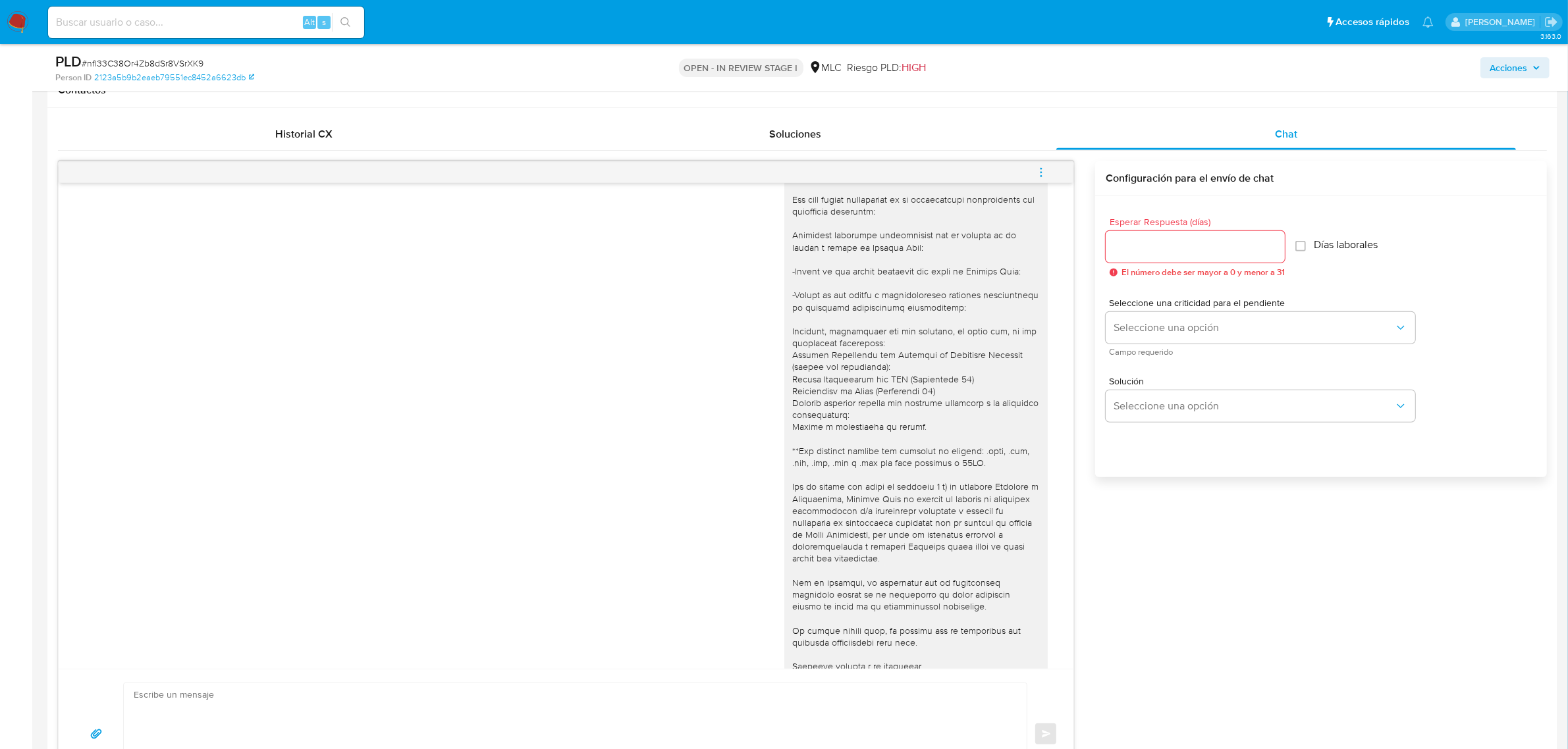
drag, startPoint x: 904, startPoint y: 258, endPoint x: 962, endPoint y: 258, distance: 58.0
click at [962, 258] on div at bounding box center [915, 402] width 248 height 563
click at [996, 284] on div at bounding box center [915, 402] width 248 height 563
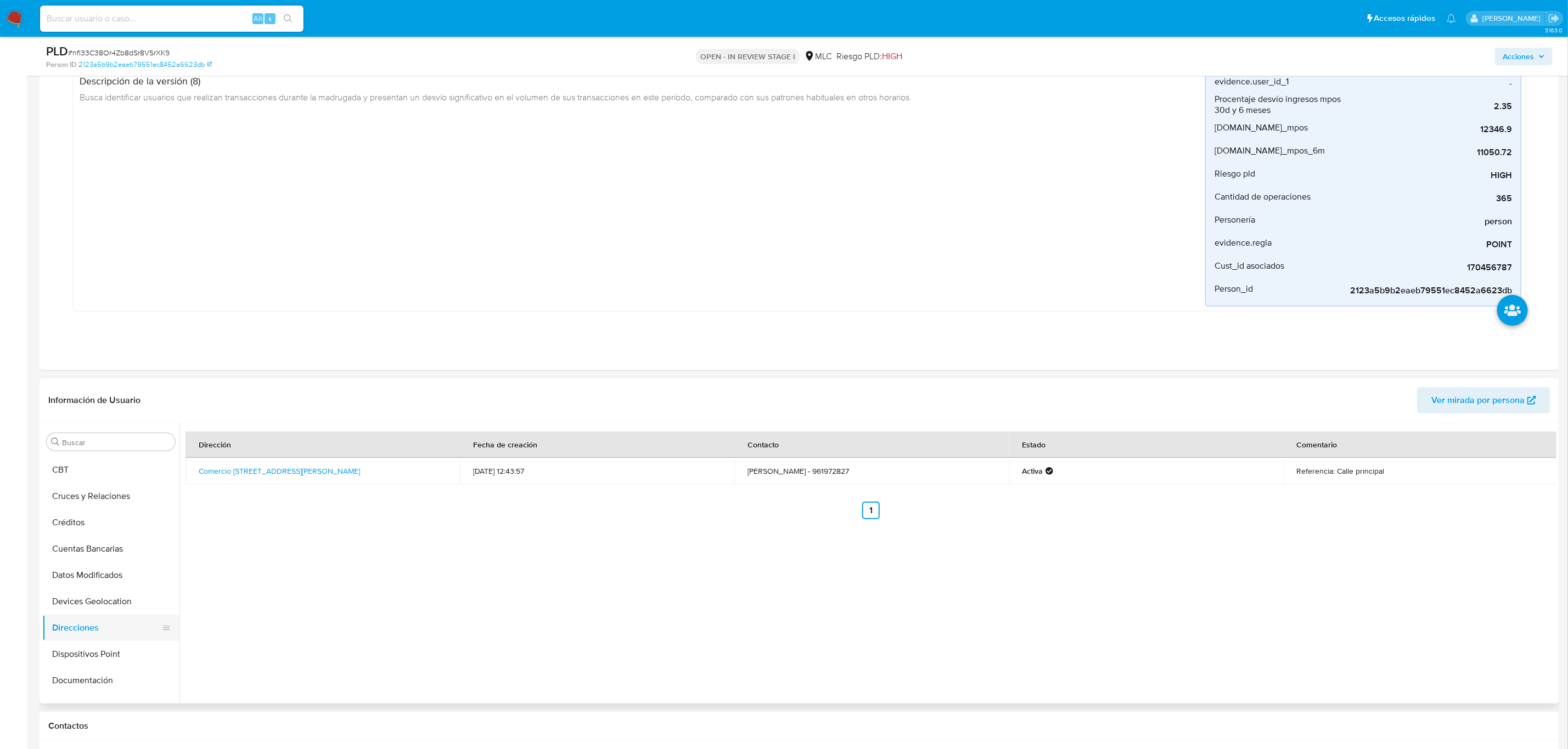
scroll to position [541, 0]
click at [99, 529] on button "KYC" at bounding box center [106, 532] width 128 height 26
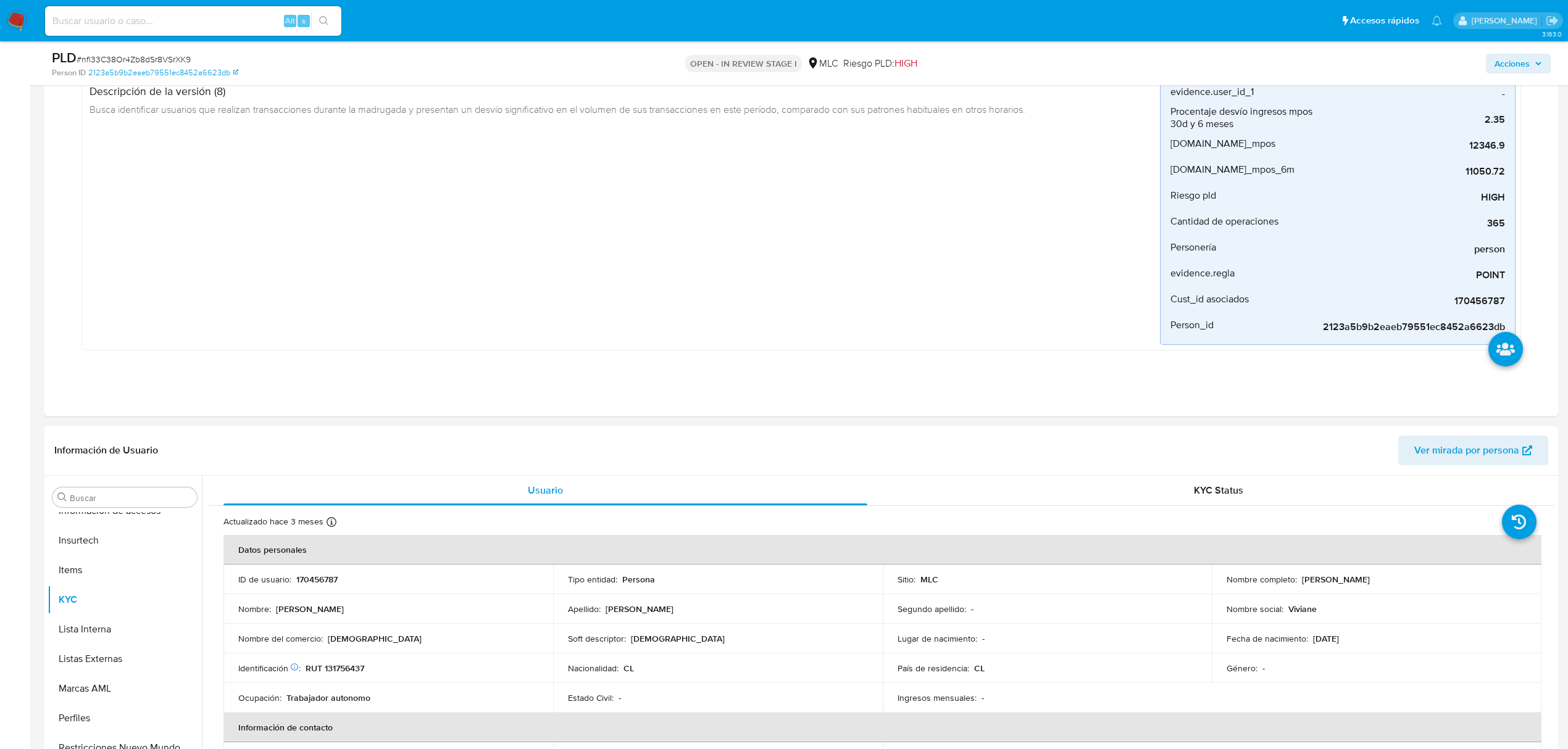
scroll to position [0, 0]
click at [101, 610] on button "Archivos adjuntos" at bounding box center [119, 615] width 144 height 30
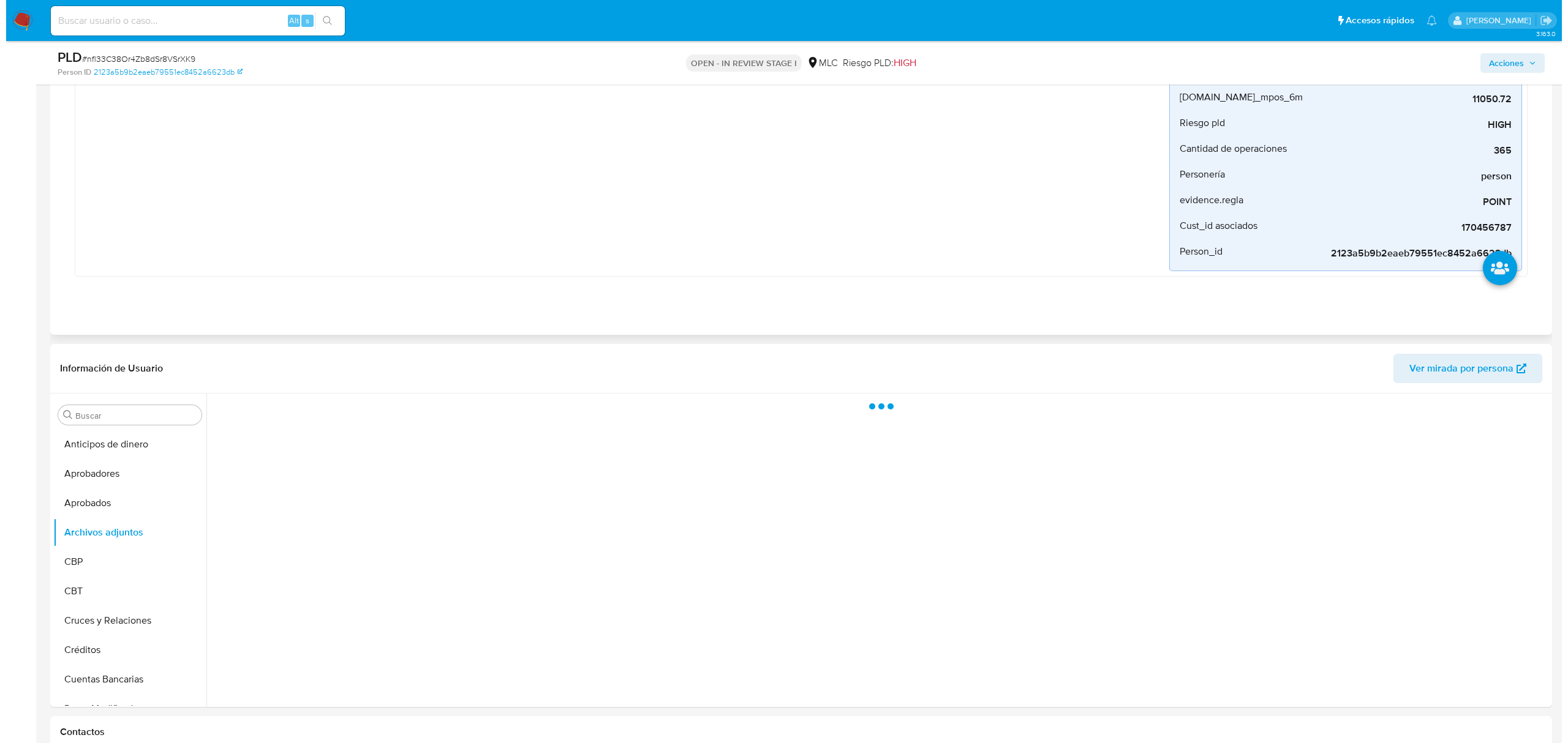
scroll to position [355, 0]
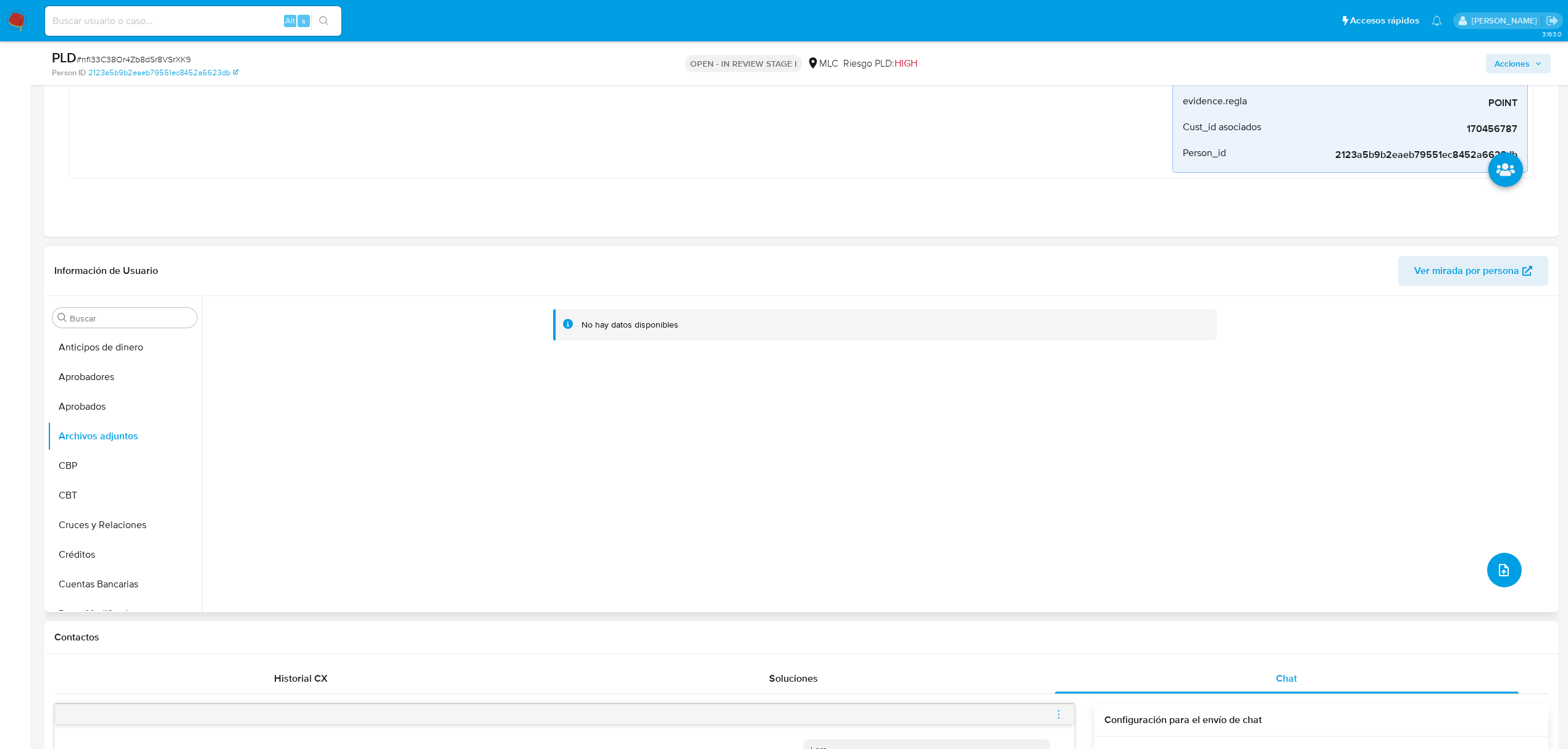
click at [1481, 566] on icon "upload-file" at bounding box center [1504, 570] width 10 height 13
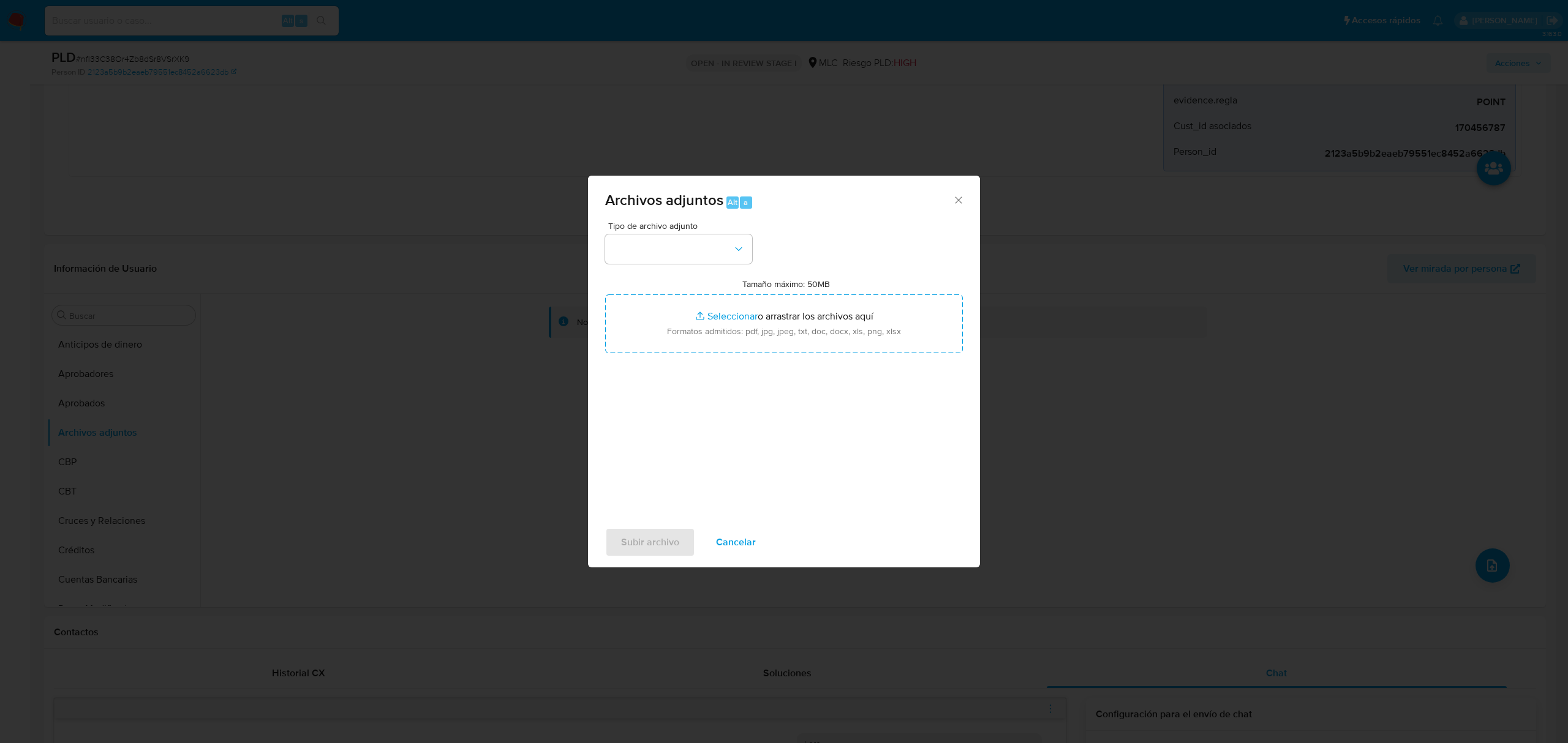
click at [717, 265] on div "Tipo de archivo adjunto Tamaño máximo: 50MB Seleccionar archivos Seleccionar o …" at bounding box center [784, 366] width 357 height 289
click at [702, 238] on button "button" at bounding box center [679, 249] width 147 height 29
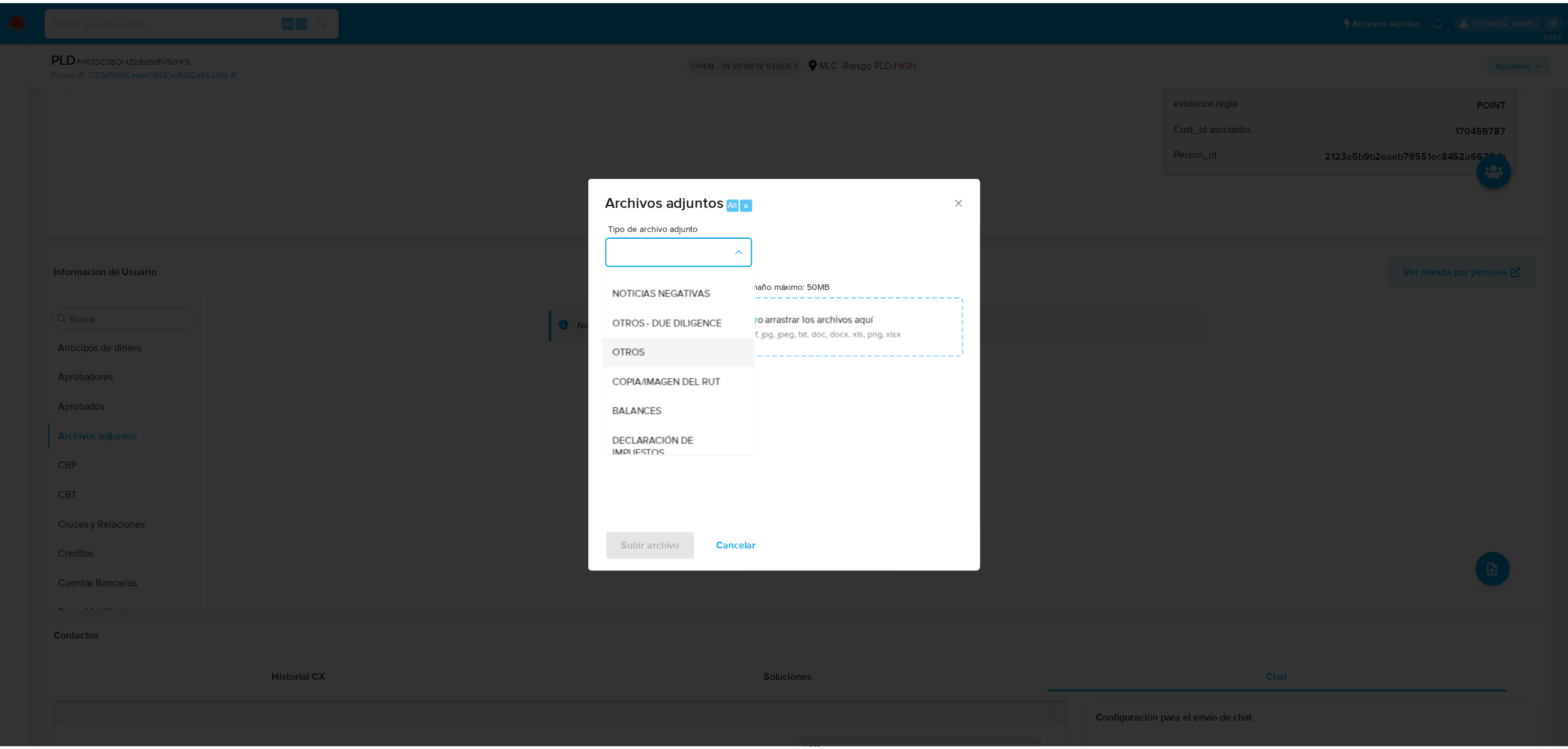
scroll to position [102, 0]
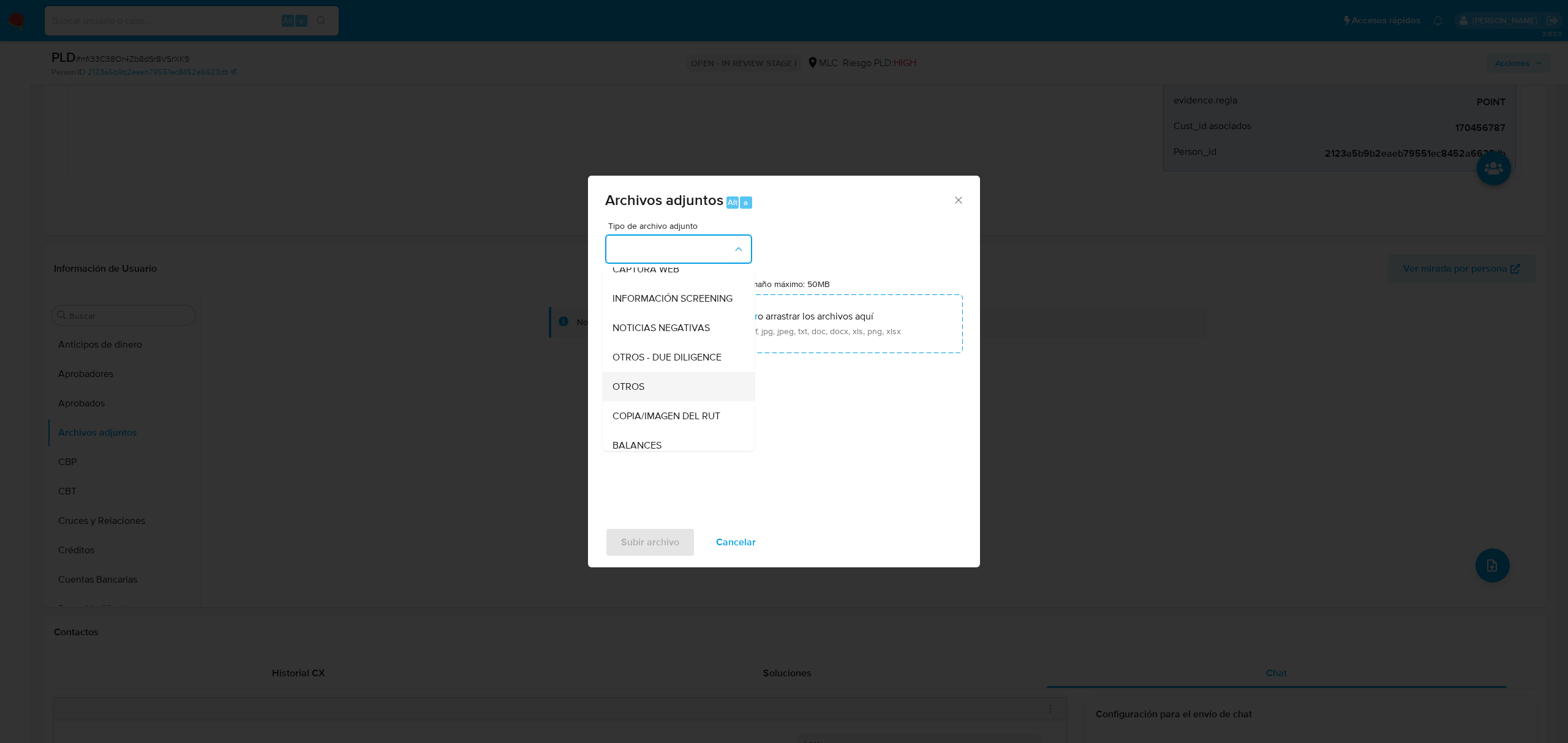
click at [645, 397] on div "OTROS" at bounding box center [675, 387] width 125 height 29
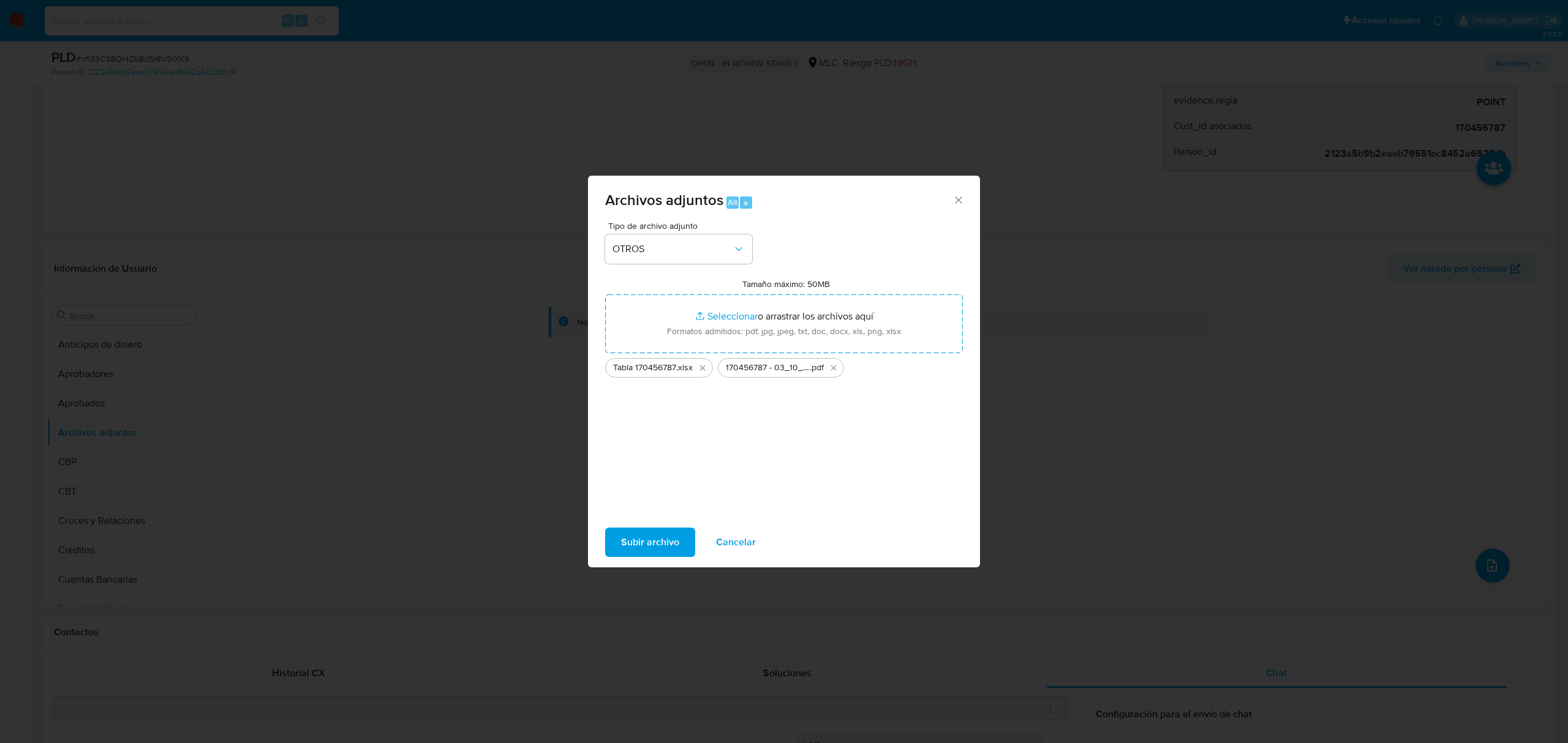
click at [632, 537] on span "Subir archivo" at bounding box center [650, 542] width 58 height 27
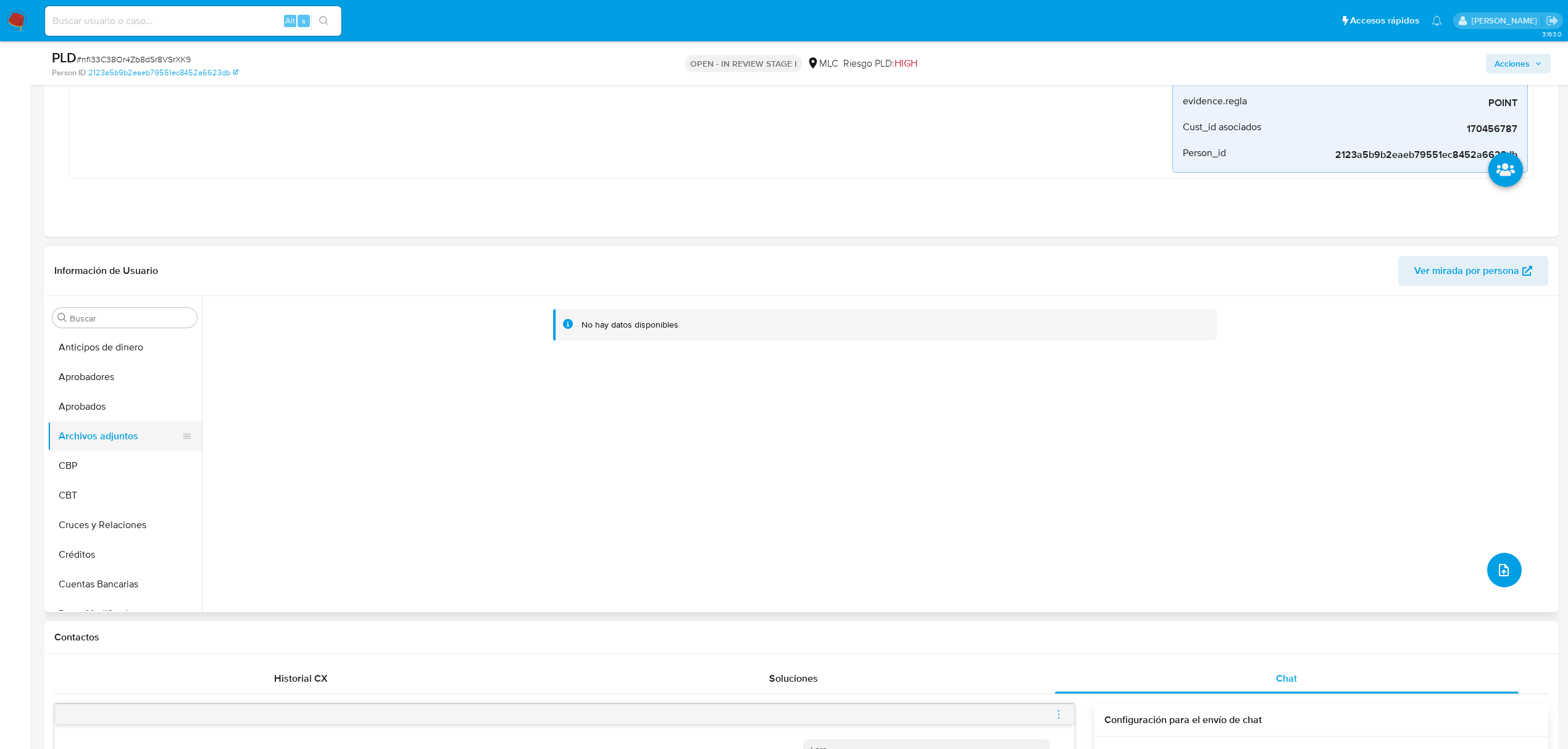
scroll to position [610, 0]
click at [90, 429] on button "KYC" at bounding box center [119, 418] width 144 height 30
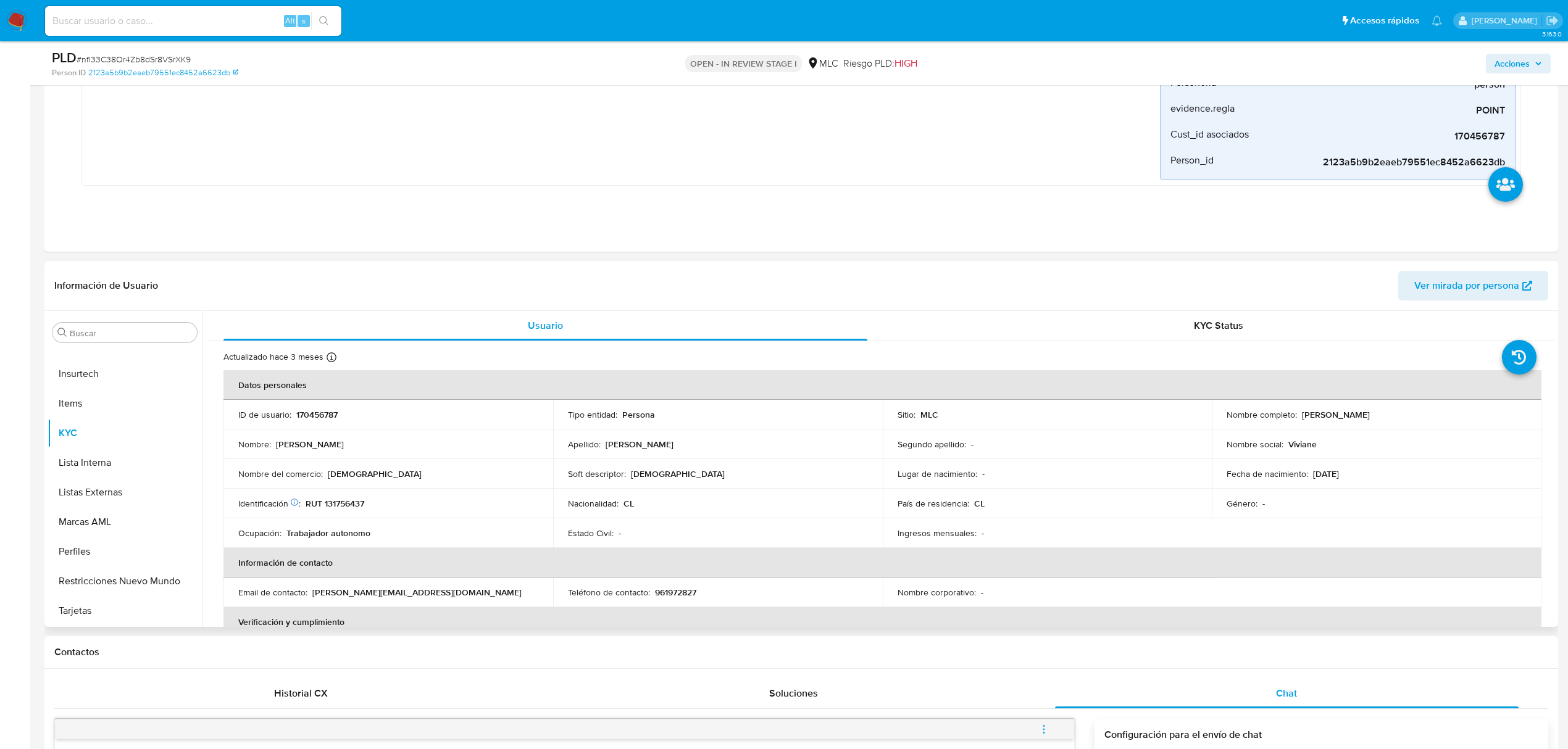
drag, startPoint x: 1301, startPoint y: 416, endPoint x: 1445, endPoint y: 408, distance: 144.2
click at [1445, 408] on td "Nombre completo : Viviane Alejandra Mancilla Águila" at bounding box center [1376, 414] width 330 height 30
copy p "iviane Alejandra Mancilla Águila"
click at [110, 454] on button "Archivos adjuntos" at bounding box center [119, 450] width 144 height 30
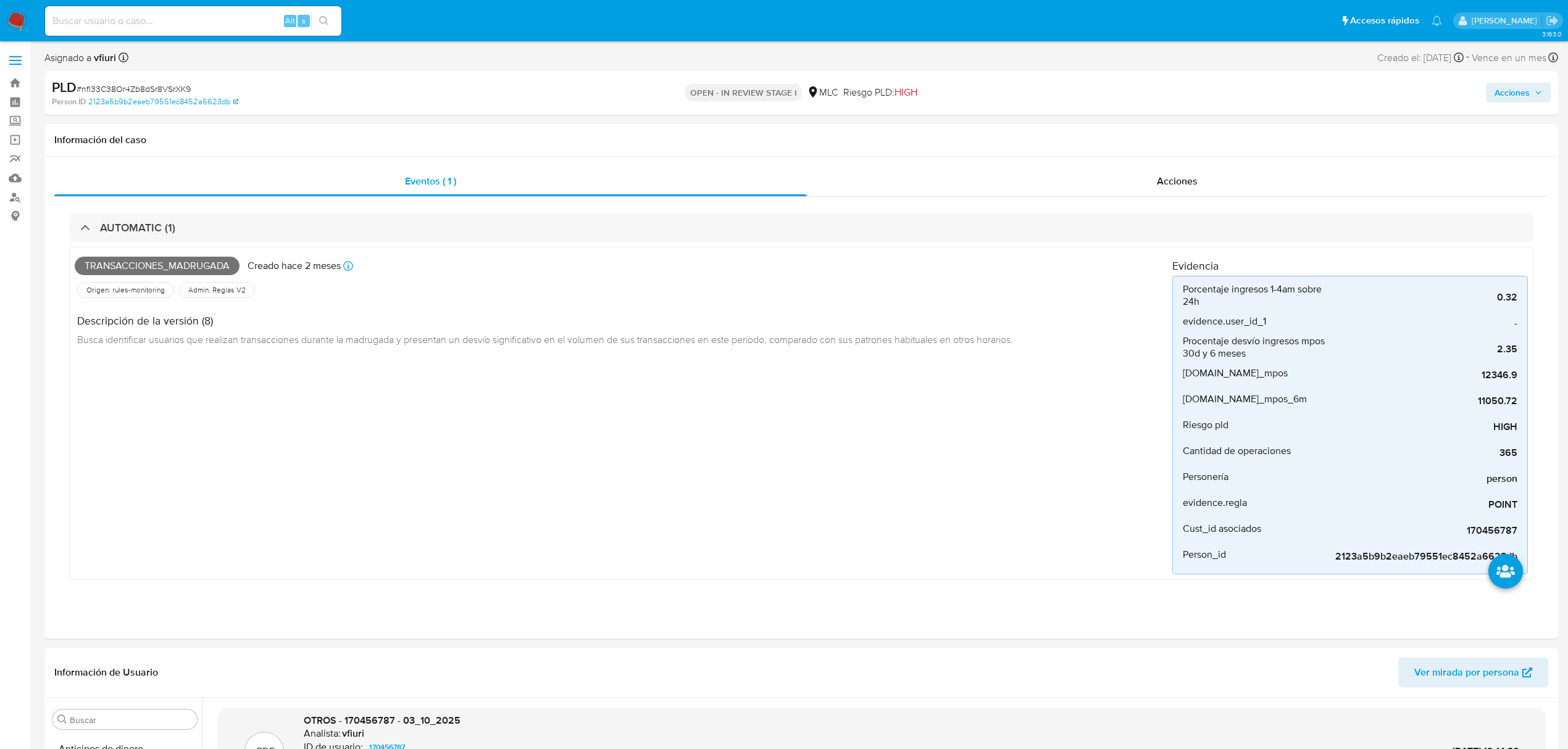
click at [1481, 92] on icon "button" at bounding box center [1538, 93] width 5 height 3
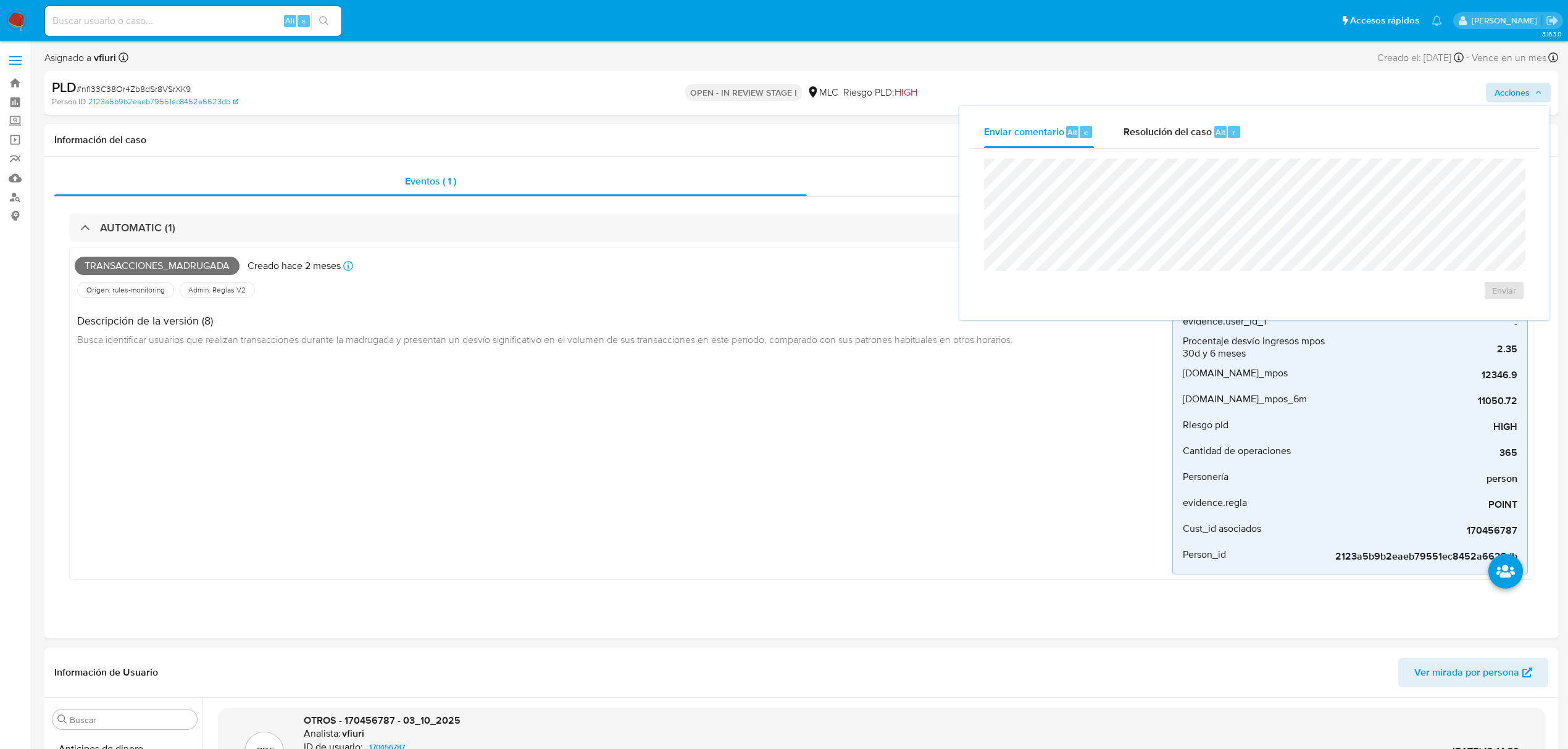
click at [1127, 148] on div "Enviar" at bounding box center [1254, 229] width 570 height 162
click at [1134, 144] on div "Resolución del caso Alt r" at bounding box center [1182, 132] width 118 height 32
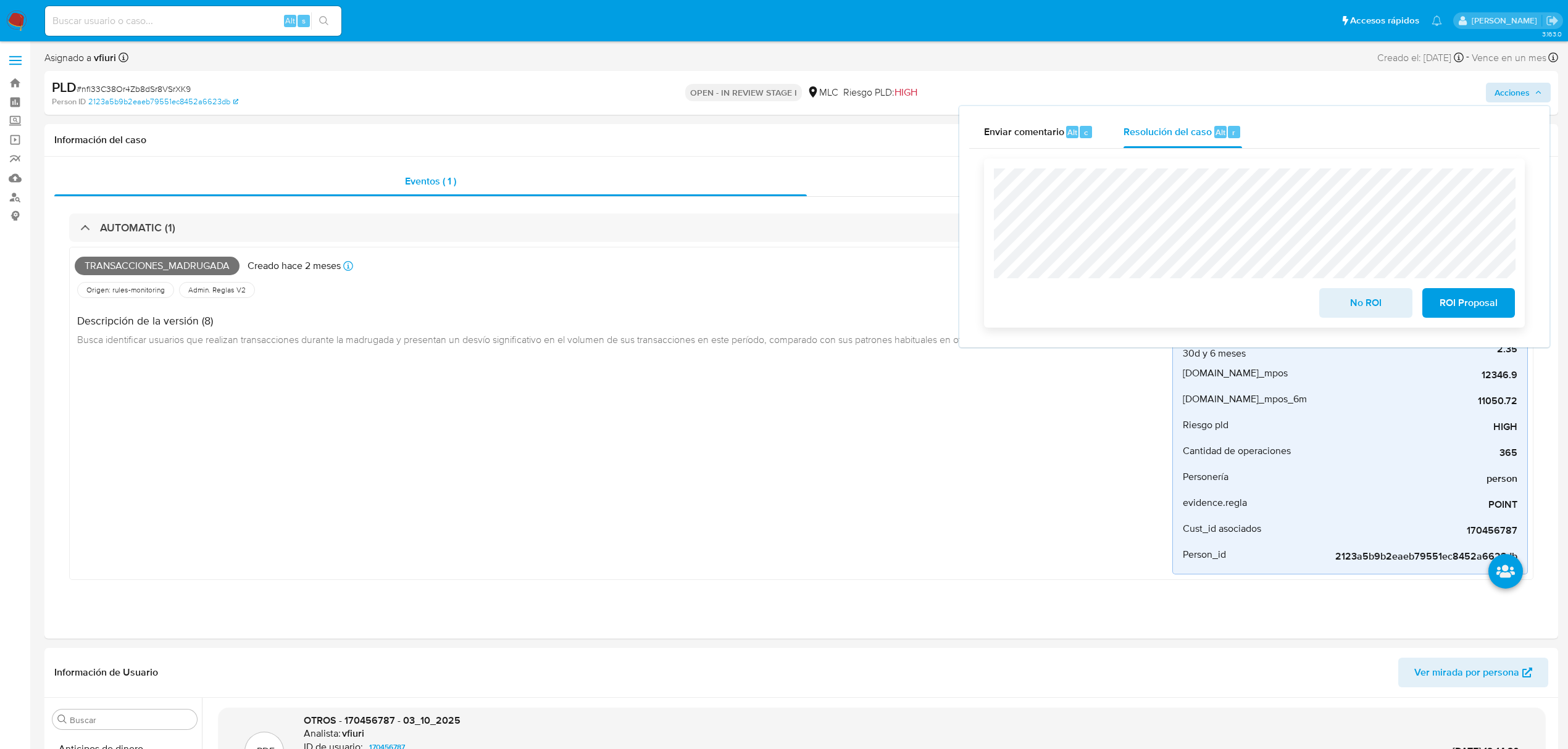
click at [1387, 310] on span "No ROI" at bounding box center [1365, 303] width 61 height 27
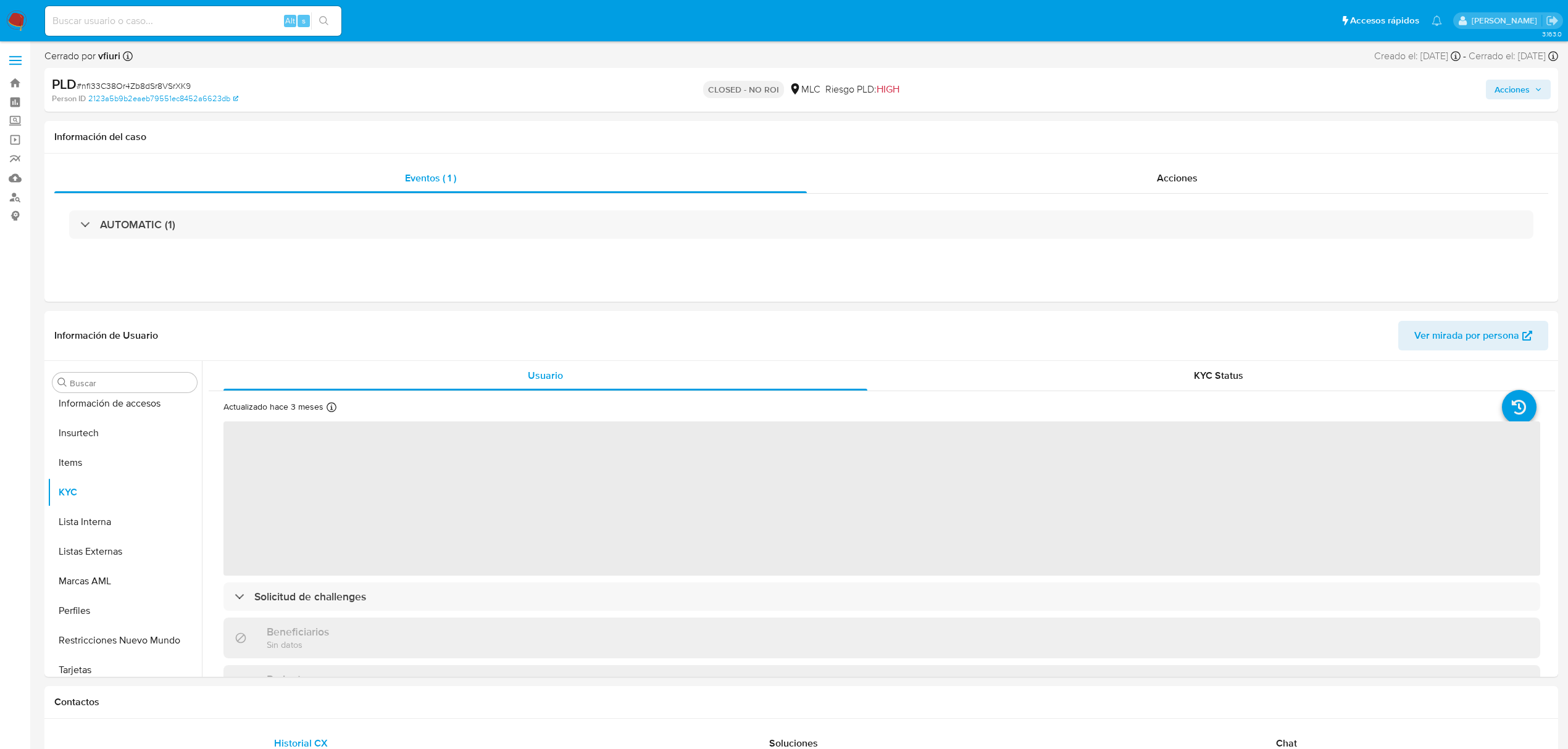
scroll to position [610, 0]
select select "10"
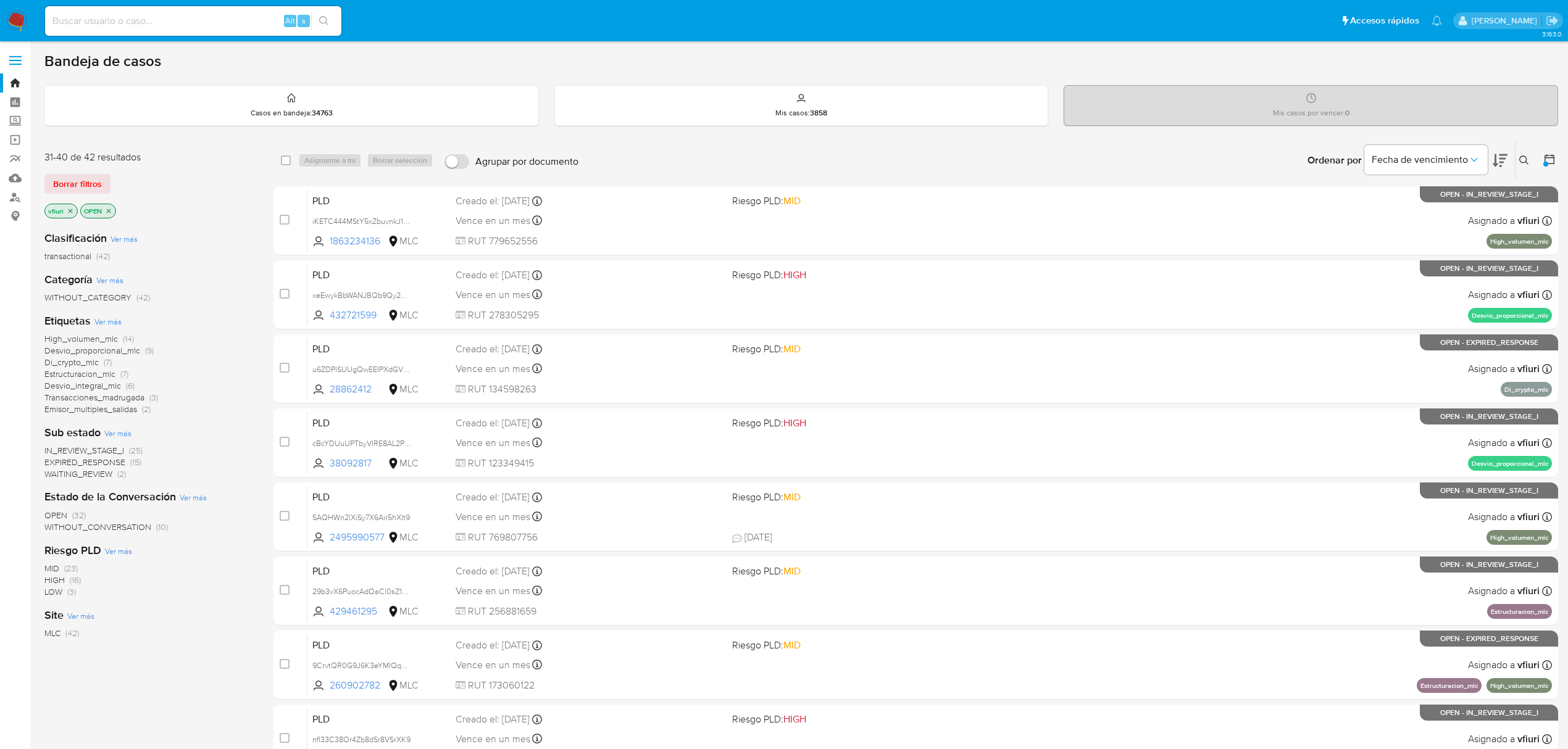
scroll to position [269, 0]
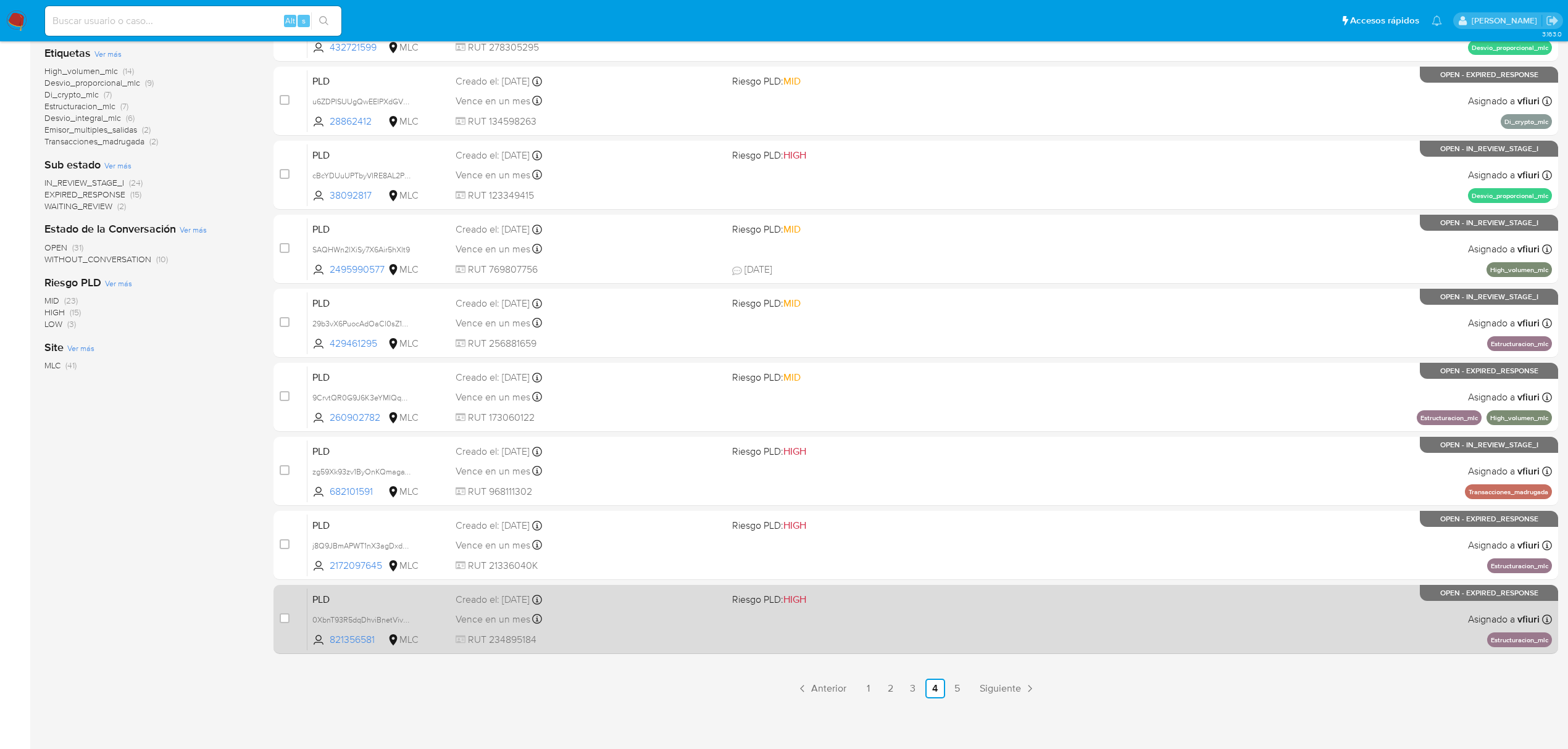
scroll to position [269, 0]
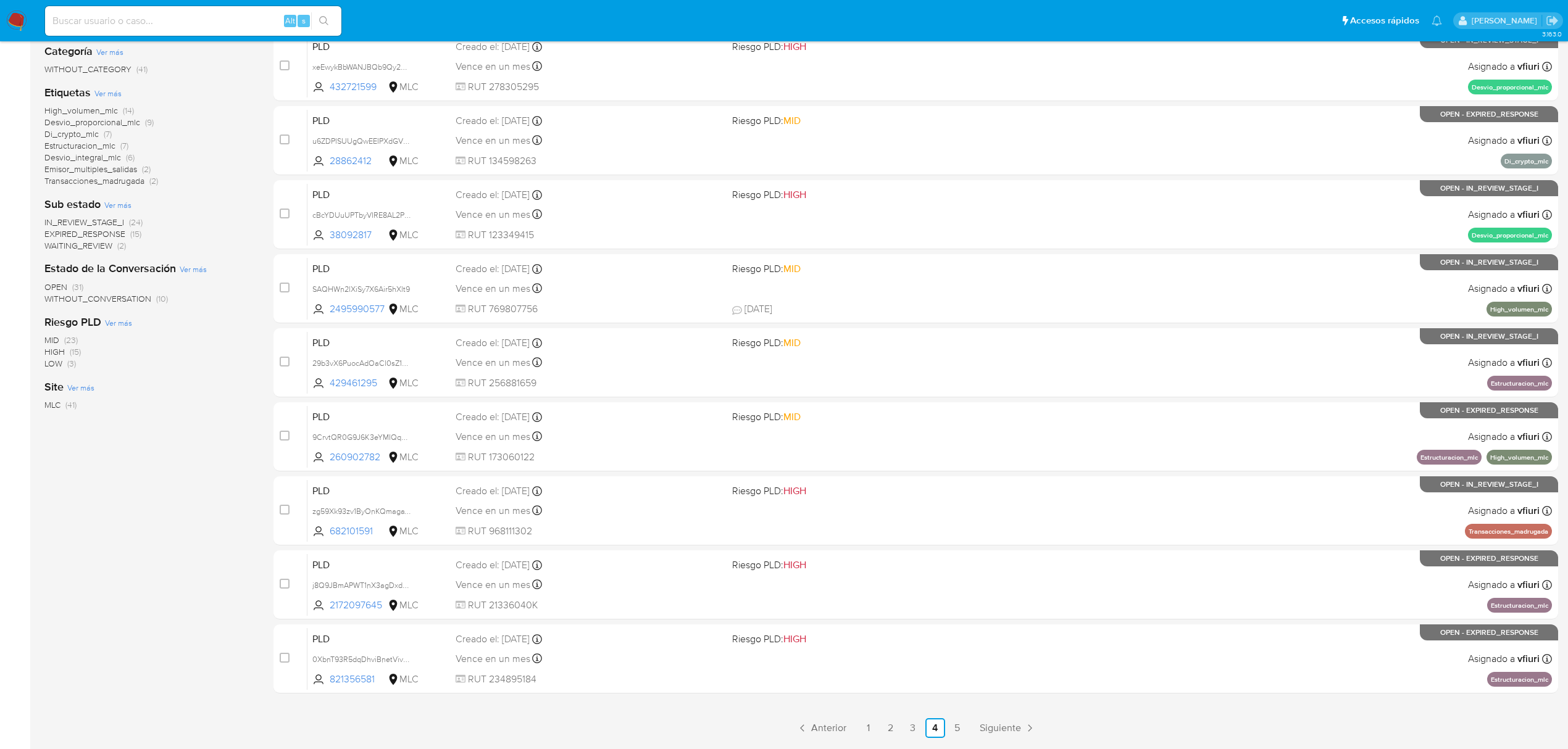
scroll to position [269, 0]
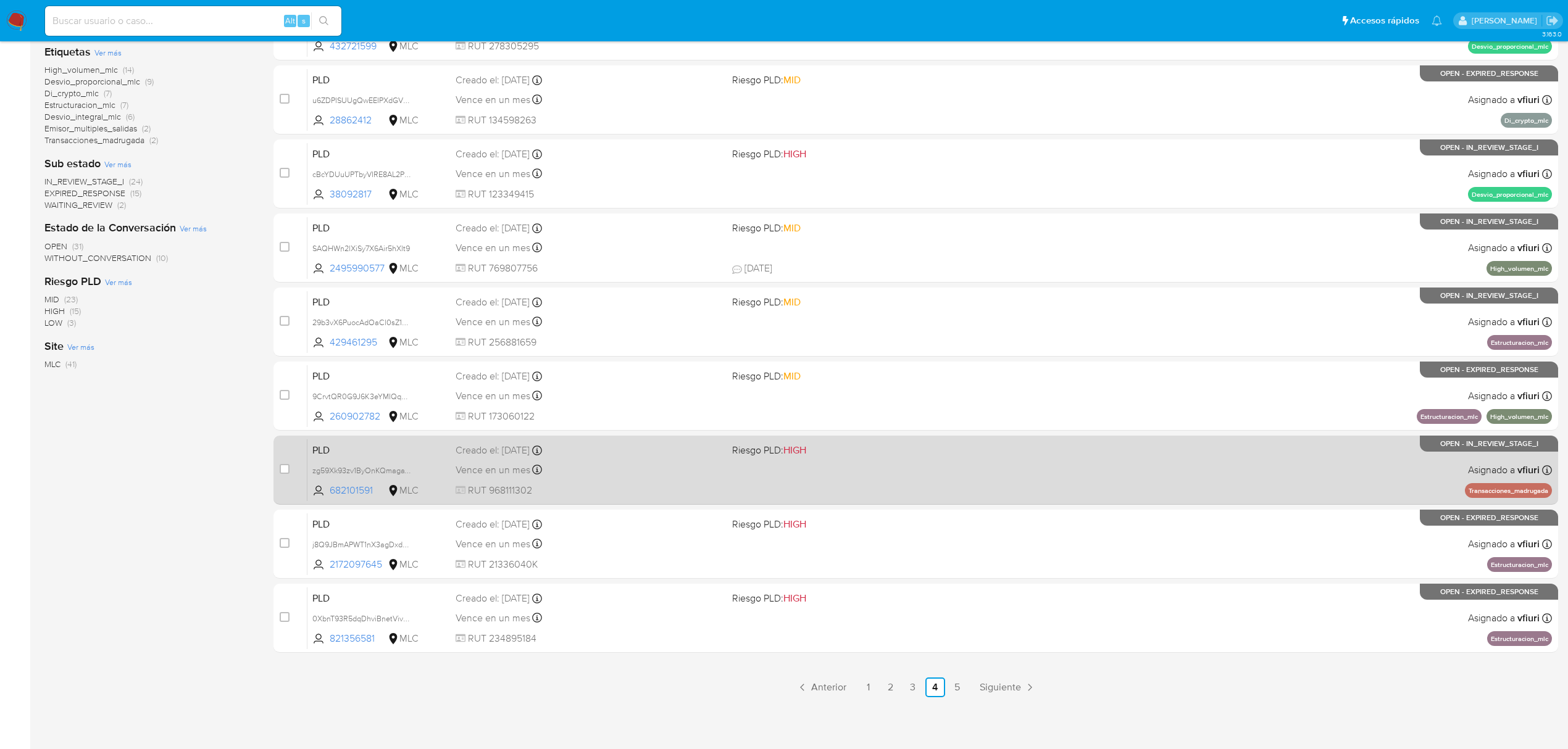
click at [673, 479] on div "PLD zg59Xk93zv1ByOnKQmagaWIT 682101591 MLC Riesgo PLD: HIGH Creado el: [DATE] C…" at bounding box center [929, 470] width 1245 height 62
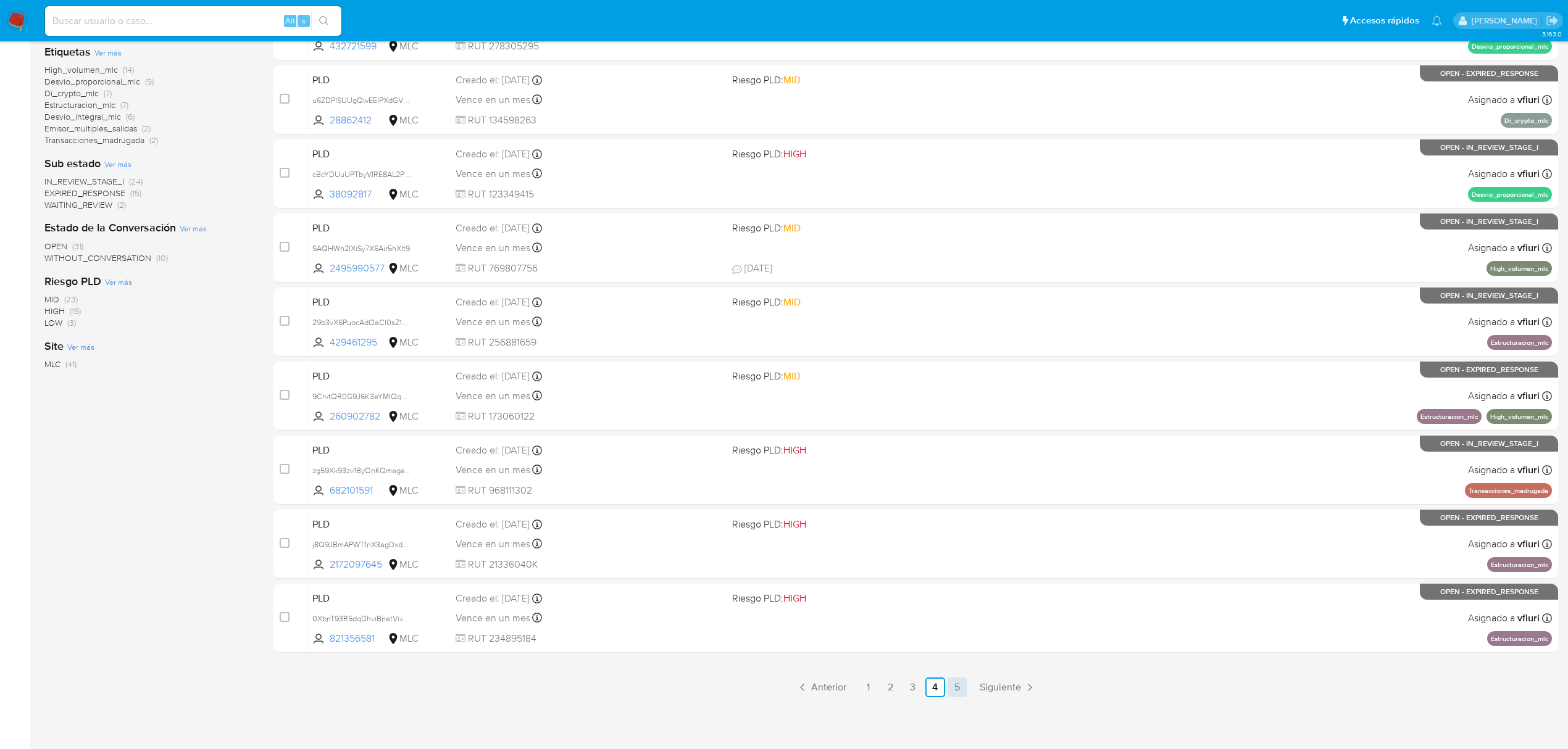
click at [966, 685] on link "5" at bounding box center [957, 687] width 19 height 19
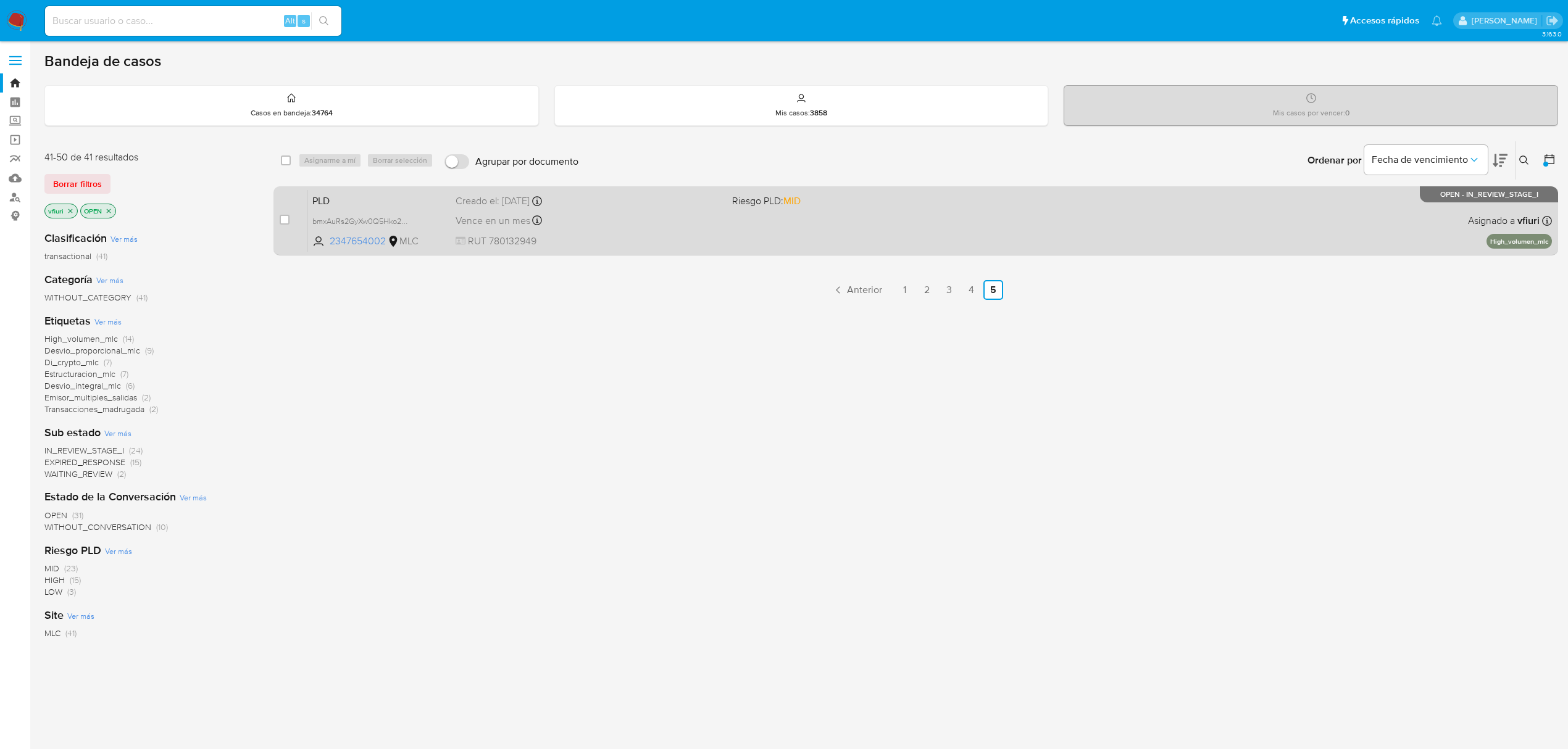
click at [737, 217] on div "PLD bmxAuRs2GyXw0Q5Hko2dkVSn 2347654002 MLC Riesgo PLD: MID Creado el: [DATE] C…" at bounding box center [929, 221] width 1245 height 62
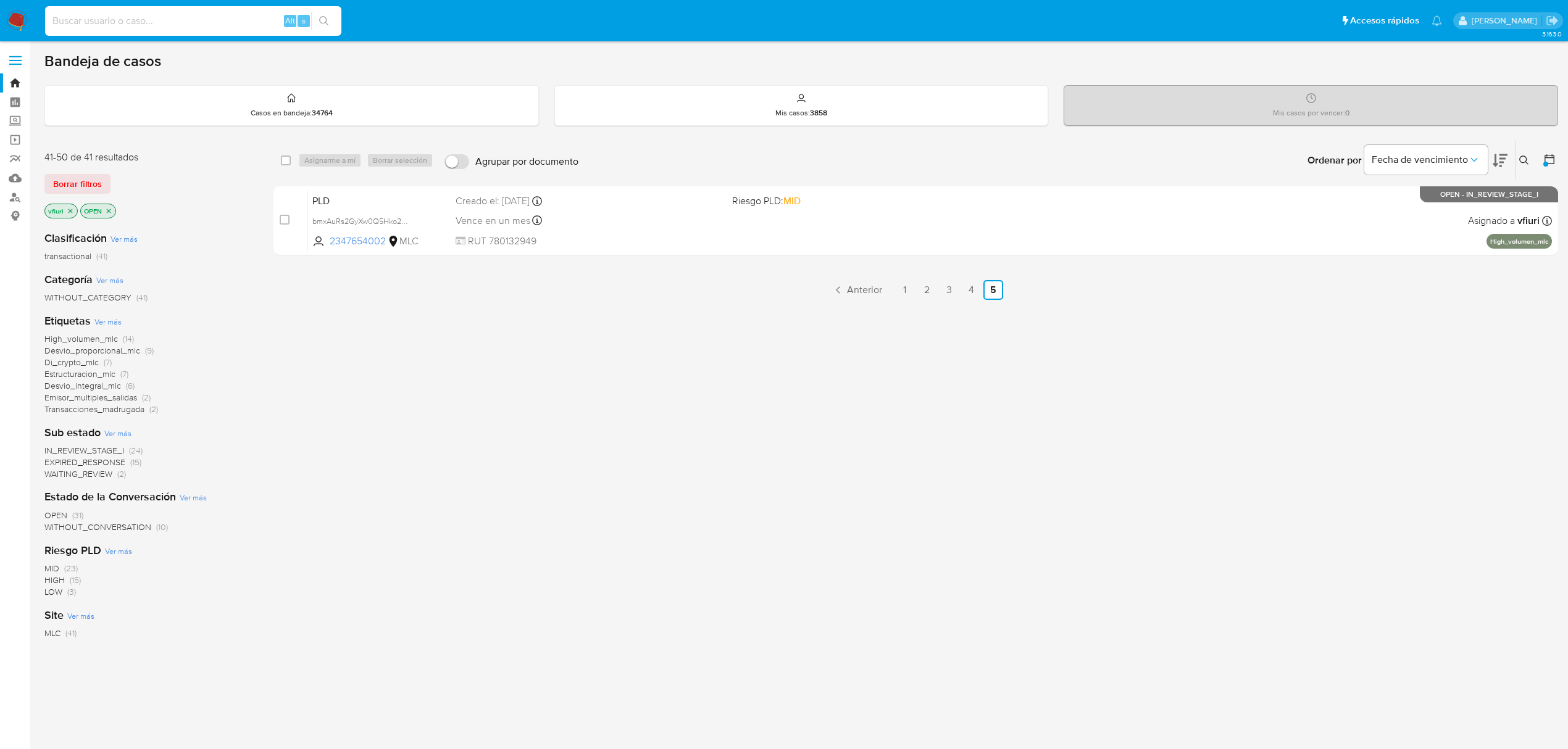
click at [116, 13] on input at bounding box center [192, 20] width 296 height 16
paste input "AWuOYc793Gj92YThbocruisn"
type input "AWuOYc793Gj92YThbocruisn"
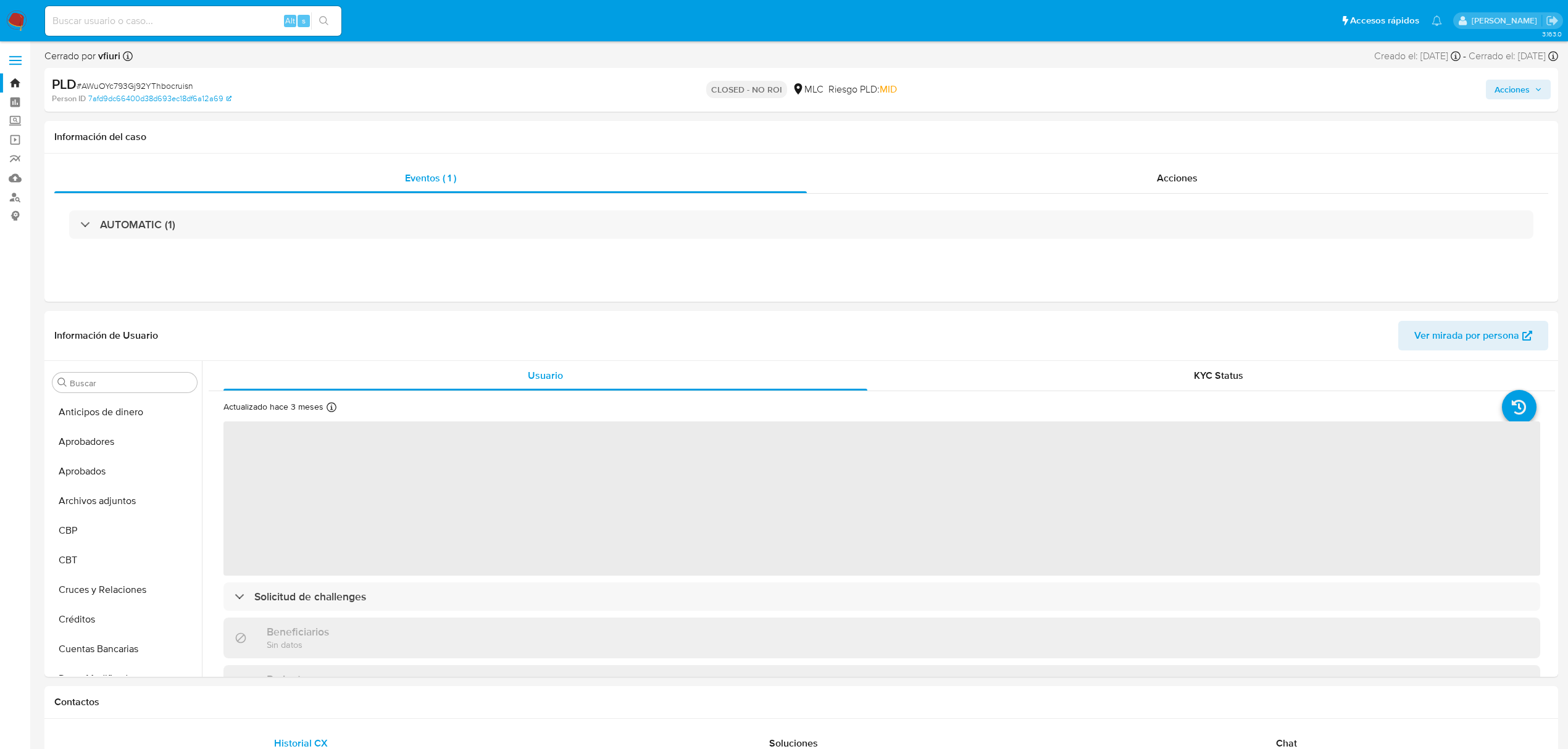
scroll to position [610, 0]
select select "10"
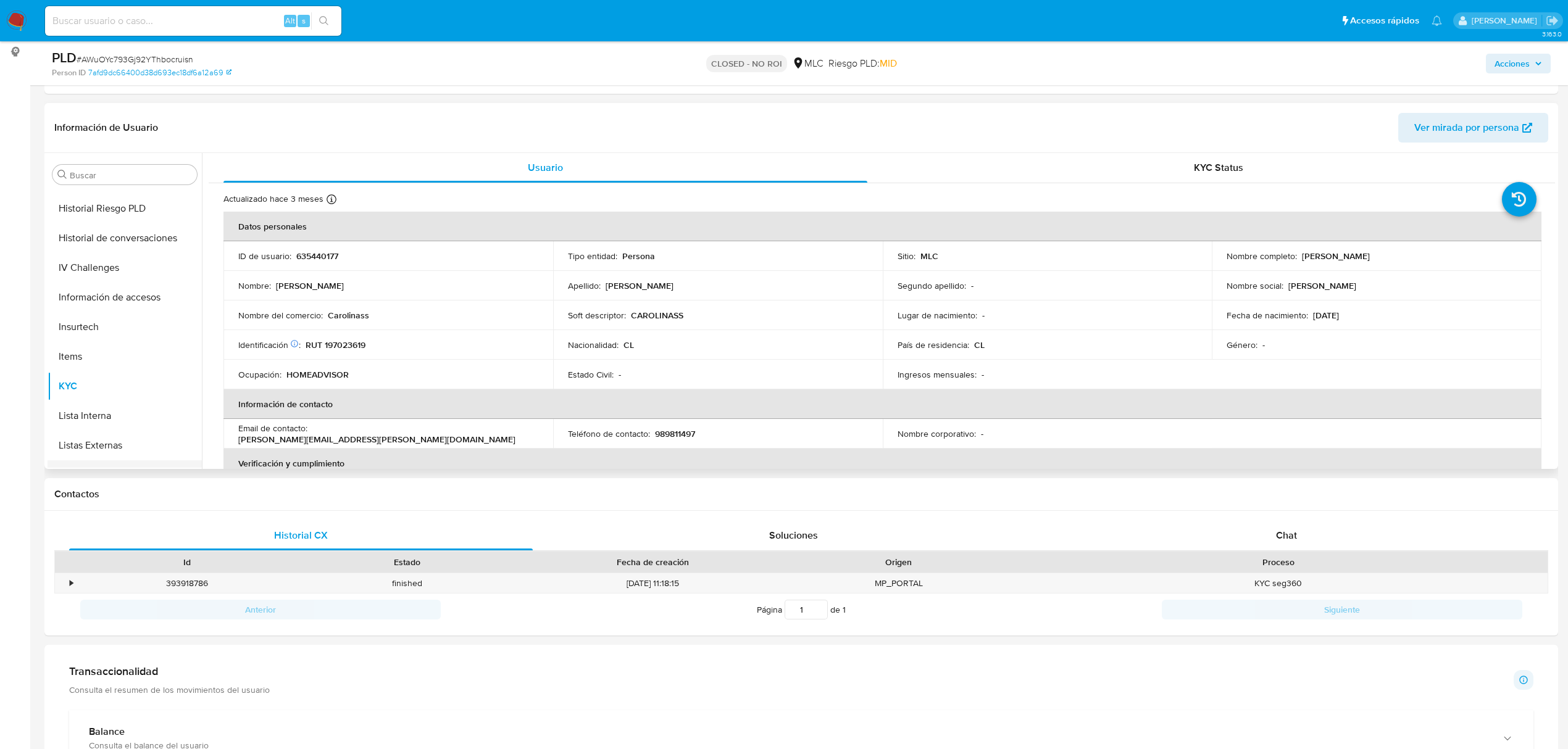
scroll to position [35, 0]
click at [89, 253] on button "Archivos adjuntos" at bounding box center [119, 258] width 144 height 30
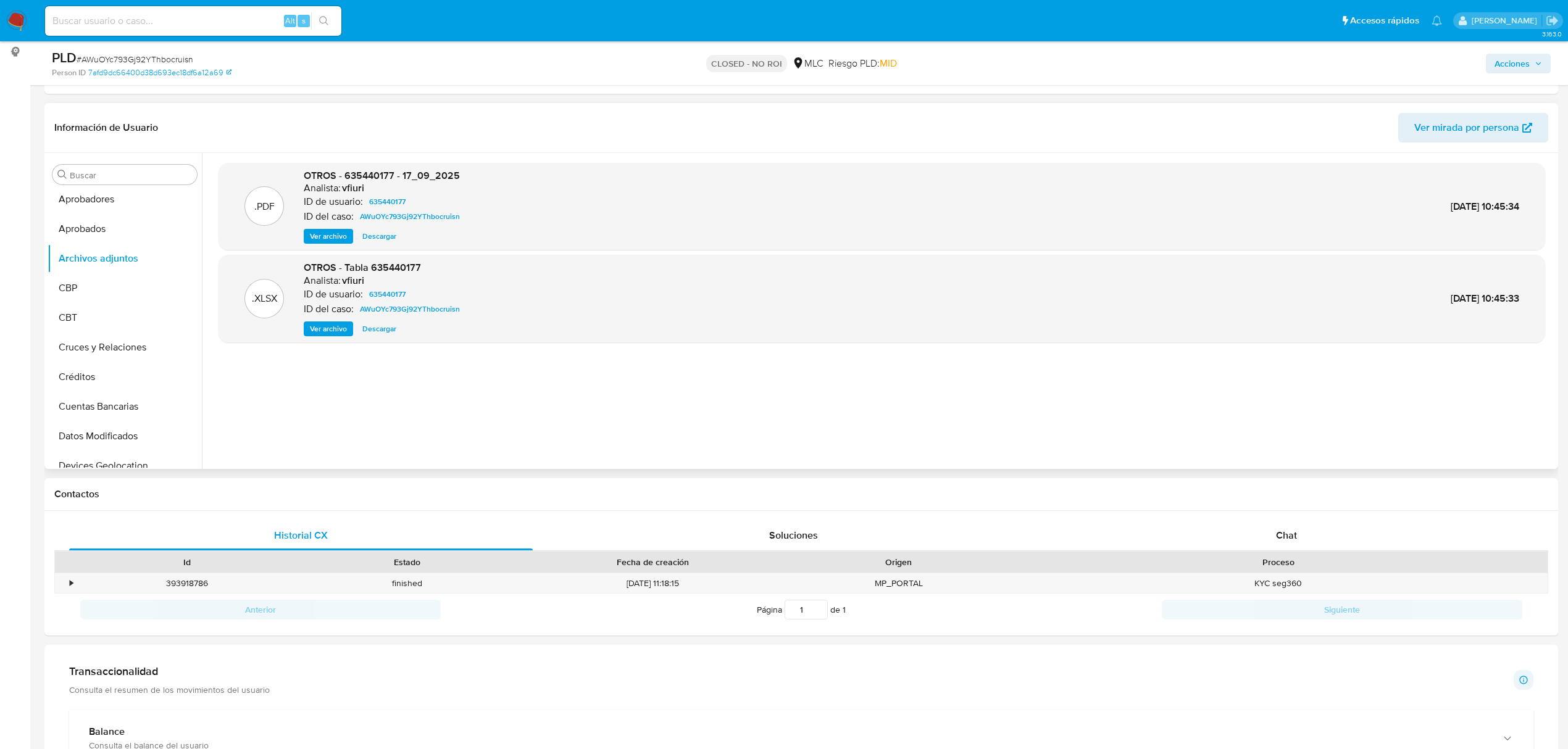
click at [343, 234] on span "Ver archivo" at bounding box center [328, 236] width 37 height 13
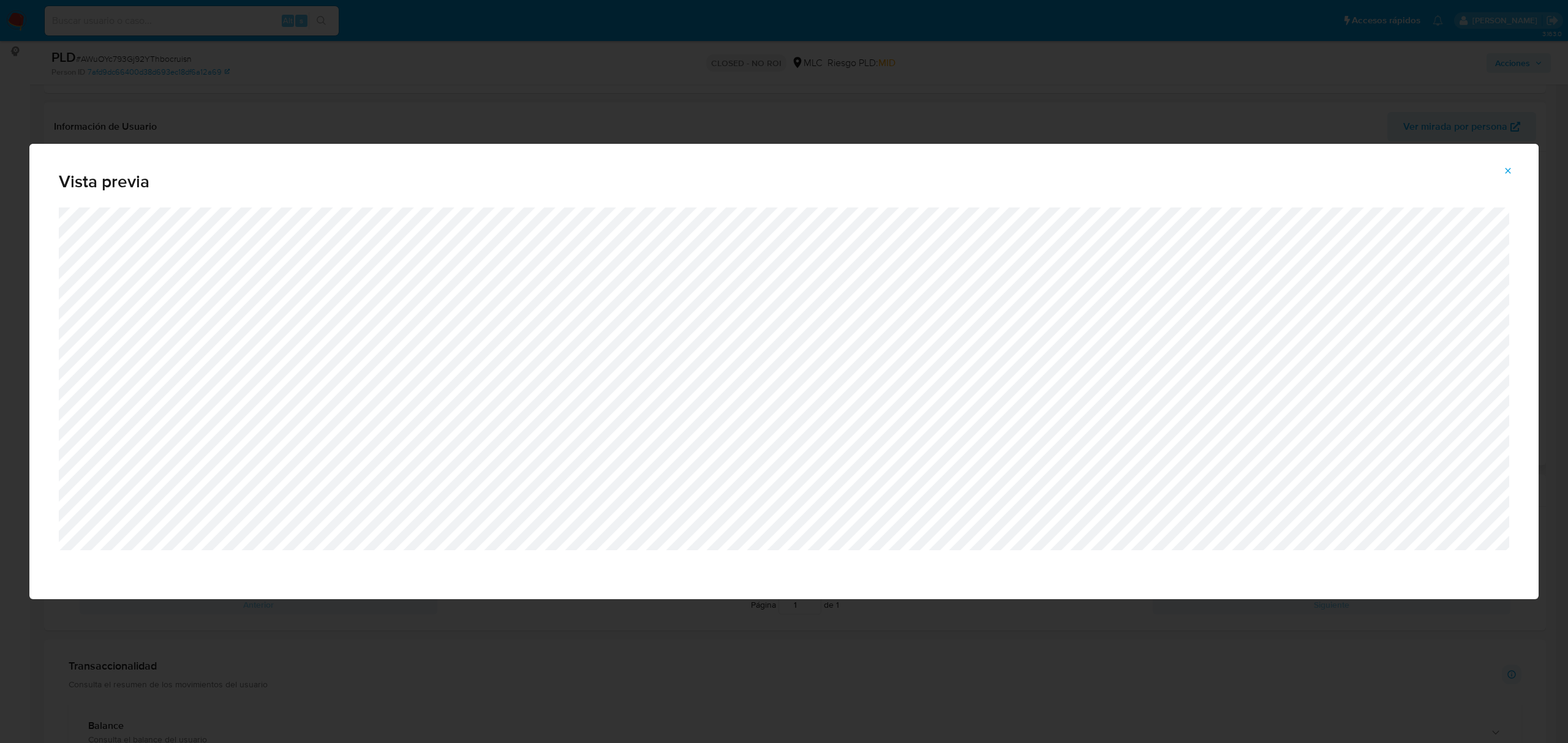
click at [1505, 172] on icon "Attachment preview" at bounding box center [1508, 170] width 6 height 6
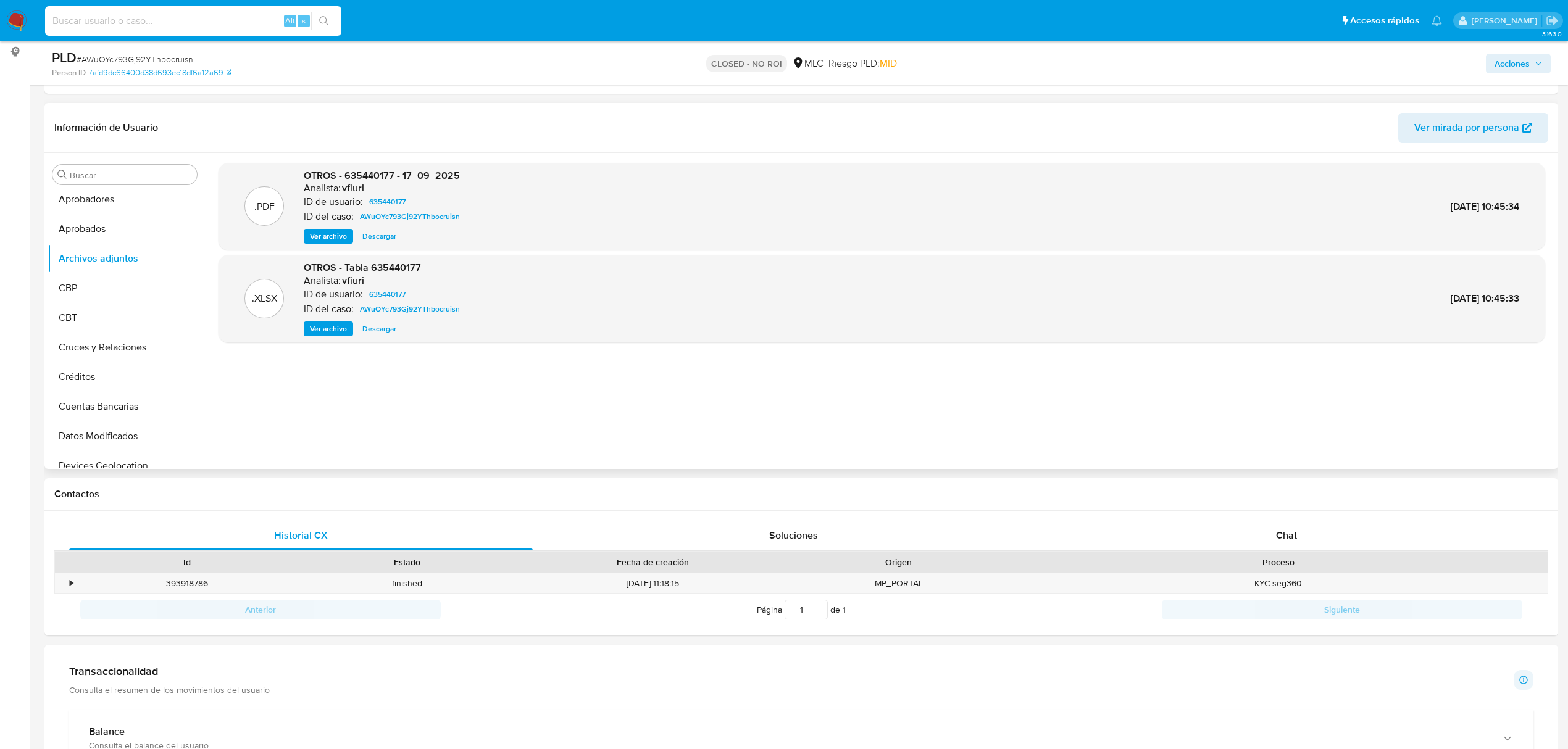
click at [151, 25] on input at bounding box center [192, 20] width 296 height 16
paste input "DvTxYYyPEJ6HADGal9k3Z5AD"
type input "DvTxYYyPEJ6HADGal9k3Z5AD"
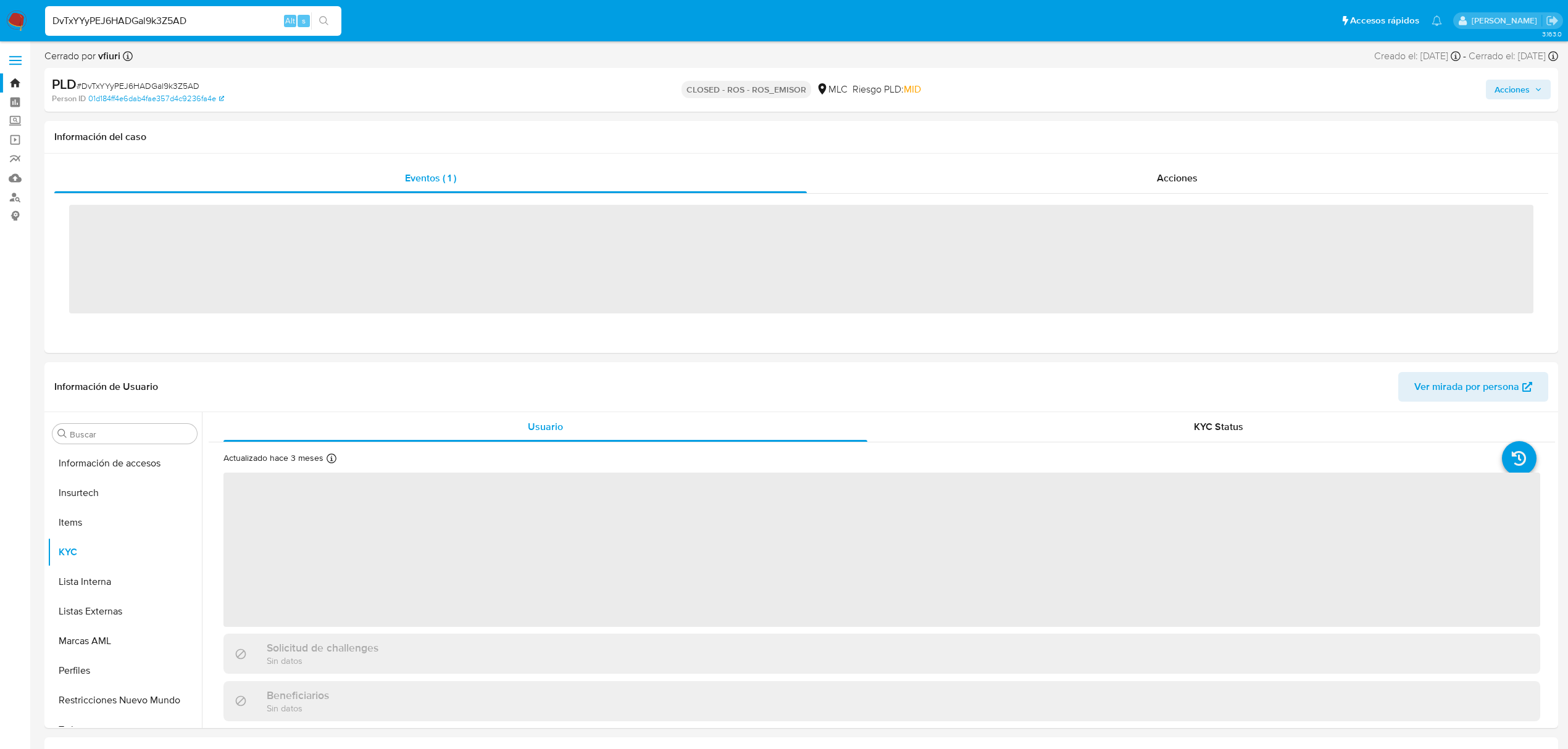
scroll to position [610, 0]
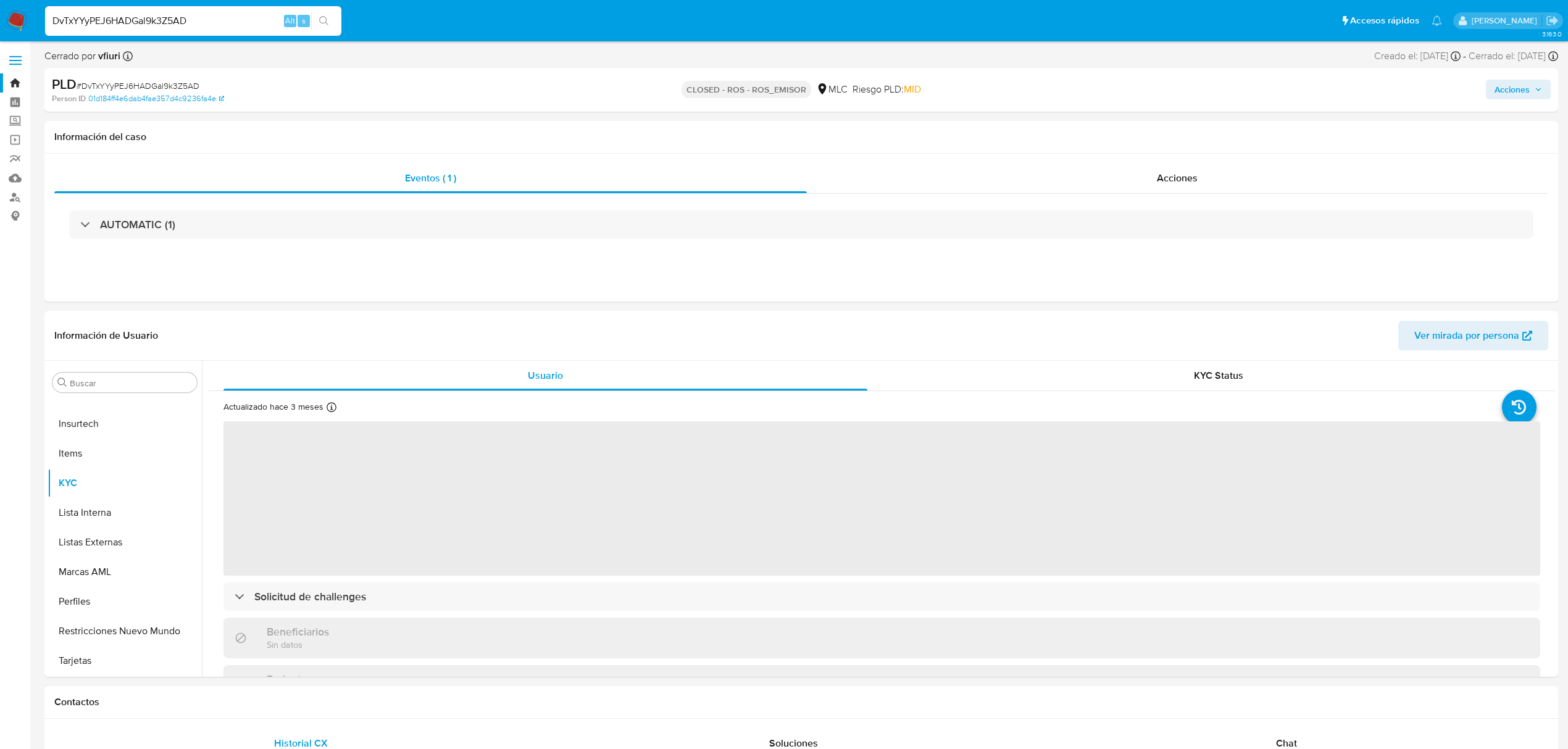
select select "10"
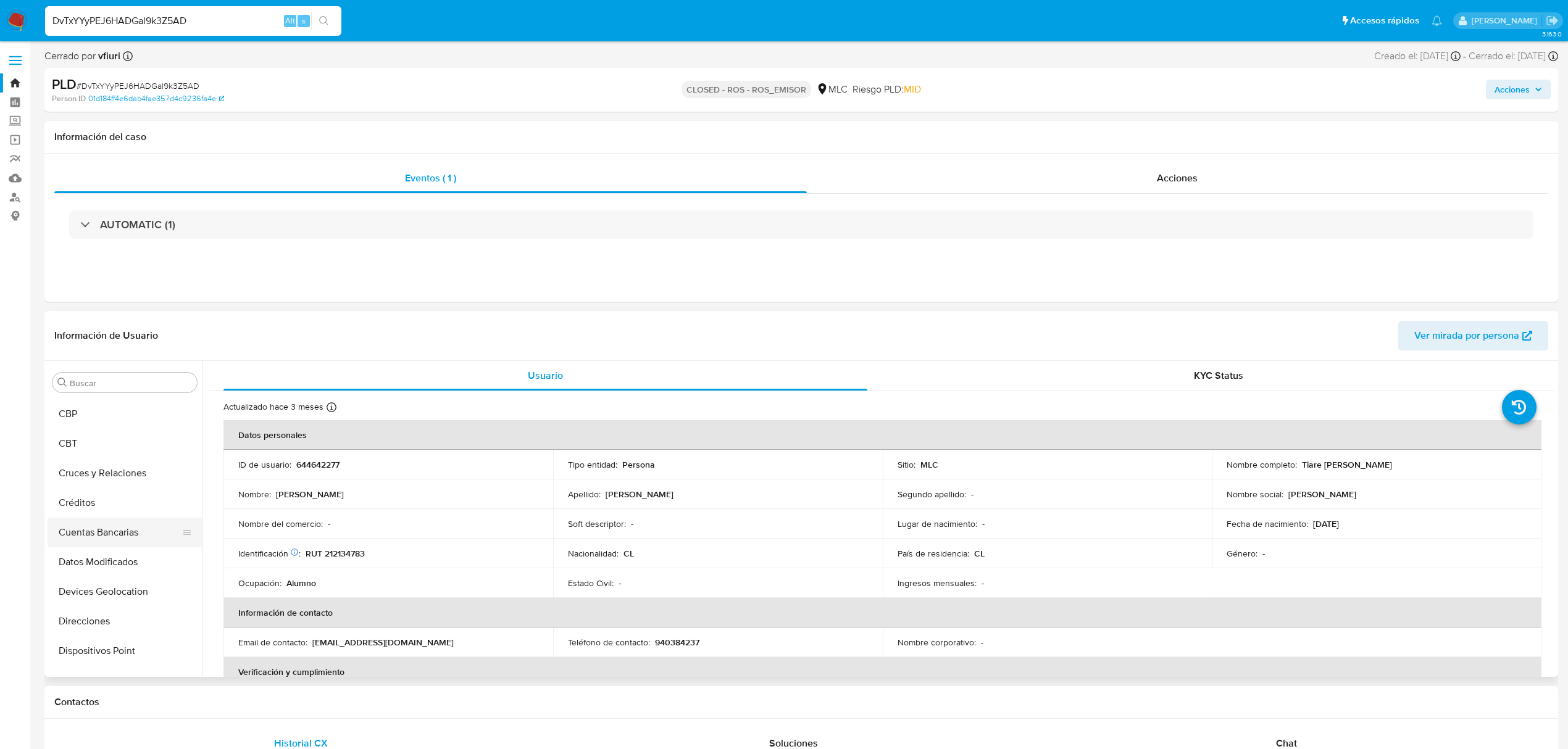
scroll to position [199, 0]
click at [120, 599] on button "Documentación" at bounding box center [119, 598] width 144 height 30
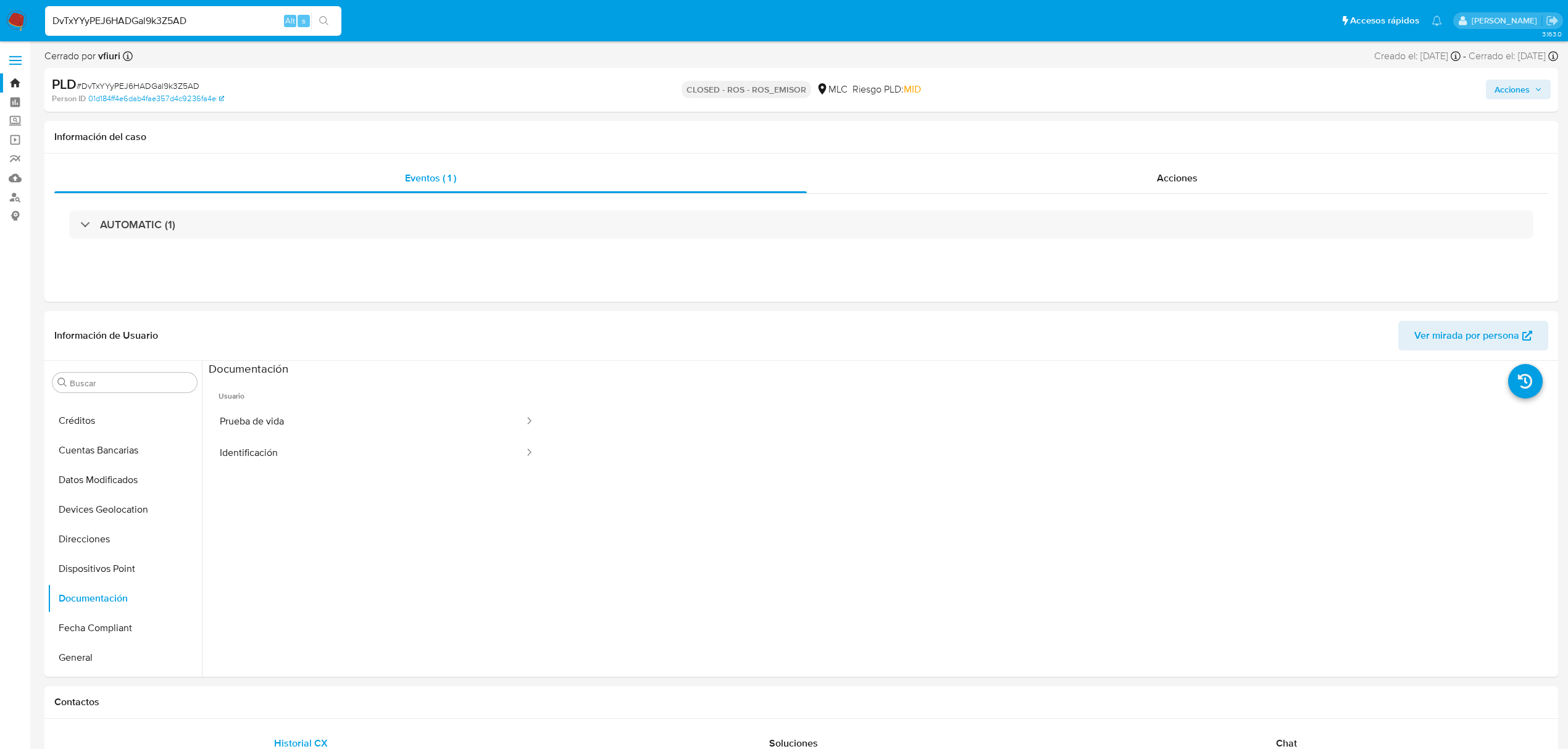
drag, startPoint x: 230, startPoint y: 24, endPoint x: 18, endPoint y: 27, distance: 212.0
click at [18, 27] on nav "Pausado Ver notificaciones DvTxYYyPEJ6HADGal9k3Z5AD Alt s Accesos rápidos Presi…" at bounding box center [784, 20] width 1568 height 41
paste input "SzDmXGaOrVqg6pkgDfsevPR"
type input "DSzDmXGaOrVqg6pkgDfsevPR"
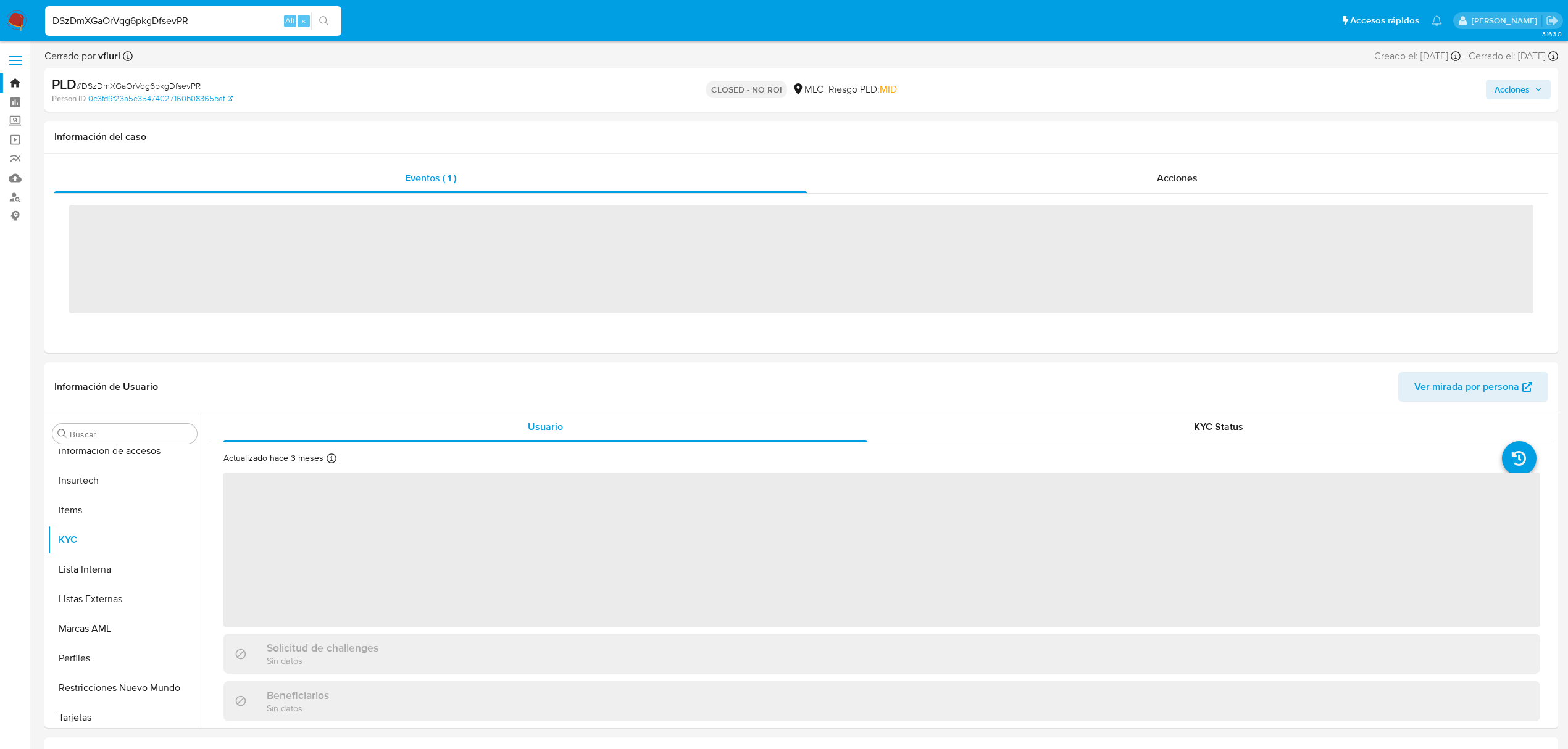
scroll to position [610, 0]
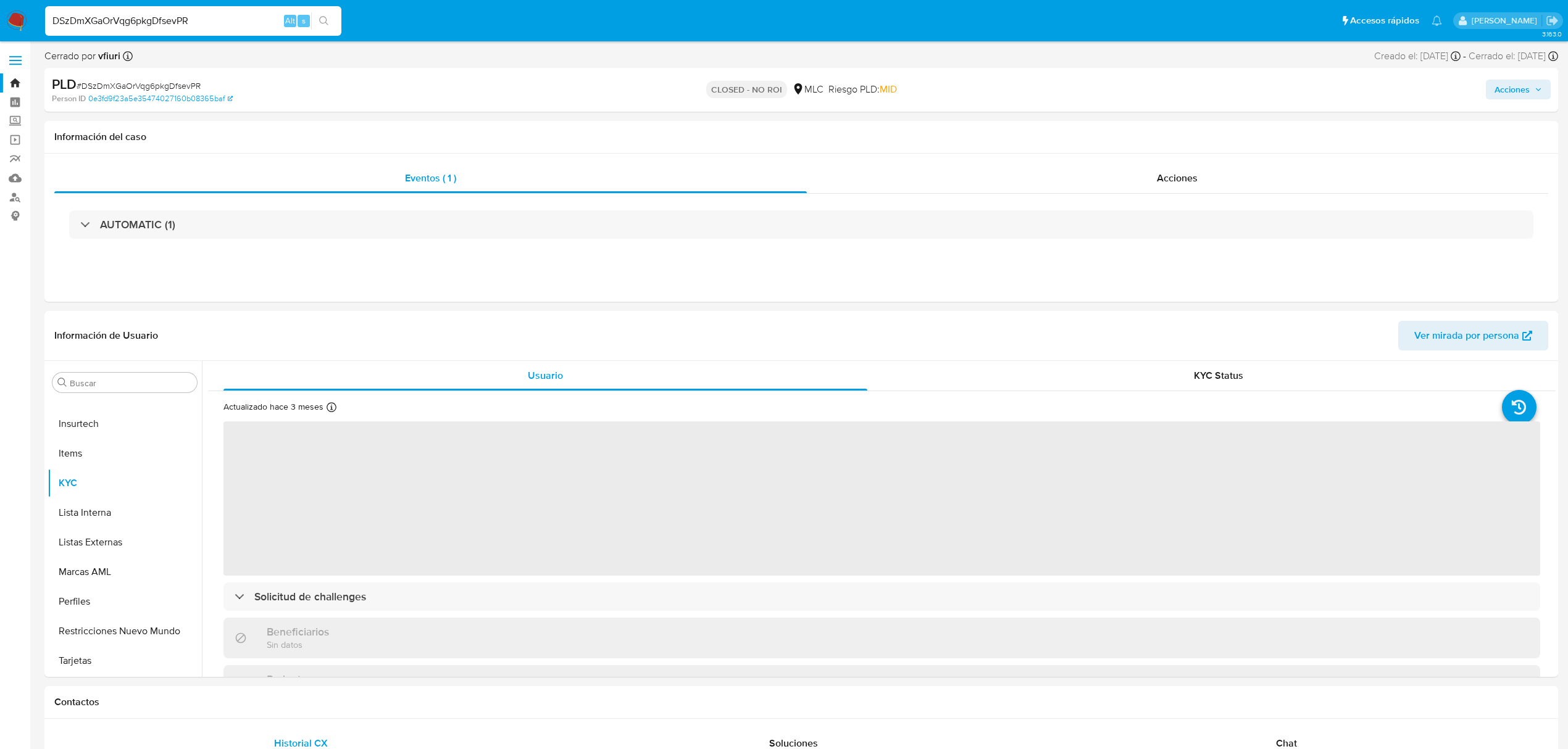
select select "10"
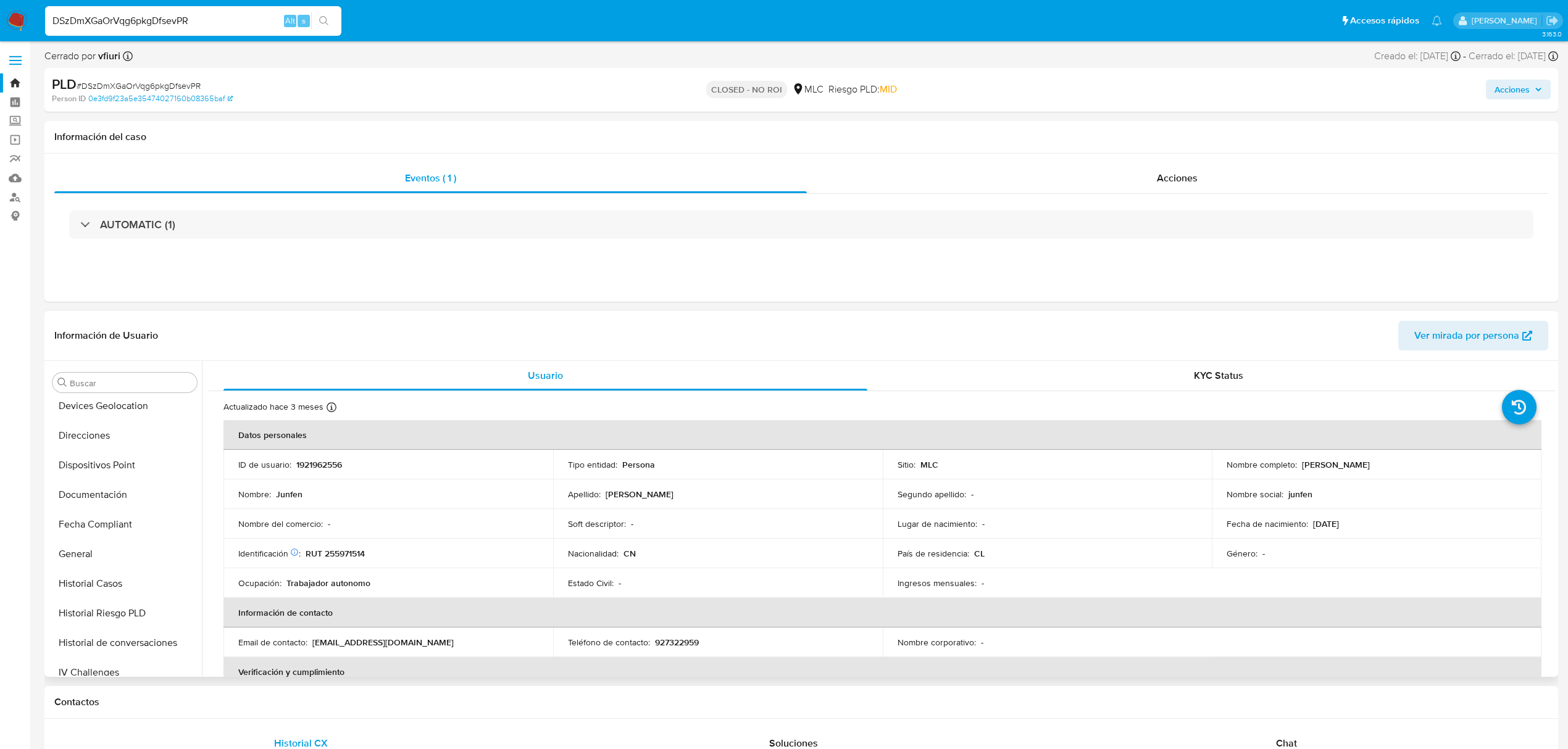
scroll to position [282, 0]
click at [107, 520] on button "Documentación" at bounding box center [119, 515] width 144 height 30
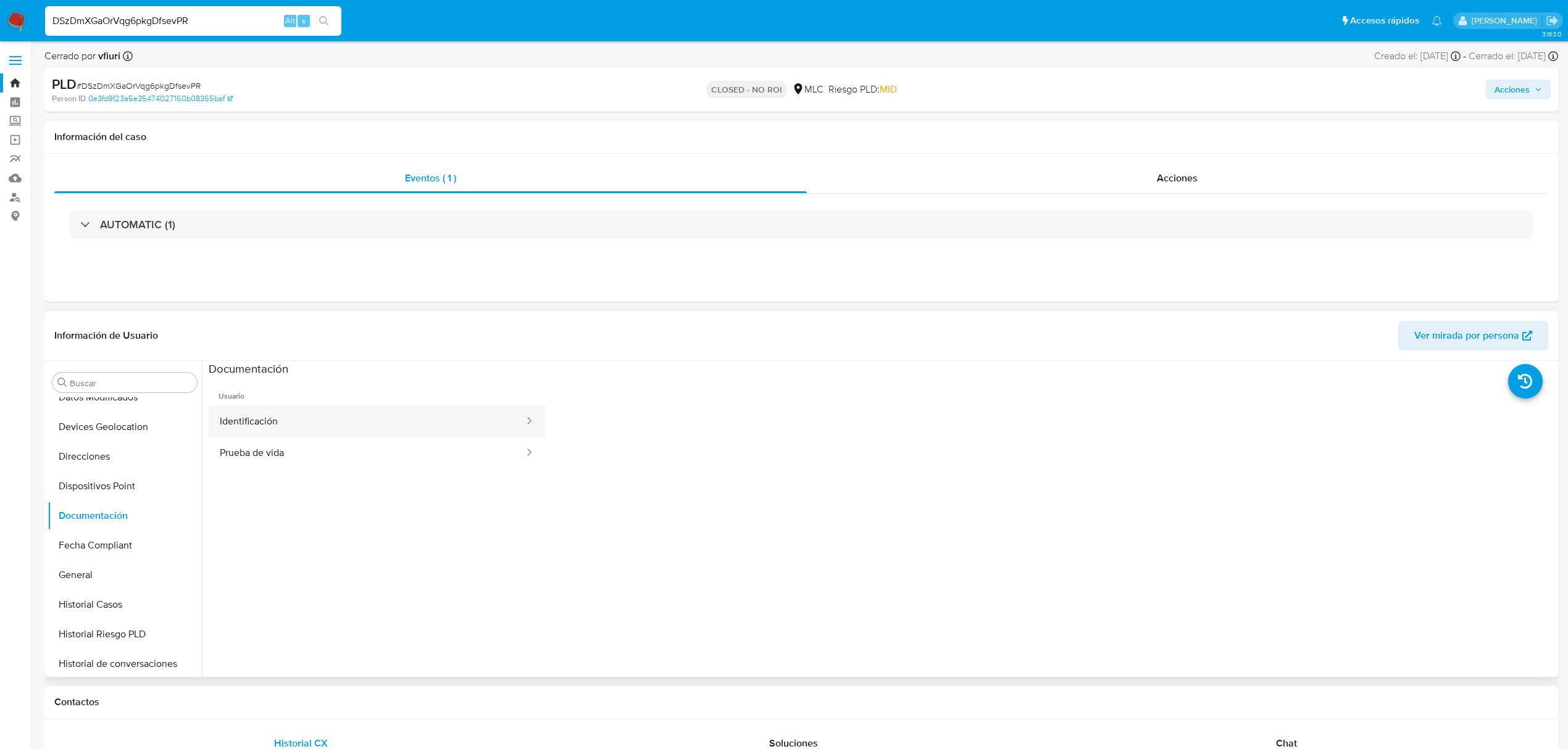
click at [352, 428] on button "Identificación" at bounding box center [366, 421] width 316 height 31
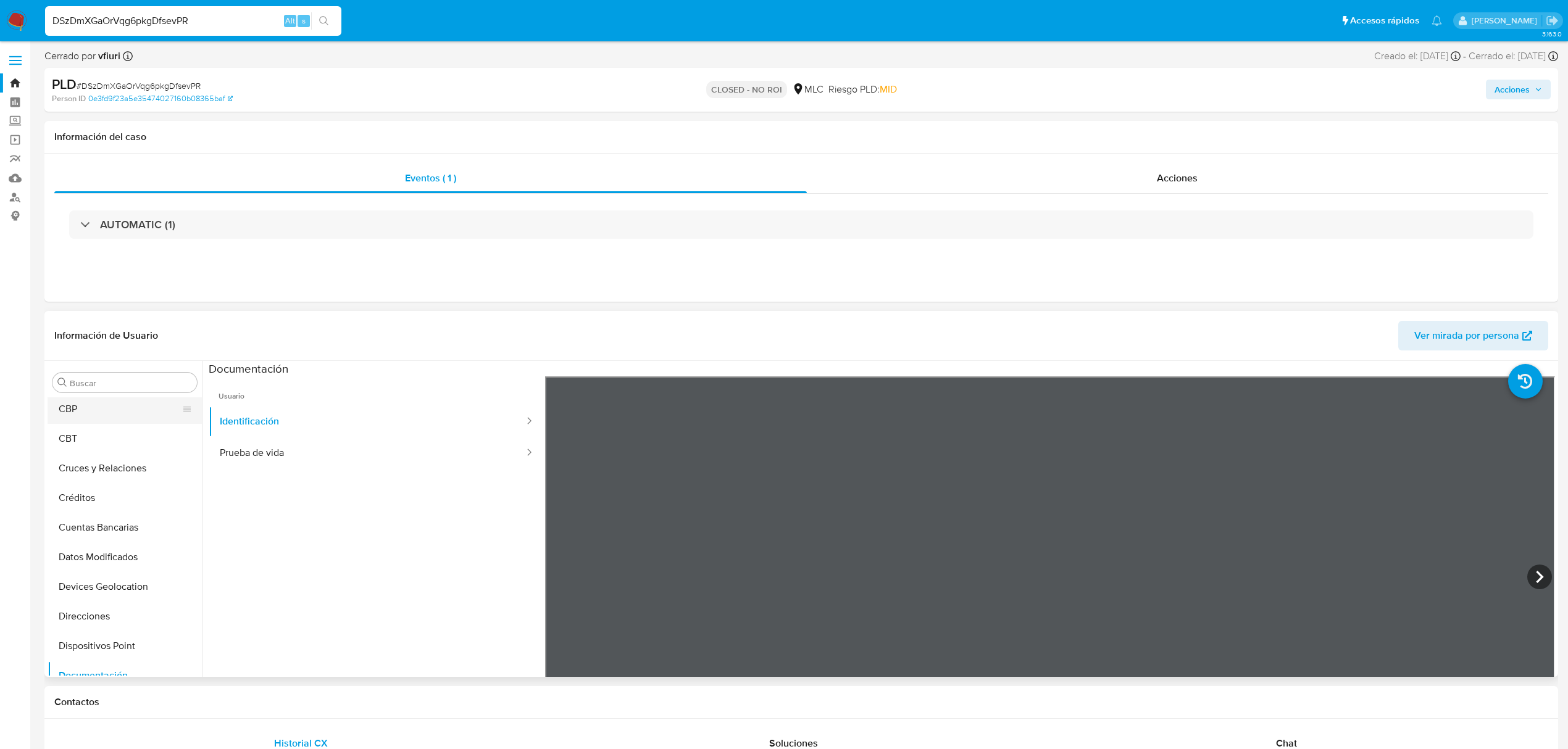
scroll to position [0, 0]
click at [109, 496] on button "Archivos adjuntos" at bounding box center [119, 500] width 144 height 30
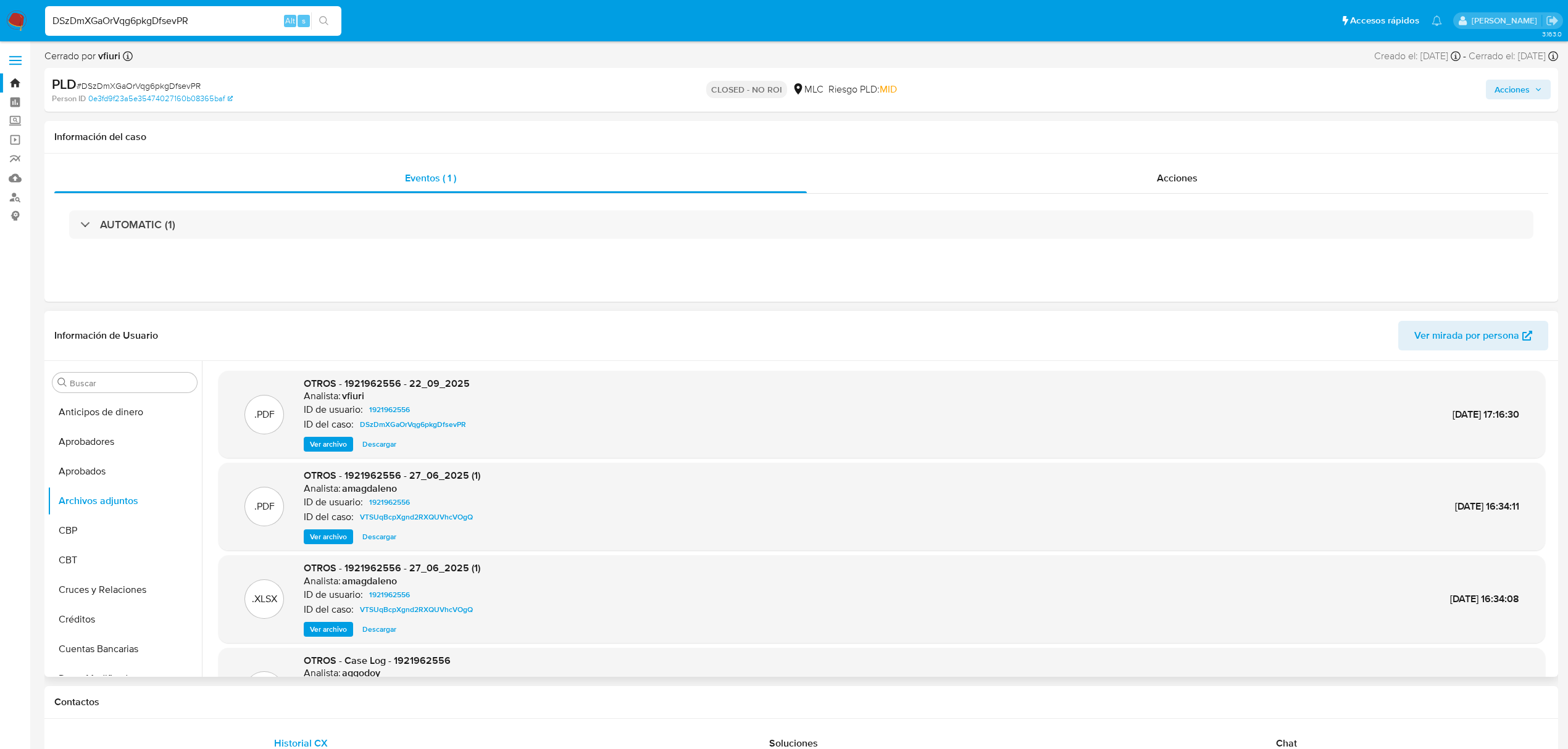
click at [332, 442] on span "Ver archivo" at bounding box center [328, 444] width 37 height 13
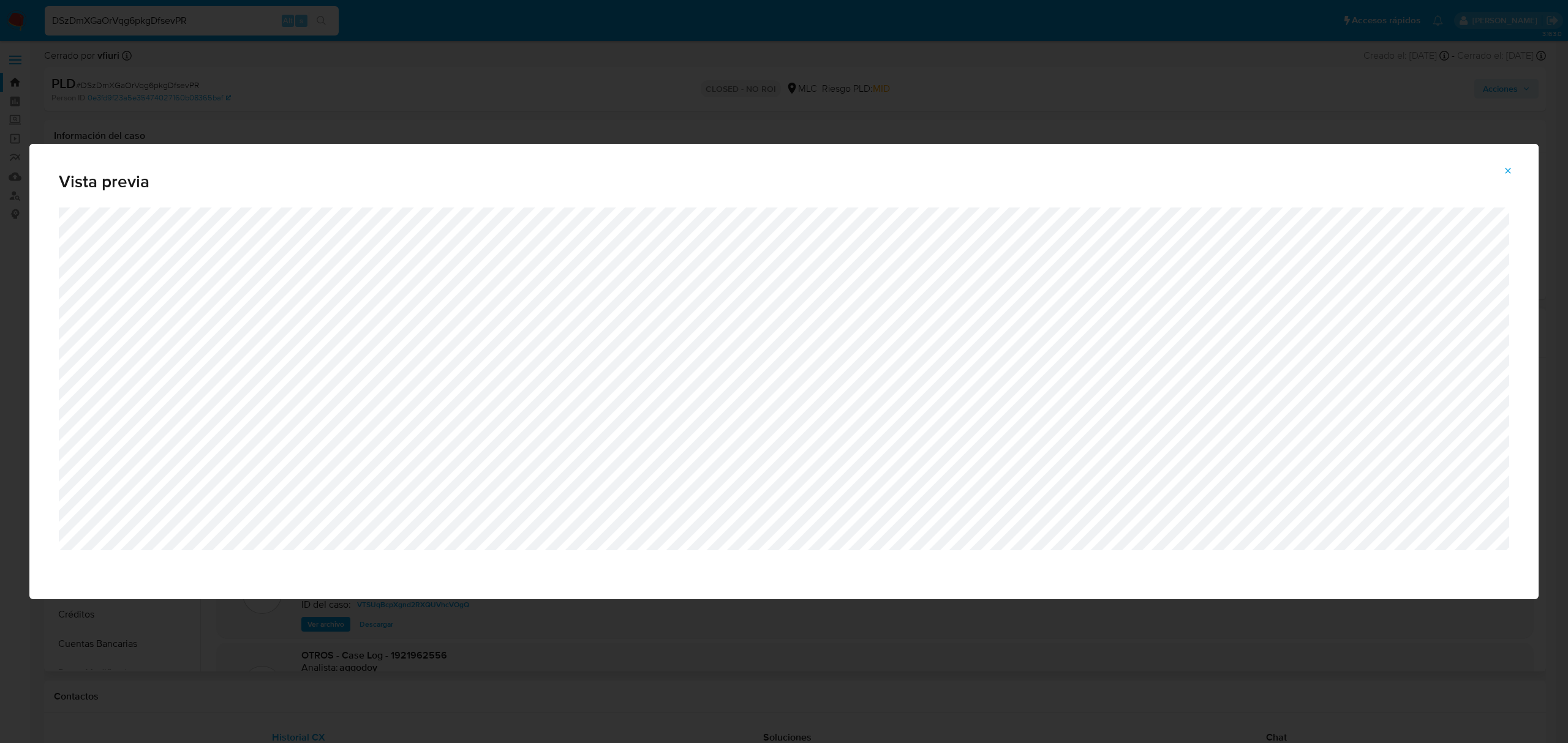
click at [1504, 172] on icon "Attachment preview" at bounding box center [1508, 171] width 10 height 10
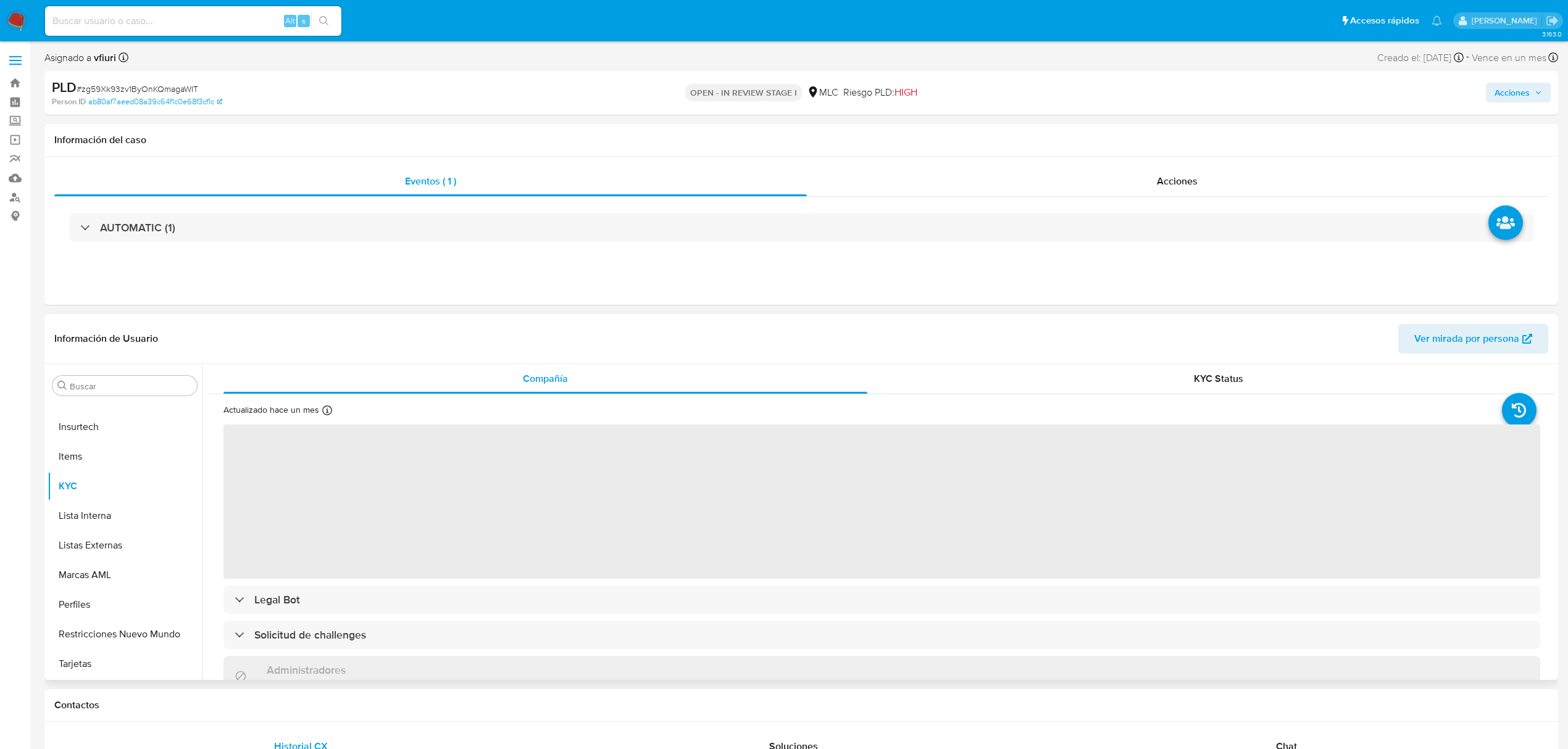
scroll to position [164, 0]
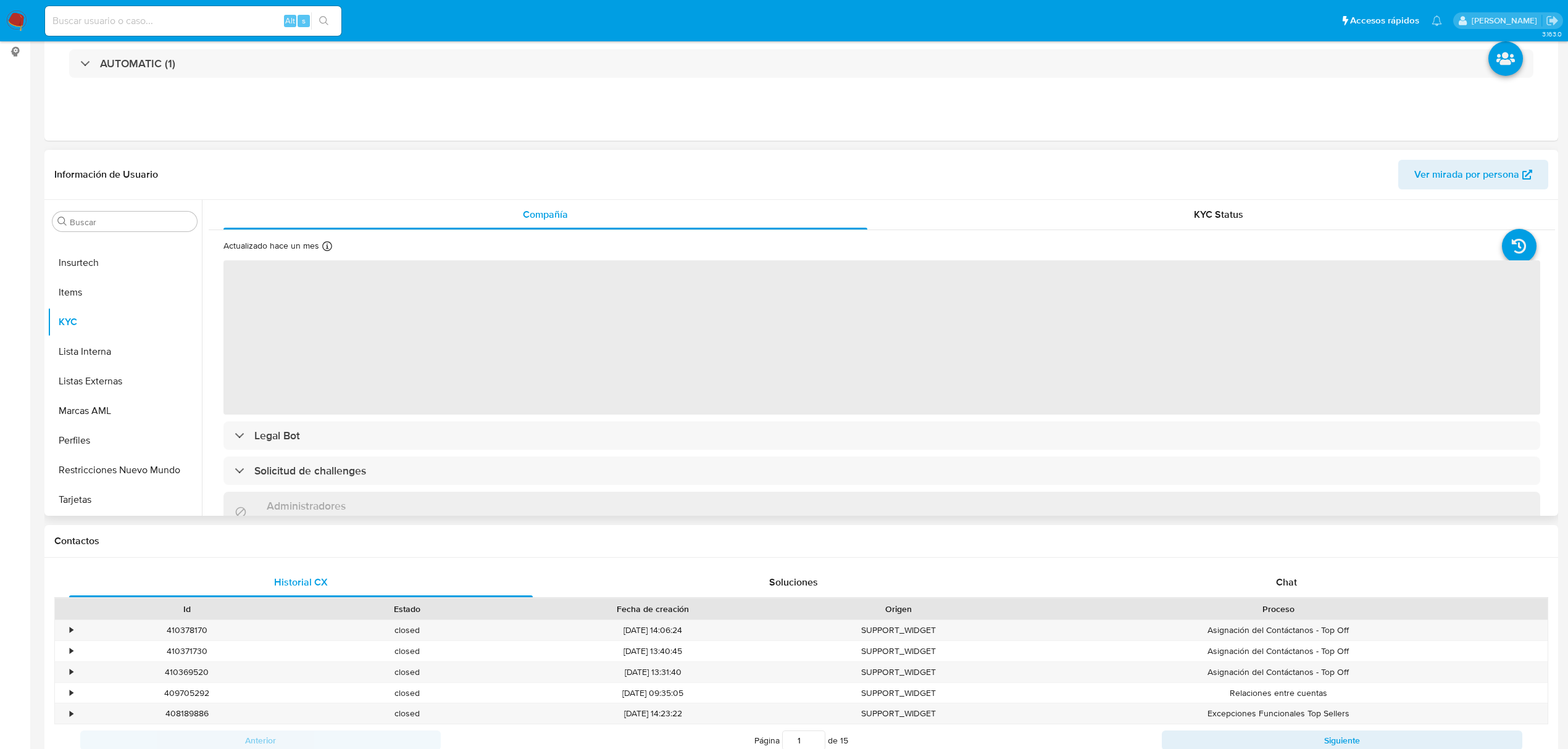
select select "10"
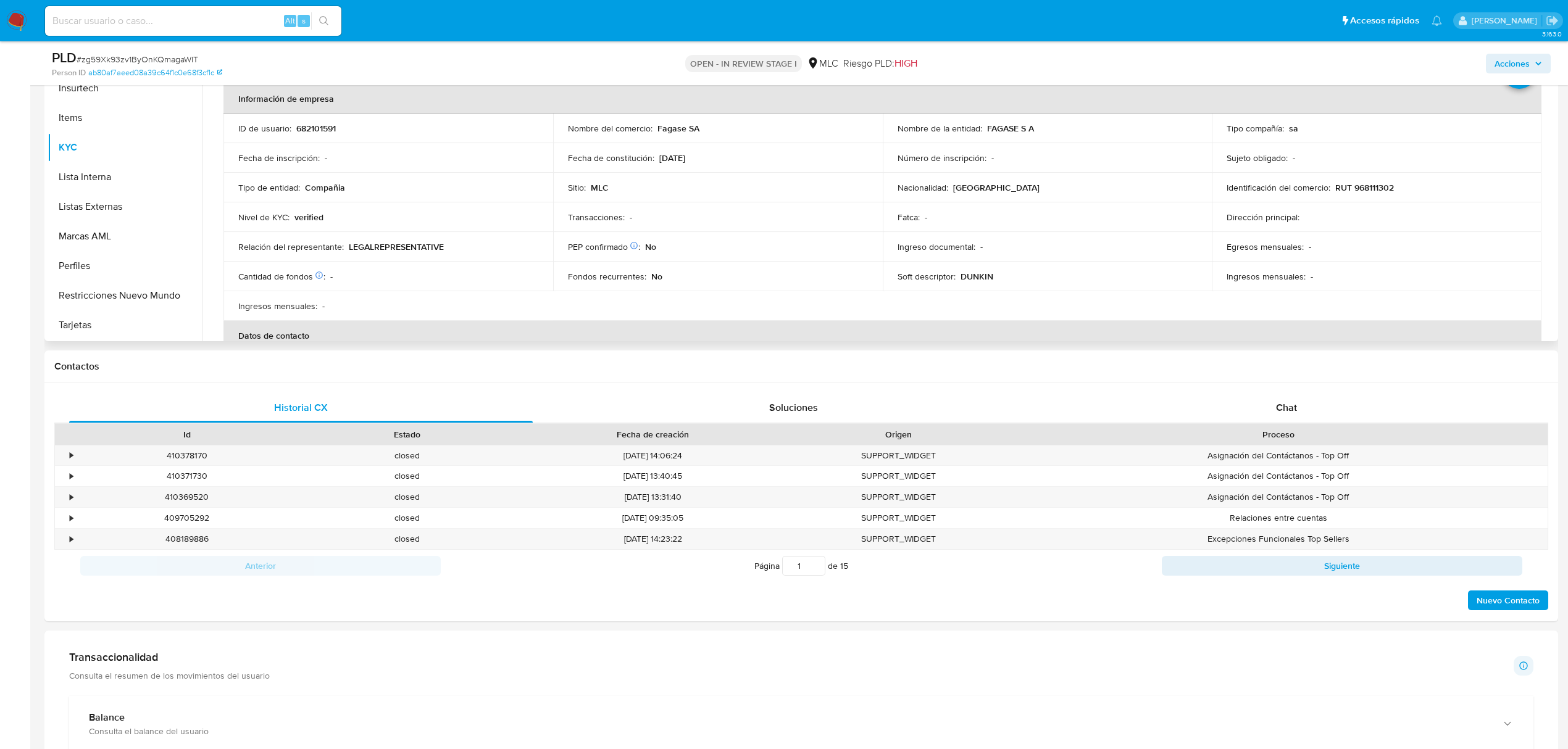
scroll to position [0, 0]
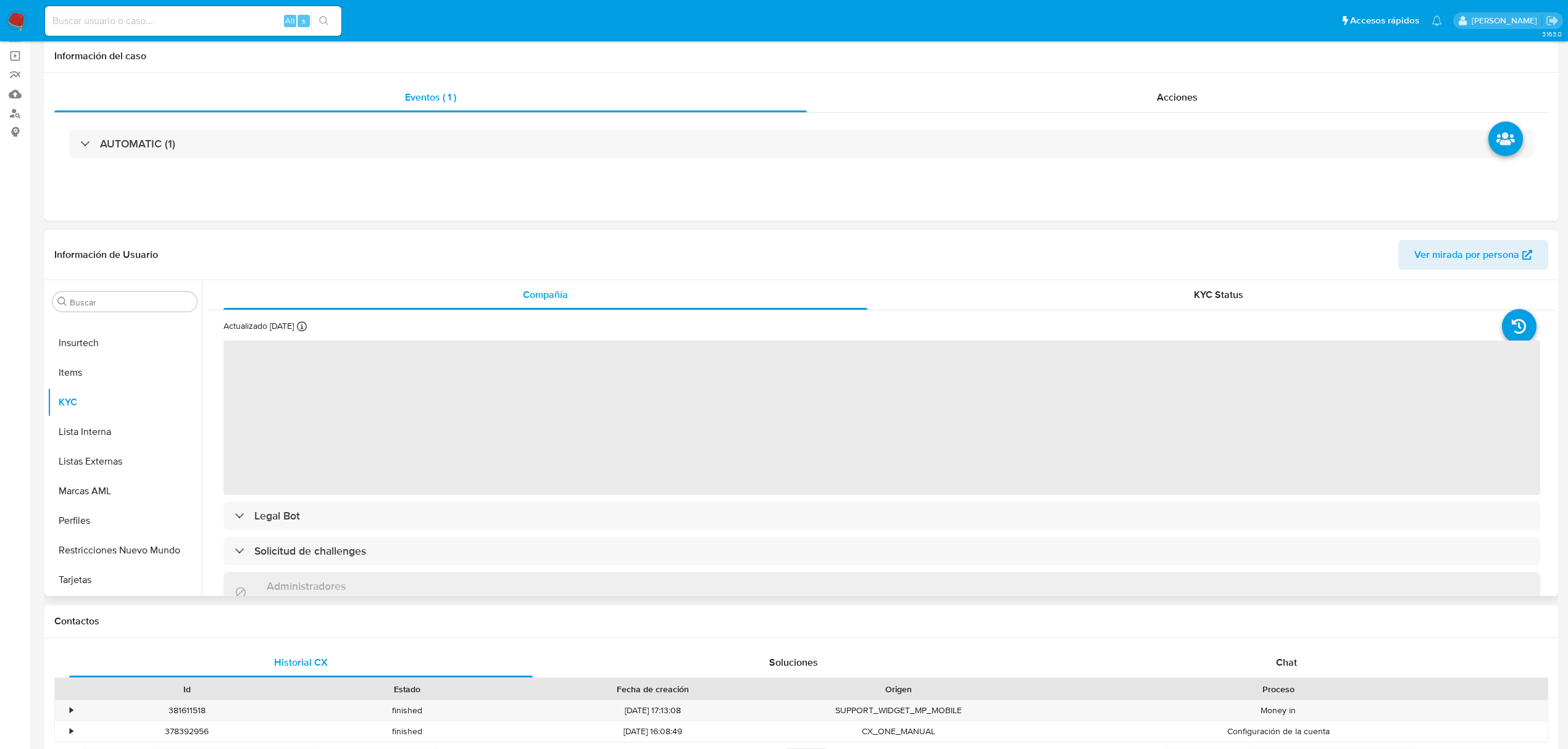
scroll to position [164, 0]
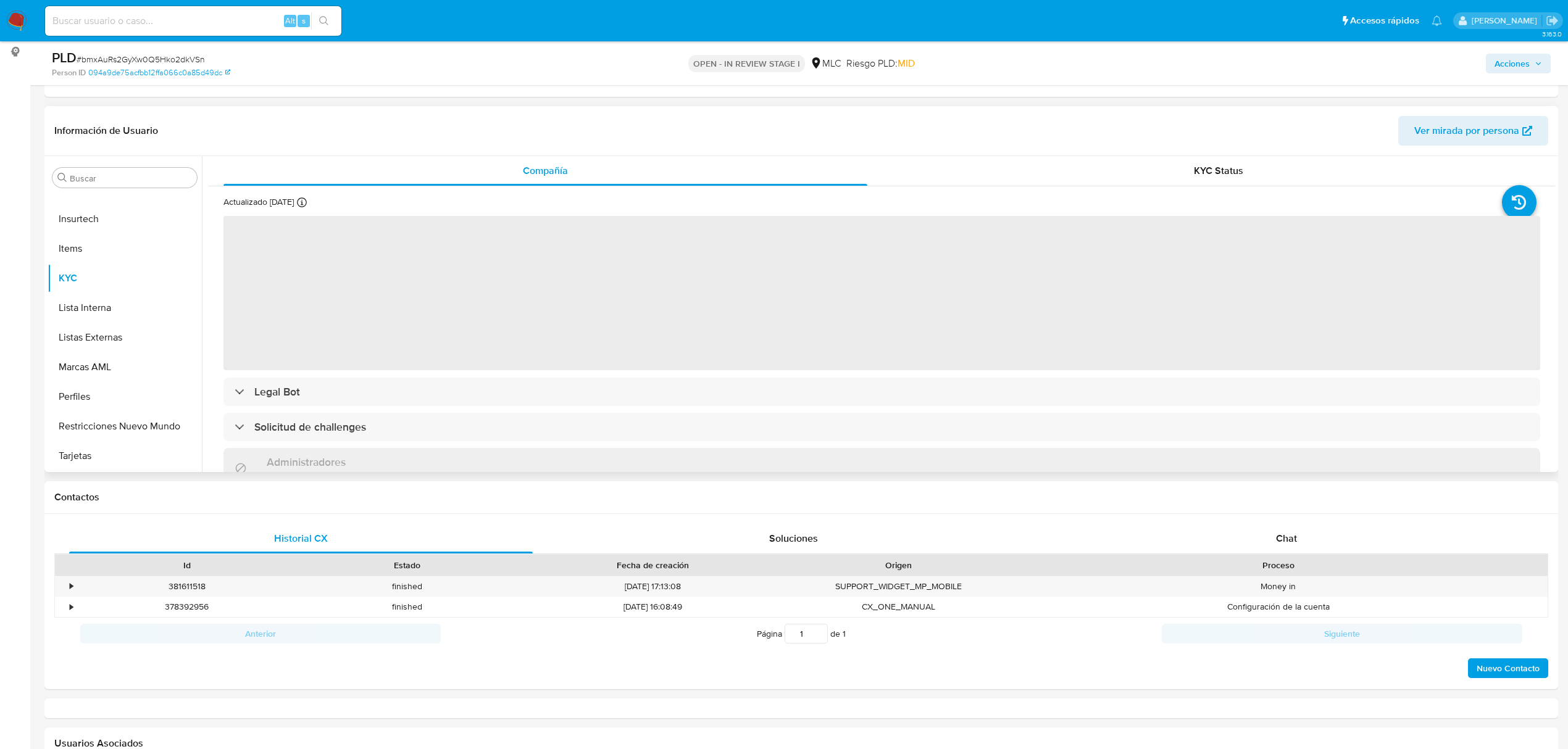
select select "10"
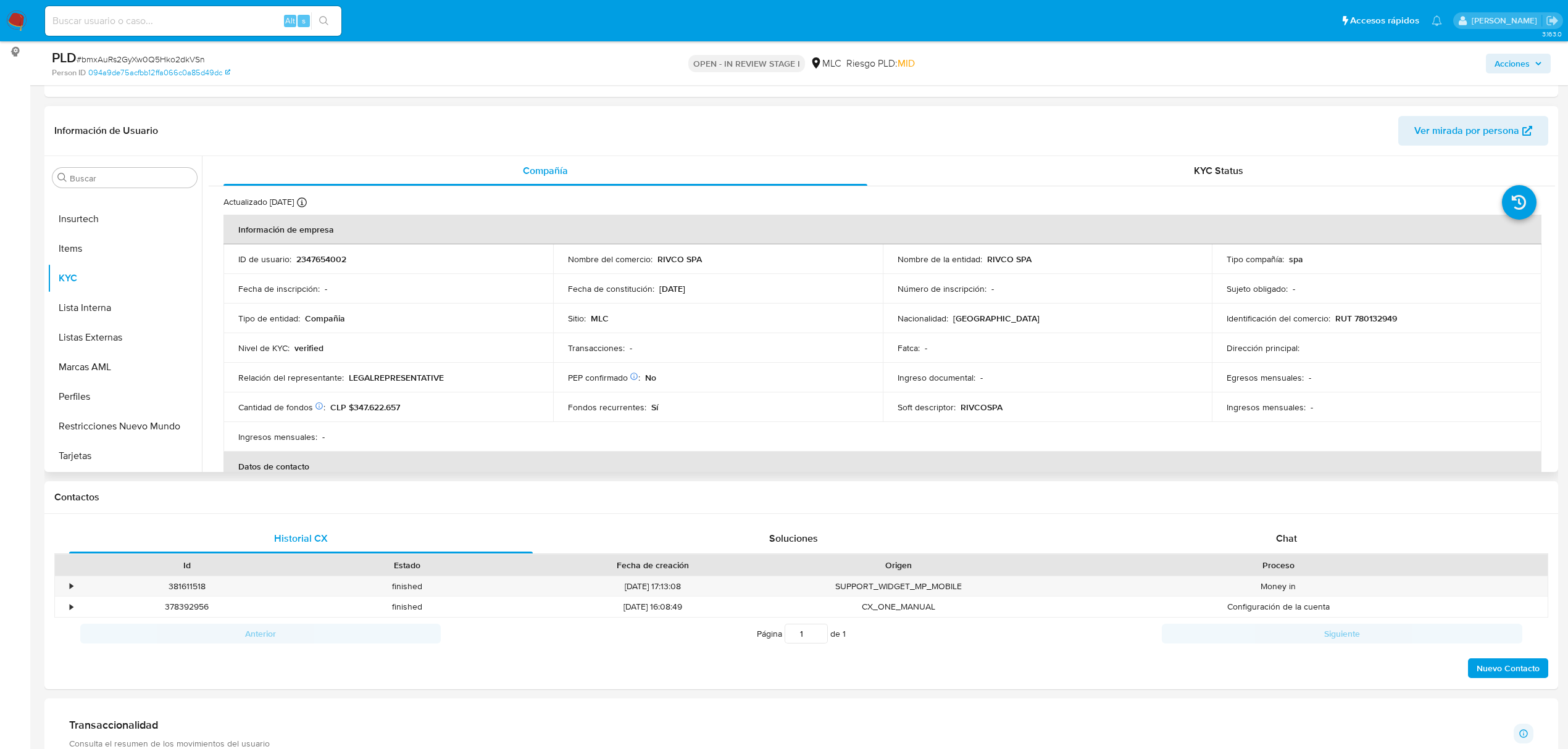
click at [320, 256] on p "2347654002" at bounding box center [321, 259] width 50 height 11
copy p "2347654002"
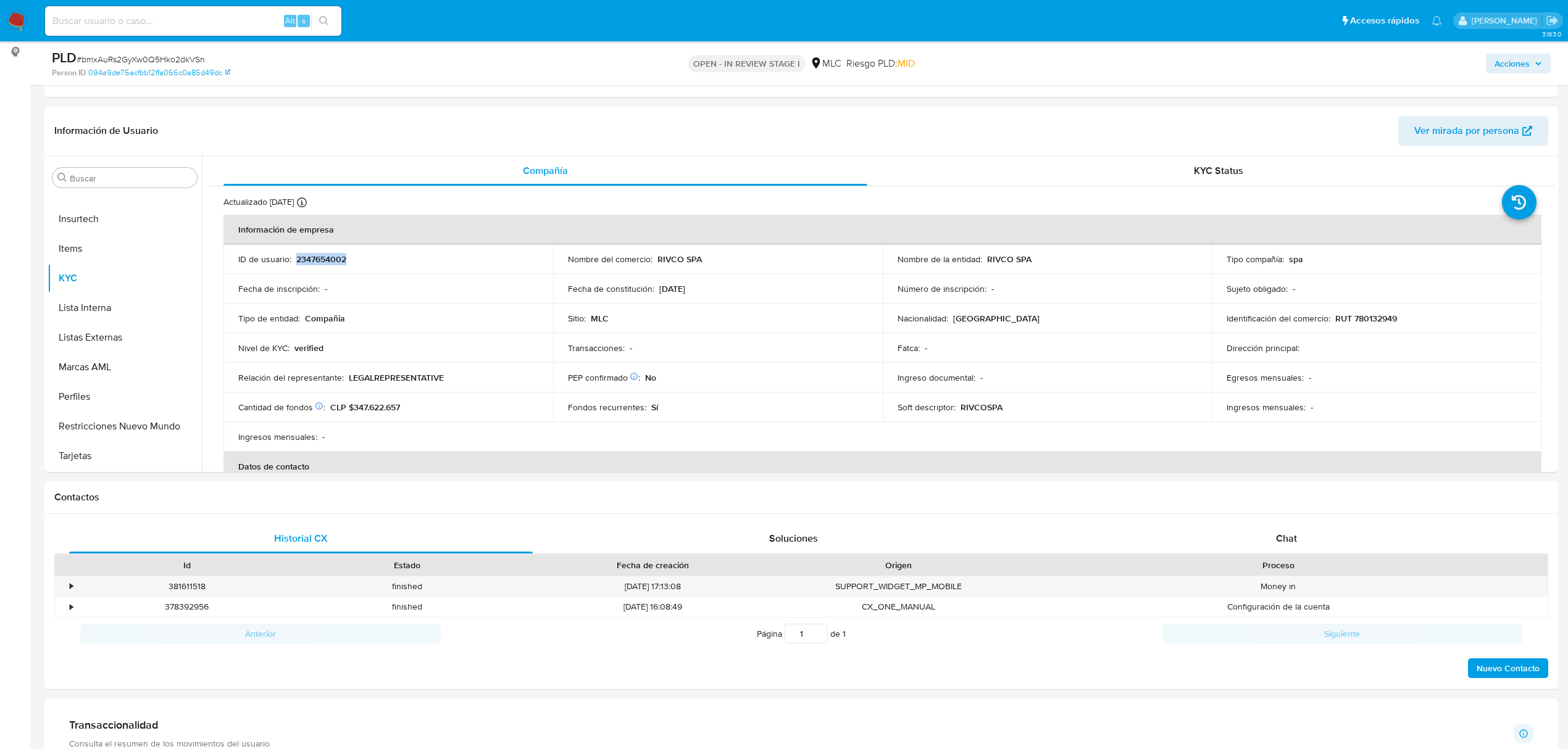
copy p "2347654002"
click at [158, 53] on span "# bmxAuRs2GyXw0Q5Hko2dkVSn" at bounding box center [141, 59] width 128 height 13
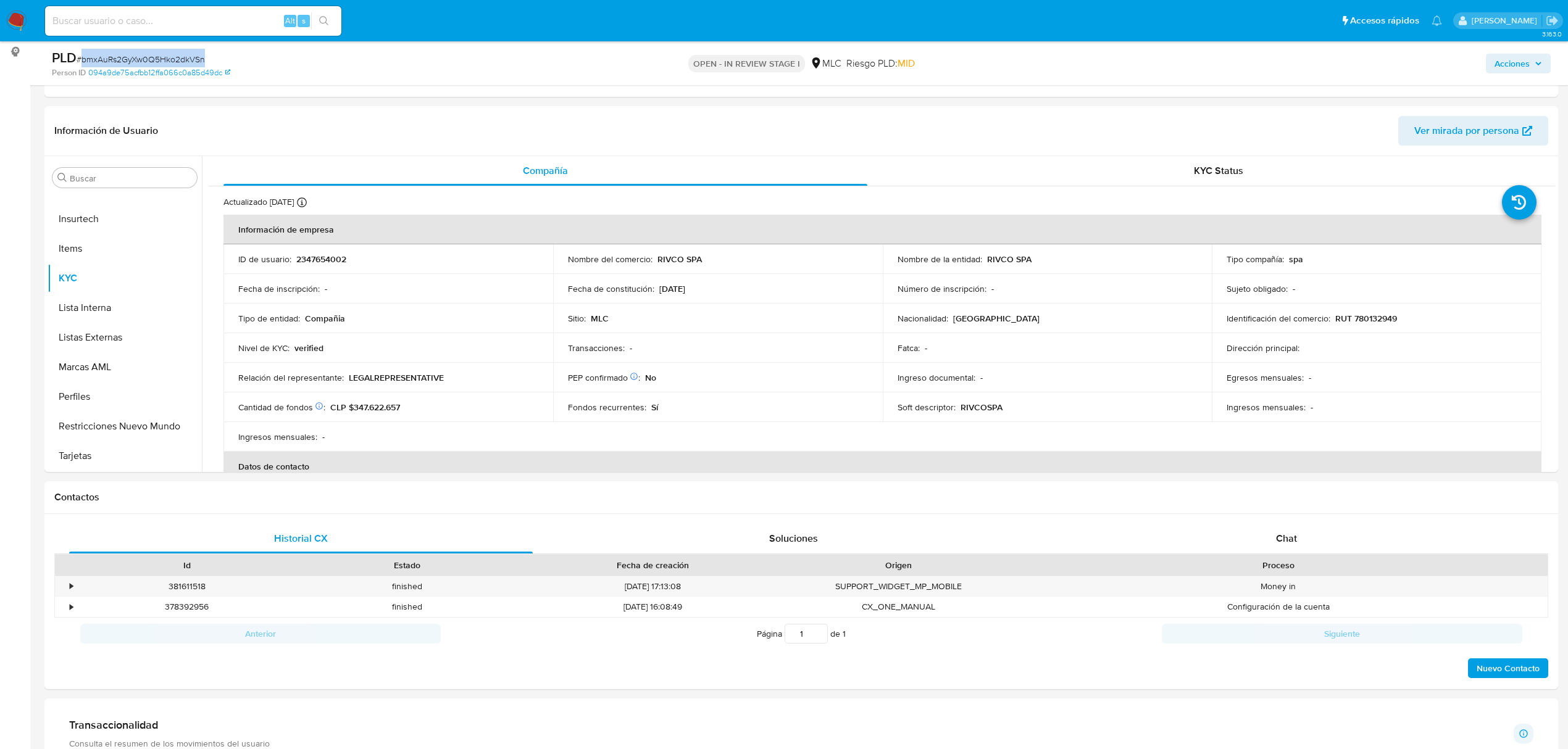
click at [158, 53] on span "# bmxAuRs2GyXw0Q5Hko2dkVSn" at bounding box center [141, 59] width 128 height 13
copy span "bmxAuRs2GyXw0Q5Hko2dkVSn"
